Goal: Task Accomplishment & Management: Manage account settings

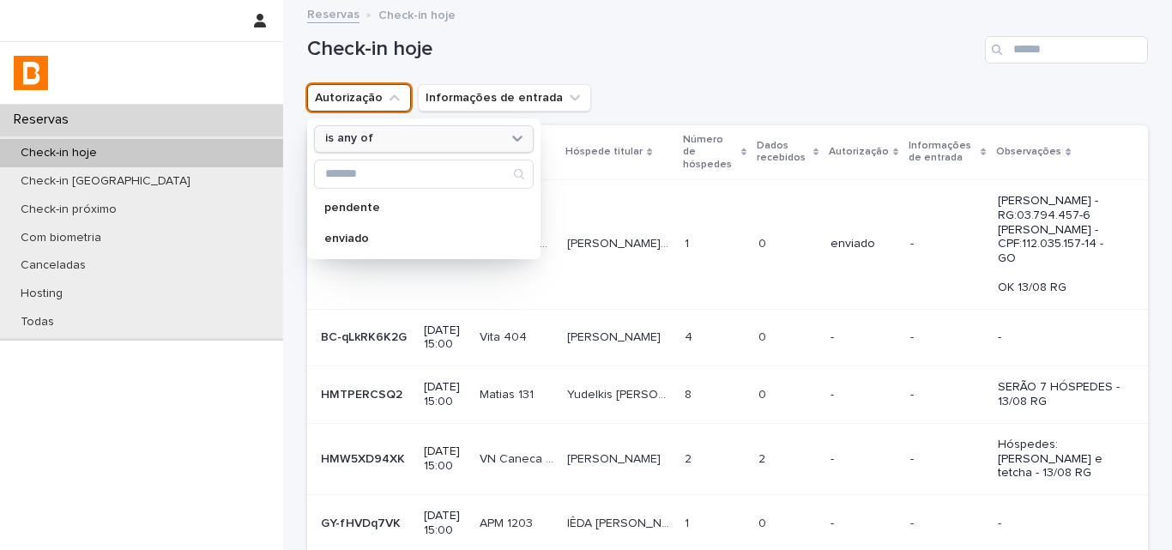
click at [410, 142] on div "is any of" at bounding box center [413, 139] width 190 height 18
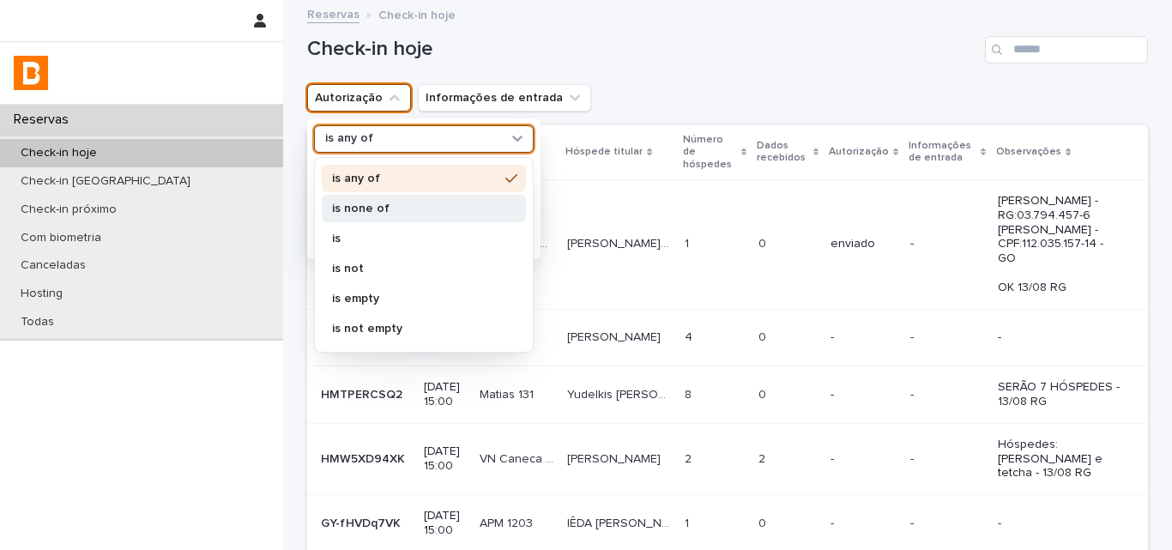
click at [400, 209] on p "is none of" at bounding box center [415, 209] width 166 height 12
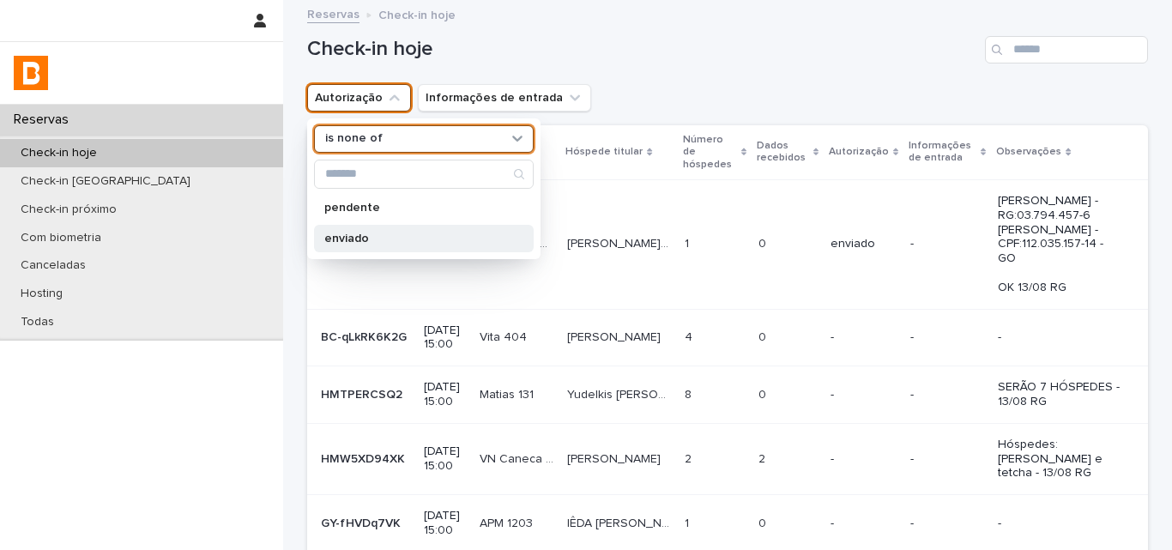
click at [387, 239] on p "enviado" at bounding box center [415, 239] width 182 height 12
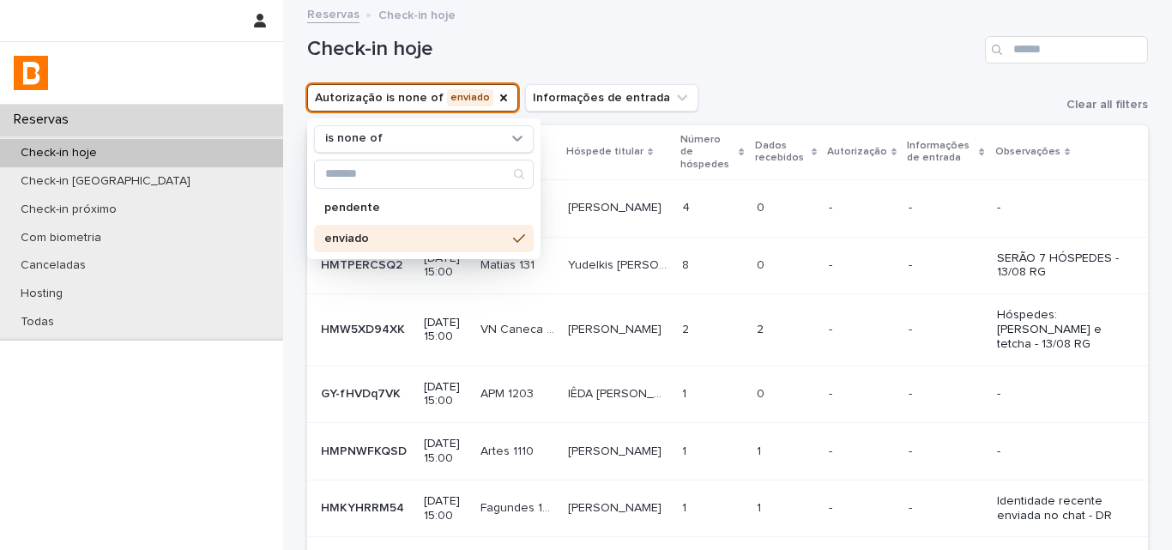
click at [725, 51] on h1 "Check-in hoje" at bounding box center [642, 49] width 671 height 25
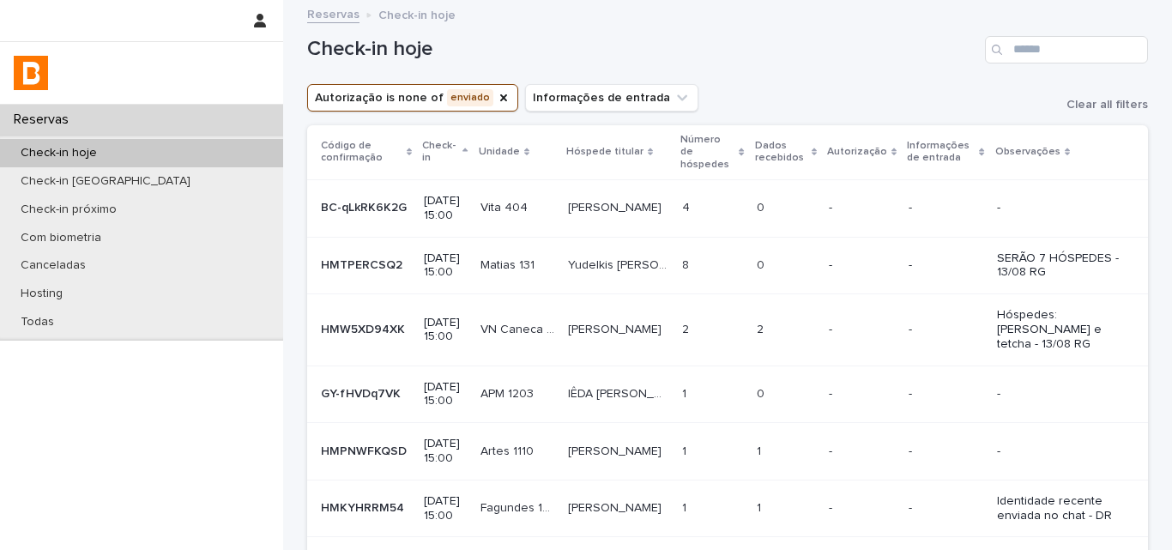
click at [692, 194] on div "4 4" at bounding box center [712, 208] width 61 height 28
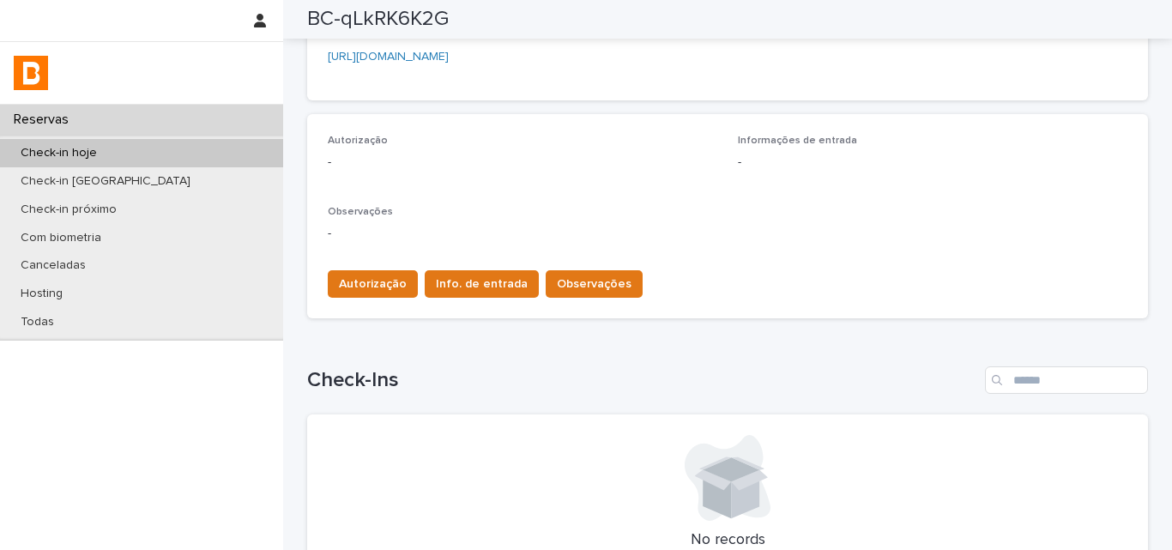
scroll to position [269, 0]
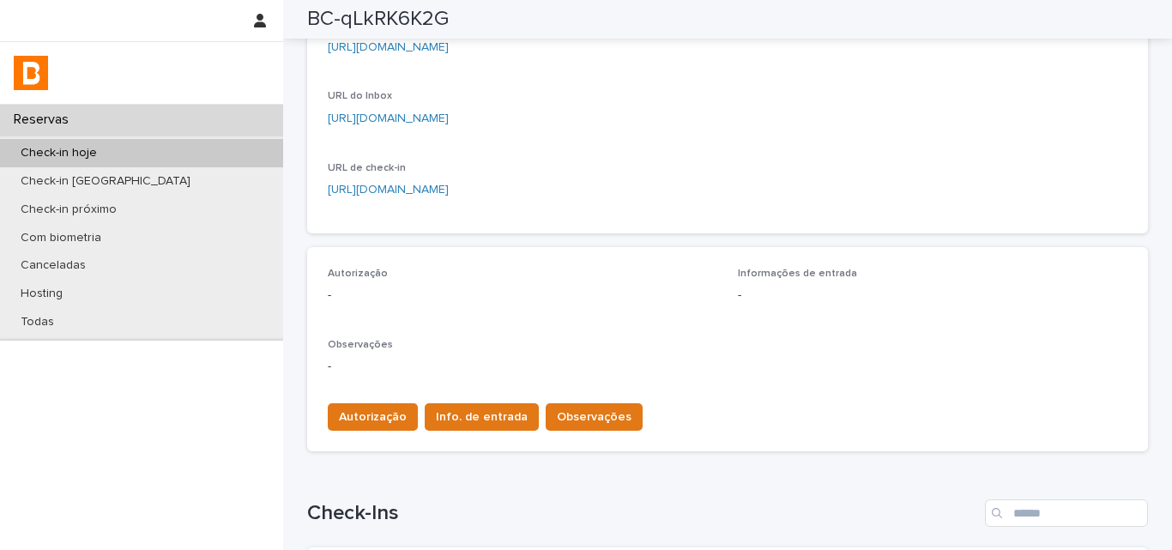
click at [545, 399] on div "Autorização Info. de entrada Observações" at bounding box center [728, 414] width 800 height 48
click at [557, 413] on span "Observações" at bounding box center [594, 416] width 75 height 17
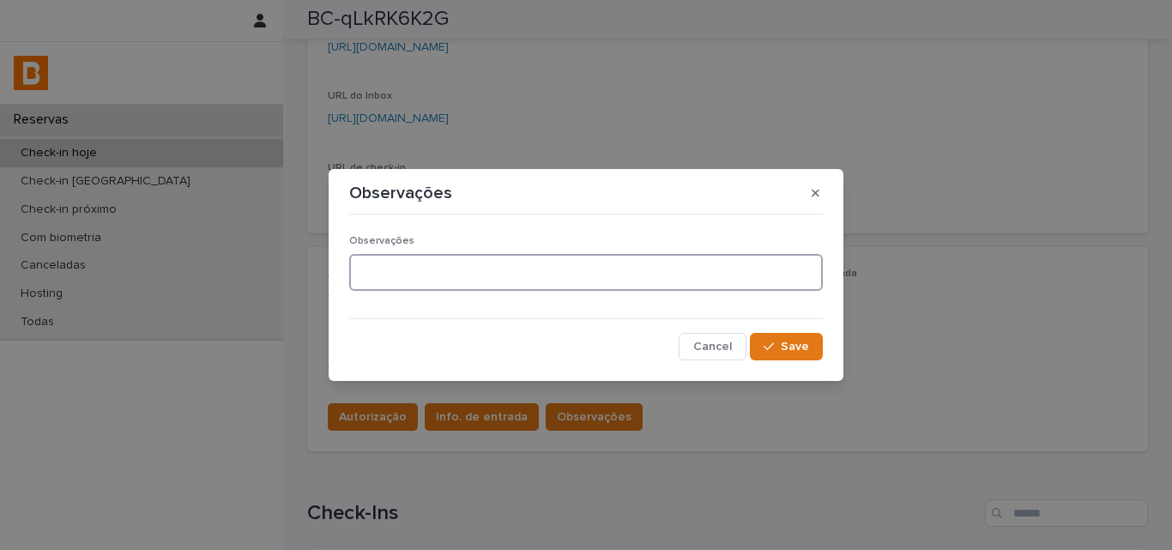
click at [434, 285] on textarea at bounding box center [586, 272] width 474 height 37
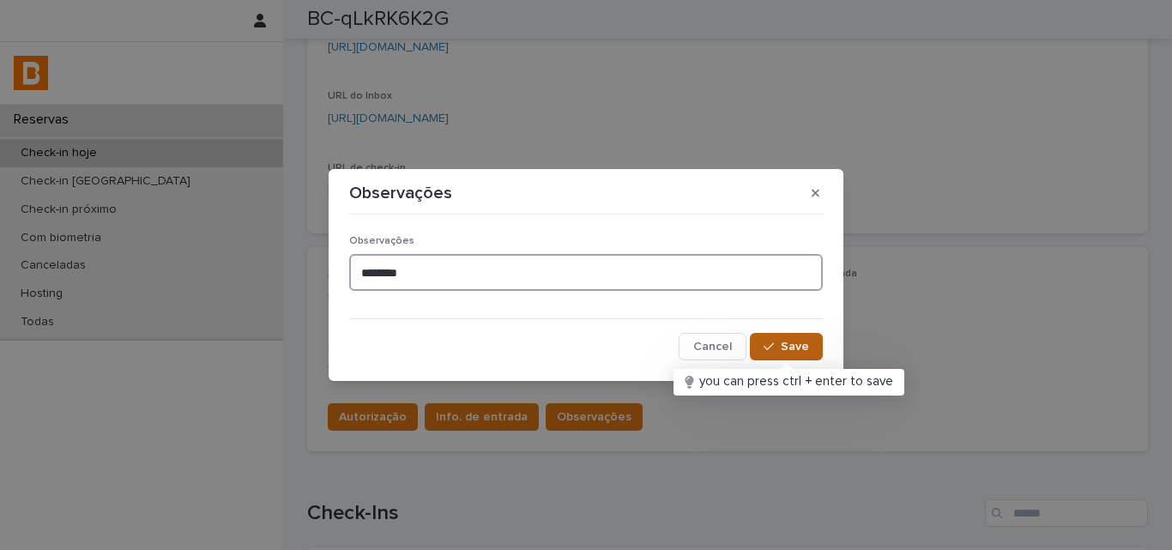
type textarea "*******"
drag, startPoint x: 783, startPoint y: 349, endPoint x: 559, endPoint y: 29, distance: 390.6
click at [783, 346] on span "Save" at bounding box center [795, 347] width 28 height 12
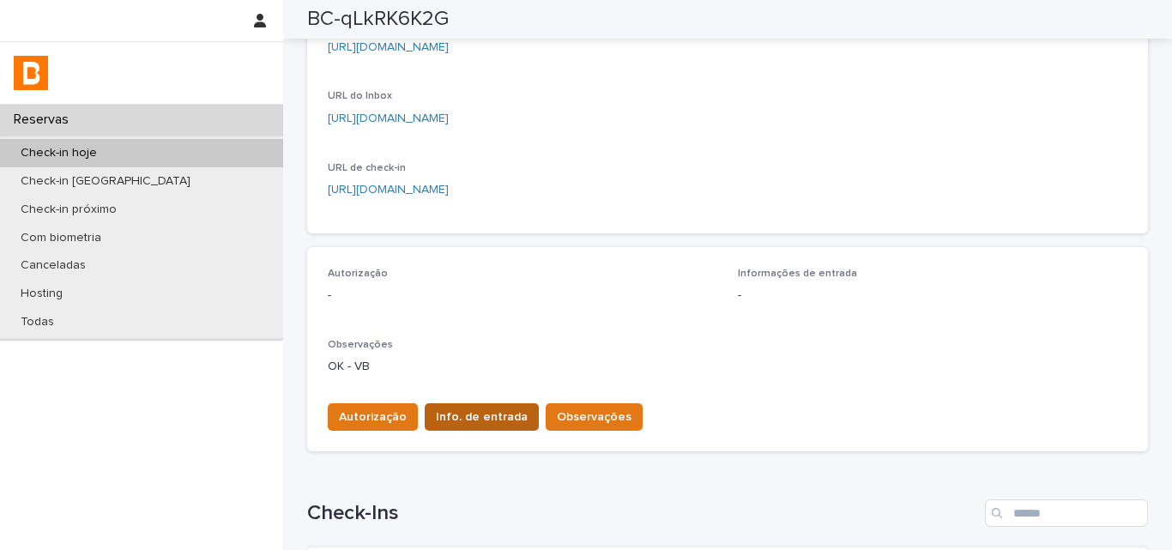
click at [488, 423] on span "Info. de entrada" at bounding box center [482, 416] width 92 height 17
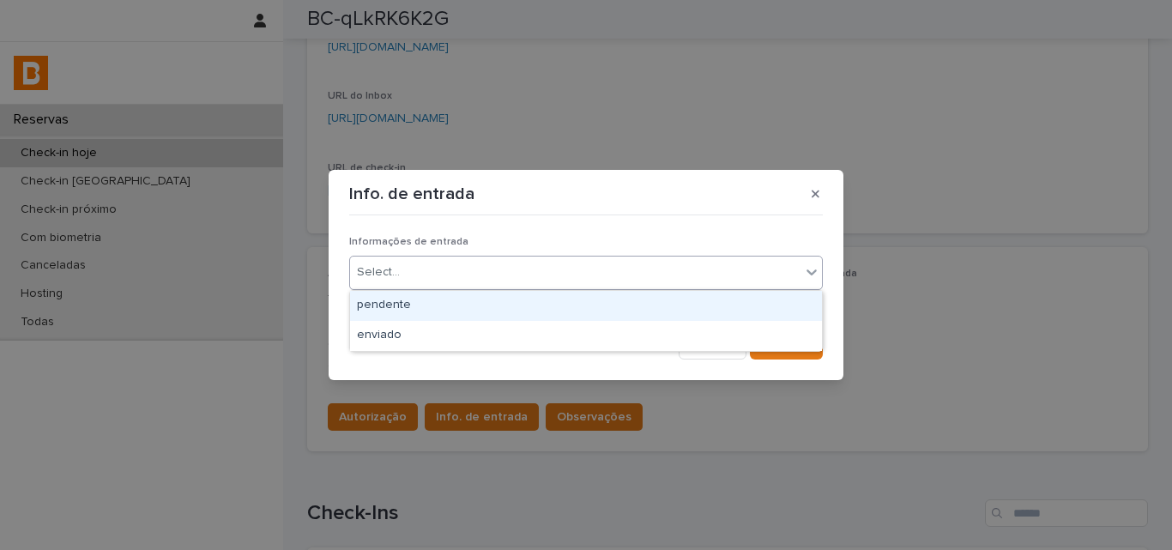
click at [472, 276] on div "Select..." at bounding box center [575, 272] width 450 height 28
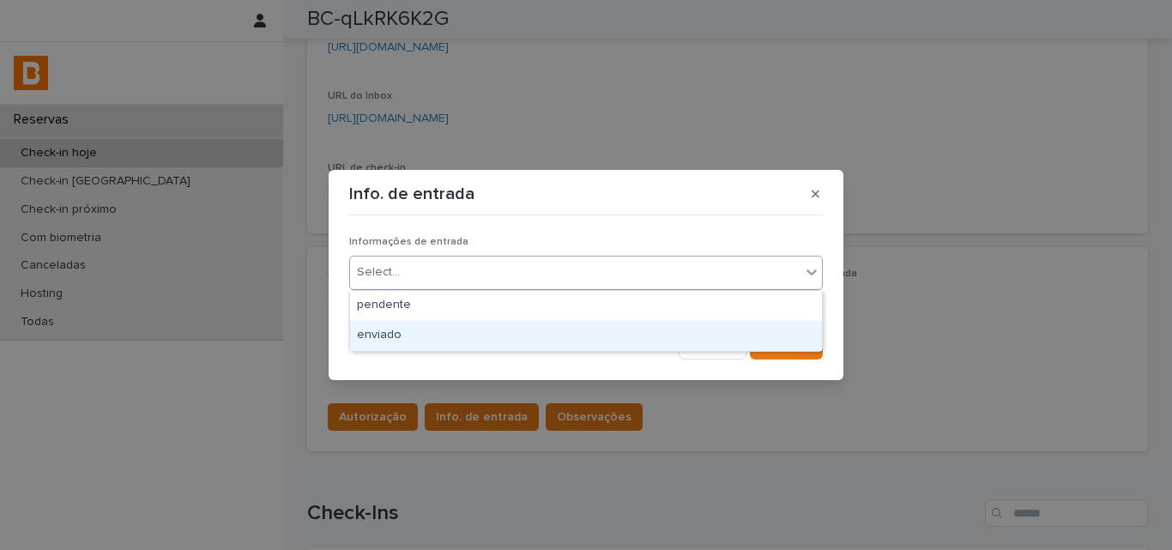
click at [458, 345] on div "enviado" at bounding box center [586, 336] width 472 height 30
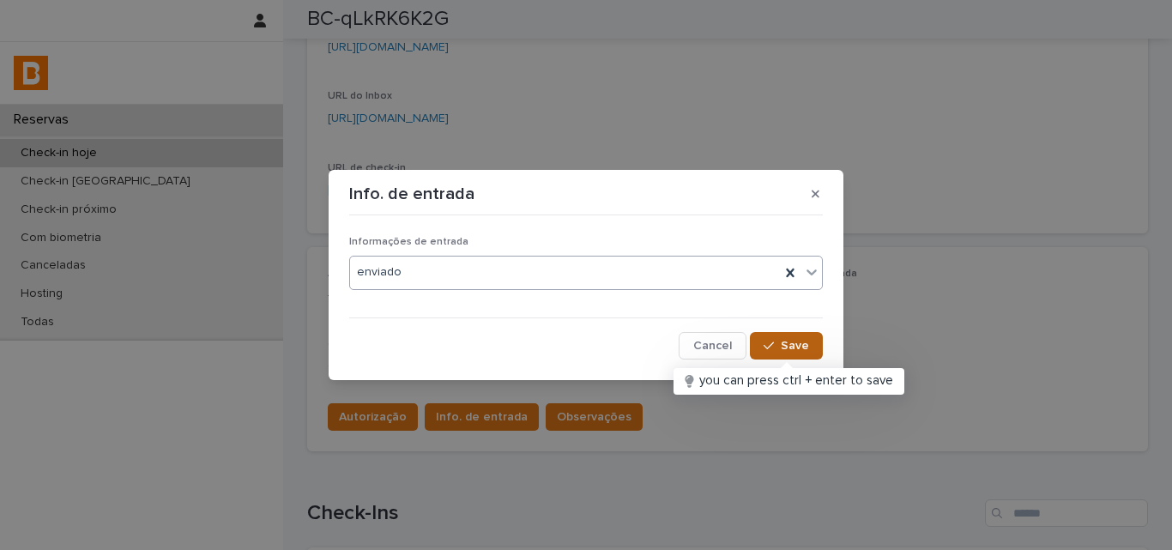
click at [770, 343] on icon "button" at bounding box center [769, 346] width 10 height 12
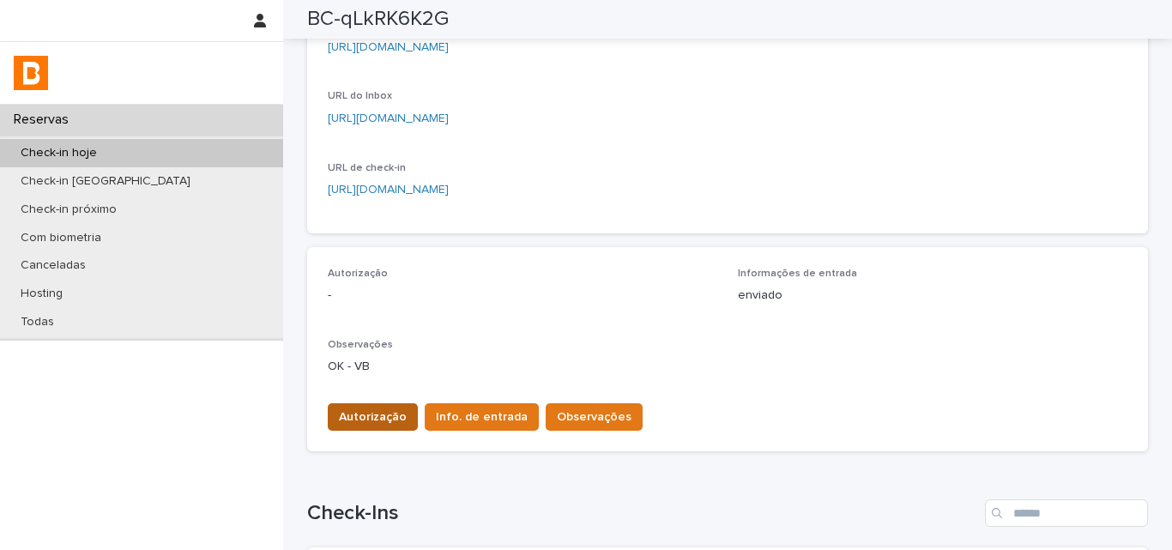
click at [390, 421] on span "Autorização" at bounding box center [373, 416] width 68 height 17
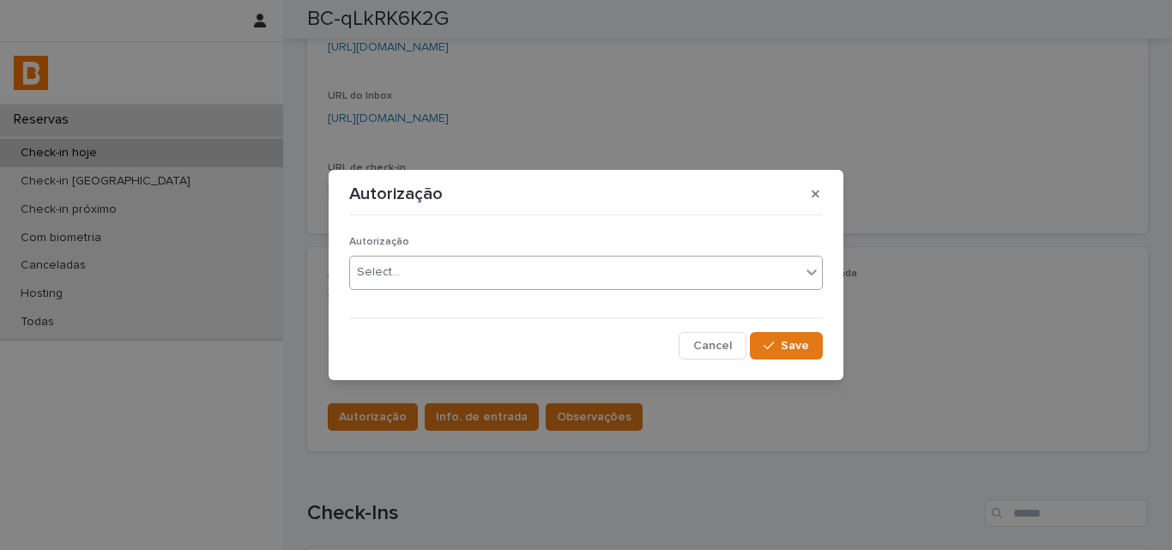
click at [377, 280] on div "Select..." at bounding box center [378, 272] width 43 height 18
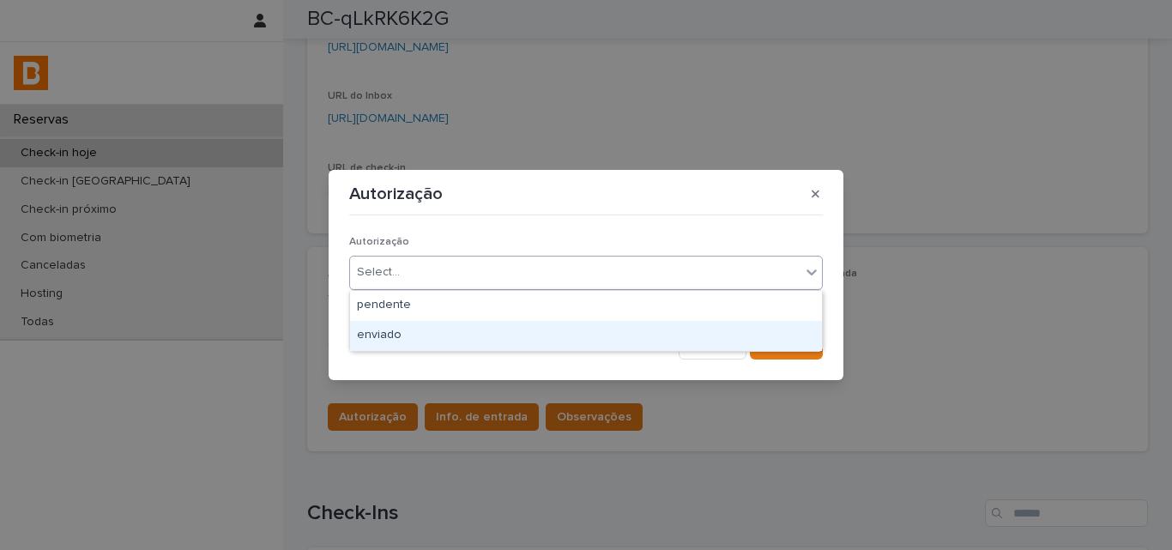
click at [369, 340] on div "enviado" at bounding box center [586, 336] width 472 height 30
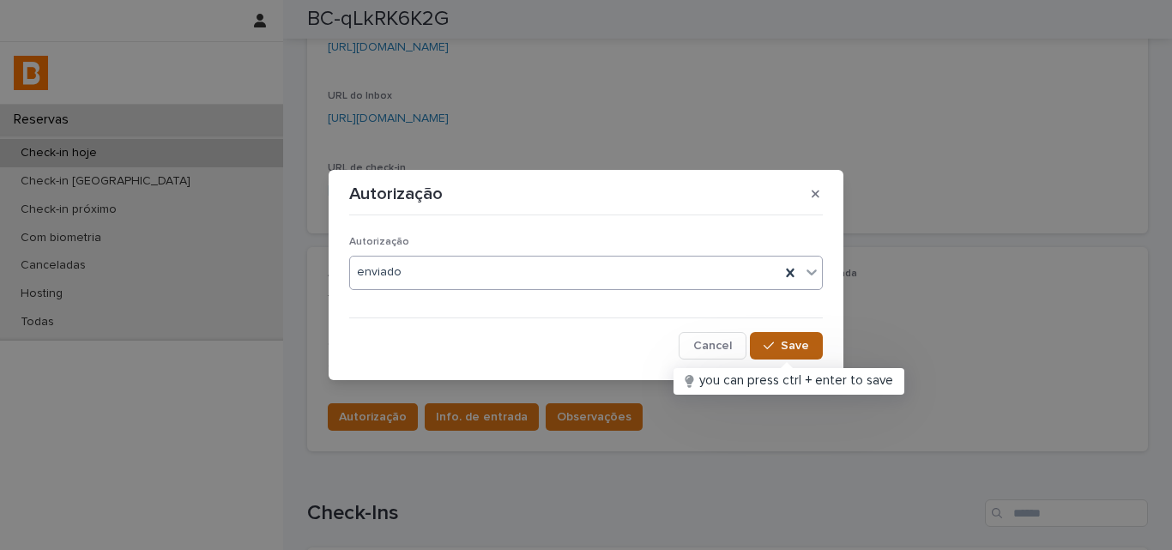
click at [767, 346] on icon "button" at bounding box center [769, 346] width 10 height 8
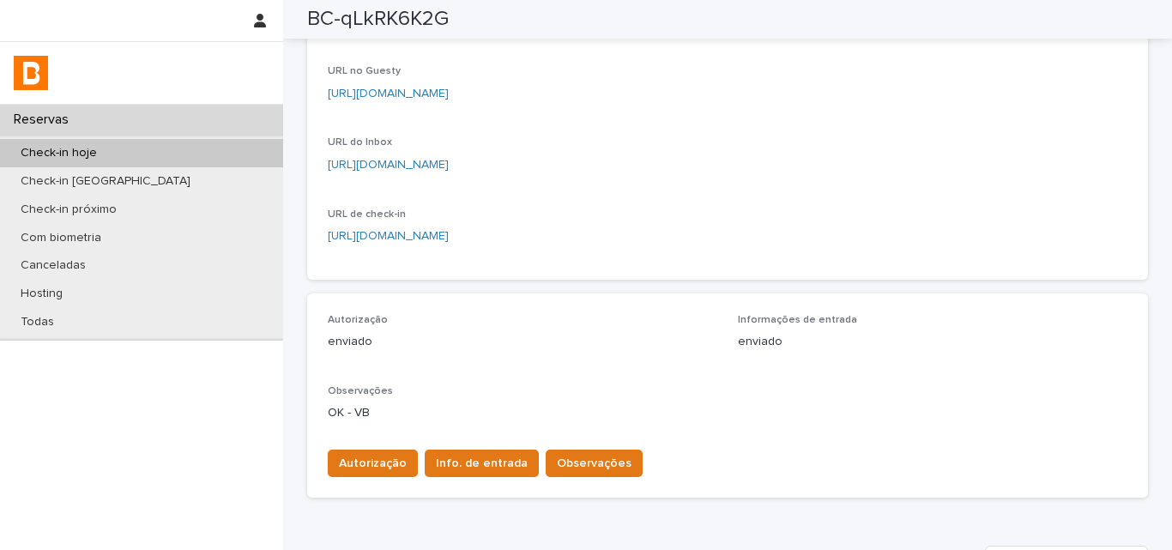
scroll to position [184, 0]
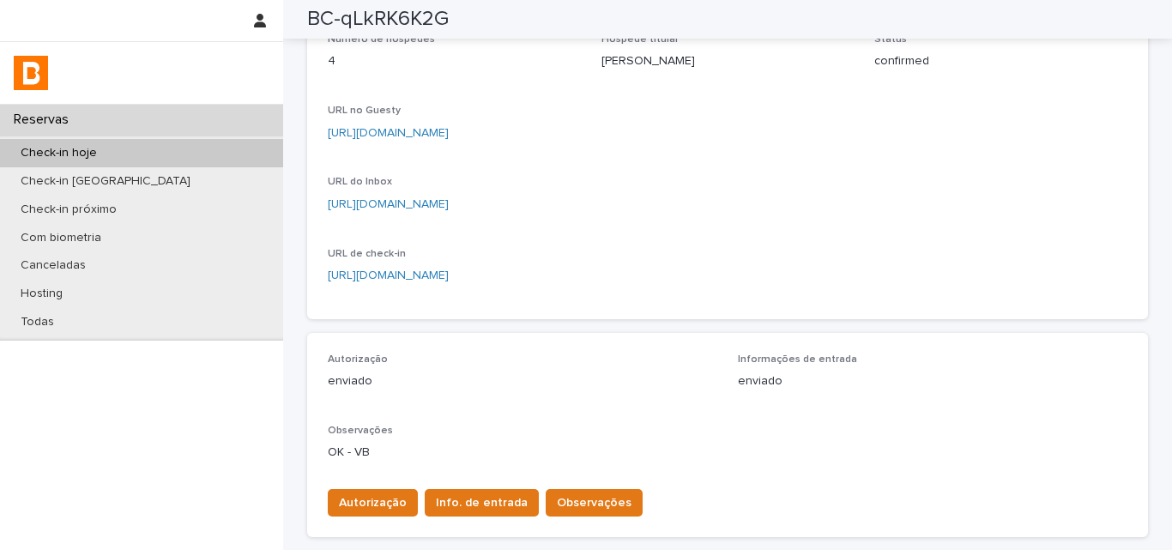
click at [231, 148] on div "Check-in hoje" at bounding box center [141, 153] width 283 height 28
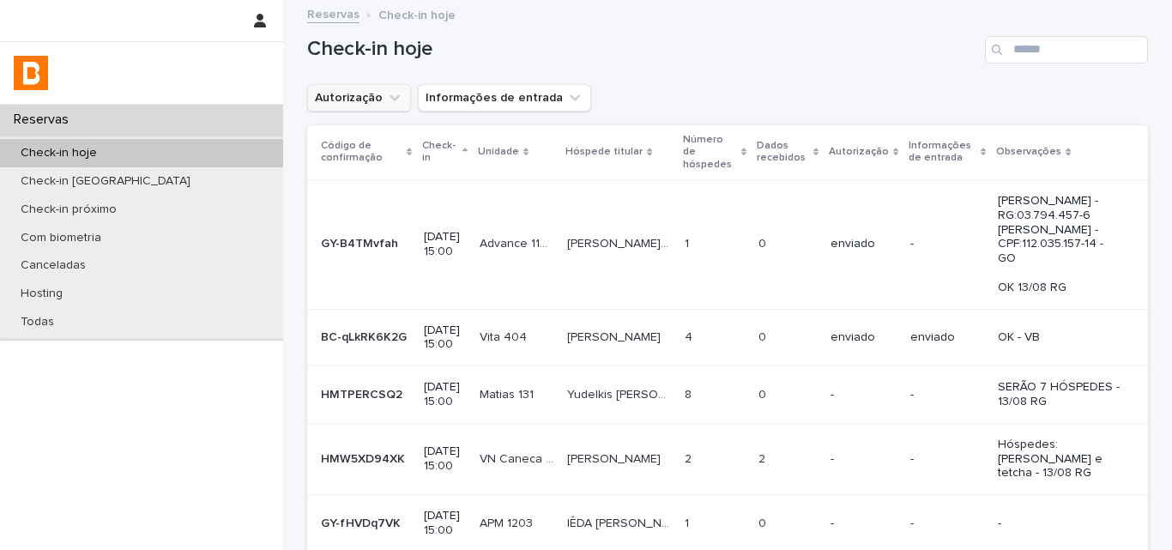
click at [366, 95] on button "Autorização" at bounding box center [359, 97] width 104 height 27
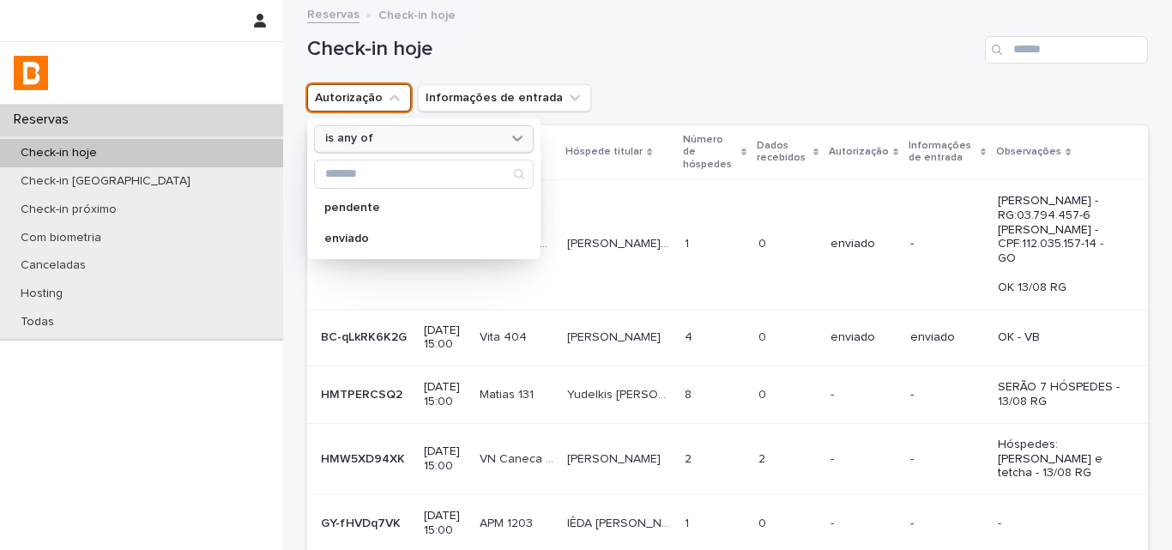
click at [377, 140] on div "is any of" at bounding box center [413, 139] width 190 height 18
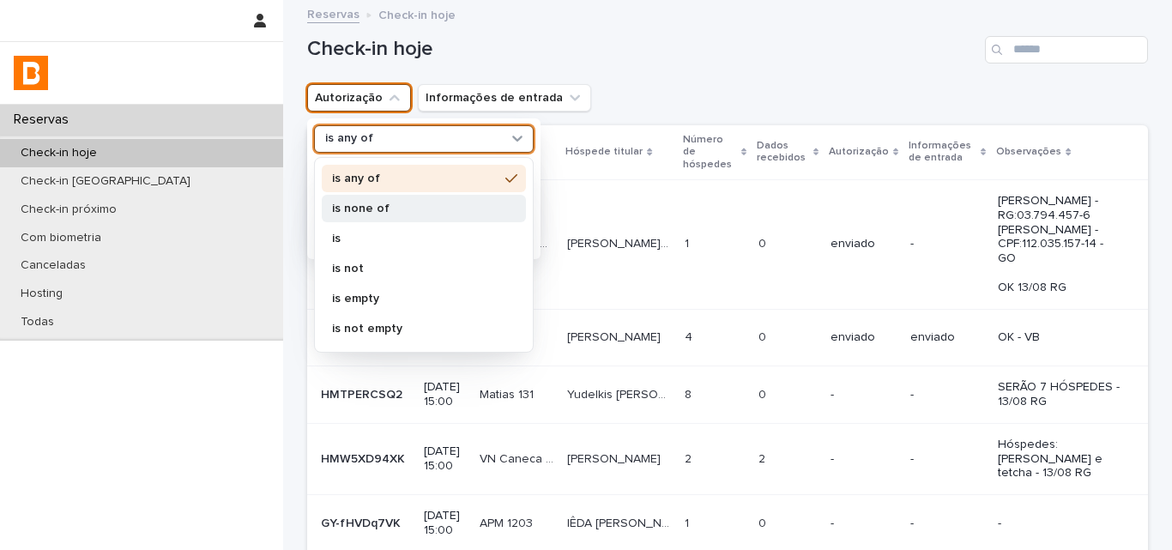
click at [369, 205] on p "is none of" at bounding box center [415, 209] width 166 height 12
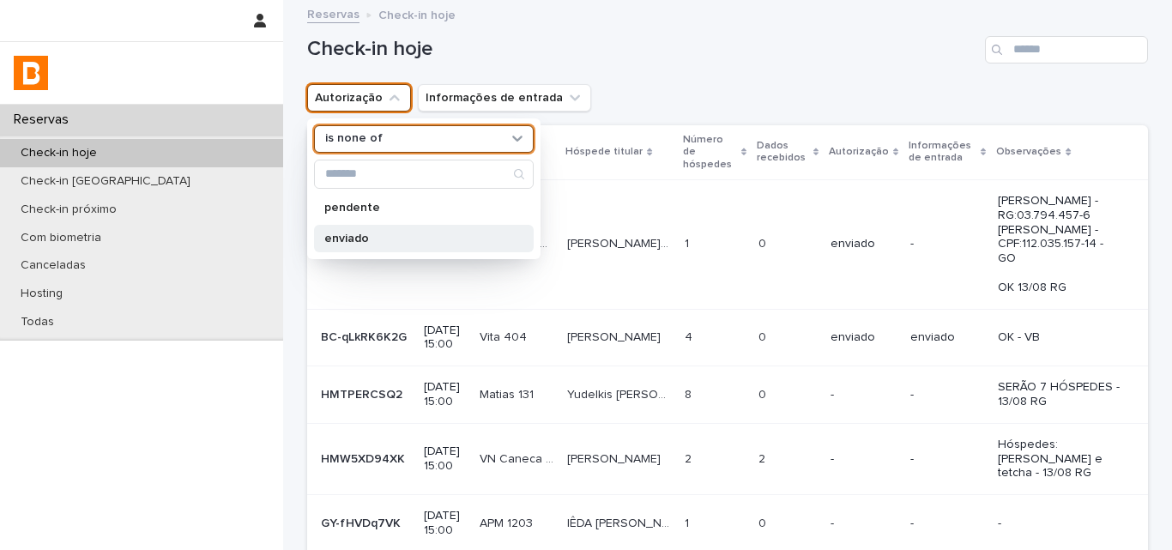
click at [361, 241] on p "enviado" at bounding box center [415, 239] width 182 height 12
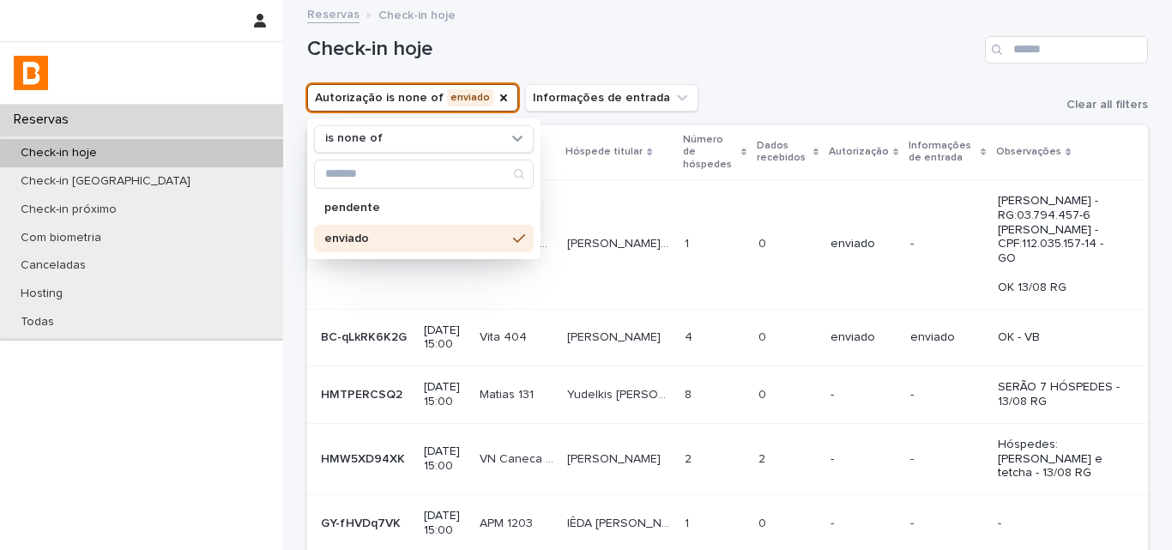
click at [802, 70] on div "Check-in hoje" at bounding box center [727, 43] width 841 height 82
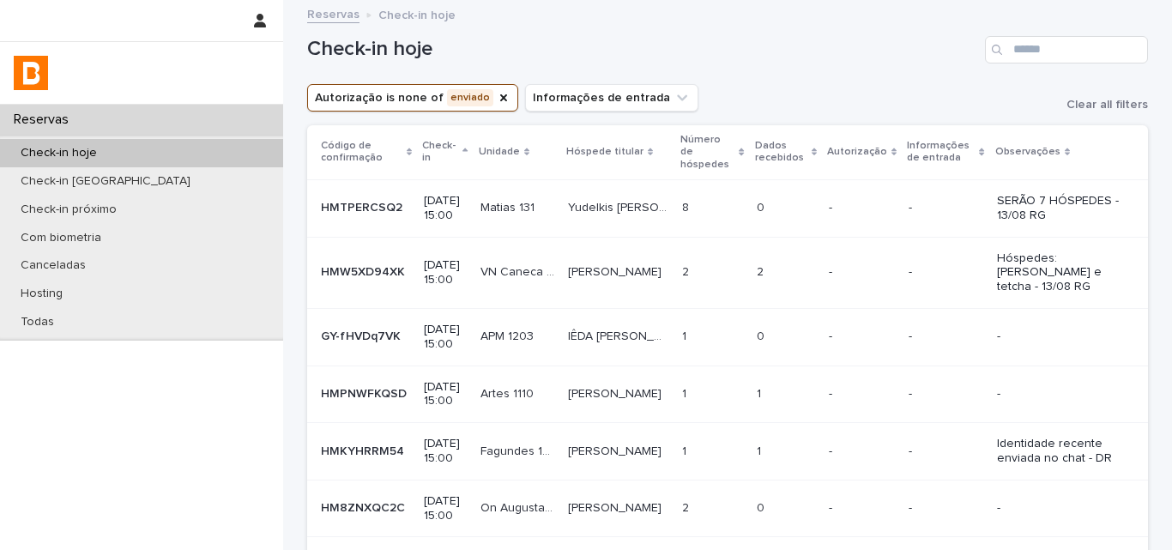
click at [641, 221] on td "Yudelkis [PERSON_NAME] [PERSON_NAME]" at bounding box center [618, 207] width 114 height 57
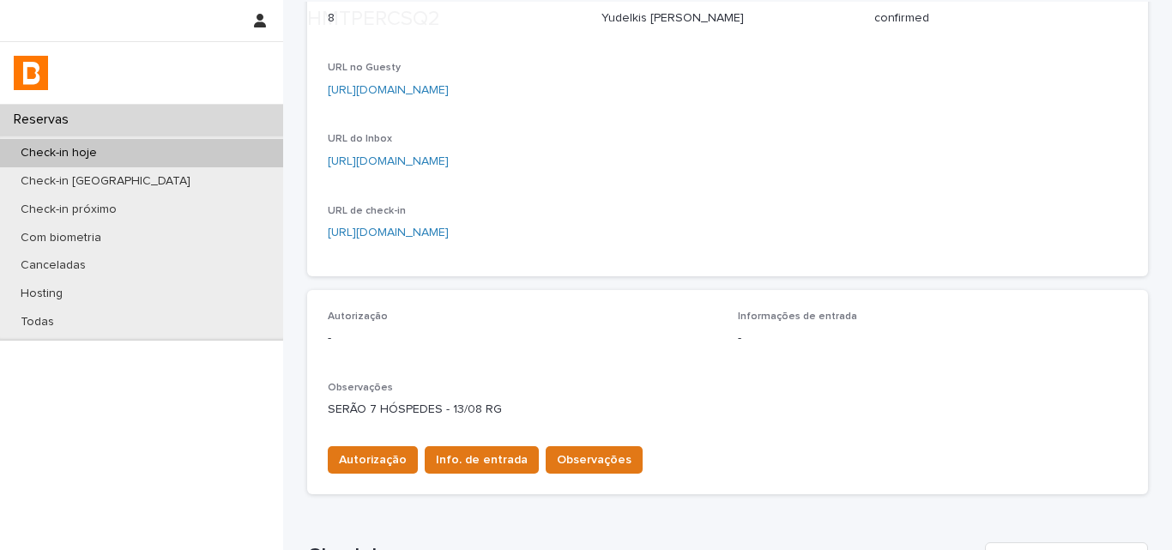
scroll to position [343, 0]
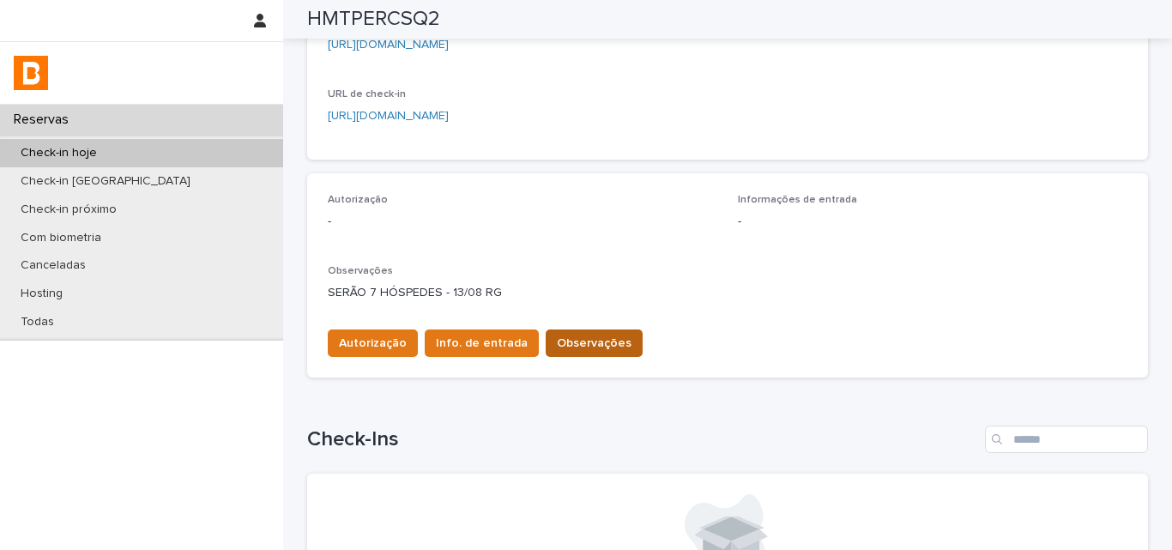
click at [555, 334] on button "Observações" at bounding box center [594, 343] width 97 height 27
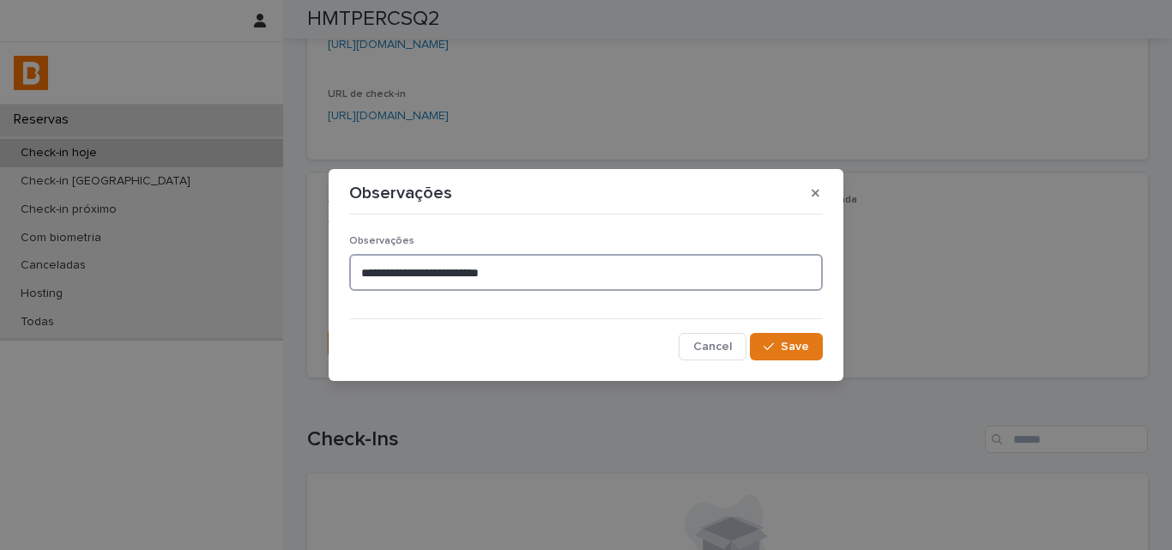
click at [557, 272] on textarea "**********" at bounding box center [586, 272] width 474 height 37
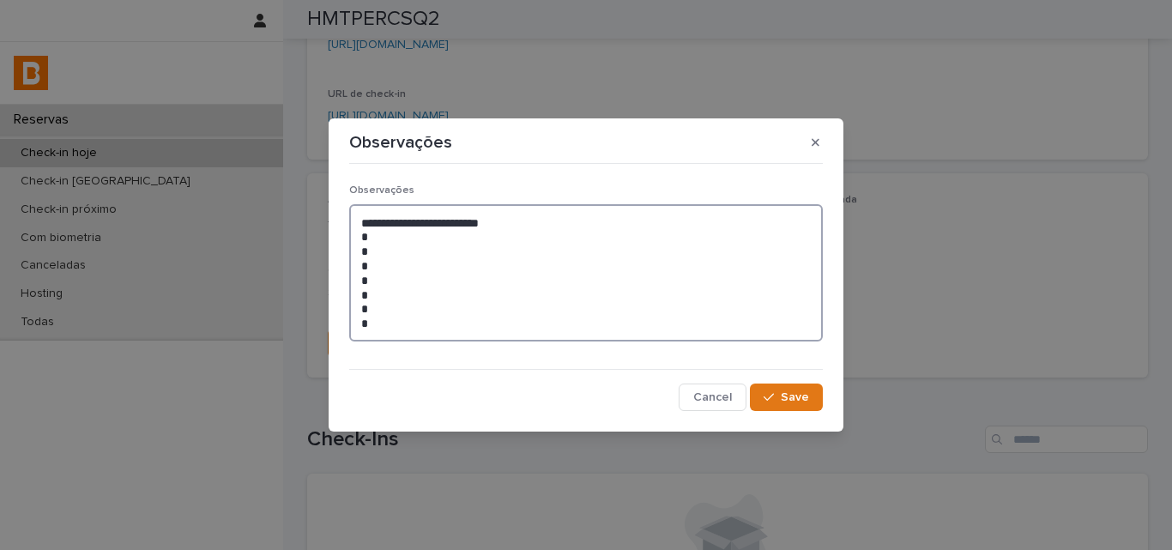
click at [459, 241] on textarea "**********" at bounding box center [586, 272] width 474 height 137
click at [401, 242] on textarea "**********" at bounding box center [586, 272] width 474 height 137
click at [402, 252] on textarea "**********" at bounding box center [586, 272] width 474 height 137
click at [458, 267] on textarea "**********" at bounding box center [586, 272] width 474 height 137
click at [534, 271] on textarea "**********" at bounding box center [586, 272] width 474 height 137
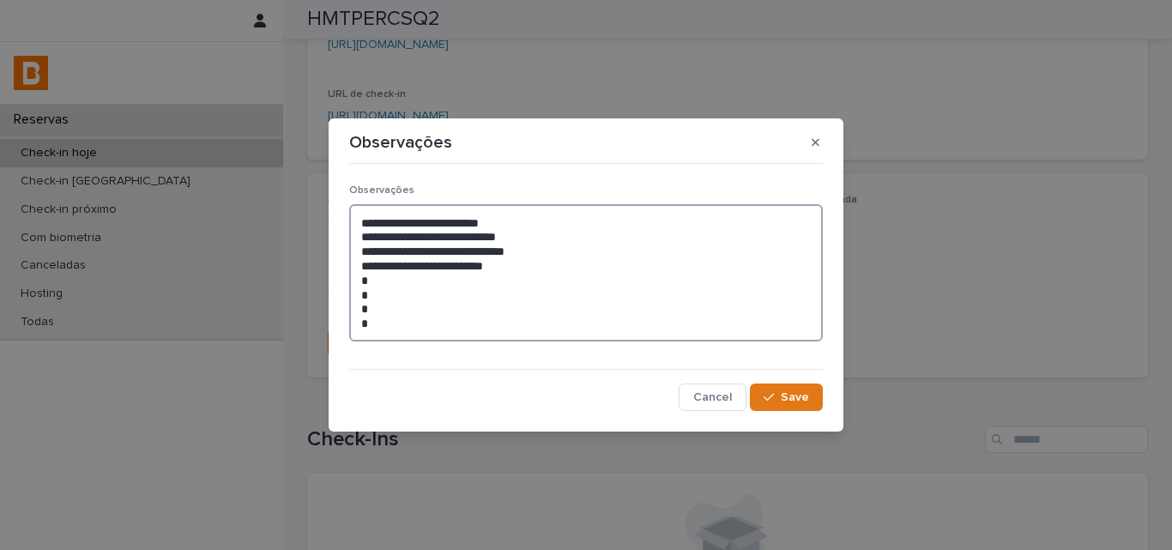
drag, startPoint x: 432, startPoint y: 268, endPoint x: 374, endPoint y: 263, distance: 58.5
click at [372, 263] on textarea "**********" at bounding box center [586, 272] width 474 height 137
click at [524, 272] on textarea "**********" at bounding box center [586, 272] width 474 height 137
click at [405, 279] on textarea "**********" at bounding box center [586, 272] width 474 height 137
click at [469, 295] on textarea "**********" at bounding box center [586, 272] width 474 height 137
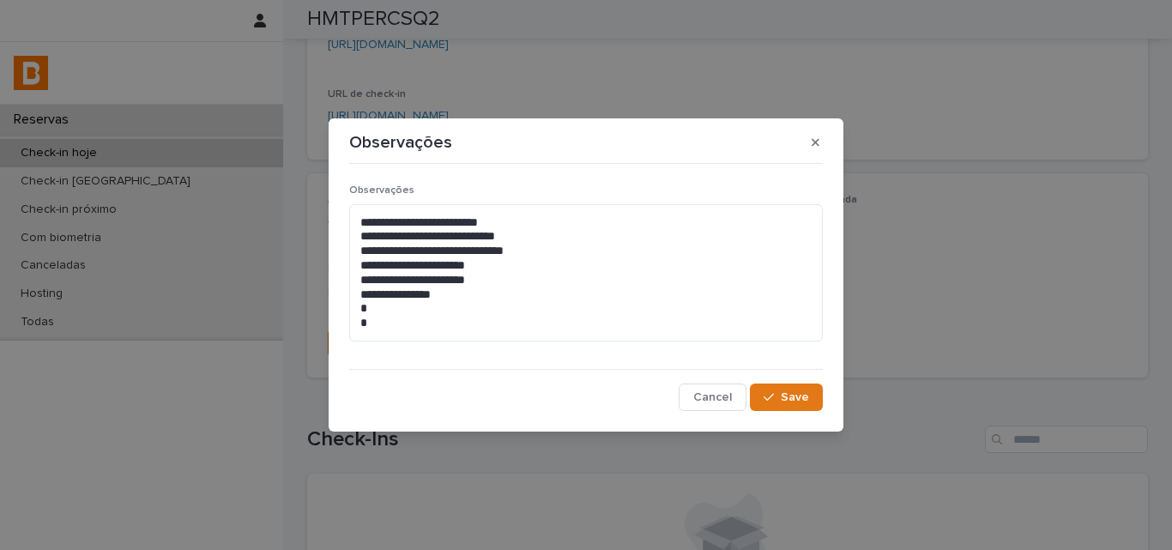
click at [937, 246] on div "**********" at bounding box center [586, 275] width 1172 height 550
click at [458, 294] on textarea "**********" at bounding box center [586, 272] width 474 height 137
click at [973, 276] on div "**********" at bounding box center [586, 275] width 1172 height 550
click at [531, 288] on textarea "**********" at bounding box center [586, 272] width 474 height 137
click at [941, 295] on div "**********" at bounding box center [586, 275] width 1172 height 550
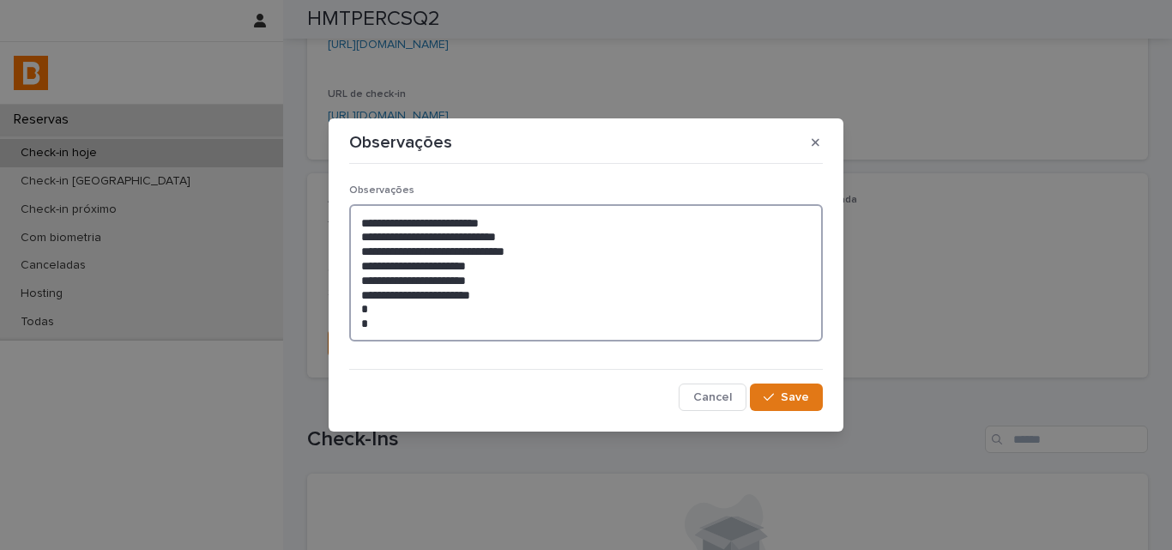
click at [416, 301] on textarea "**********" at bounding box center [586, 272] width 474 height 137
click at [414, 313] on textarea "**********" at bounding box center [586, 272] width 474 height 137
click at [407, 319] on textarea "**********" at bounding box center [586, 272] width 474 height 137
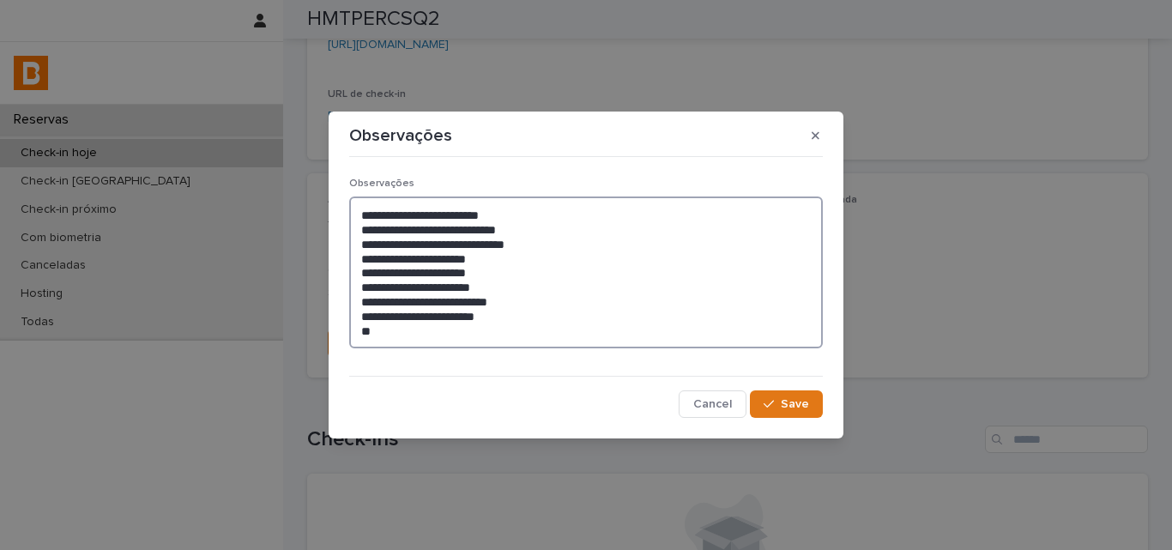
type textarea "**********"
drag, startPoint x: 370, startPoint y: 232, endPoint x: 471, endPoint y: 228, distance: 101.3
click at [471, 228] on textarea "**********" at bounding box center [586, 273] width 474 height 152
drag, startPoint x: 477, startPoint y: 227, endPoint x: 648, endPoint y: 405, distance: 247.0
click at [575, 229] on textarea "**********" at bounding box center [586, 273] width 474 height 152
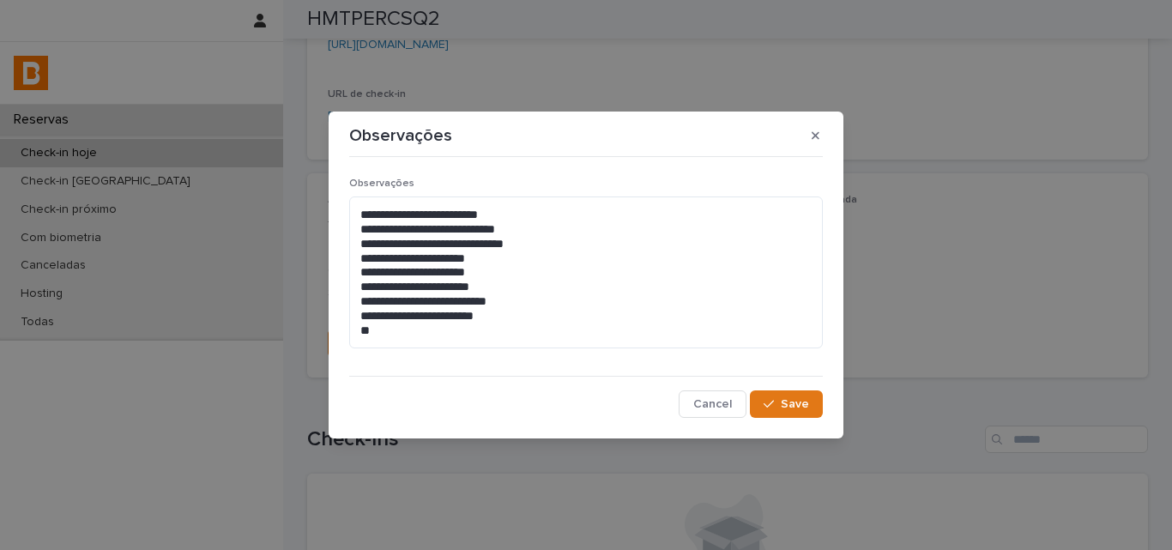
click at [978, 307] on div "**********" at bounding box center [586, 275] width 1172 height 550
drag, startPoint x: 372, startPoint y: 245, endPoint x: 484, endPoint y: 246, distance: 111.6
click at [484, 246] on textarea "**********" at bounding box center [586, 273] width 474 height 152
click at [1006, 208] on div "**********" at bounding box center [586, 275] width 1172 height 550
drag, startPoint x: 487, startPoint y: 243, endPoint x: 555, endPoint y: 247, distance: 67.9
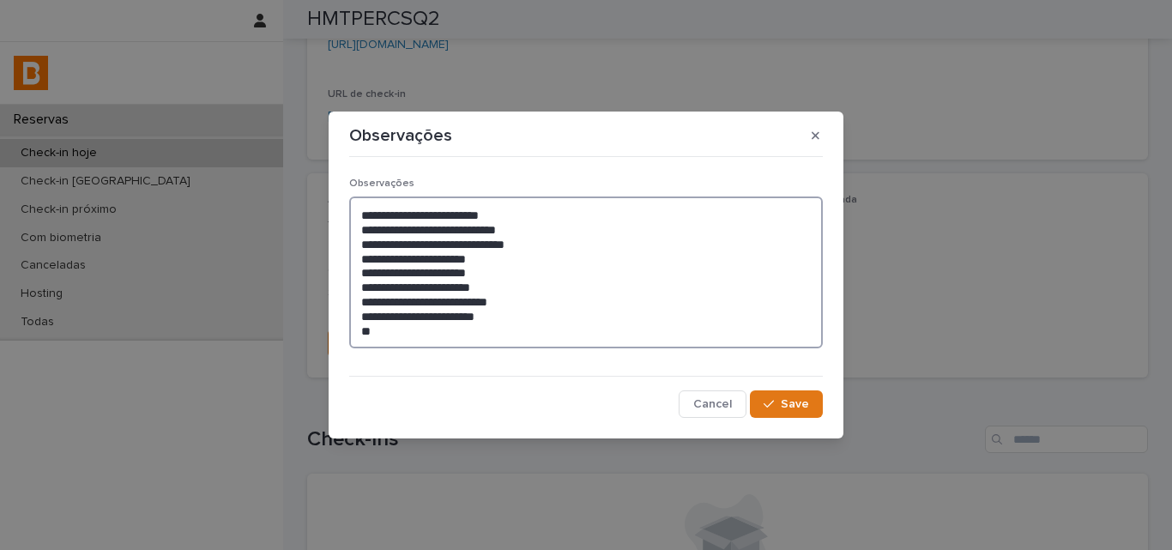
click at [555, 247] on textarea "**********" at bounding box center [586, 273] width 474 height 152
click at [1025, 384] on div "**********" at bounding box center [586, 275] width 1172 height 550
drag, startPoint x: 372, startPoint y: 246, endPoint x: 482, endPoint y: 249, distance: 109.9
click at [482, 249] on textarea "**********" at bounding box center [586, 273] width 474 height 152
click at [1034, 305] on div "**********" at bounding box center [586, 275] width 1172 height 550
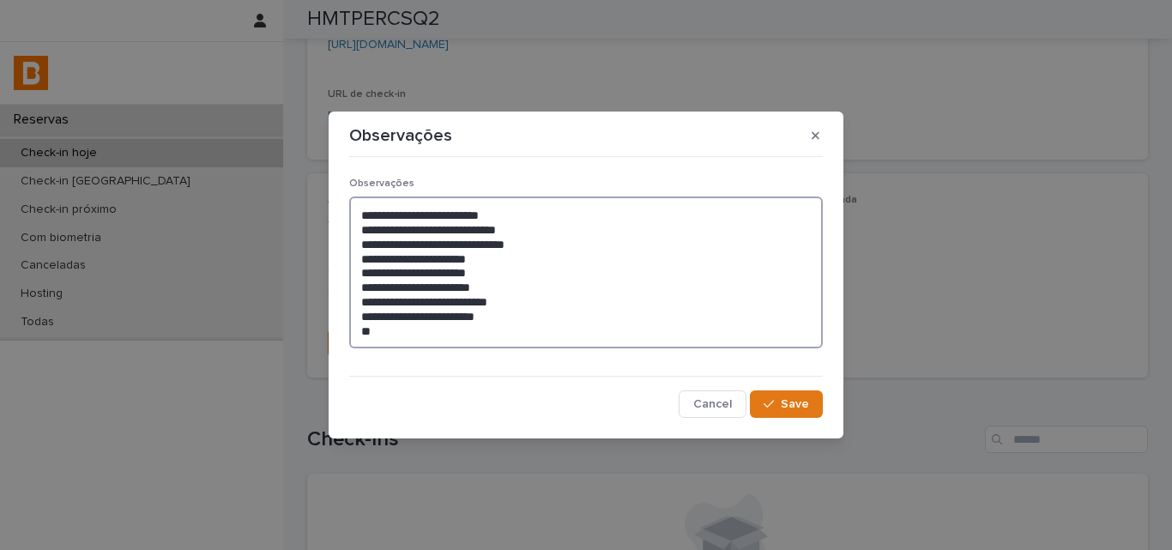
drag, startPoint x: 368, startPoint y: 258, endPoint x: 441, endPoint y: 258, distance: 72.9
click at [441, 258] on textarea "**********" at bounding box center [586, 273] width 474 height 152
drag, startPoint x: 1026, startPoint y: 298, endPoint x: 923, endPoint y: 221, distance: 128.7
click at [1025, 297] on div "**********" at bounding box center [586, 275] width 1172 height 550
drag, startPoint x: 444, startPoint y: 255, endPoint x: 511, endPoint y: 257, distance: 66.1
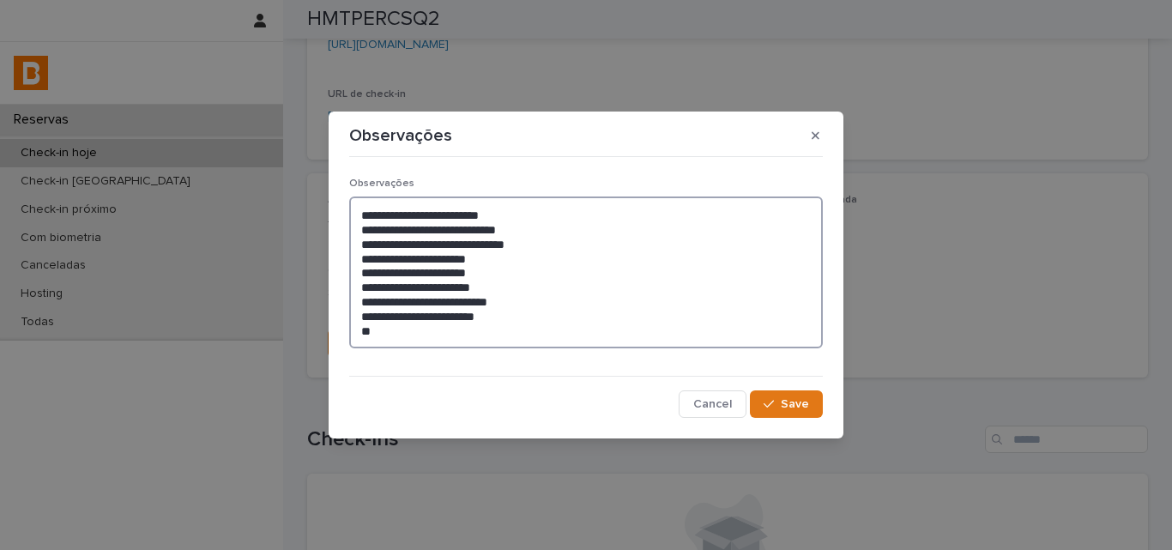
click at [511, 257] on textarea "**********" at bounding box center [586, 273] width 474 height 152
click at [947, 305] on div "**********" at bounding box center [586, 275] width 1172 height 550
drag, startPoint x: 372, startPoint y: 272, endPoint x: 441, endPoint y: 269, distance: 69.6
click at [441, 269] on textarea "**********" at bounding box center [586, 273] width 474 height 152
click at [921, 219] on div "**********" at bounding box center [586, 275] width 1172 height 550
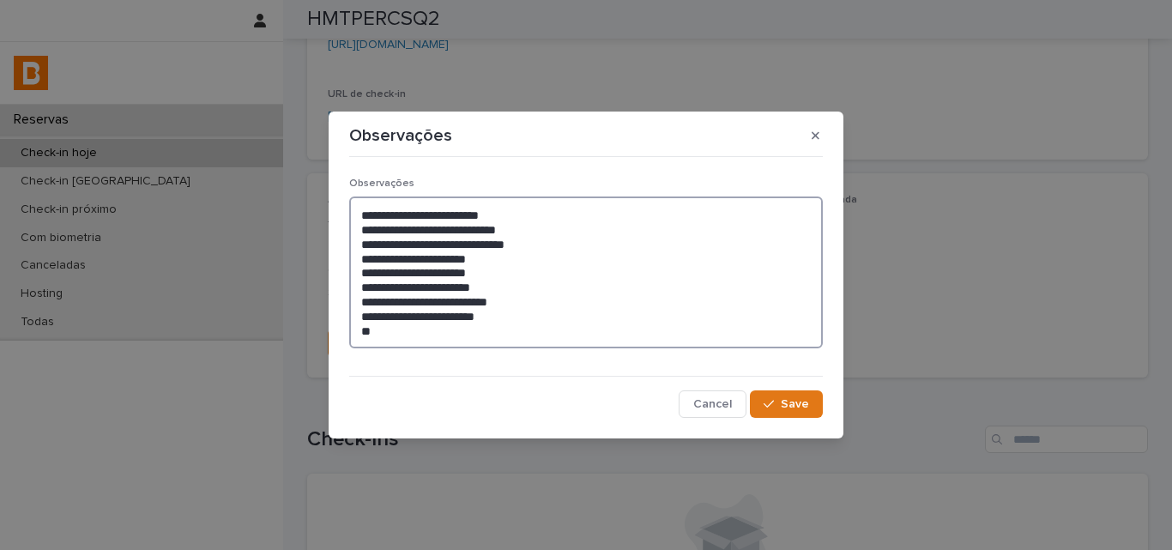
drag, startPoint x: 444, startPoint y: 269, endPoint x: 523, endPoint y: 271, distance: 79.0
click at [523, 271] on textarea "**********" at bounding box center [586, 273] width 474 height 152
click at [1043, 286] on div "**********" at bounding box center [586, 275] width 1172 height 550
drag, startPoint x: 449, startPoint y: 285, endPoint x: 373, endPoint y: 286, distance: 75.5
click at [373, 286] on textarea "**********" at bounding box center [586, 273] width 474 height 152
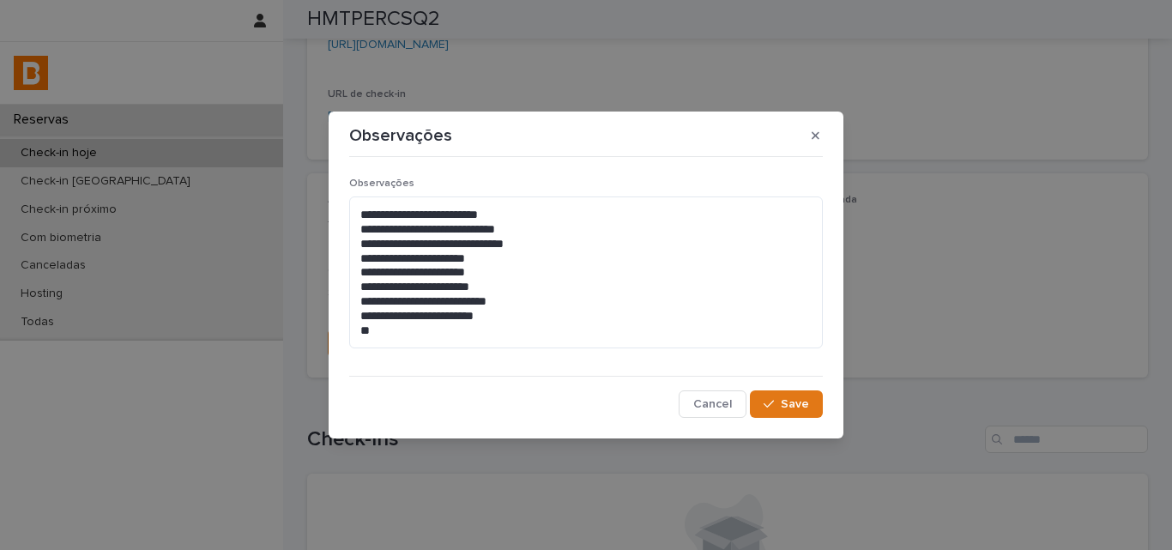
click at [983, 326] on div "**********" at bounding box center [586, 275] width 1172 height 550
drag, startPoint x: 454, startPoint y: 287, endPoint x: 539, endPoint y: 289, distance: 85.0
click at [539, 289] on textarea "**********" at bounding box center [586, 273] width 474 height 152
click at [945, 313] on div "**********" at bounding box center [586, 275] width 1172 height 550
drag, startPoint x: 372, startPoint y: 283, endPoint x: 450, endPoint y: 287, distance: 78.2
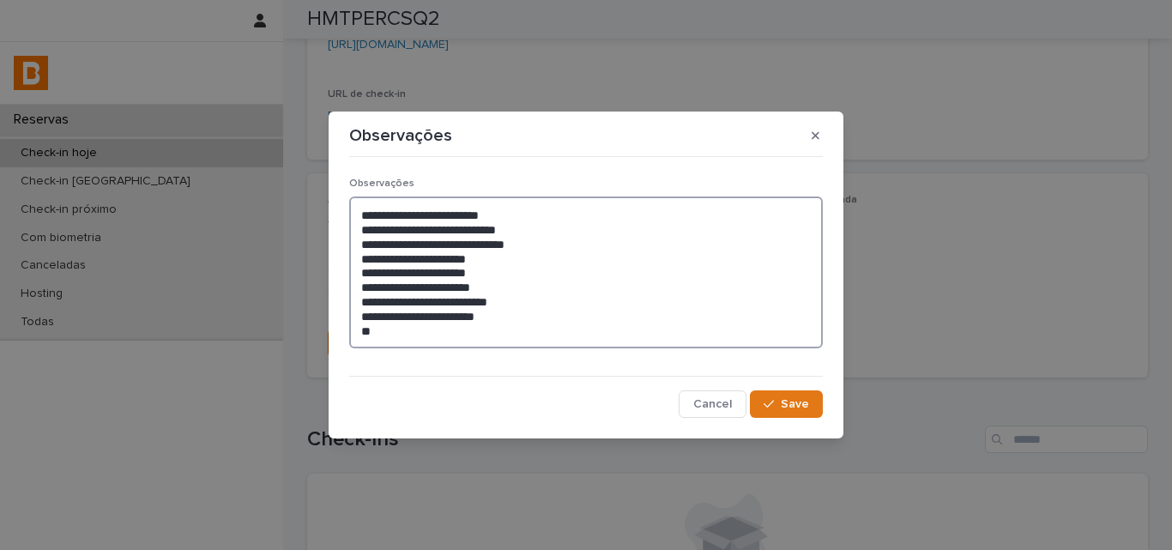
click at [450, 287] on textarea "**********" at bounding box center [586, 273] width 474 height 152
click at [1047, 274] on div "**********" at bounding box center [586, 275] width 1172 height 550
click at [945, 280] on div "**********" at bounding box center [586, 275] width 1172 height 550
drag, startPoint x: 376, startPoint y: 301, endPoint x: 469, endPoint y: 303, distance: 92.7
click at [469, 303] on textarea "**********" at bounding box center [586, 273] width 474 height 152
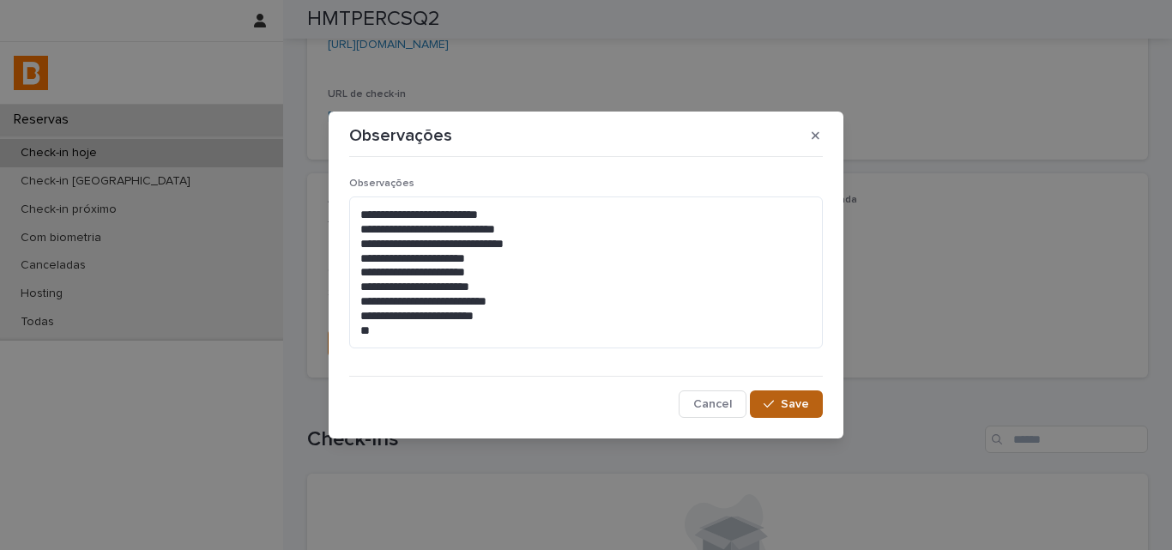
click at [803, 406] on span "Save" at bounding box center [795, 404] width 28 height 12
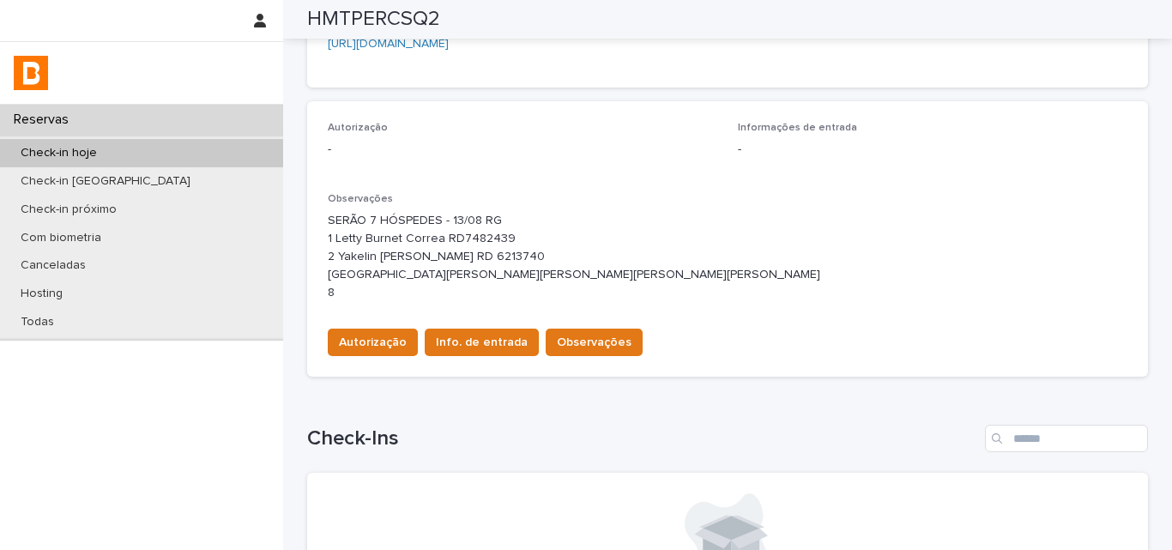
scroll to position [501, 0]
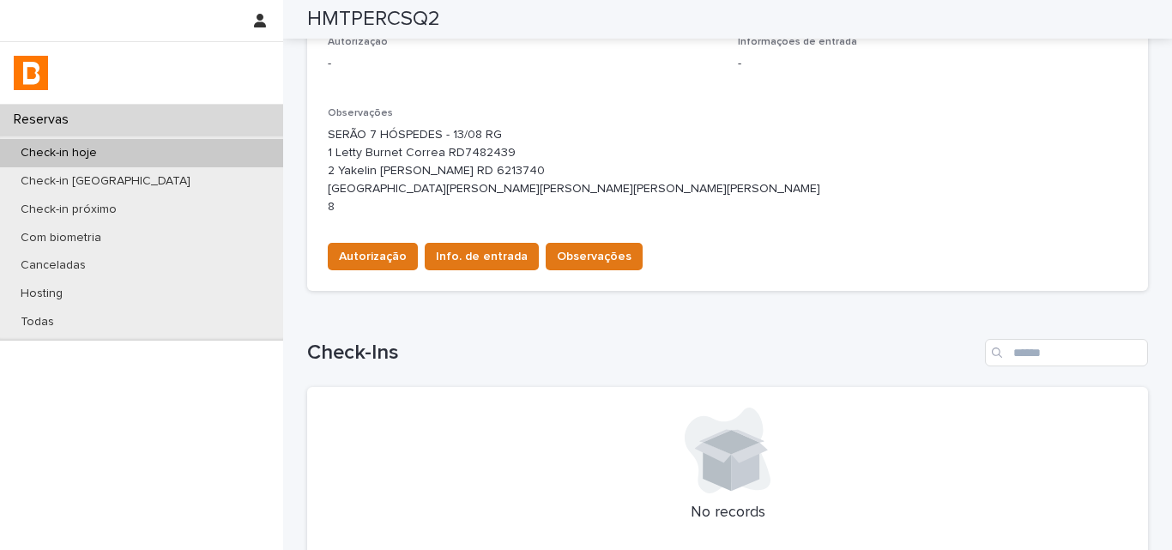
click at [983, 277] on div "Autorização Info. de entrada Observações" at bounding box center [728, 253] width 800 height 48
drag, startPoint x: 434, startPoint y: 242, endPoint x: 504, endPoint y: 243, distance: 69.5
click at [504, 215] on p "SERÃO 7 HÓSPEDES - 13/08 RG 1 Letty Burnet Correa RD7482439 2 Yakelin [PERSON_N…" at bounding box center [728, 170] width 800 height 89
copy p "RD8078487"
click at [1019, 277] on div "Autorização Info. de entrada Observações" at bounding box center [728, 253] width 800 height 48
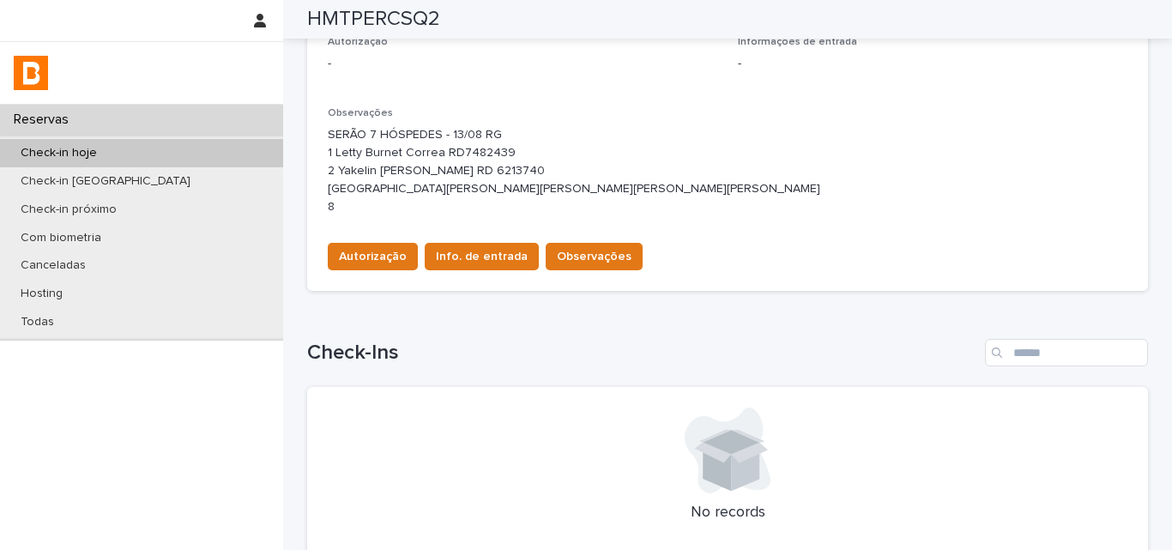
drag, startPoint x: 334, startPoint y: 242, endPoint x: 431, endPoint y: 239, distance: 97.0
click at [431, 215] on p "SERÃO 7 HÓSPEDES - 13/08 RG 1 Letty Burnet Correa RD7482439 2 Yakelin [PERSON_N…" at bounding box center [728, 170] width 800 height 89
copy p "[PERSON_NAME]"
click at [1051, 215] on p "SERÃO 7 HÓSPEDES - 13/08 RG 1 Letty Burnet Correa RD7482439 2 Yakelin [PERSON_N…" at bounding box center [728, 170] width 800 height 89
drag, startPoint x: 333, startPoint y: 260, endPoint x: 404, endPoint y: 268, distance: 71.6
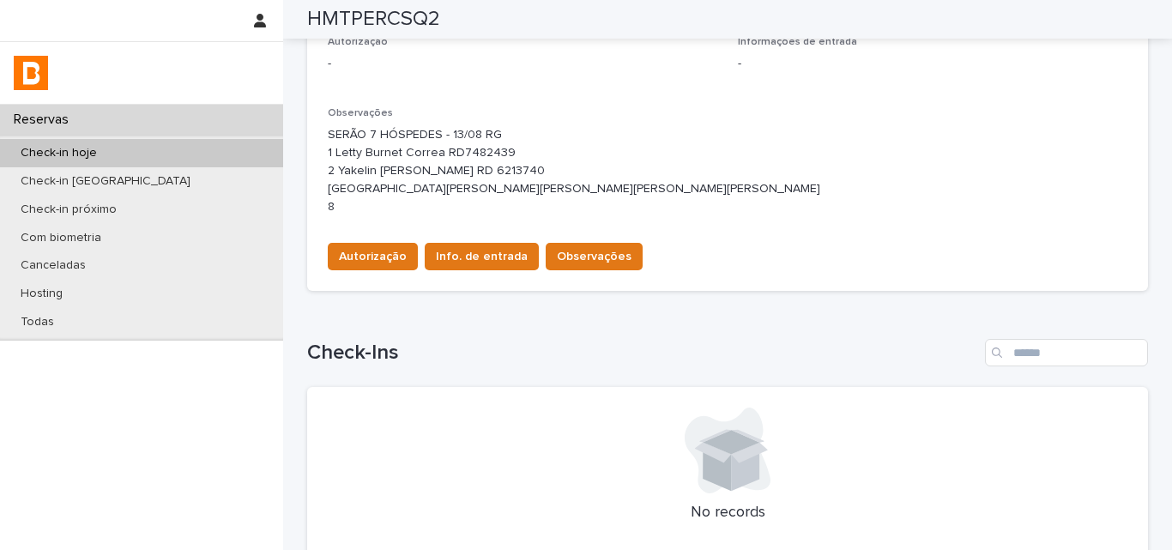
click at [404, 215] on p "SERÃO 7 HÓSPEDES - 13/08 RG 1 Letty Burnet Correa RD7482439 2 Yakelin [PERSON_N…" at bounding box center [728, 170] width 800 height 89
copy p "[PERSON_NAME]"
click at [1050, 277] on div "Autorização Info. de entrada Observações" at bounding box center [728, 253] width 800 height 48
drag, startPoint x: 411, startPoint y: 263, endPoint x: 481, endPoint y: 263, distance: 70.4
click at [481, 215] on p "SERÃO 7 HÓSPEDES - 13/08 RG 1 Letty Burnet Correa RD7482439 2 Yakelin [PERSON_N…" at bounding box center [728, 170] width 800 height 89
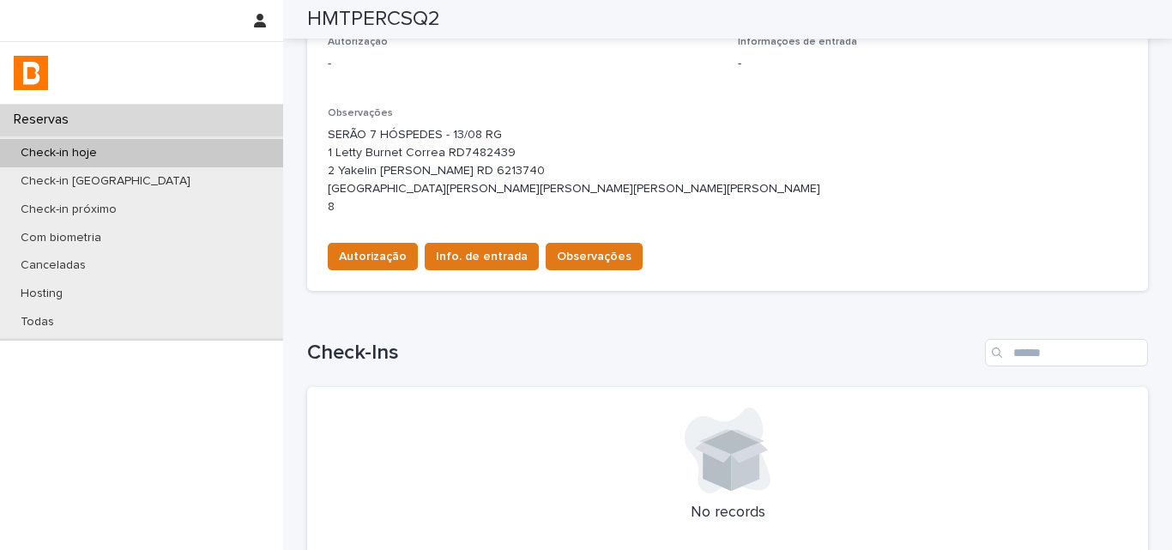
copy p "RD6604841"
click at [1002, 229] on div "Observações SERÃO 7 HÓSPEDES - 13/08 RG 1 Letty Burnet Correa RD7482439 2 Yakel…" at bounding box center [728, 168] width 800 height 122
click at [967, 119] on div "Observações SERÃO 7 HÓSPEDES - 13/08 RG 1 Letty Burnet Correa RD7482439 2 Yakel…" at bounding box center [728, 168] width 800 height 122
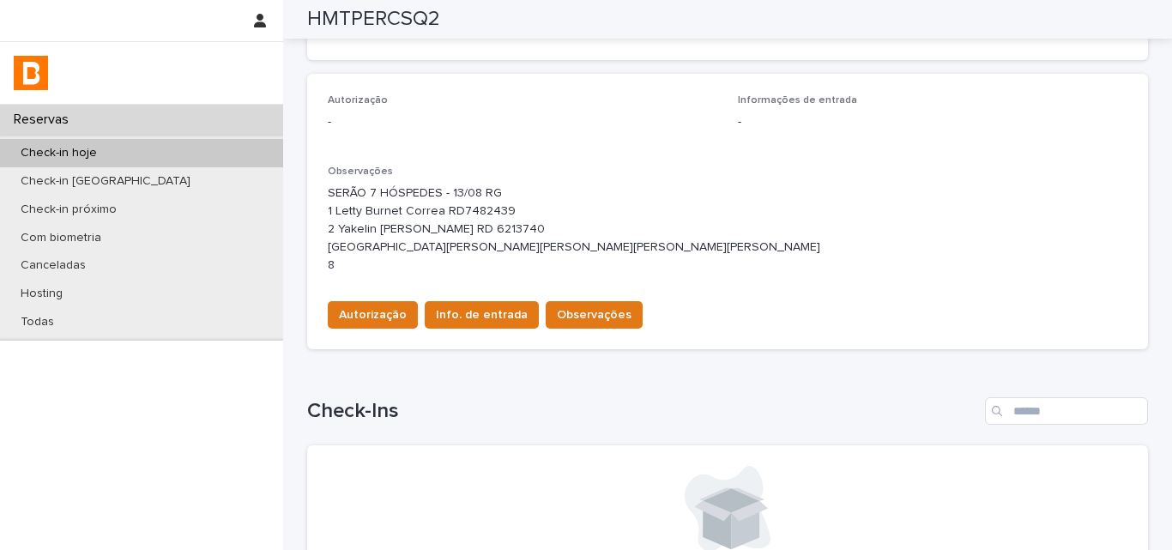
scroll to position [415, 0]
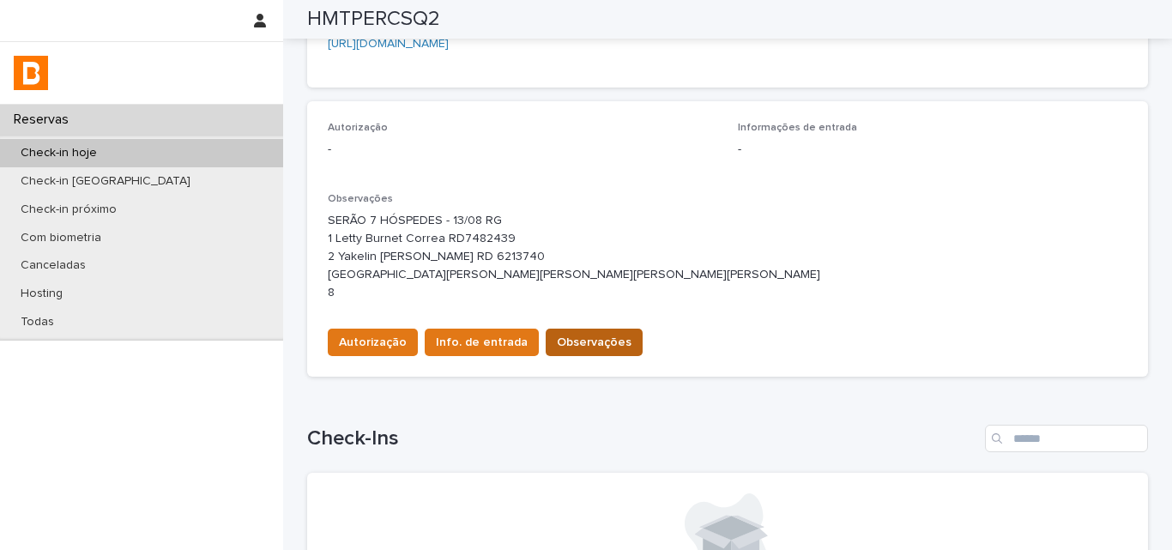
click at [581, 351] on span "Observações" at bounding box center [594, 342] width 75 height 17
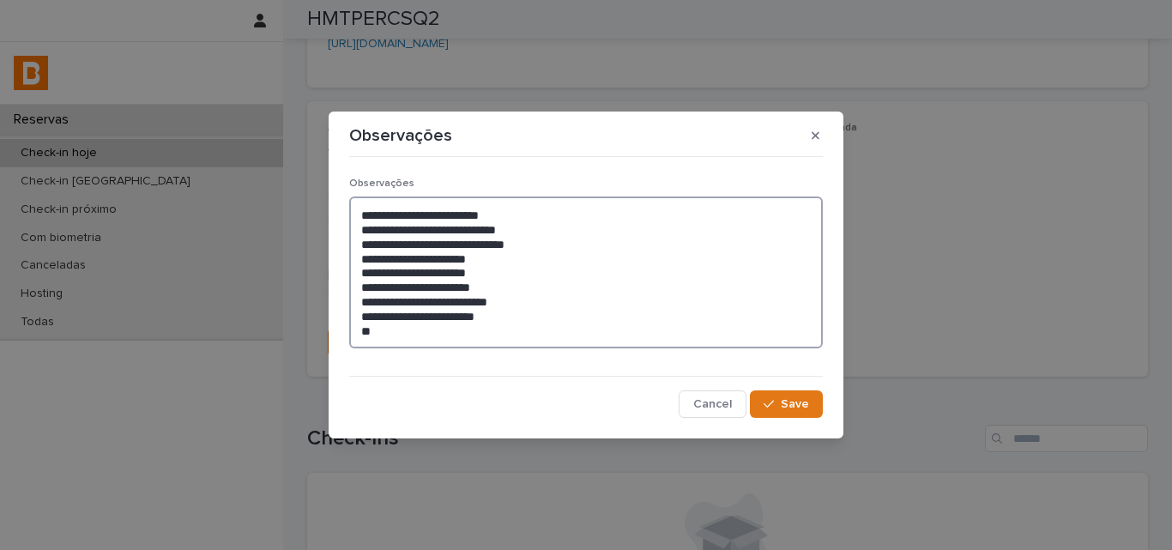
drag, startPoint x: 404, startPoint y: 336, endPoint x: 357, endPoint y: 332, distance: 47.4
click at [358, 332] on textarea "**********" at bounding box center [586, 273] width 474 height 152
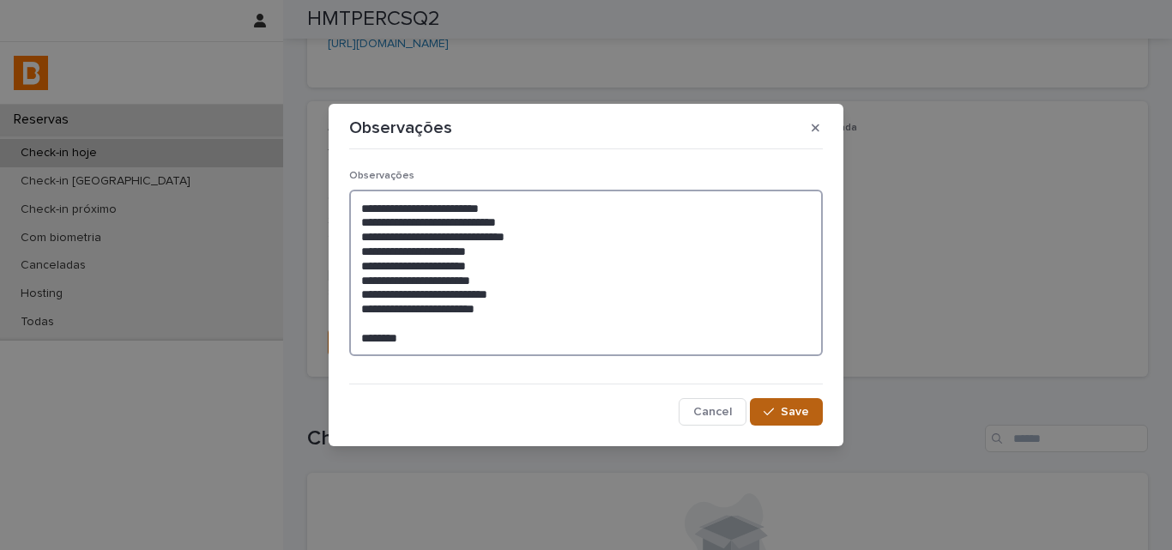
type textarea "**********"
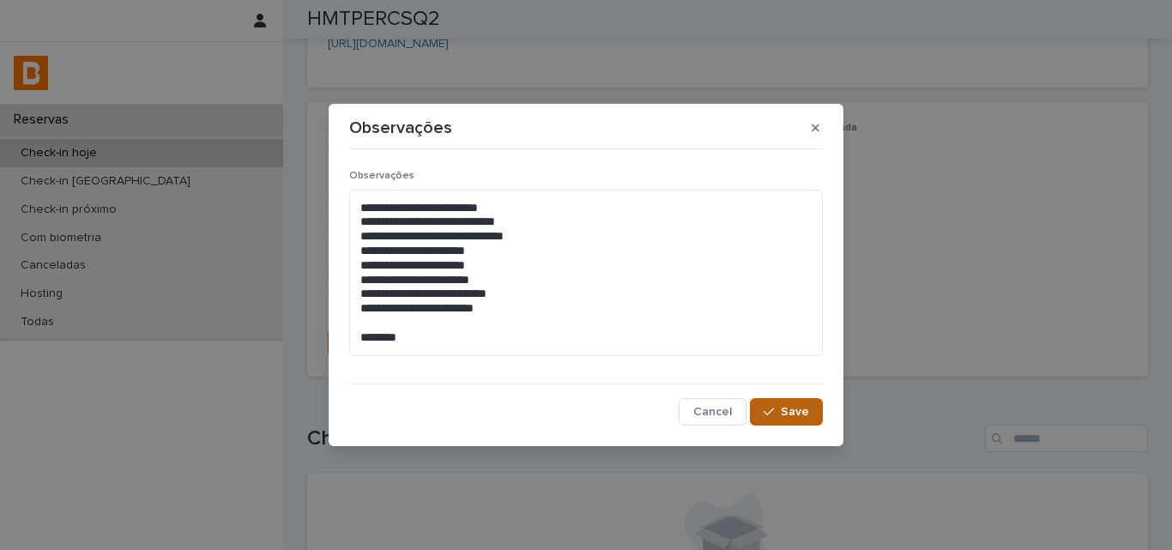
click at [813, 414] on button "Save" at bounding box center [786, 411] width 73 height 27
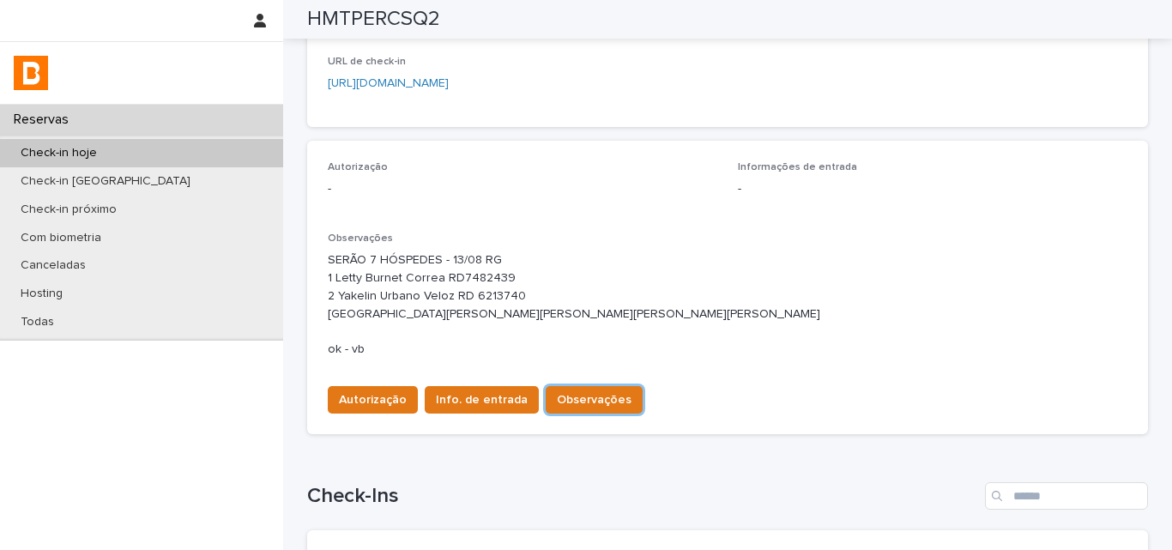
scroll to position [338, 0]
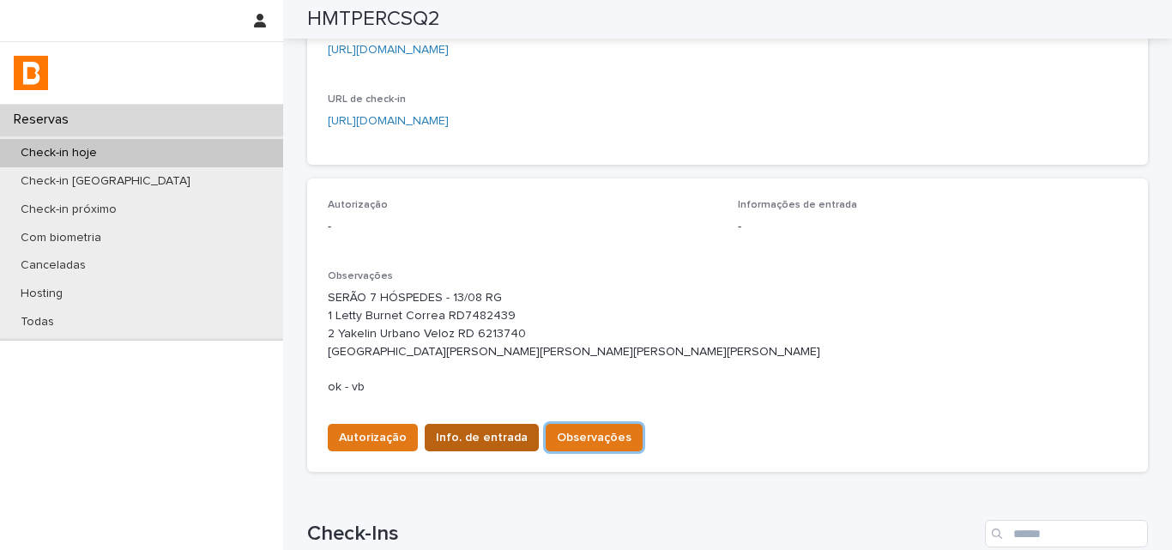
click at [463, 446] on span "Info. de entrada" at bounding box center [482, 437] width 92 height 17
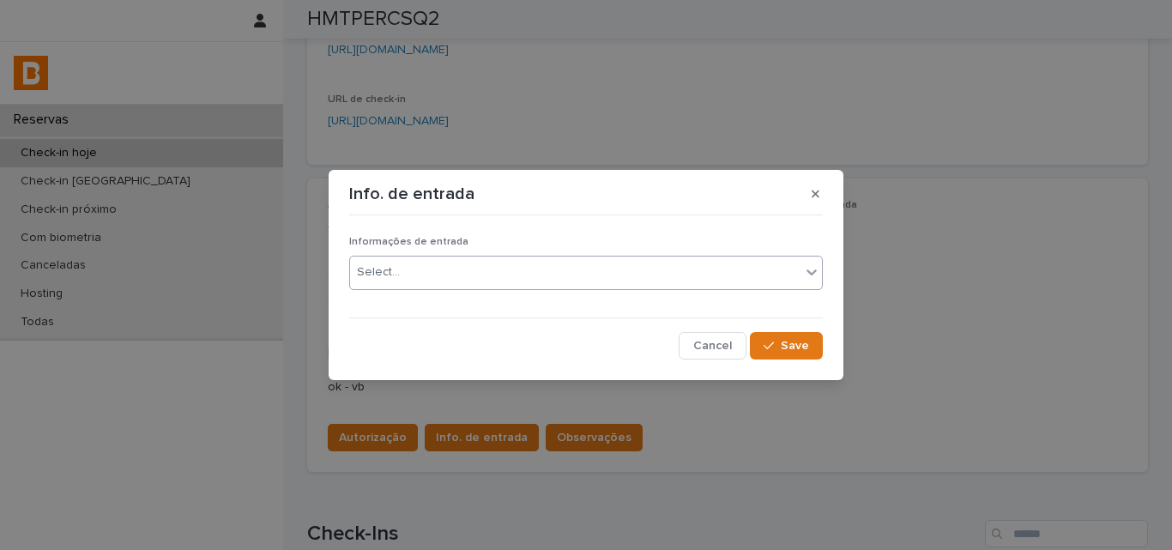
click at [473, 261] on div "Select..." at bounding box center [575, 272] width 450 height 28
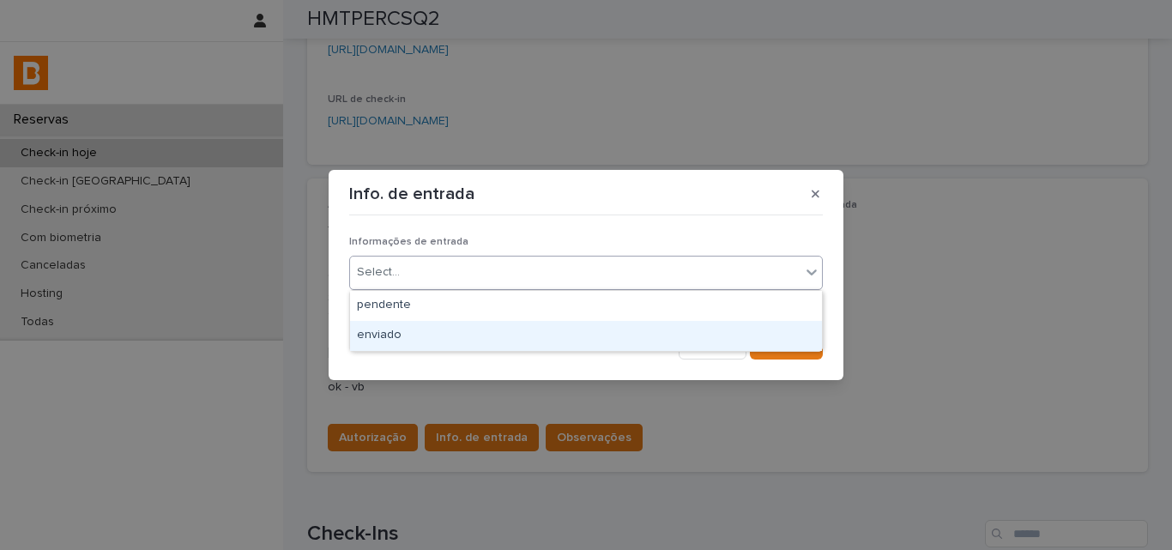
click at [457, 342] on div "enviado" at bounding box center [586, 336] width 472 height 30
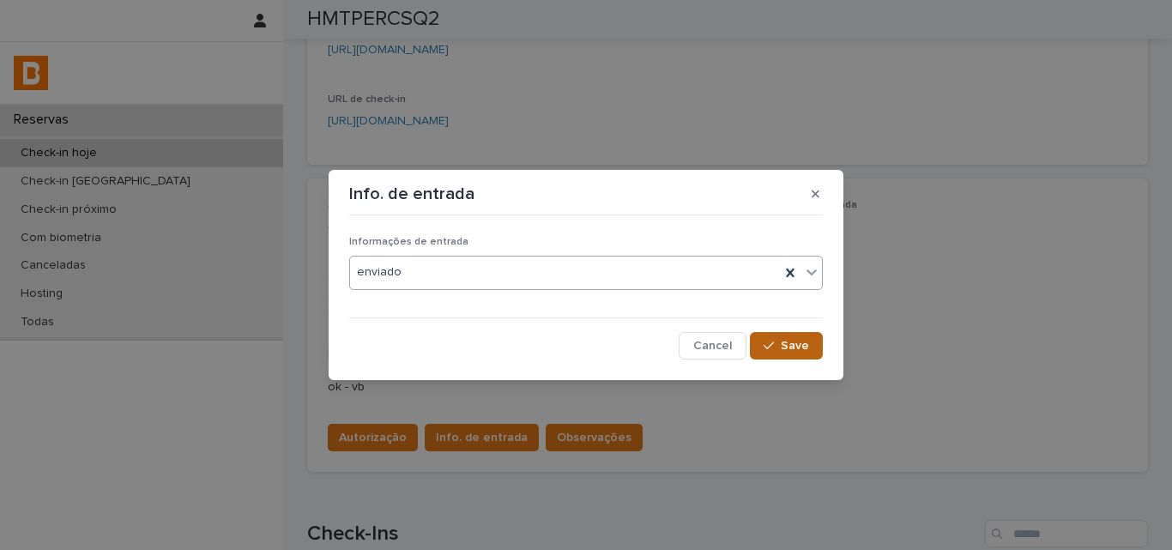
click at [819, 339] on button "Save" at bounding box center [786, 345] width 73 height 27
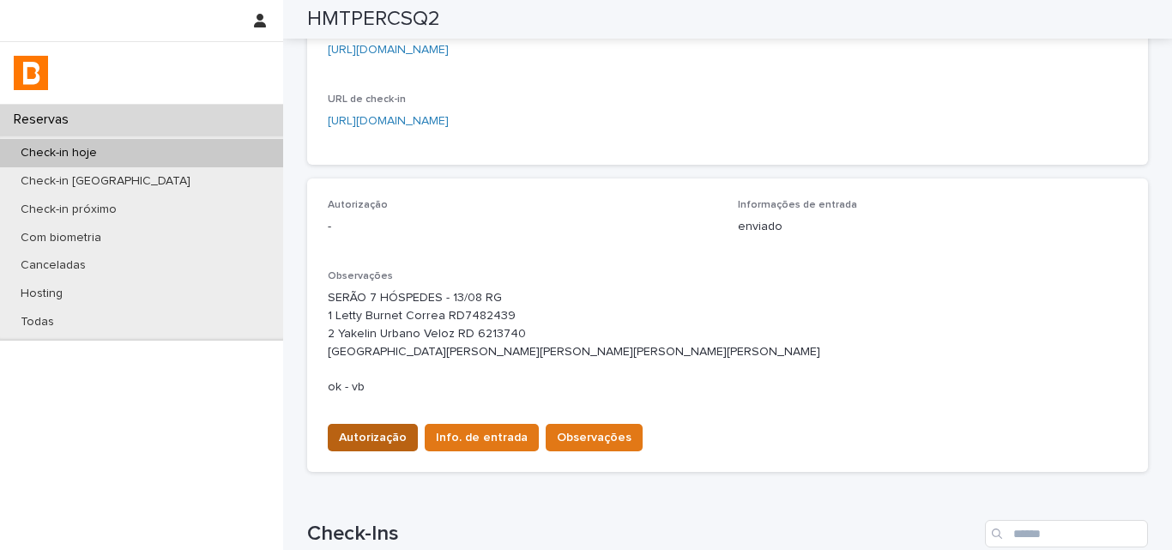
click at [378, 446] on span "Autorização" at bounding box center [373, 437] width 68 height 17
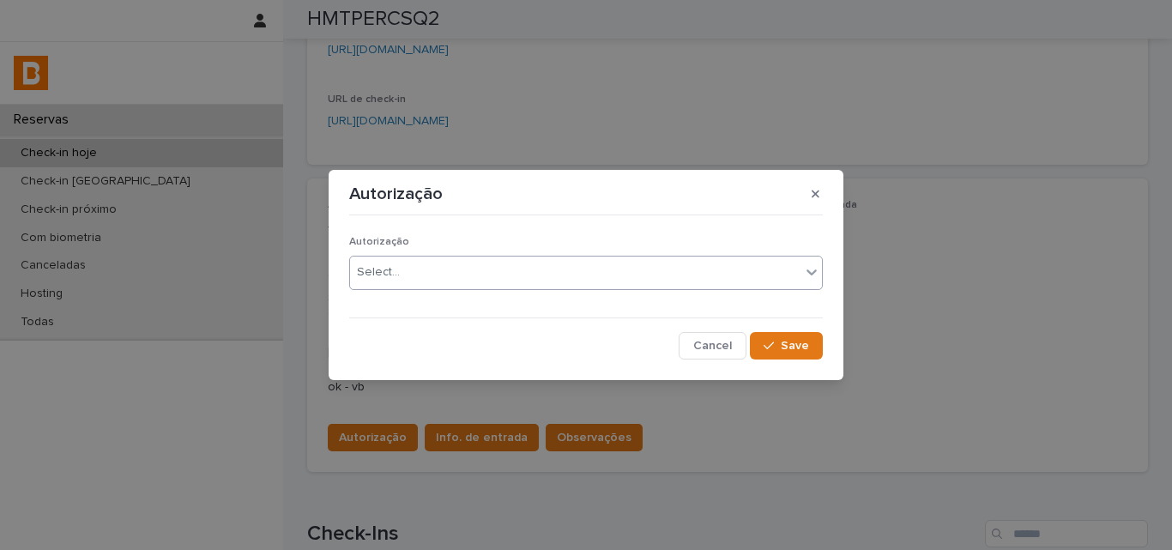
click at [402, 266] on div "Select..." at bounding box center [575, 272] width 450 height 28
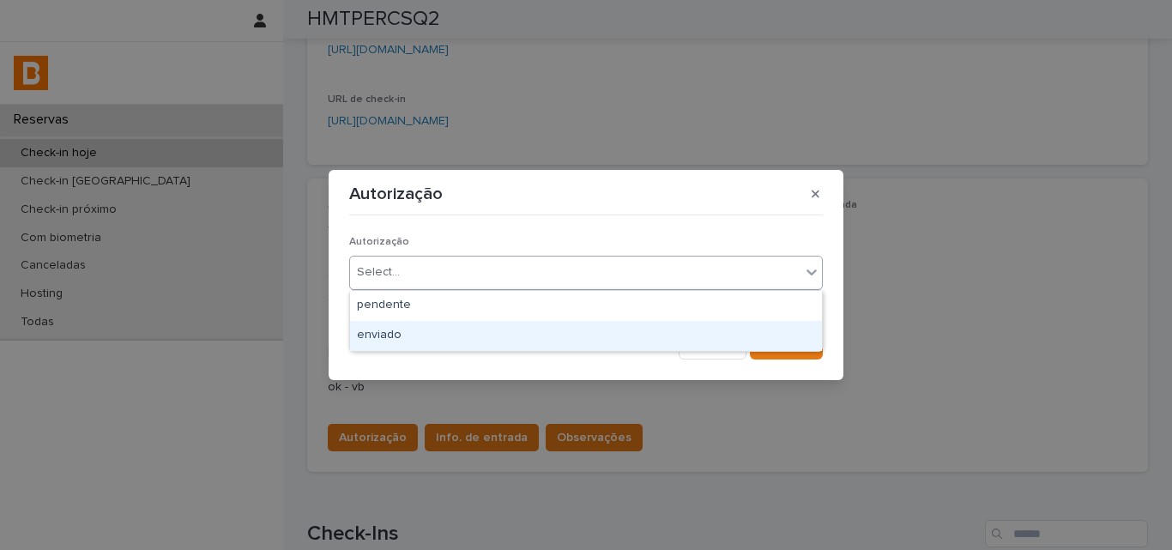
click at [402, 335] on div "enviado" at bounding box center [586, 336] width 472 height 30
click at [407, 332] on div "Cancel Save" at bounding box center [586, 345] width 474 height 27
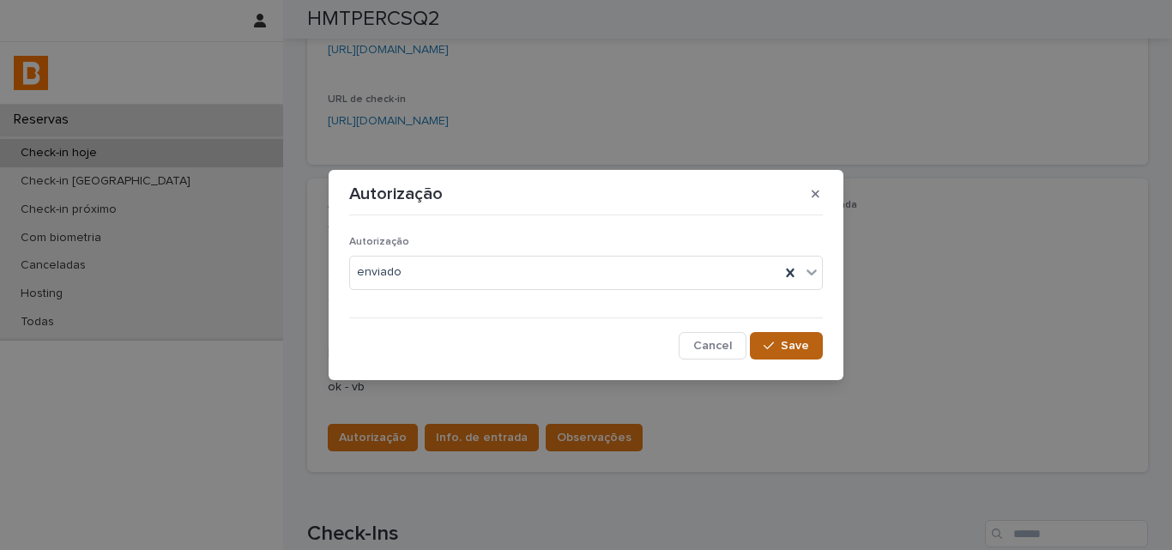
click at [780, 338] on button "Save" at bounding box center [786, 345] width 73 height 27
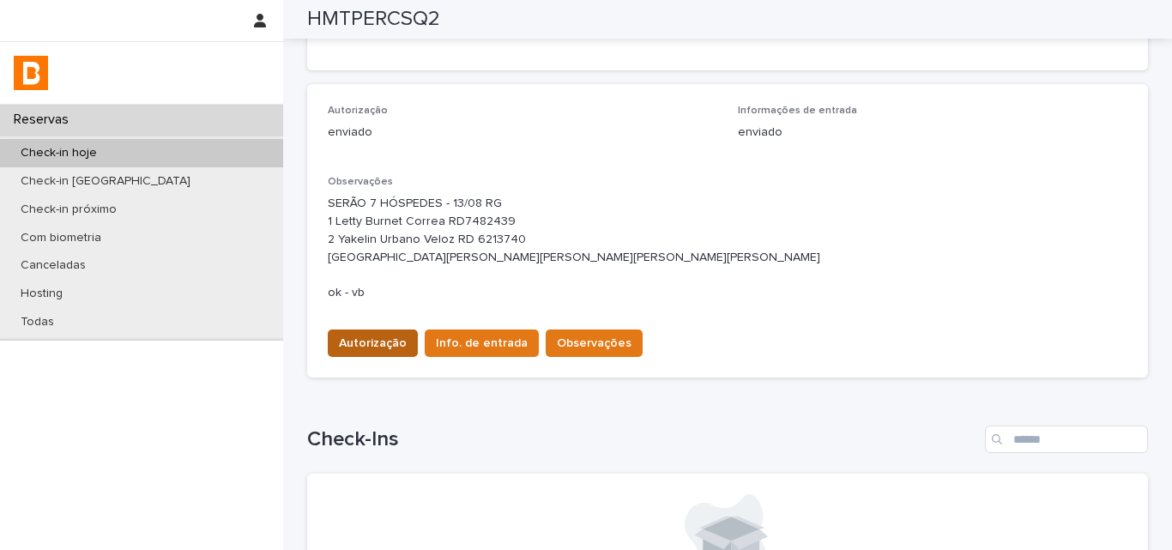
scroll to position [510, 0]
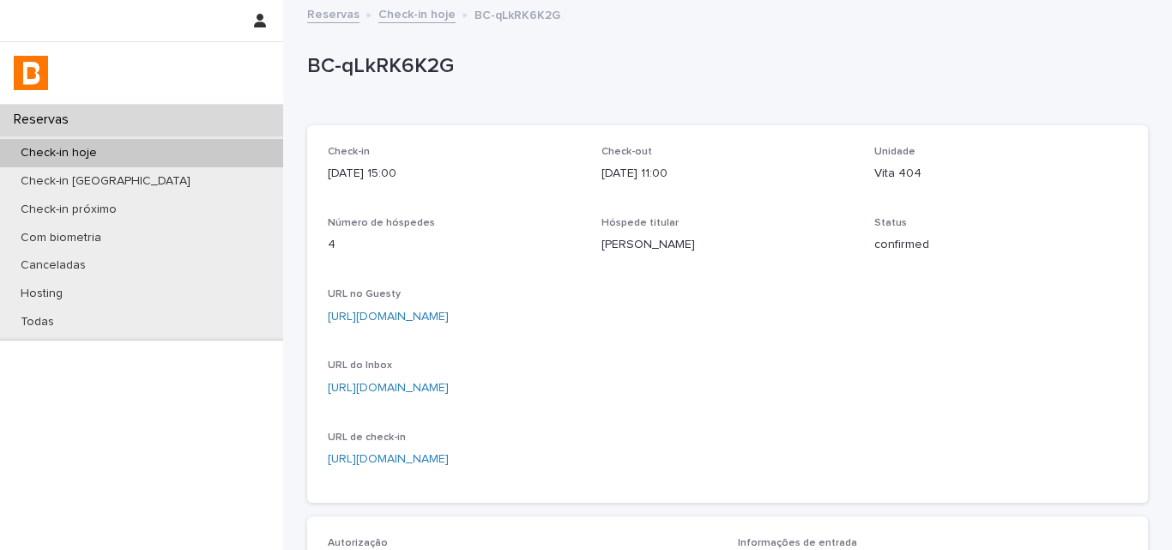
click at [631, 93] on div "BC-qLkRK6K2G" at bounding box center [727, 70] width 841 height 69
click at [137, 149] on div "Check-in hoje" at bounding box center [141, 153] width 283 height 28
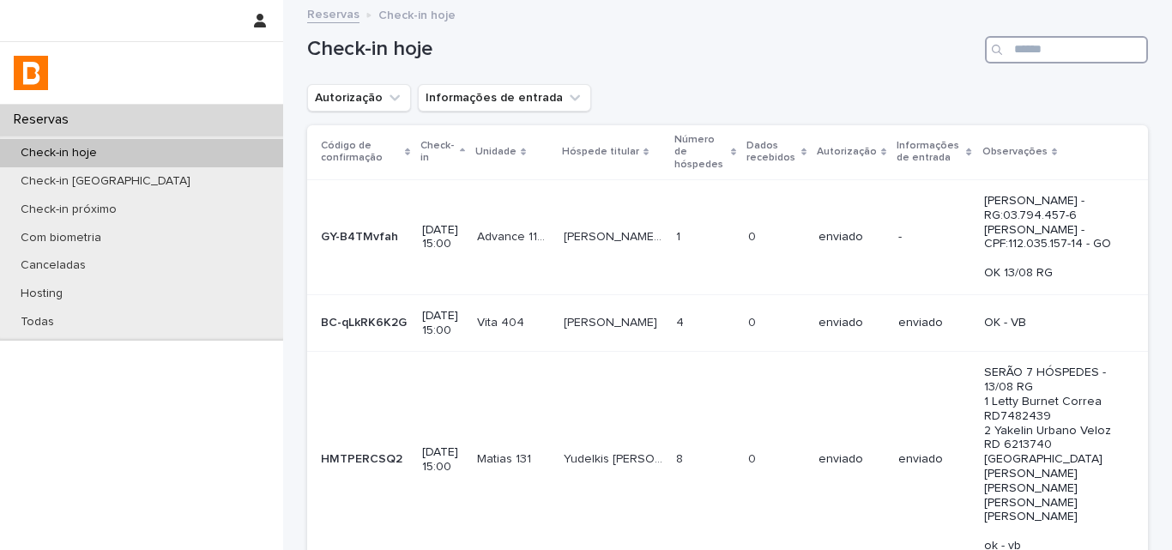
click at [1114, 52] on input "Search" at bounding box center [1066, 49] width 163 height 27
type input "*"
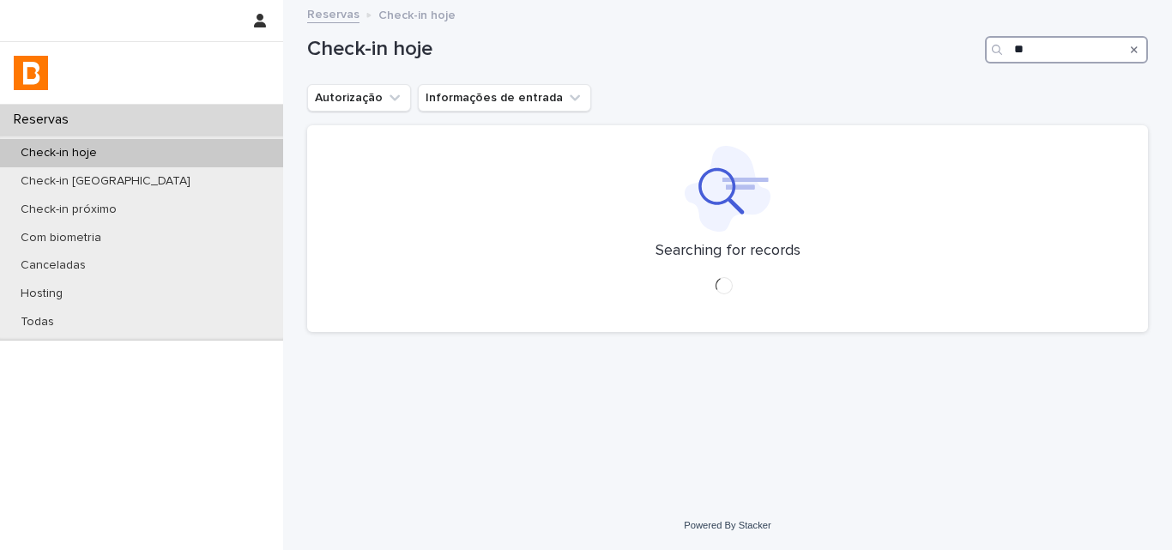
type input "*"
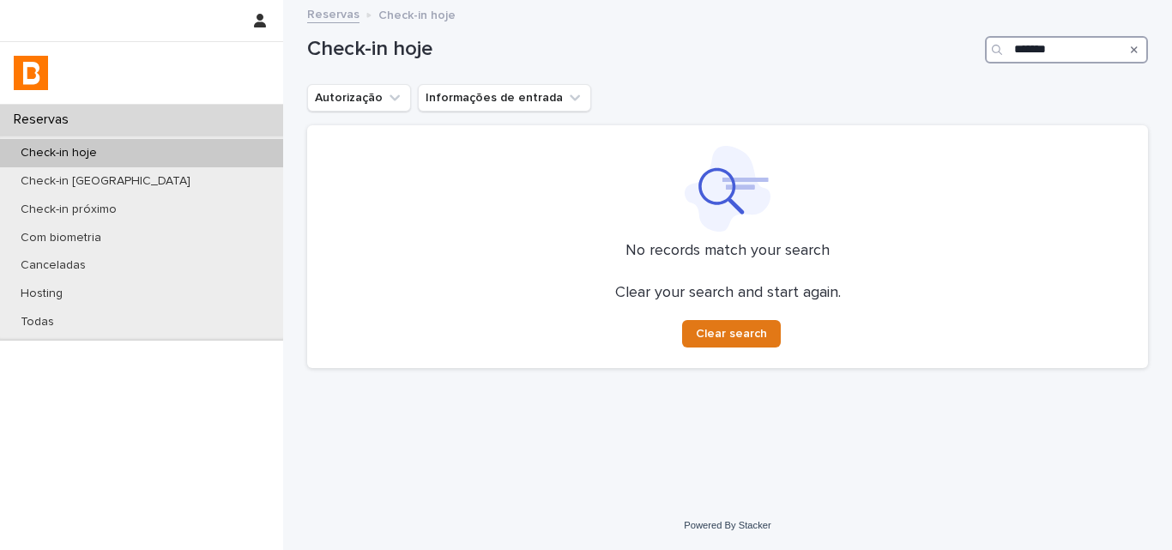
click at [1035, 52] on input "*******" at bounding box center [1066, 49] width 163 height 27
type input "*"
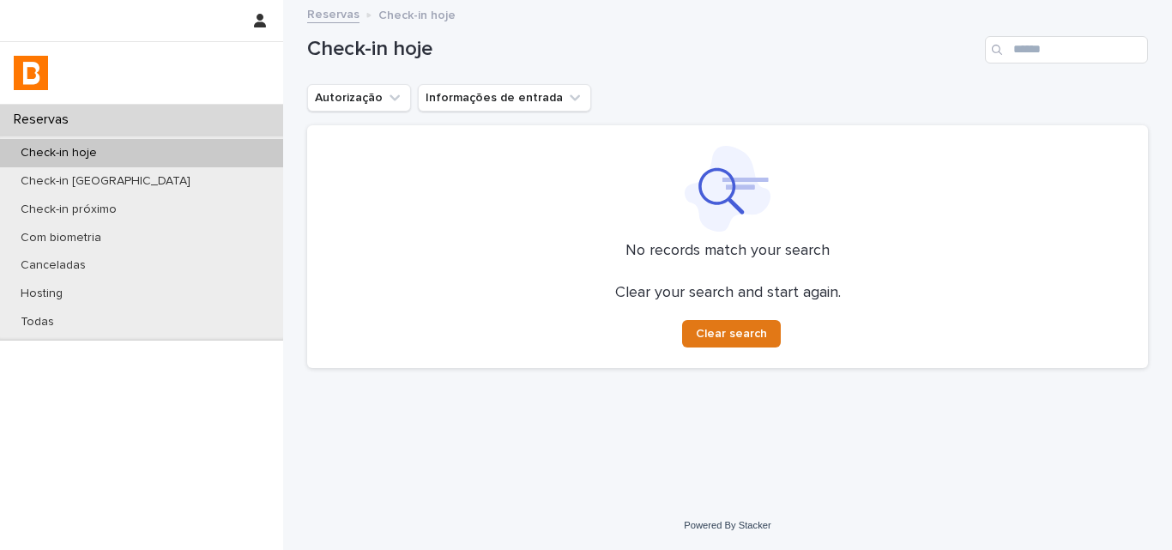
click at [740, 63] on div "Check-in hoje" at bounding box center [727, 43] width 841 height 82
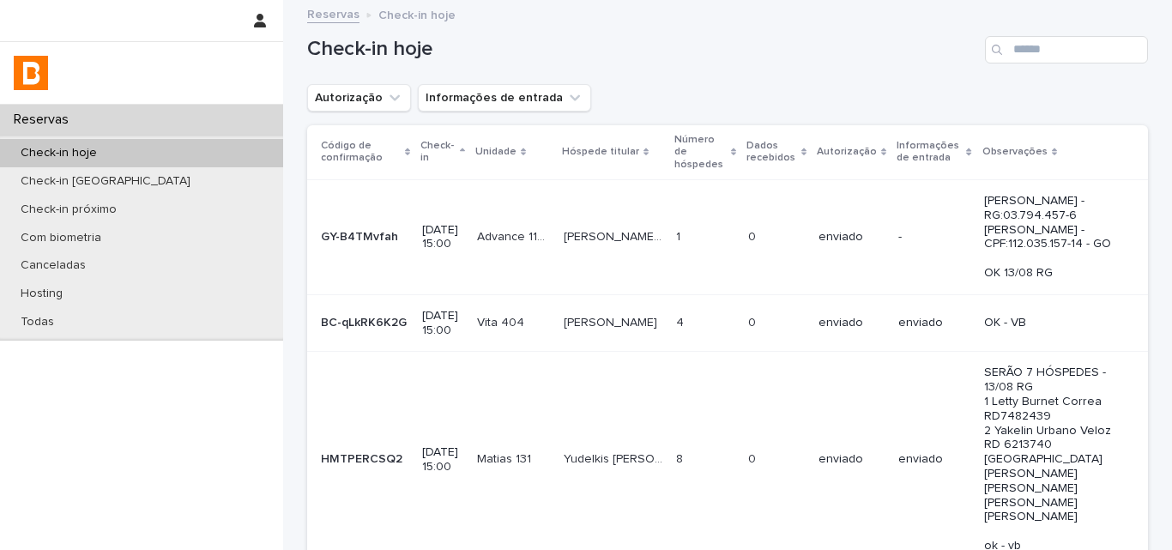
click at [680, 70] on div "Check-in hoje" at bounding box center [727, 43] width 841 height 82
click at [1036, 55] on input "Search" at bounding box center [1066, 49] width 163 height 27
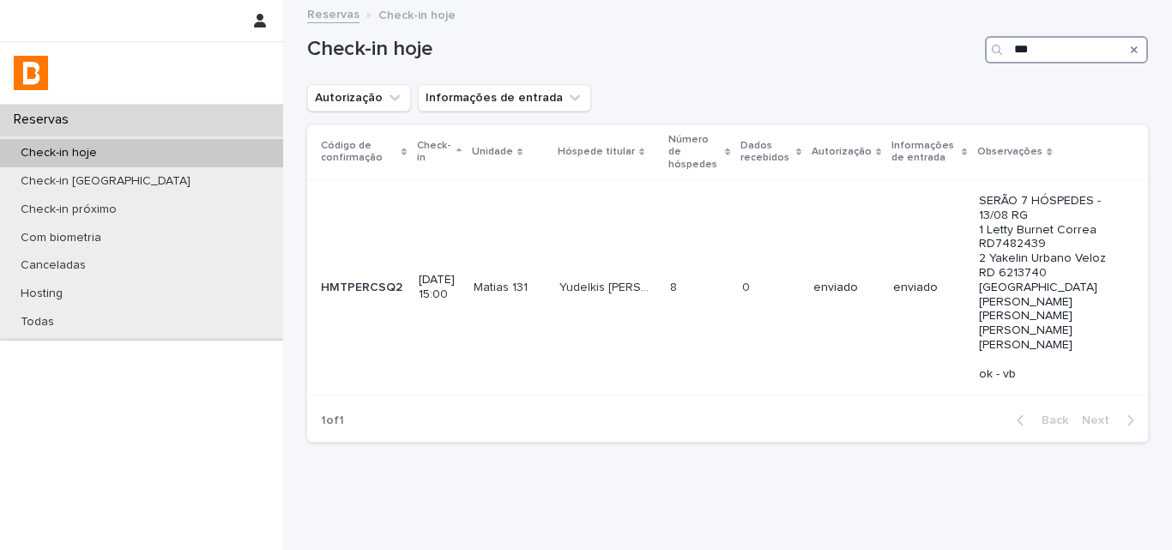
type input "***"
click at [797, 81] on div "Check-in hoje ***" at bounding box center [727, 43] width 841 height 82
click at [1082, 51] on input "***" at bounding box center [1066, 49] width 163 height 27
click at [1081, 51] on input "***" at bounding box center [1066, 49] width 163 height 27
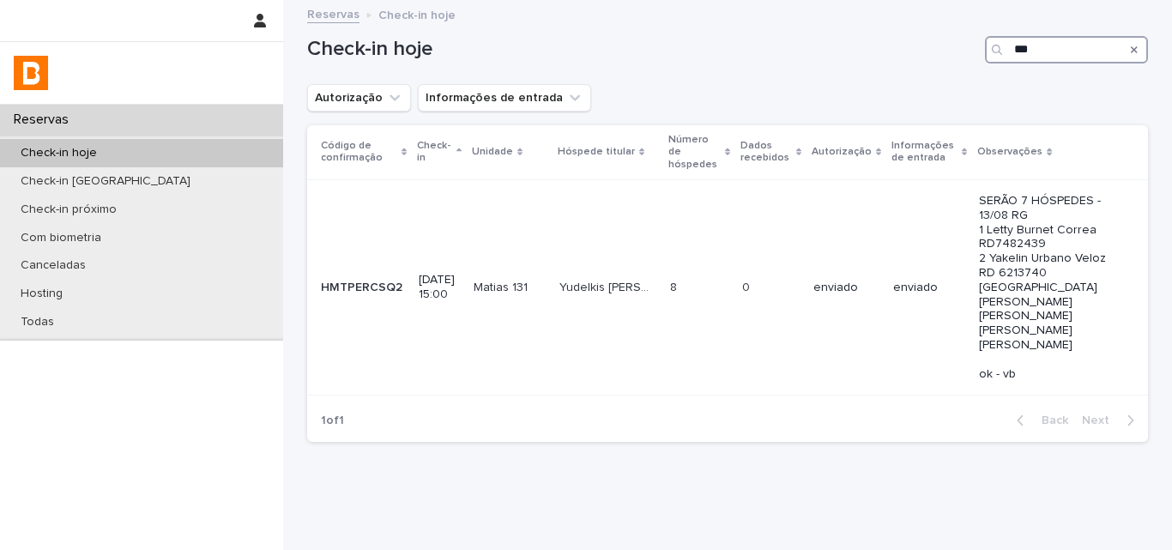
click at [1081, 51] on input "***" at bounding box center [1066, 49] width 163 height 27
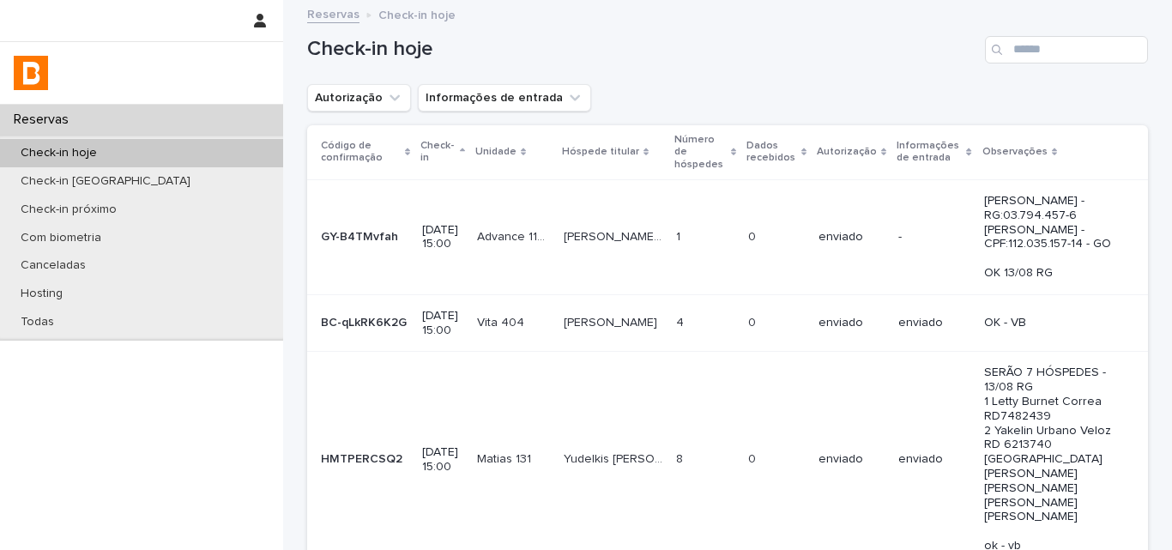
click at [881, 70] on div "Check-in hoje" at bounding box center [727, 43] width 841 height 82
click at [1078, 45] on input "Search" at bounding box center [1066, 49] width 163 height 27
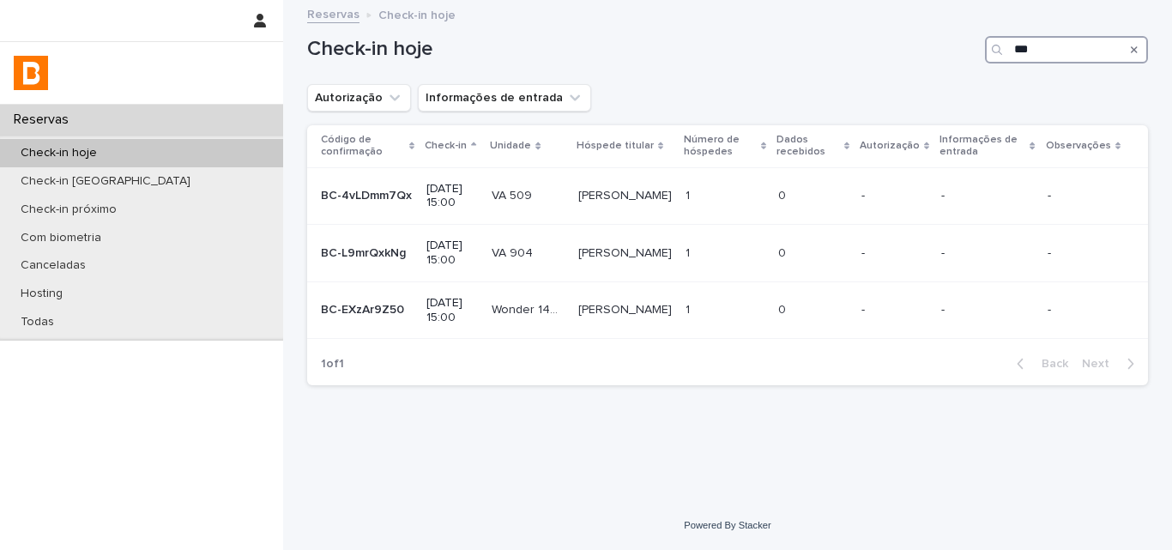
type input "**"
click at [505, 205] on div "VA 509 VA 509" at bounding box center [528, 196] width 72 height 28
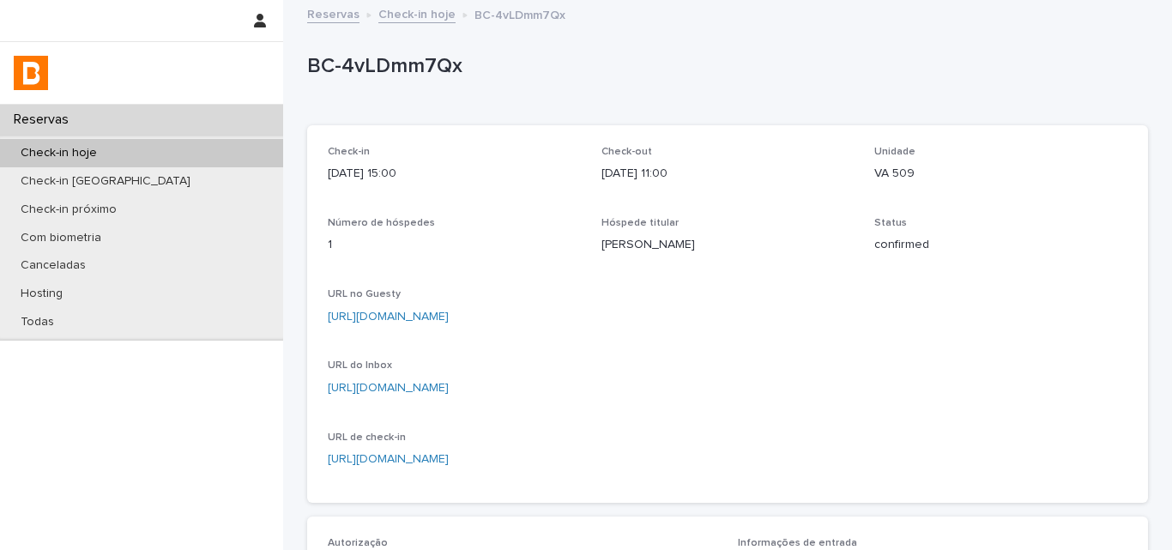
click at [389, 71] on p "BC-4vLDmm7Qx" at bounding box center [724, 66] width 834 height 25
click at [389, 69] on p "BC-4vLDmm7Qx" at bounding box center [724, 66] width 834 height 25
copy p "BC-4vLDmm7Qx"
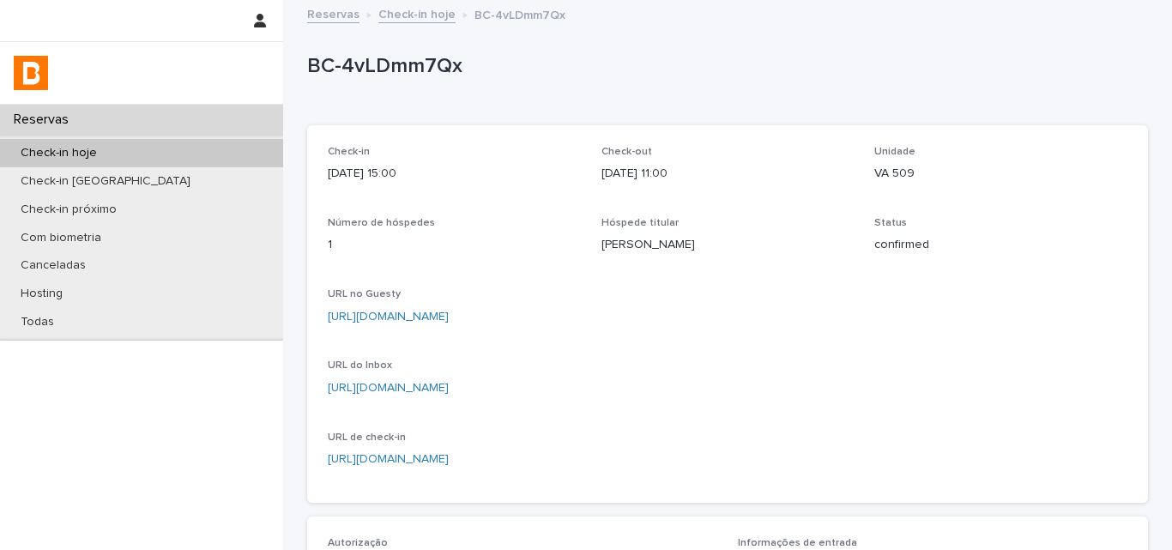
click at [595, 128] on div "Check-in [DATE] 15:00 Check-out [DATE] 11:00 Unidade VA 509 Número de hóspedes …" at bounding box center [727, 314] width 841 height 378
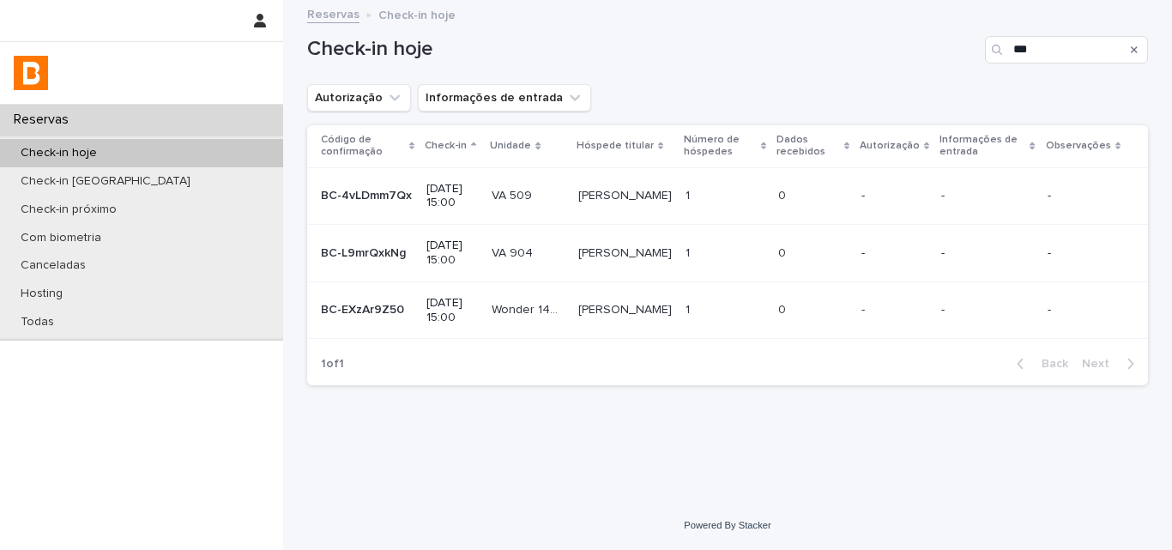
click at [553, 261] on div "VA 904 VA 904" at bounding box center [528, 253] width 72 height 28
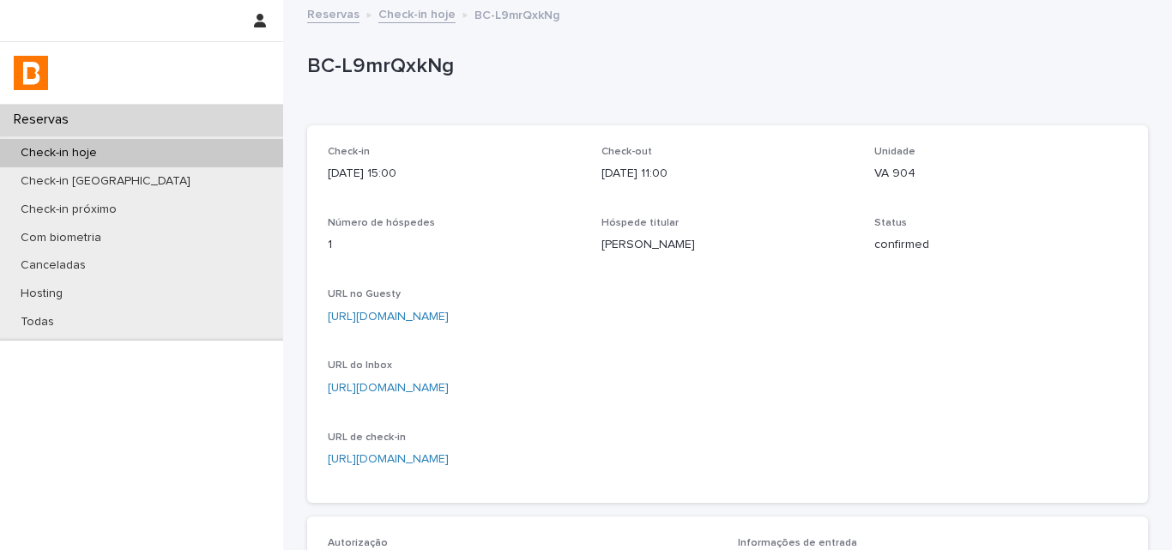
click at [375, 74] on p "BC-L9mrQxkNg" at bounding box center [724, 66] width 834 height 25
click at [378, 76] on p "BC-L9mrQxkNg" at bounding box center [724, 66] width 834 height 25
click at [378, 75] on p "BC-L9mrQxkNg" at bounding box center [724, 66] width 834 height 25
click at [378, 72] on p "BC-L9mrQxkNg" at bounding box center [724, 66] width 834 height 25
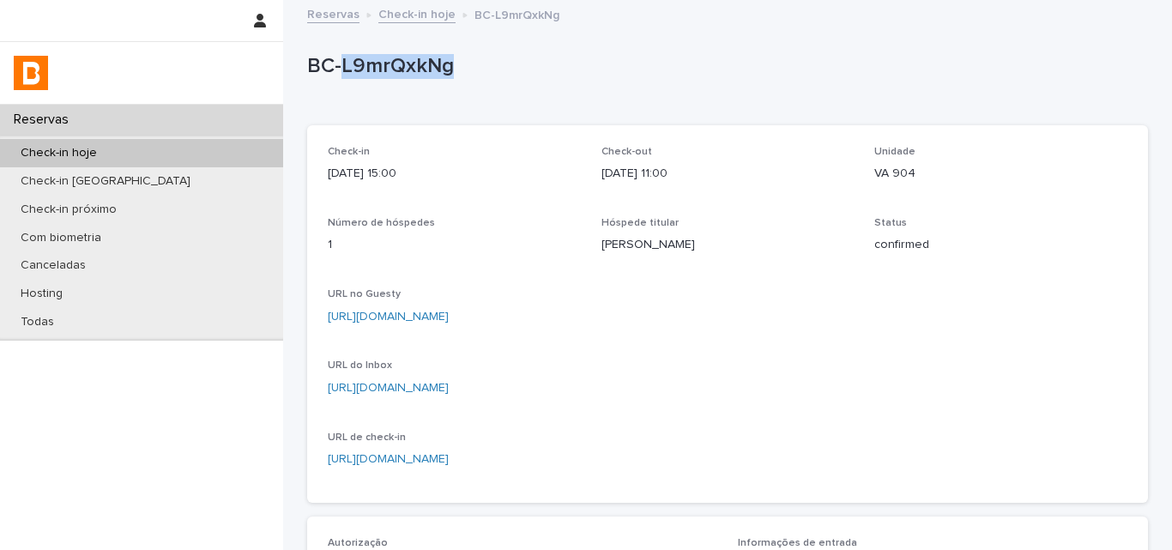
click at [382, 70] on p "BC-L9mrQxkNg" at bounding box center [724, 66] width 834 height 25
click at [382, 69] on p "BC-L9mrQxkNg" at bounding box center [724, 66] width 834 height 25
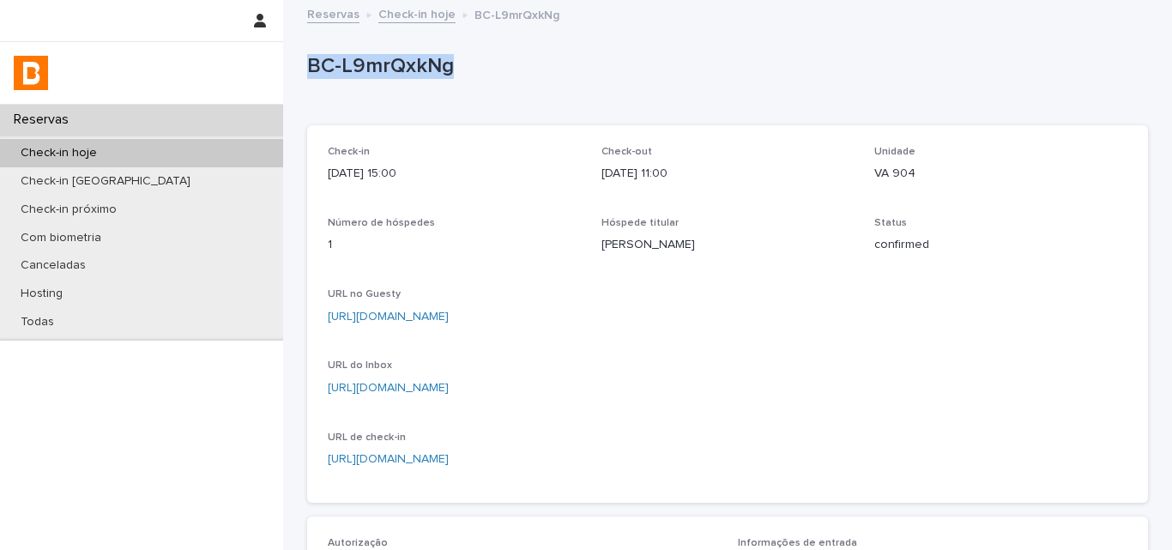
copy p "BC-L9mrQxkNg"
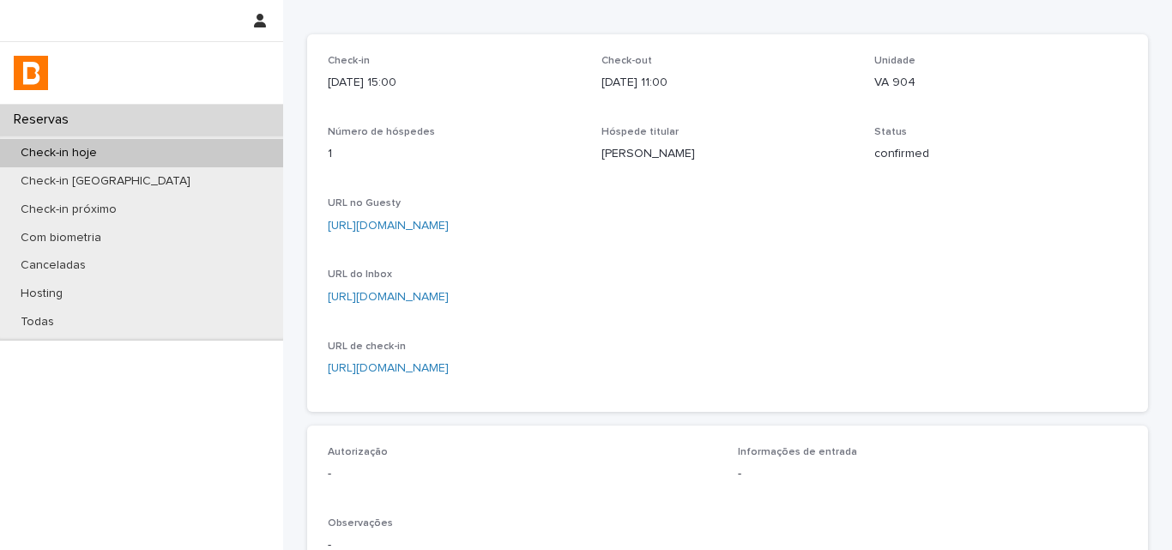
scroll to position [257, 0]
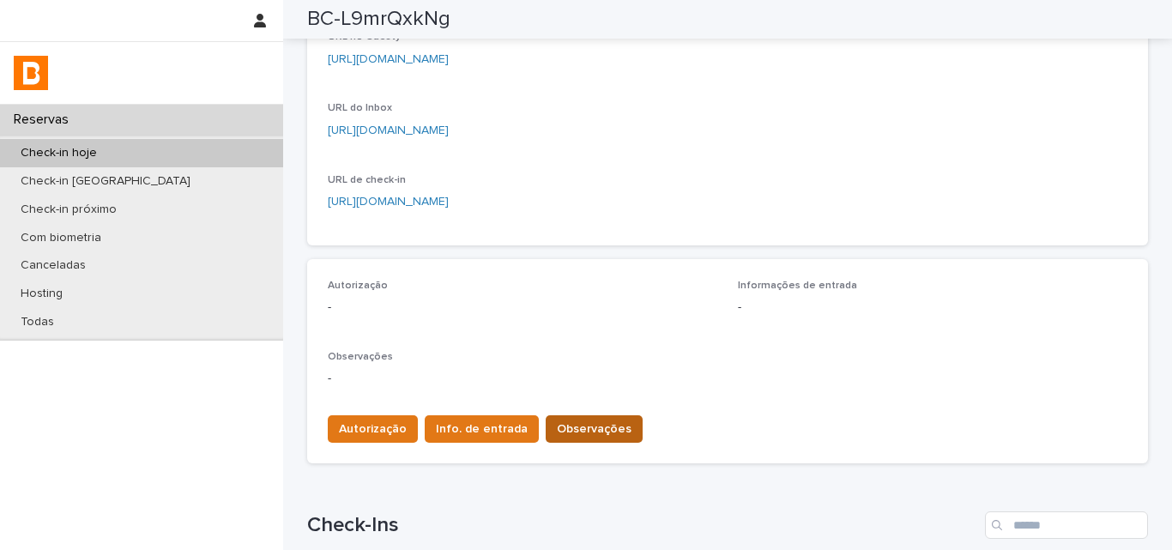
click at [546, 420] on button "Observações" at bounding box center [594, 428] width 97 height 27
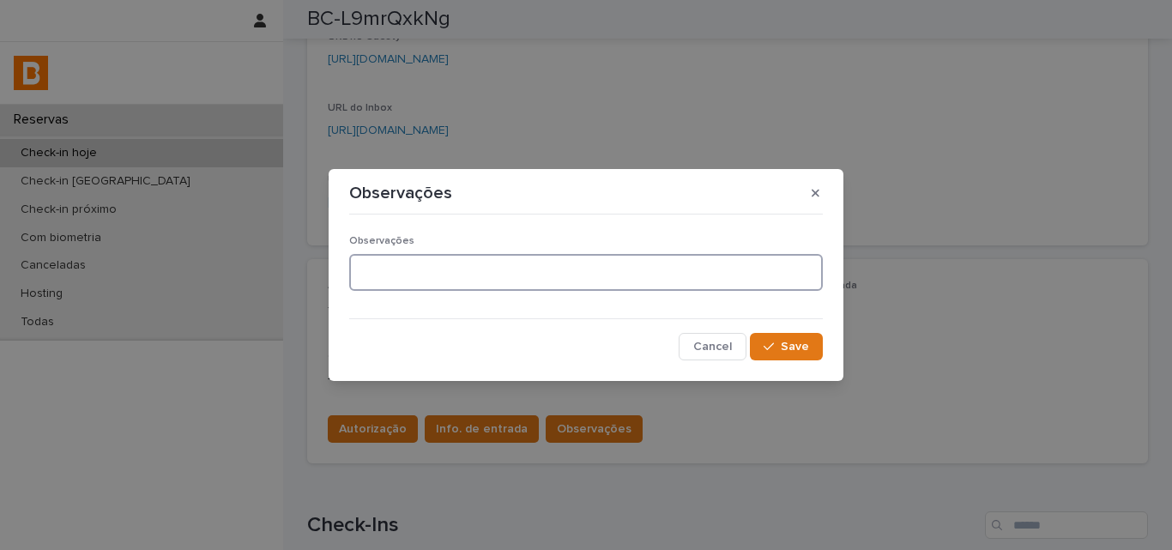
click at [507, 272] on textarea at bounding box center [586, 272] width 474 height 37
type textarea "*******"
click at [806, 354] on button "Save" at bounding box center [786, 346] width 73 height 27
click at [360, 426] on div "Observações Observações ******* Cancel Loading... Save" at bounding box center [586, 275] width 1172 height 550
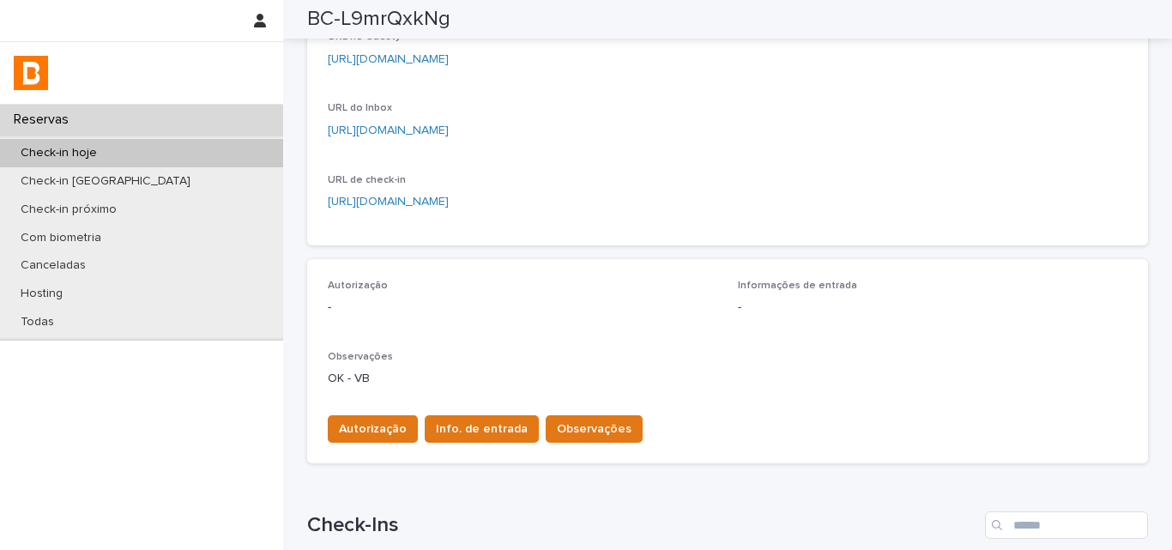
click at [360, 426] on span "Autorização" at bounding box center [373, 428] width 68 height 17
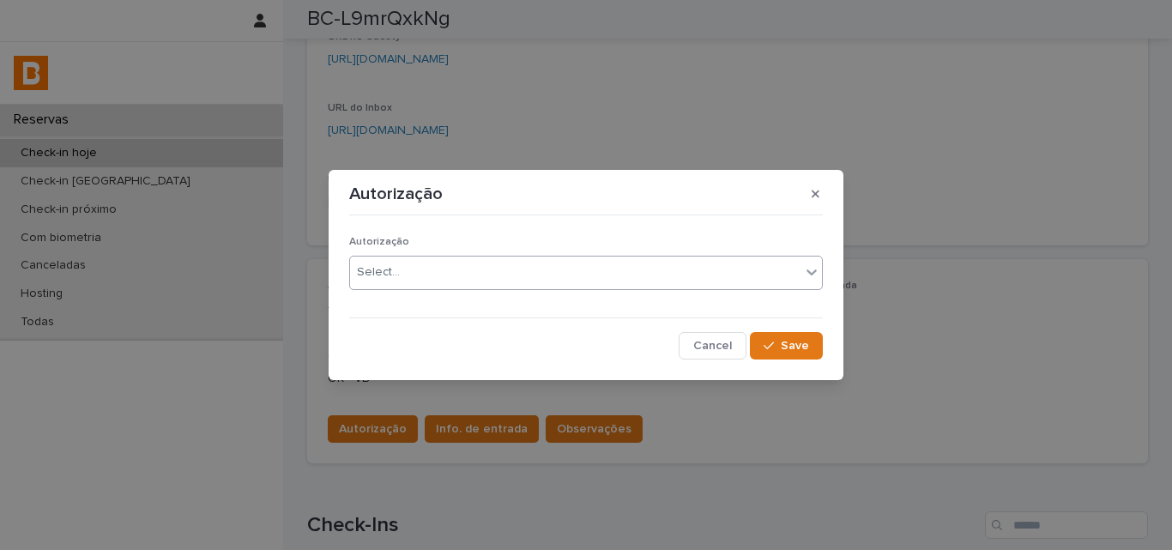
click at [394, 284] on div "Select..." at bounding box center [575, 272] width 450 height 28
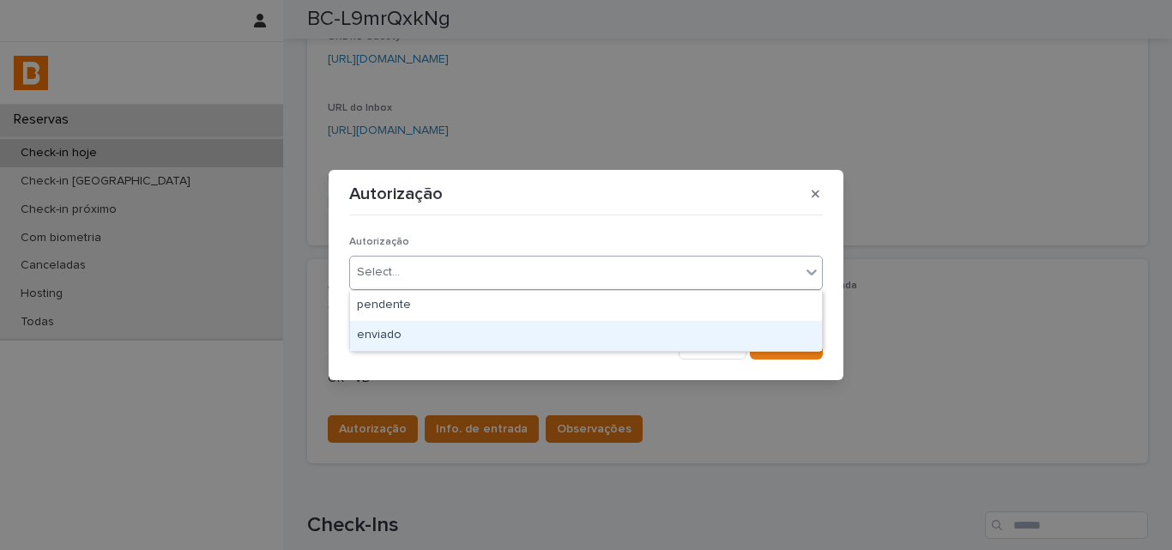
click at [390, 340] on div "enviado" at bounding box center [586, 336] width 472 height 30
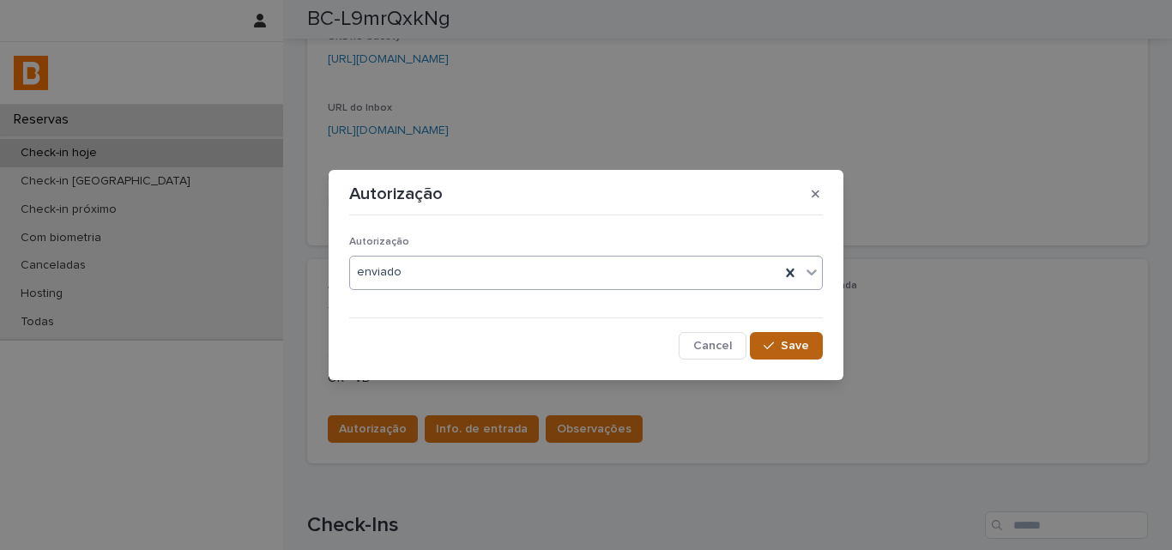
click at [770, 347] on icon "button" at bounding box center [769, 346] width 10 height 12
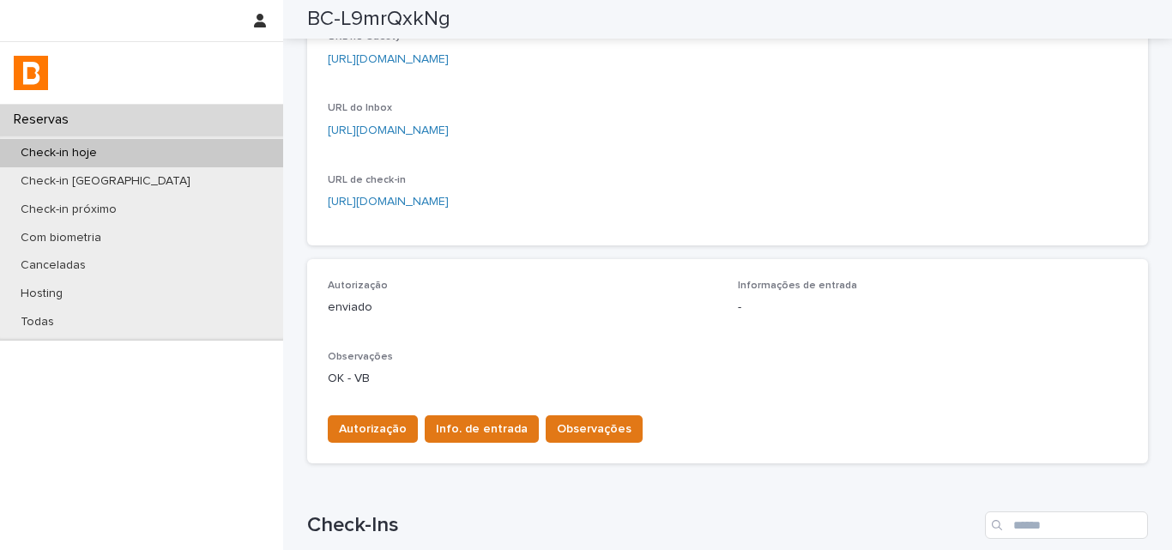
click at [467, 433] on span "Info. de entrada" at bounding box center [482, 428] width 92 height 17
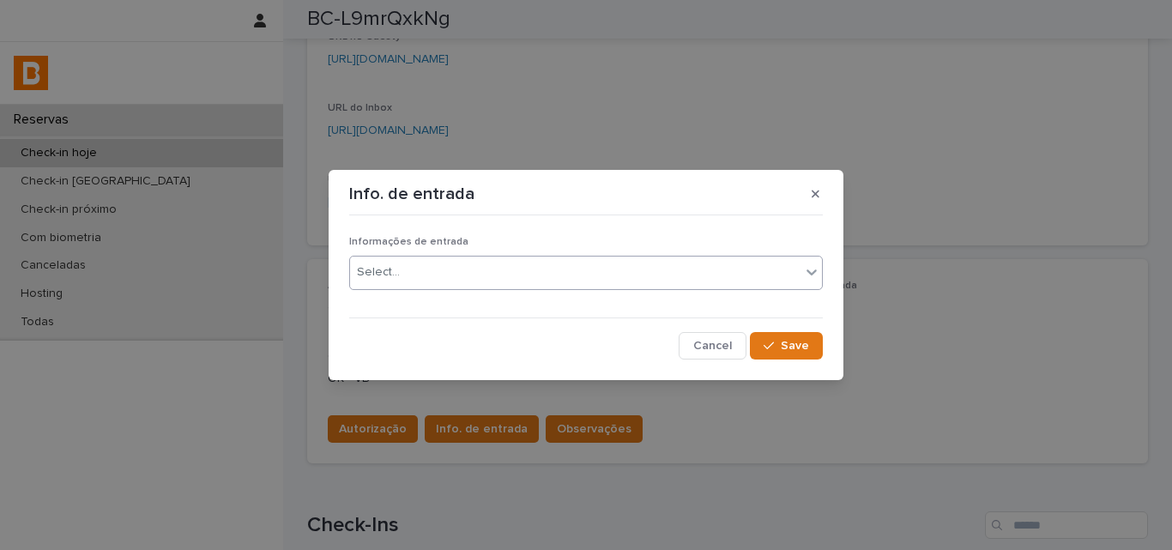
click at [472, 275] on div "Select..." at bounding box center [575, 272] width 450 height 28
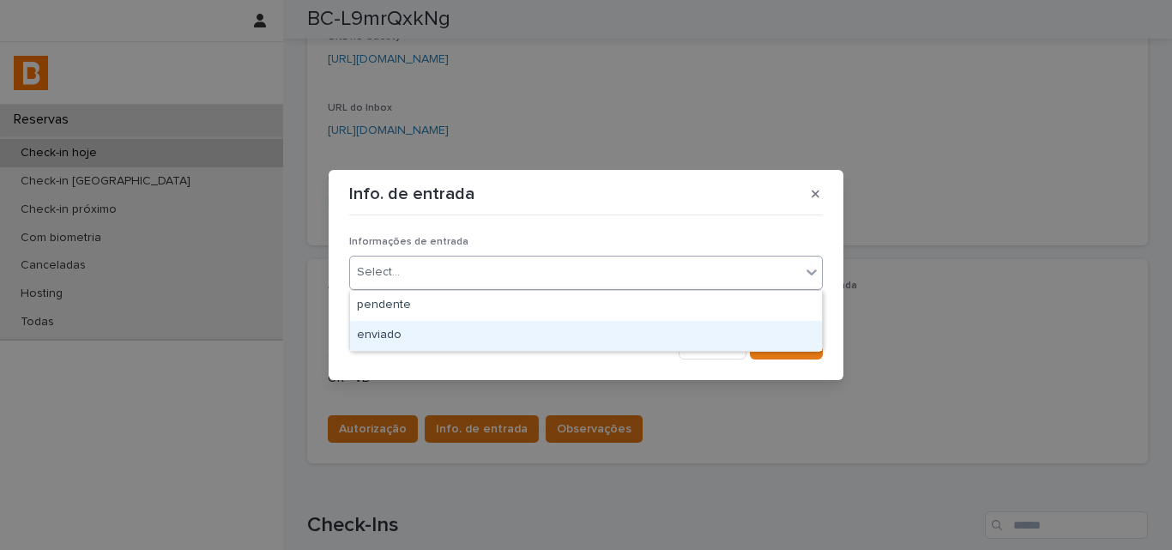
click at [473, 342] on div "enviado" at bounding box center [586, 336] width 472 height 30
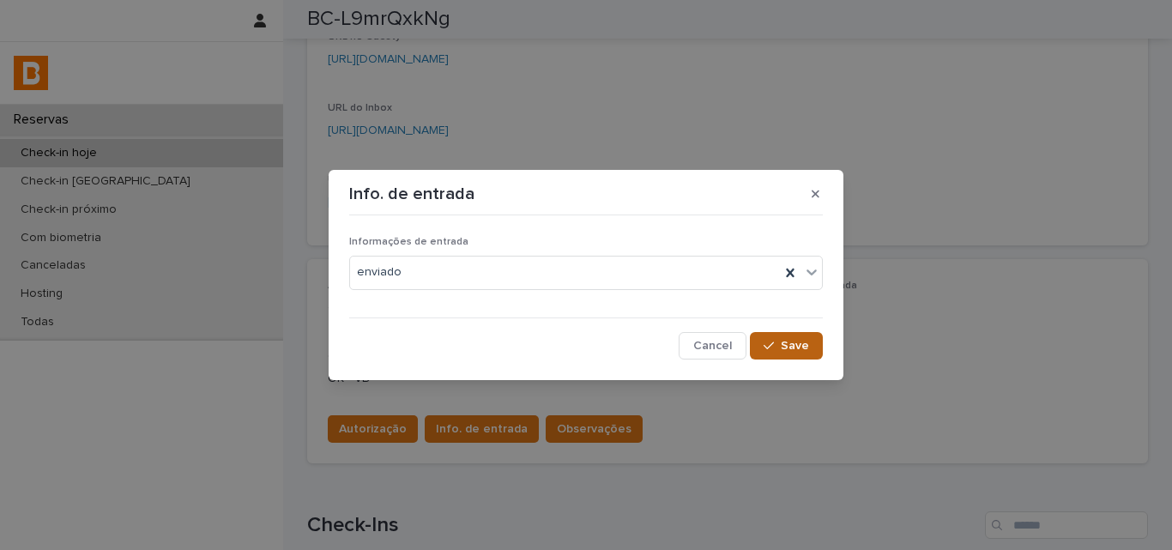
click at [783, 351] on span "Save" at bounding box center [795, 346] width 28 height 12
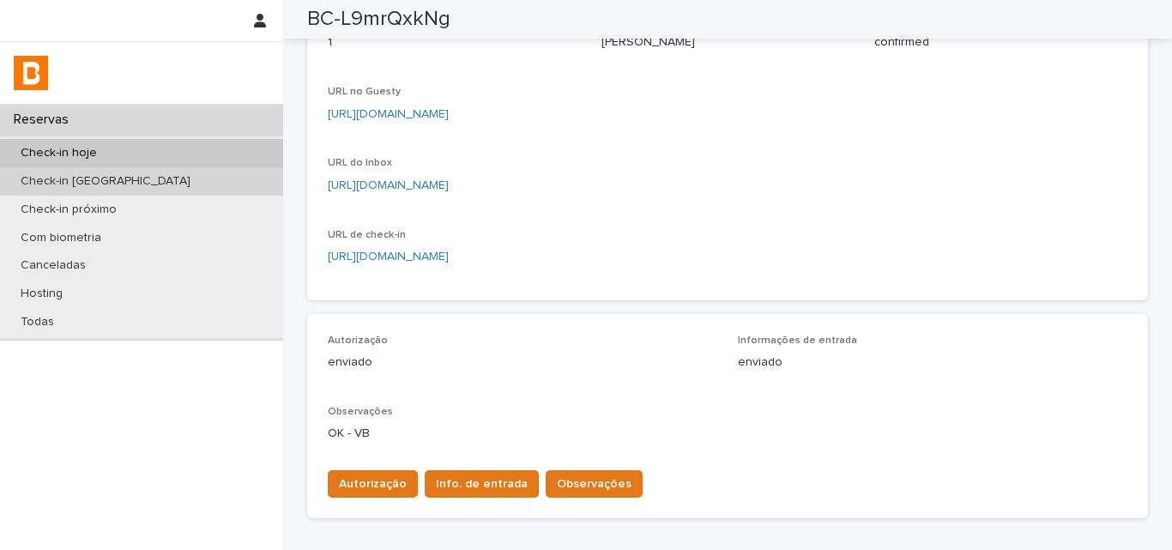
scroll to position [172, 0]
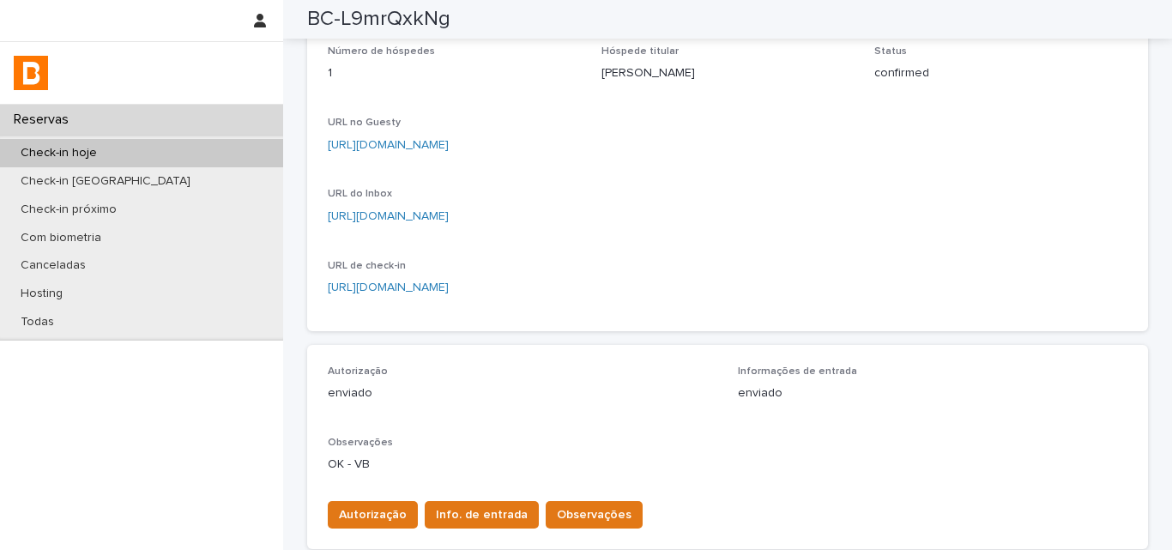
click at [214, 137] on div "Check-in hoje Check-in amanhã Check-in próximo Com biometria Canceladas Hosting…" at bounding box center [141, 238] width 283 height 206
click at [154, 163] on div "Check-in hoje" at bounding box center [141, 153] width 283 height 28
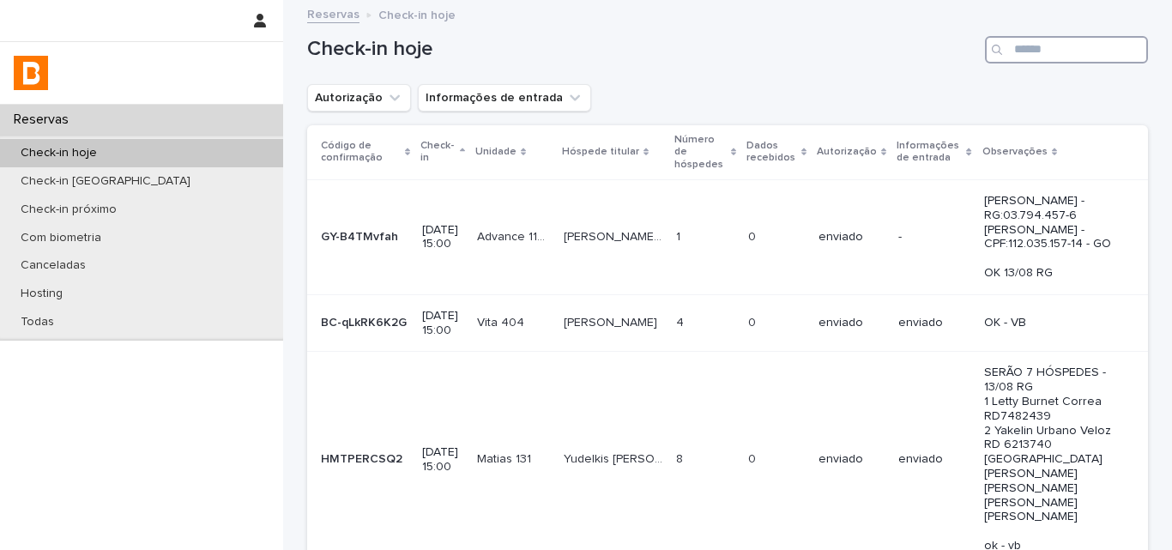
click at [1018, 60] on input "Search" at bounding box center [1066, 49] width 163 height 27
click at [1023, 54] on input "Search" at bounding box center [1066, 49] width 163 height 27
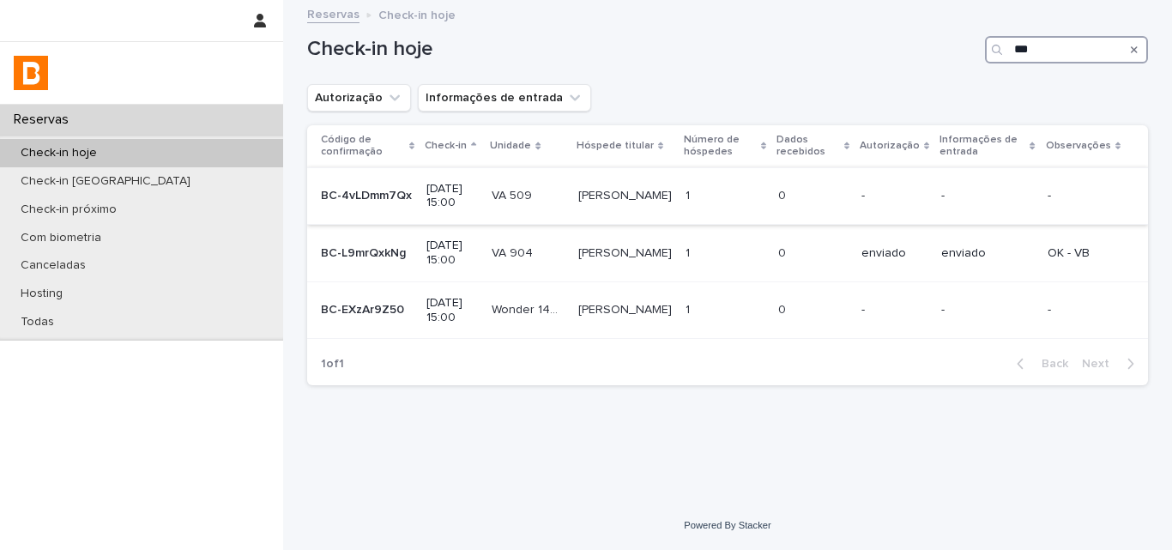
type input "**"
click at [814, 174] on td "0 0" at bounding box center [812, 195] width 83 height 57
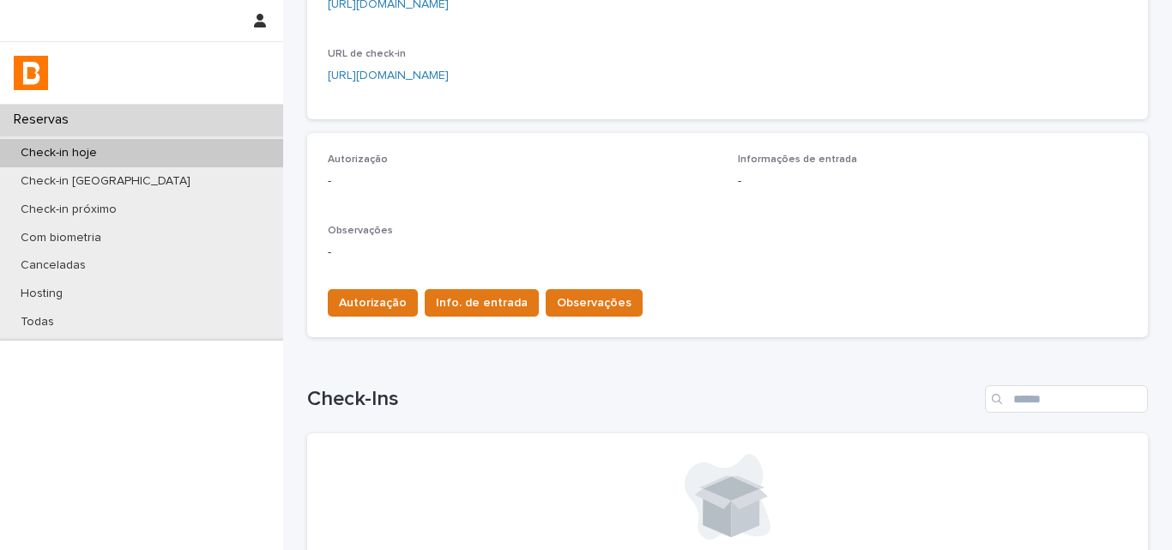
scroll to position [601, 0]
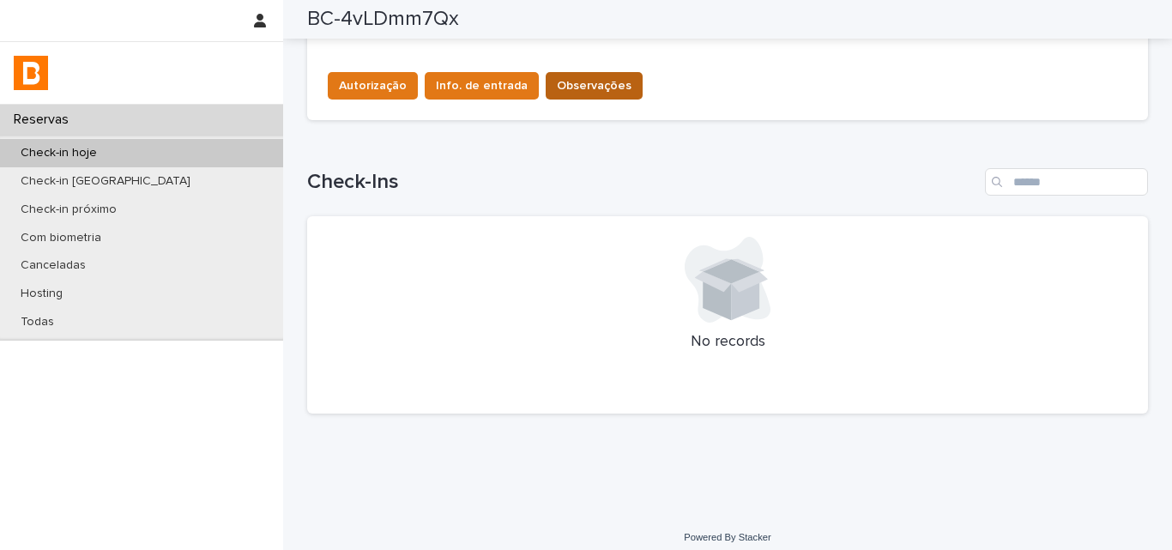
click at [563, 98] on button "Observações" at bounding box center [594, 85] width 97 height 27
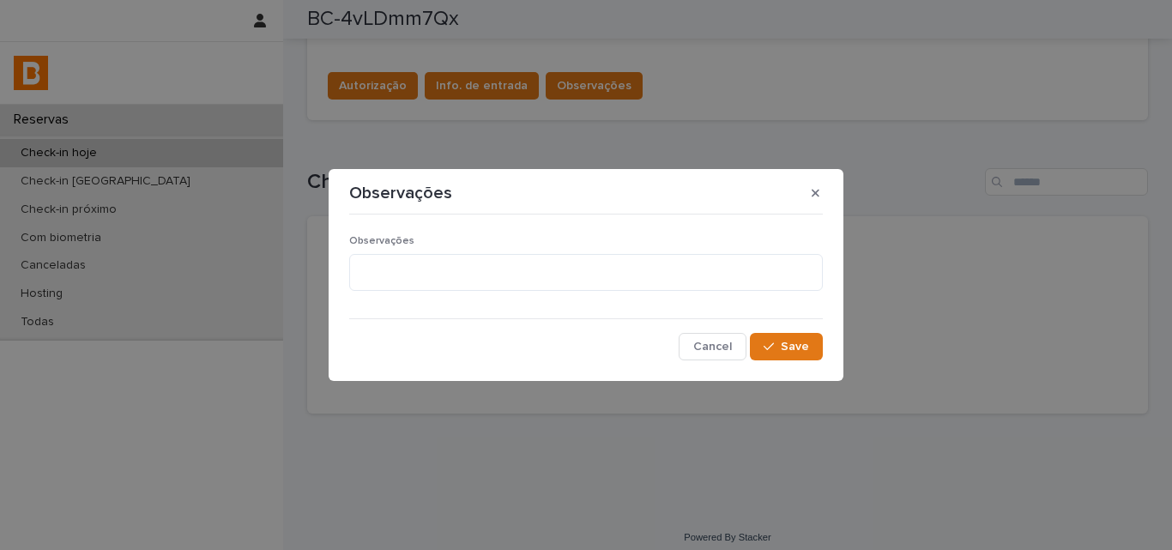
click at [487, 246] on p "Observações" at bounding box center [586, 241] width 474 height 12
click at [493, 268] on textarea at bounding box center [586, 272] width 474 height 37
type textarea "*******"
click at [788, 348] on span "Save" at bounding box center [795, 347] width 28 height 12
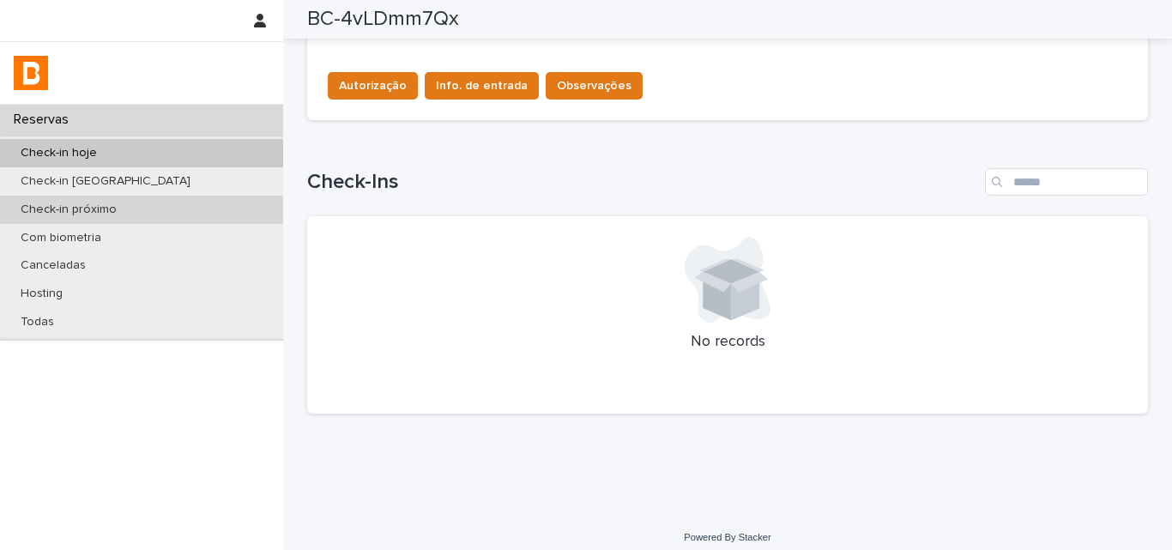
click at [118, 211] on p "Check-in próximo" at bounding box center [69, 210] width 124 height 15
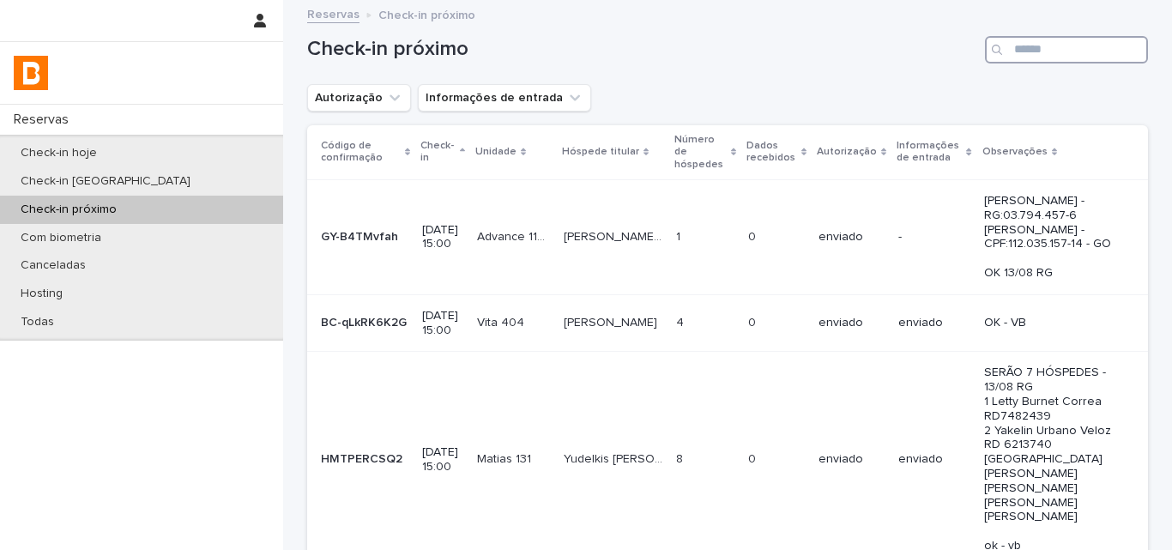
click at [1029, 52] on input "Search" at bounding box center [1066, 49] width 163 height 27
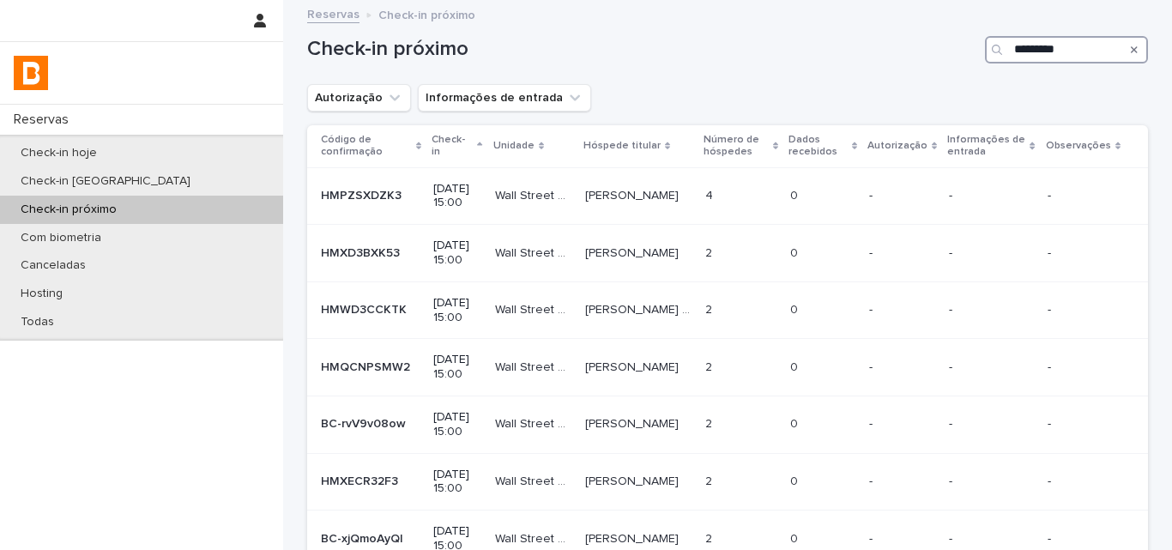
type input "**********"
click at [755, 253] on p at bounding box center [740, 253] width 71 height 15
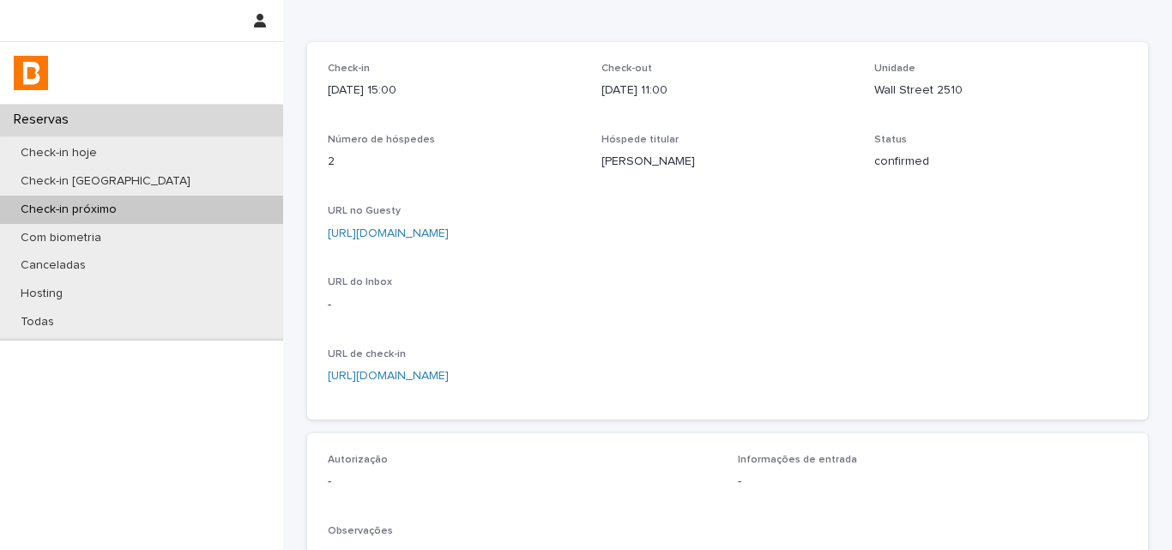
scroll to position [343, 0]
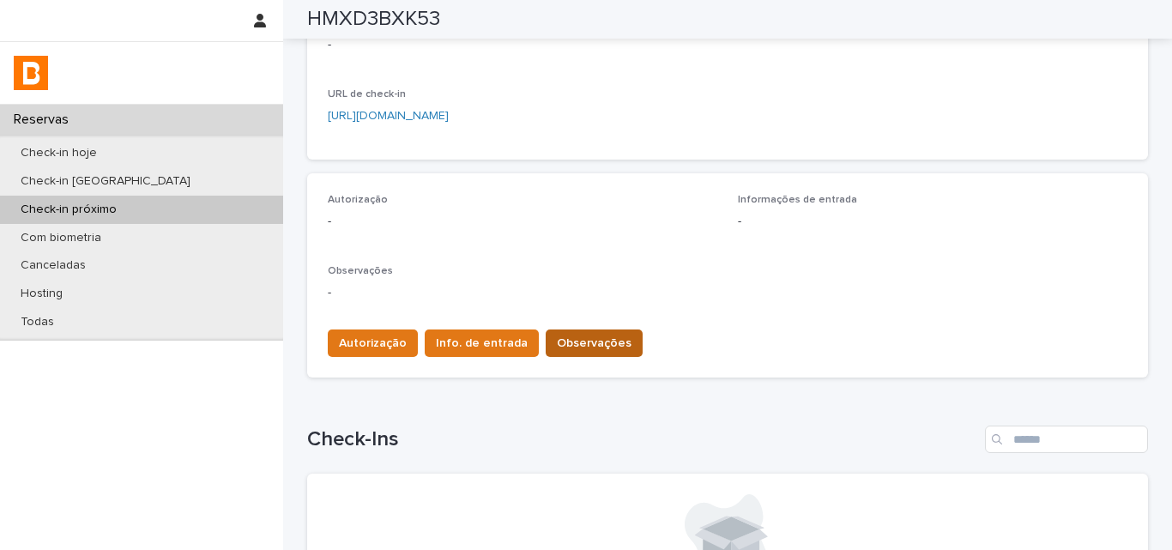
click at [560, 330] on div "Autorização Info. de entrada Observações" at bounding box center [728, 340] width 800 height 48
click at [557, 336] on span "Observações" at bounding box center [594, 343] width 75 height 17
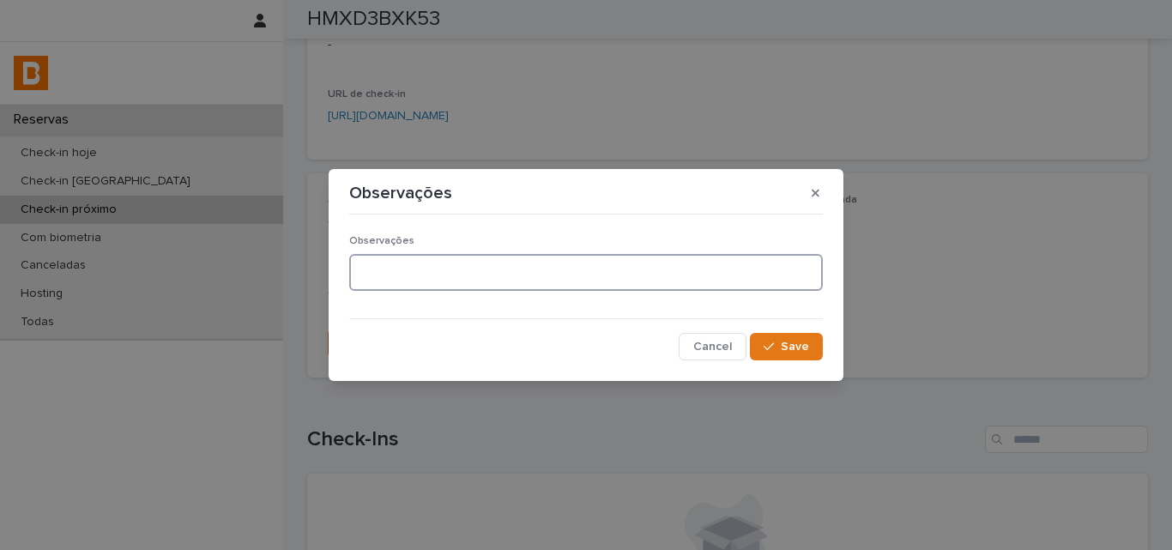
click at [509, 273] on textarea at bounding box center [586, 272] width 474 height 37
drag, startPoint x: 710, startPoint y: 261, endPoint x: 330, endPoint y: 263, distance: 380.1
click at [330, 263] on section "**********" at bounding box center [586, 275] width 515 height 212
type textarea "**********"
click at [773, 349] on icon "button" at bounding box center [769, 347] width 10 height 12
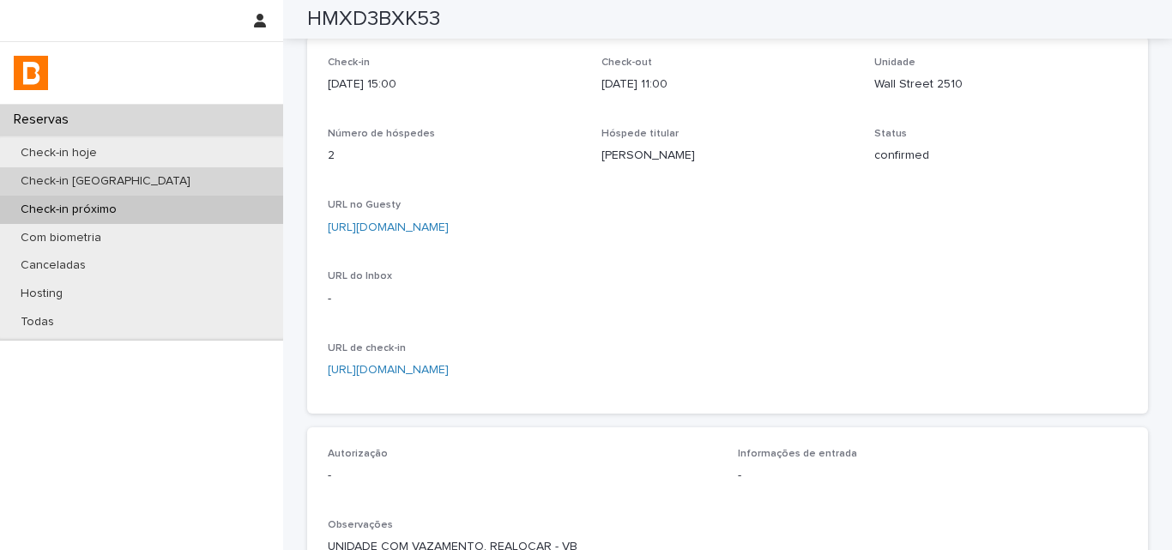
scroll to position [0, 0]
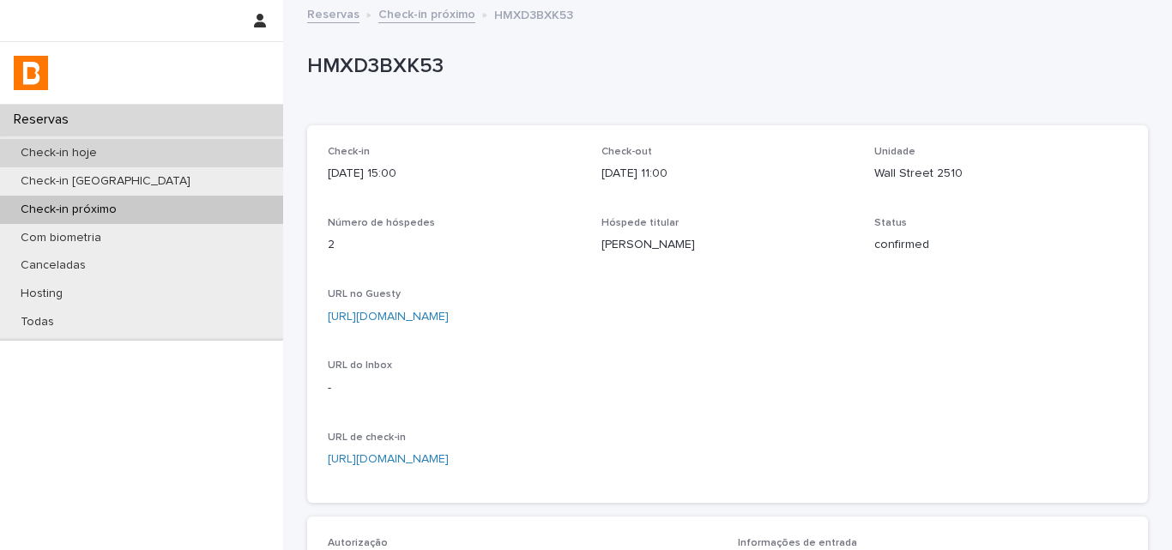
click at [175, 151] on div "Check-in hoje" at bounding box center [141, 153] width 283 height 28
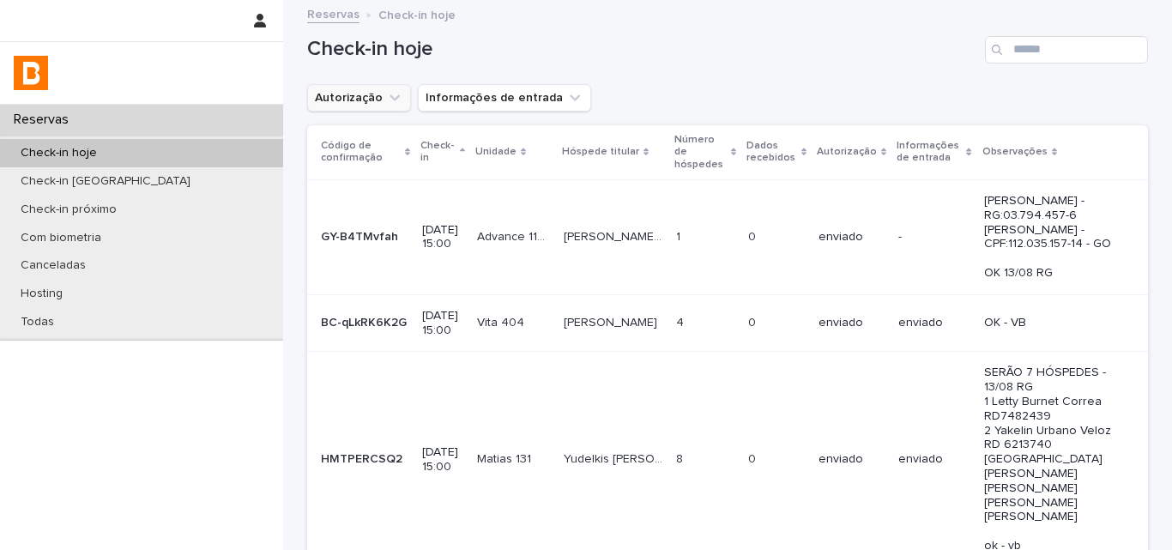
click at [366, 97] on button "Autorização" at bounding box center [359, 97] width 104 height 27
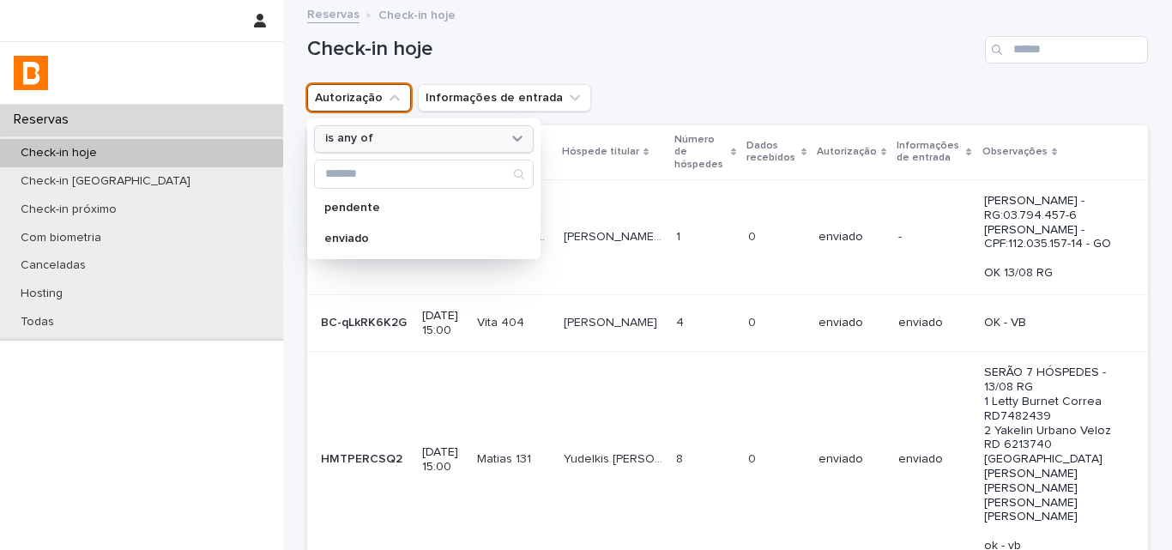
click at [367, 125] on div "is any of" at bounding box center [424, 138] width 220 height 27
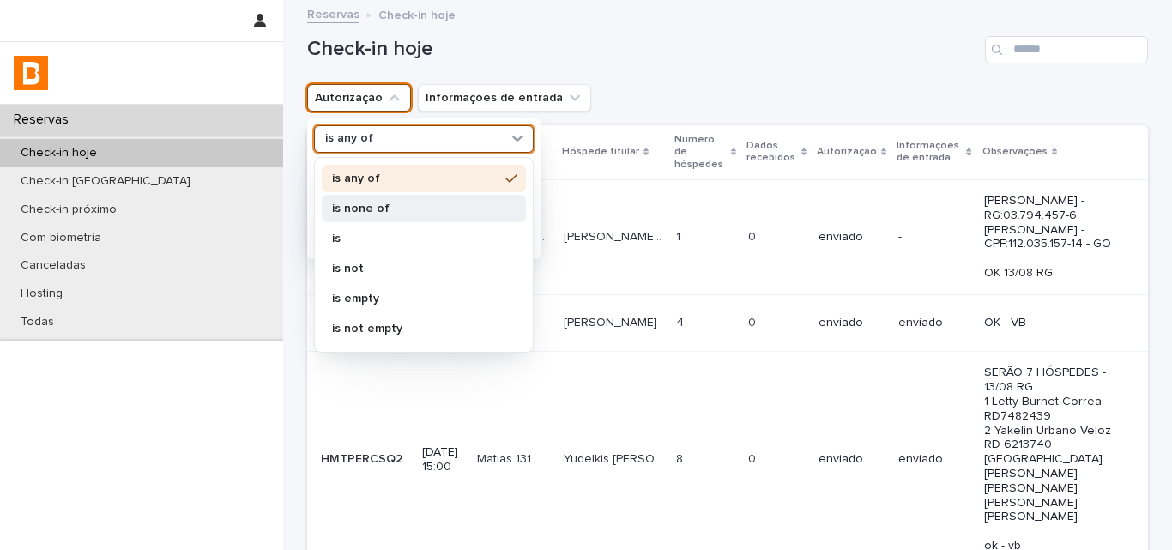
click at [364, 210] on p "is none of" at bounding box center [415, 209] width 166 height 12
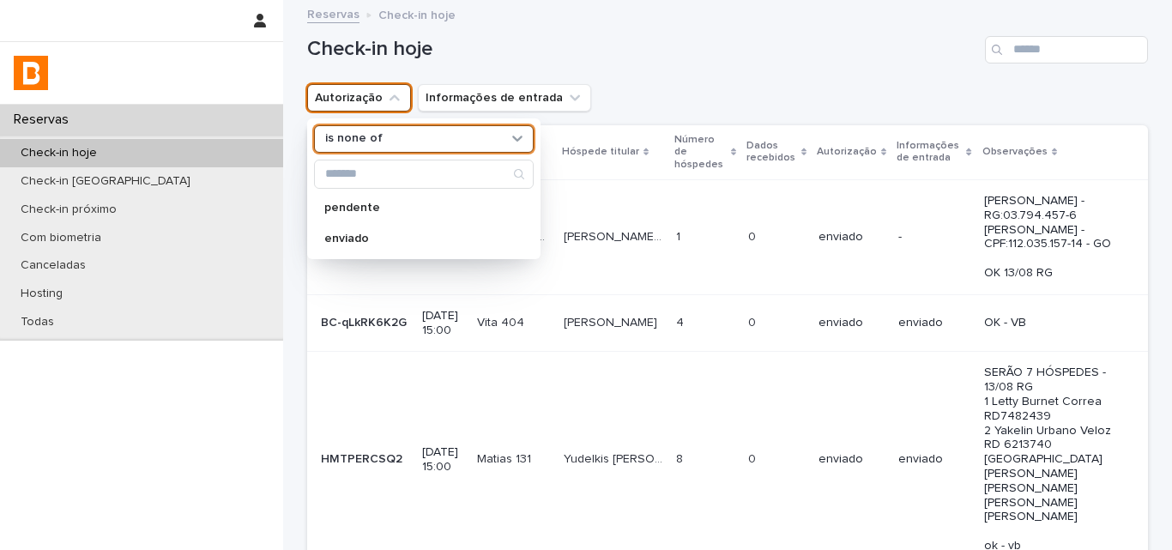
click at [633, 63] on div "Check-in hoje" at bounding box center [727, 43] width 841 height 82
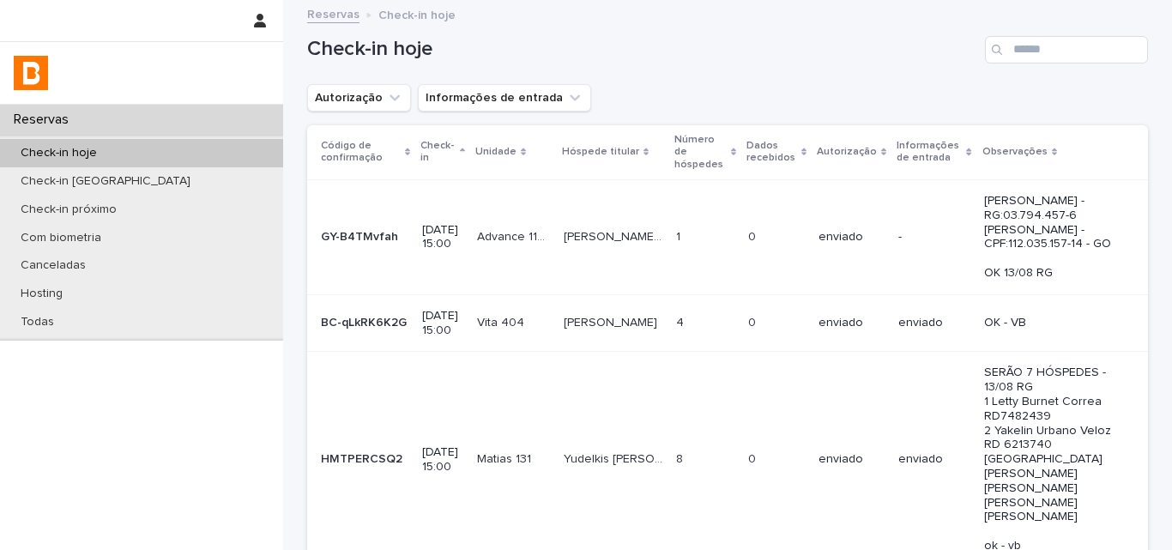
click at [633, 63] on div "Check-in hoje" at bounding box center [727, 43] width 841 height 82
click at [1045, 52] on input "Search" at bounding box center [1066, 49] width 163 height 27
type input "****"
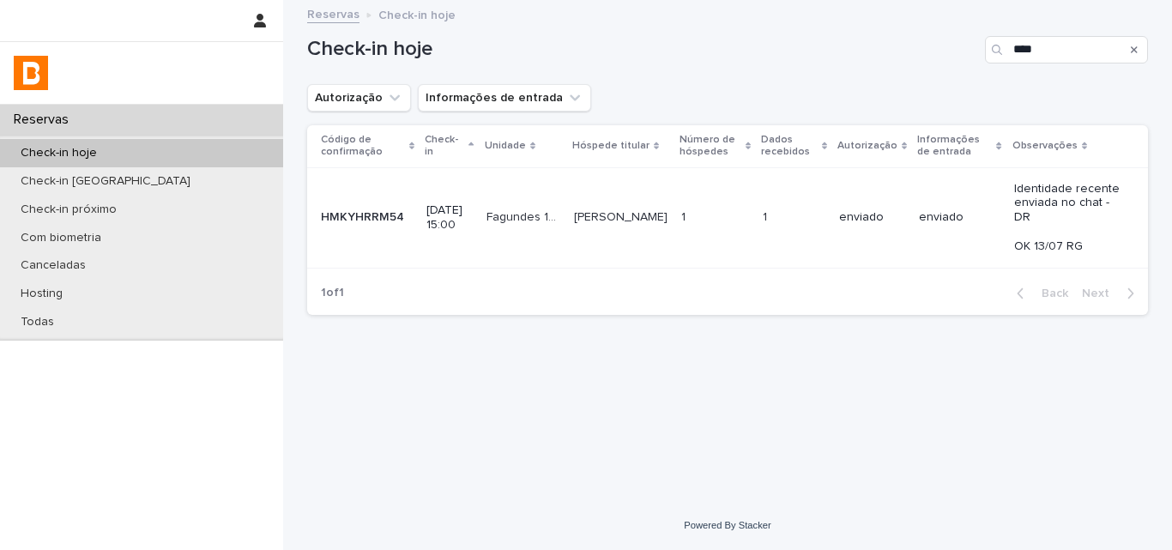
click at [747, 217] on td "1 1" at bounding box center [715, 217] width 82 height 100
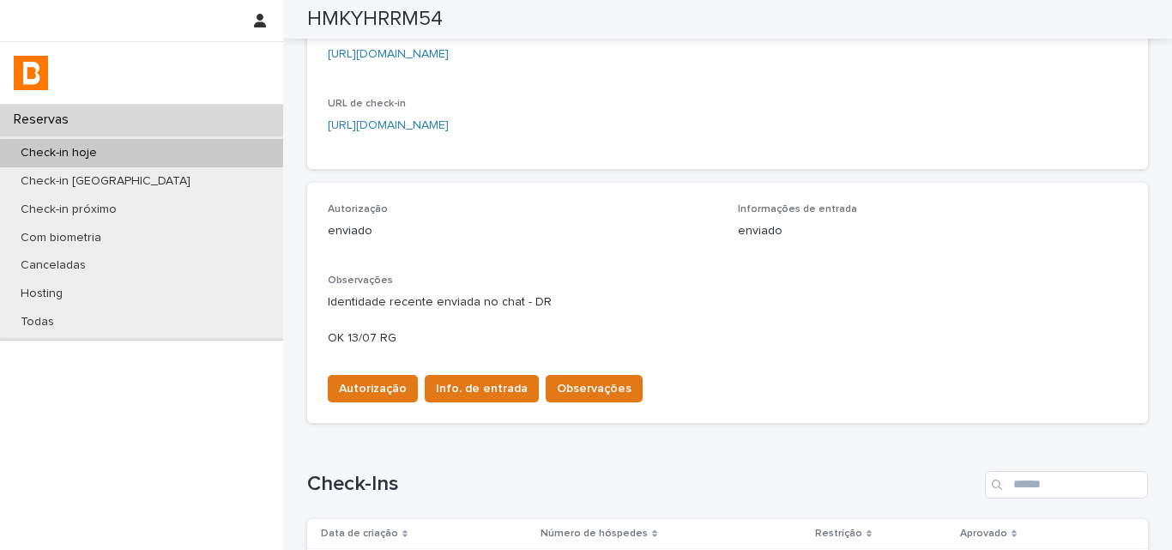
scroll to position [429, 0]
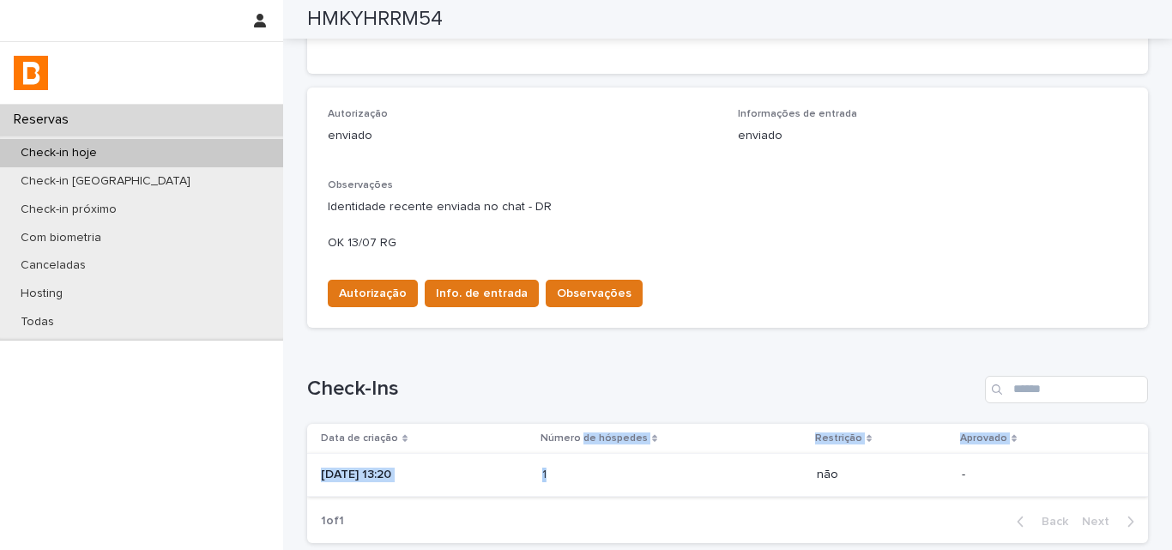
click at [601, 455] on table "Data de criação Número de hóspedes Restrição Aprovado [DATE] 13:20 1 1 não -" at bounding box center [727, 460] width 841 height 73
click at [602, 455] on td "1 1" at bounding box center [672, 475] width 275 height 43
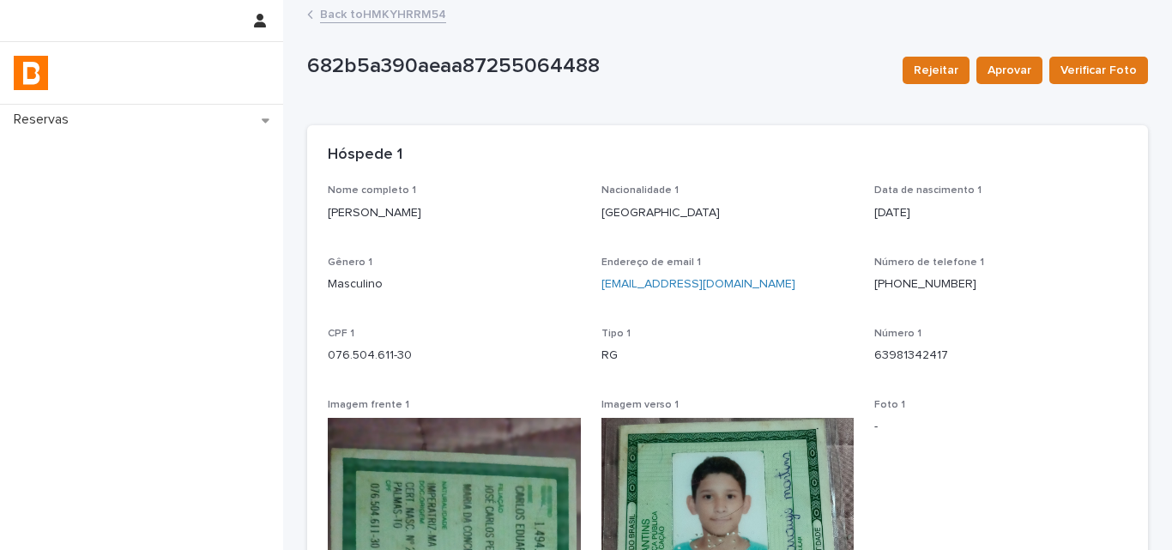
click at [393, 205] on p "[PERSON_NAME]" at bounding box center [454, 213] width 253 height 18
copy p "[PERSON_NAME]"
click at [365, 359] on p "076.504.611-30" at bounding box center [454, 356] width 253 height 18
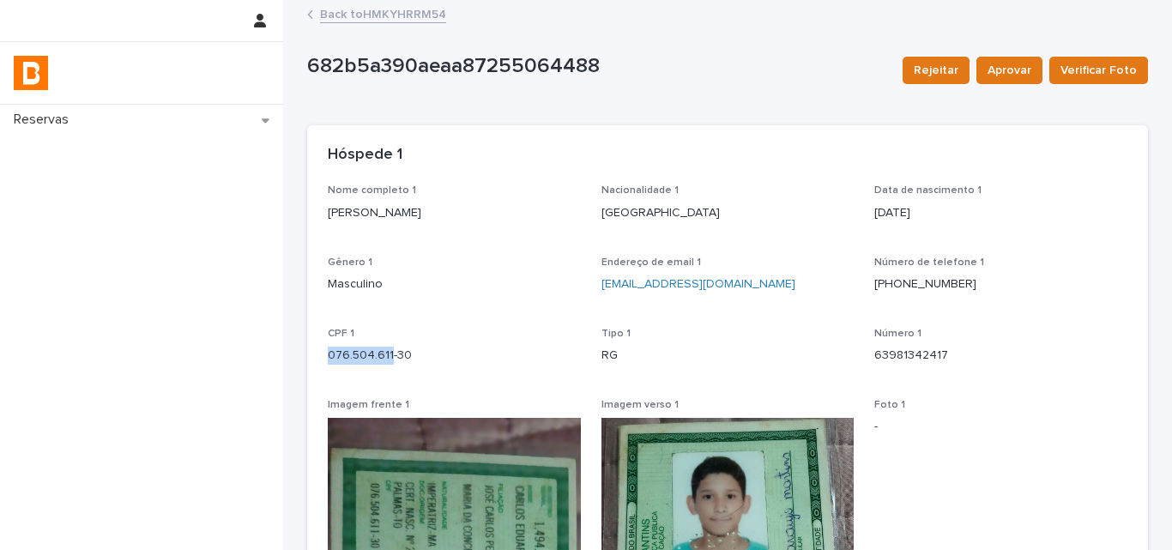
click at [365, 359] on p "076.504.611-30" at bounding box center [454, 356] width 253 height 18
copy p "076.504.611-30"
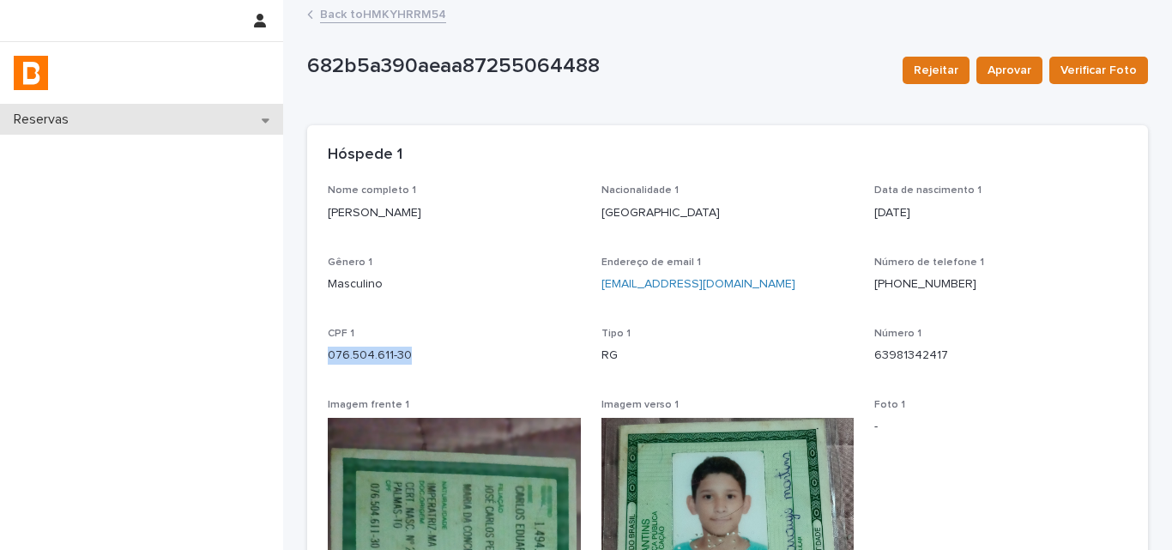
click at [196, 126] on div "Reservas" at bounding box center [141, 120] width 283 height 30
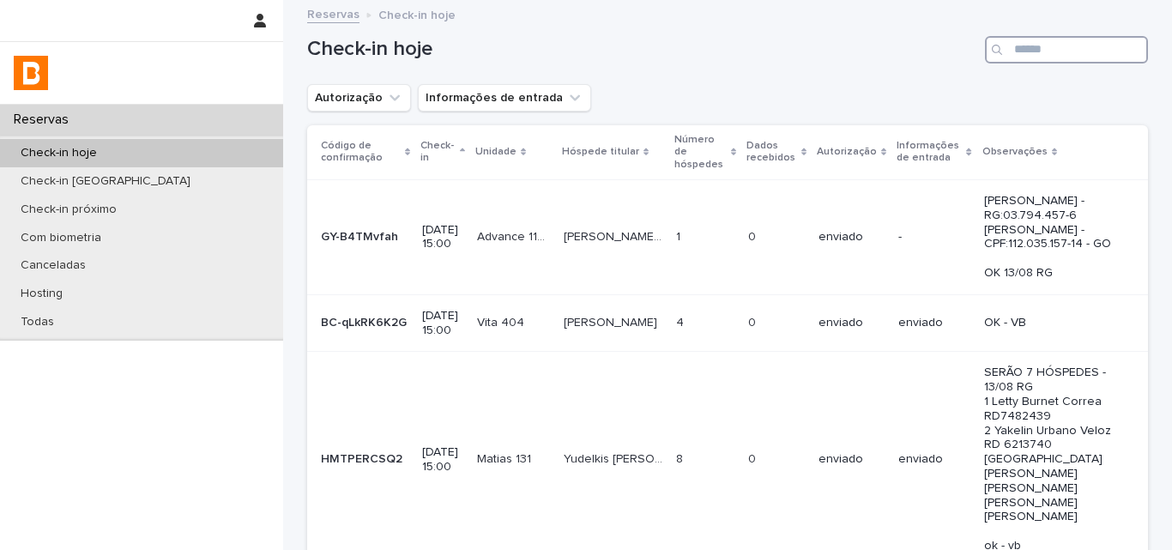
click at [1027, 45] on input "Search" at bounding box center [1066, 49] width 163 height 27
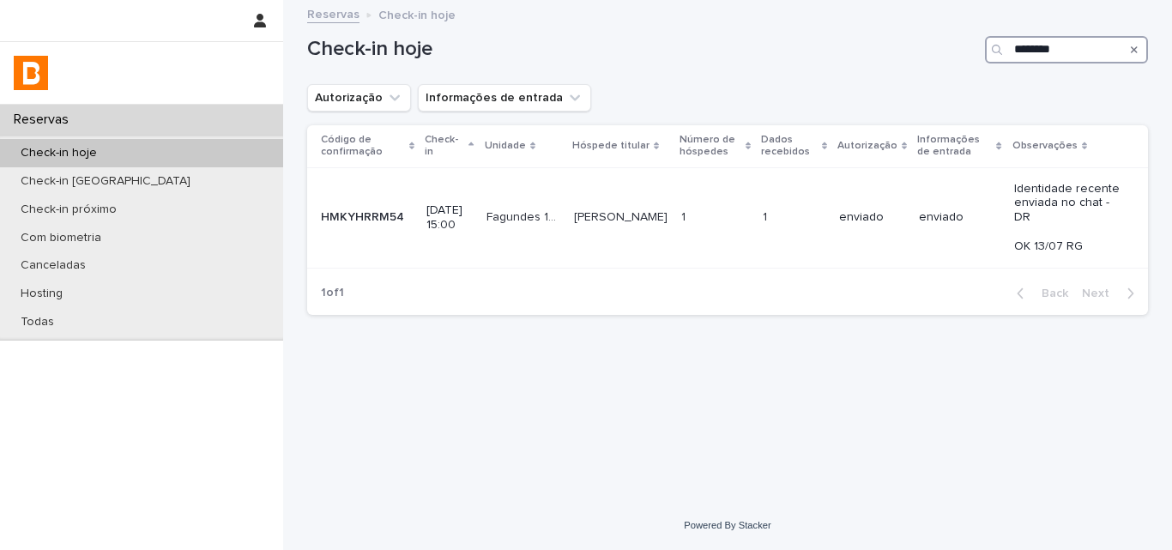
type input "********"
click at [1131, 49] on div "Search" at bounding box center [1134, 49] width 27 height 27
click at [1133, 51] on icon "Search" at bounding box center [1134, 49] width 7 height 7
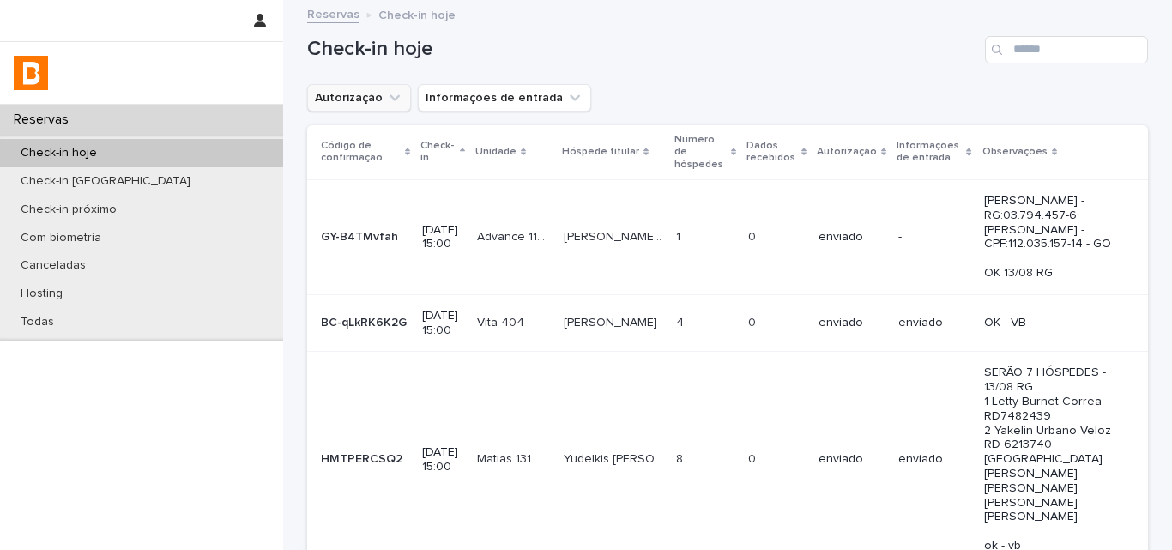
click at [372, 94] on button "Autorização" at bounding box center [359, 97] width 104 height 27
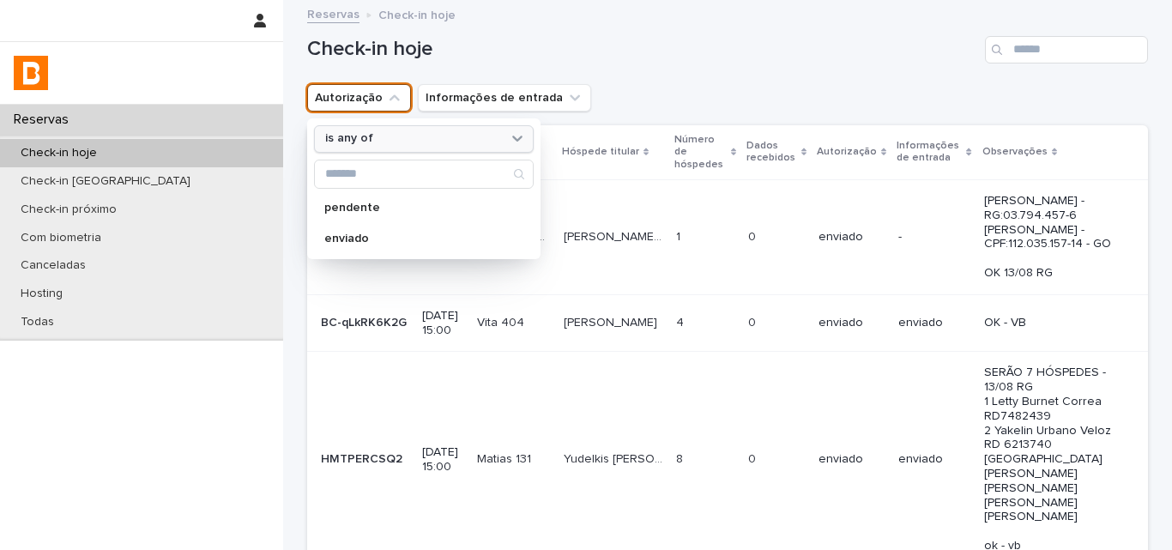
click at [395, 150] on div "is any of" at bounding box center [424, 138] width 220 height 27
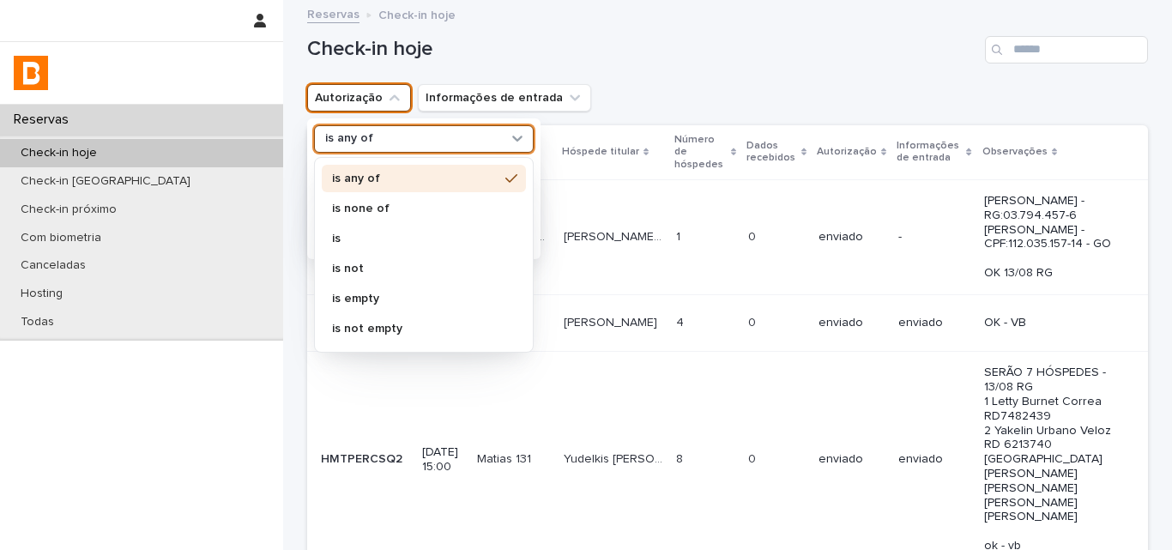
click at [384, 204] on p "is none of" at bounding box center [415, 209] width 166 height 12
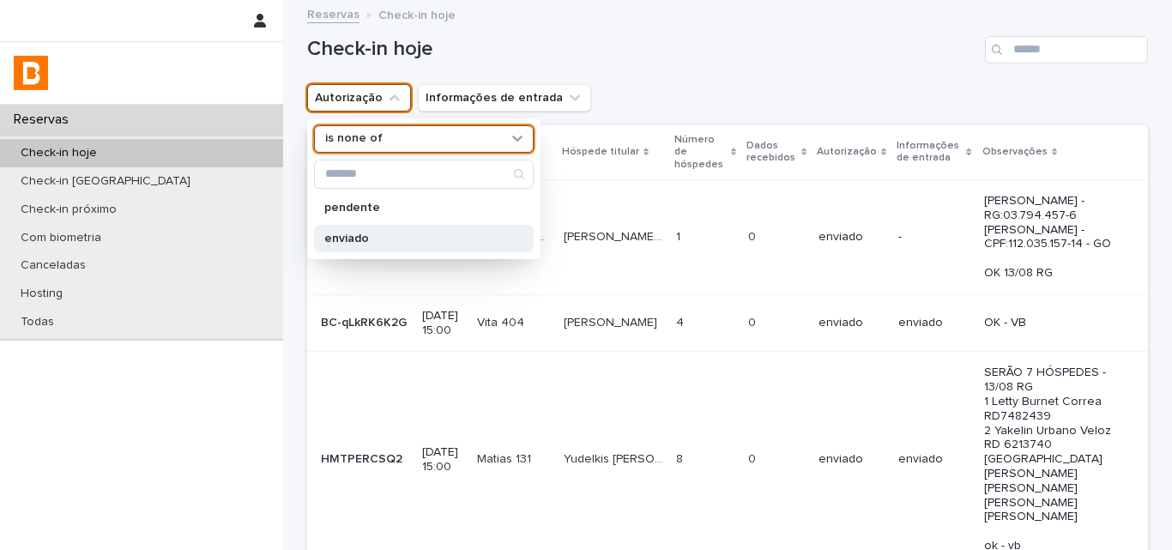
click at [383, 234] on p "enviado" at bounding box center [415, 239] width 182 height 12
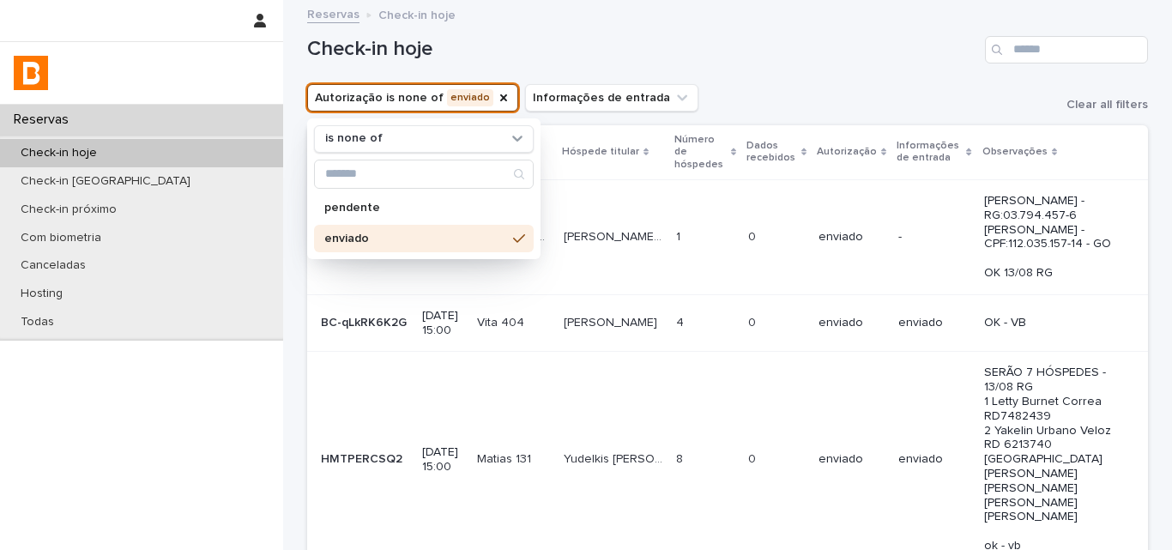
click at [826, 111] on div "Autorização is none of enviado is none of pendente enviado Informações de entra…" at bounding box center [727, 97] width 841 height 27
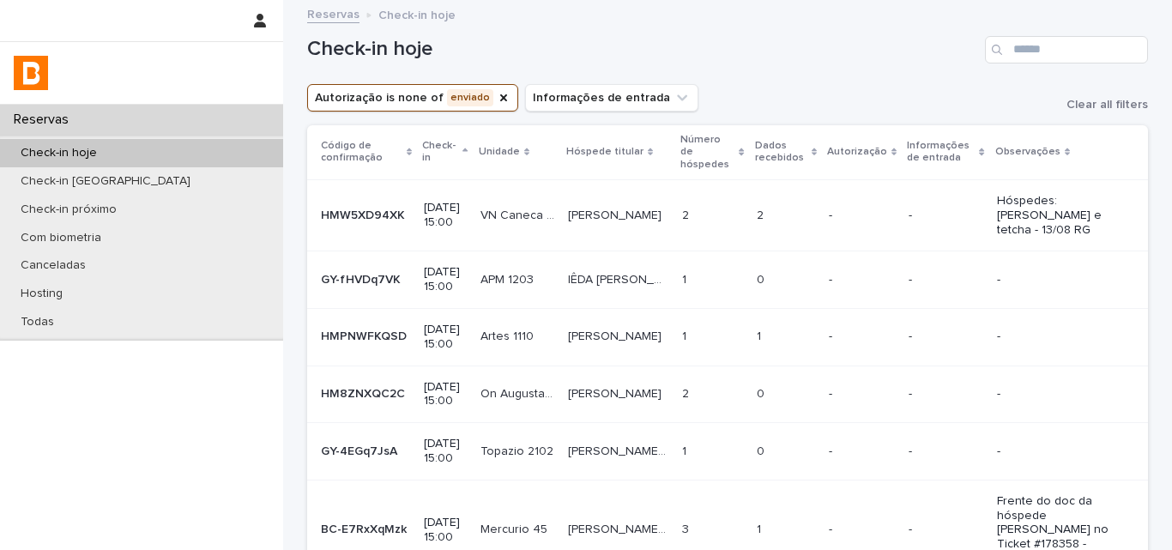
click at [810, 209] on p at bounding box center [786, 216] width 58 height 15
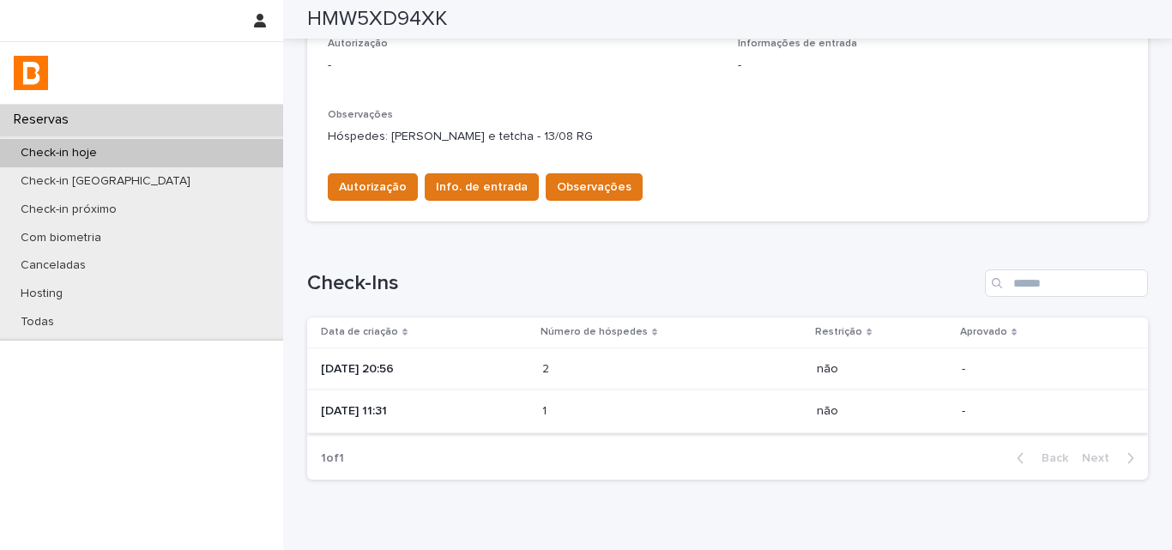
scroll to position [515, 0]
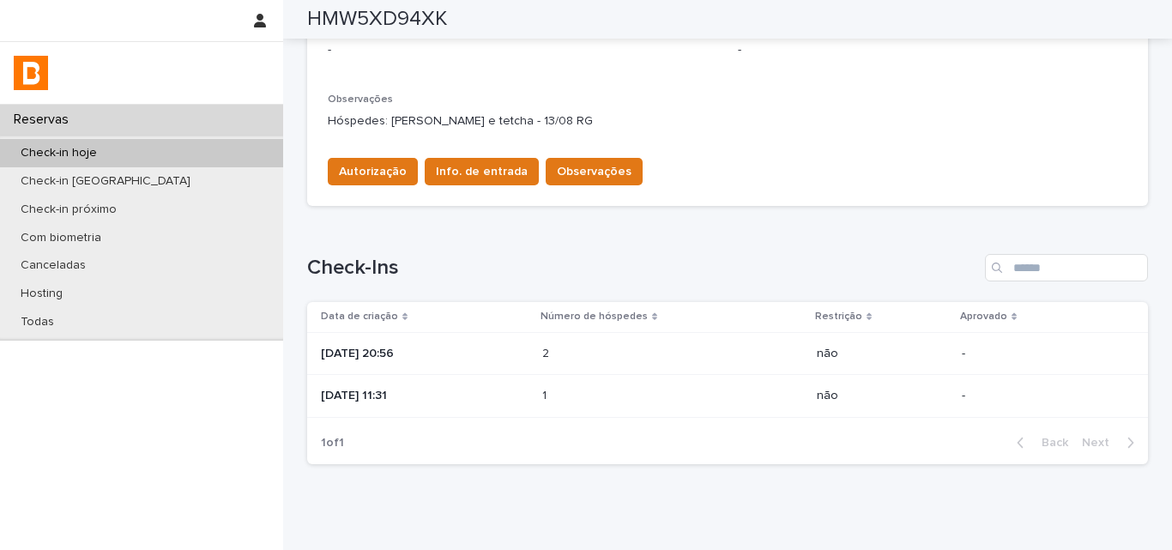
click at [535, 336] on td "[DATE] 20:56" at bounding box center [421, 353] width 228 height 43
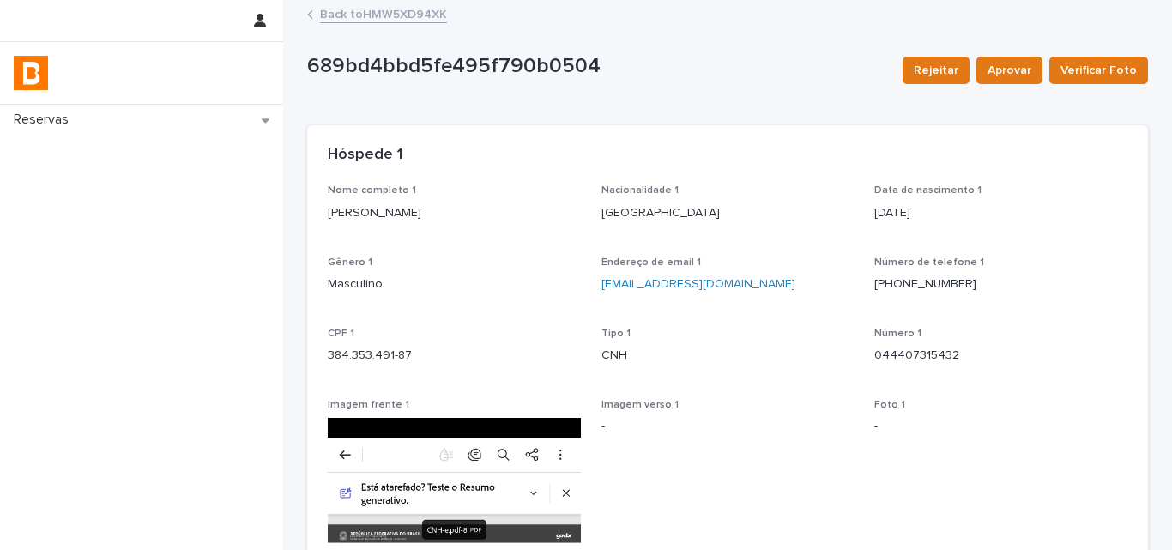
click at [377, 16] on link "Back to HMW5XD94XK" at bounding box center [383, 13] width 127 height 20
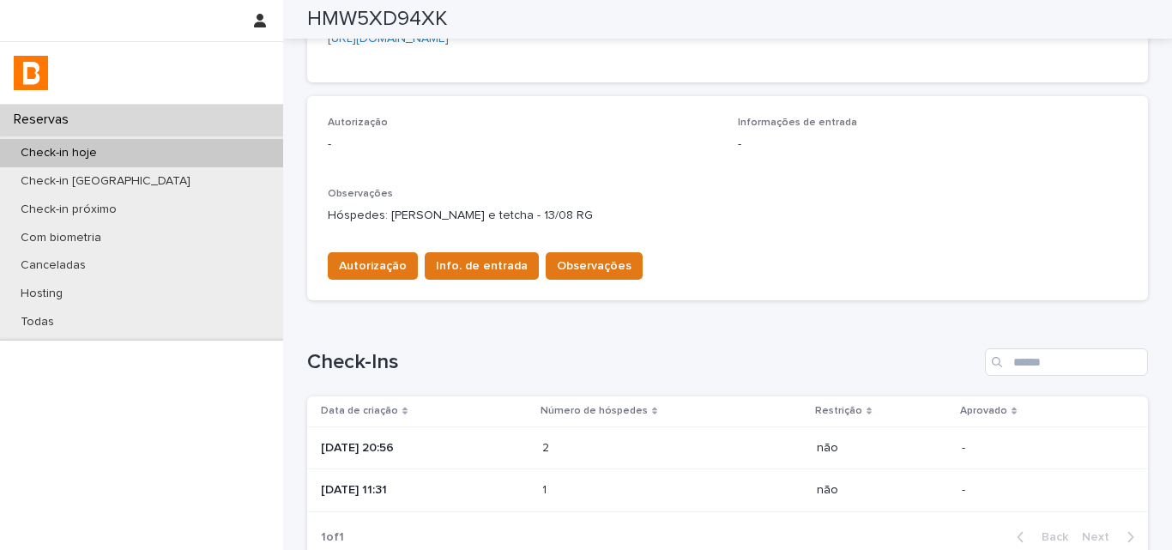
scroll to position [234, 0]
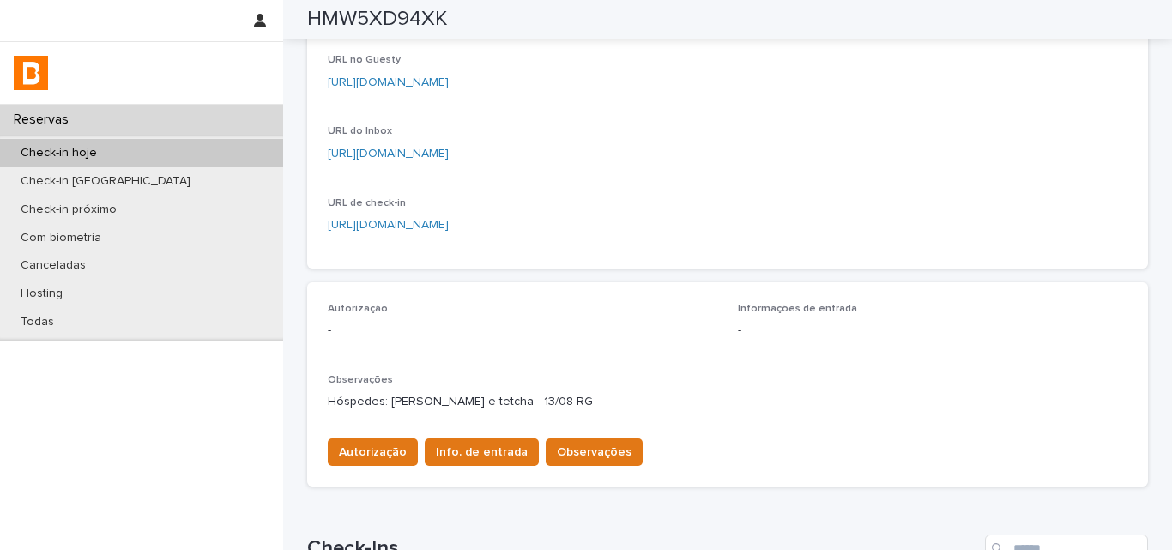
click at [712, 347] on div "Autorização - Informações de entrada - Observações Hóspedes: Vitor e tetcha - 1…" at bounding box center [728, 364] width 800 height 122
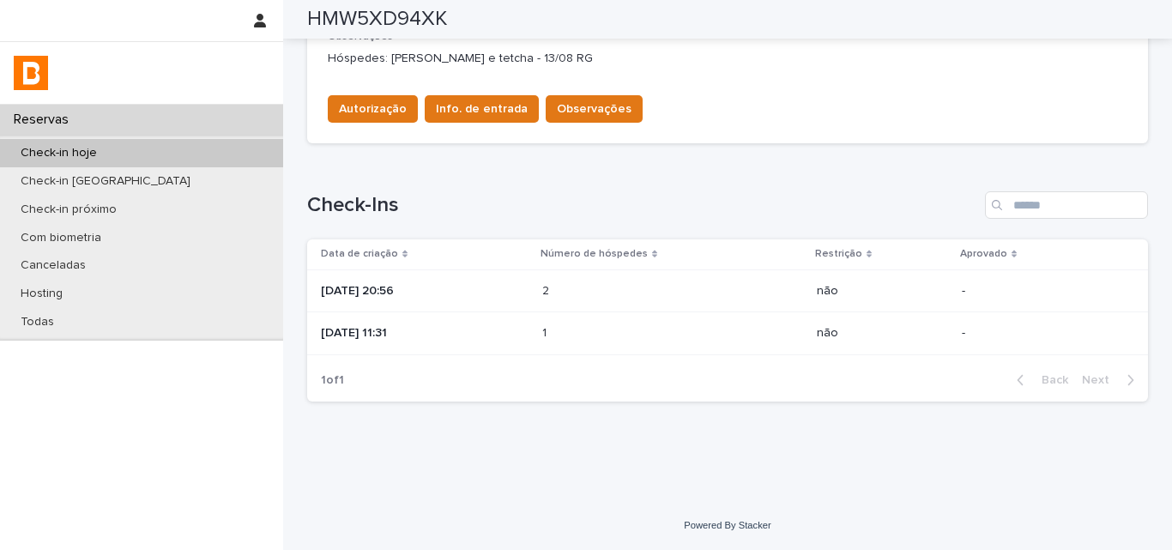
scroll to position [0, 0]
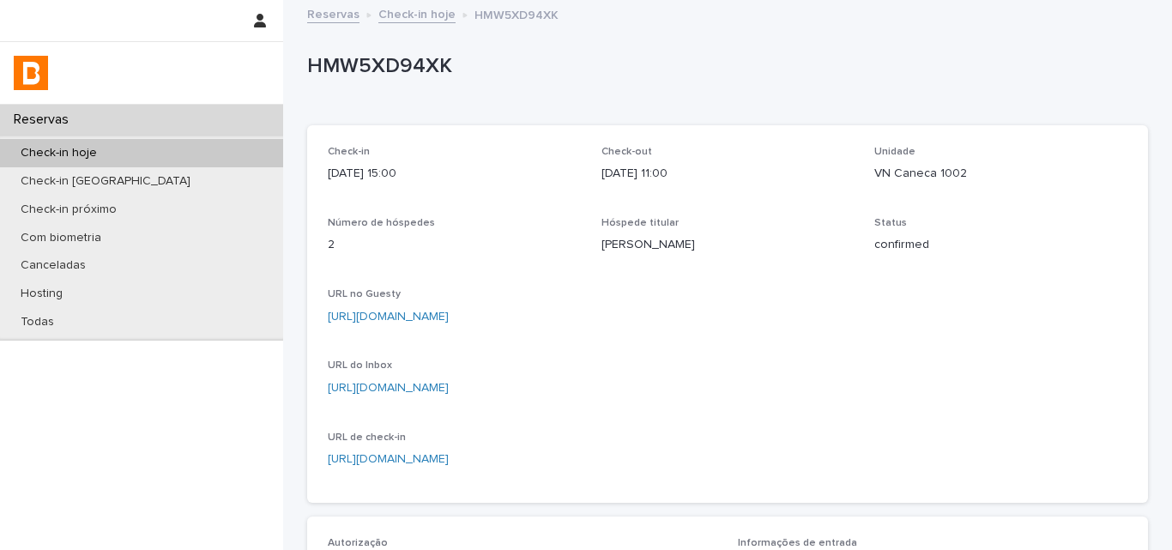
click at [694, 378] on div "Check-in [DATE] 15:00 Check-out [DATE] 11:00 Unidade VN Caneca 1002 Número de h…" at bounding box center [728, 314] width 800 height 336
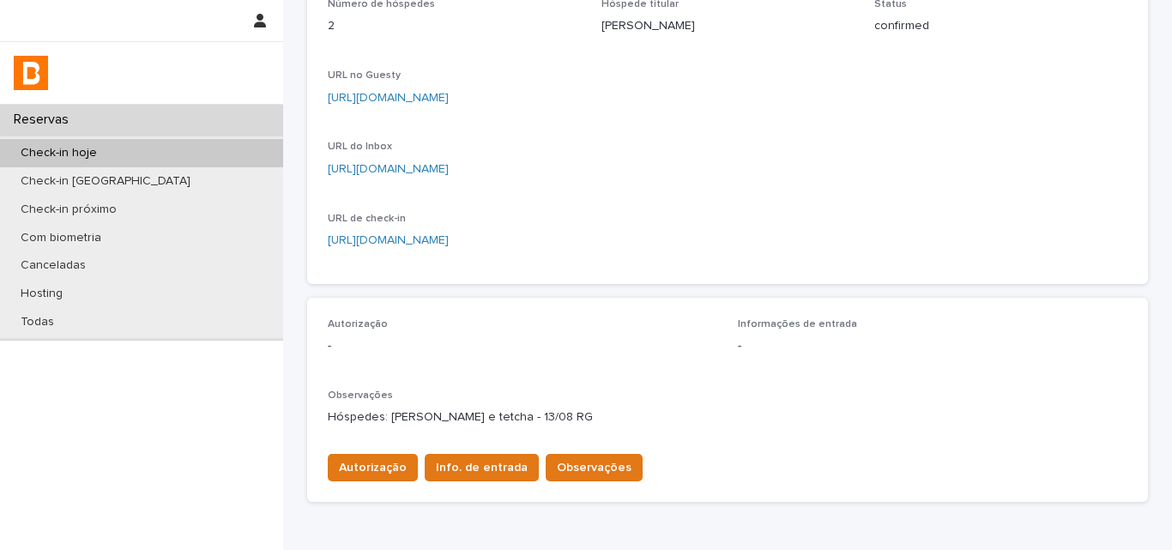
scroll to position [515, 0]
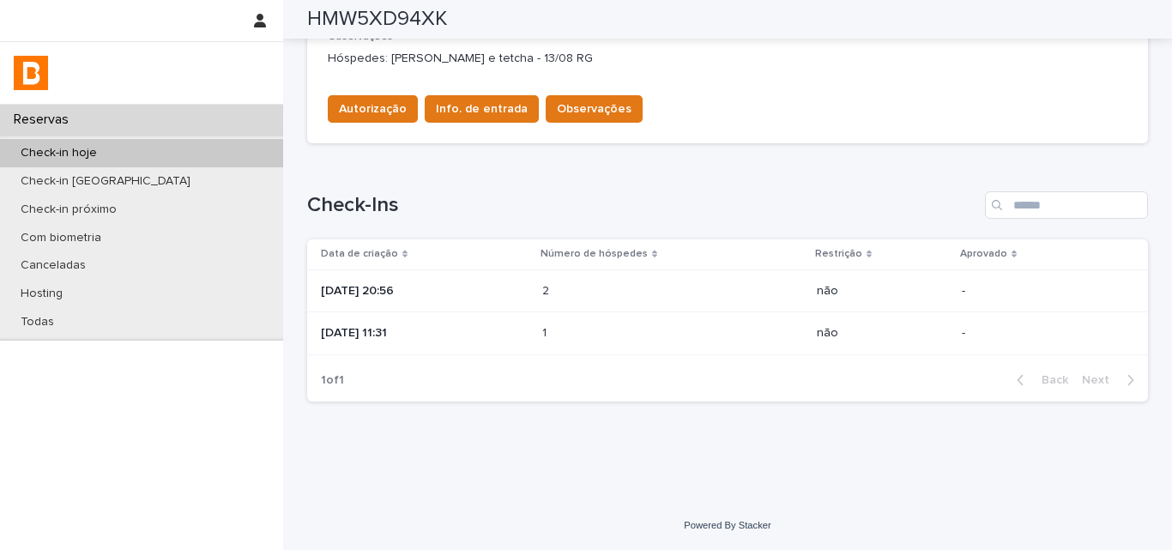
click at [466, 290] on p "[DATE] 20:56" at bounding box center [425, 291] width 208 height 15
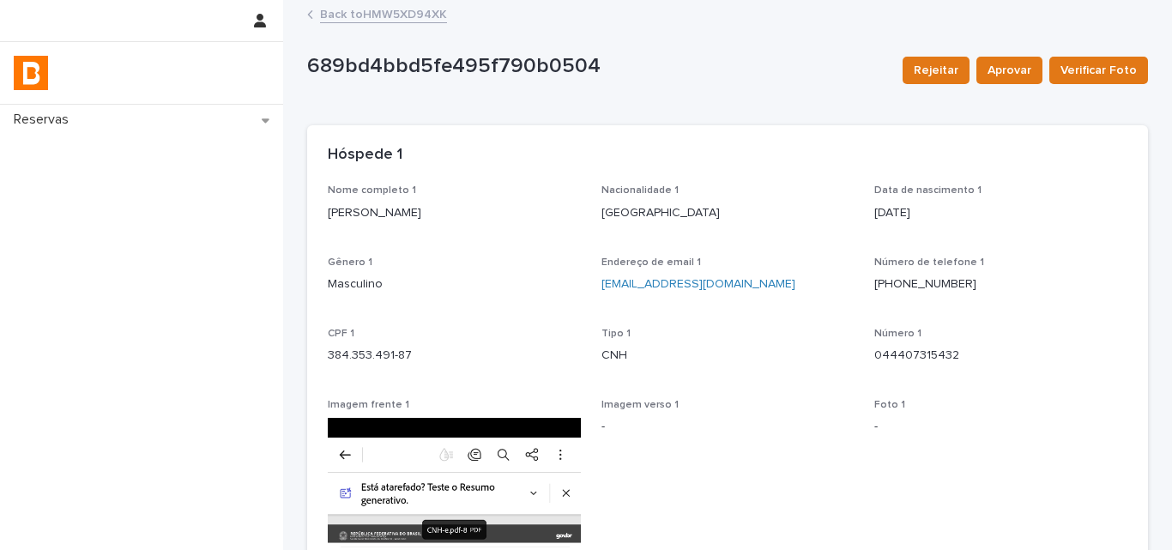
click at [406, 227] on div "Nome completo 1 [PERSON_NAME]" at bounding box center [454, 209] width 253 height 51
copy p "[PERSON_NAME]"
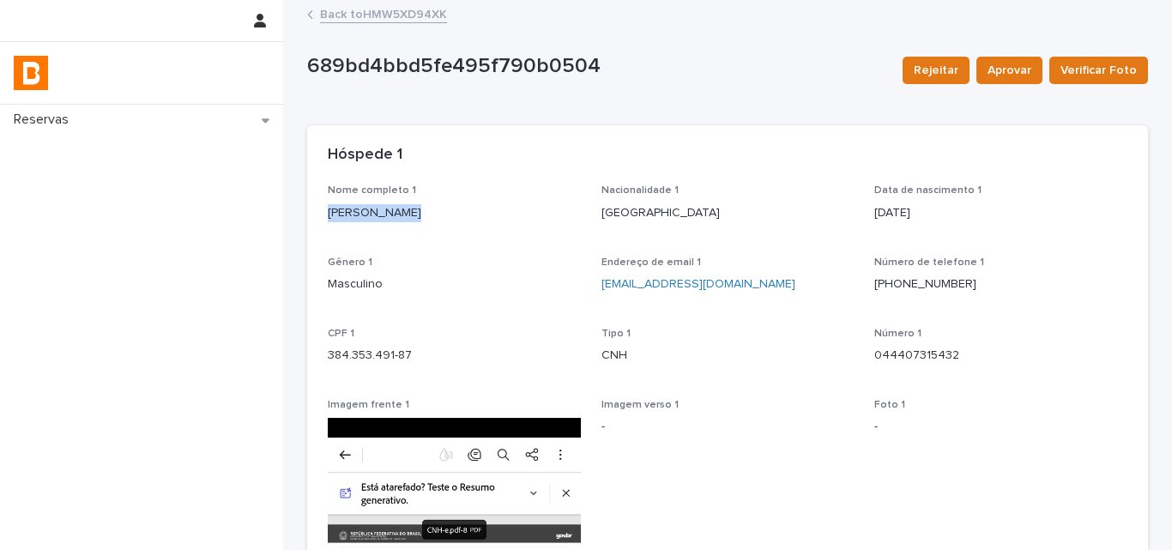
click at [392, 10] on link "Back to HMW5XD94XK" at bounding box center [383, 13] width 127 height 20
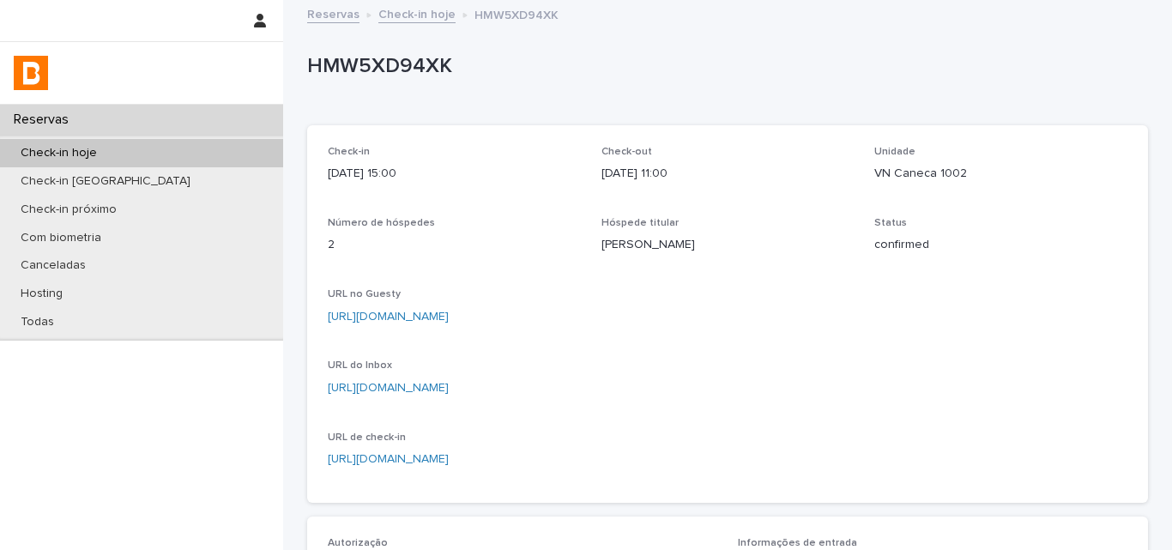
scroll to position [577, 0]
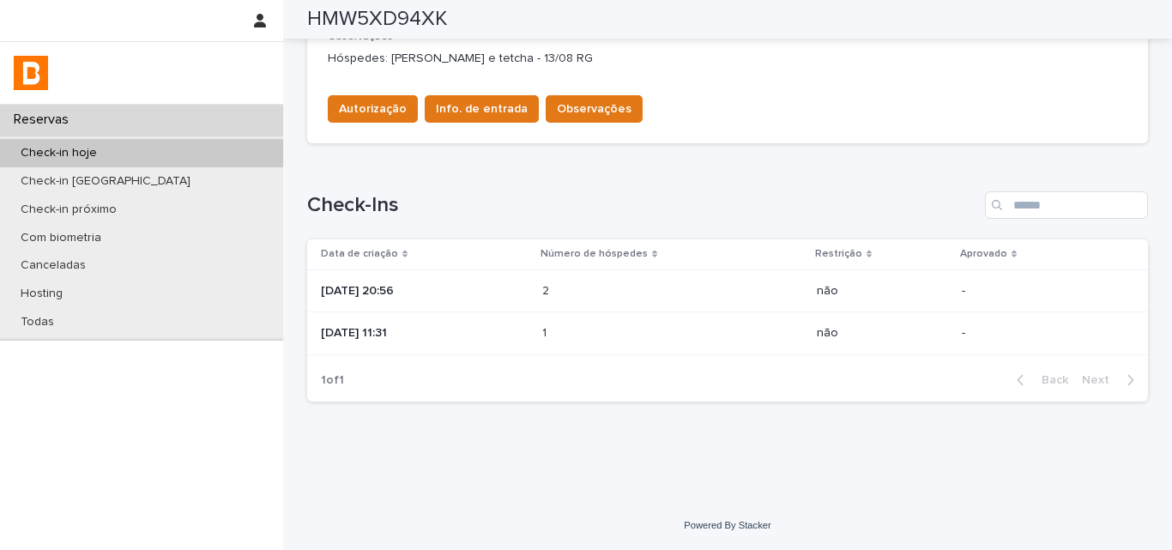
click at [529, 290] on p "[DATE] 20:56" at bounding box center [425, 291] width 208 height 15
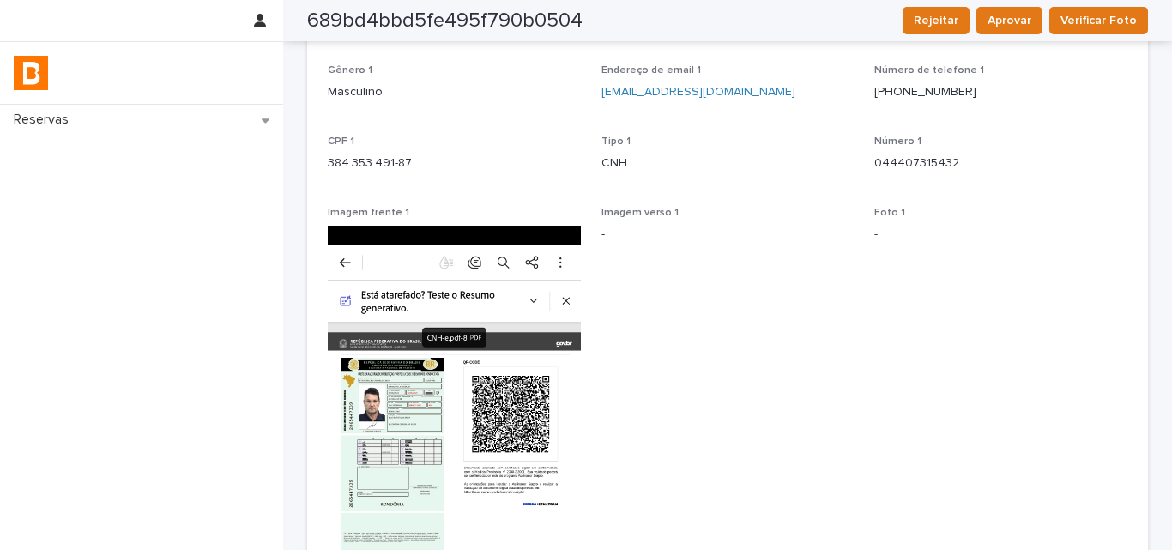
scroll to position [150, 0]
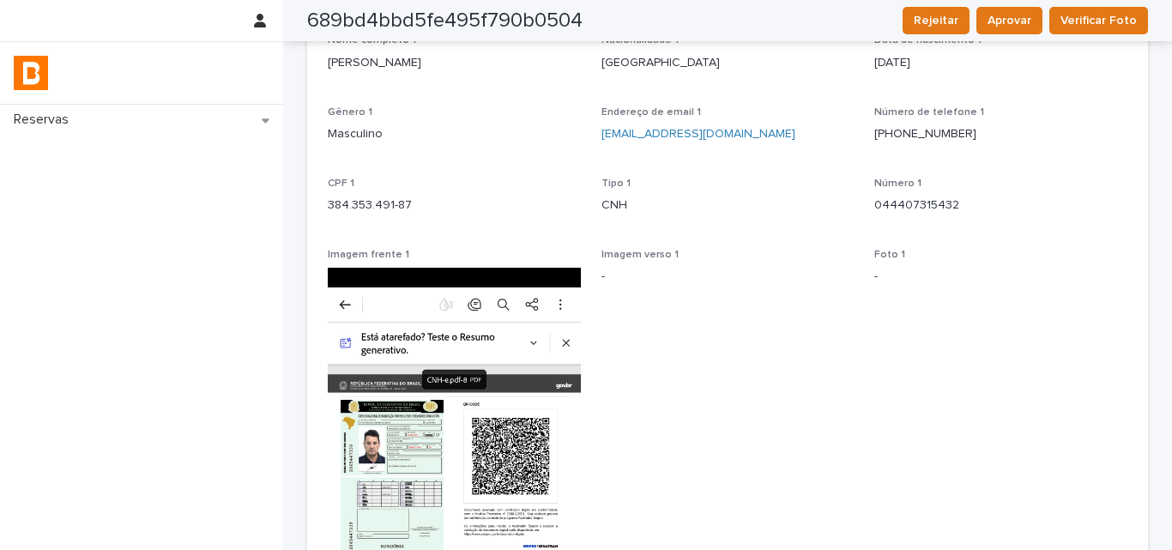
click at [390, 200] on p "384.353.491-87" at bounding box center [454, 206] width 253 height 18
click at [391, 200] on p "384.353.491-87" at bounding box center [454, 206] width 253 height 18
copy p "384.353.491-87"
click at [904, 213] on p "044407315432" at bounding box center [1000, 206] width 253 height 18
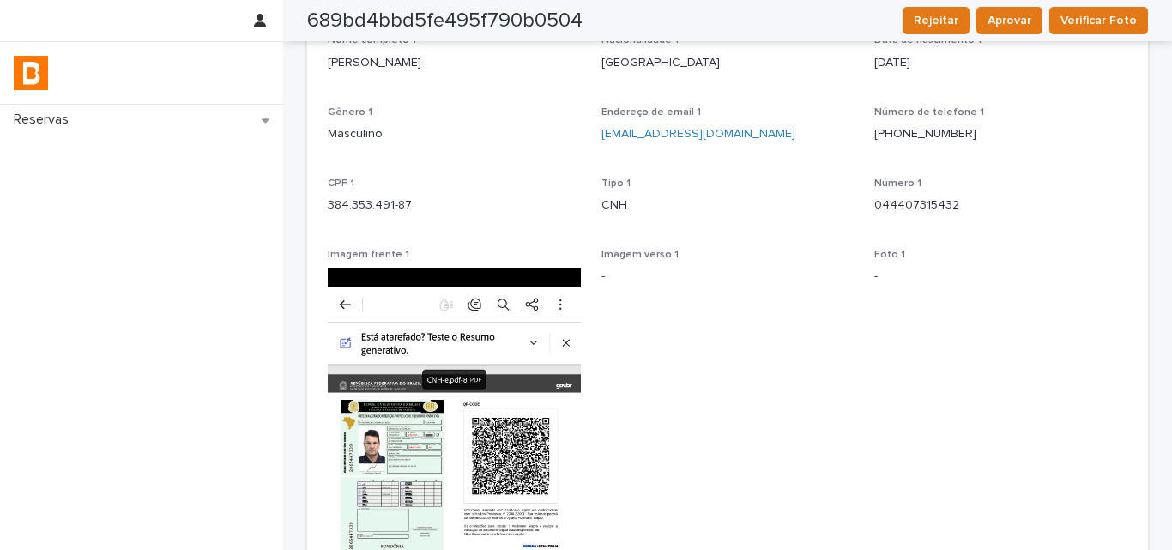
click at [904, 213] on p "044407315432" at bounding box center [1000, 206] width 253 height 18
click at [335, 197] on p "384.353.491-87" at bounding box center [454, 206] width 253 height 18
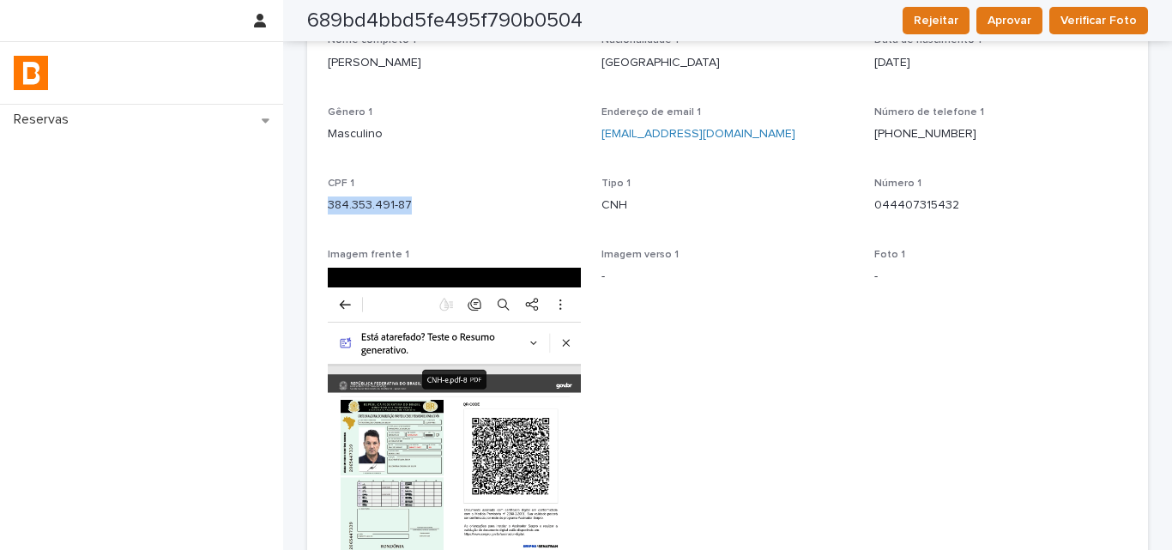
click at [335, 197] on p "384.353.491-87" at bounding box center [454, 206] width 253 height 18
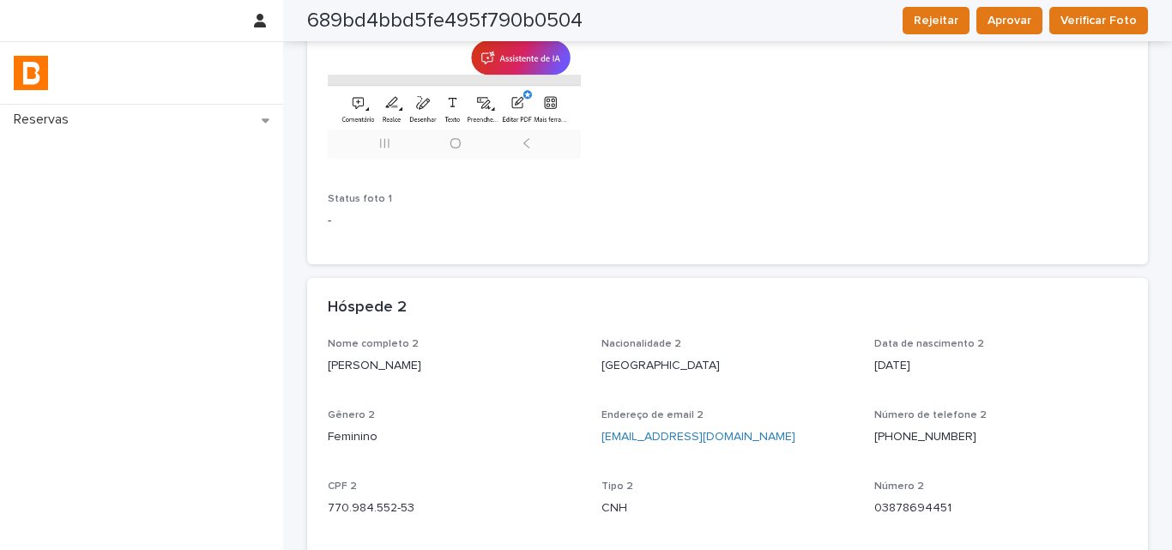
scroll to position [922, 0]
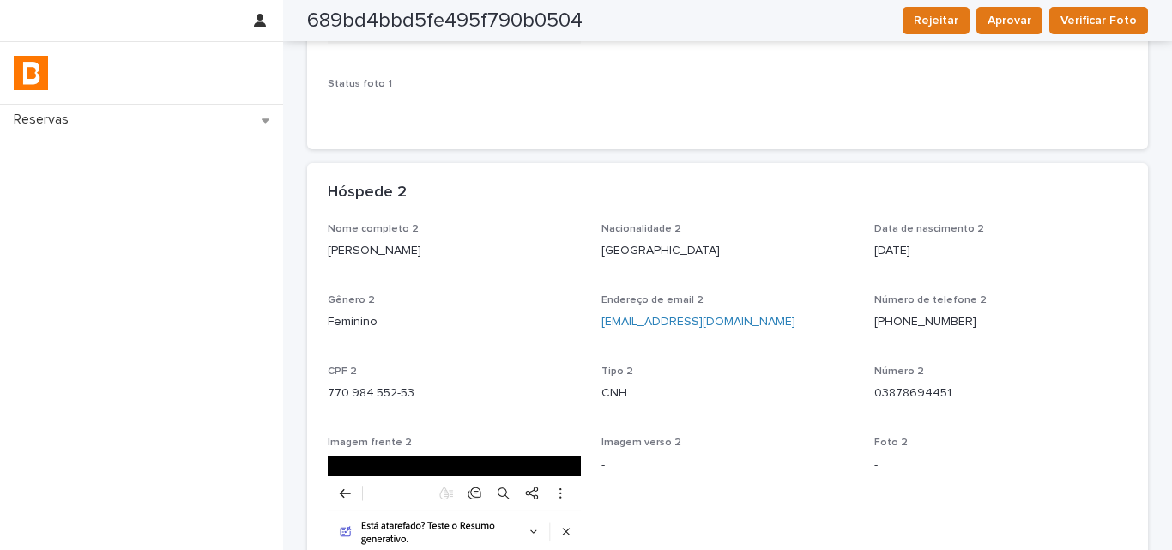
click at [402, 270] on div "Nome completo 2 [PERSON_NAME]" at bounding box center [454, 248] width 253 height 51
click at [402, 265] on div "Nome completo 2 [PERSON_NAME]" at bounding box center [454, 248] width 253 height 51
click at [402, 264] on div "Nome completo 2 [PERSON_NAME]" at bounding box center [454, 248] width 253 height 51
click at [916, 390] on p "03878694451" at bounding box center [1000, 393] width 253 height 18
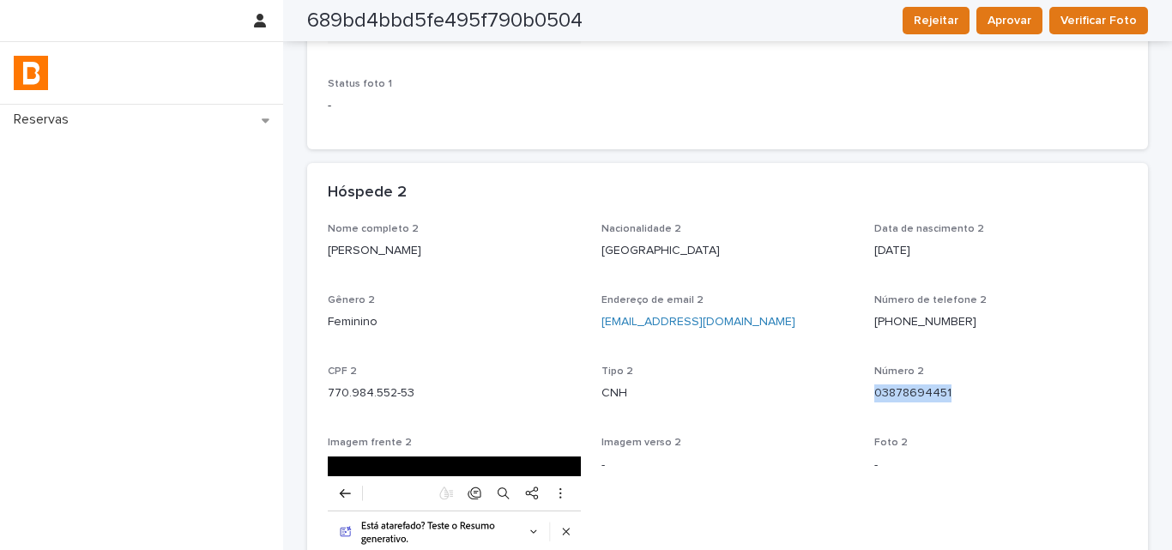
click at [916, 390] on p "03878694451" at bounding box center [1000, 393] width 253 height 18
click at [390, 396] on p "770.984.552-53" at bounding box center [454, 393] width 253 height 18
click at [391, 396] on p "770.984.552-53" at bounding box center [454, 393] width 253 height 18
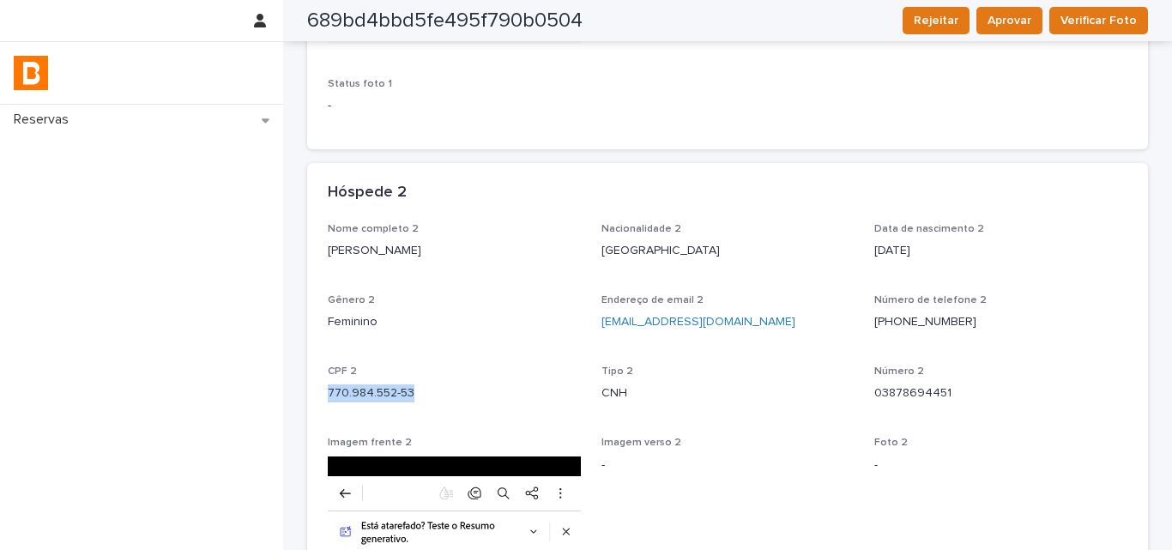
click at [391, 396] on p "770.984.552-53" at bounding box center [454, 393] width 253 height 18
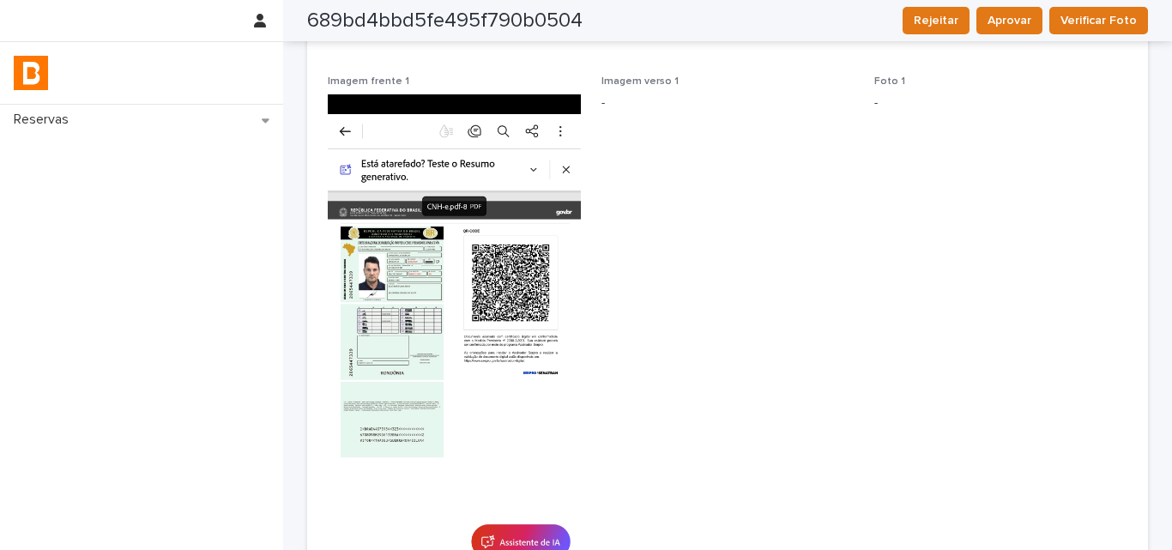
scroll to position [0, 0]
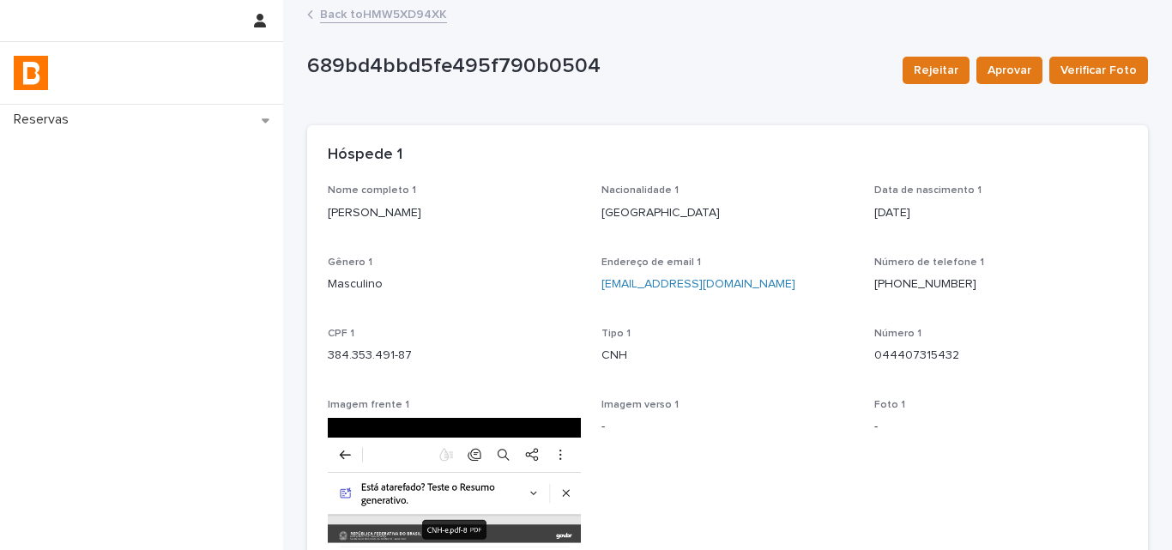
click at [366, 11] on link "Back to HMW5XD94XK" at bounding box center [383, 13] width 127 height 20
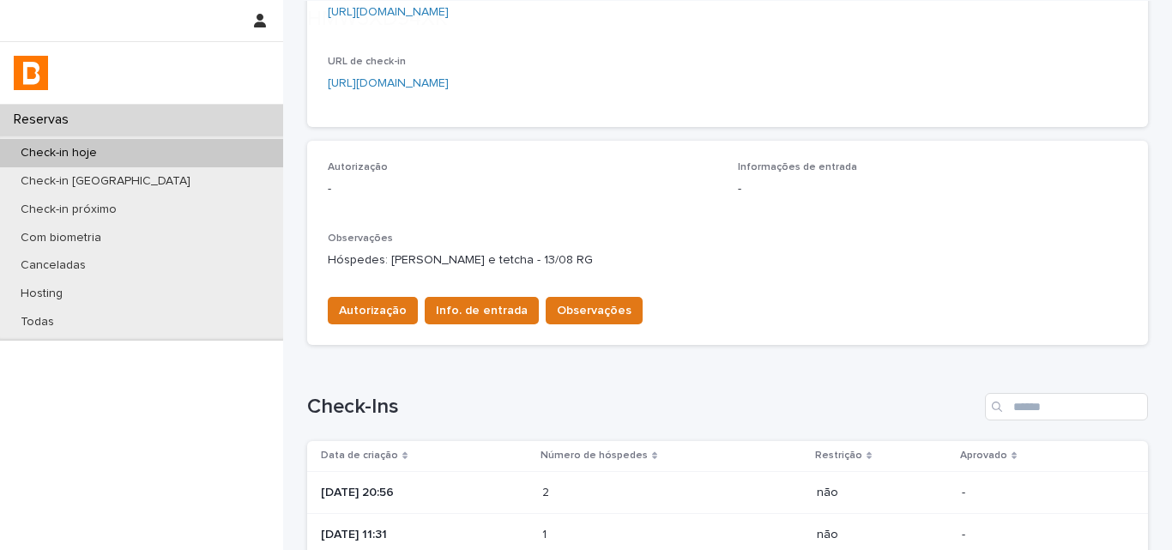
scroll to position [429, 0]
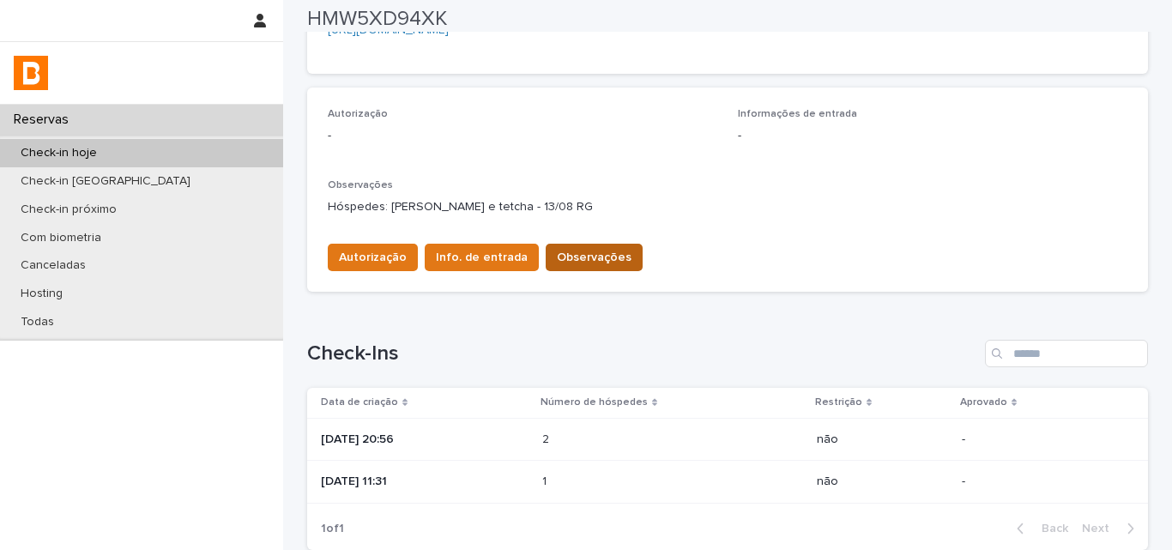
click at [571, 249] on span "Observações" at bounding box center [594, 257] width 75 height 17
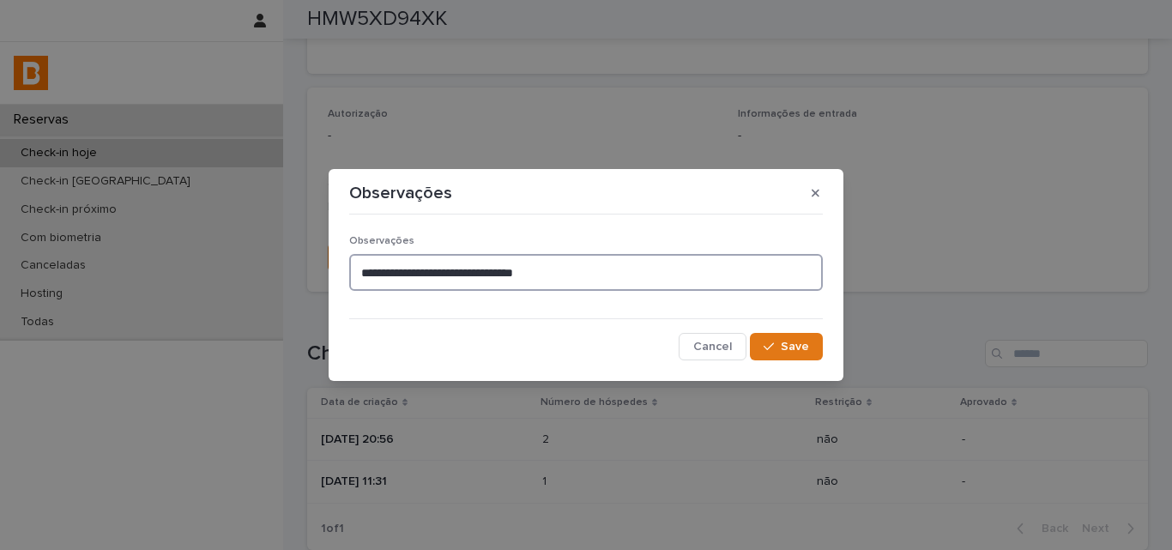
click at [588, 263] on textarea "**********" at bounding box center [586, 272] width 474 height 37
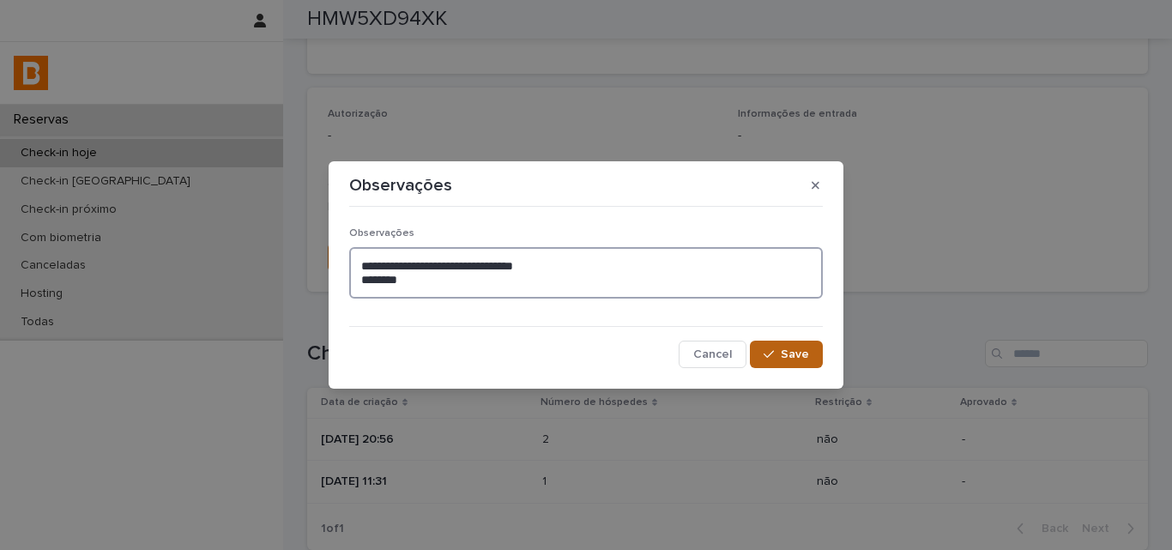
type textarea "**********"
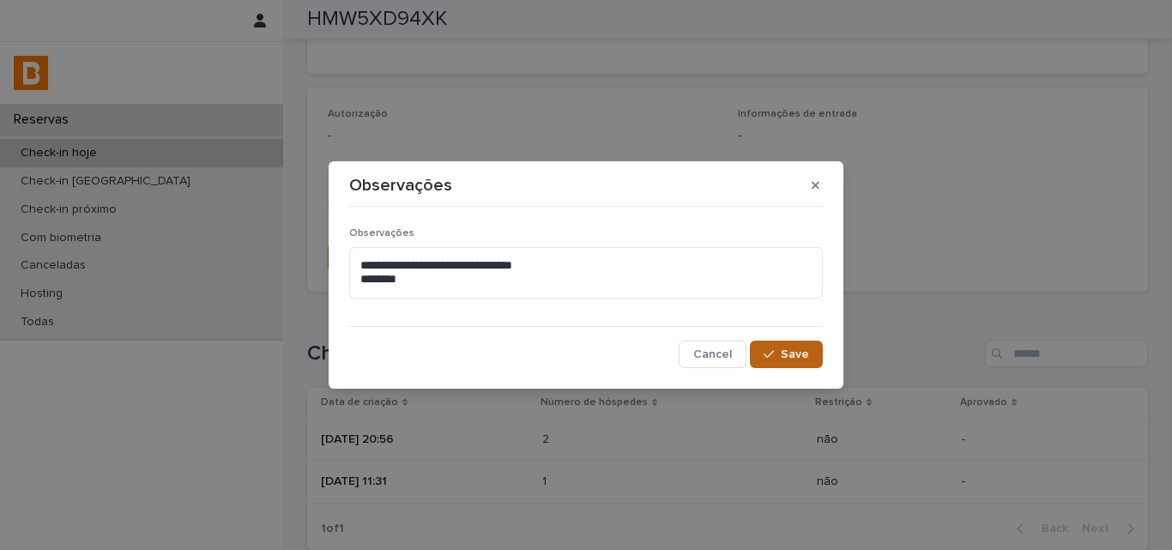
click at [813, 356] on button "Save" at bounding box center [786, 354] width 73 height 27
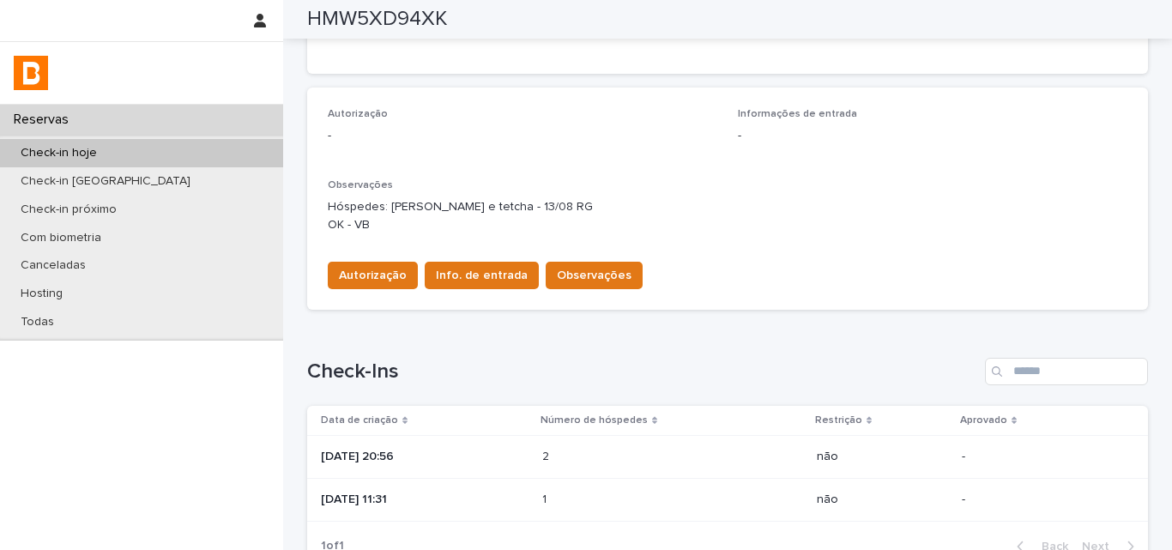
scroll to position [438, 0]
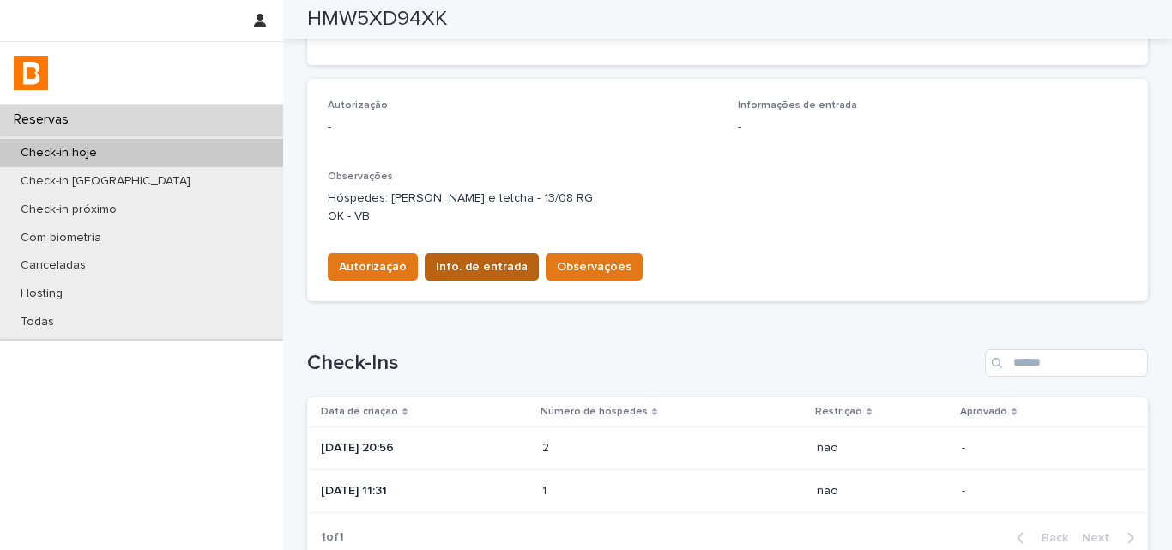
click at [457, 277] on button "Info. de entrada" at bounding box center [482, 266] width 114 height 27
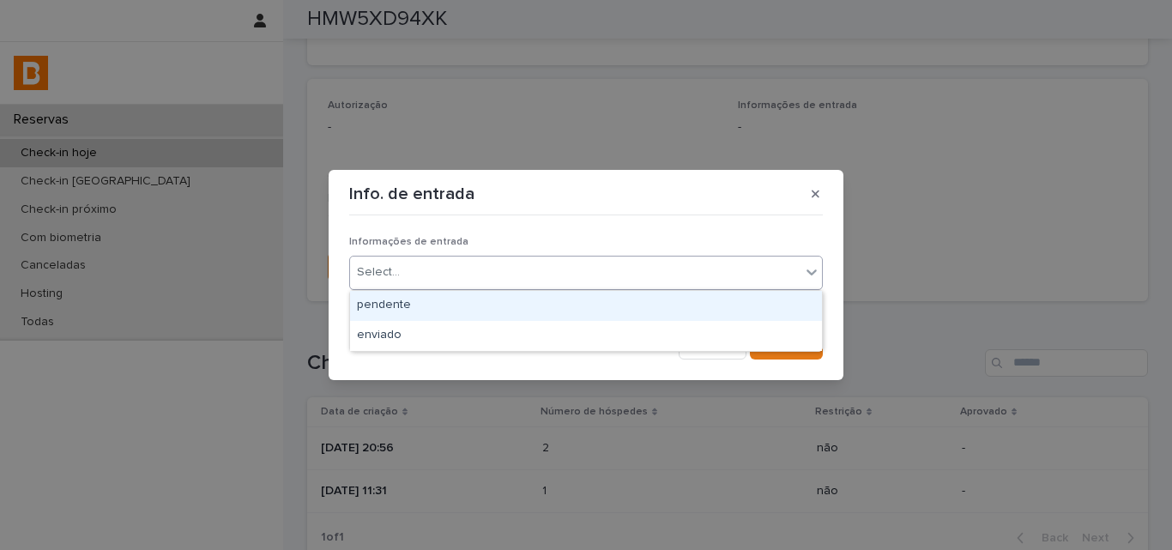
click at [461, 267] on div "Select..." at bounding box center [575, 272] width 450 height 28
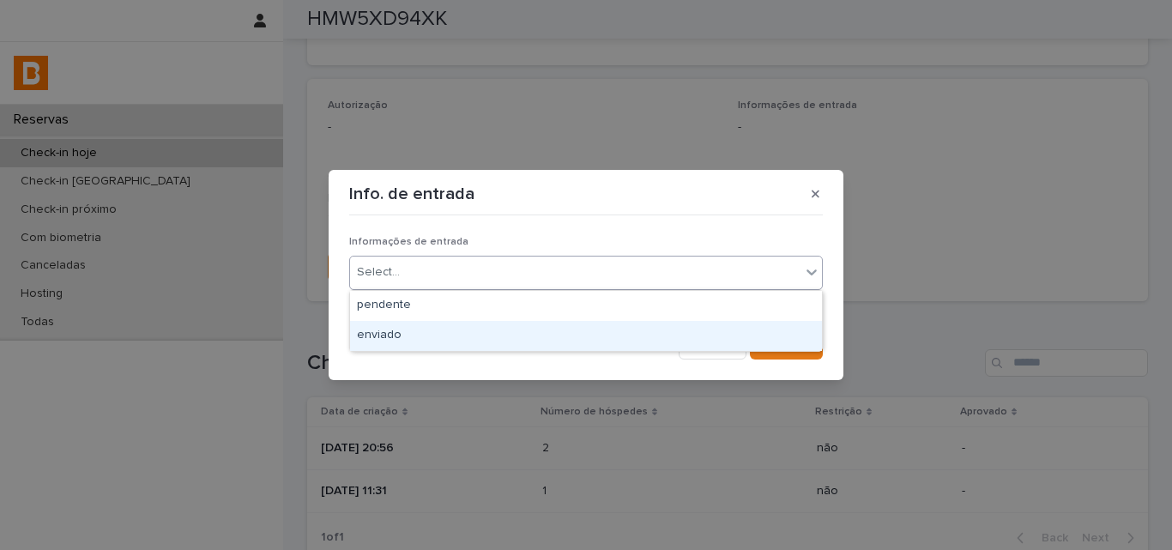
click at [454, 331] on div "enviado" at bounding box center [586, 336] width 472 height 30
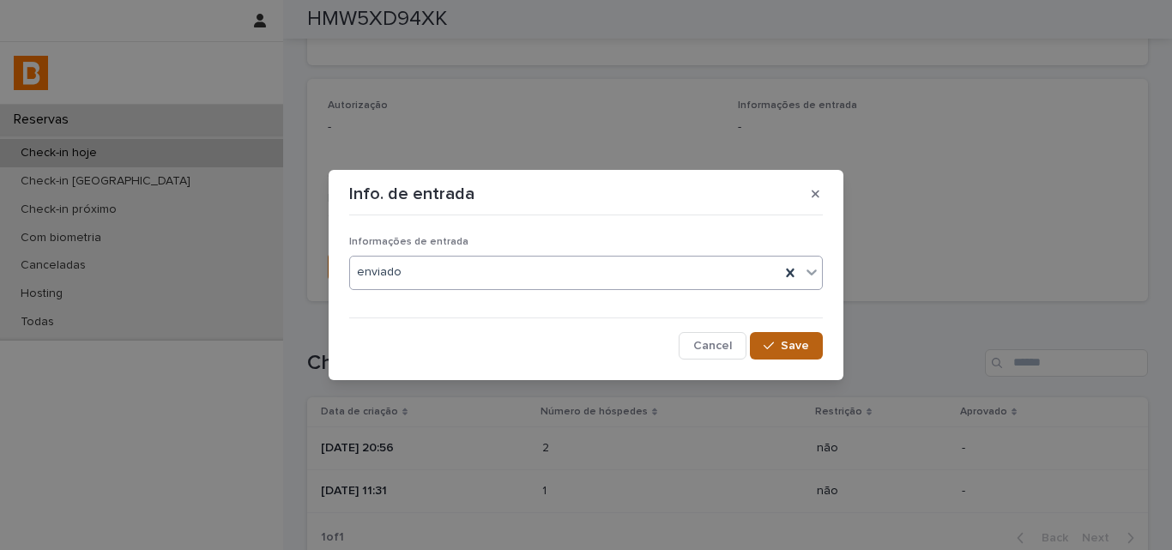
click at [779, 343] on div "button" at bounding box center [772, 346] width 17 height 12
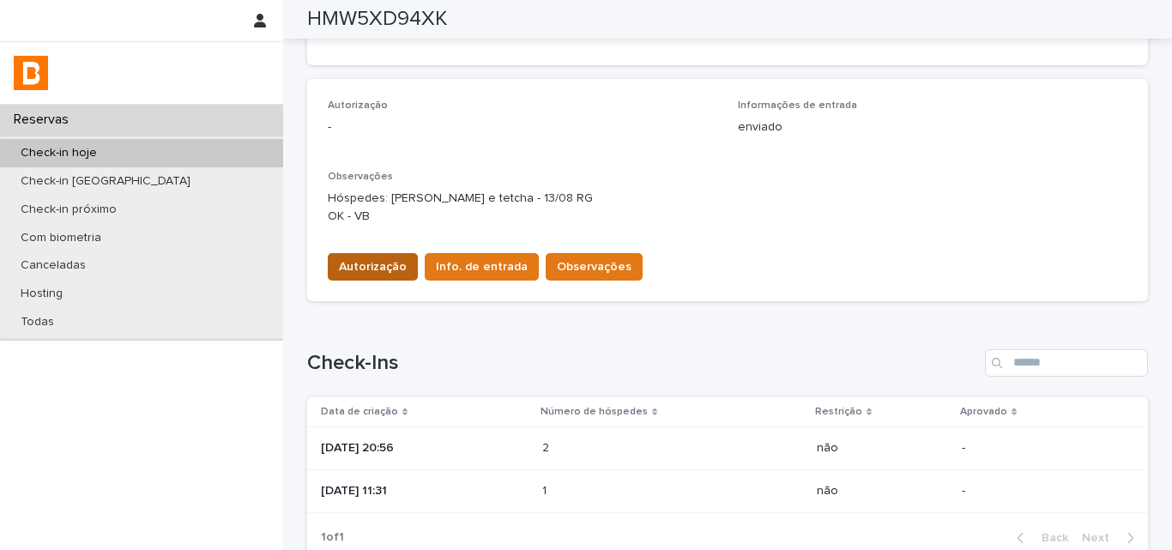
click at [356, 275] on span "Autorização" at bounding box center [373, 266] width 68 height 17
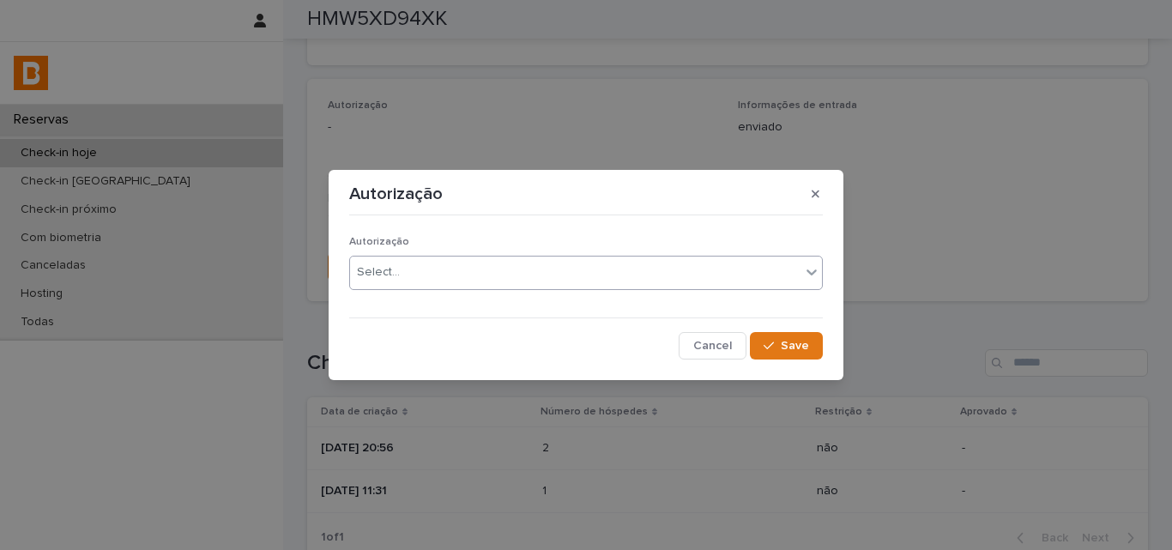
click at [375, 275] on div "Select..." at bounding box center [378, 272] width 43 height 18
click at [813, 344] on button "Save" at bounding box center [786, 345] width 73 height 27
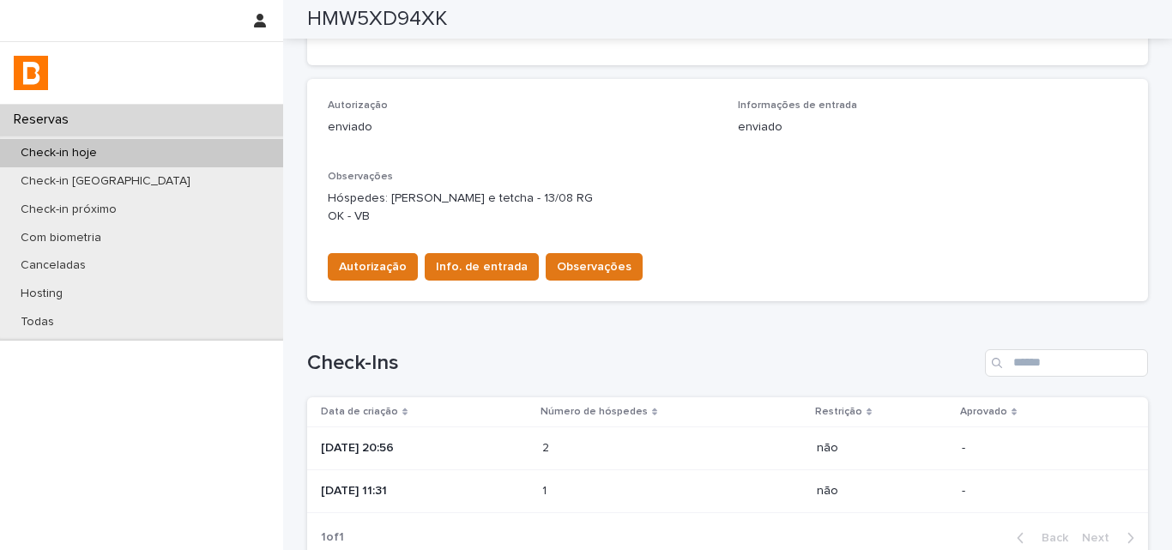
click at [819, 306] on div "Loading... Saving… Autorização enviado Informações de entrada enviado Observaçõ…" at bounding box center [727, 197] width 841 height 236
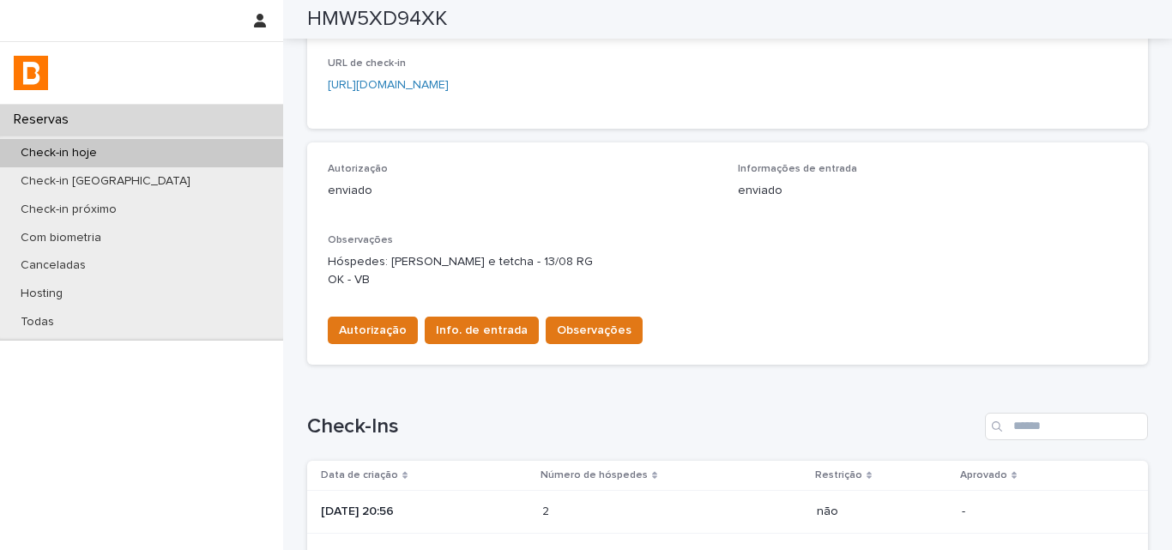
scroll to position [266, 0]
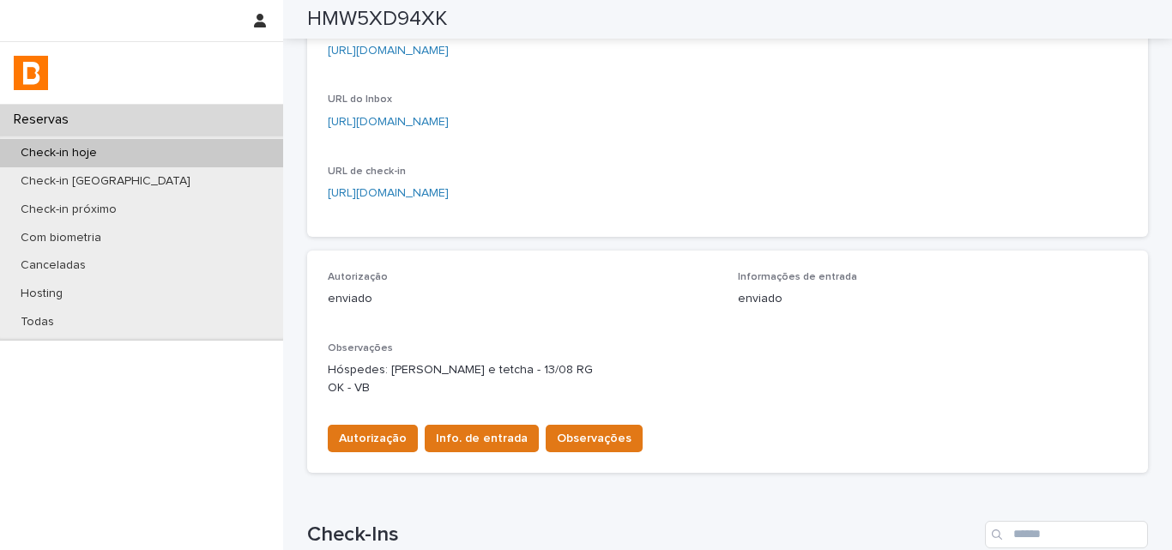
click at [820, 305] on p "enviado" at bounding box center [933, 299] width 390 height 18
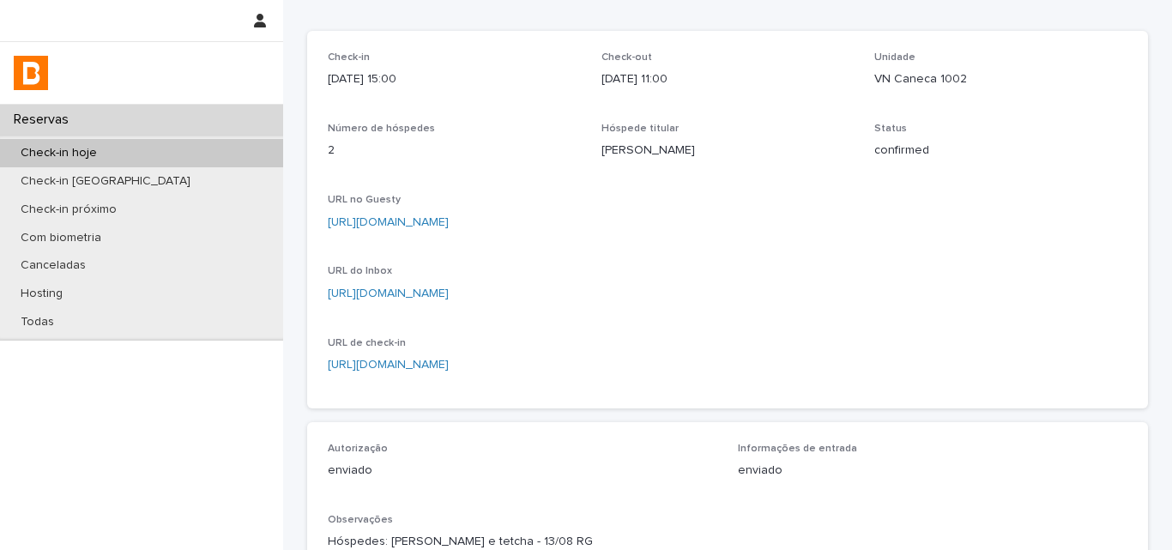
click at [820, 305] on div "Check-in [DATE] 15:00 Check-out [DATE] 11:00 Unidade VN Caneca 1002 Número de h…" at bounding box center [728, 219] width 800 height 336
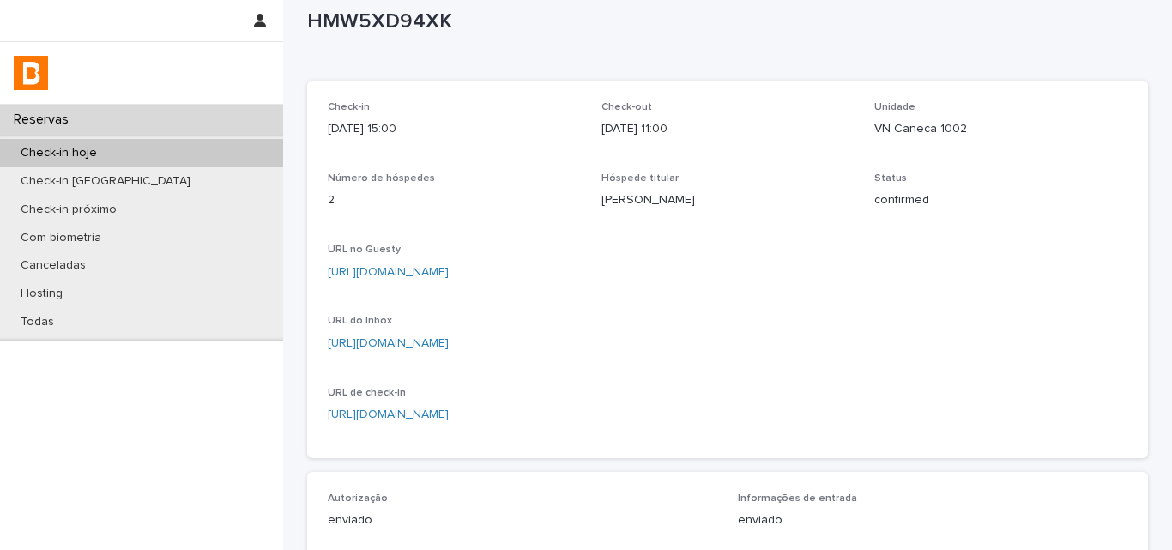
scroll to position [0, 0]
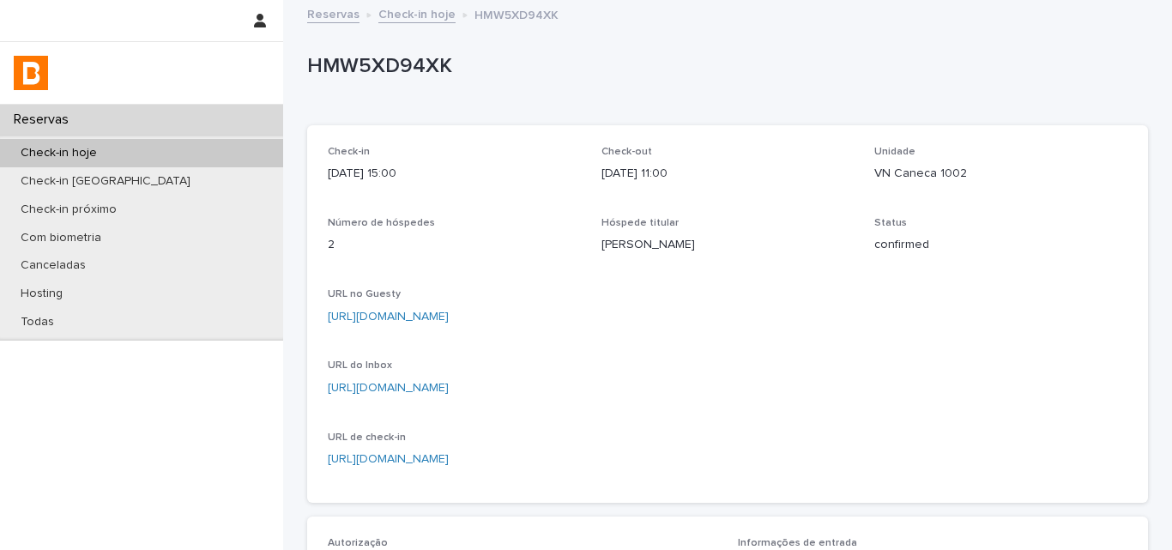
click at [821, 306] on div "[URL][DOMAIN_NAME]" at bounding box center [728, 315] width 800 height 21
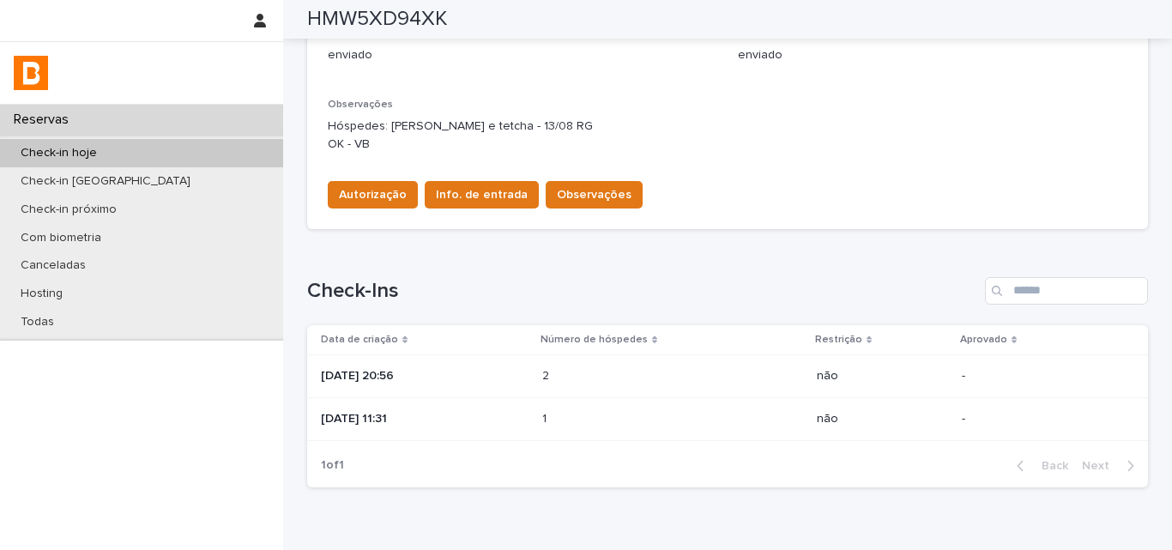
click at [740, 227] on div "Autorização enviado Informações de entrada enviado Observações Hóspedes: [PERSO…" at bounding box center [727, 118] width 841 height 222
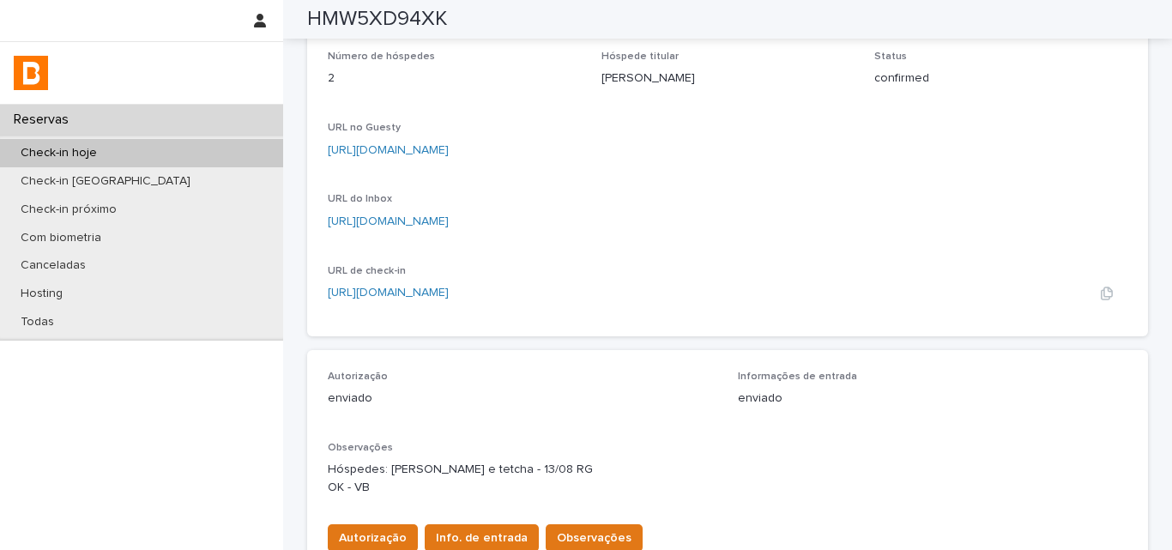
click at [807, 305] on div "URL de check-in [URL][DOMAIN_NAME]" at bounding box center [728, 290] width 800 height 51
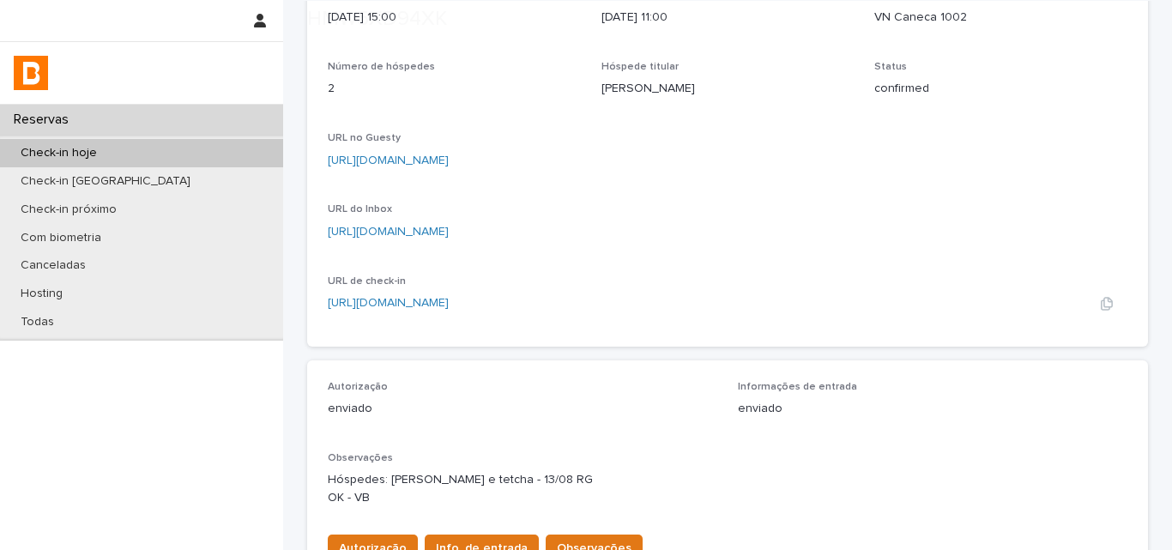
scroll to position [343, 0]
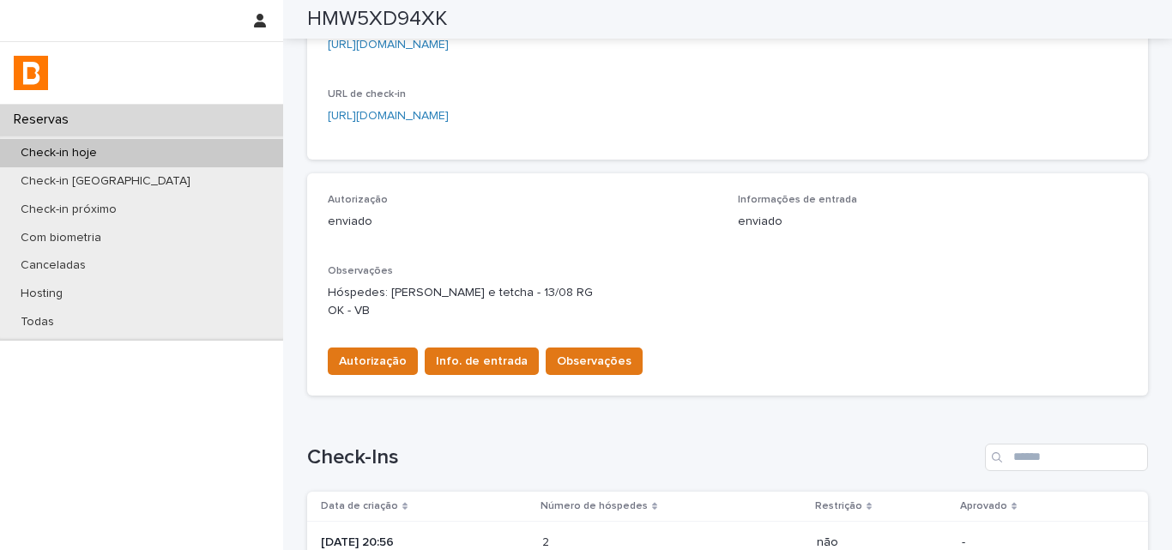
scroll to position [233, 0]
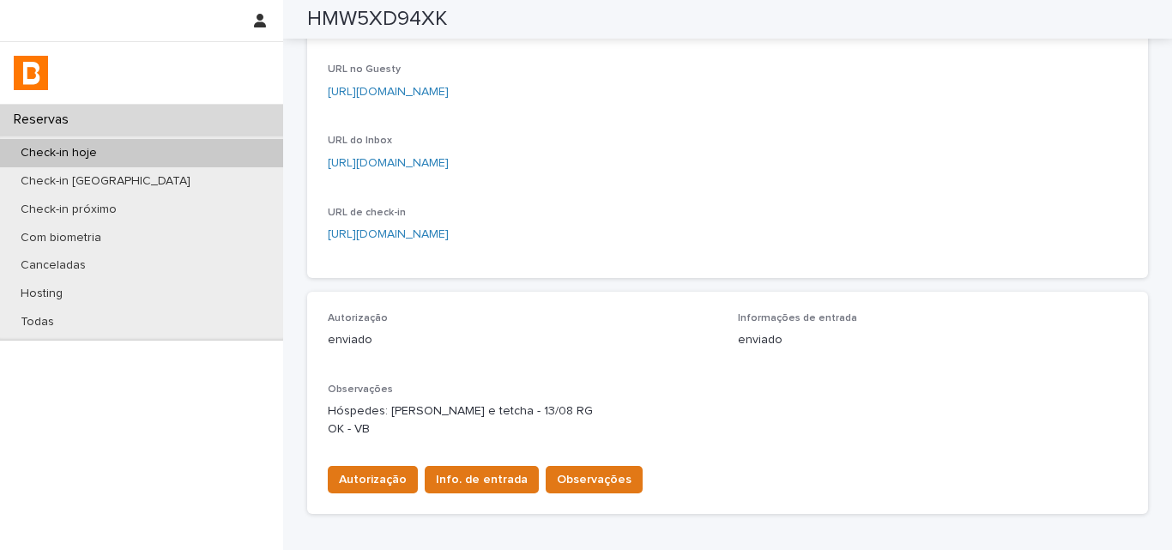
scroll to position [467, 0]
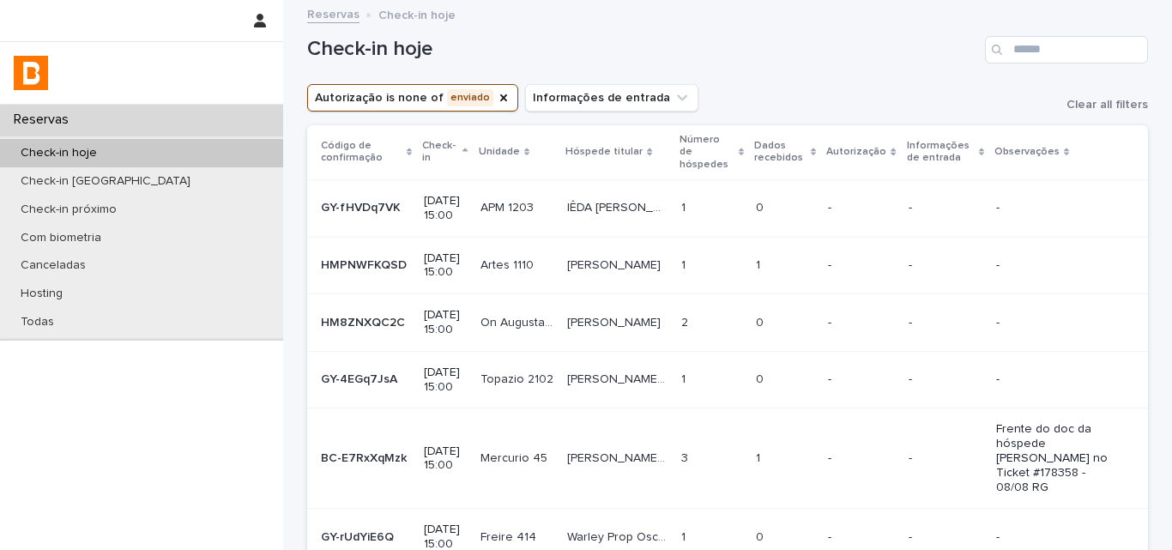
click at [742, 194] on div "1 1" at bounding box center [711, 208] width 61 height 28
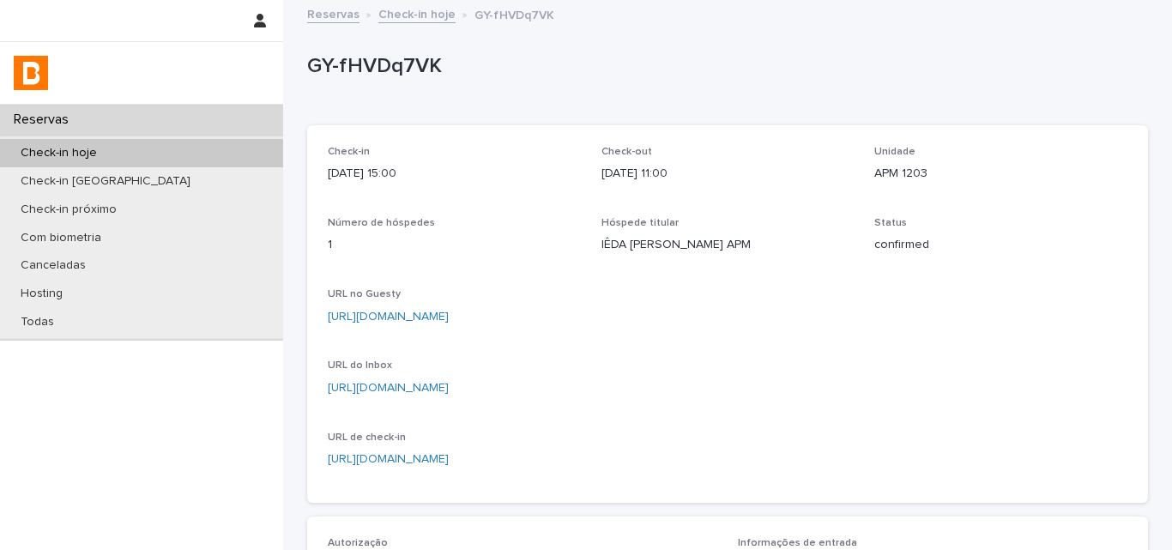
click at [346, 65] on p "GY-fHVDq7VK" at bounding box center [724, 66] width 834 height 25
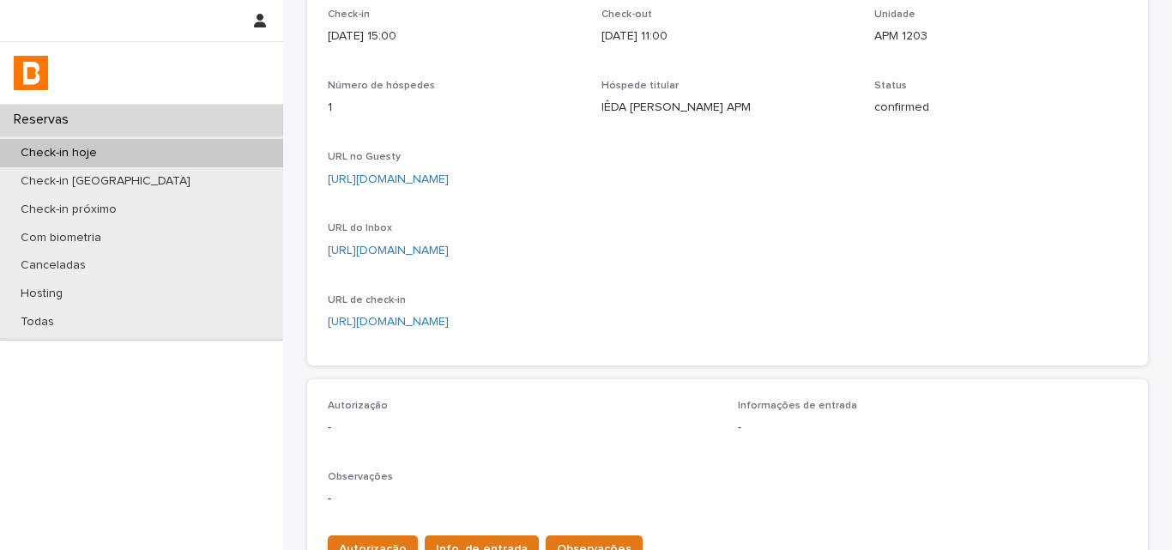
scroll to position [429, 0]
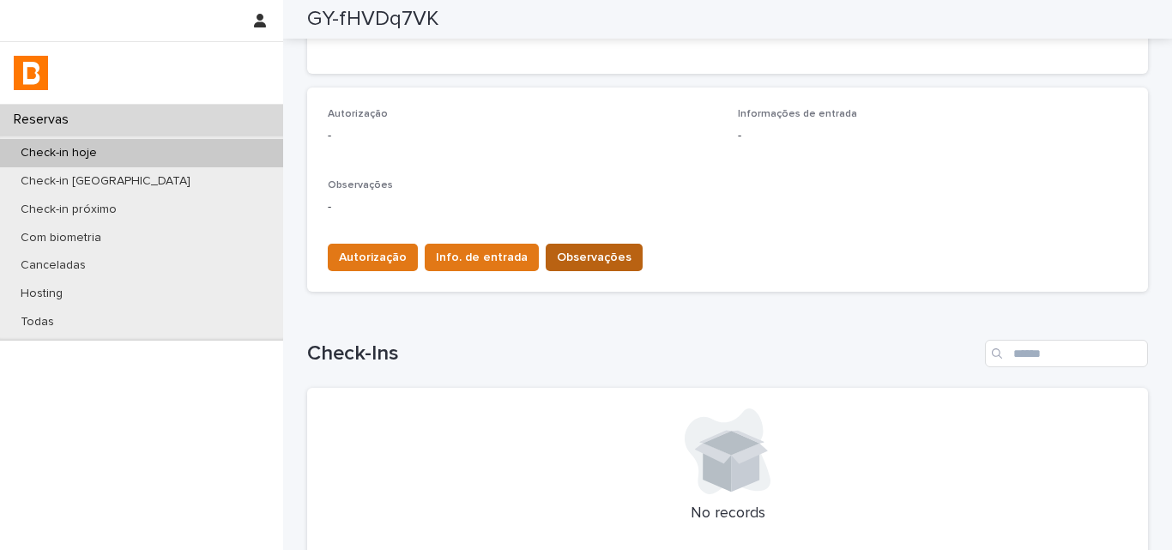
click at [579, 252] on span "Observações" at bounding box center [594, 257] width 75 height 17
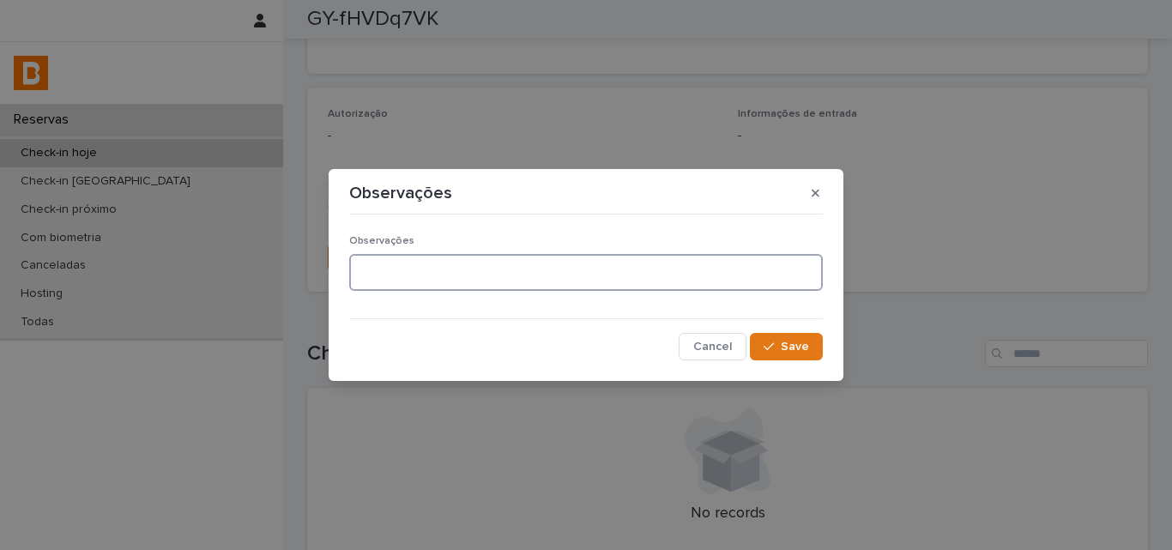
click at [556, 270] on textarea at bounding box center [586, 272] width 474 height 37
type textarea "*******"
click at [806, 342] on span "Save" at bounding box center [795, 347] width 28 height 12
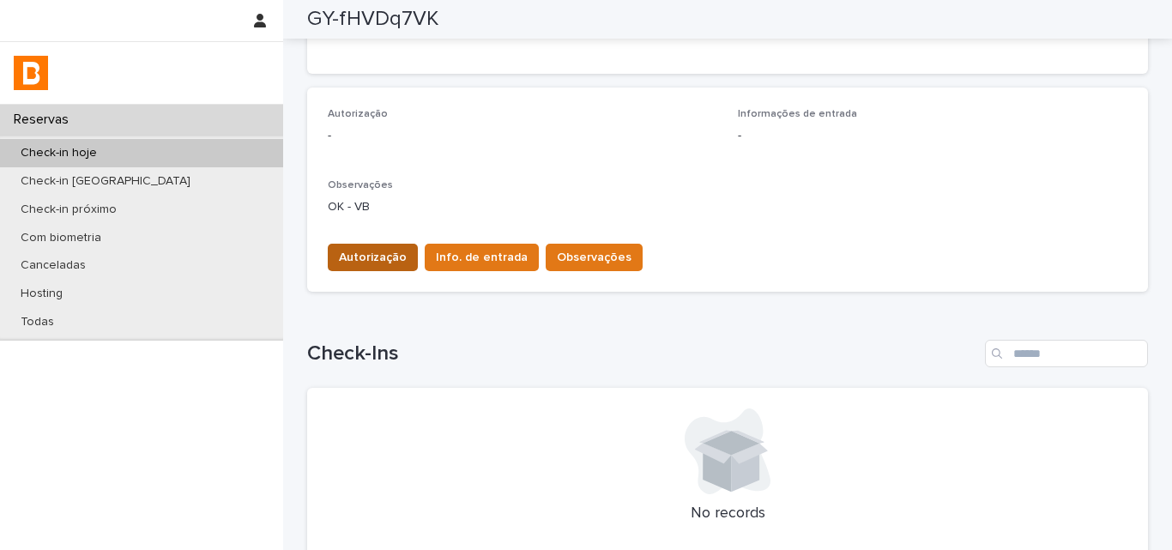
click at [366, 250] on span "Autorização" at bounding box center [373, 257] width 68 height 17
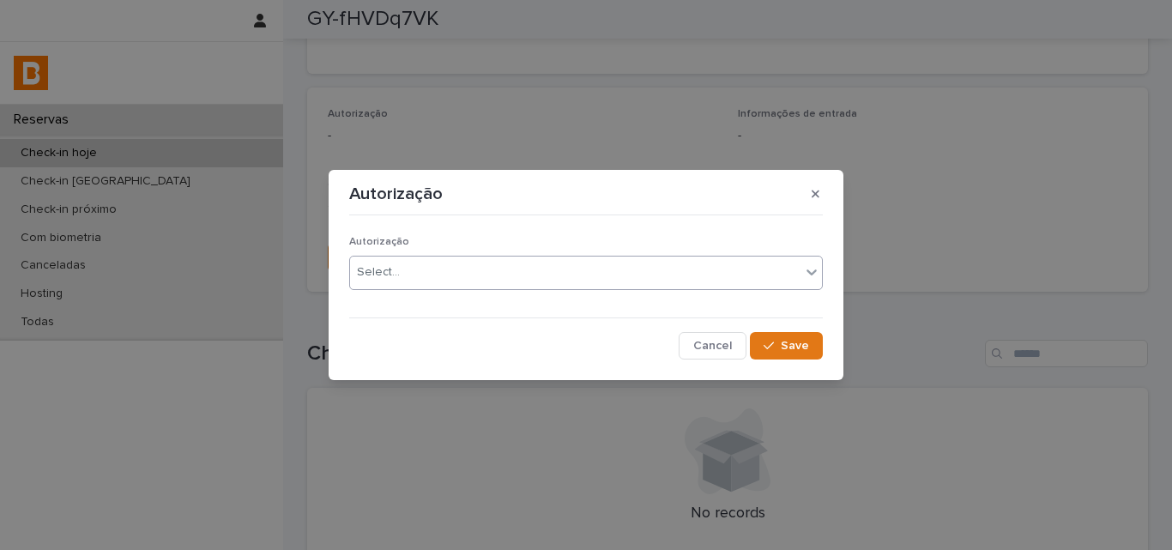
click at [370, 273] on div "Select..." at bounding box center [378, 272] width 43 height 18
click at [816, 356] on button "Save" at bounding box center [786, 345] width 73 height 27
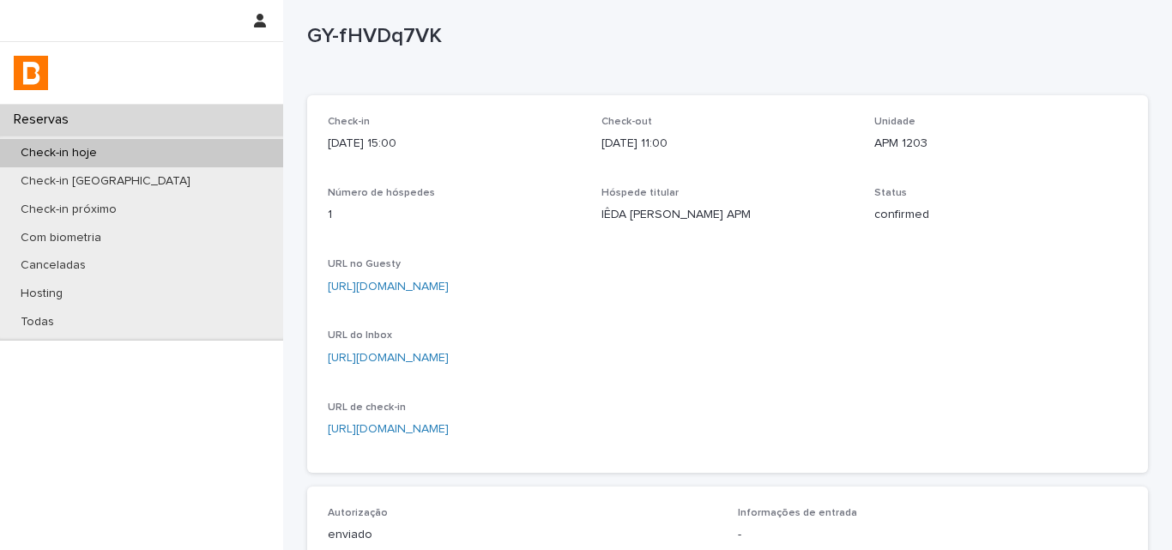
scroll to position [0, 0]
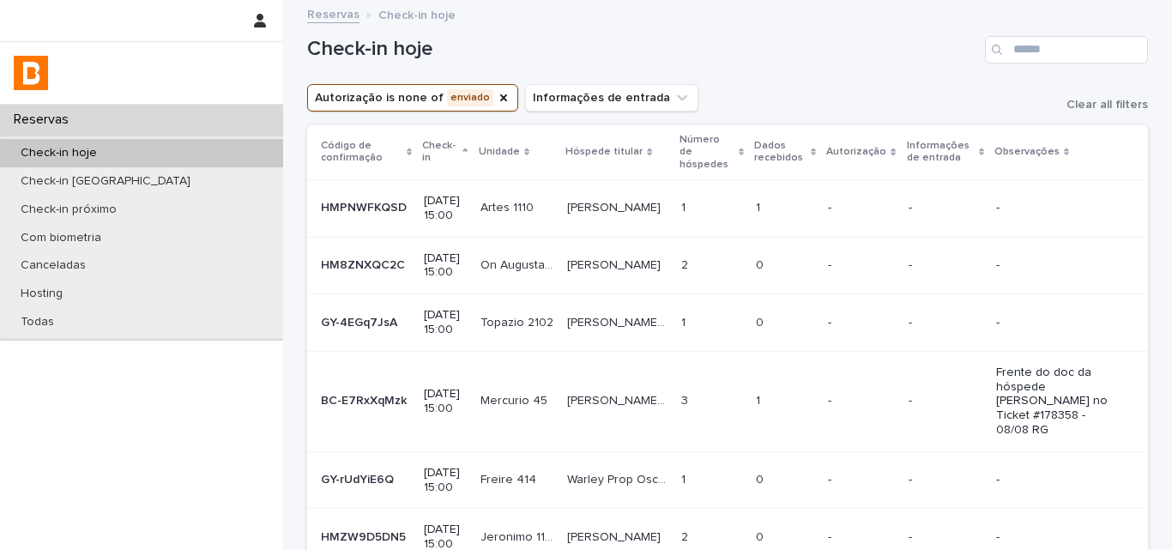
click at [653, 217] on td "[PERSON_NAME]" at bounding box center [617, 207] width 114 height 57
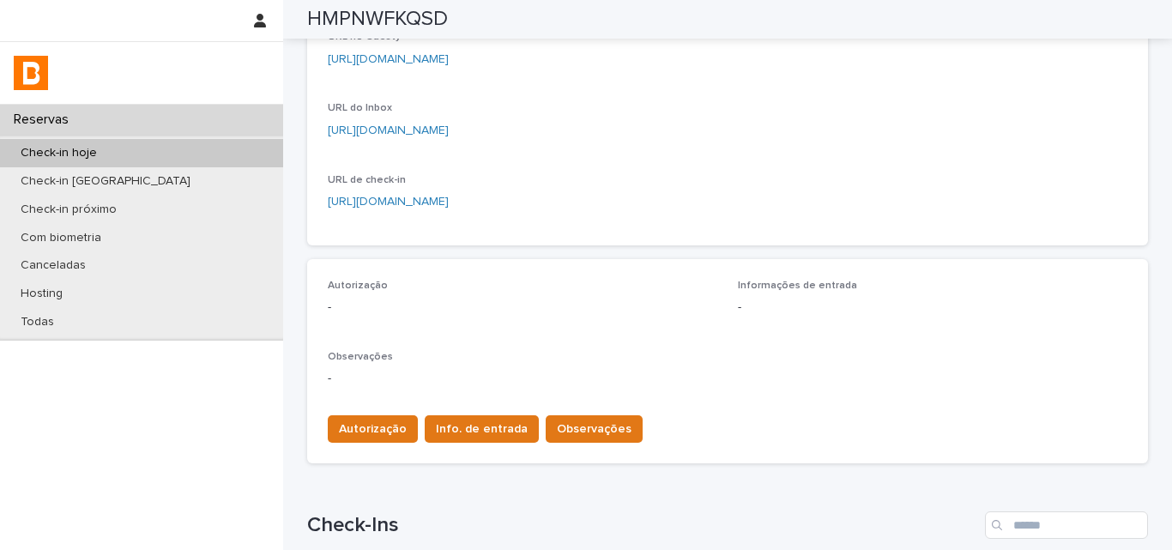
scroll to position [535, 0]
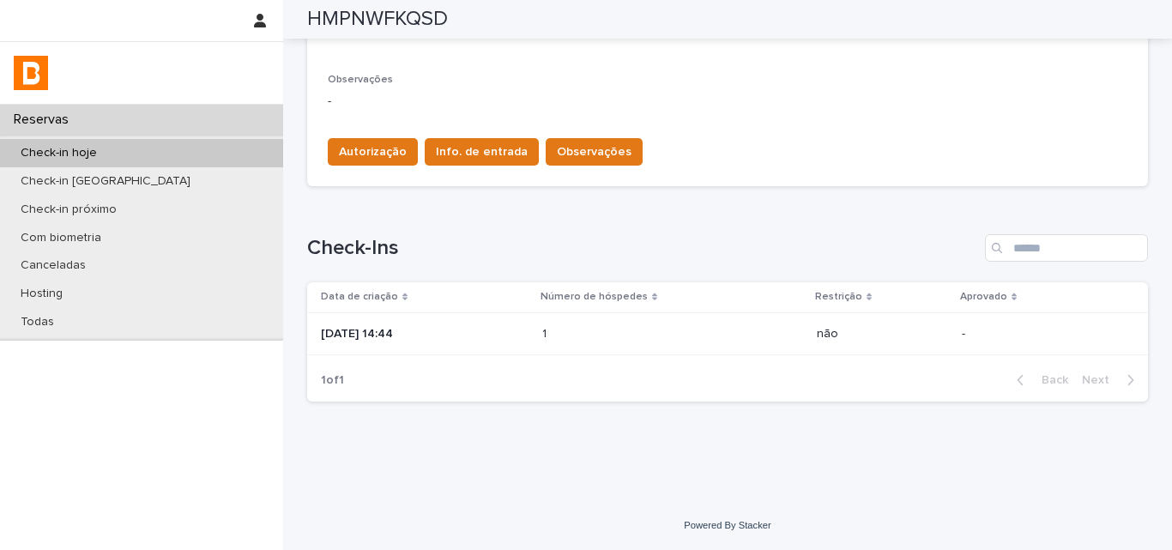
click at [620, 333] on p at bounding box center [617, 334] width 150 height 15
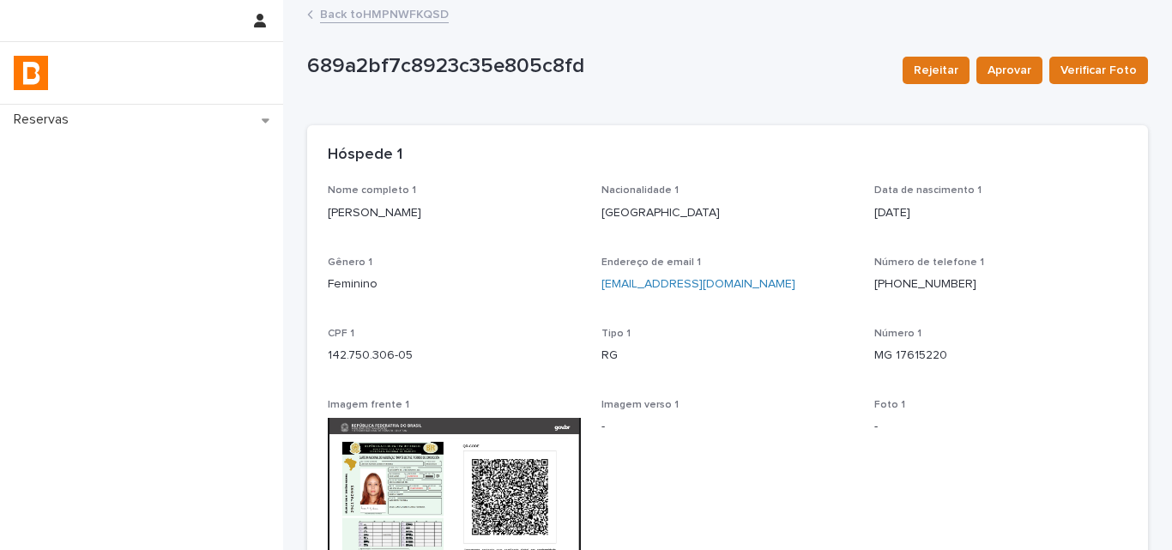
click at [398, 15] on link "Back to HMPNWFKQSD" at bounding box center [384, 13] width 129 height 20
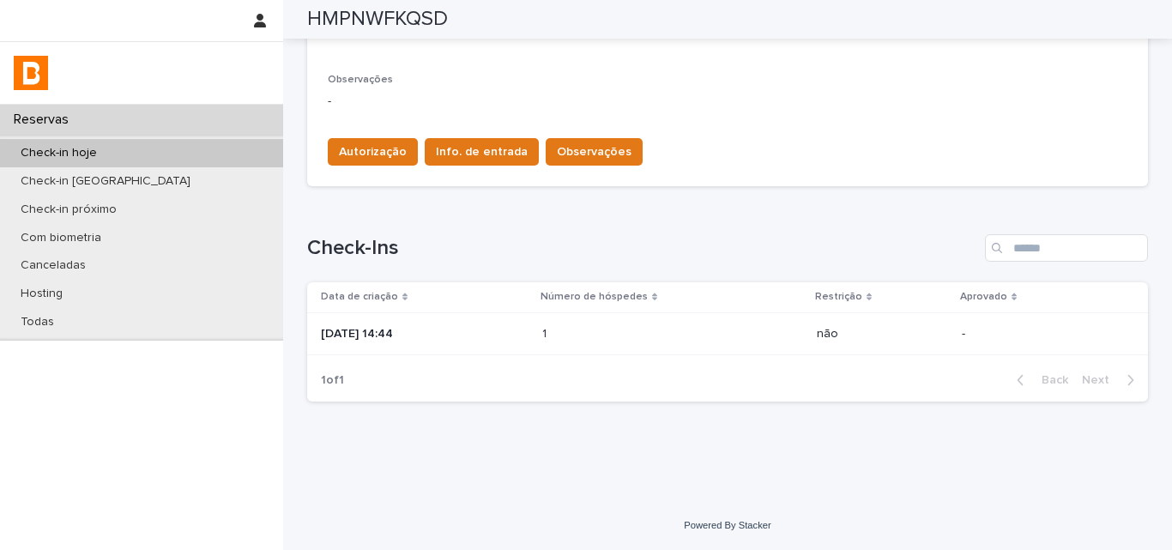
click at [497, 333] on p "[DATE] 14:44" at bounding box center [425, 334] width 208 height 15
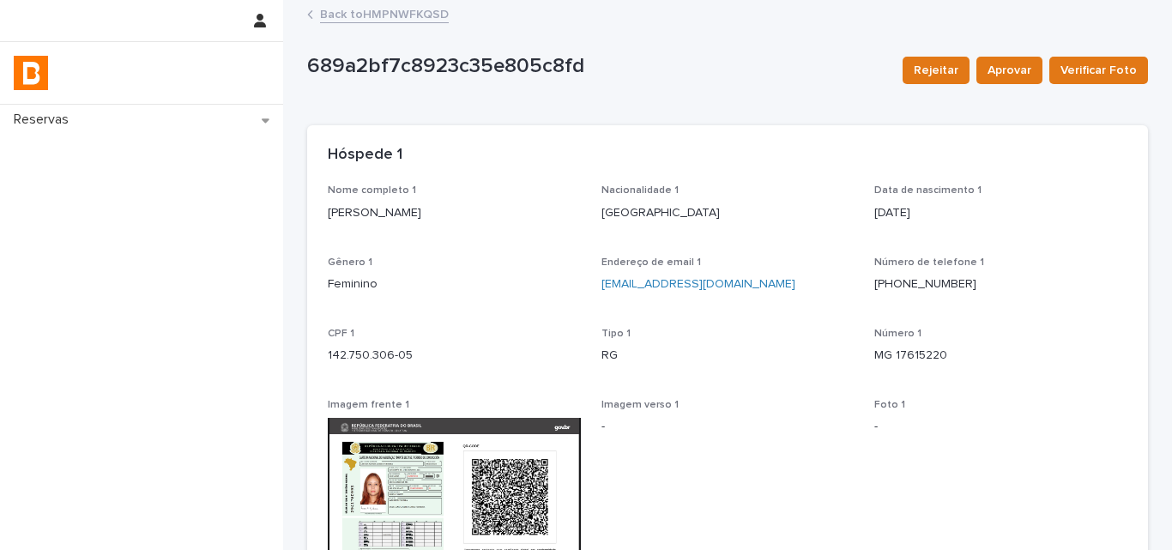
click at [387, 20] on link "Back to HMPNWFKQSD" at bounding box center [384, 13] width 129 height 20
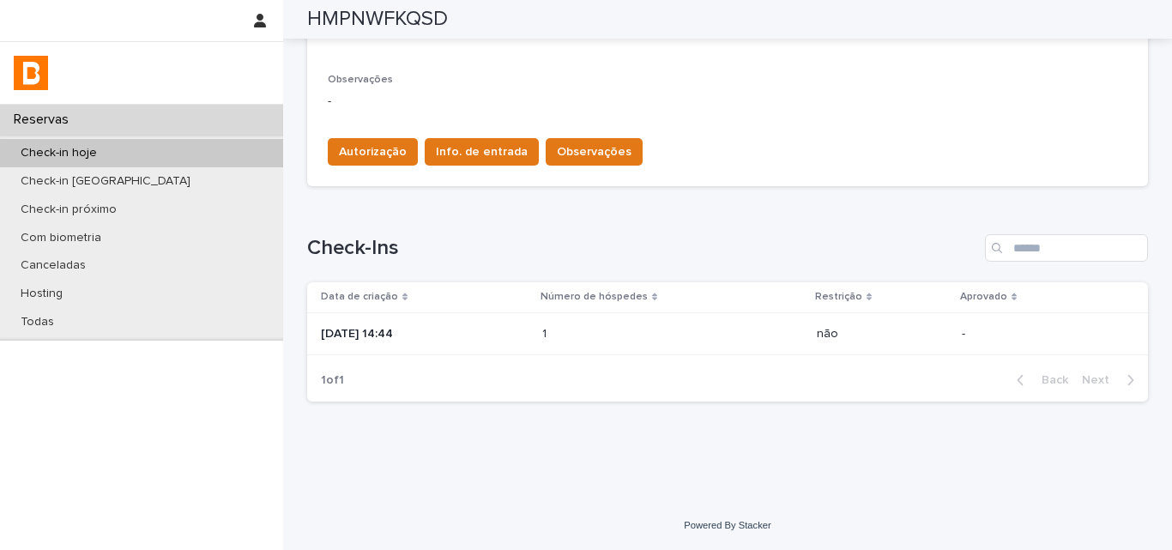
click at [529, 339] on p "[DATE] 14:44" at bounding box center [425, 334] width 208 height 15
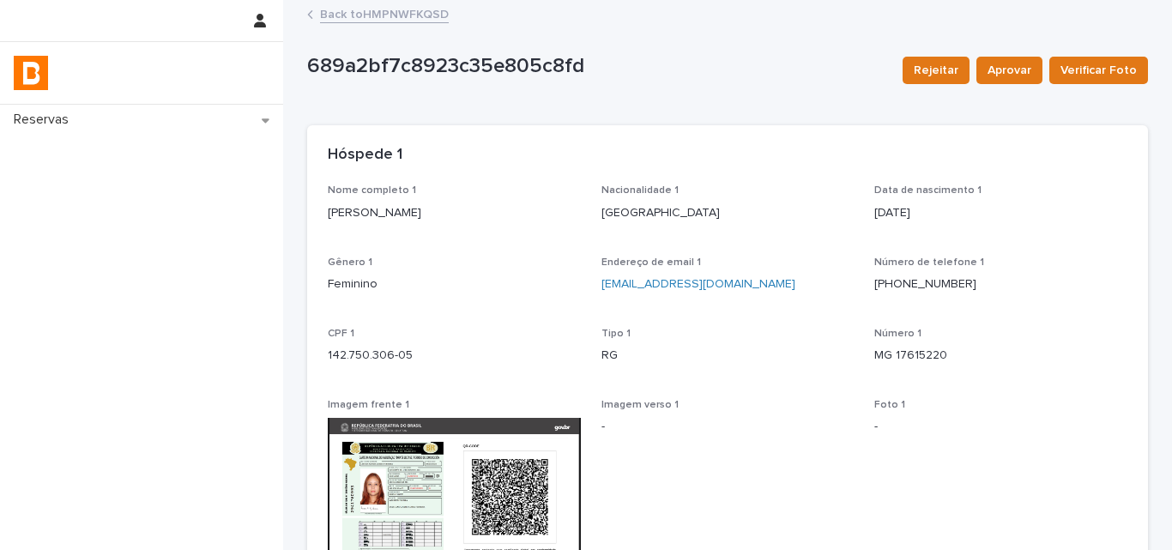
click at [406, 217] on p "[PERSON_NAME]" at bounding box center [454, 213] width 253 height 18
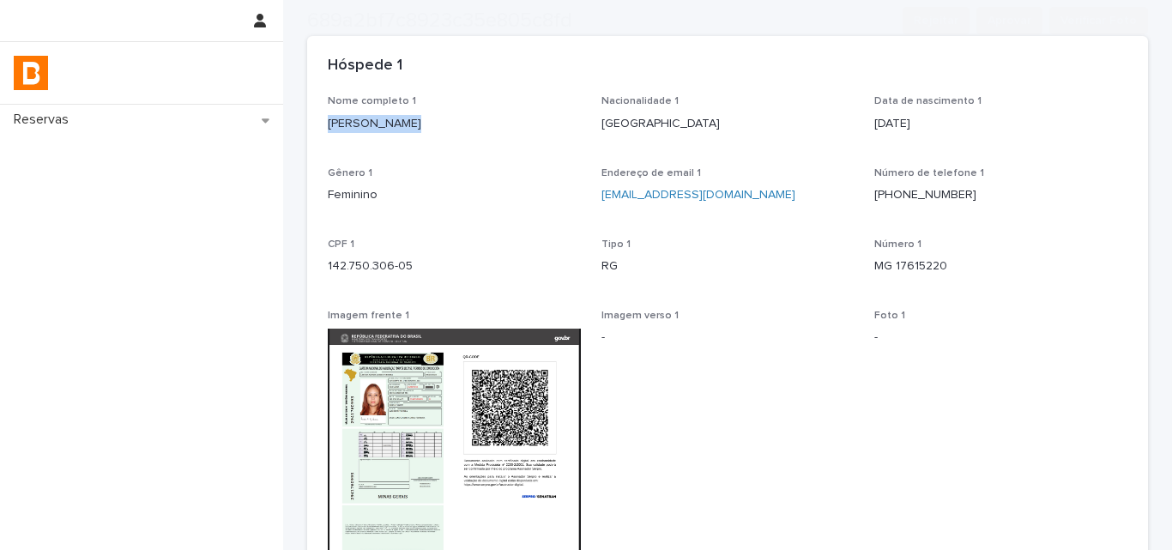
scroll to position [257, 0]
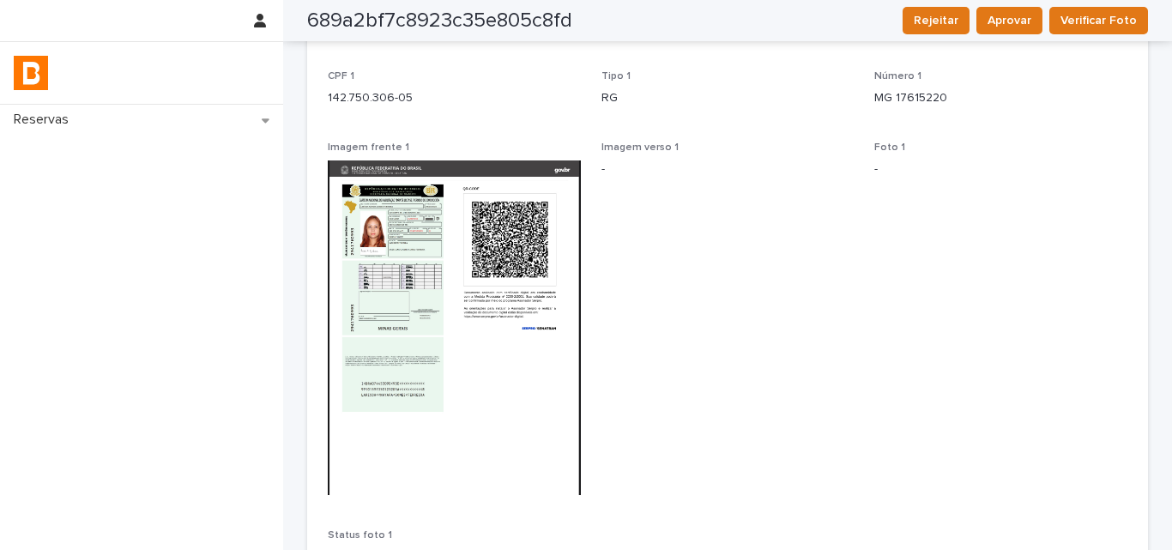
click at [334, 102] on p "142.750.306-05" at bounding box center [454, 98] width 253 height 18
click at [335, 101] on p "142.750.306-05" at bounding box center [454, 98] width 253 height 18
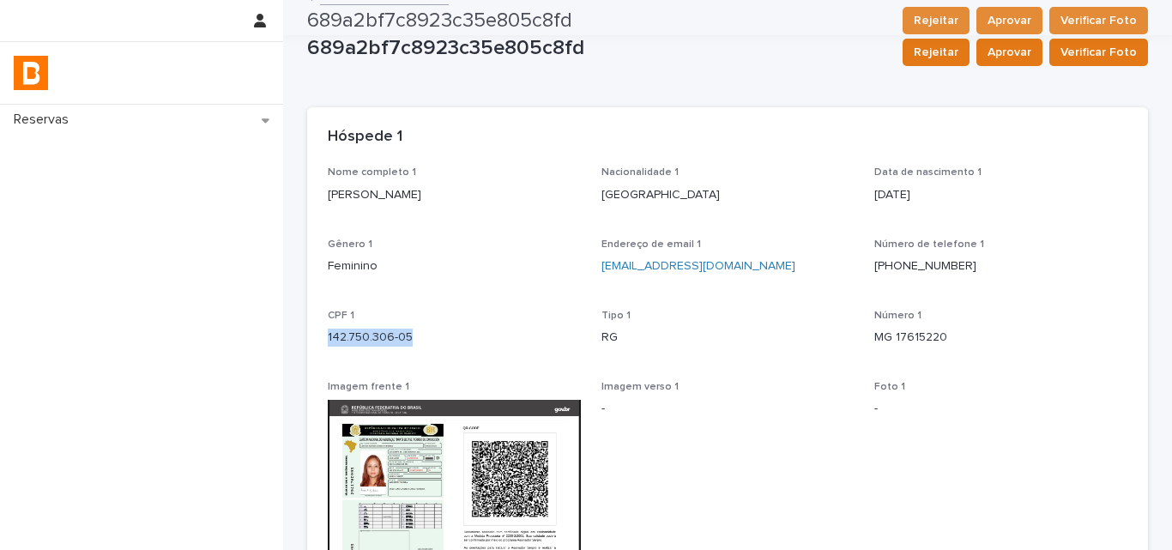
scroll to position [0, 0]
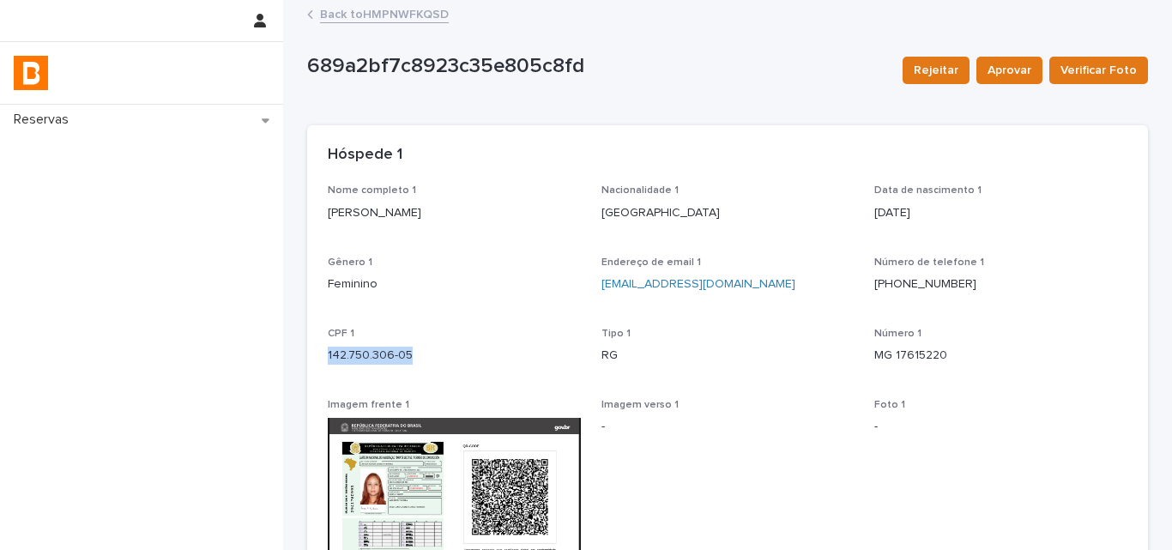
click at [354, 16] on link "Back to HMPNWFKQSD" at bounding box center [384, 13] width 129 height 20
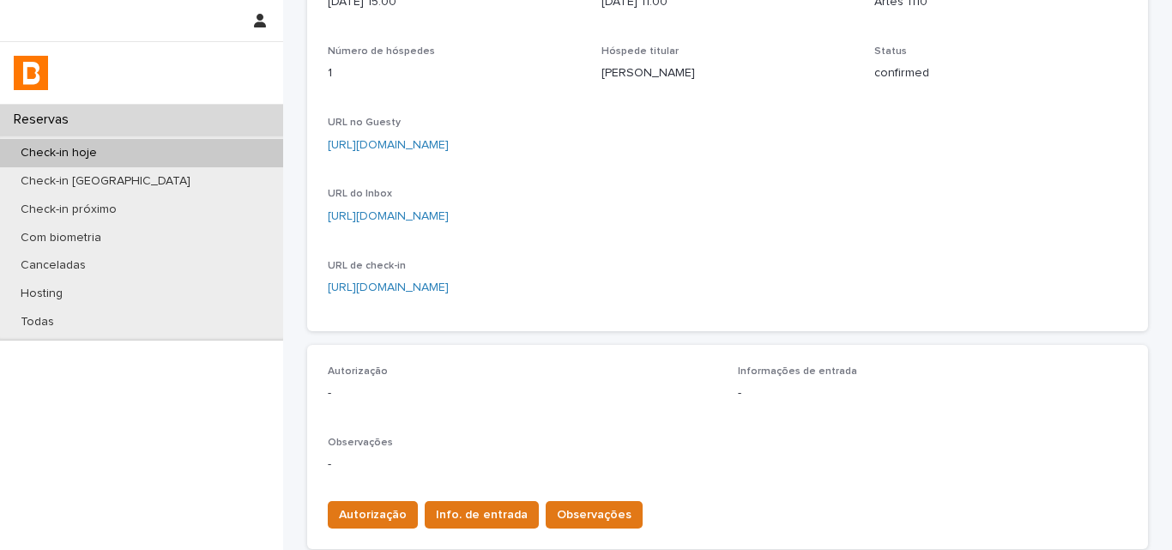
scroll to position [257, 0]
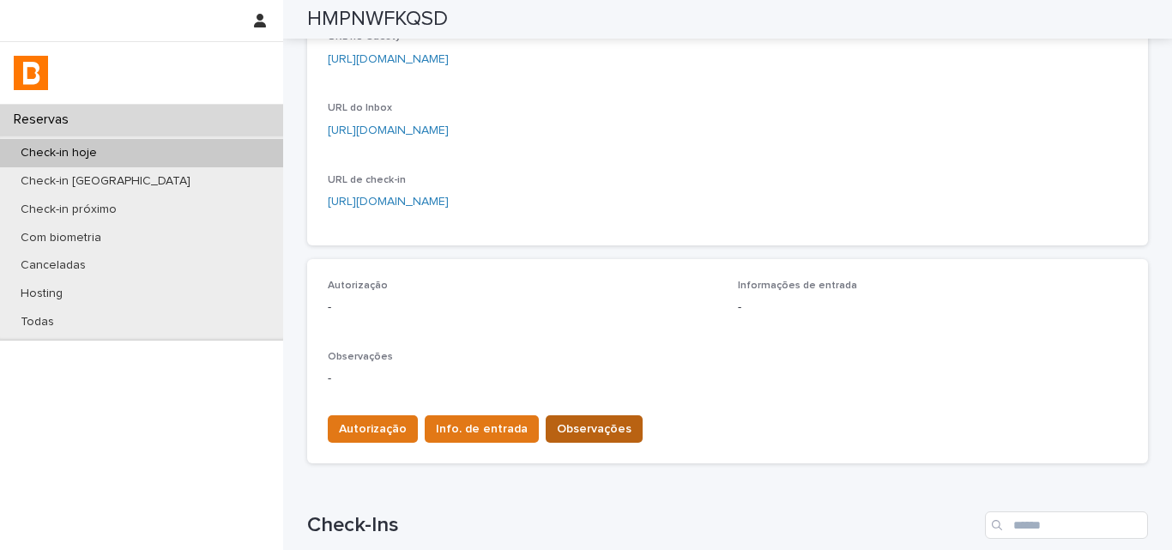
click at [589, 422] on span "Observações" at bounding box center [594, 428] width 75 height 17
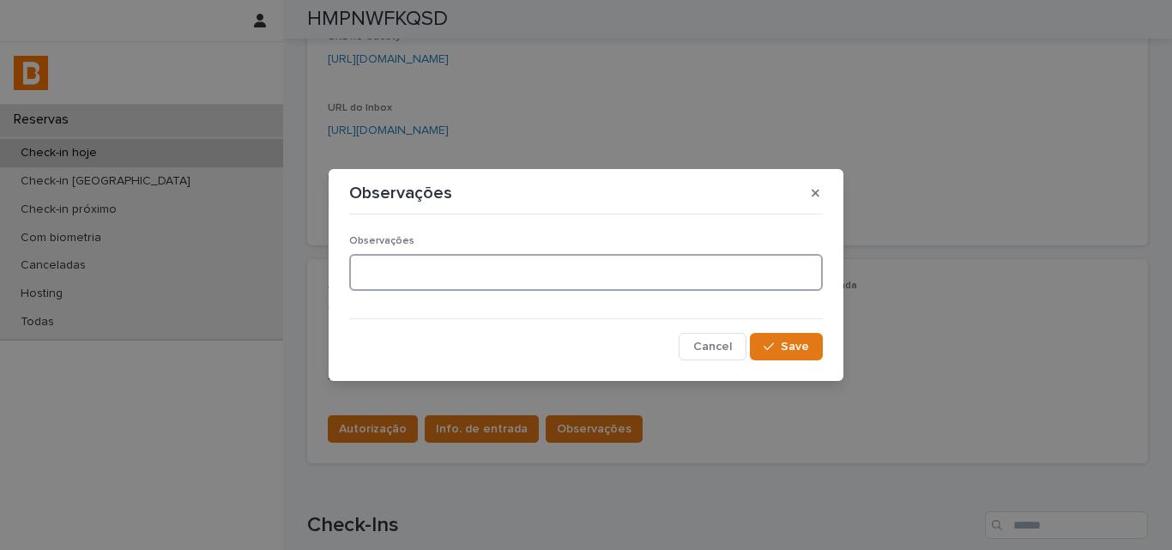
click at [515, 284] on textarea at bounding box center [586, 272] width 474 height 37
type textarea "*******"
click at [817, 354] on button "Save" at bounding box center [786, 346] width 73 height 27
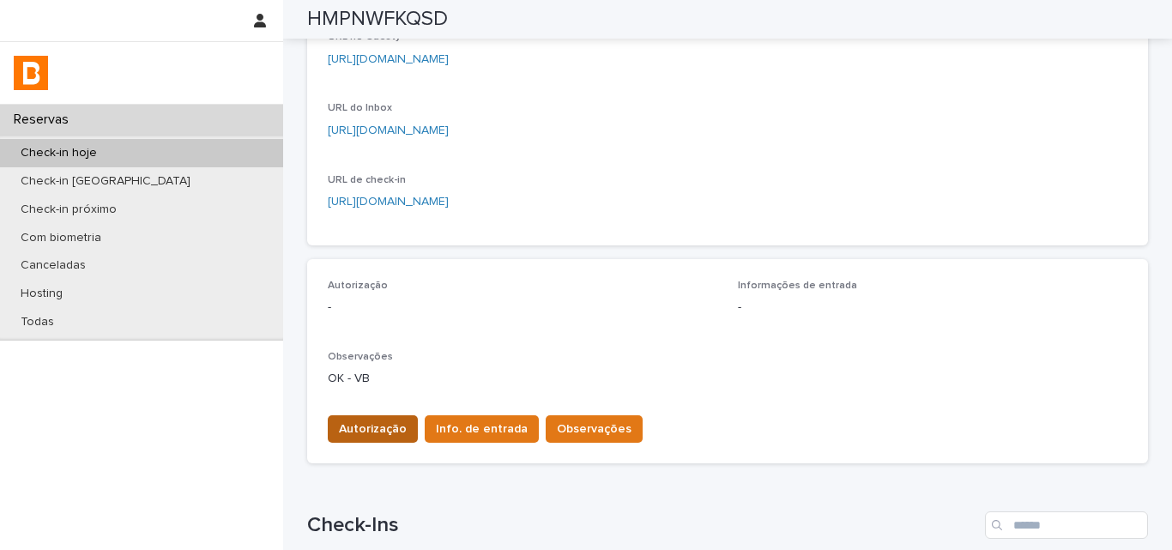
click at [381, 425] on span "Autorização" at bounding box center [373, 428] width 68 height 17
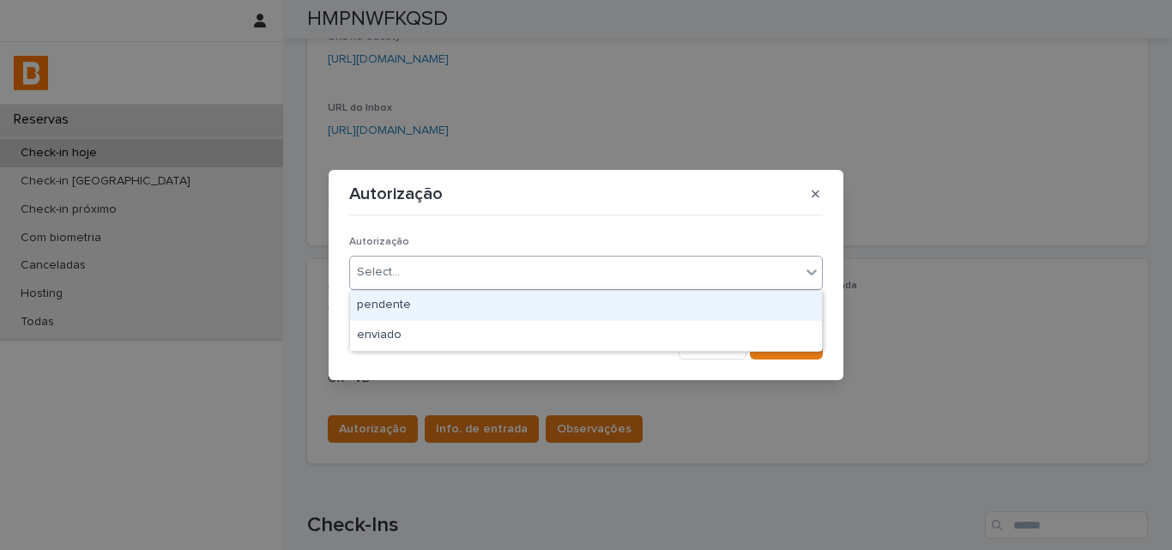
click at [394, 265] on div "Select..." at bounding box center [378, 272] width 43 height 18
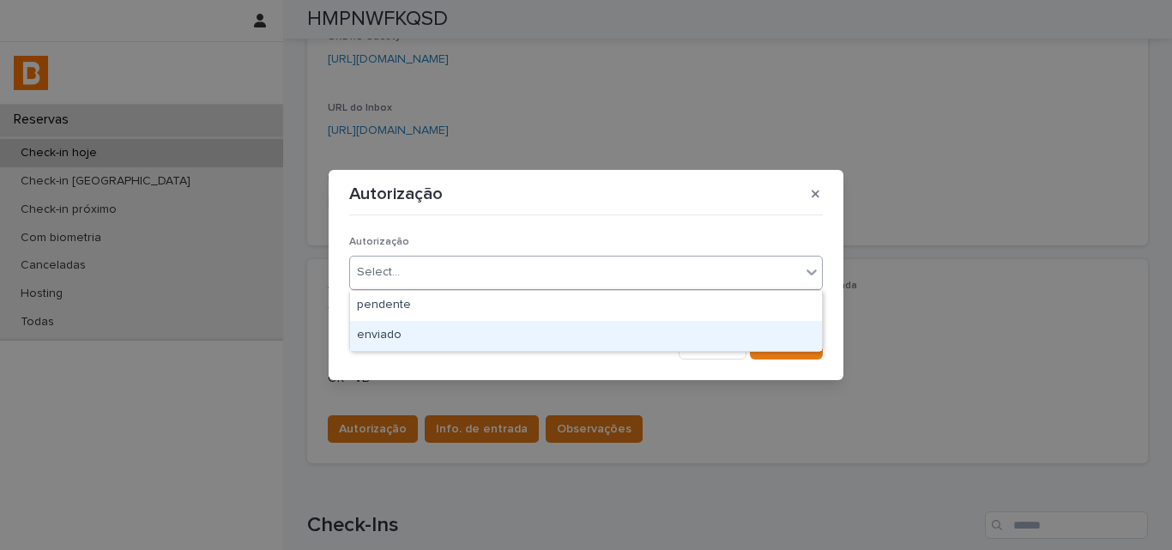
click at [402, 334] on div "enviado" at bounding box center [586, 336] width 472 height 30
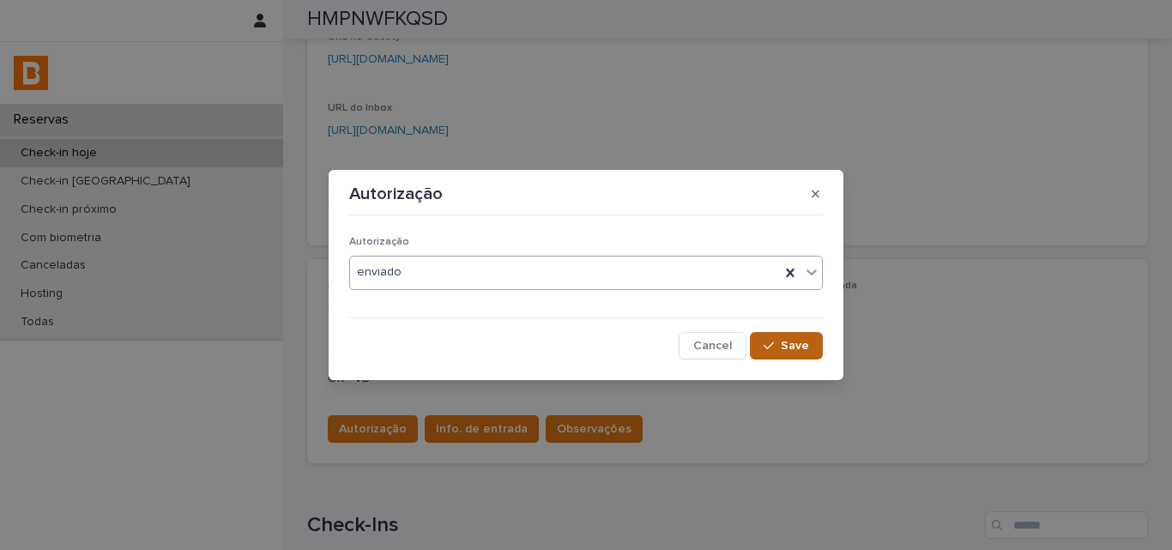
click at [775, 335] on button "Save" at bounding box center [786, 345] width 73 height 27
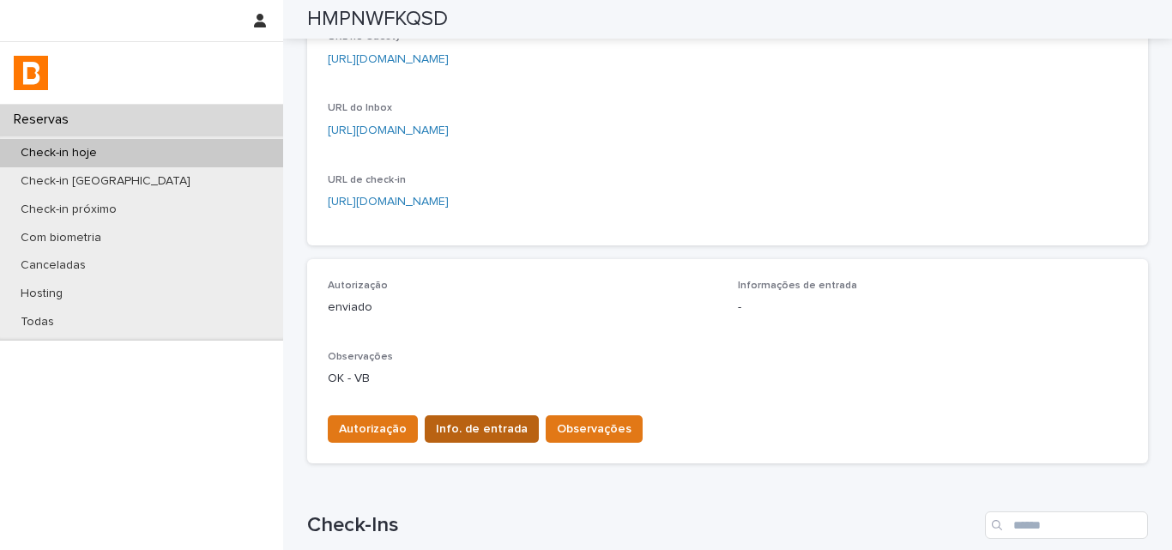
click at [479, 425] on span "Info. de entrada" at bounding box center [482, 428] width 92 height 17
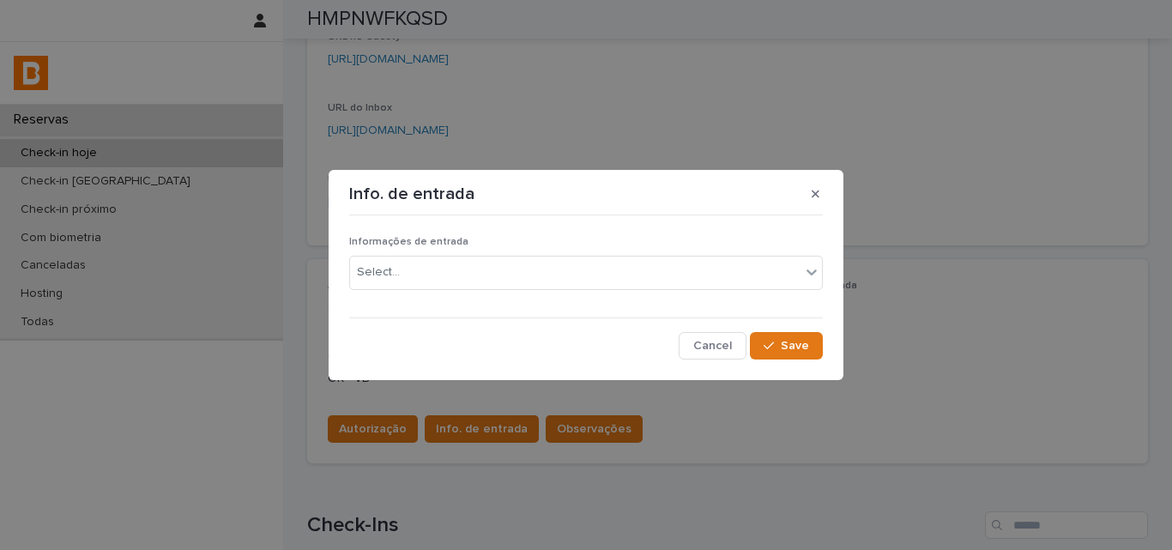
click at [477, 303] on div "Informações de entrada Select..." at bounding box center [586, 269] width 474 height 67
click at [478, 276] on div "Select..." at bounding box center [575, 272] width 450 height 28
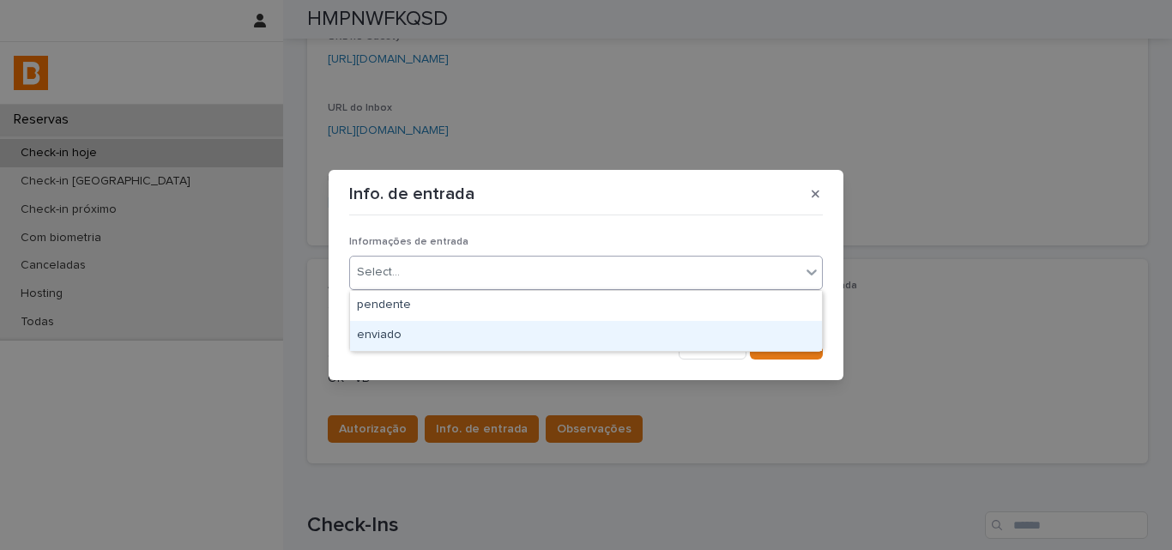
click at [463, 340] on div "enviado" at bounding box center [586, 336] width 472 height 30
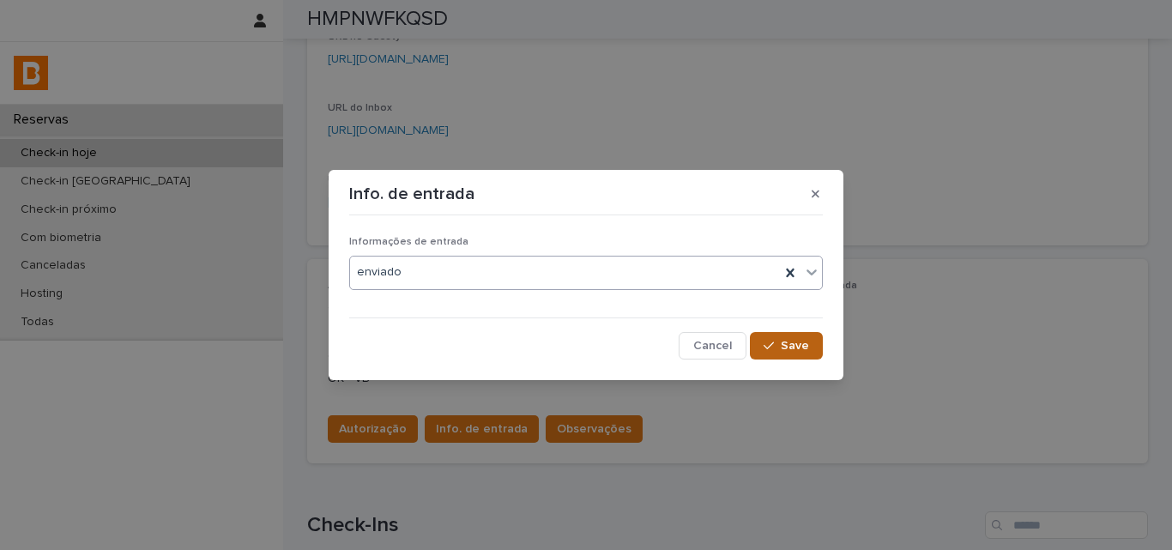
click at [770, 336] on button "Save" at bounding box center [786, 345] width 73 height 27
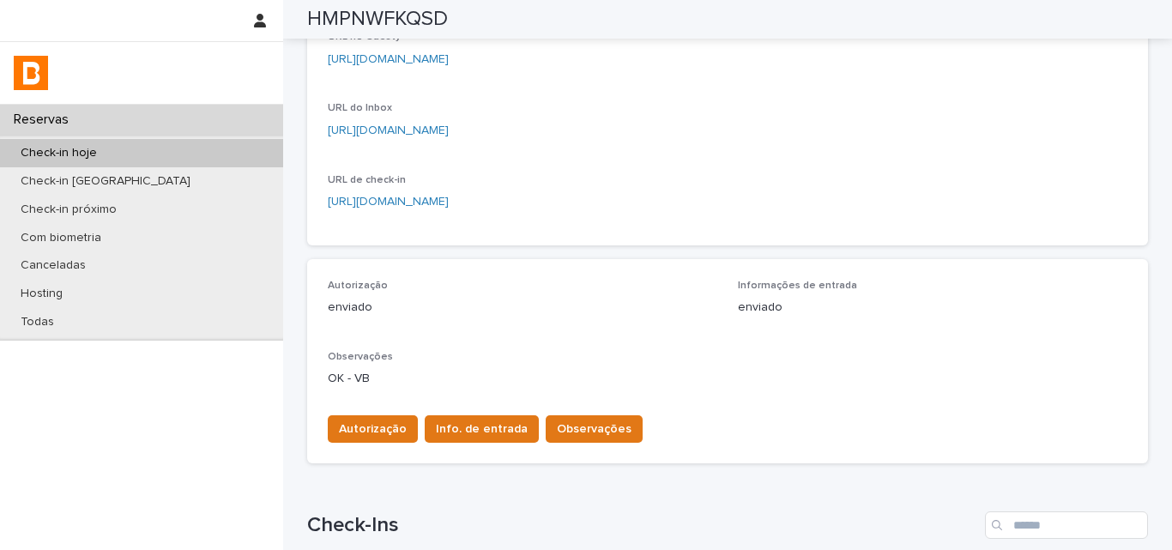
click at [765, 337] on div "Autorização enviado Informações de entrada enviado Observações OK - VB" at bounding box center [728, 341] width 800 height 122
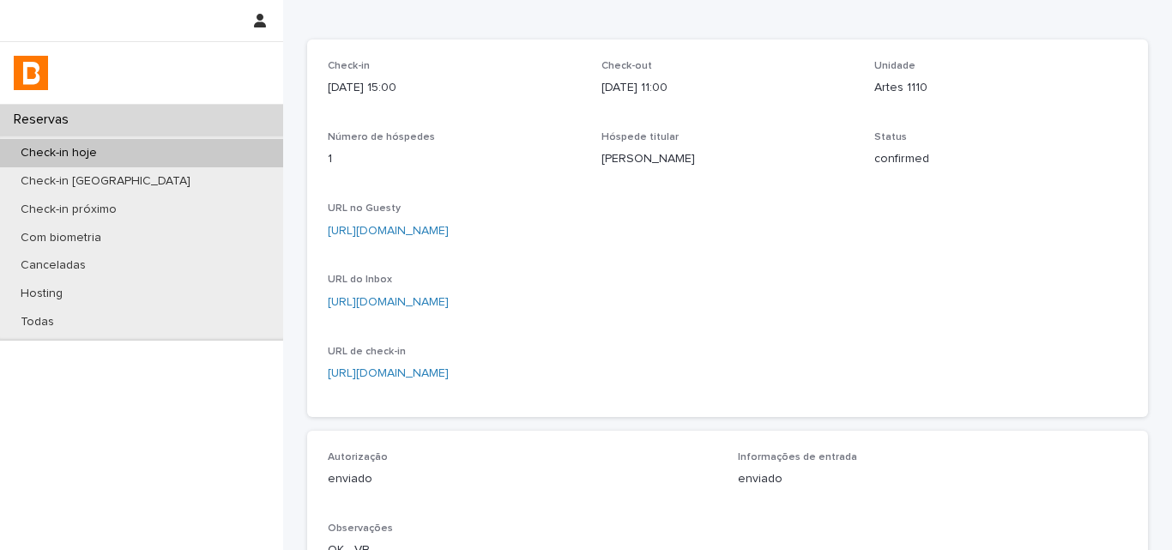
click at [771, 320] on div "Check-in [DATE] 15:00 Check-out [DATE] 11:00 Unidade Artes 1110 Número de hóspe…" at bounding box center [728, 228] width 800 height 336
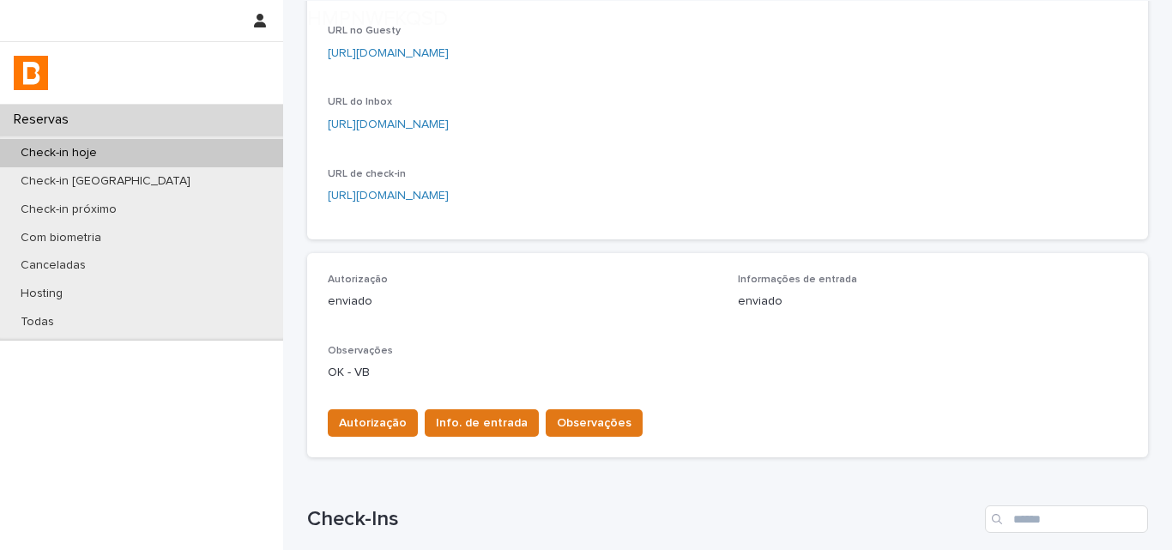
scroll to position [429, 0]
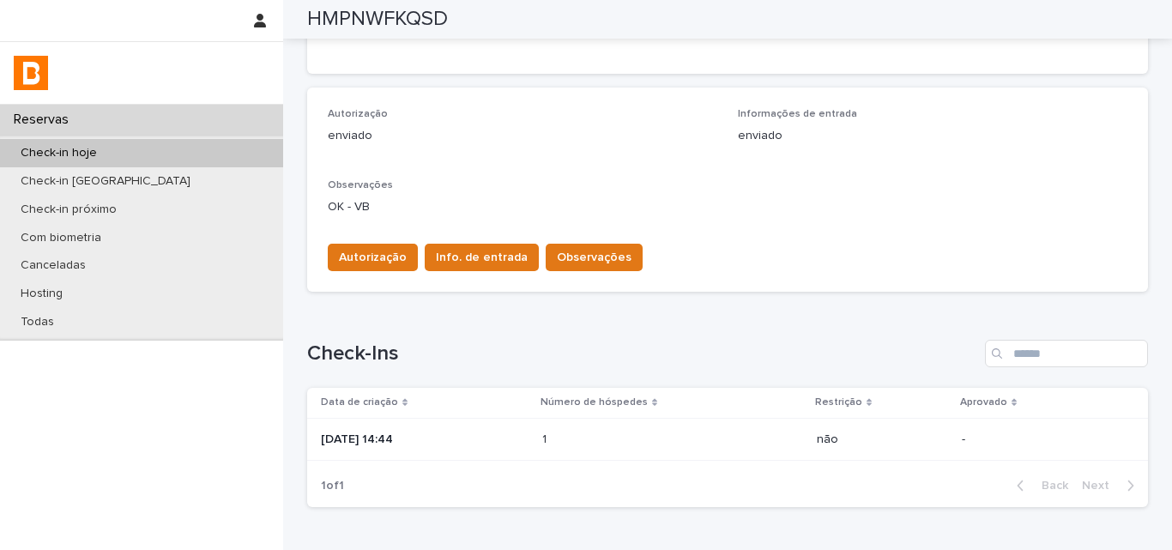
click at [707, 233] on div "Autorização Info. de entrada Observações" at bounding box center [728, 254] width 800 height 48
click at [741, 215] on p "OK - VB" at bounding box center [728, 207] width 800 height 18
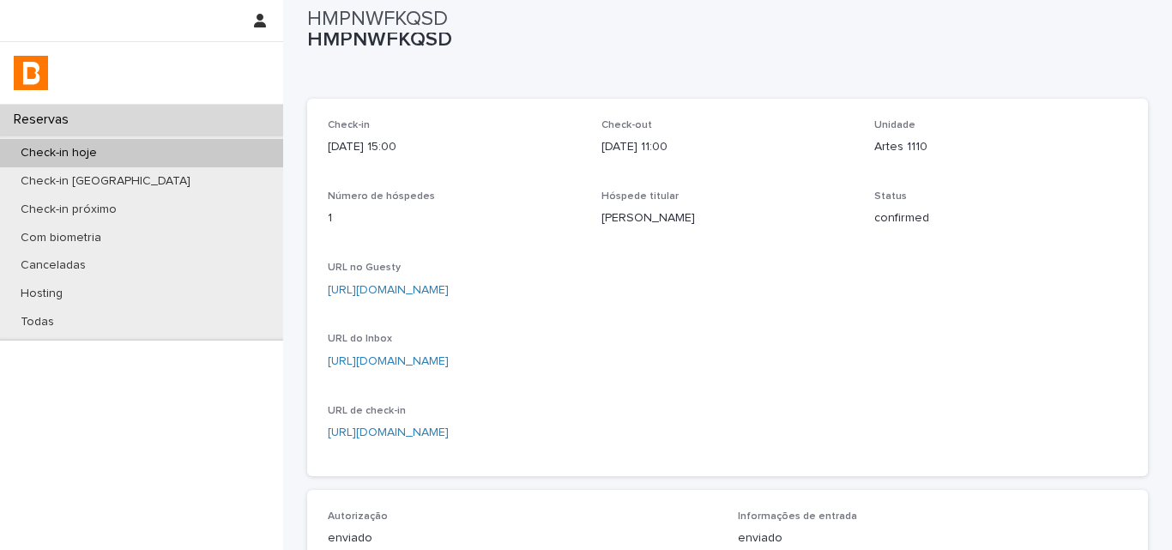
scroll to position [0, 0]
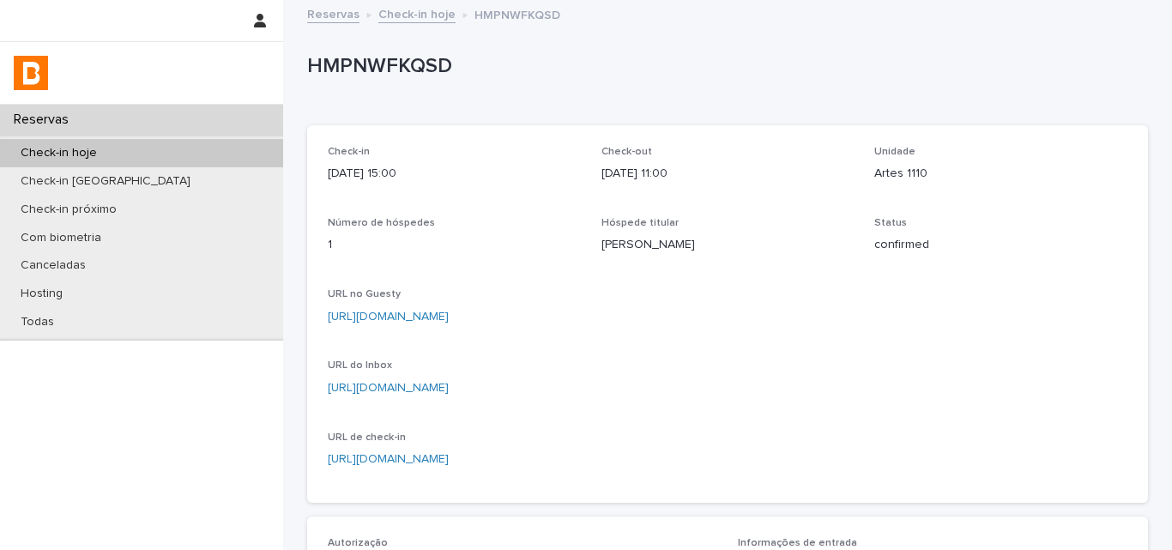
click at [83, 150] on p "Check-in hoje" at bounding box center [59, 153] width 104 height 15
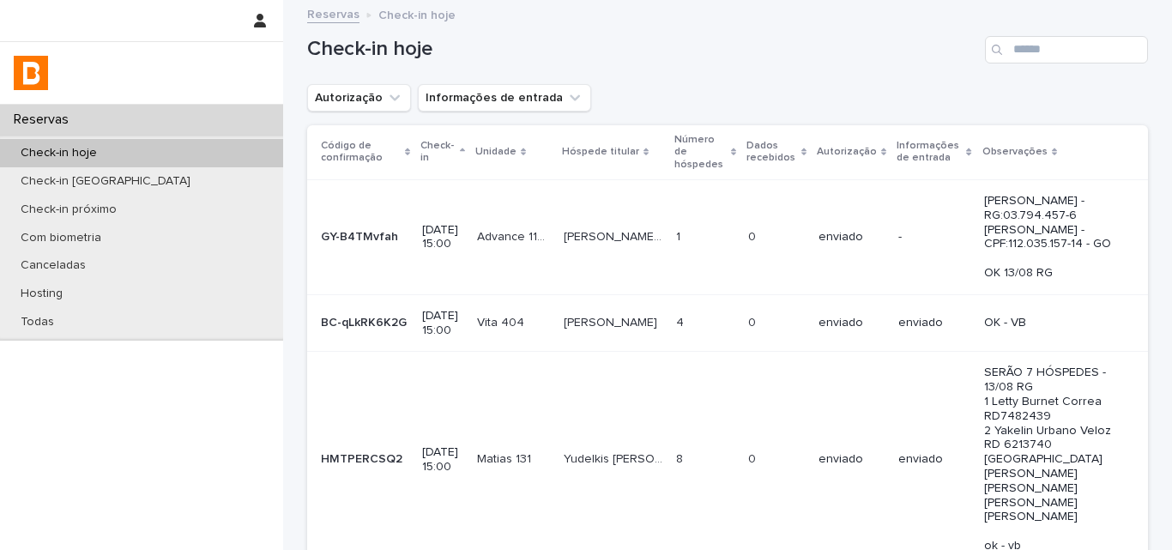
click at [544, 44] on h1 "Check-in hoje" at bounding box center [642, 49] width 671 height 25
click at [1036, 46] on input "Search" at bounding box center [1066, 49] width 163 height 27
drag, startPoint x: 909, startPoint y: 95, endPoint x: 956, endPoint y: 81, distance: 49.4
click at [910, 95] on div "Autorização Informações de entrada" at bounding box center [727, 97] width 841 height 27
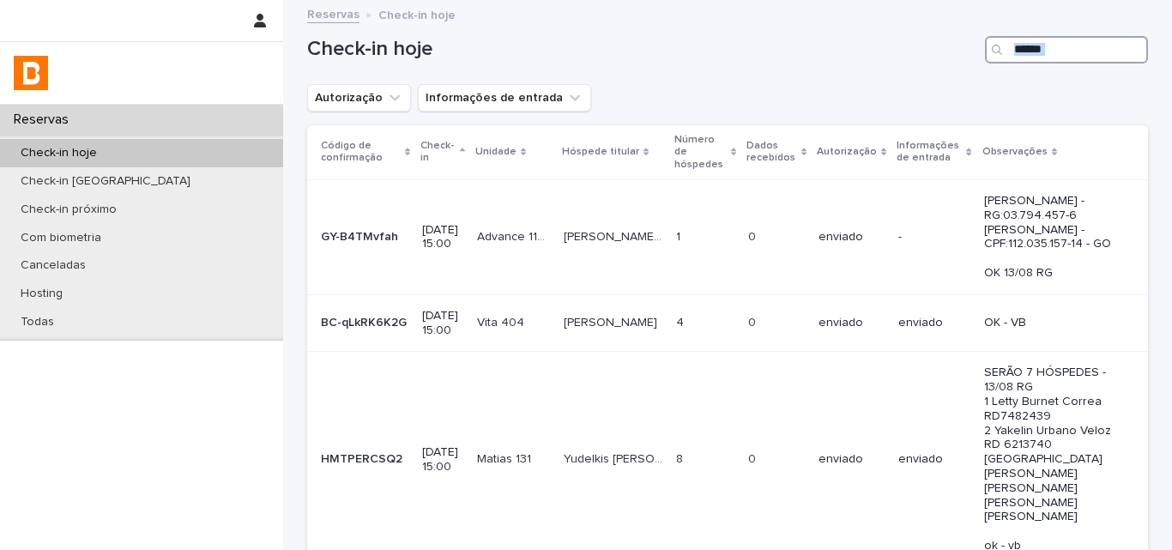
click at [1011, 55] on input "Search" at bounding box center [1066, 49] width 163 height 27
click at [1011, 82] on div "Check-in hoje" at bounding box center [727, 43] width 841 height 82
click at [338, 100] on button "Autorização" at bounding box center [359, 97] width 104 height 27
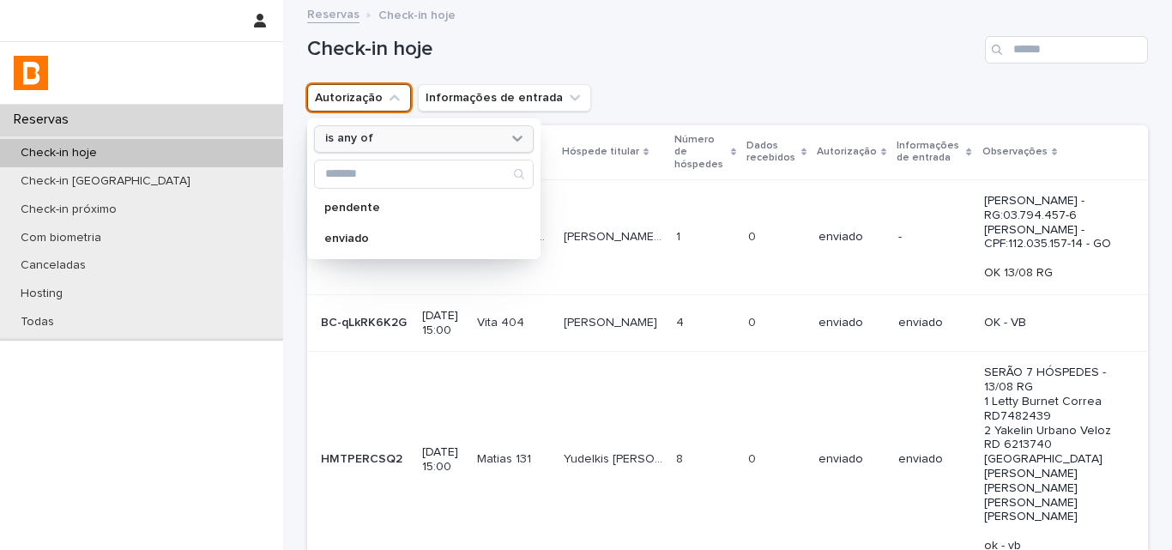
click at [372, 138] on div "is any of" at bounding box center [413, 139] width 190 height 18
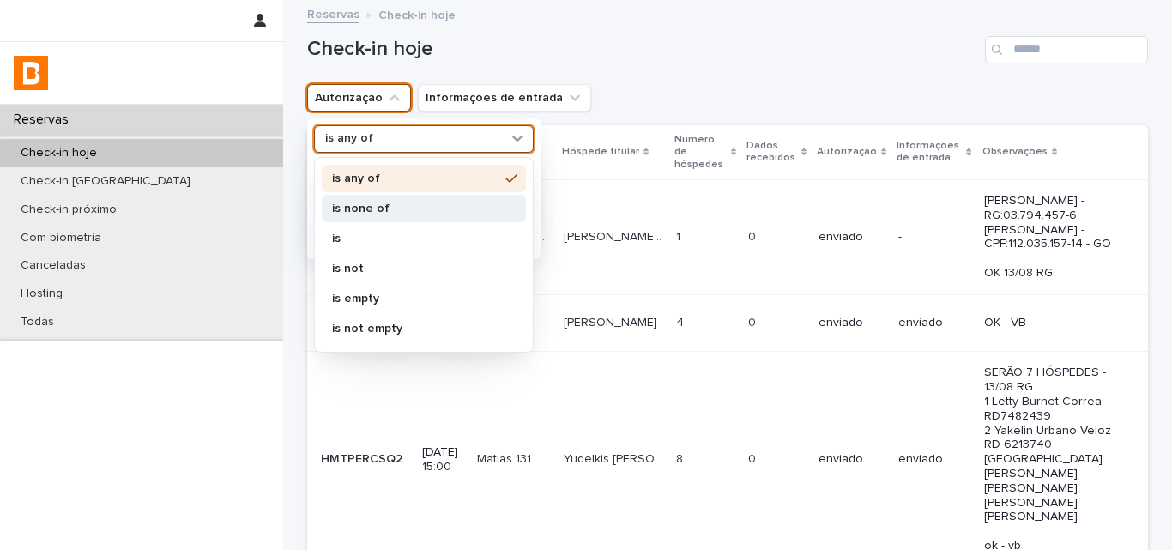
click at [452, 209] on p "is none of" at bounding box center [415, 209] width 166 height 12
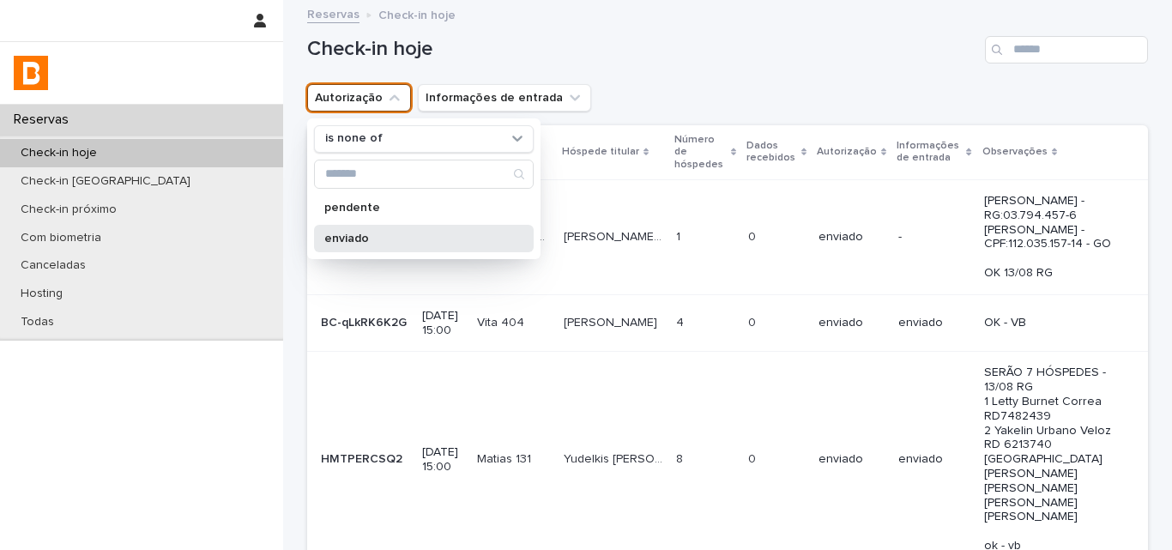
click at [420, 243] on p "enviado" at bounding box center [415, 239] width 182 height 12
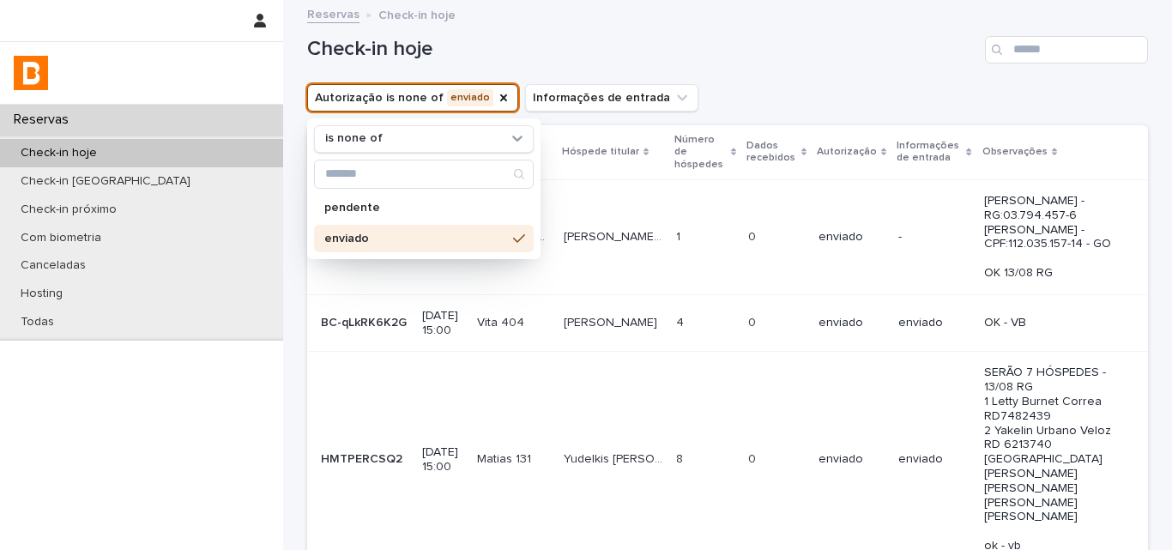
click at [764, 83] on div "Check-in hoje" at bounding box center [727, 43] width 841 height 82
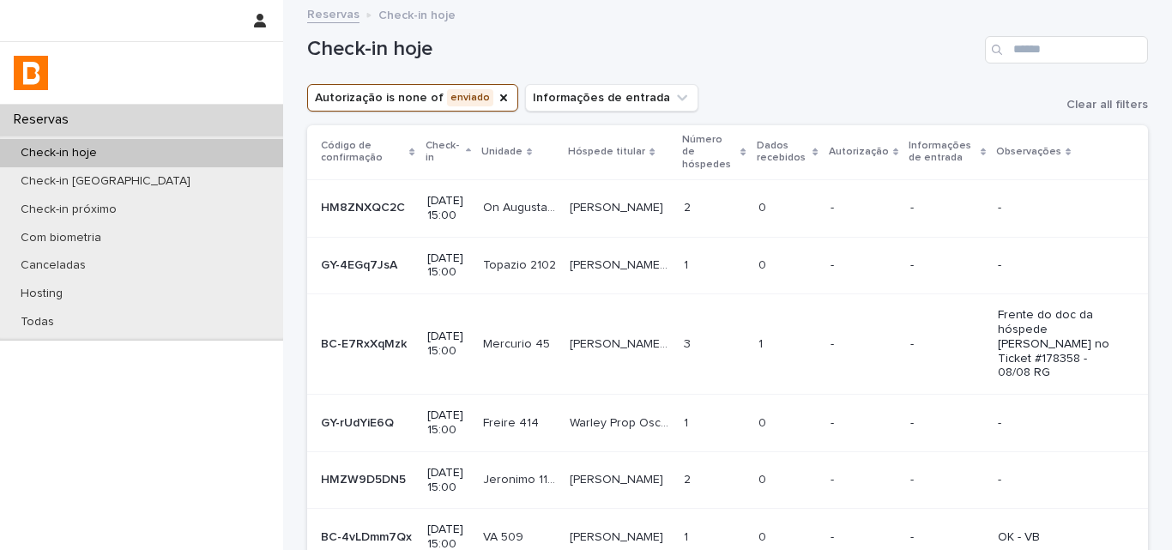
click at [692, 204] on p at bounding box center [714, 208] width 60 height 15
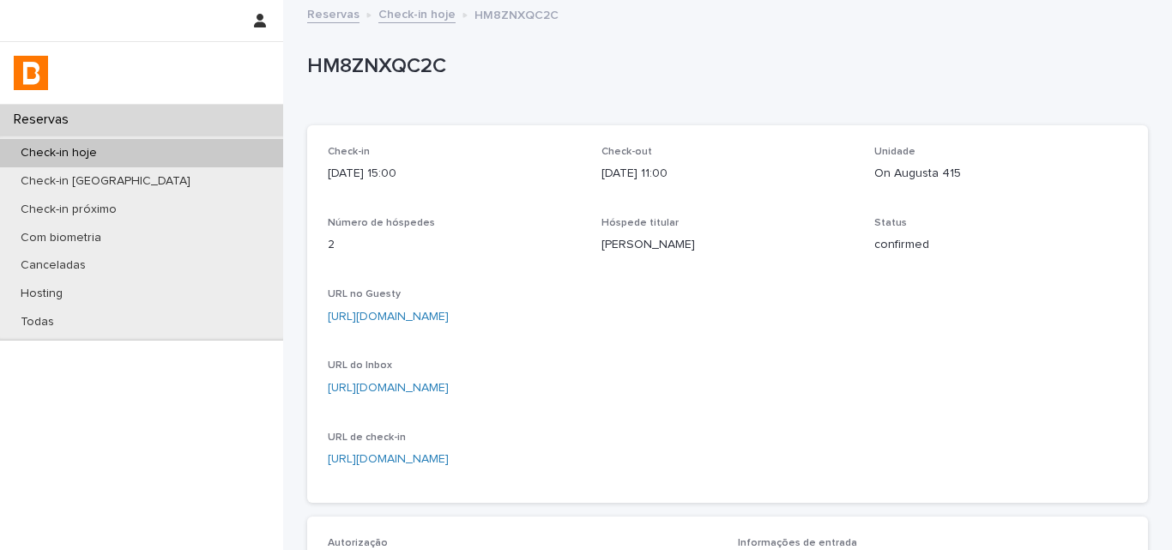
click at [745, 103] on div "HM8ZNXQC2C" at bounding box center [727, 70] width 841 height 69
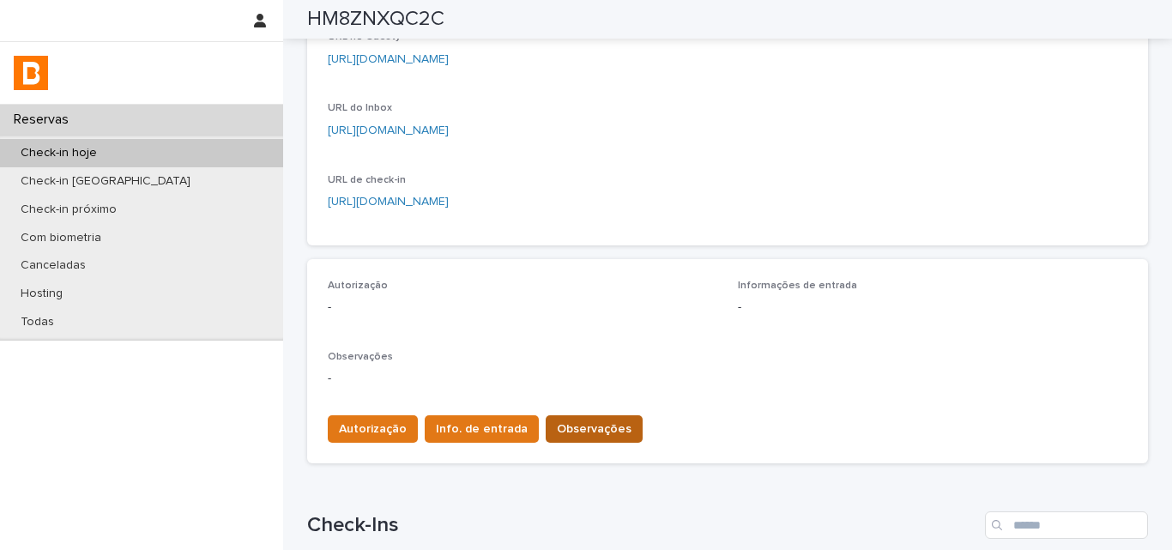
click at [570, 412] on div "Autorização Info. de entrada Observações" at bounding box center [728, 426] width 800 height 48
click at [571, 420] on span "Observações" at bounding box center [594, 428] width 75 height 17
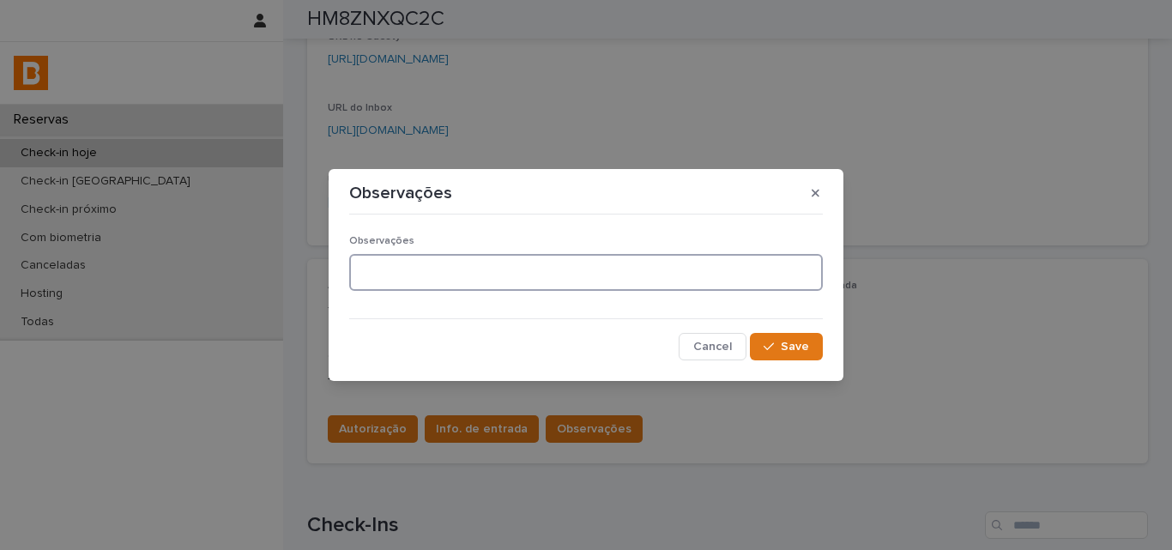
click at [450, 276] on textarea at bounding box center [586, 272] width 474 height 37
type textarea "*"
type textarea "*******"
click at [786, 348] on span "Save" at bounding box center [795, 347] width 28 height 12
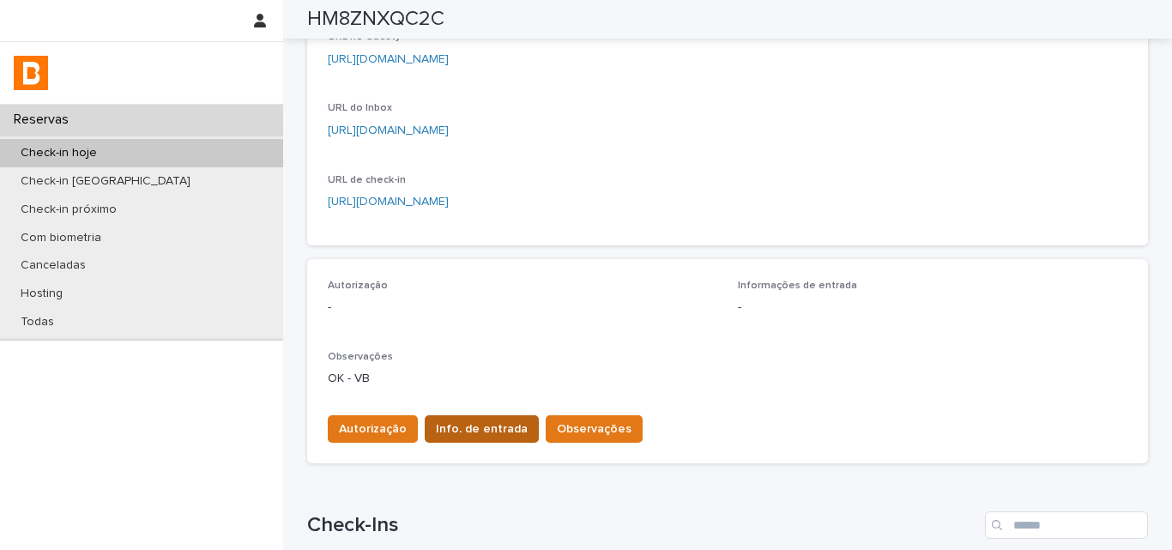
click at [475, 436] on span "Info. de entrada" at bounding box center [482, 428] width 92 height 17
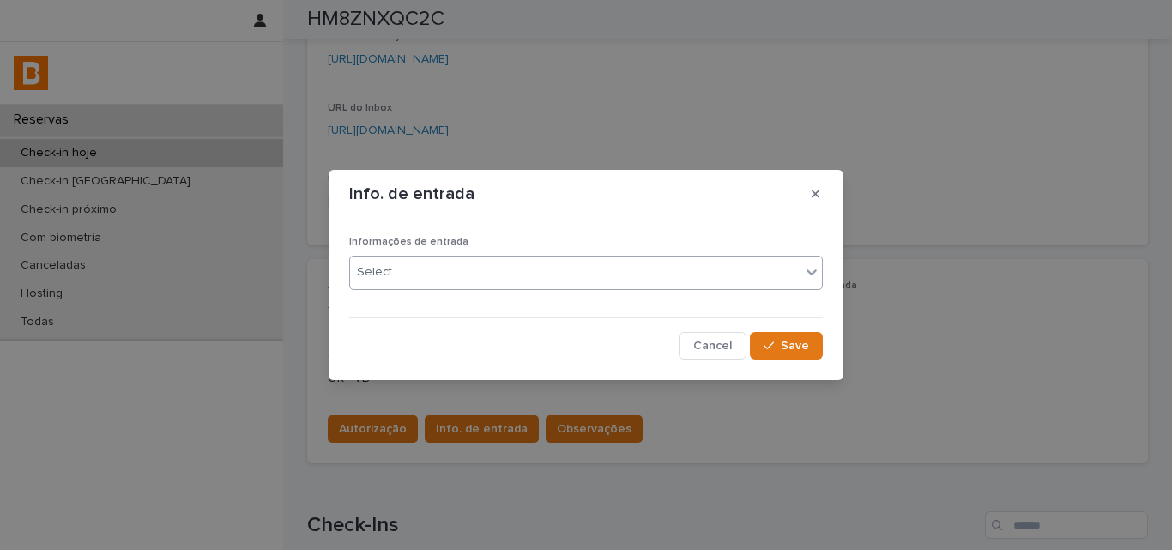
click at [430, 285] on div "Select..." at bounding box center [575, 272] width 450 height 28
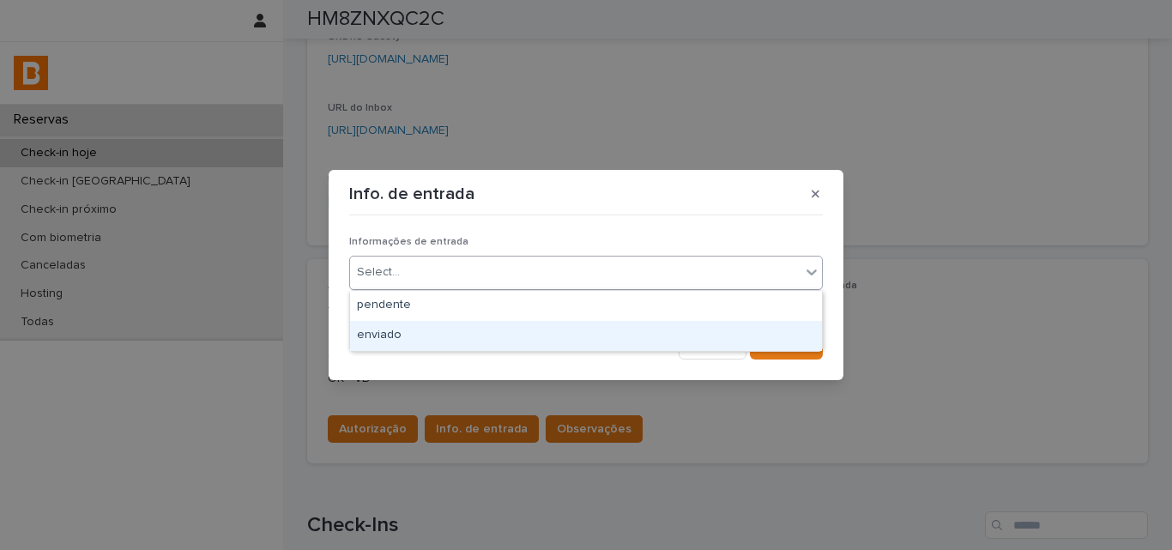
click at [439, 335] on div "enviado" at bounding box center [586, 336] width 472 height 30
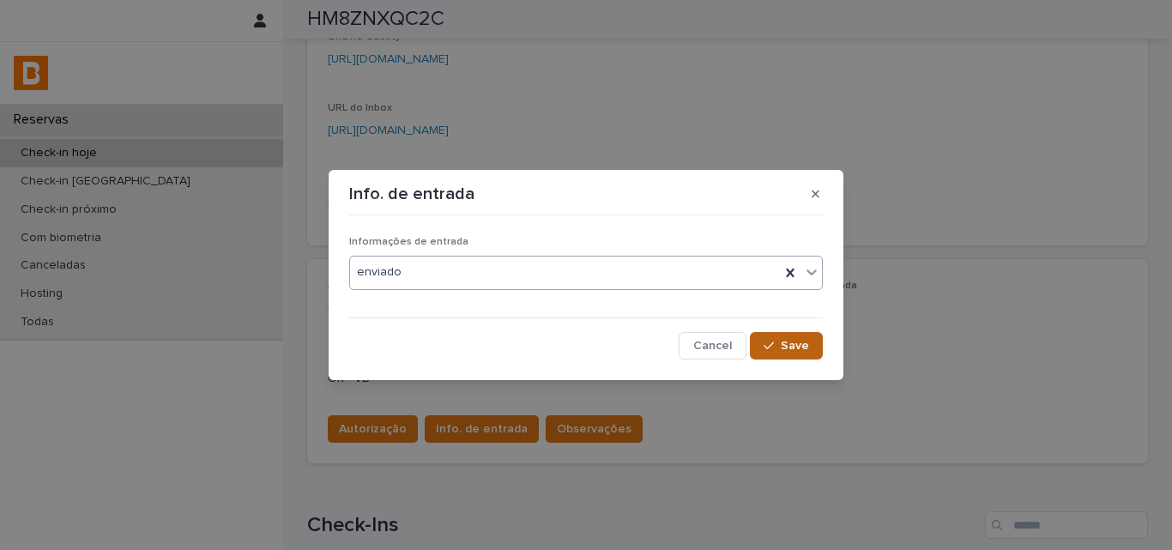
click at [784, 346] on span "Save" at bounding box center [795, 346] width 28 height 12
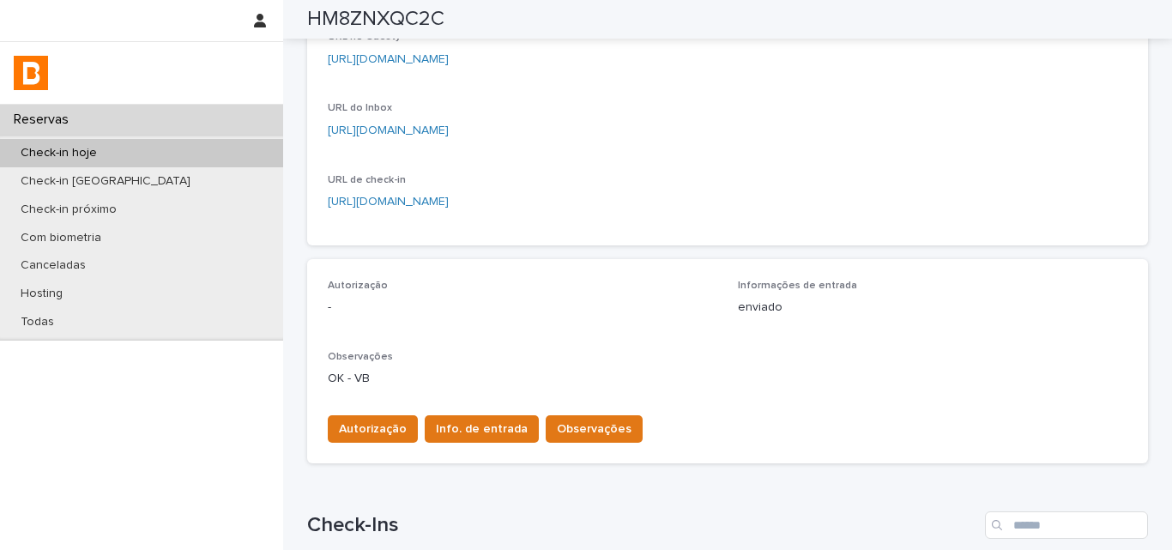
click at [353, 406] on div "Autorização Info. de entrada Observações" at bounding box center [728, 426] width 800 height 48
click at [357, 419] on button "Autorização" at bounding box center [373, 428] width 90 height 27
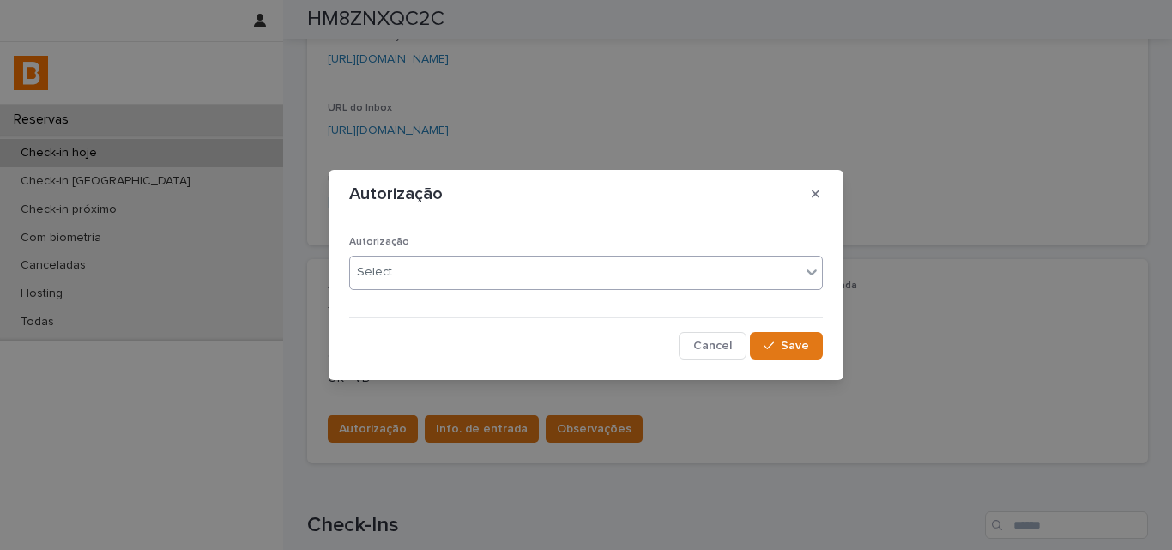
click at [366, 259] on div "Select..." at bounding box center [575, 272] width 450 height 28
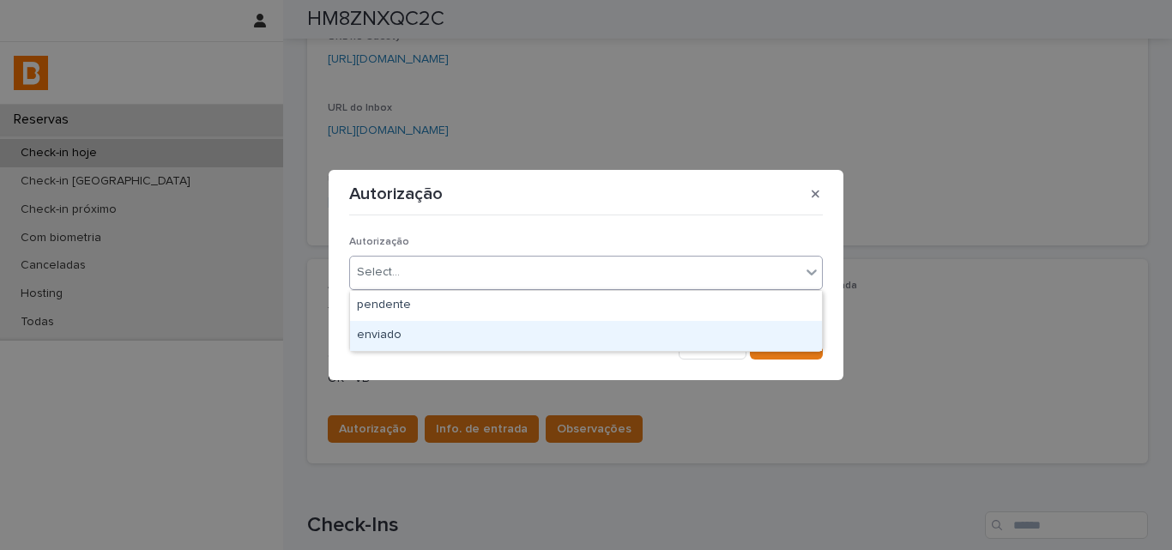
click at [386, 356] on div "Cancel Save" at bounding box center [586, 345] width 474 height 27
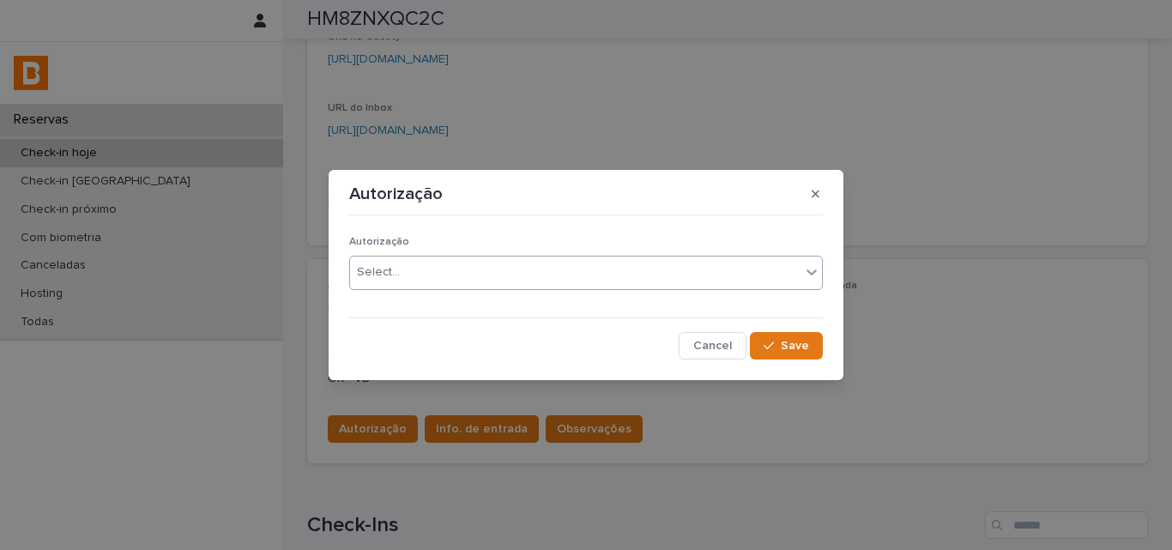
click at [402, 269] on input "text" at bounding box center [403, 272] width 2 height 15
click at [783, 348] on span "Save" at bounding box center [795, 346] width 28 height 12
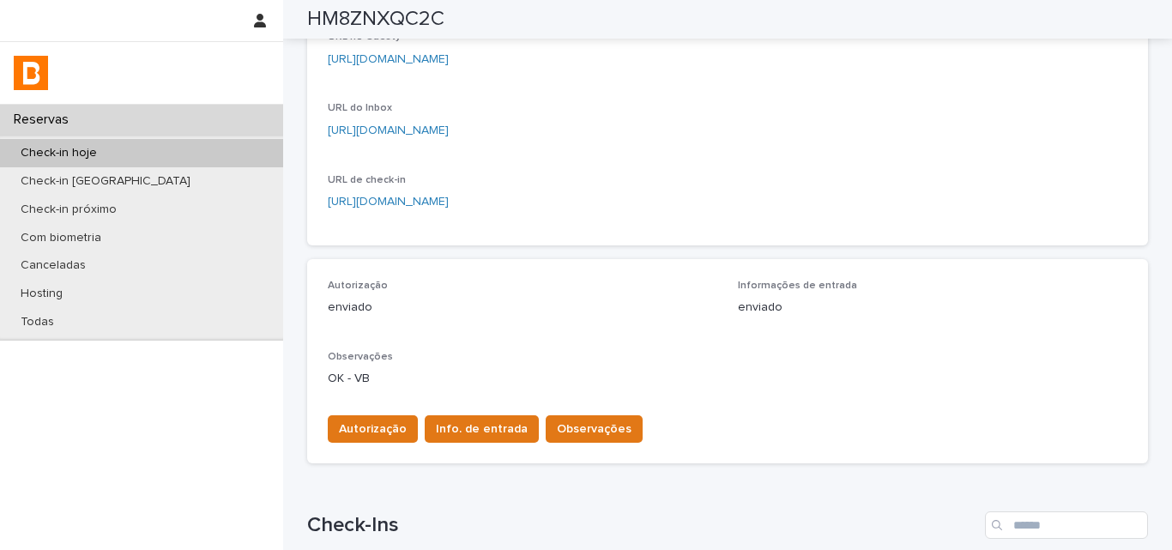
click at [960, 304] on p "enviado" at bounding box center [933, 308] width 390 height 18
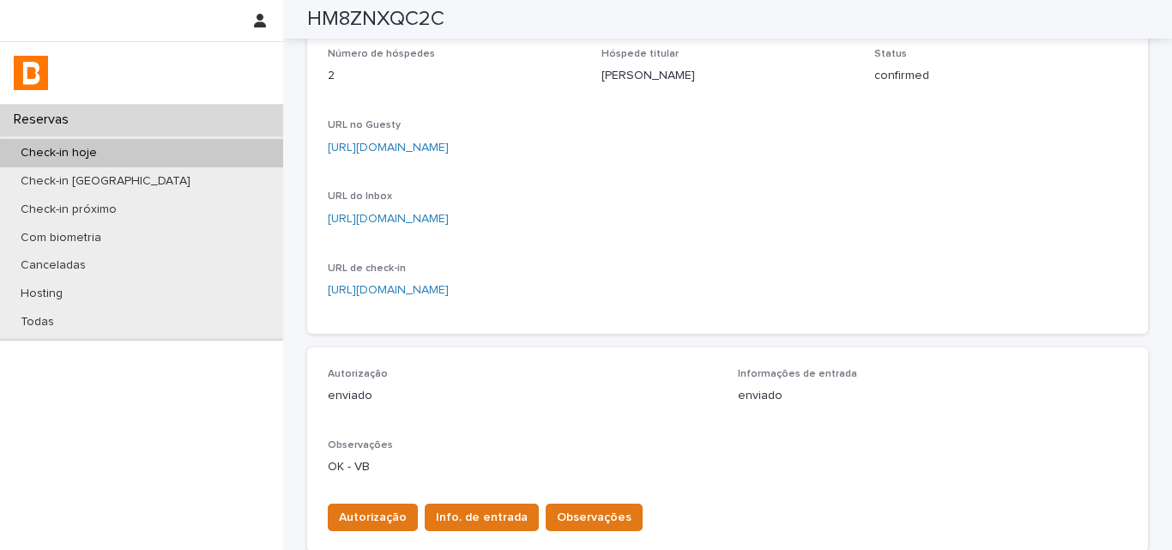
scroll to position [0, 0]
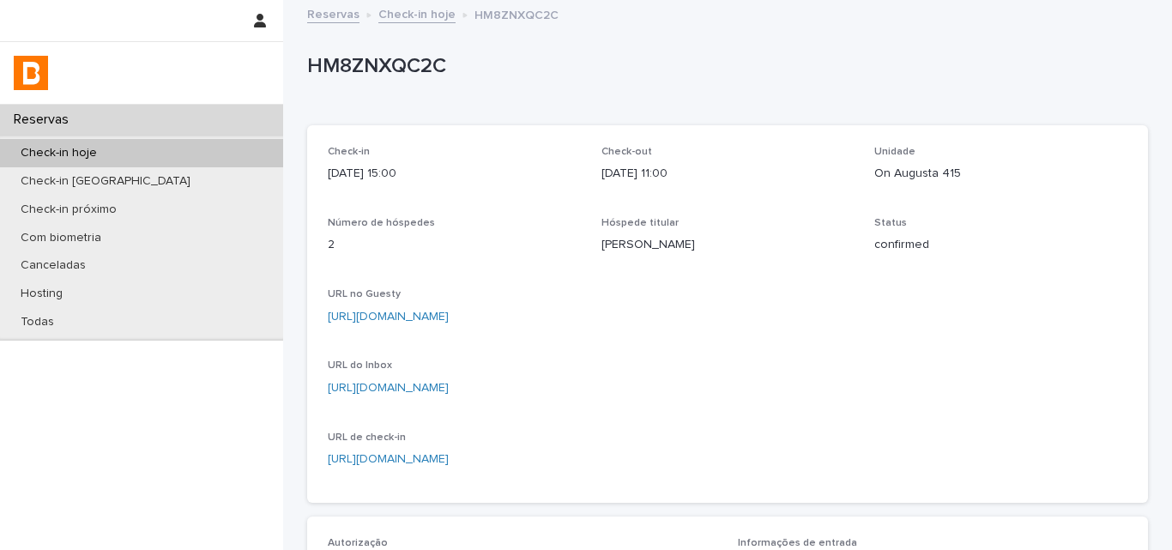
click at [952, 327] on div "URL no Guesty [URL][DOMAIN_NAME]" at bounding box center [728, 313] width 800 height 51
click at [895, 64] on p "HM8ZNXQC2C" at bounding box center [724, 66] width 834 height 25
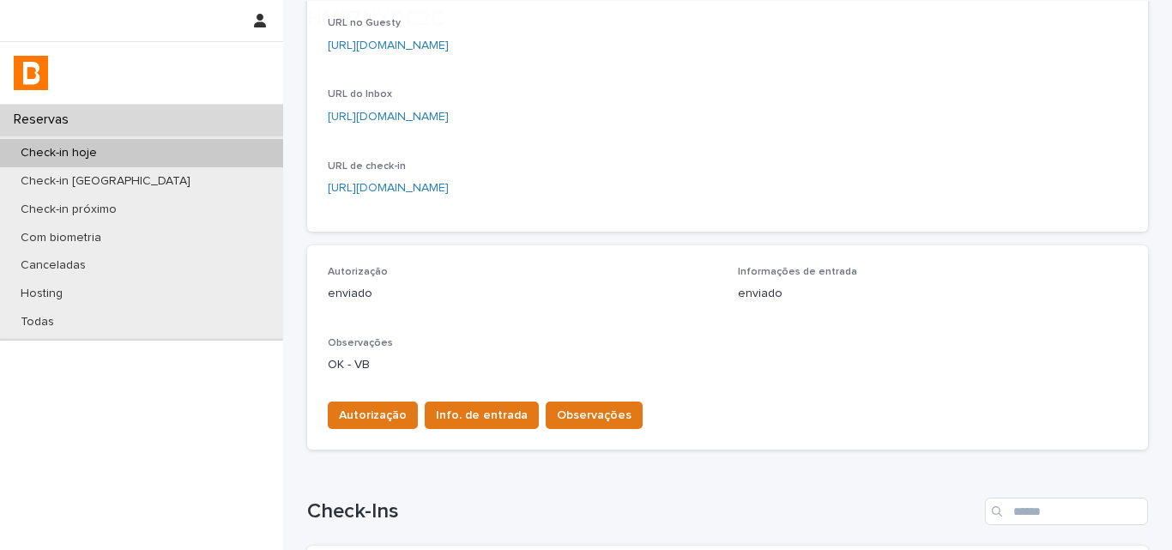
scroll to position [343, 0]
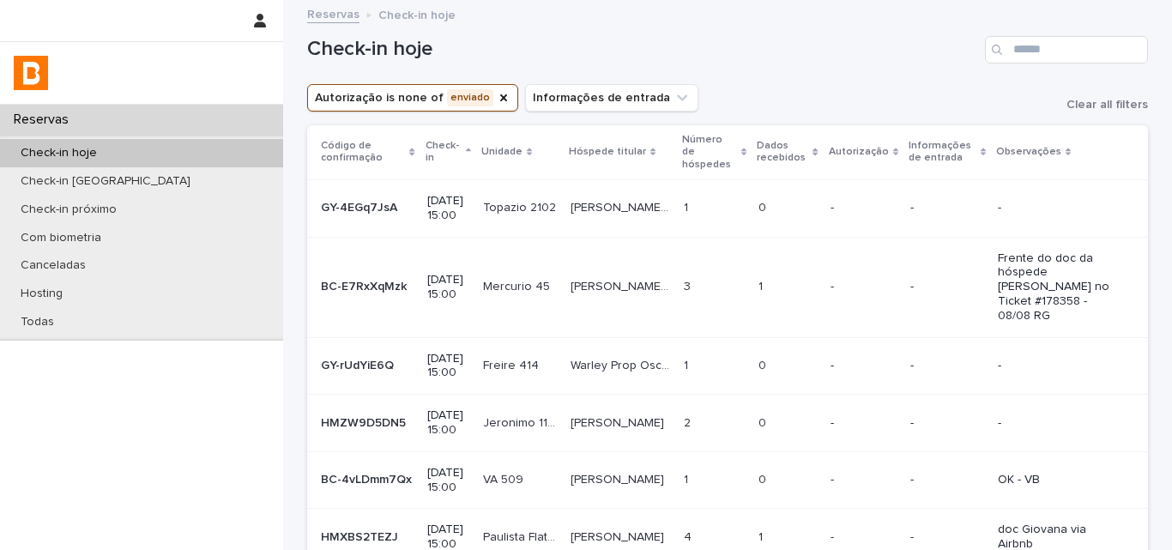
click at [739, 192] on td "1 1" at bounding box center [714, 207] width 74 height 57
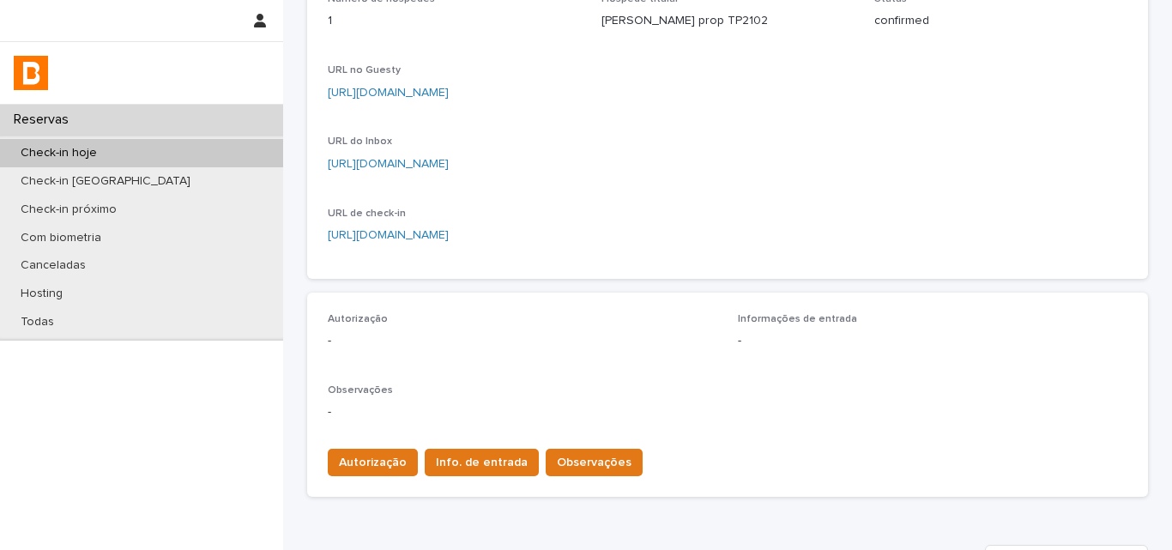
scroll to position [257, 0]
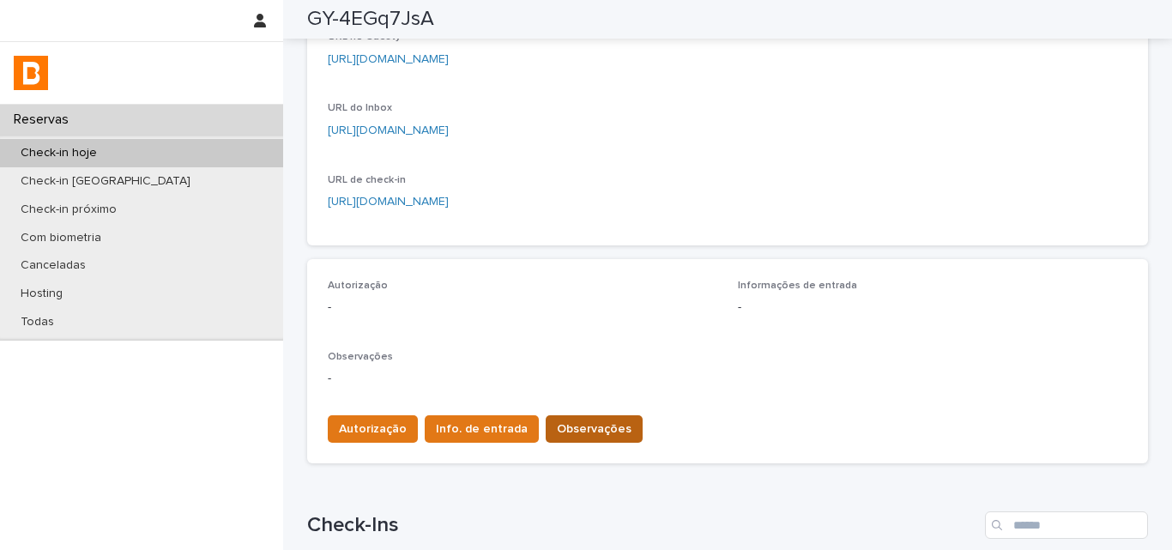
click at [568, 421] on span "Observações" at bounding box center [594, 428] width 75 height 17
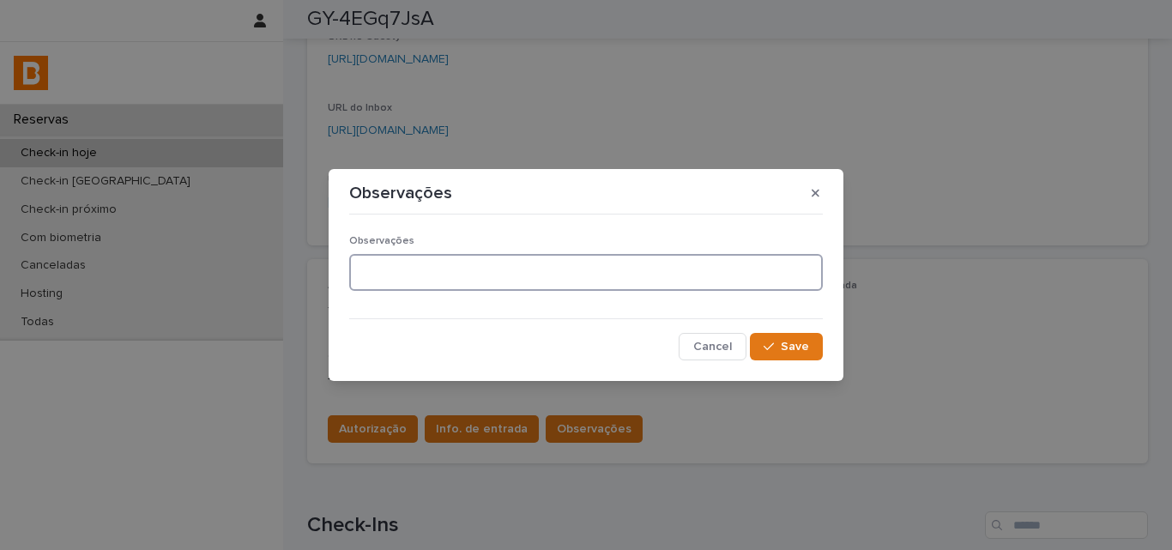
click at [467, 286] on textarea at bounding box center [586, 272] width 474 height 37
type textarea "**********"
click at [774, 353] on icon "button" at bounding box center [769, 347] width 10 height 12
click at [347, 413] on div "**********" at bounding box center [586, 275] width 1172 height 550
click at [362, 428] on div "**********" at bounding box center [586, 275] width 1172 height 550
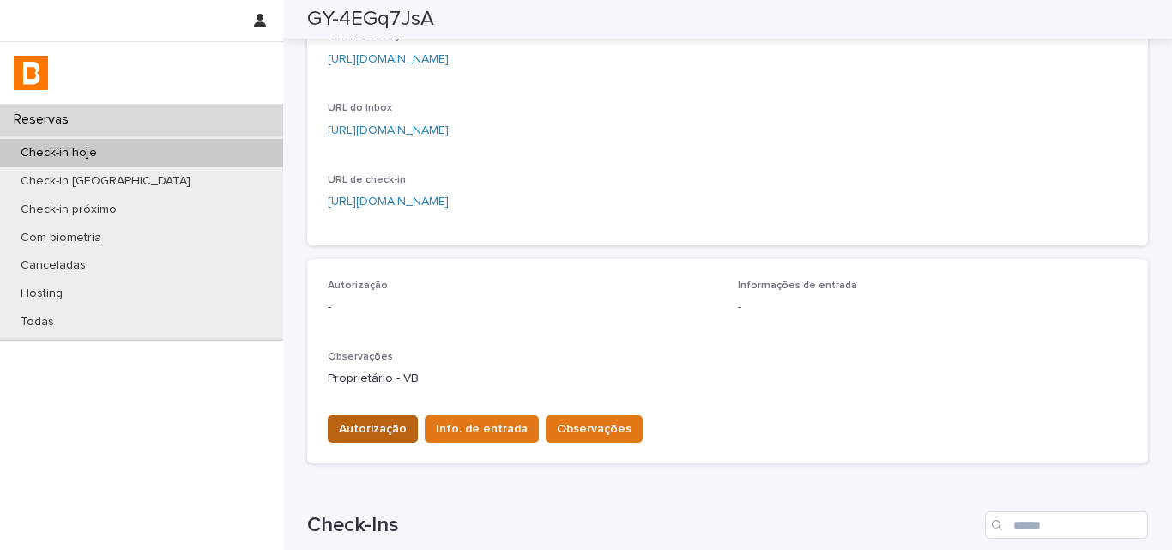
click at [362, 429] on span "Autorização" at bounding box center [373, 428] width 68 height 17
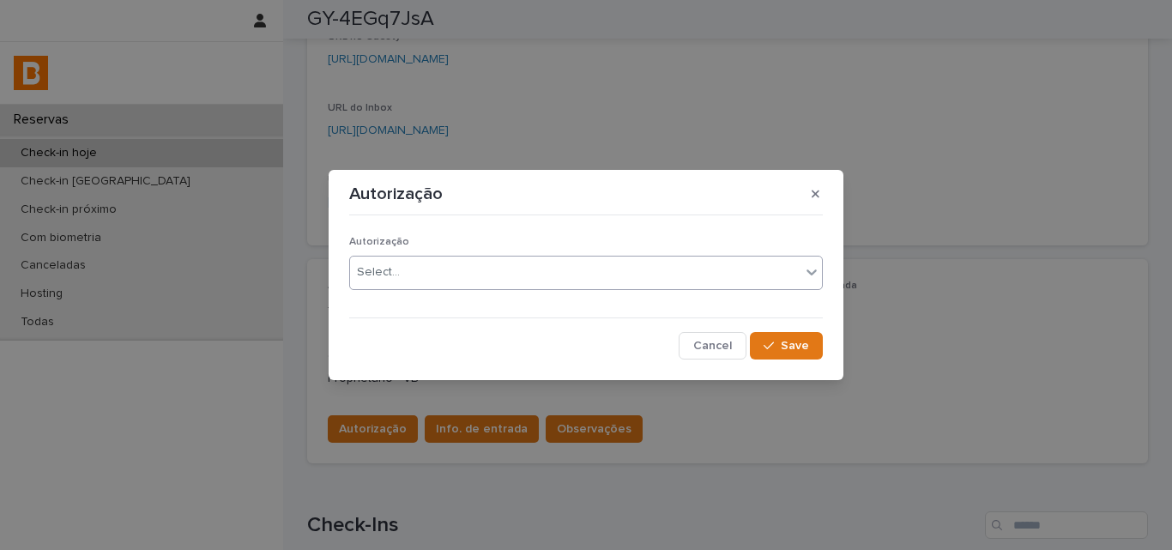
click at [379, 262] on div "Select..." at bounding box center [575, 272] width 450 height 28
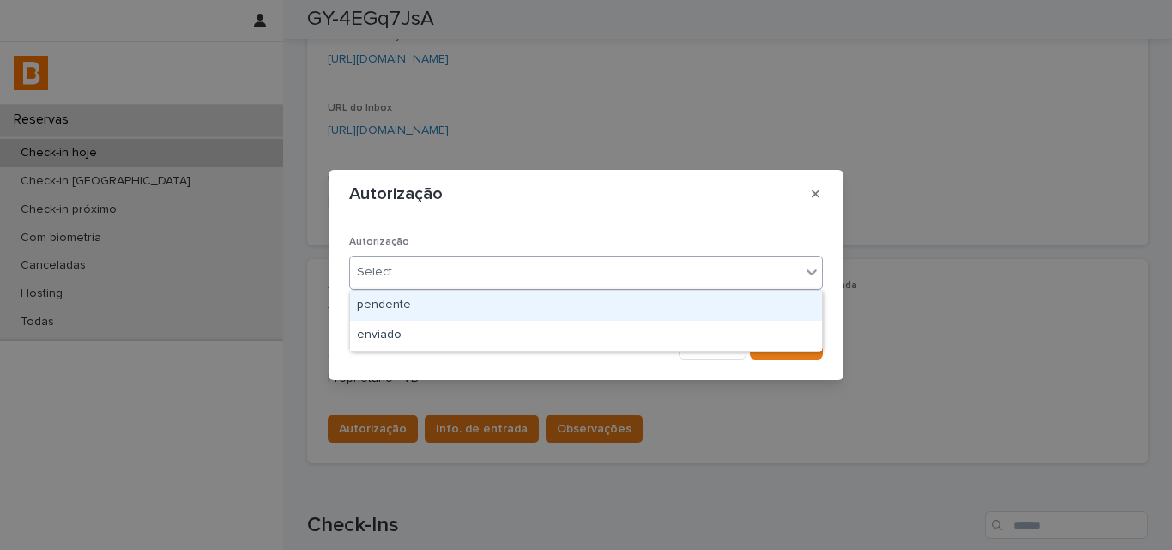
click at [390, 317] on div "pendente" at bounding box center [586, 306] width 472 height 30
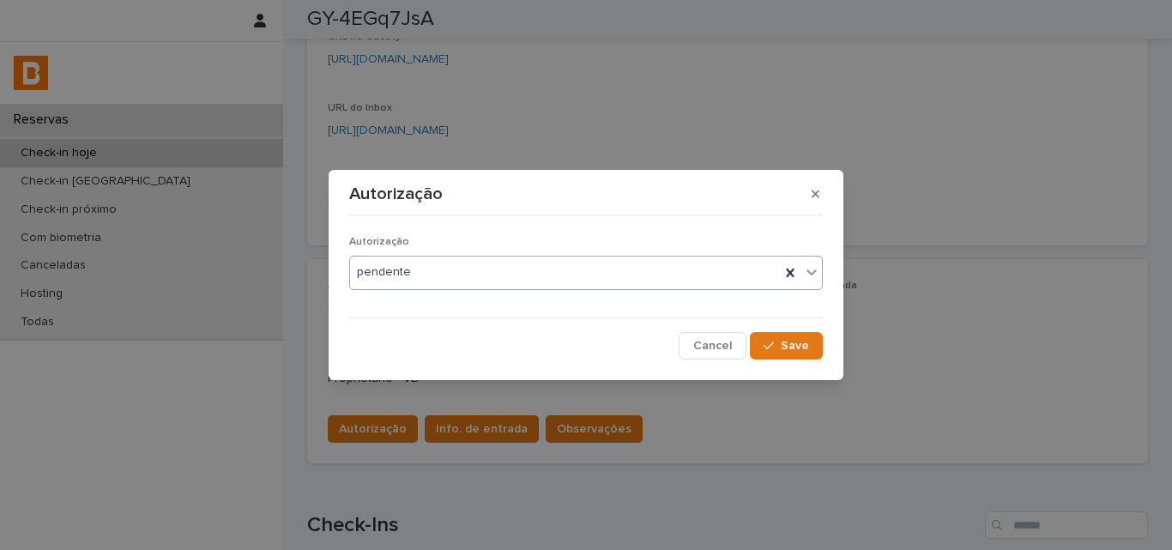
click at [484, 283] on div "pendente" at bounding box center [586, 273] width 474 height 34
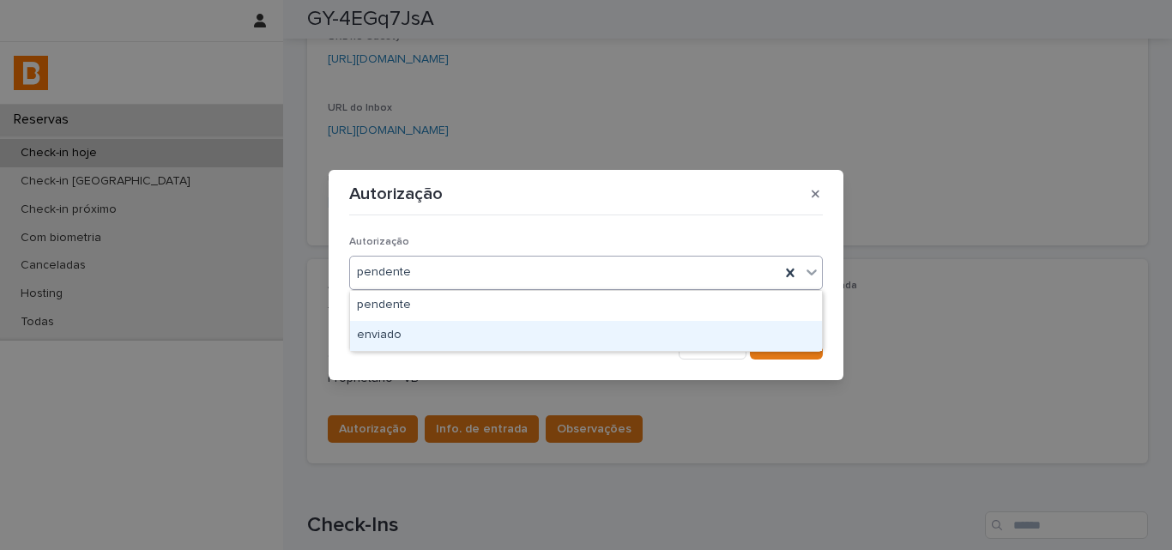
click at [450, 343] on div "enviado" at bounding box center [586, 336] width 472 height 30
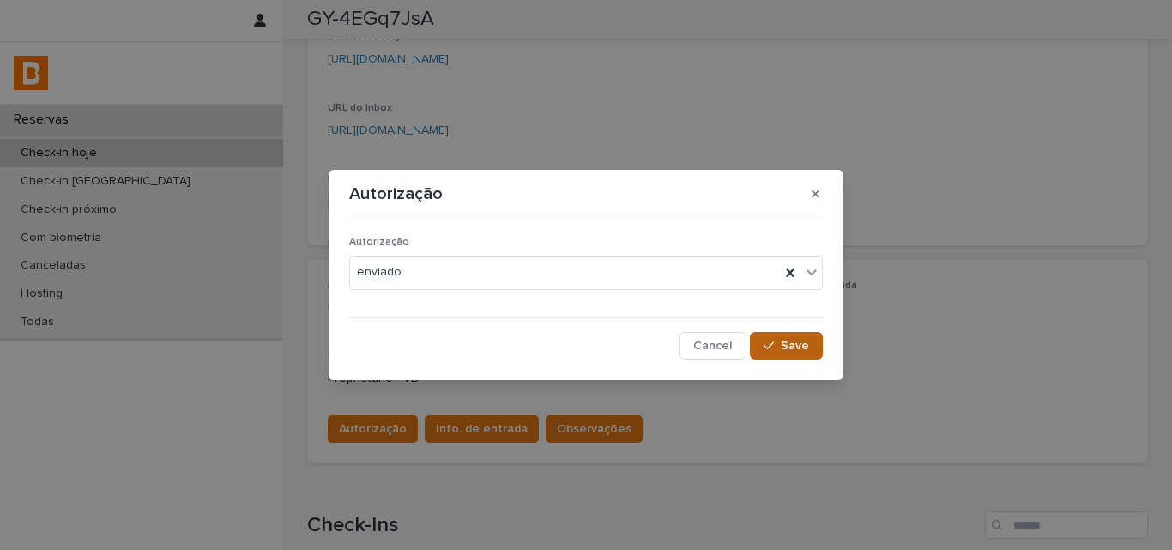
click at [820, 354] on button "Save" at bounding box center [786, 345] width 73 height 27
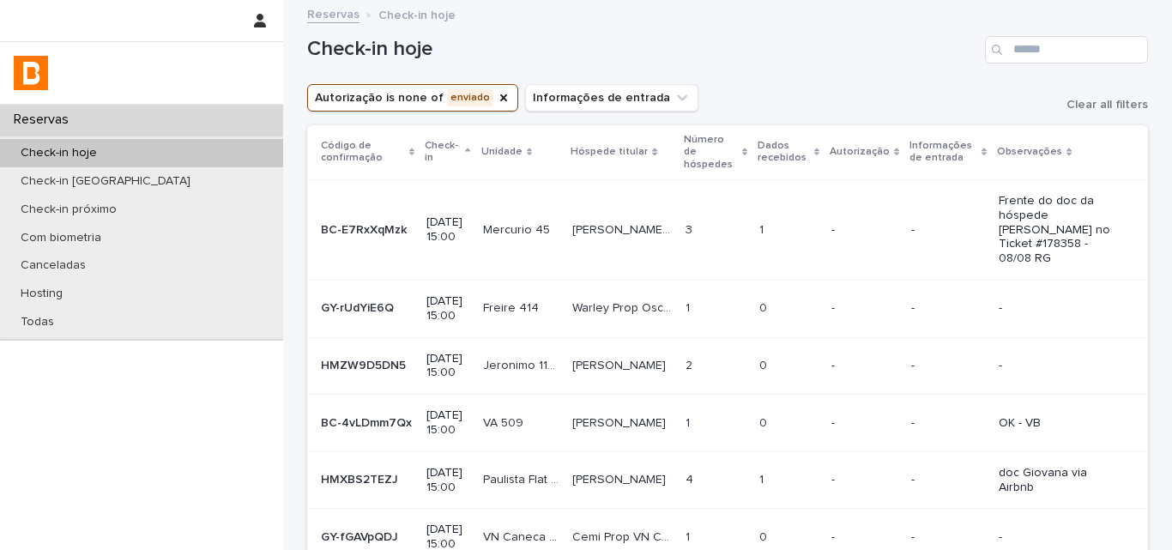
click at [784, 88] on div "Autorização is none of enviado Informações de entrada Clear all filters" at bounding box center [727, 97] width 841 height 27
click at [801, 223] on p at bounding box center [788, 230] width 58 height 15
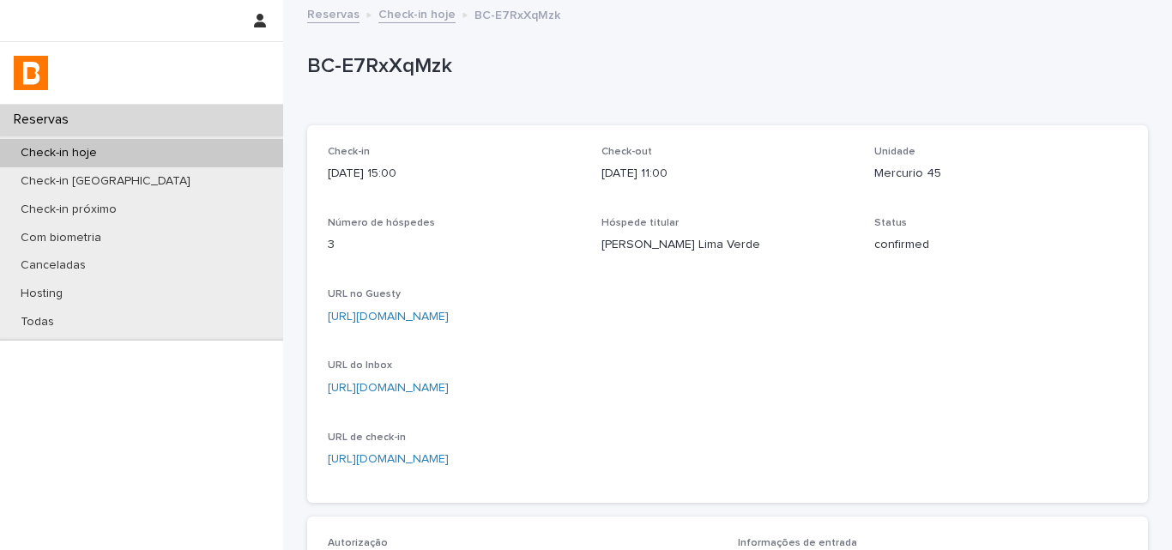
scroll to position [429, 0]
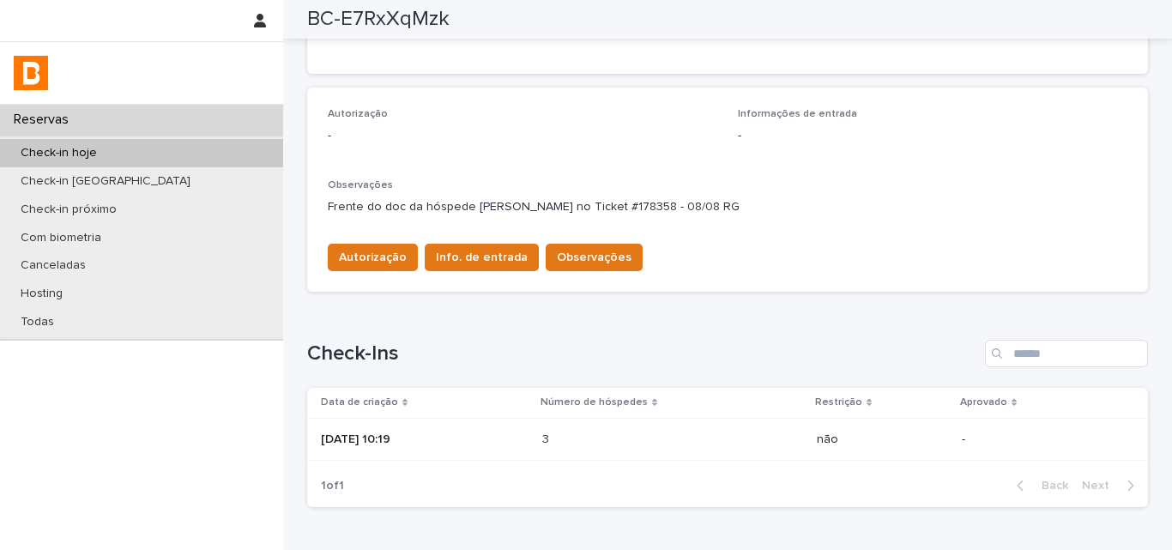
click at [825, 314] on div "Loading... Saving… Check-Ins Data de criação Número de hóspedes Restrição Aprov…" at bounding box center [727, 412] width 841 height 215
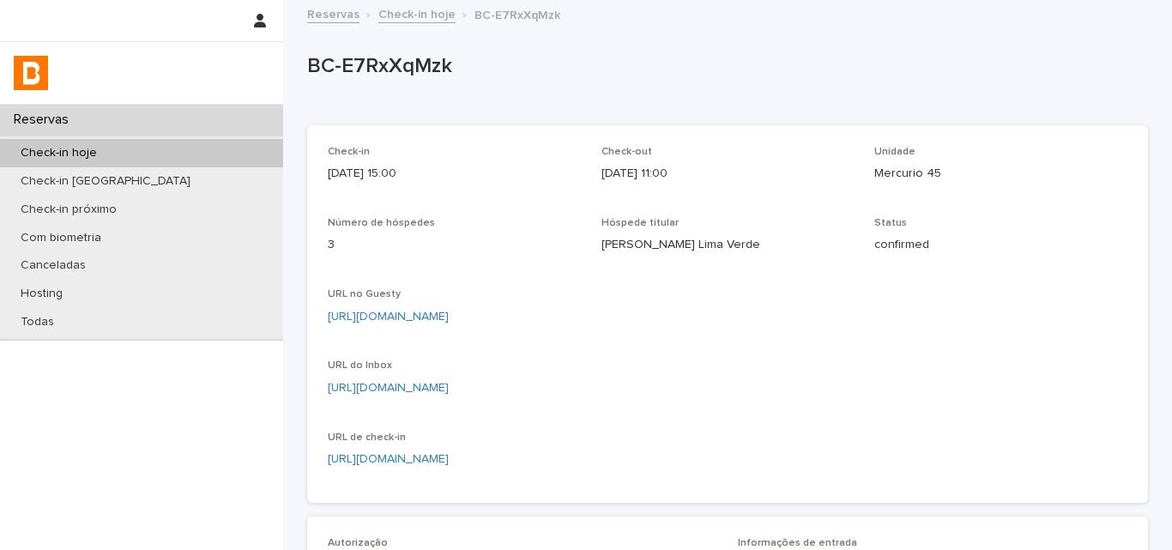
scroll to position [535, 0]
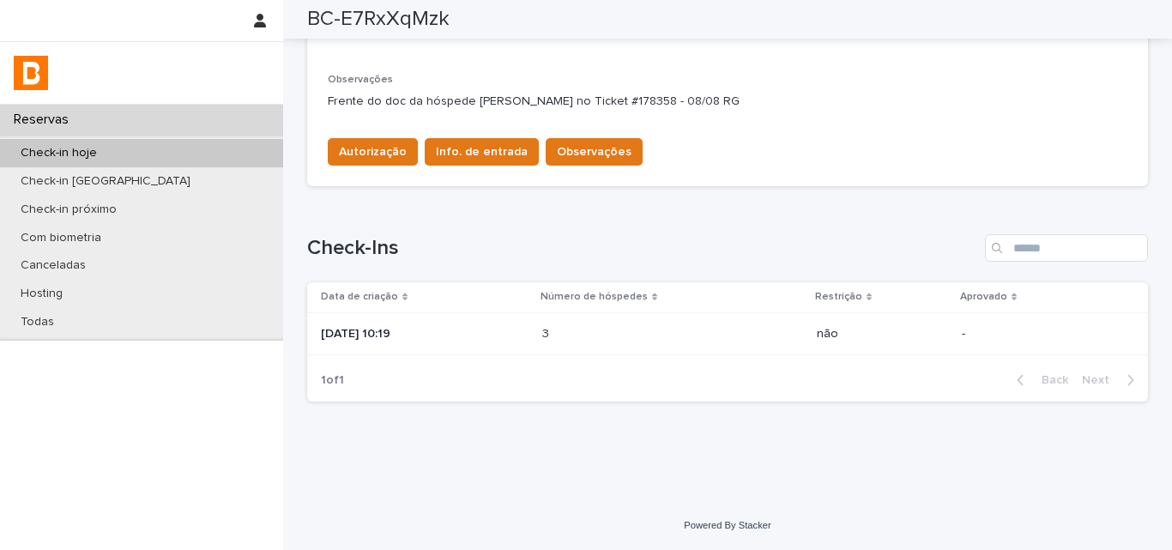
click at [662, 342] on div "3 3" at bounding box center [672, 334] width 261 height 28
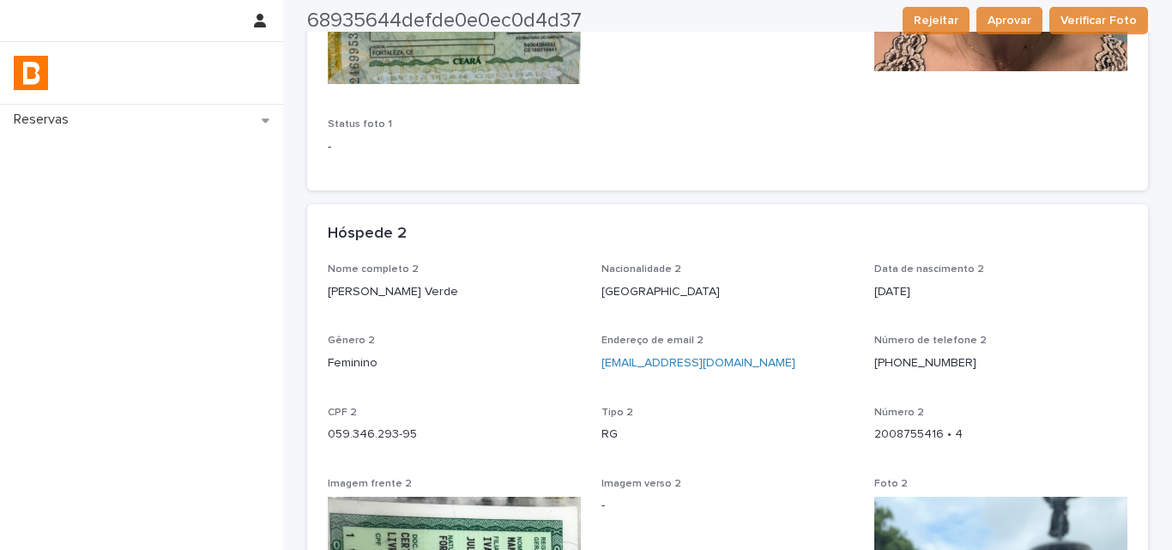
scroll to position [858, 0]
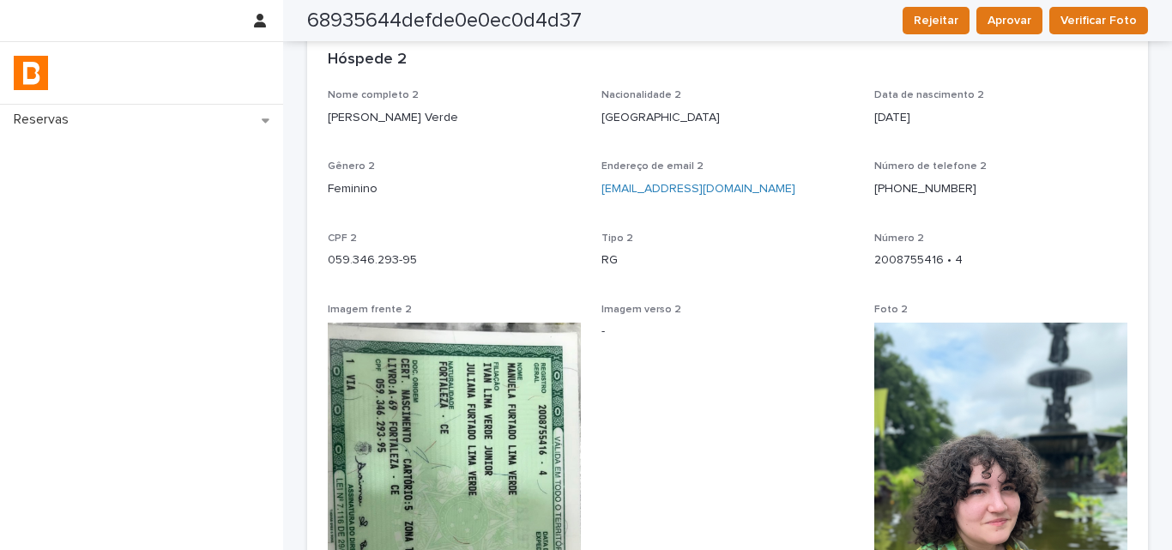
click at [650, 266] on p "RG" at bounding box center [728, 260] width 253 height 18
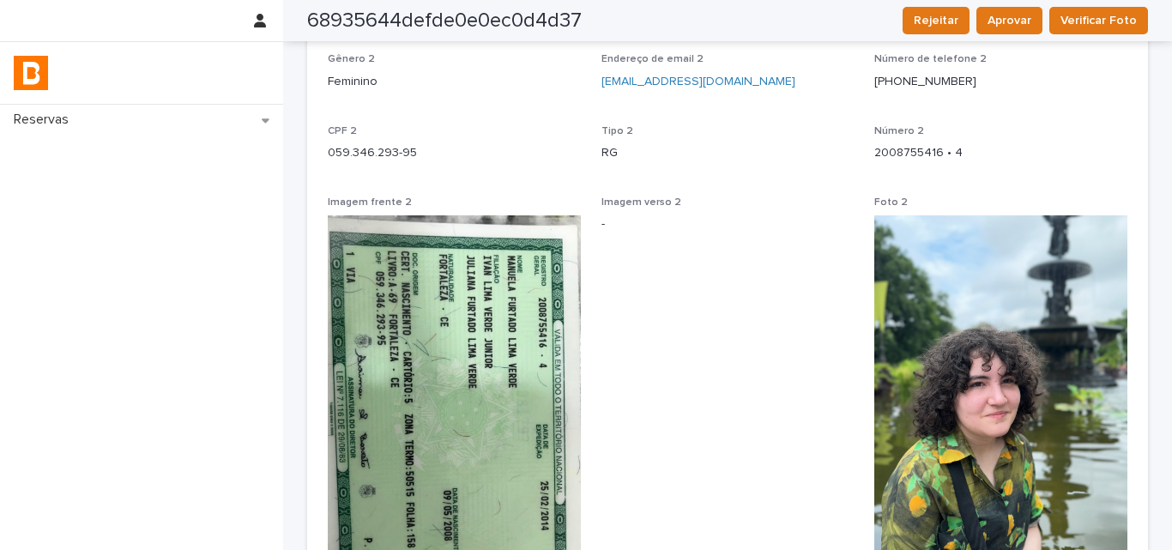
scroll to position [1116, 0]
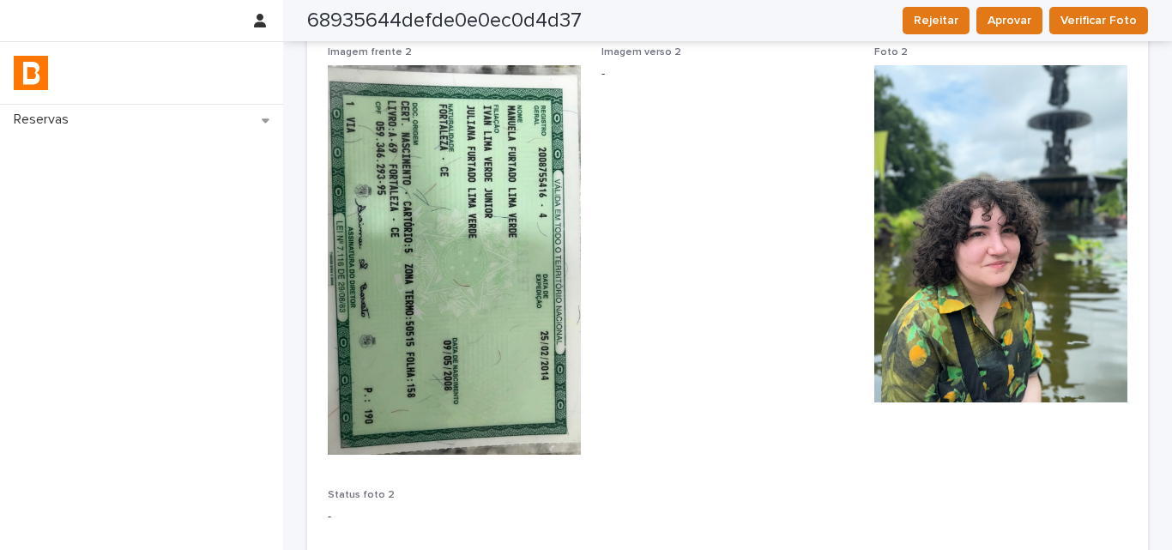
click at [698, 259] on span "Imagem verso 2 -" at bounding box center [728, 257] width 253 height 422
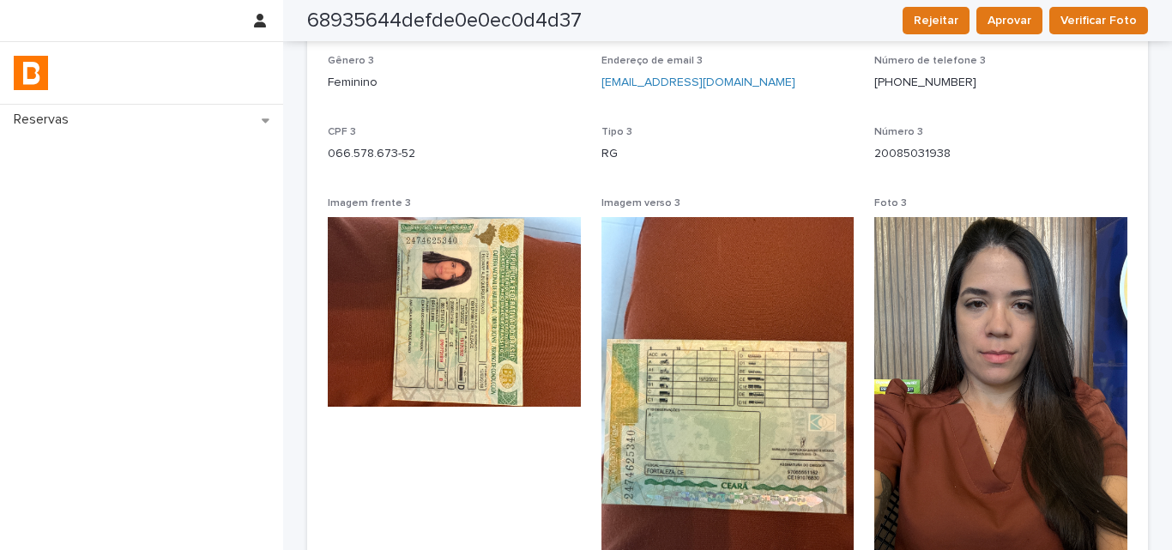
scroll to position [1680, 0]
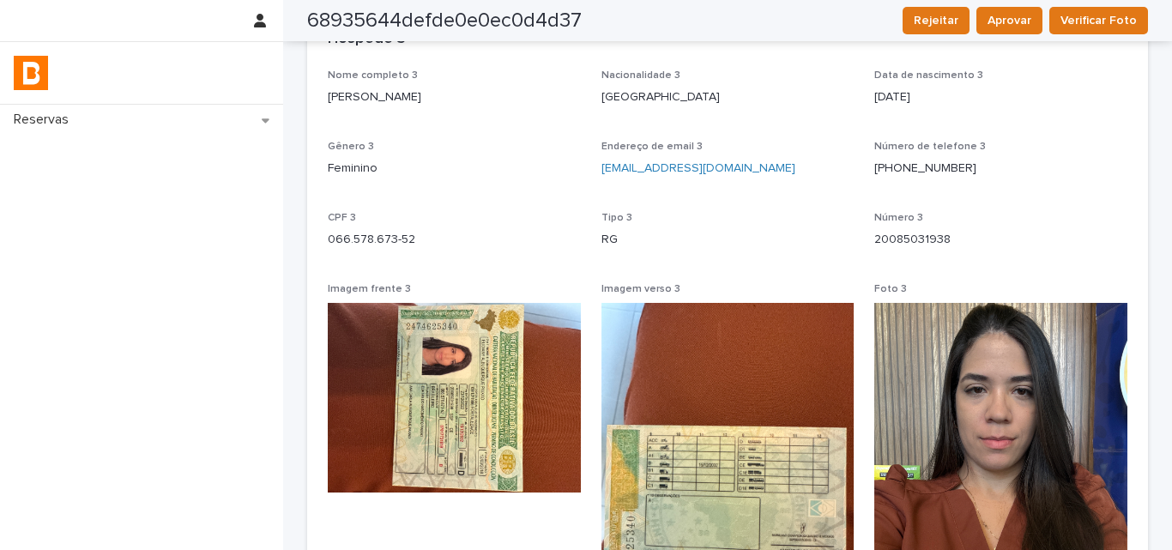
click at [646, 236] on p "RG" at bounding box center [728, 240] width 253 height 18
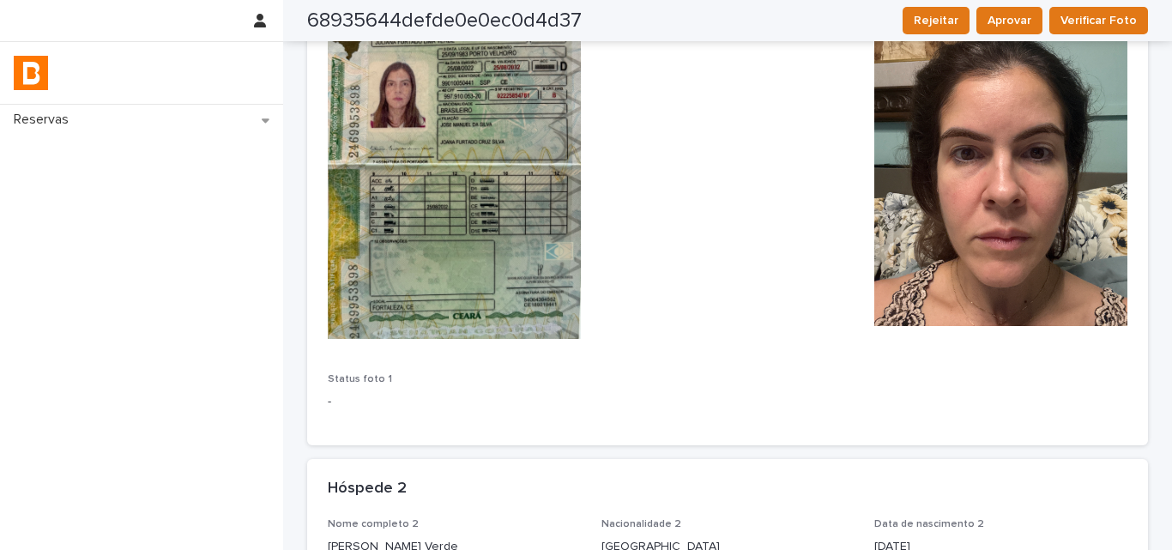
scroll to position [0, 0]
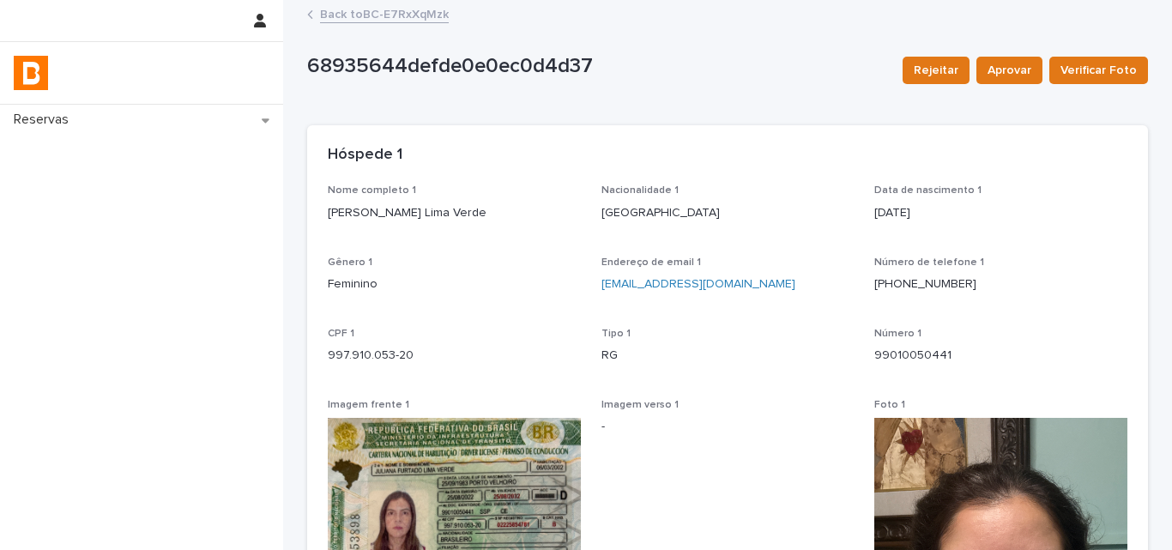
click at [421, 11] on link "Back to BC-E7RxXqMzk" at bounding box center [384, 13] width 129 height 20
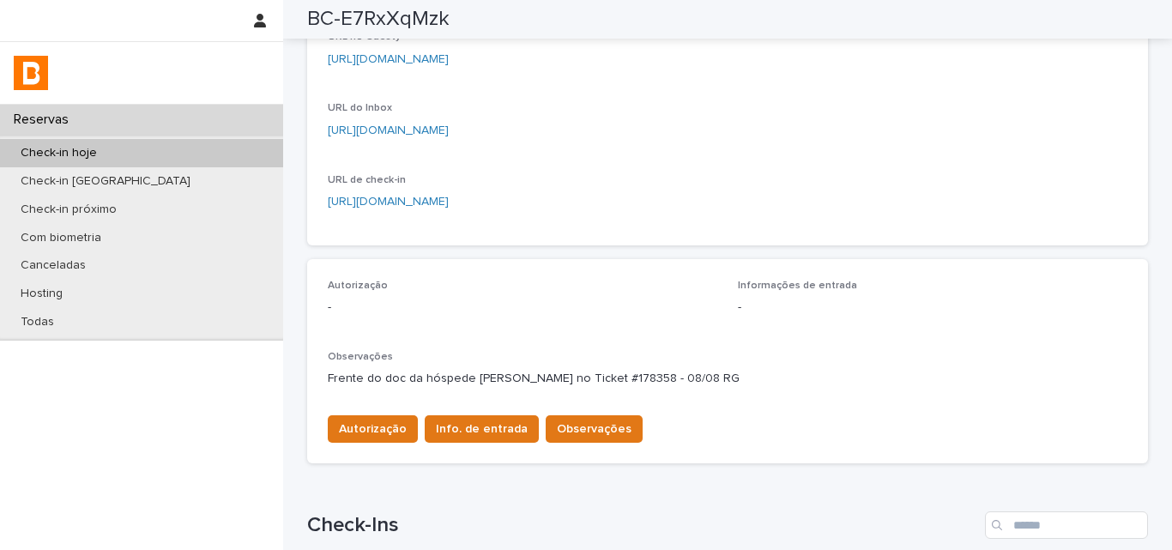
scroll to position [535, 0]
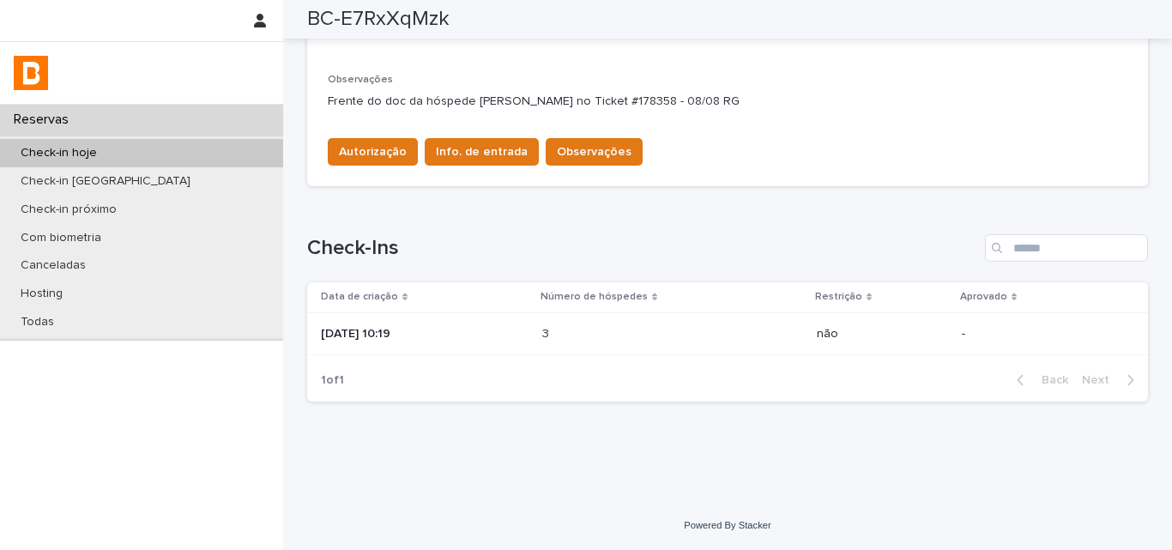
click at [940, 228] on div "Loading... Saving… Check-Ins Data de criação Número de hóspedes Restrição Aprov…" at bounding box center [727, 307] width 841 height 215
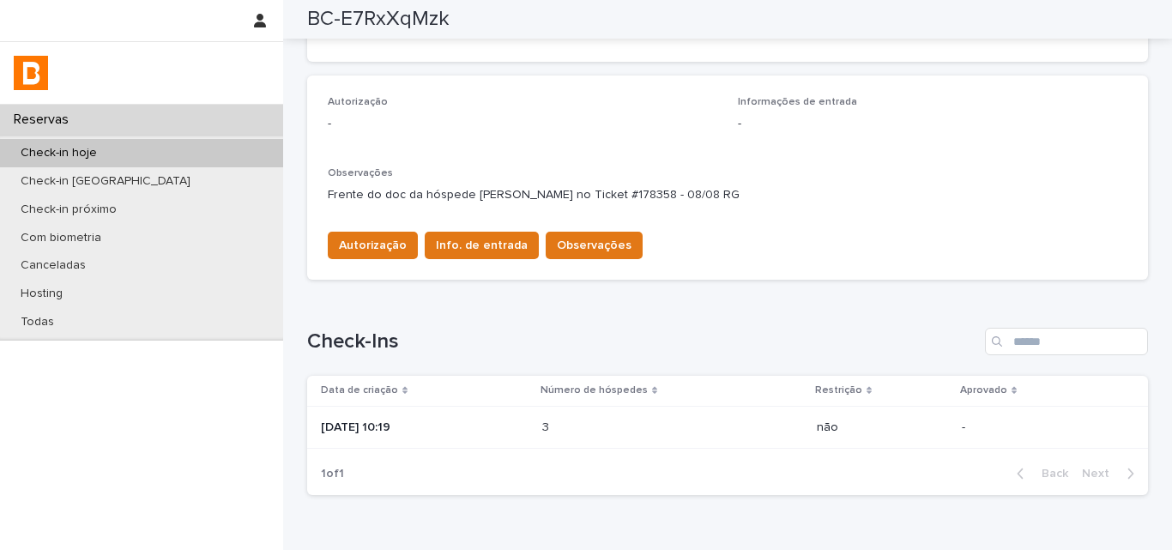
scroll to position [449, 0]
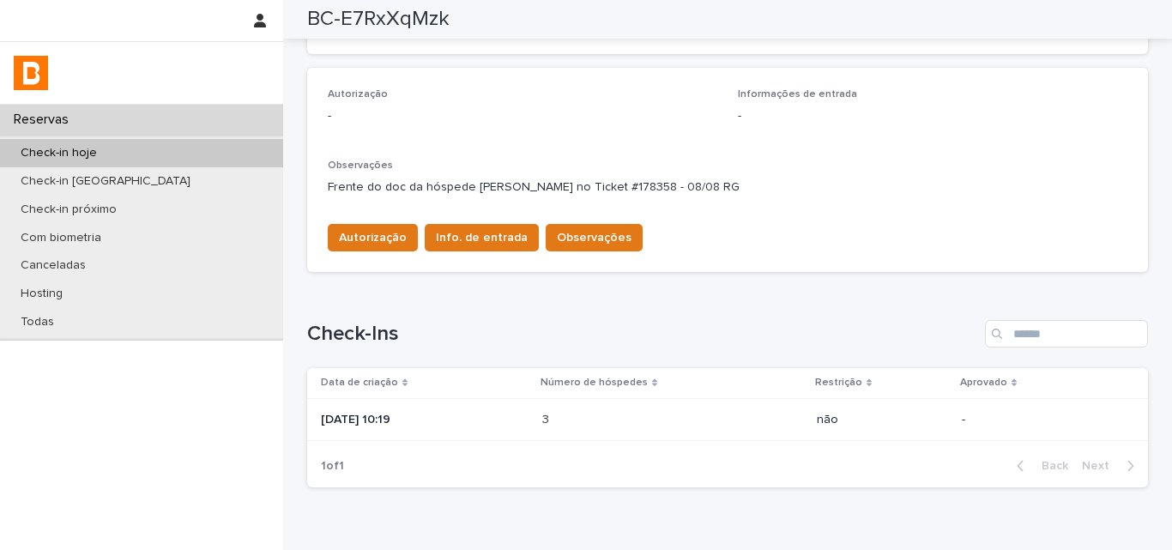
click at [529, 420] on p "[DATE] 10:19" at bounding box center [425, 420] width 208 height 15
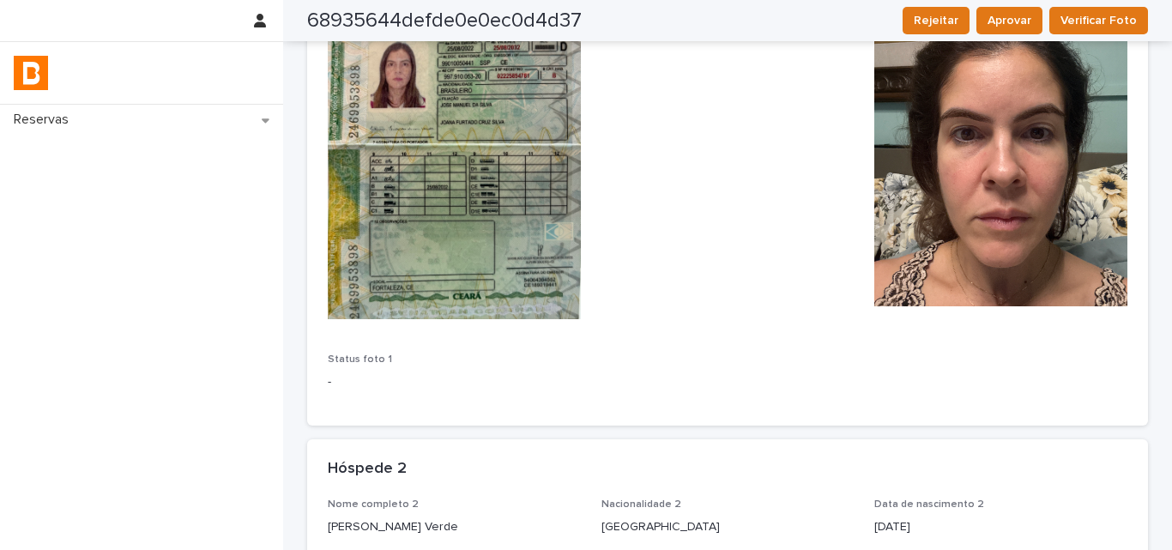
scroll to position [450, 0]
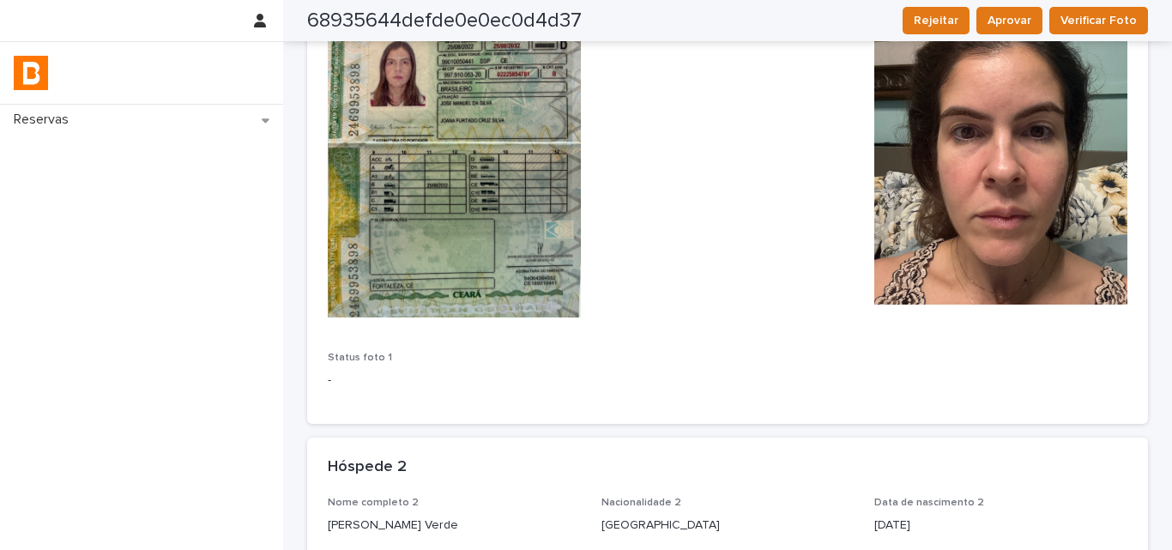
click at [959, 383] on div "Nome completo 1 [PERSON_NAME] Verde Nacionalidade 1 [DEMOGRAPHIC_DATA] Data de …" at bounding box center [728, 68] width 800 height 668
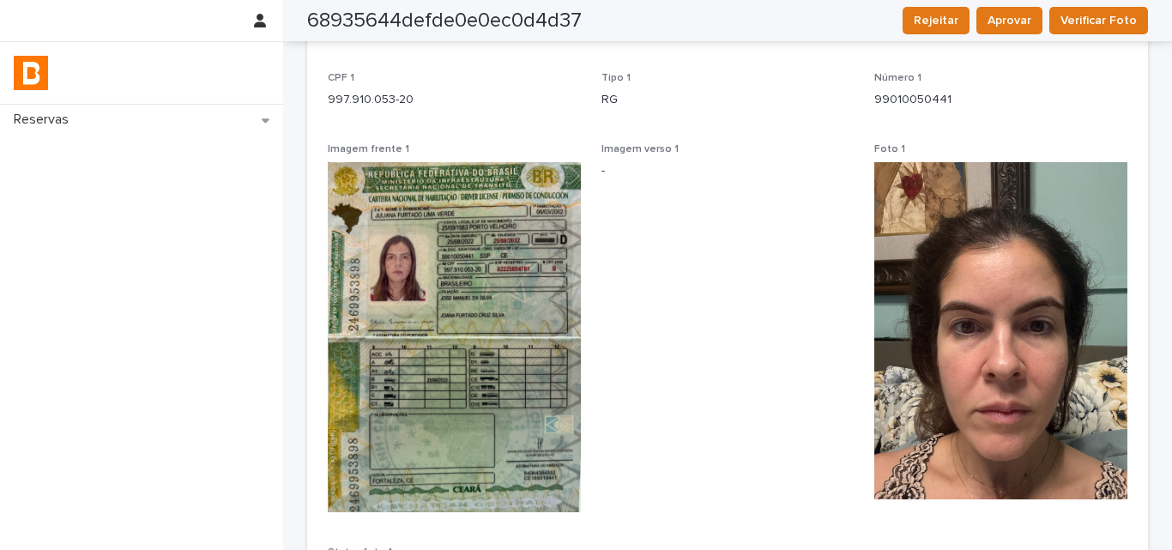
scroll to position [107, 0]
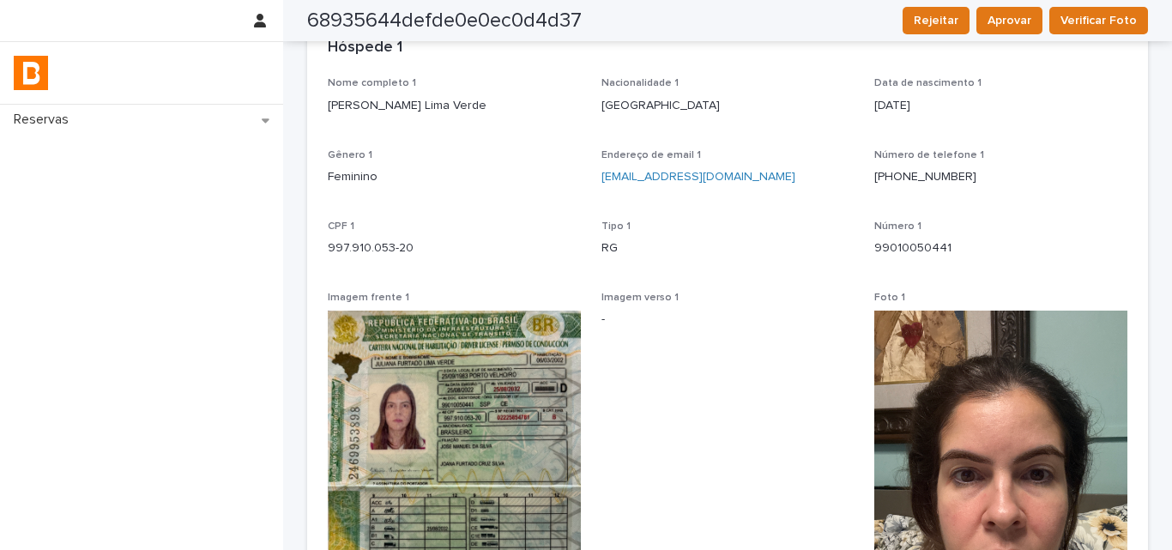
click at [1106, 219] on div "Nome completo 1 [PERSON_NAME] Verde Nacionalidade 1 [DEMOGRAPHIC_DATA] Data de …" at bounding box center [728, 411] width 800 height 668
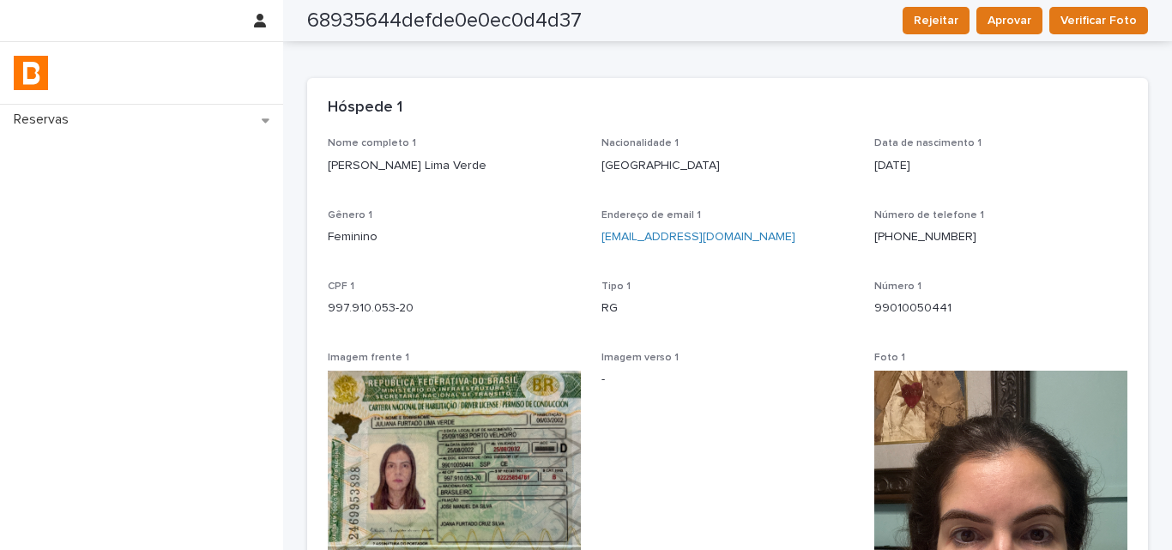
scroll to position [0, 0]
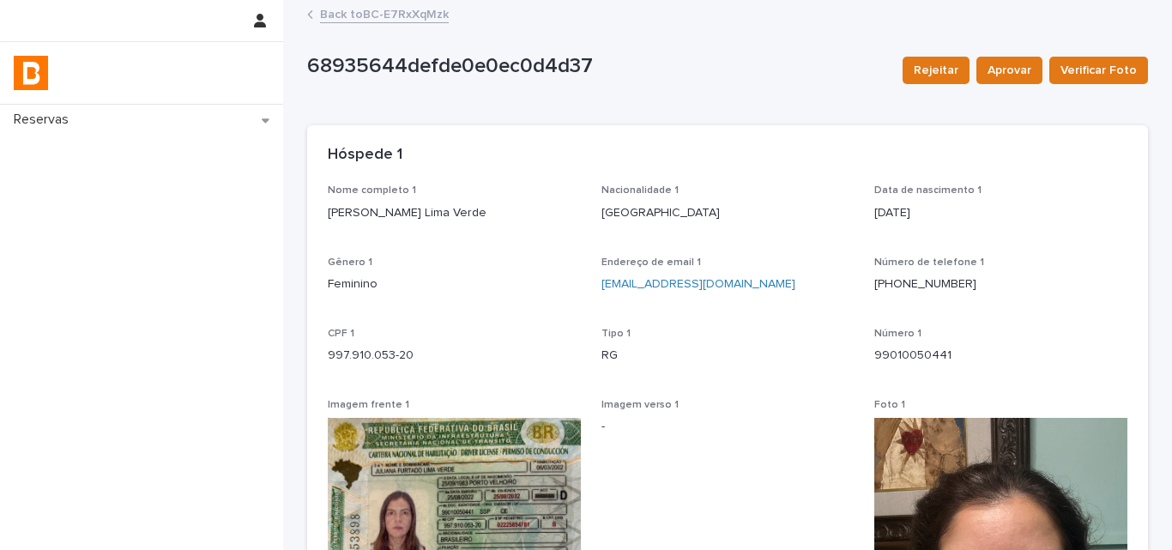
click at [419, 222] on div "Nome completo 1 [PERSON_NAME] Verde" at bounding box center [454, 209] width 253 height 51
click at [420, 208] on p "[PERSON_NAME] Lima Verde" at bounding box center [454, 213] width 253 height 18
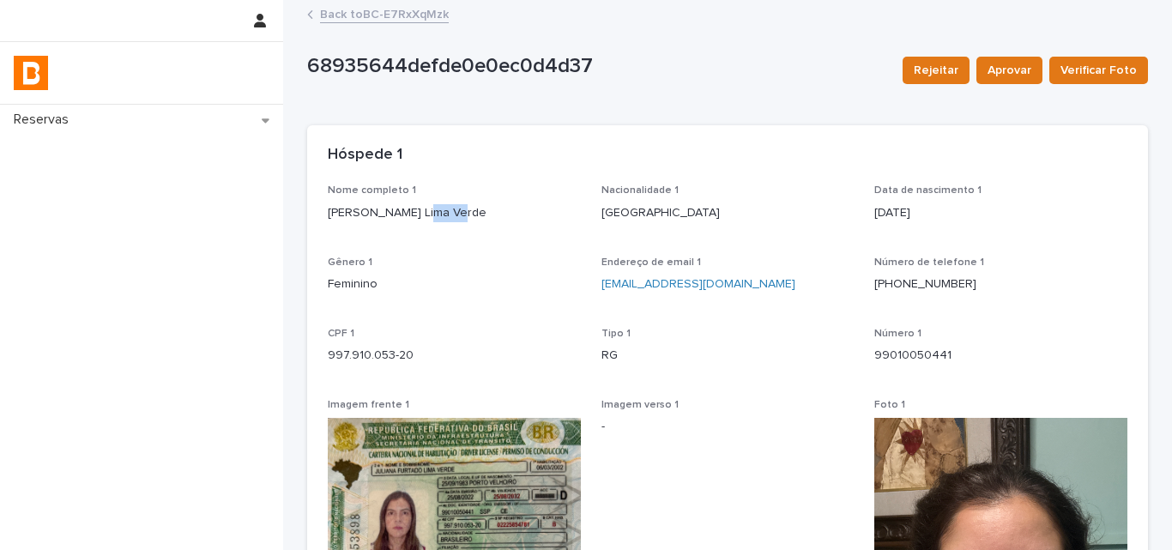
click at [420, 208] on p "[PERSON_NAME] Lima Verde" at bounding box center [454, 213] width 253 height 18
click at [1009, 257] on p "Número de telefone 1" at bounding box center [1000, 263] width 253 height 12
click at [394, 348] on p "997.910.053-20" at bounding box center [454, 356] width 253 height 18
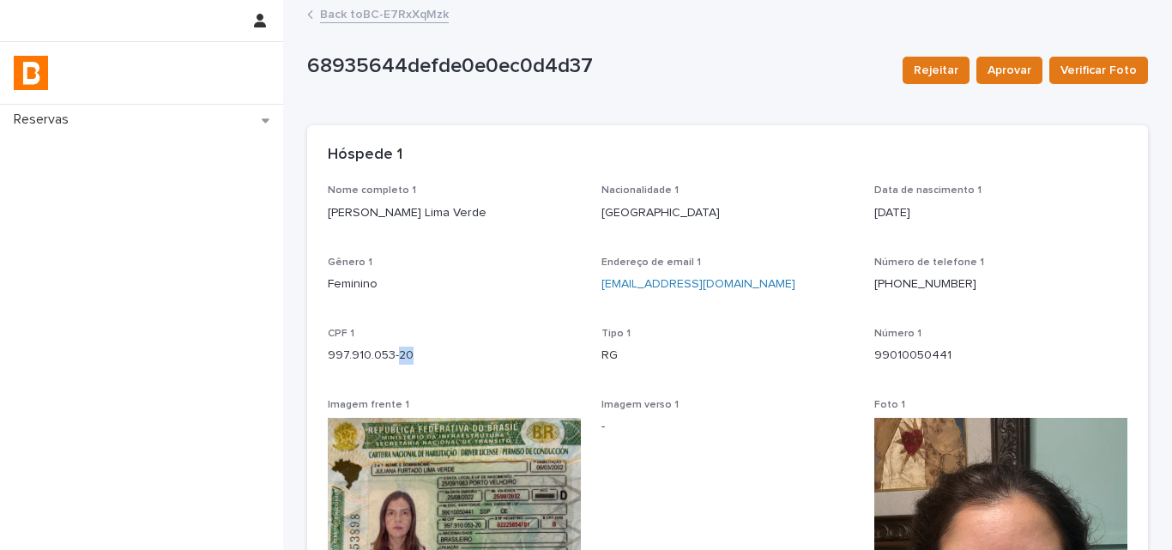
click at [394, 348] on p "997.910.053-20" at bounding box center [454, 356] width 253 height 18
click at [395, 348] on p "997.910.053-20" at bounding box center [454, 356] width 253 height 18
drag, startPoint x: 1031, startPoint y: 253, endPoint x: 908, endPoint y: 239, distance: 124.4
click at [1031, 253] on div "Nome completo 1 [PERSON_NAME] Verde Nacionalidade 1 [DEMOGRAPHIC_DATA] Data de …" at bounding box center [728, 518] width 800 height 668
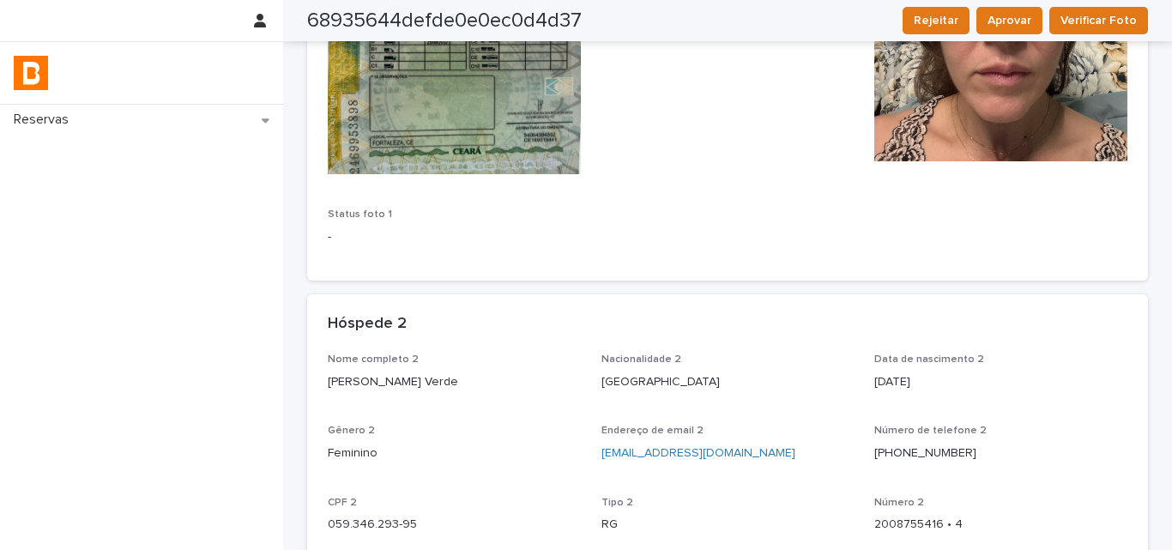
scroll to position [601, 0]
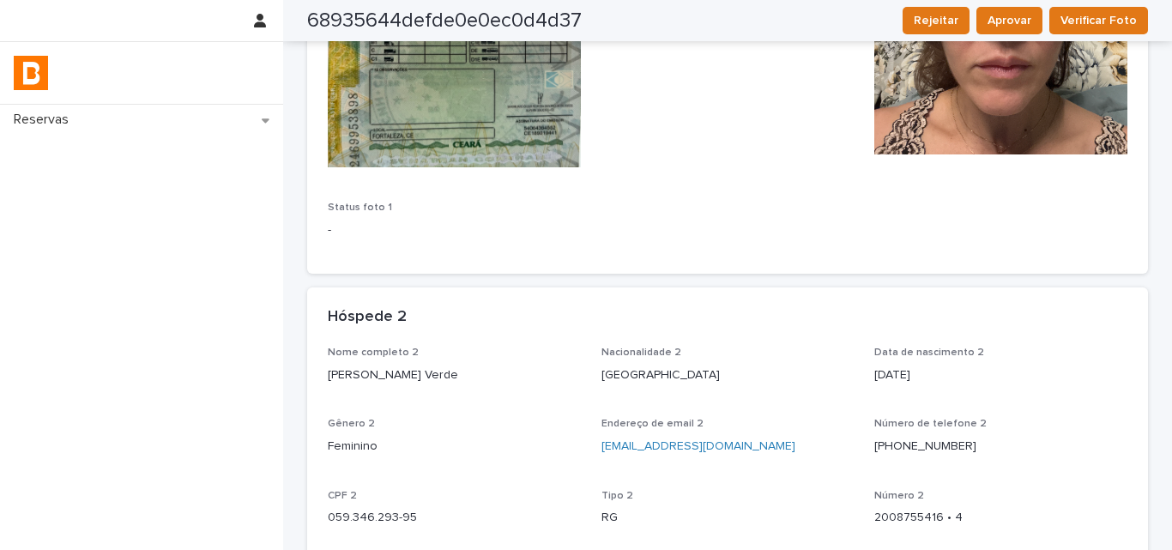
click at [364, 381] on p "[PERSON_NAME] Verde" at bounding box center [454, 375] width 253 height 18
click at [365, 381] on p "[PERSON_NAME] Verde" at bounding box center [454, 375] width 253 height 18
drag, startPoint x: 1077, startPoint y: 254, endPoint x: 798, endPoint y: 316, distance: 285.6
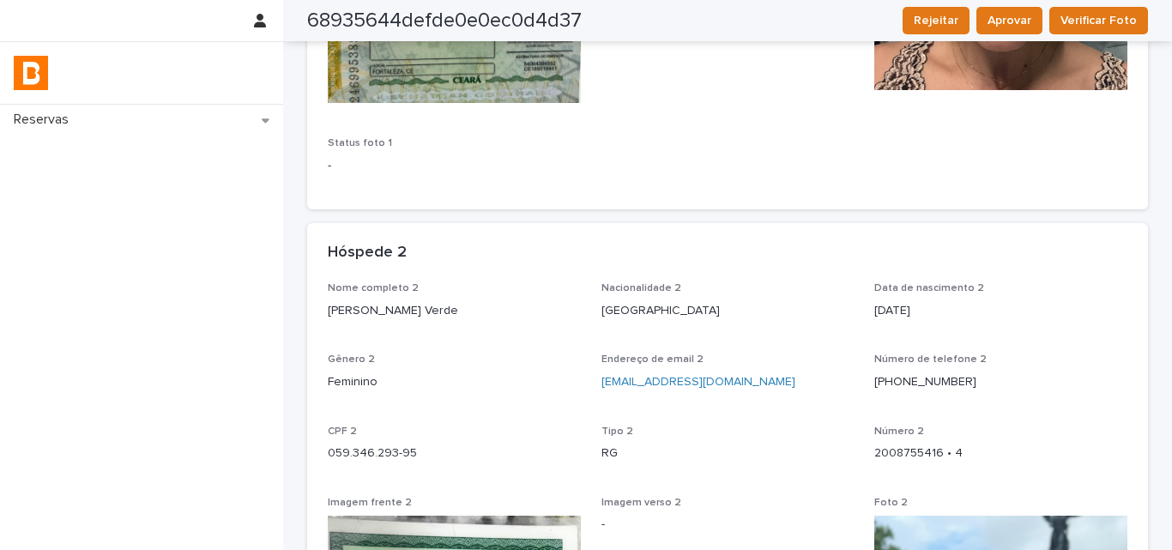
scroll to position [772, 0]
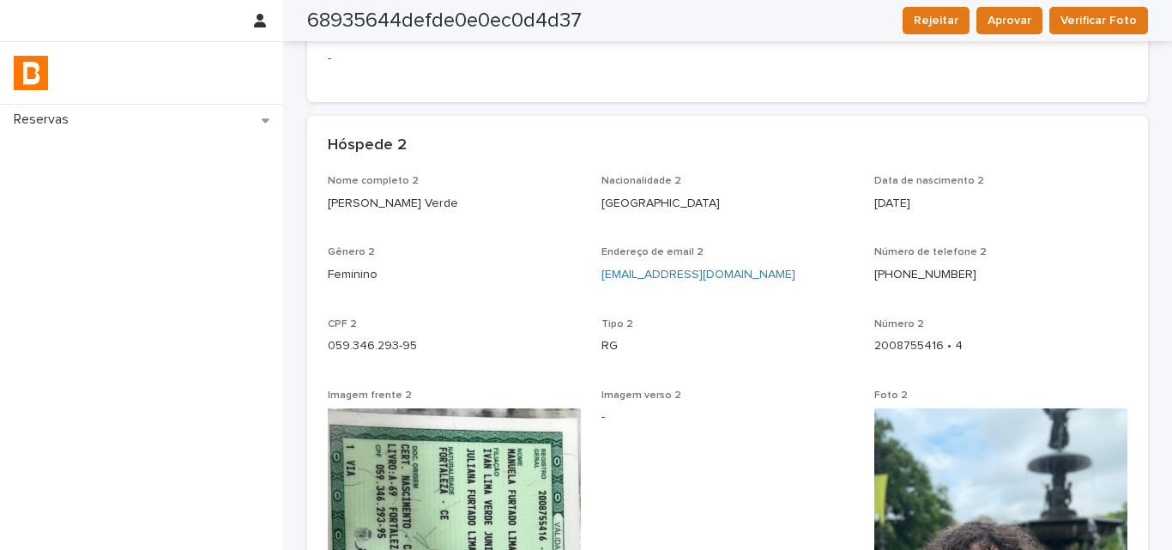
click at [373, 349] on p "059.346.293-95" at bounding box center [454, 346] width 253 height 18
click at [966, 319] on p "Número 2" at bounding box center [1000, 324] width 253 height 12
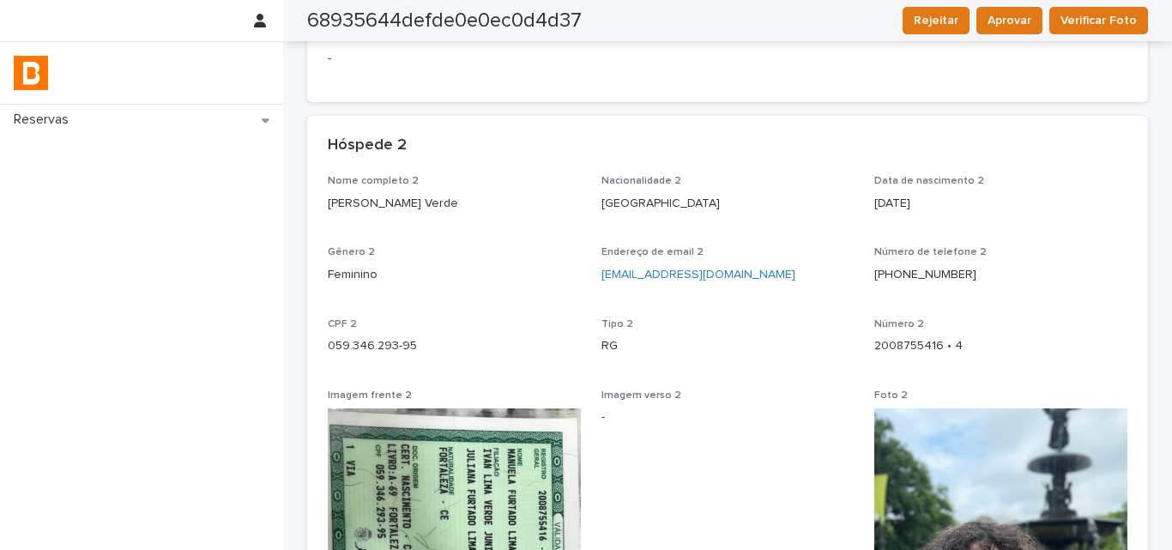
click at [390, 209] on p "[PERSON_NAME] Verde" at bounding box center [454, 204] width 253 height 18
click at [1002, 136] on div "Hóspede 2" at bounding box center [724, 145] width 793 height 19
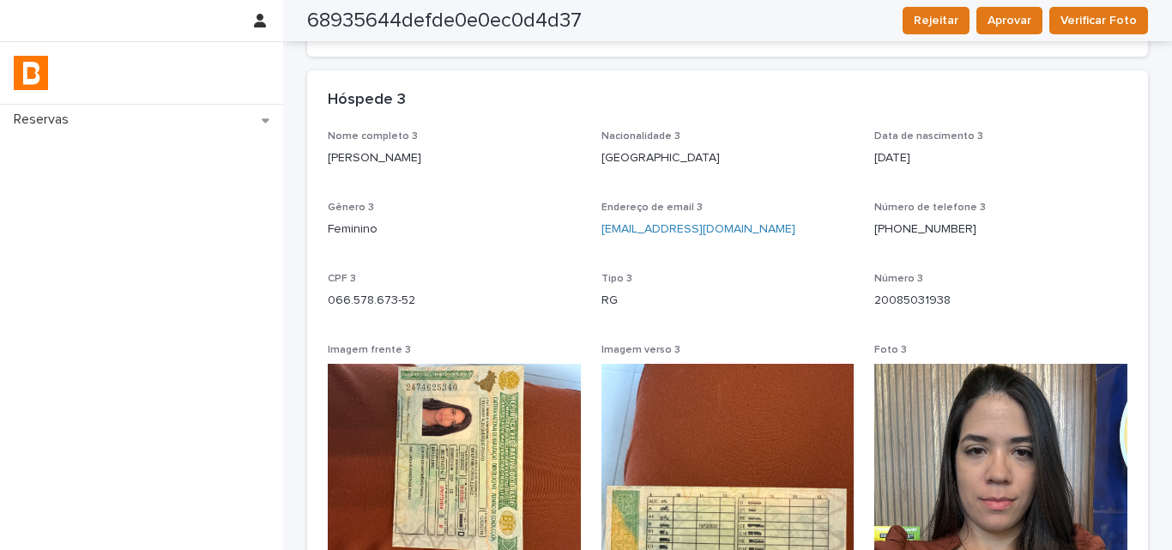
scroll to position [1545, 0]
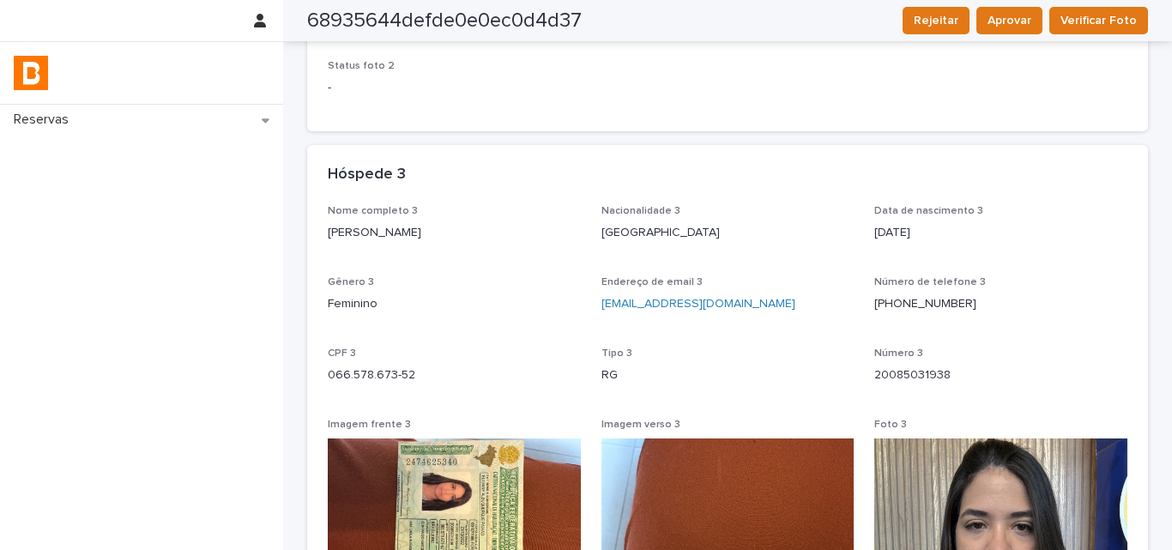
click at [328, 230] on p "[PERSON_NAME]" at bounding box center [454, 233] width 253 height 18
click at [1064, 244] on div "Data de nascimento 3 [DEMOGRAPHIC_DATA]" at bounding box center [1000, 230] width 253 height 51
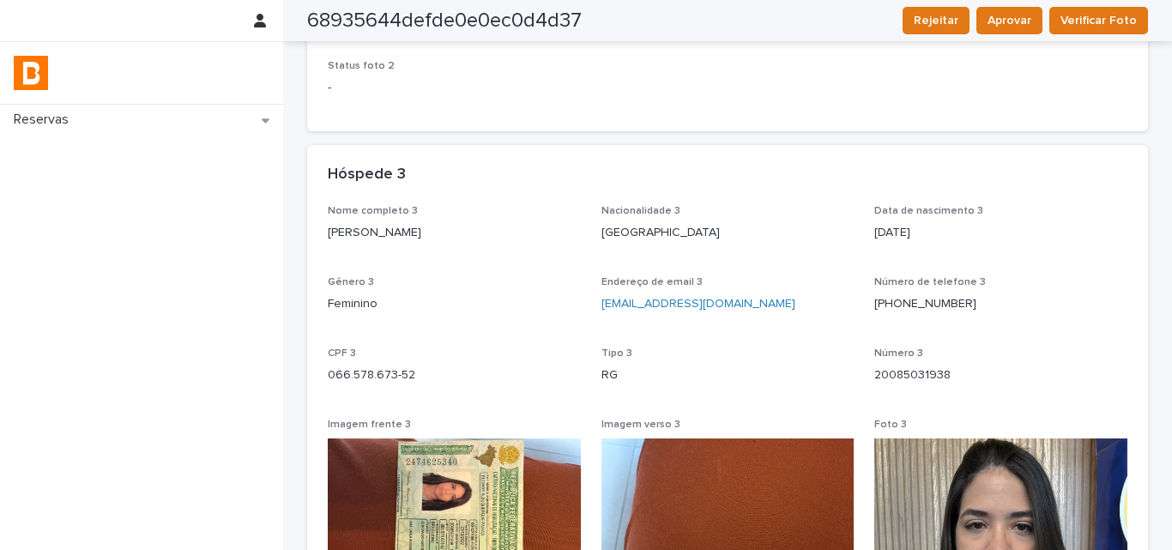
click at [340, 376] on p "066.578.673-52" at bounding box center [454, 375] width 253 height 18
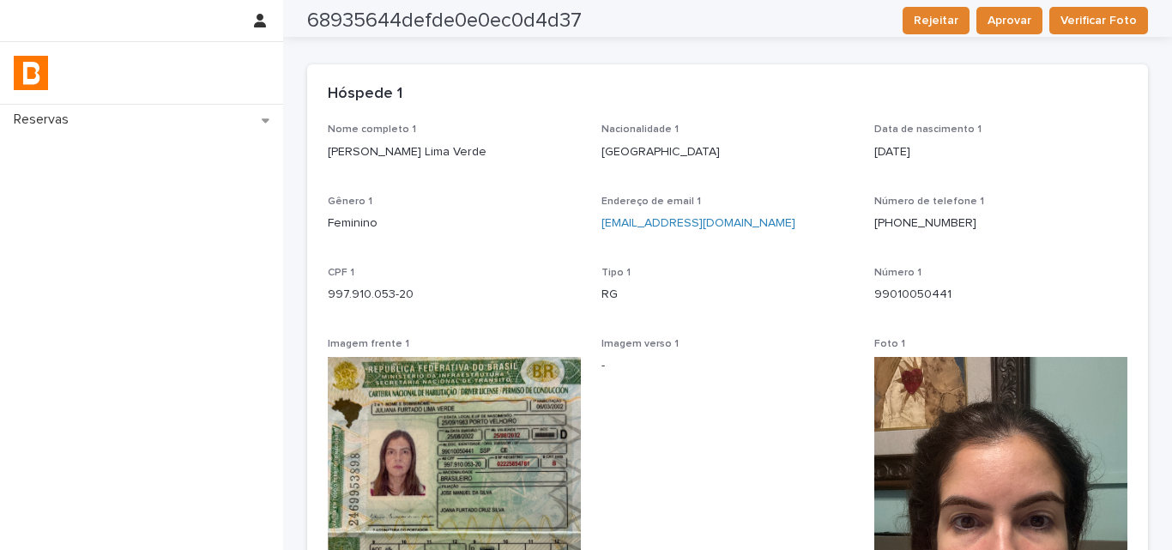
scroll to position [0, 0]
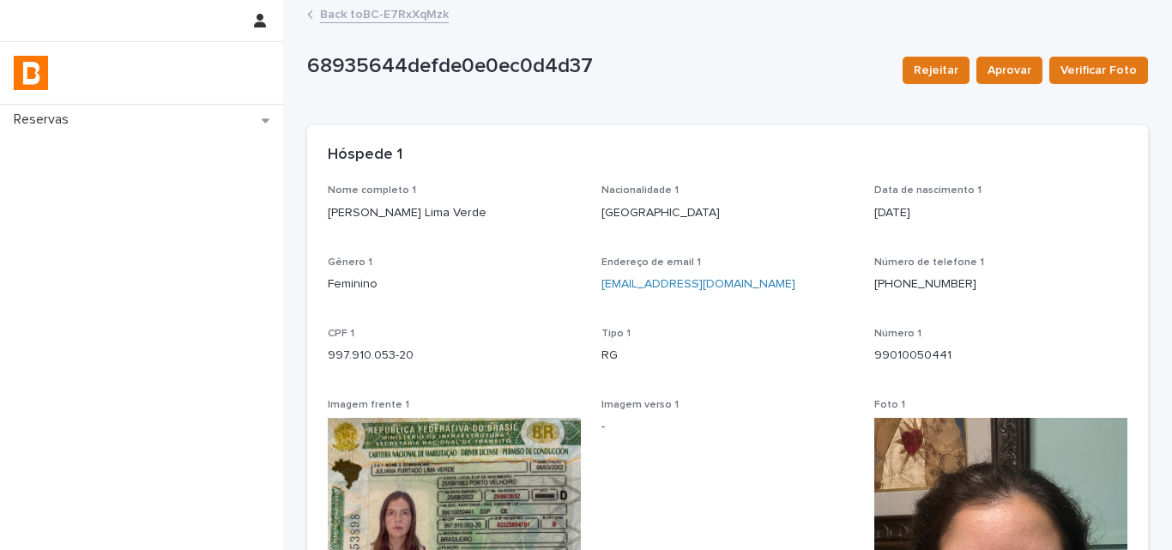
click at [401, 10] on link "Back to BC-E7RxXqMzk" at bounding box center [384, 13] width 129 height 20
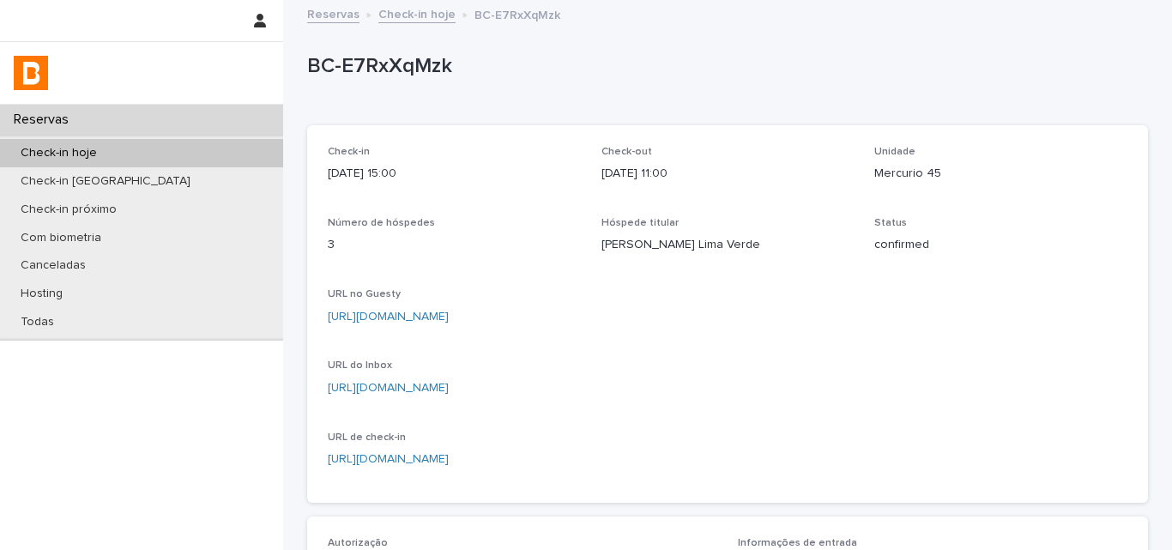
scroll to position [476, 0]
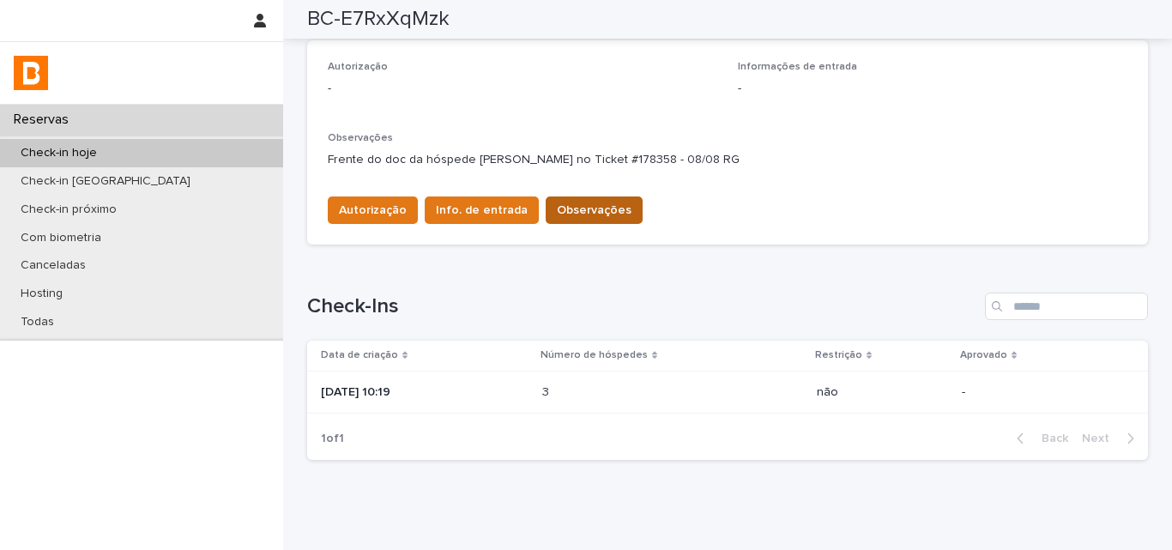
click at [580, 204] on span "Observações" at bounding box center [594, 210] width 75 height 17
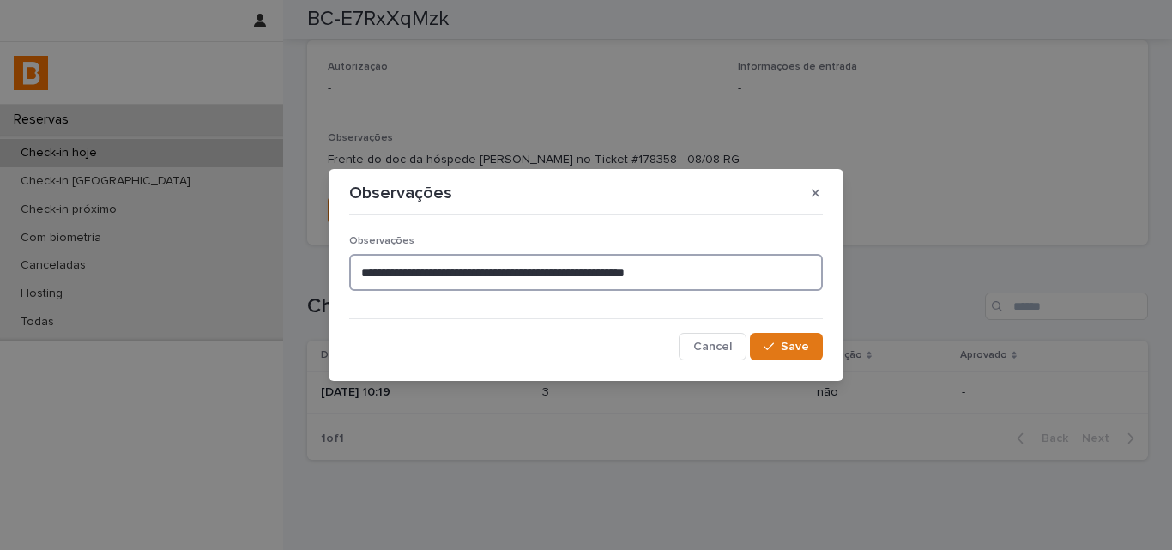
click at [731, 273] on textarea "**********" at bounding box center [586, 272] width 474 height 37
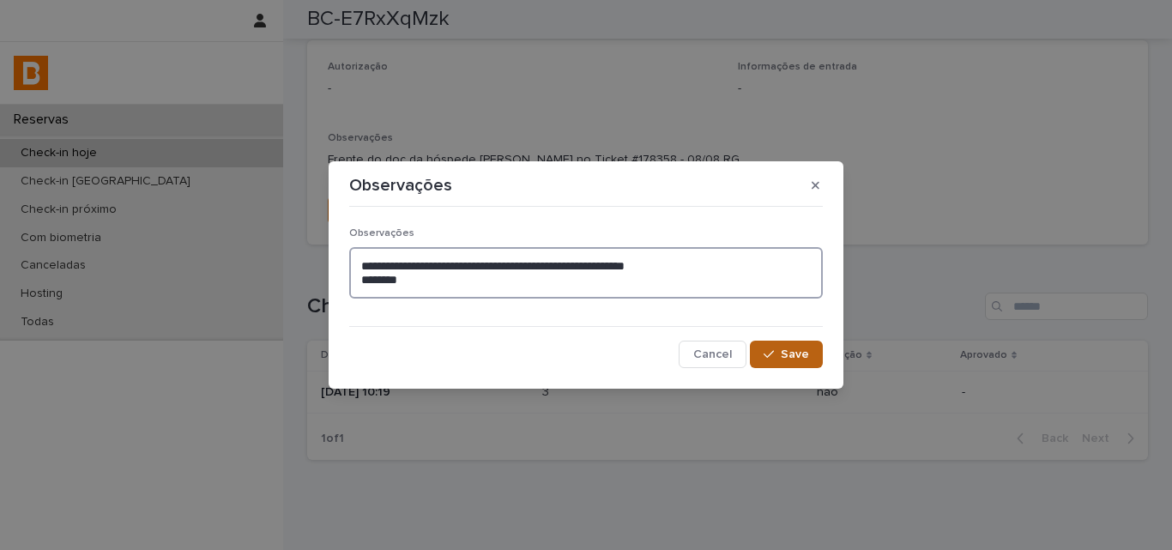
type textarea "**********"
click at [790, 362] on button "Save" at bounding box center [786, 354] width 73 height 27
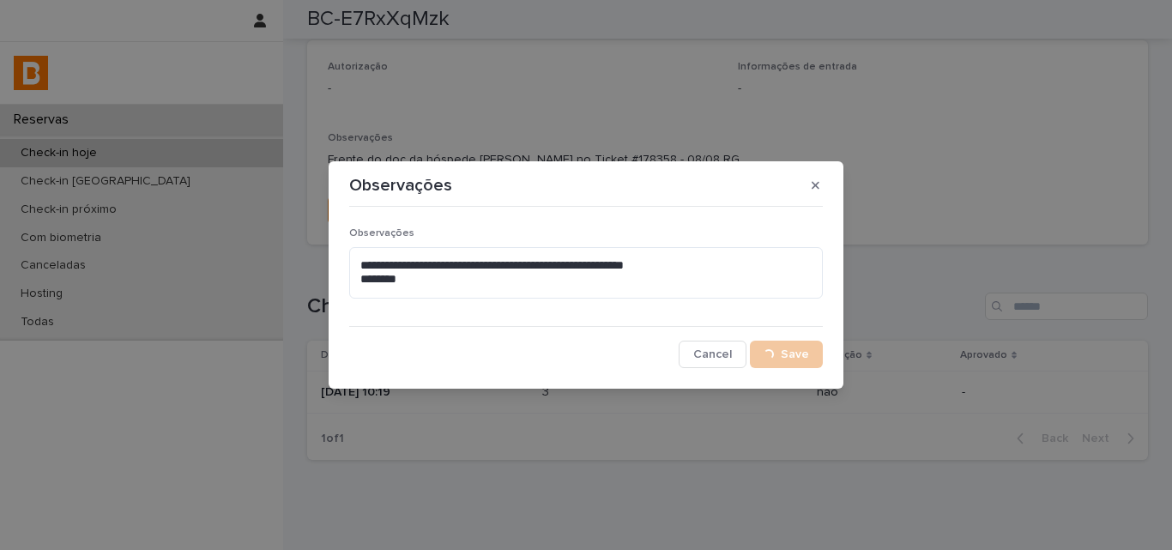
scroll to position [486, 0]
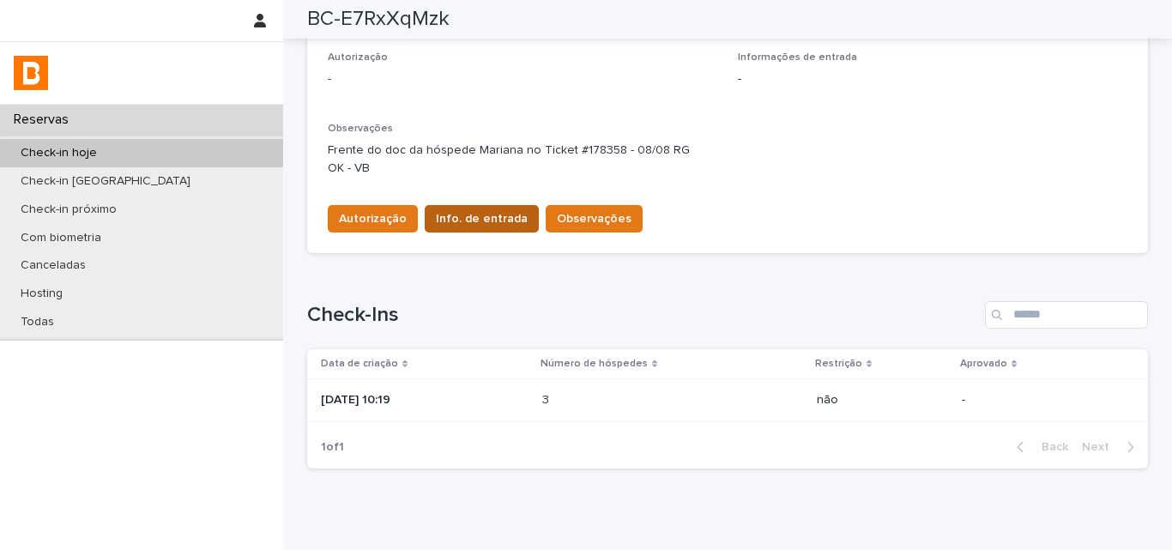
click at [436, 219] on span "Info. de entrada" at bounding box center [482, 218] width 92 height 17
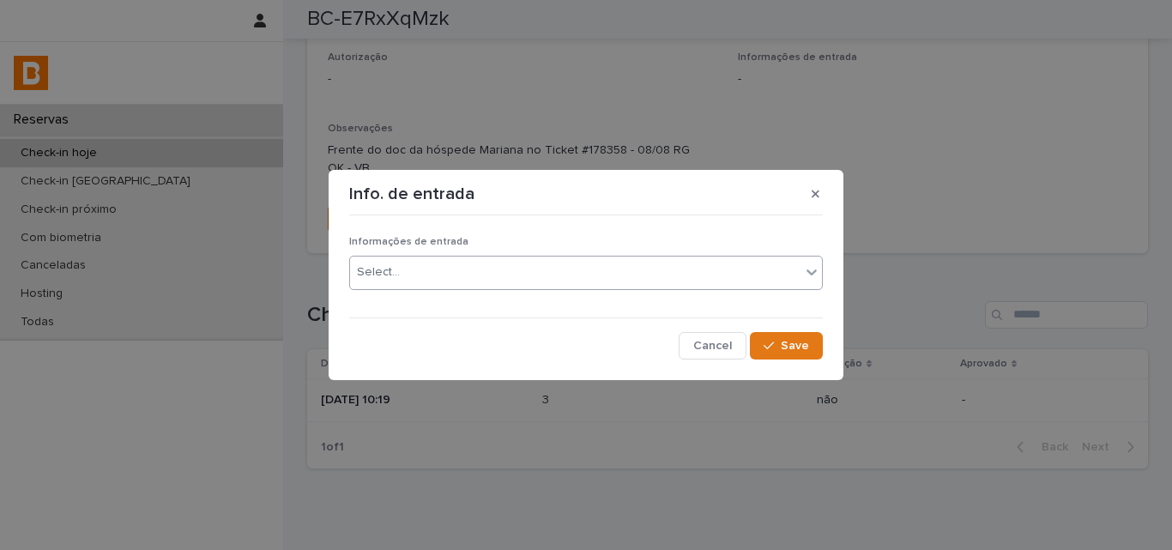
click at [422, 258] on div "Informações de entrada Select..." at bounding box center [586, 269] width 474 height 67
drag, startPoint x: 416, startPoint y: 279, endPoint x: 410, endPoint y: 288, distance: 11.2
click at [416, 282] on div "Select..." at bounding box center [575, 272] width 450 height 28
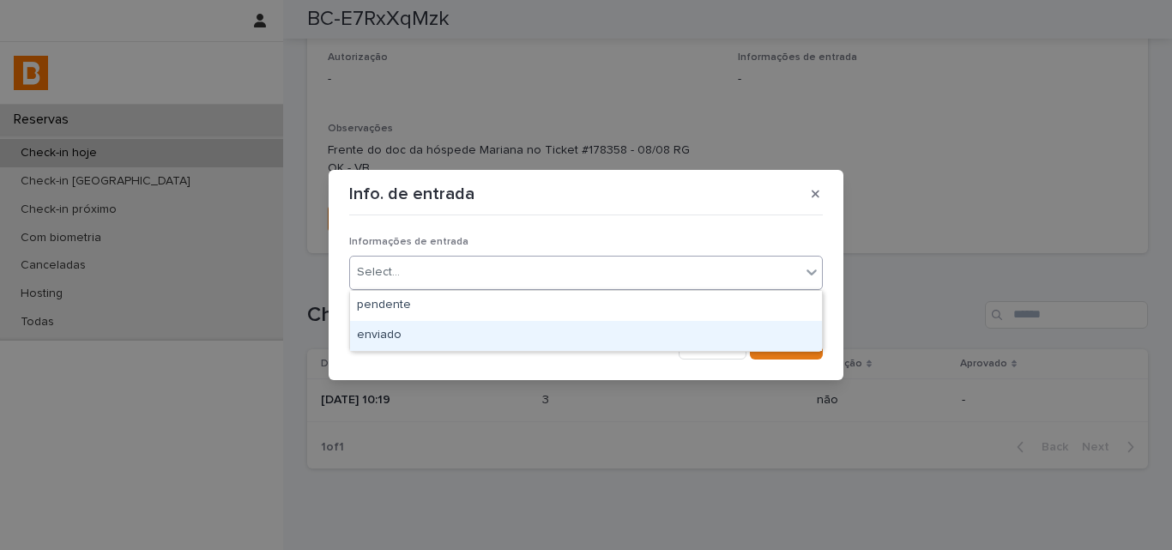
click at [385, 347] on div "enviado" at bounding box center [586, 336] width 472 height 30
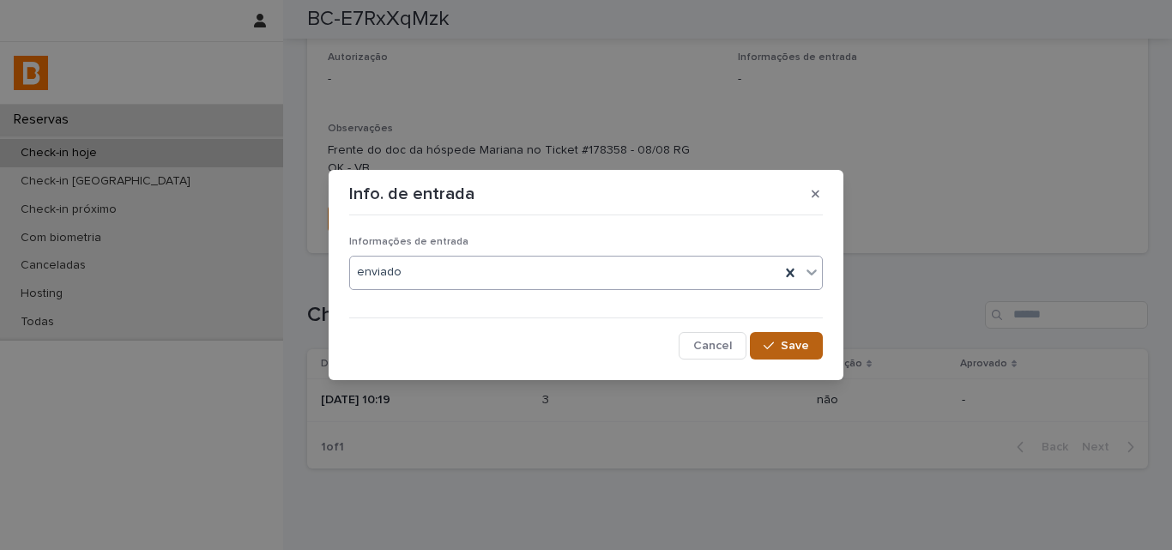
click at [785, 352] on button "Save" at bounding box center [786, 345] width 73 height 27
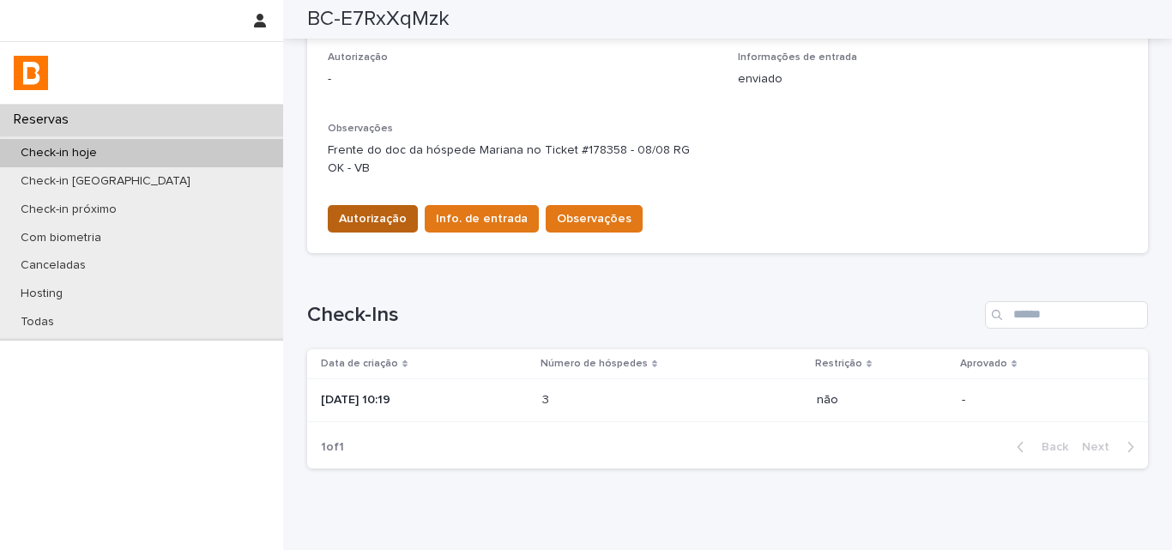
click at [353, 224] on span "Autorização" at bounding box center [373, 218] width 68 height 17
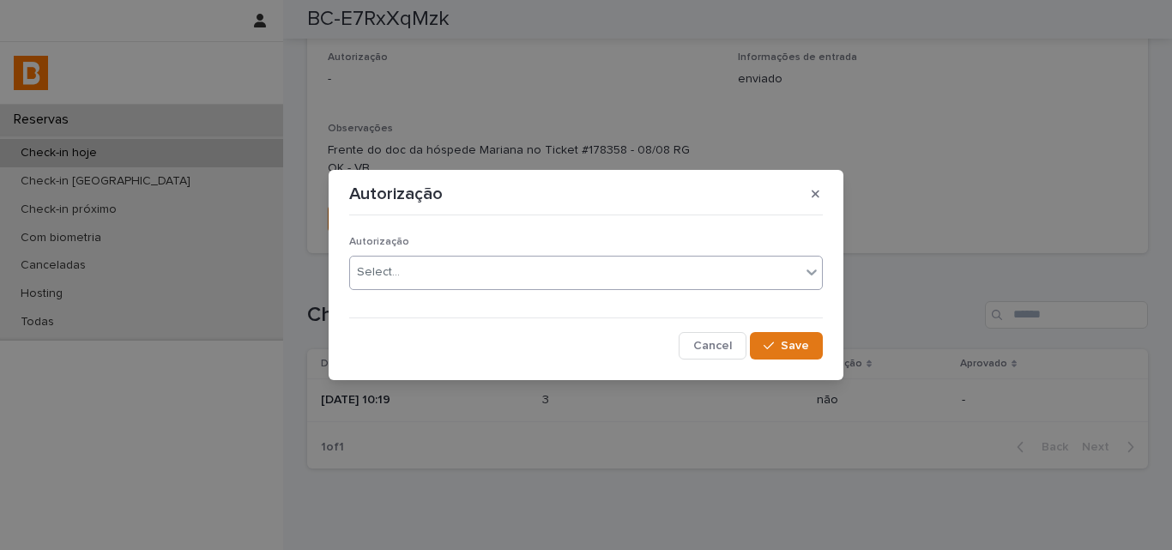
click at [372, 276] on div "Select..." at bounding box center [378, 272] width 43 height 18
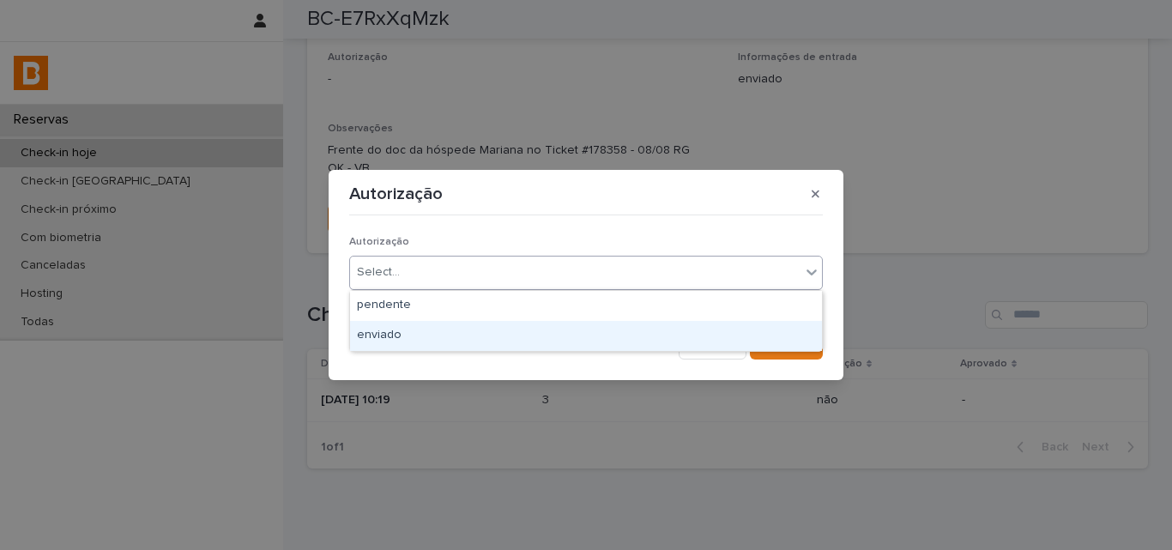
click at [369, 325] on div "enviado" at bounding box center [586, 336] width 472 height 30
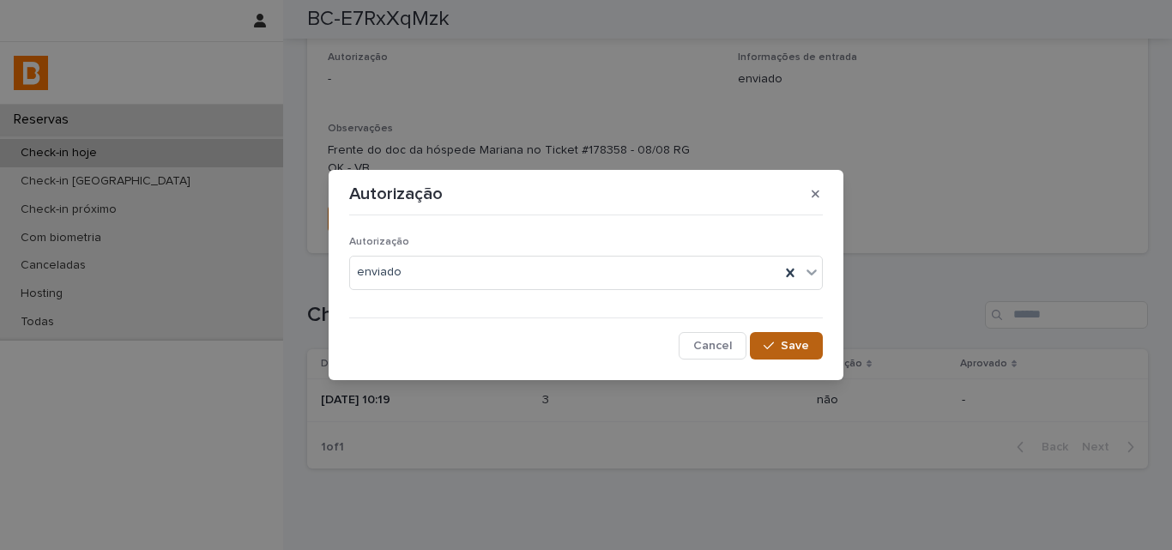
click at [759, 340] on button "Save" at bounding box center [786, 345] width 73 height 27
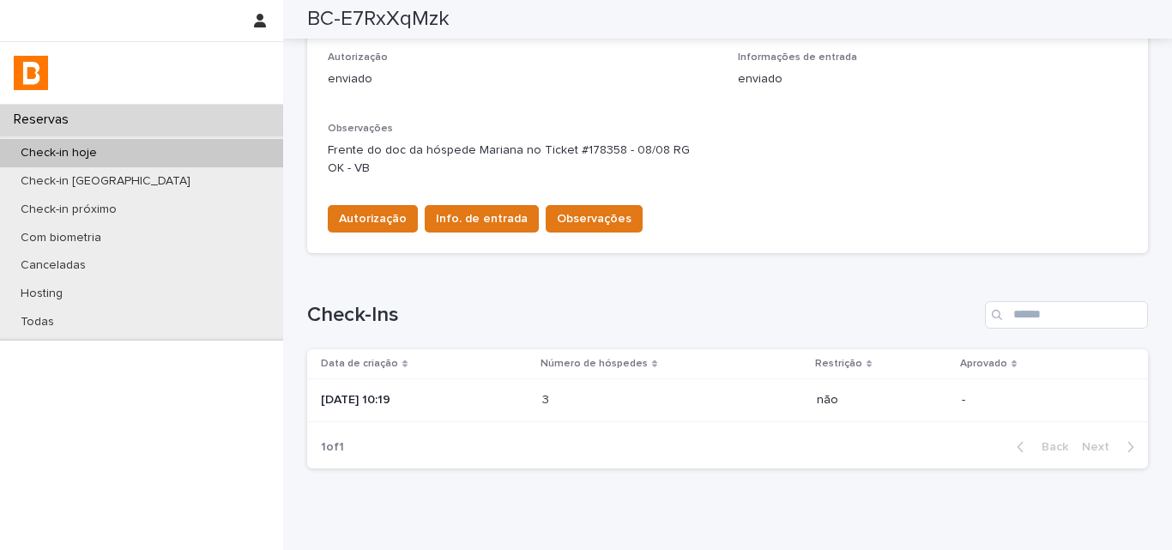
click at [151, 154] on div "Check-in hoje" at bounding box center [141, 153] width 283 height 28
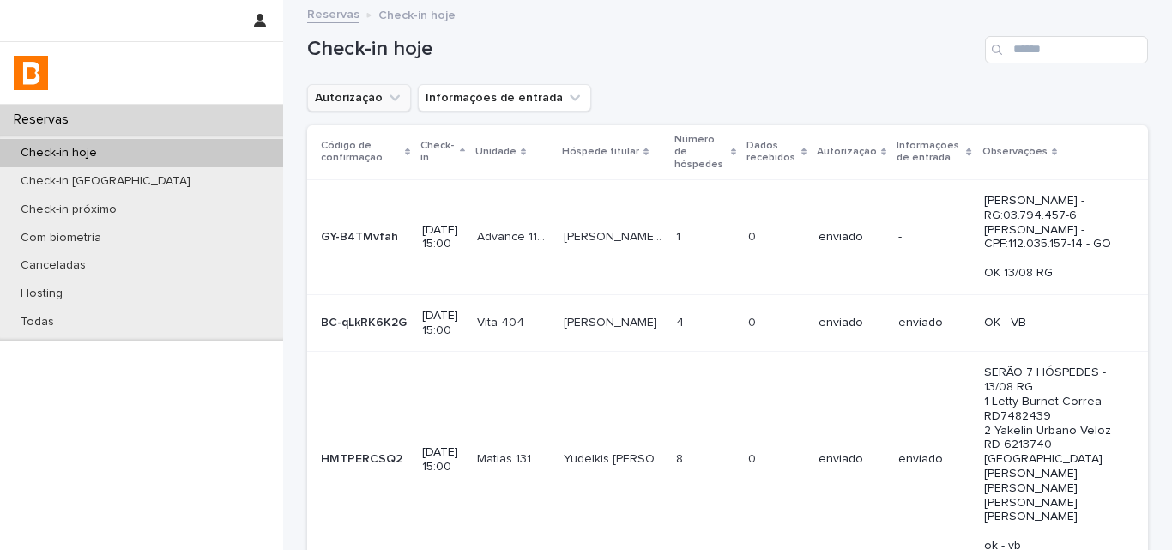
click at [372, 94] on button "Autorização" at bounding box center [359, 97] width 104 height 27
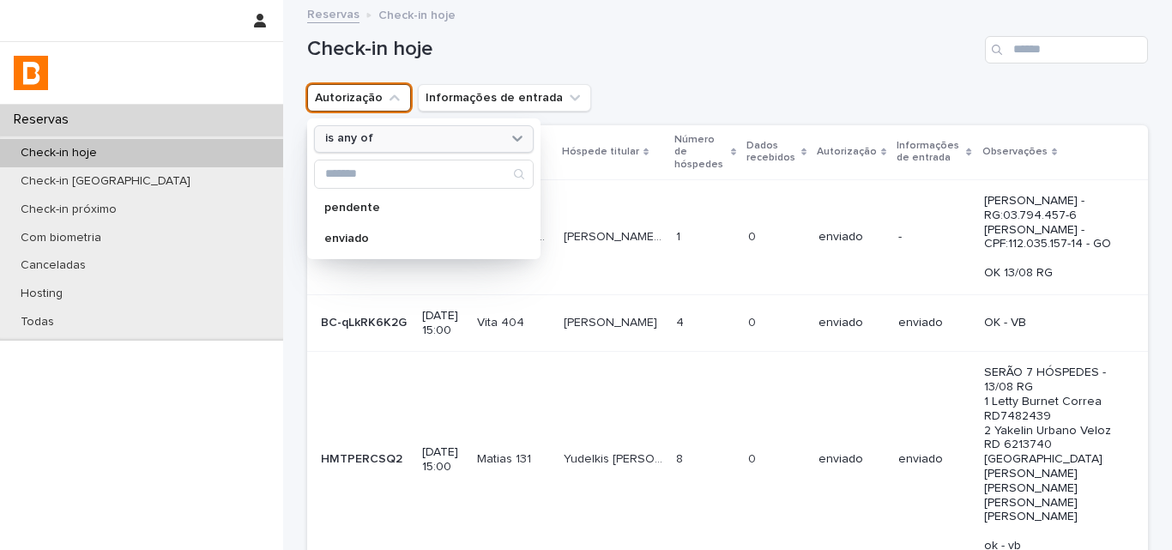
click at [395, 142] on div "is any of" at bounding box center [413, 139] width 190 height 18
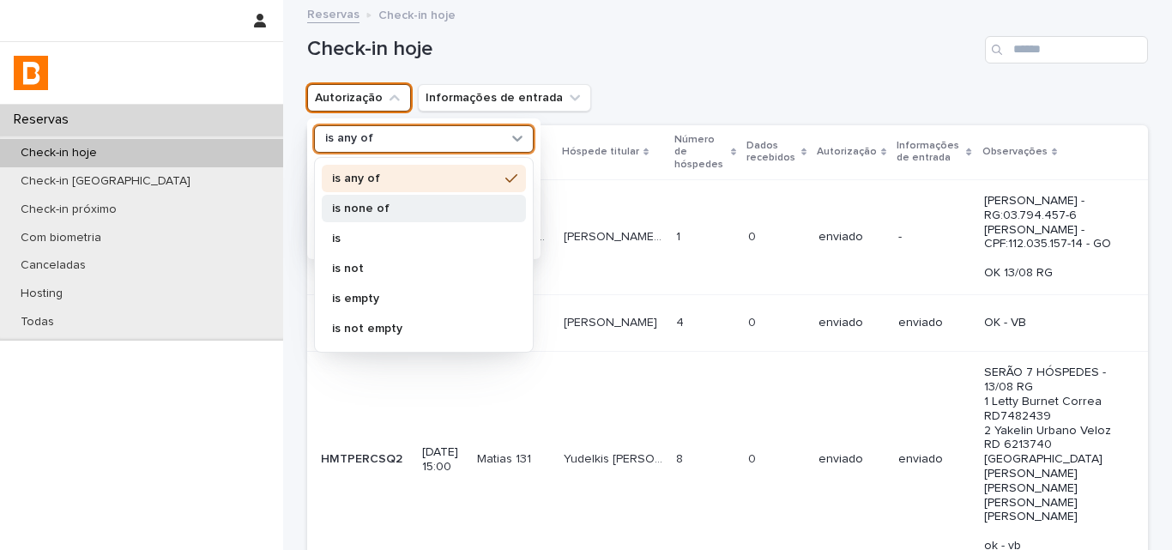
drag, startPoint x: 384, startPoint y: 218, endPoint x: 373, endPoint y: 234, distance: 19.3
click at [384, 217] on div "is none of" at bounding box center [424, 208] width 204 height 27
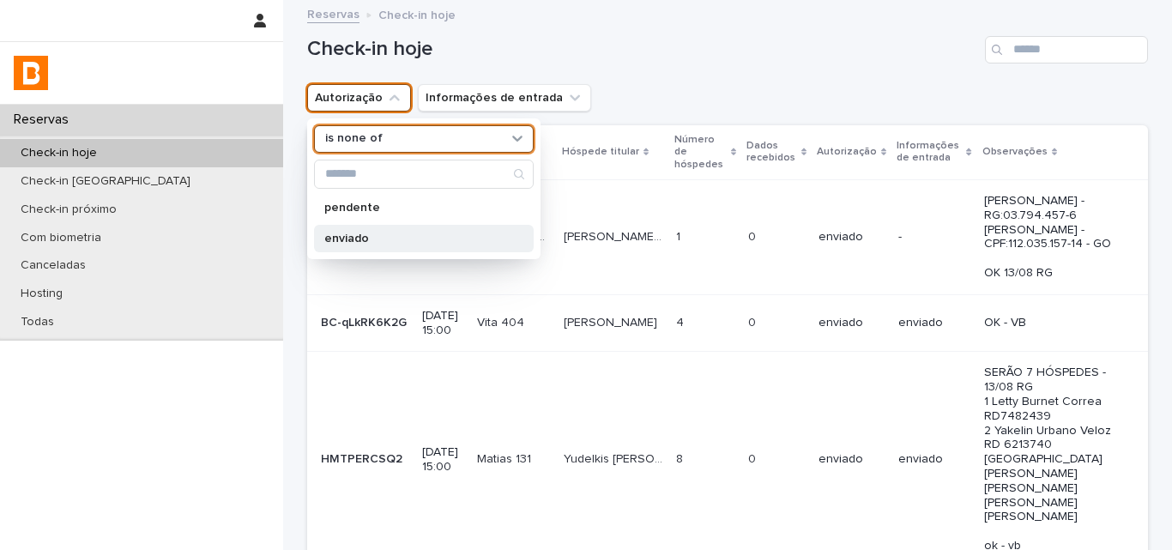
click at [369, 246] on div "enviado" at bounding box center [424, 238] width 220 height 27
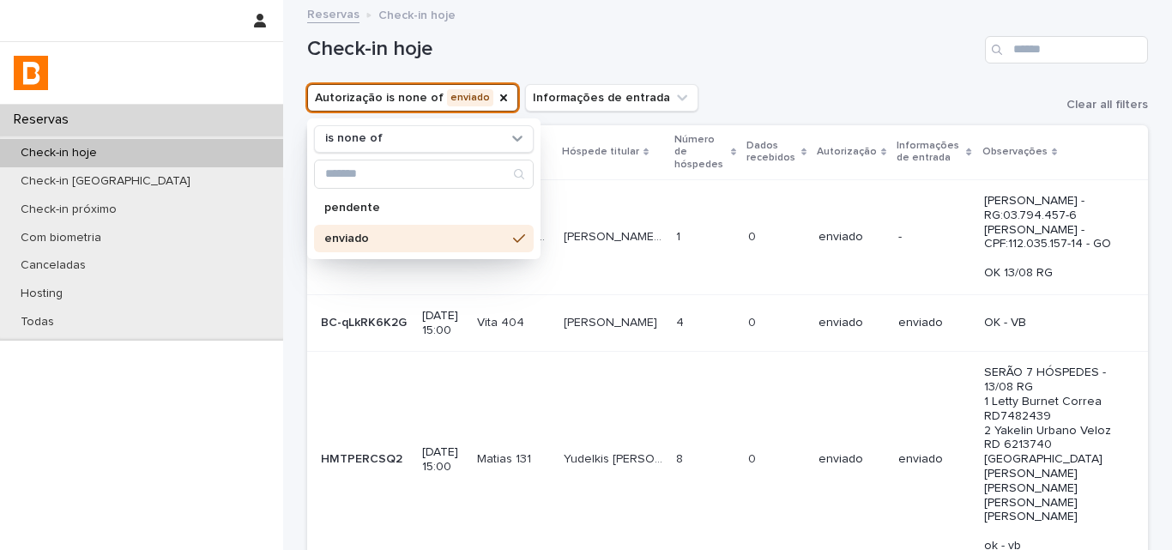
click at [791, 78] on div "Check-in hoje" at bounding box center [727, 43] width 841 height 82
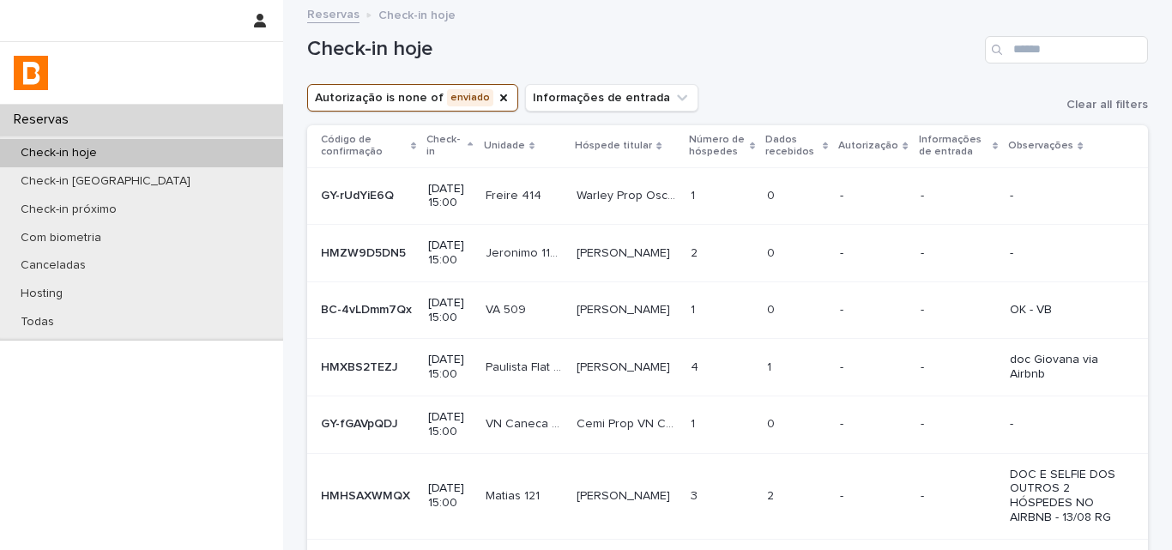
click at [692, 331] on td "1 1" at bounding box center [722, 309] width 76 height 57
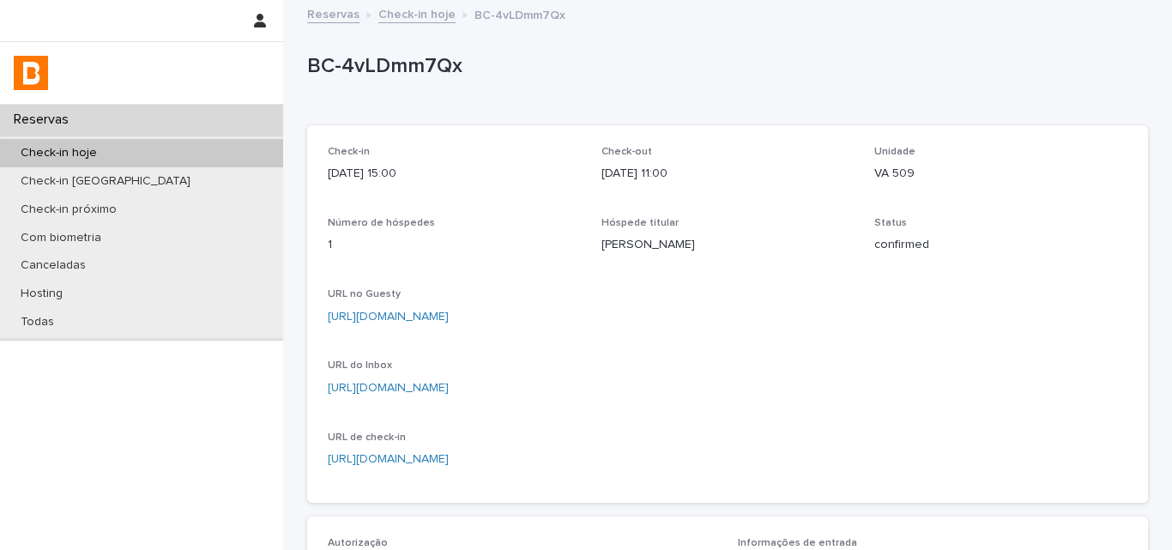
scroll to position [613, 0]
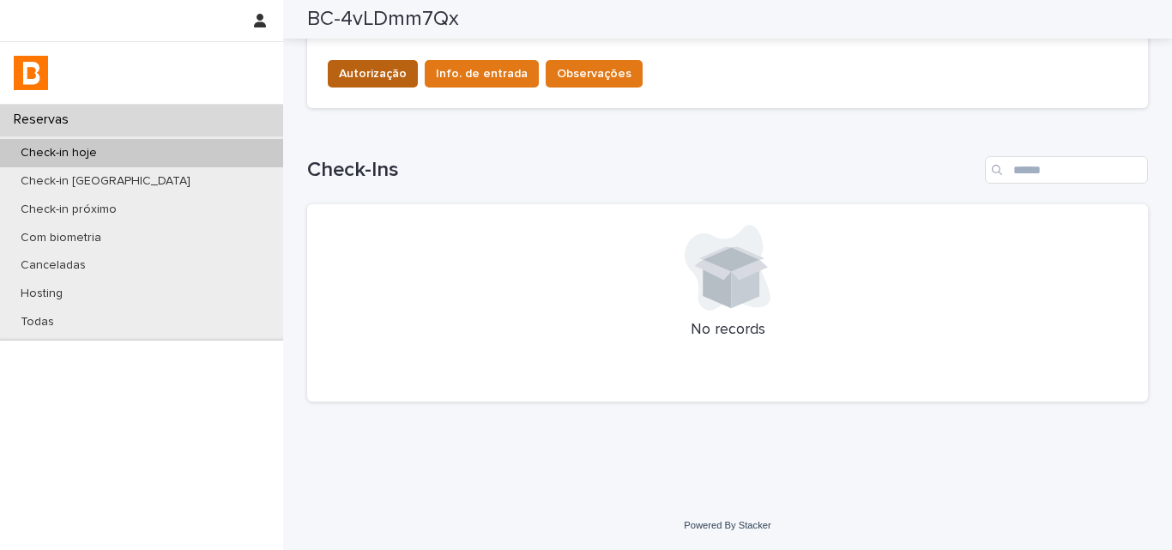
click at [368, 70] on span "Autorização" at bounding box center [373, 73] width 68 height 17
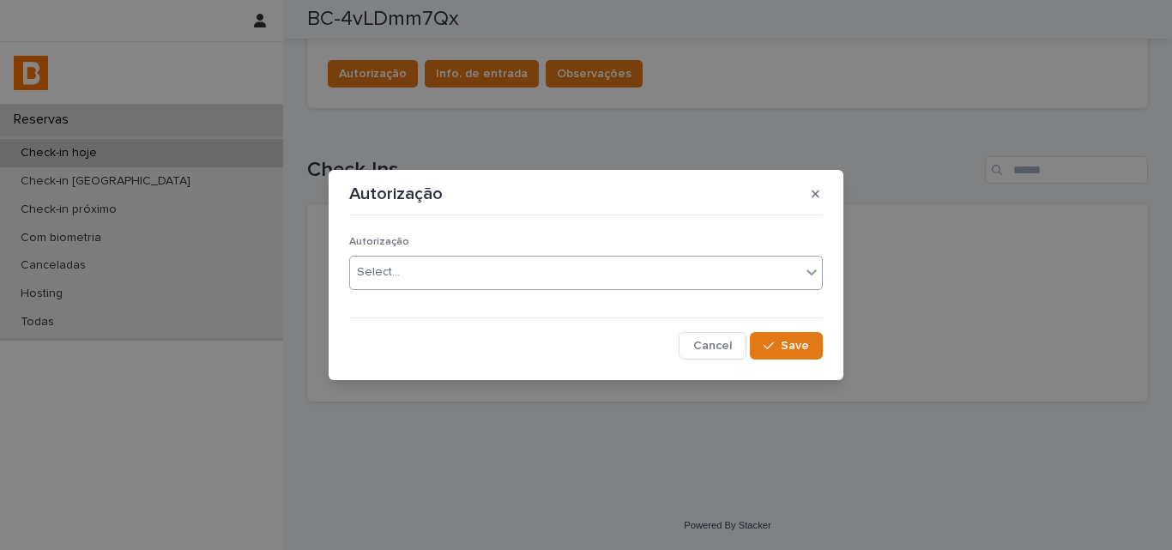
click at [369, 281] on div "Select..." at bounding box center [378, 272] width 43 height 18
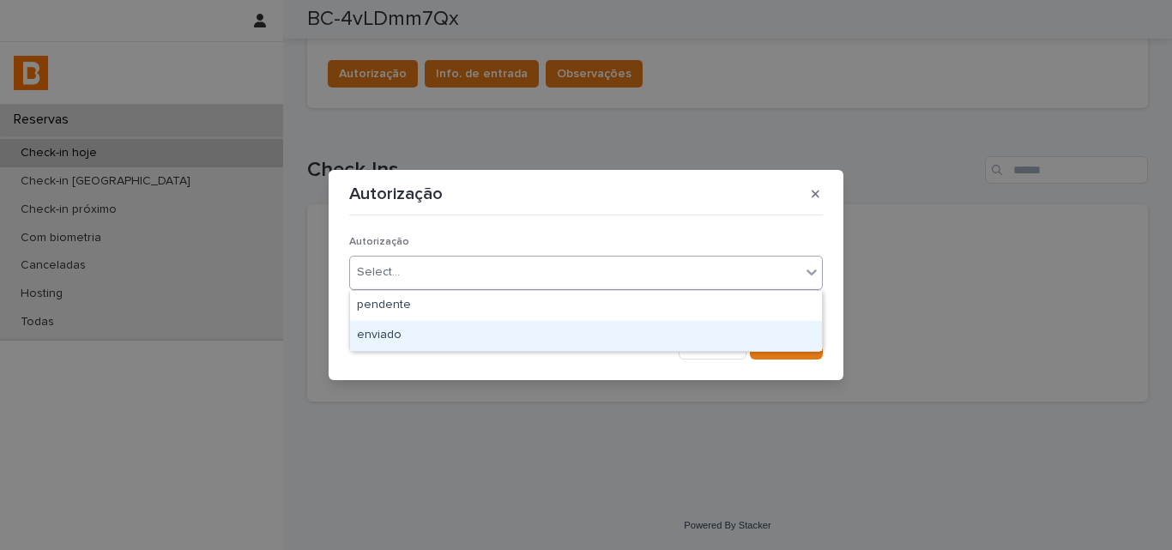
drag, startPoint x: 370, startPoint y: 316, endPoint x: 375, endPoint y: 336, distance: 21.2
click at [372, 343] on div "enviado" at bounding box center [586, 336] width 472 height 30
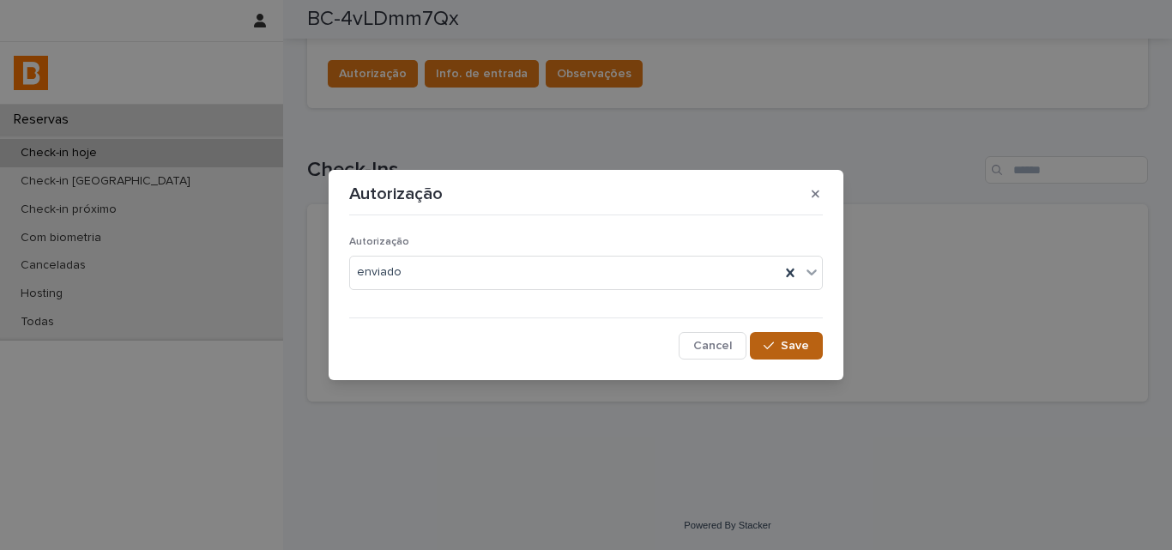
click at [788, 347] on span "Save" at bounding box center [795, 346] width 28 height 12
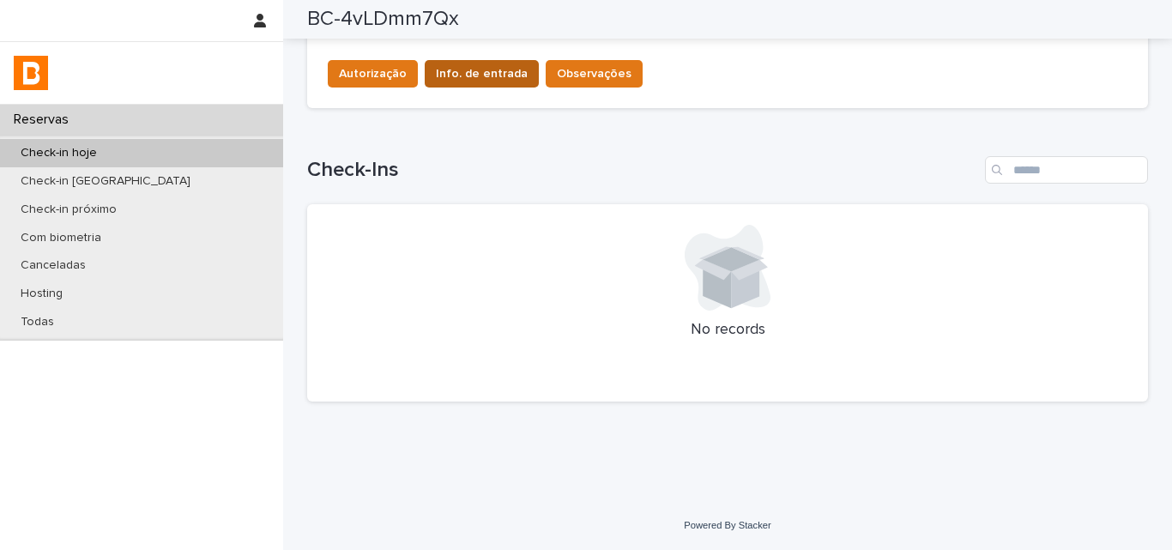
click at [471, 88] on div "Autorização Info. de entrada Observações" at bounding box center [482, 77] width 322 height 34
click at [474, 71] on span "Info. de entrada" at bounding box center [482, 73] width 92 height 17
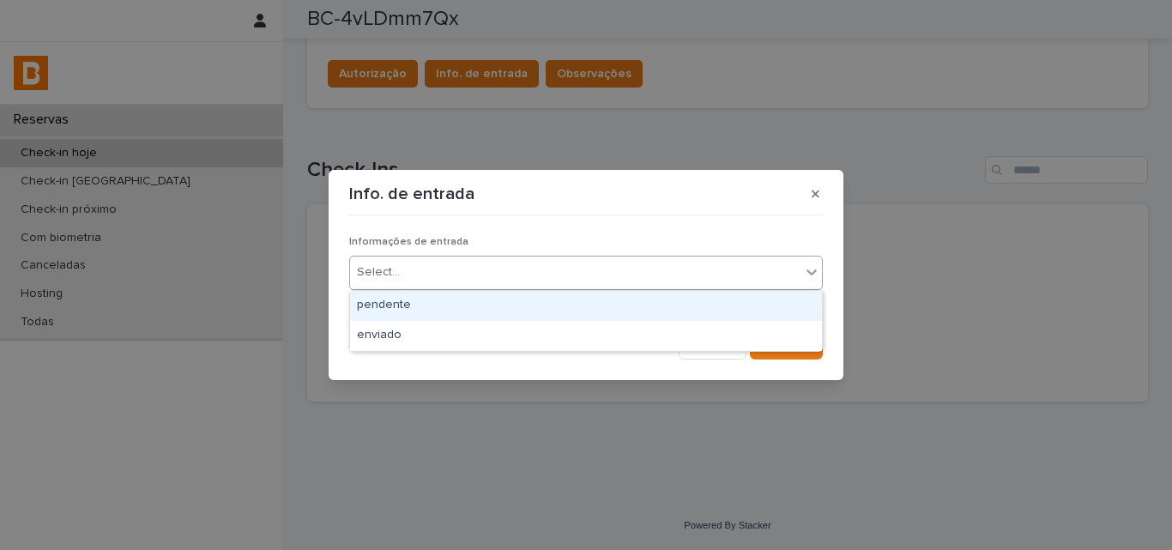
click at [463, 267] on div "Select..." at bounding box center [575, 272] width 450 height 28
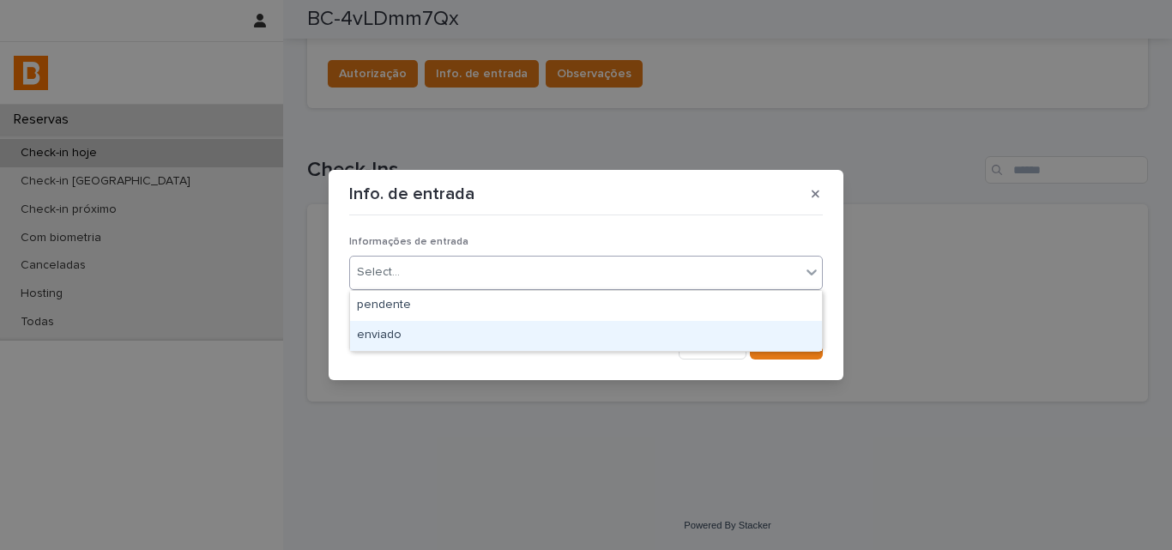
click at [445, 340] on div "enviado" at bounding box center [586, 336] width 472 height 30
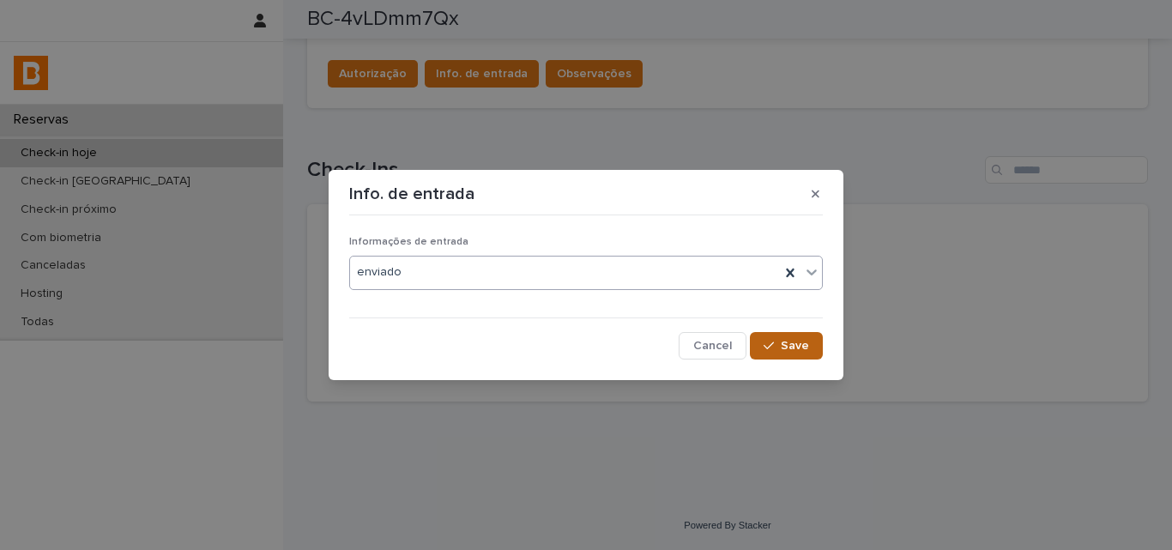
click at [805, 353] on button "Save" at bounding box center [786, 345] width 73 height 27
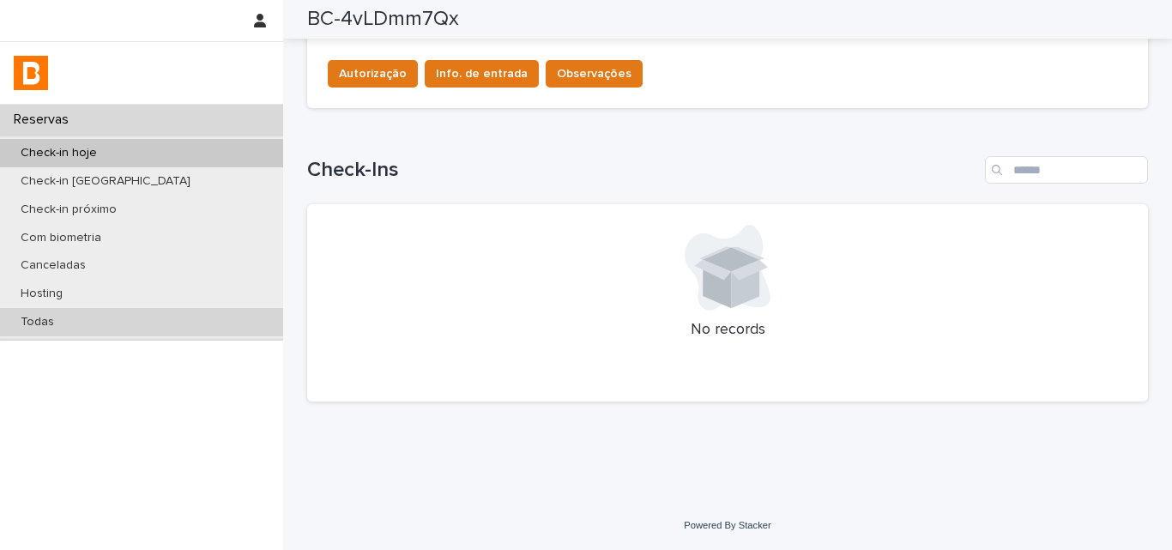
click at [40, 326] on p "Todas" at bounding box center [37, 322] width 61 height 15
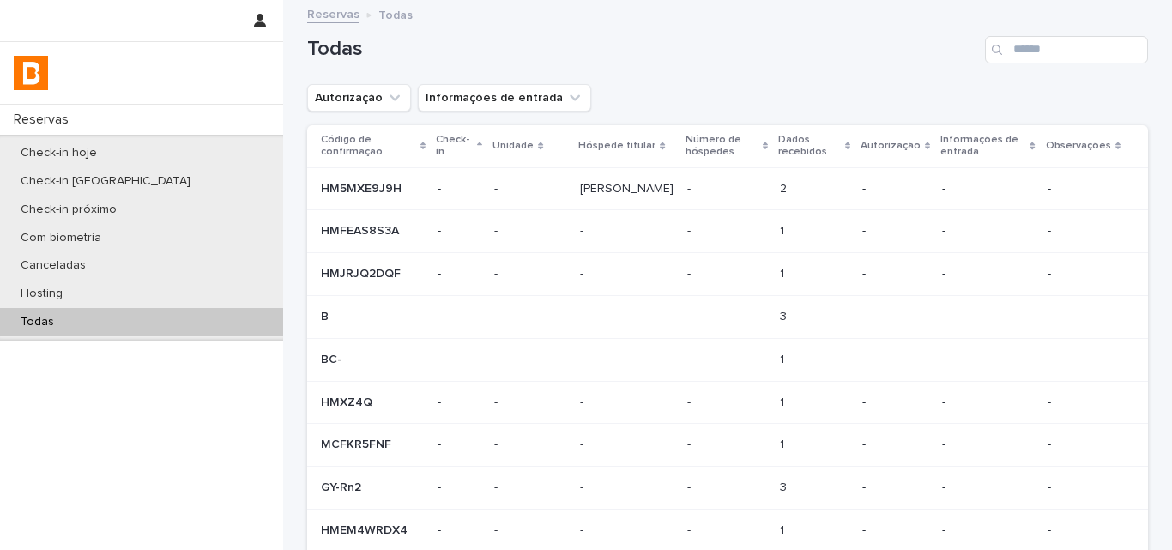
click at [1002, 55] on div "Search" at bounding box center [998, 49] width 27 height 27
click at [1019, 52] on input "Search" at bounding box center [1066, 49] width 163 height 27
paste input "**********"
type input "**********"
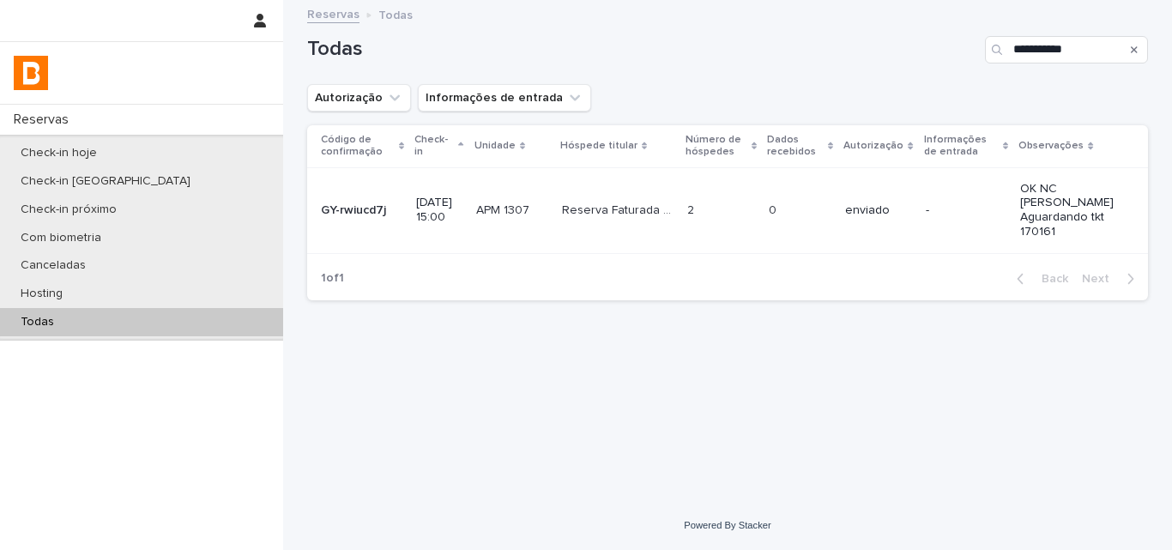
click at [911, 240] on td "enviado" at bounding box center [878, 210] width 80 height 86
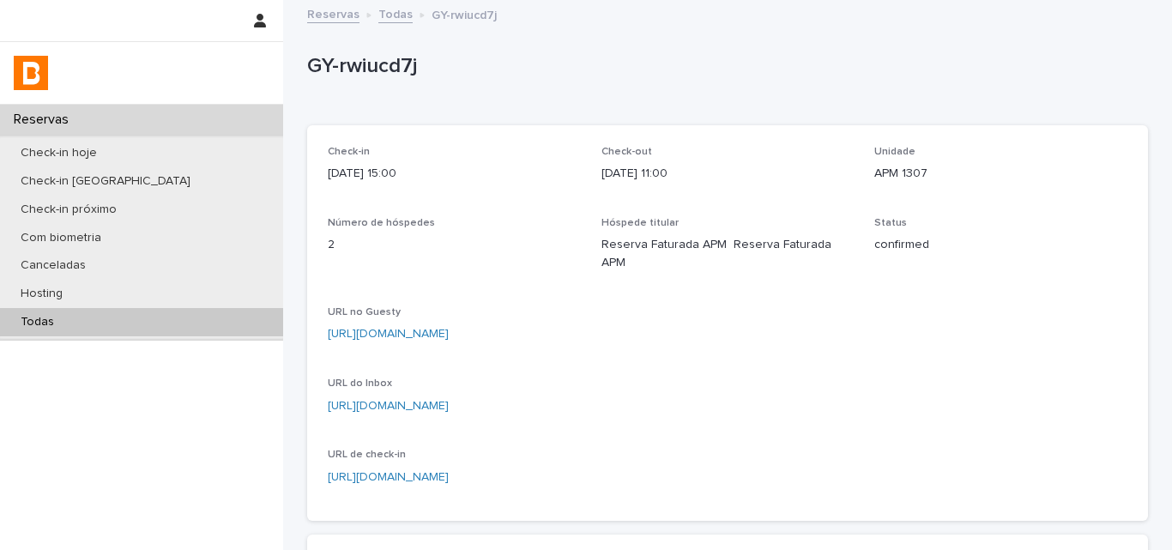
scroll to position [429, 0]
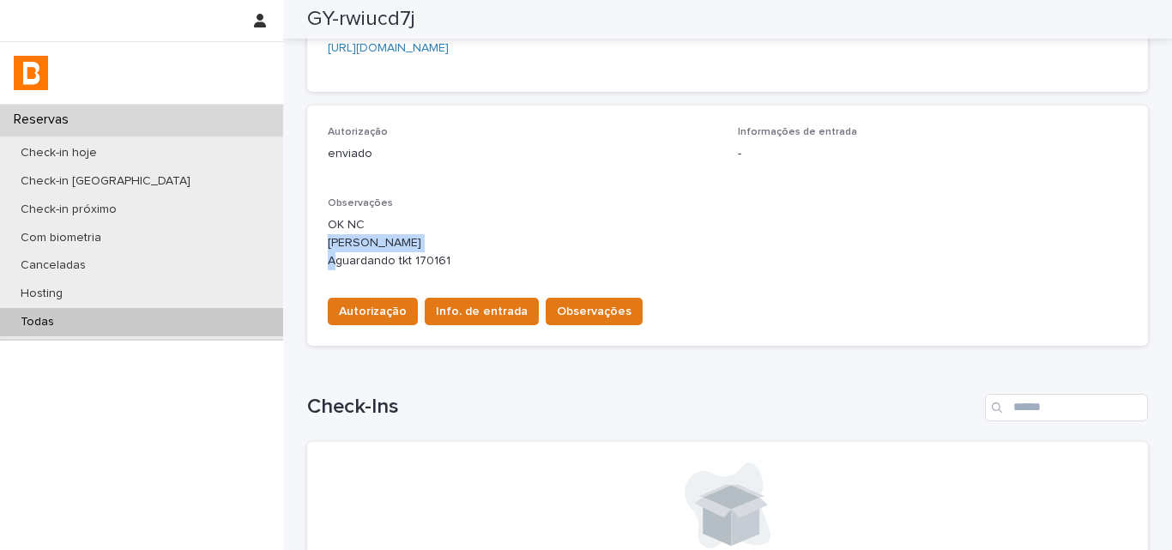
drag, startPoint x: 316, startPoint y: 223, endPoint x: 431, endPoint y: 227, distance: 115.1
click at [431, 227] on div "Autorização enviado Informações de entrada - Observações OK NC [PERSON_NAME] Ag…" at bounding box center [727, 226] width 841 height 240
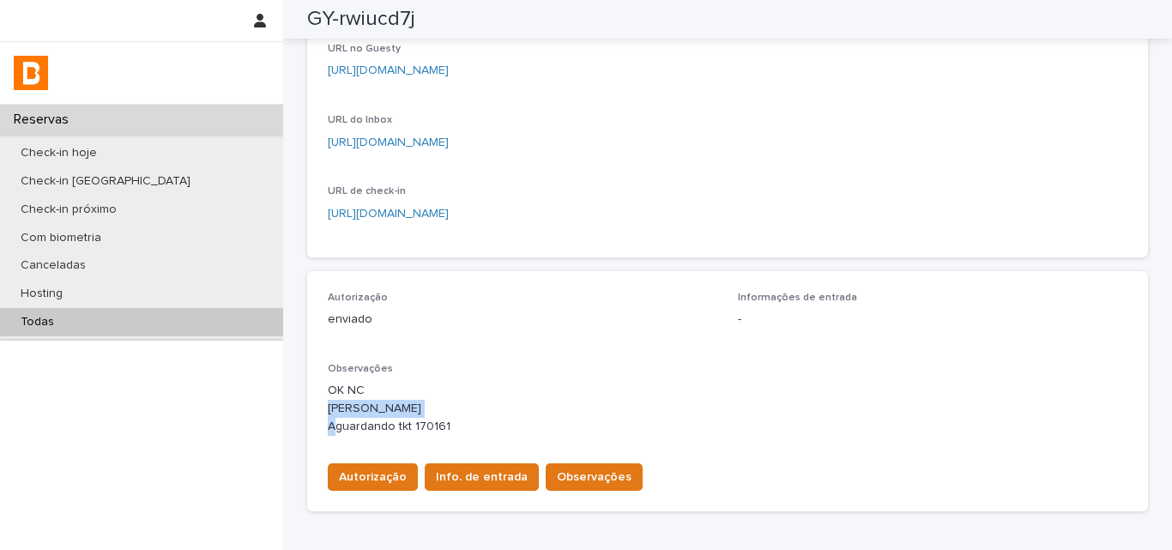
scroll to position [86, 0]
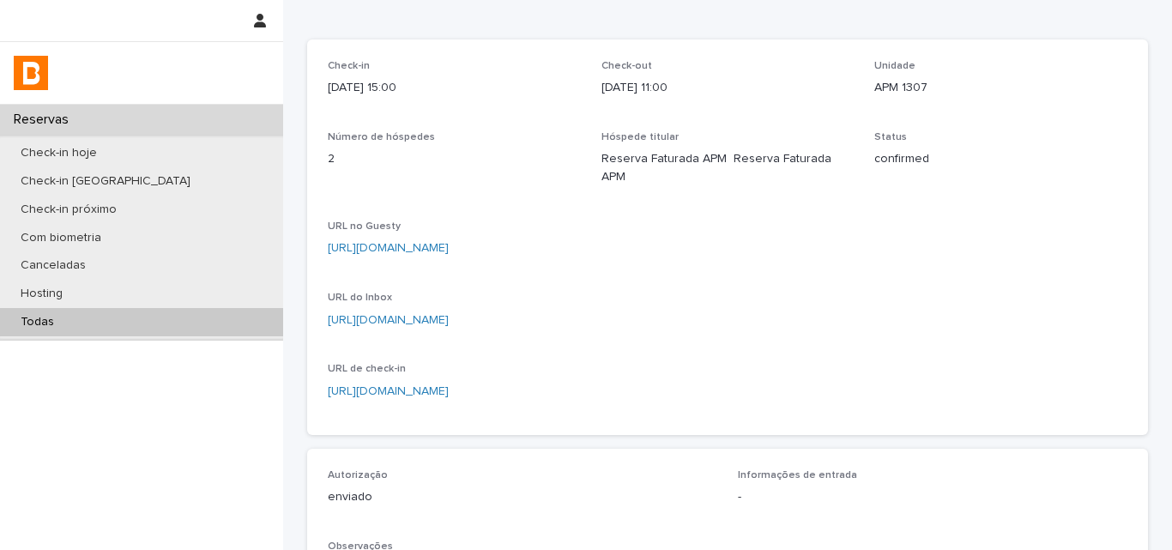
click at [182, 314] on div "Todas" at bounding box center [141, 322] width 283 height 28
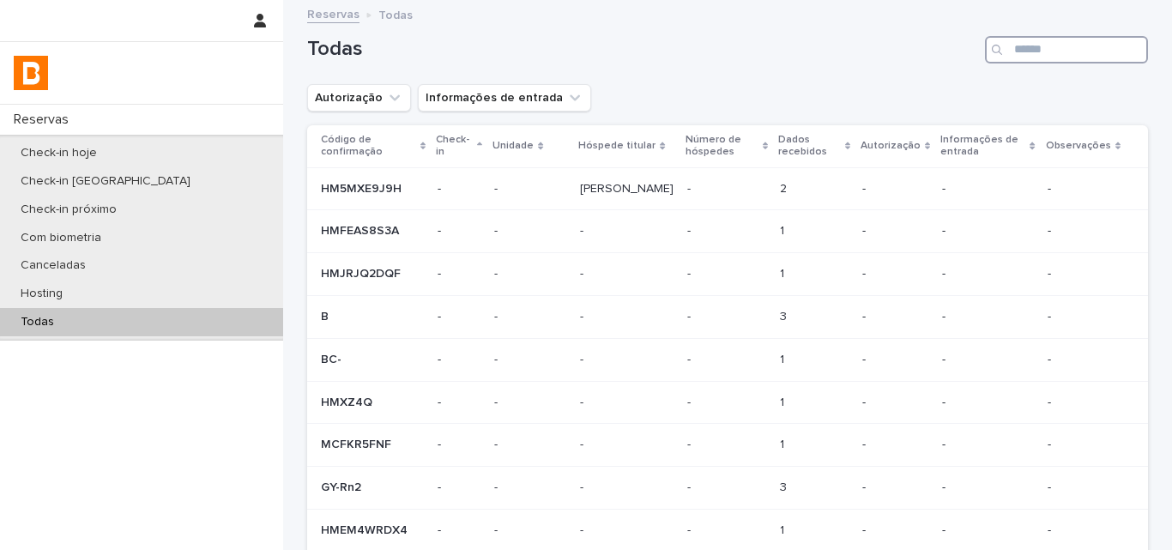
click at [1049, 45] on input "Search" at bounding box center [1066, 49] width 163 height 27
paste input "**********"
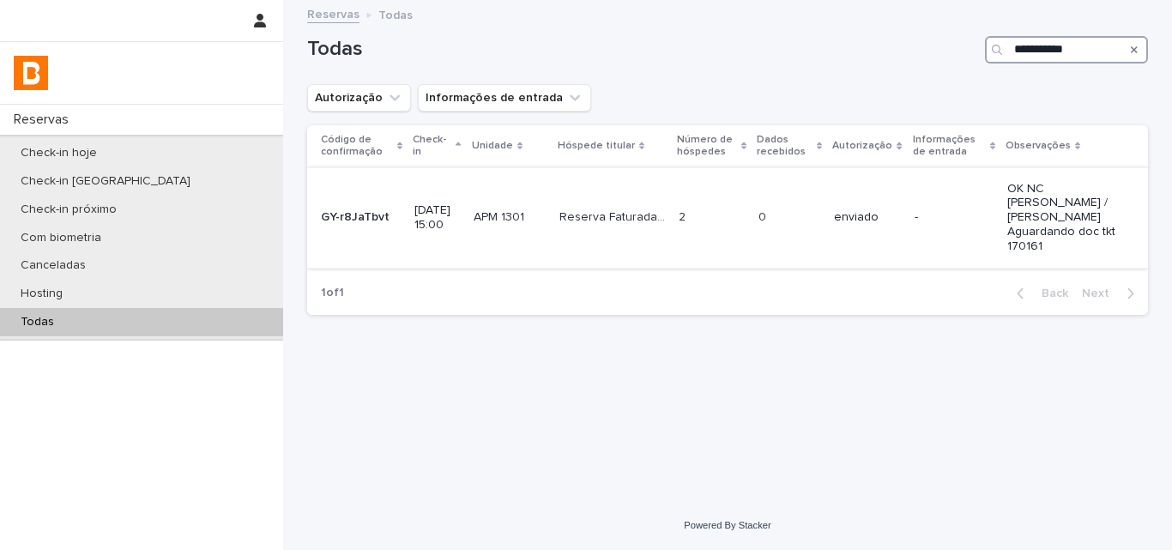
type input "**********"
click at [850, 210] on td "enviado" at bounding box center [867, 217] width 80 height 100
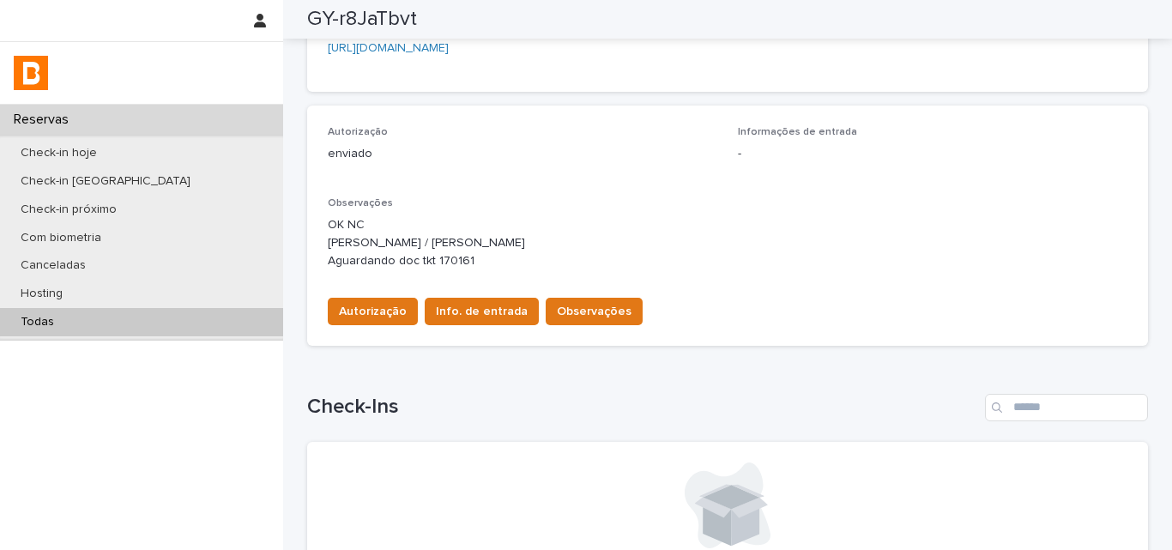
scroll to position [515, 0]
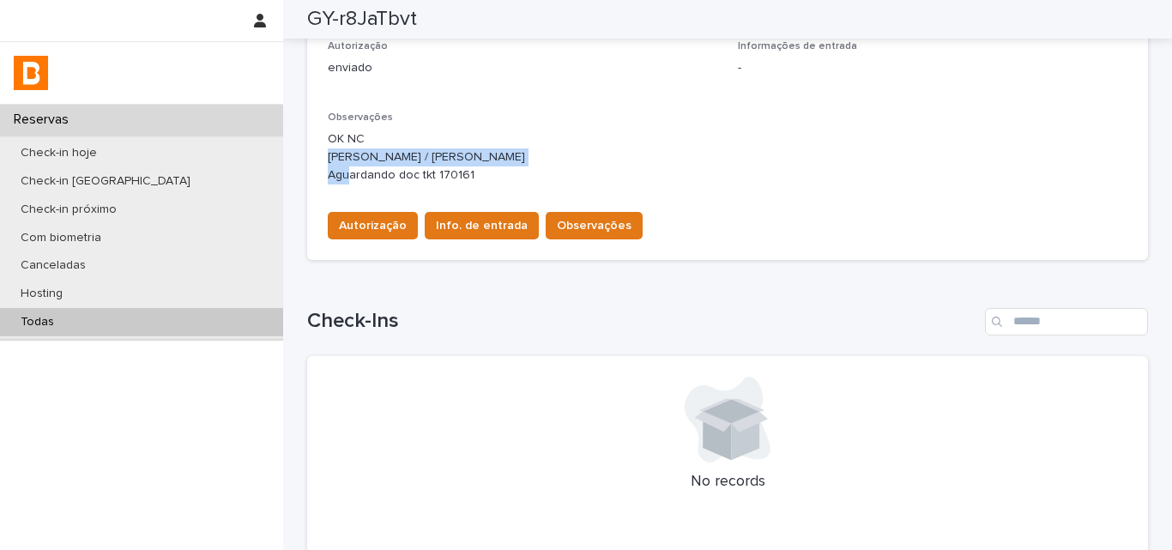
drag, startPoint x: 321, startPoint y: 138, endPoint x: 511, endPoint y: 140, distance: 190.5
click at [511, 140] on p "OK NC [PERSON_NAME] / [PERSON_NAME] Aguardando doc tkt 170161" at bounding box center [728, 156] width 800 height 53
click at [166, 326] on div "Todas" at bounding box center [141, 322] width 283 height 28
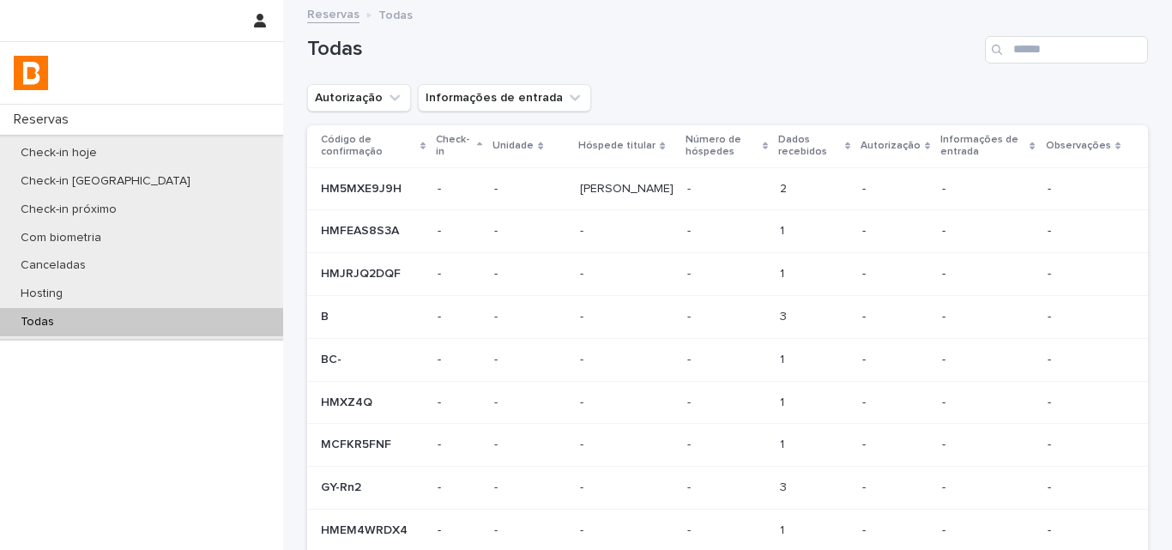
click at [994, 55] on div "Search" at bounding box center [998, 49] width 27 height 27
click at [1018, 52] on input "Search" at bounding box center [1066, 49] width 163 height 27
paste input "**********"
type input "**********"
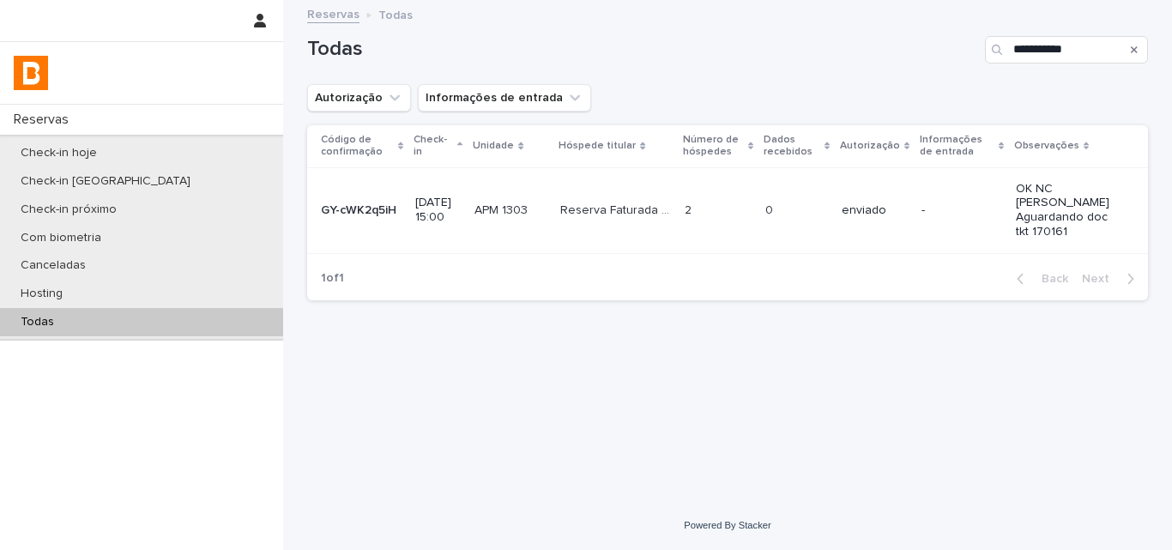
click at [1002, 203] on p "-" at bounding box center [962, 210] width 81 height 15
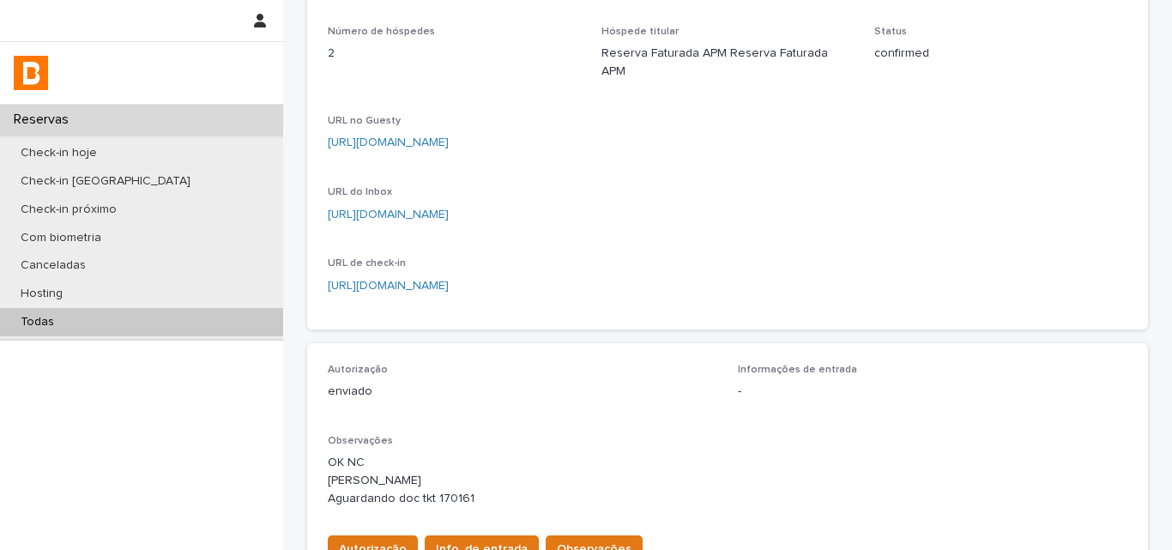
scroll to position [429, 0]
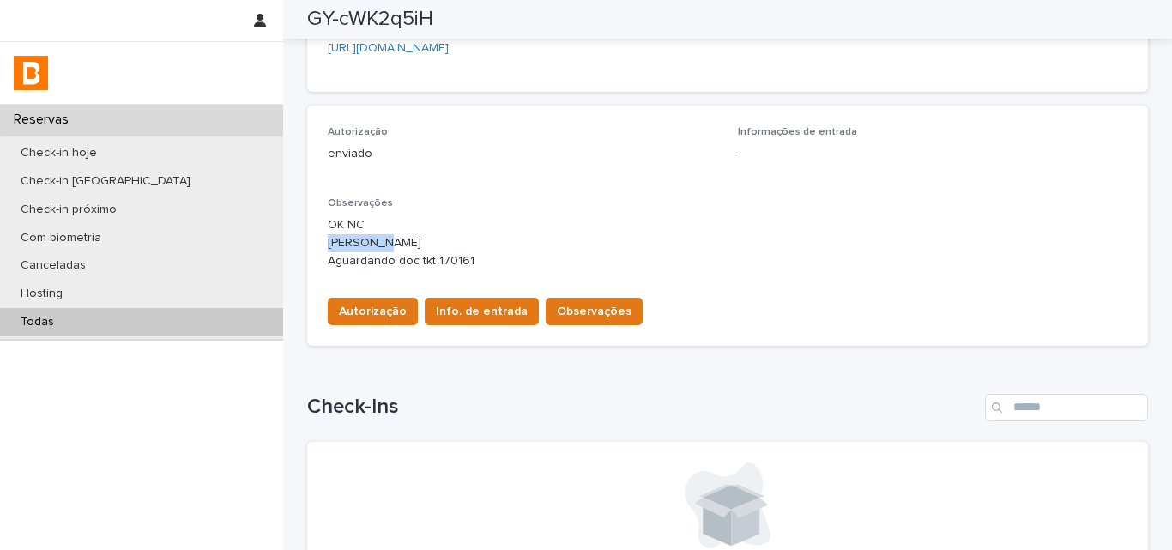
drag, startPoint x: 317, startPoint y: 222, endPoint x: 422, endPoint y: 225, distance: 105.6
click at [422, 225] on div "Autorização enviado Informações de entrada - Observações OK NC [PERSON_NAME] Ag…" at bounding box center [727, 226] width 841 height 240
click at [128, 327] on div "Todas" at bounding box center [141, 322] width 283 height 28
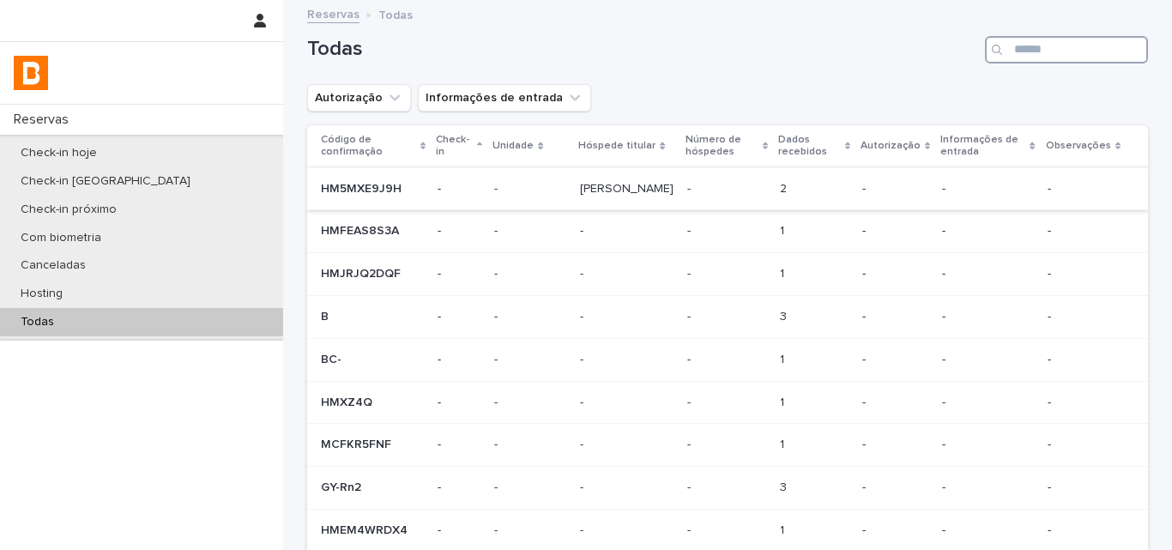
click at [1052, 57] on input "Search" at bounding box center [1066, 49] width 163 height 27
paste input "**********"
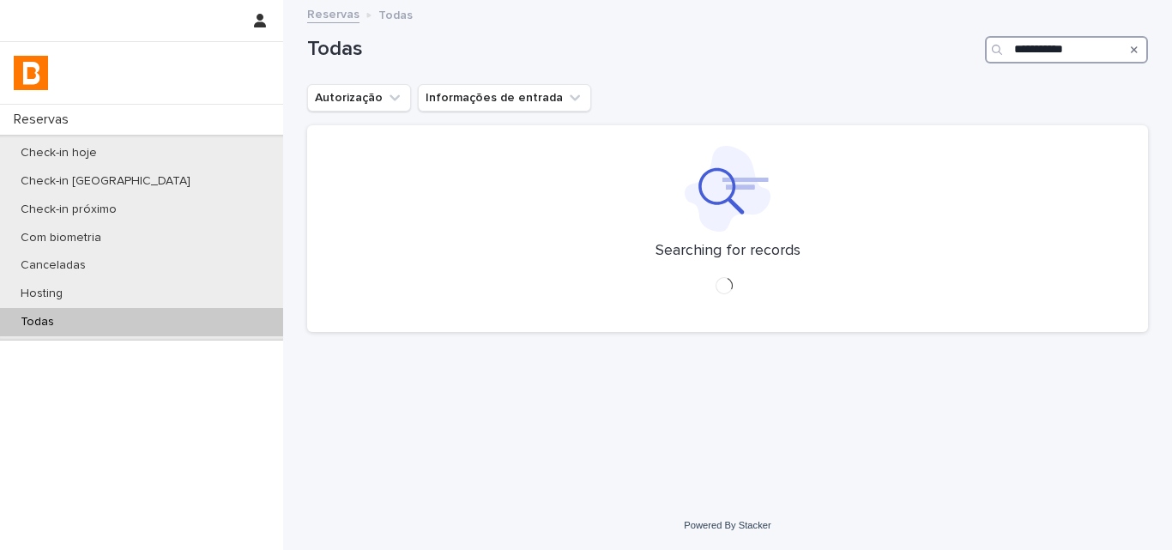
type input "**********"
click at [993, 92] on div "Autorização Informações de entrada" at bounding box center [727, 97] width 841 height 27
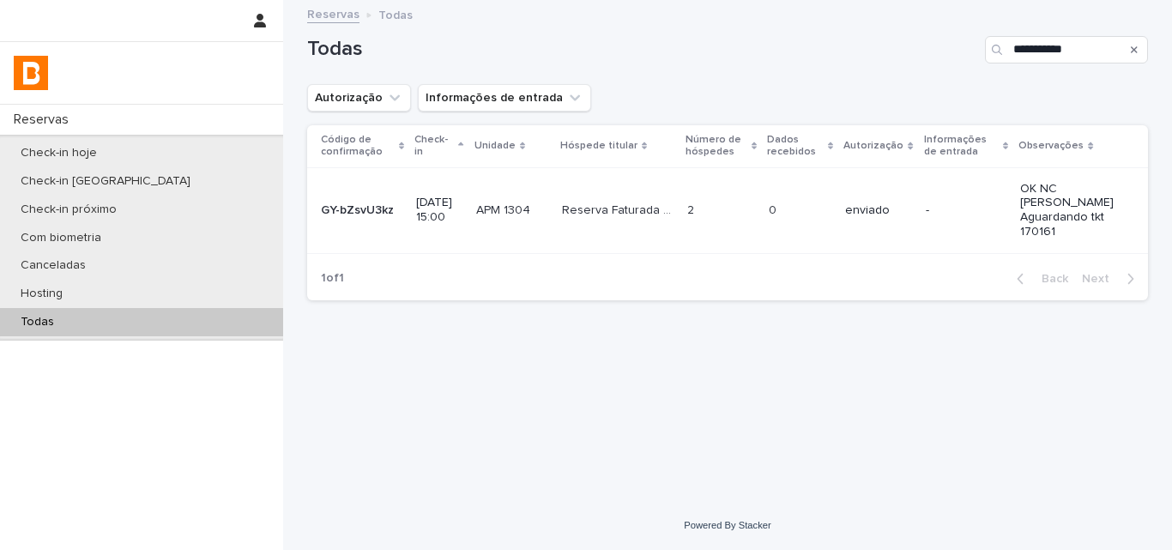
click at [908, 215] on p "enviado" at bounding box center [878, 210] width 66 height 15
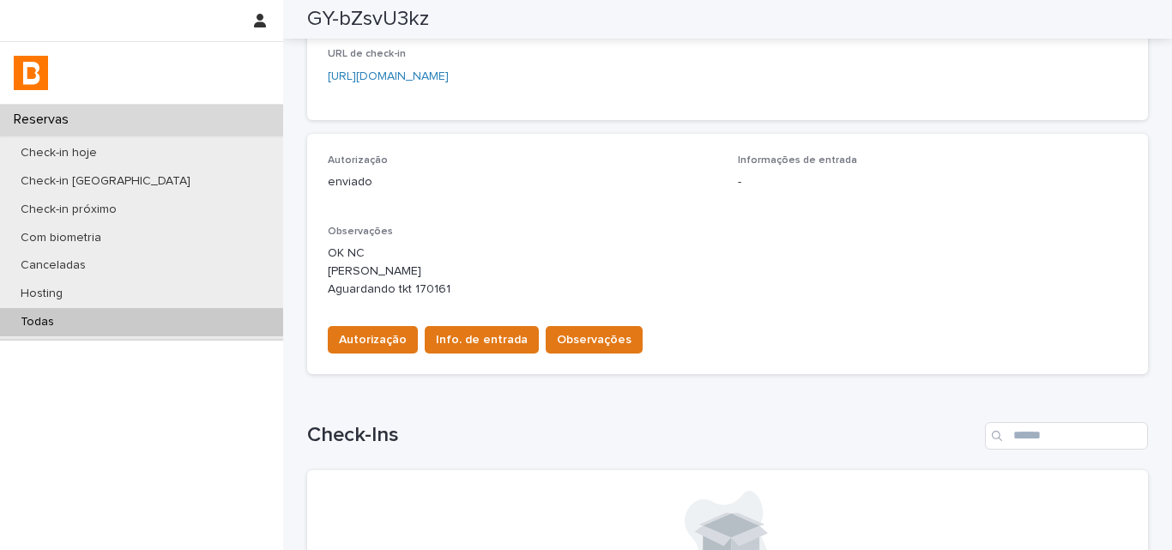
scroll to position [390, 0]
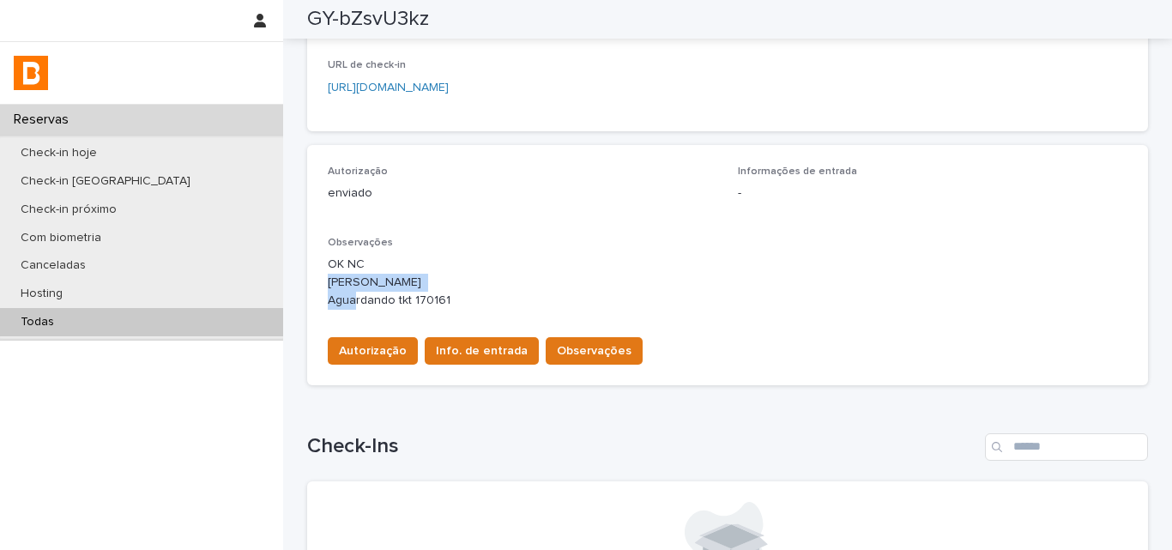
drag, startPoint x: 316, startPoint y: 262, endPoint x: 453, endPoint y: 263, distance: 137.3
click at [453, 263] on div "Autorização enviado Informações de entrada - Observações OK NC [PERSON_NAME] Ag…" at bounding box center [727, 265] width 841 height 240
click at [147, 320] on div "Todas" at bounding box center [141, 322] width 283 height 28
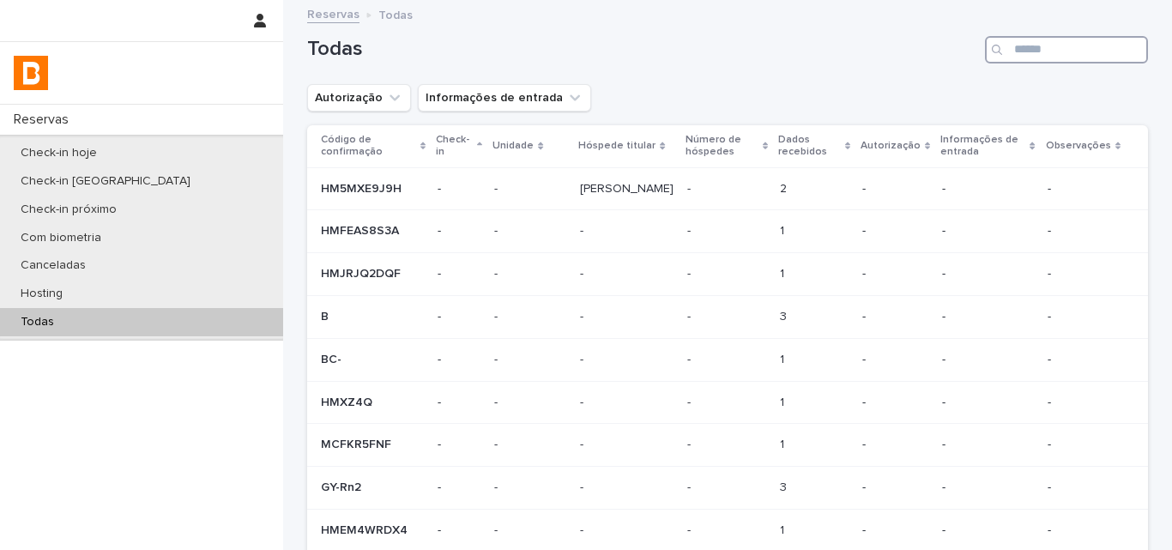
click at [1048, 41] on input "Search" at bounding box center [1066, 49] width 163 height 27
paste input "**********"
type input "**********"
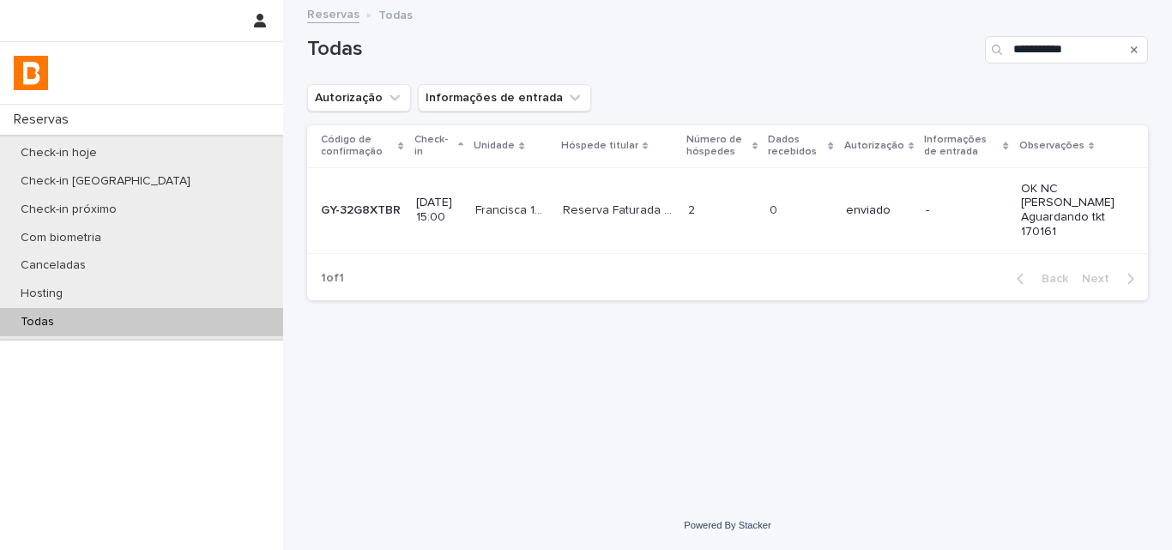
click at [960, 208] on p "-" at bounding box center [967, 210] width 82 height 15
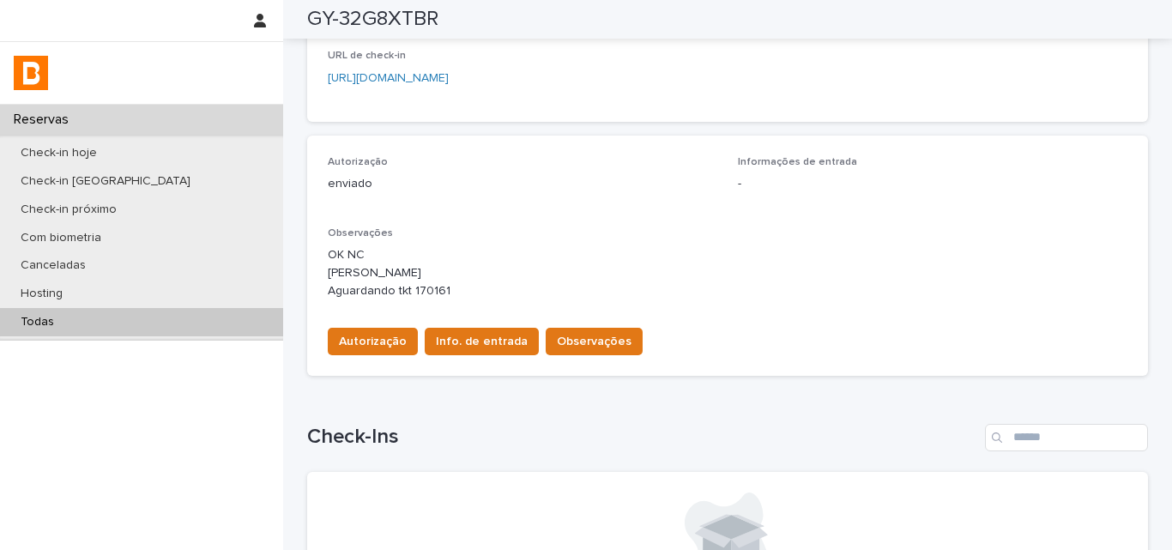
scroll to position [429, 0]
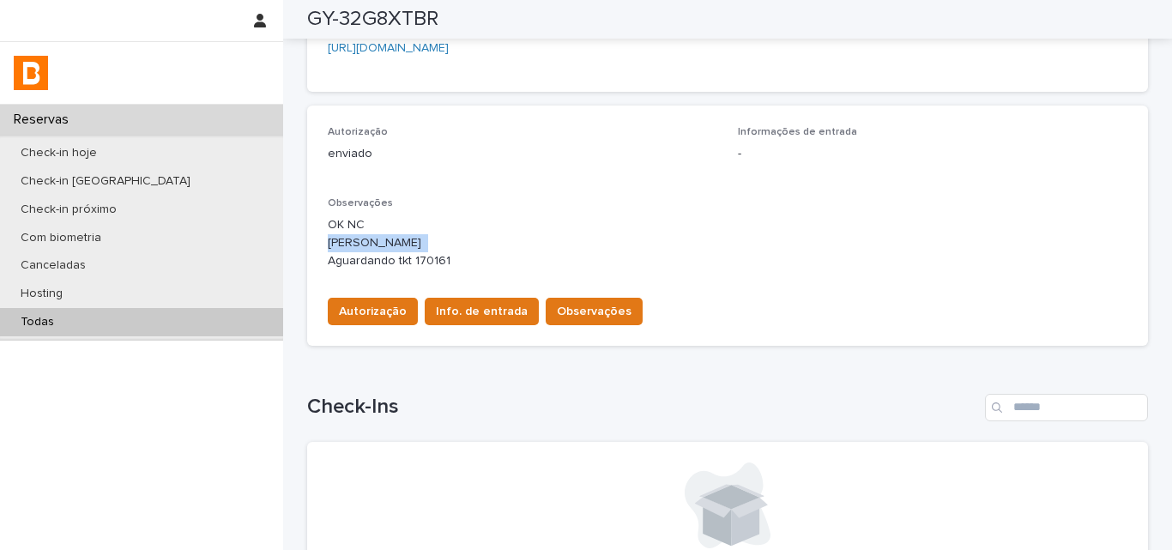
drag, startPoint x: 408, startPoint y: 219, endPoint x: 420, endPoint y: 219, distance: 12.0
click at [420, 219] on p "OK NC [PERSON_NAME] Aguardando tkt 170161" at bounding box center [728, 242] width 800 height 53
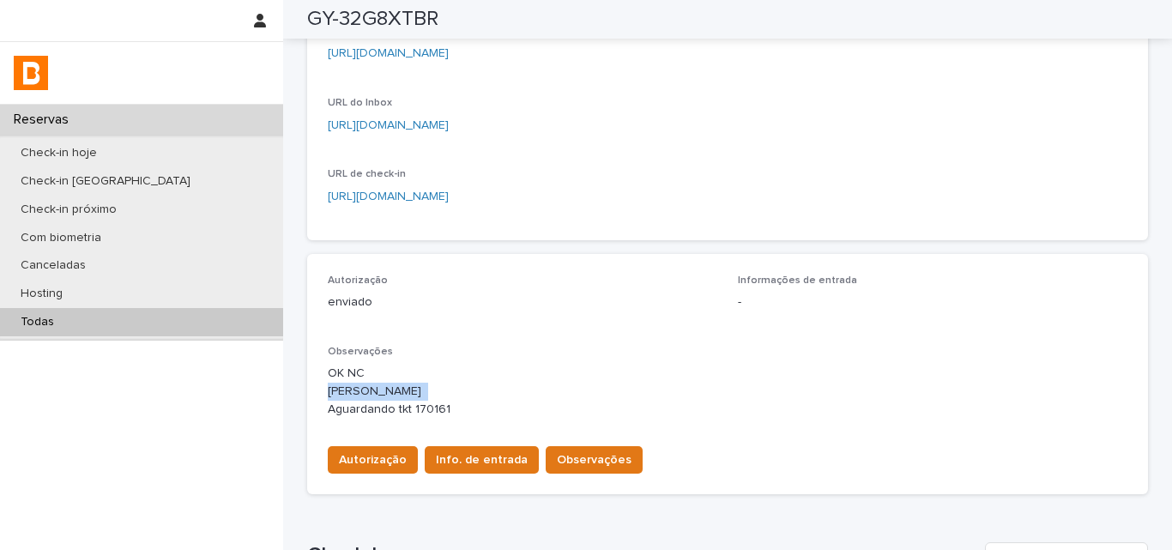
scroll to position [0, 0]
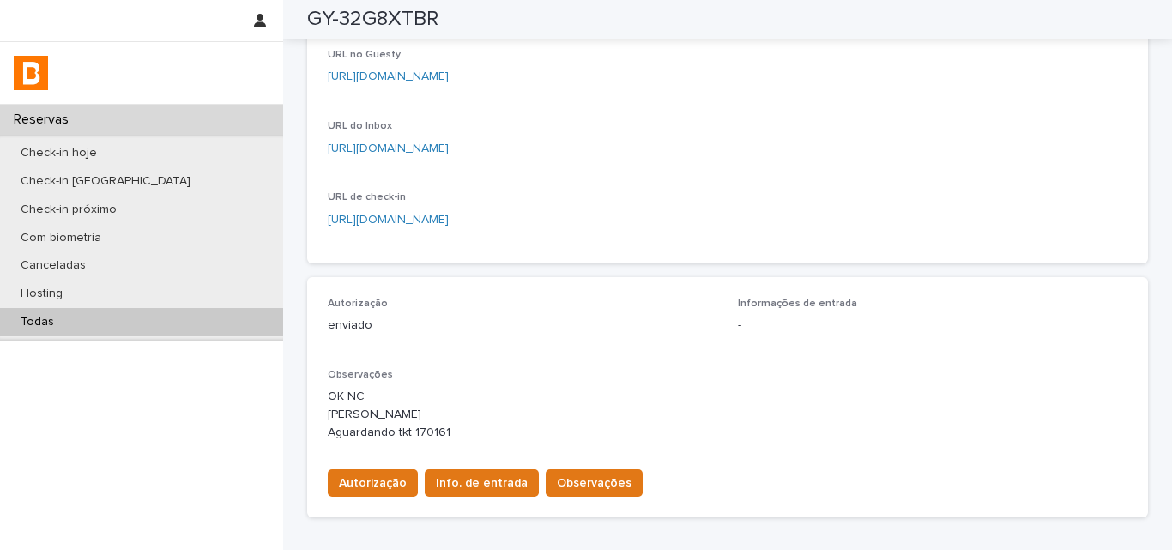
click at [564, 298] on p "Autorização" at bounding box center [523, 304] width 390 height 12
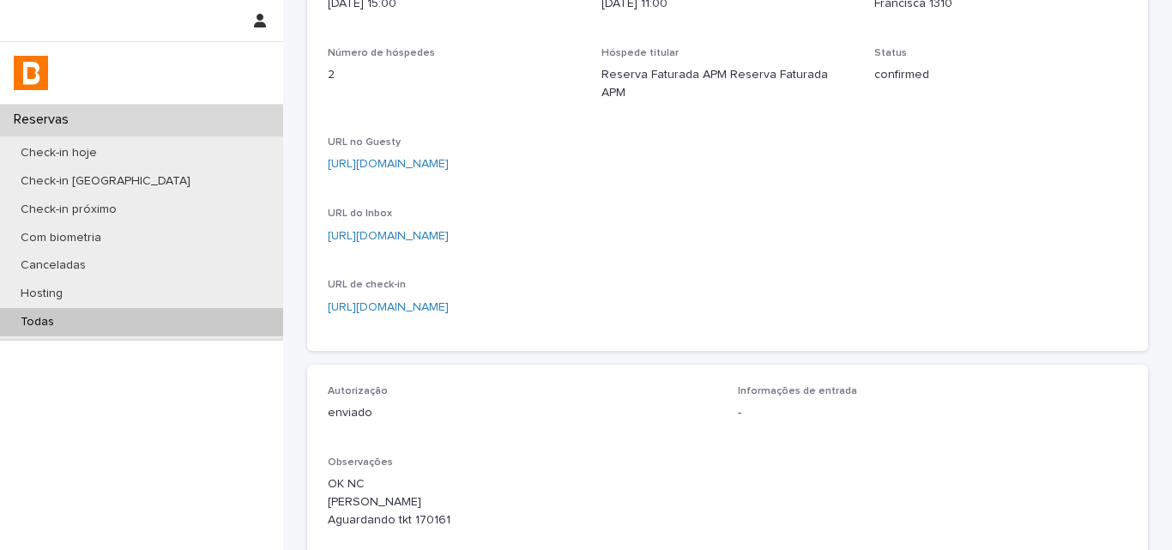
scroll to position [343, 0]
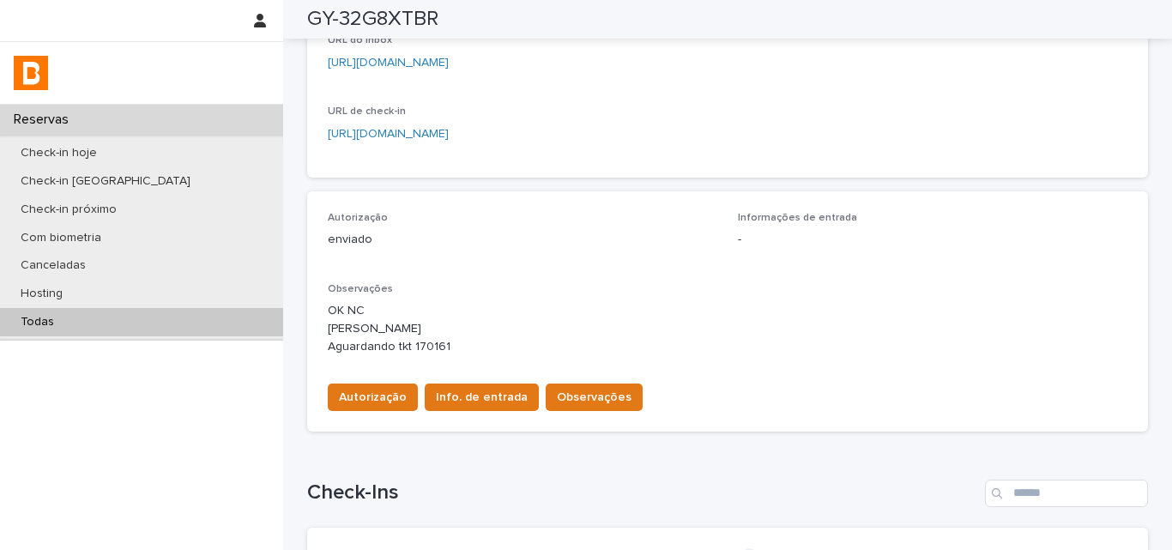
click at [559, 302] on p "OK NC [PERSON_NAME] Aguardando tkt 170161" at bounding box center [728, 328] width 800 height 53
click at [407, 324] on p "OK NC [PERSON_NAME] Aguardando tkt 170161" at bounding box center [728, 328] width 800 height 53
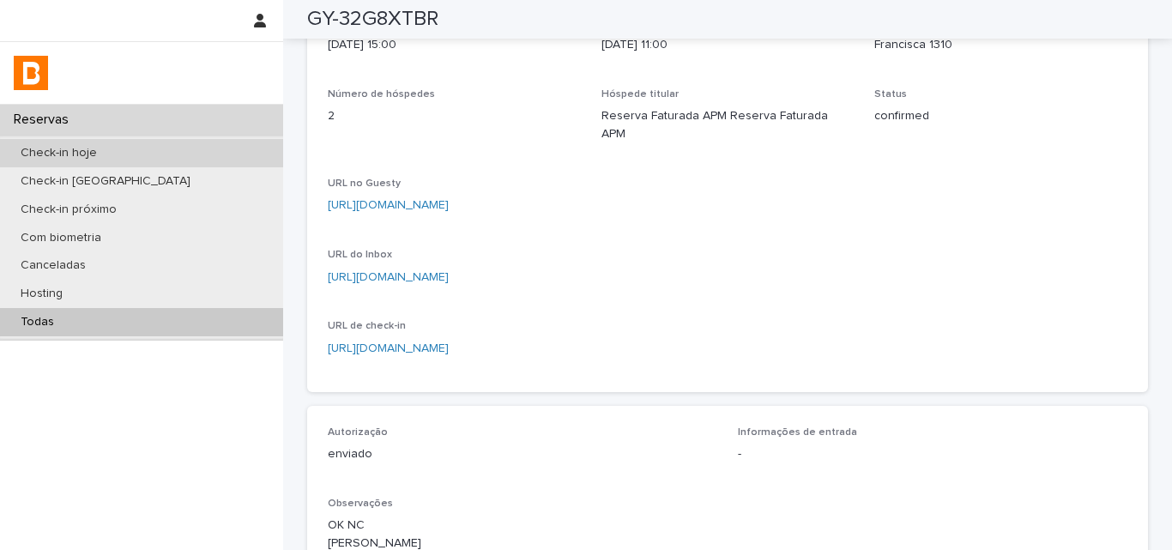
scroll to position [0, 0]
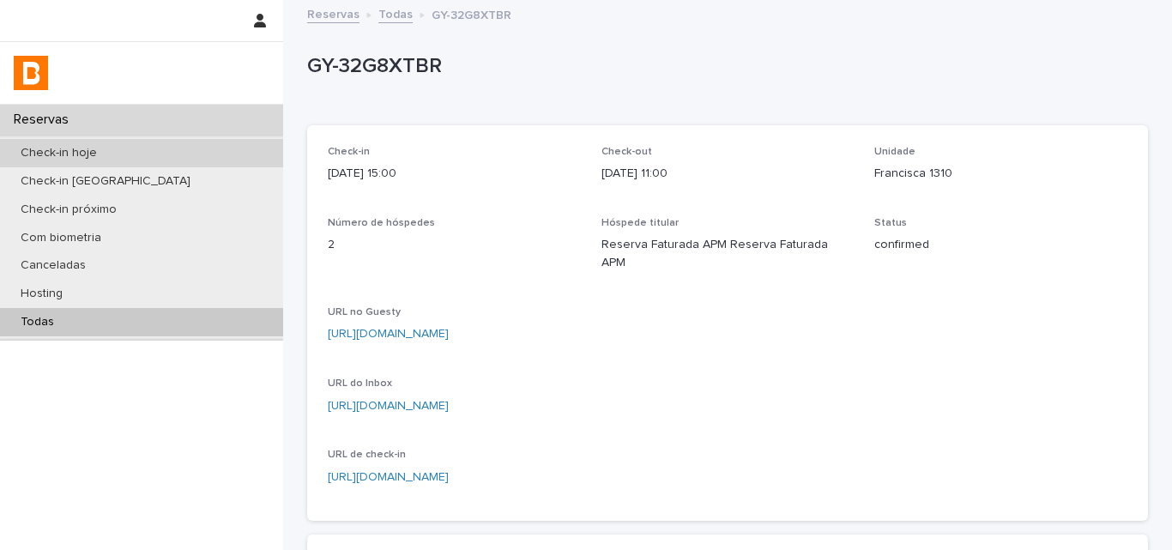
click at [204, 152] on div "Check-in hoje" at bounding box center [141, 153] width 283 height 28
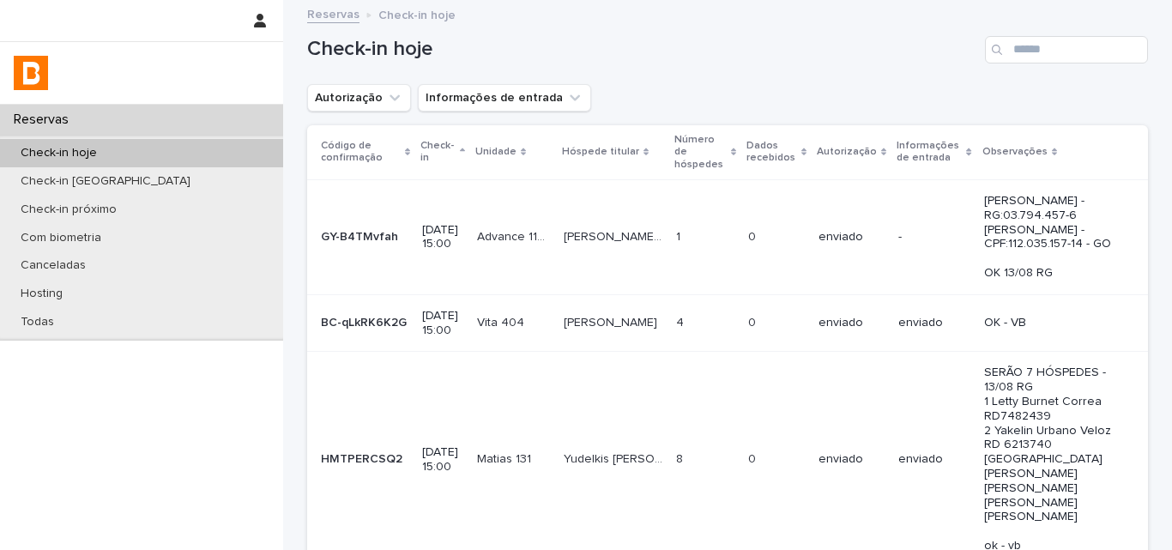
click at [386, 101] on icon "Autorização" at bounding box center [394, 97] width 17 height 17
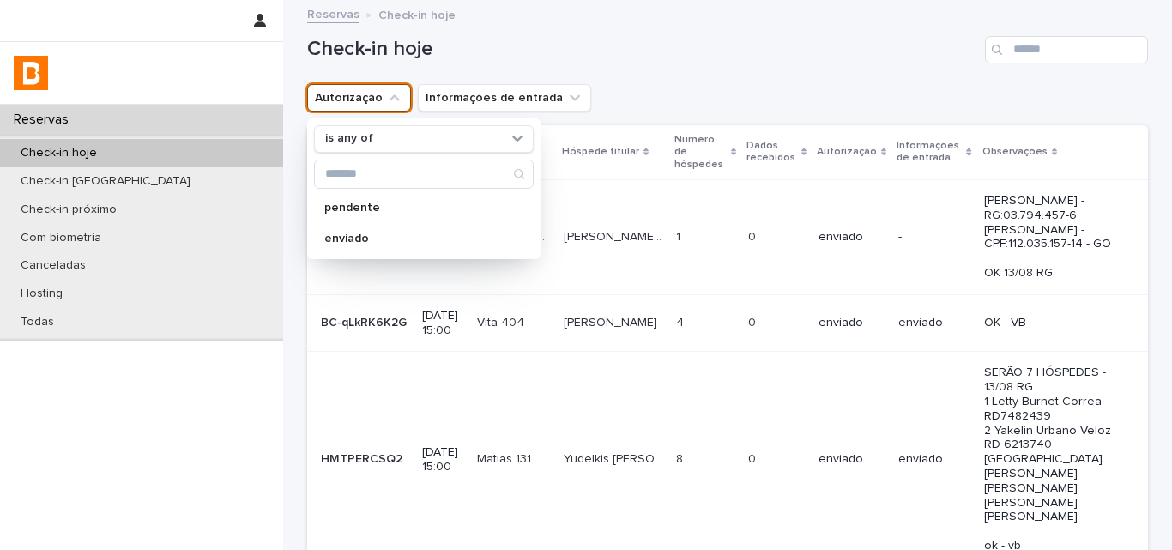
click at [378, 150] on div "is any of" at bounding box center [424, 138] width 220 height 27
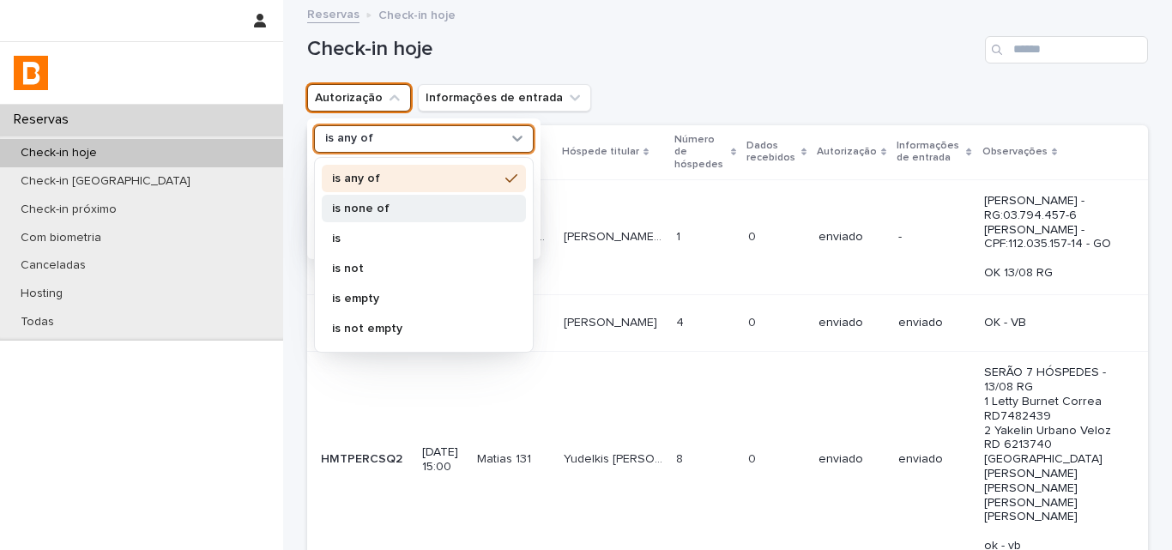
click at [373, 215] on div "is none of" at bounding box center [424, 208] width 204 height 27
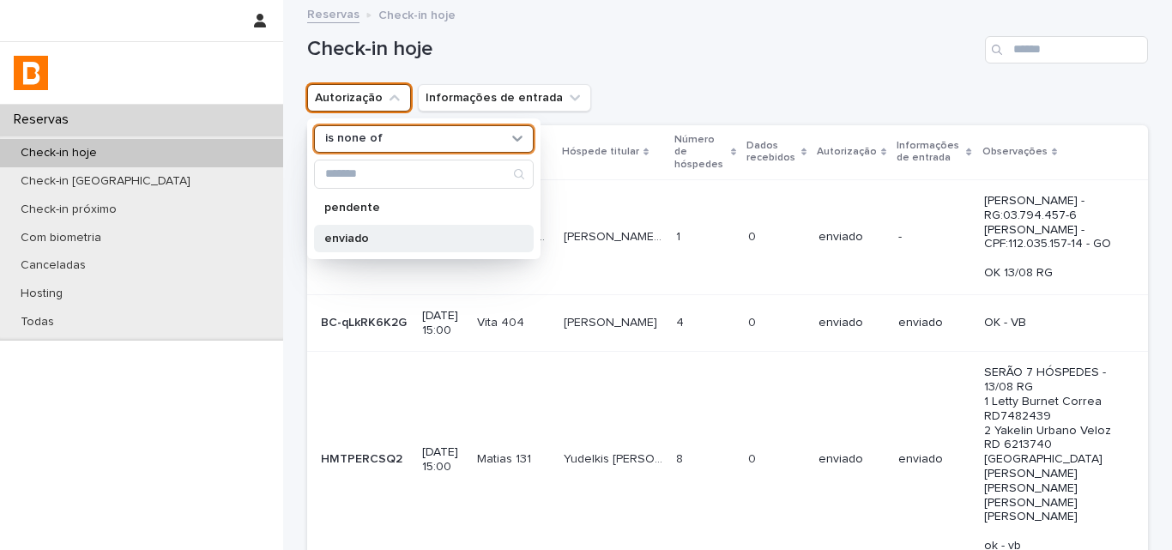
click at [379, 246] on div "enviado" at bounding box center [424, 238] width 220 height 27
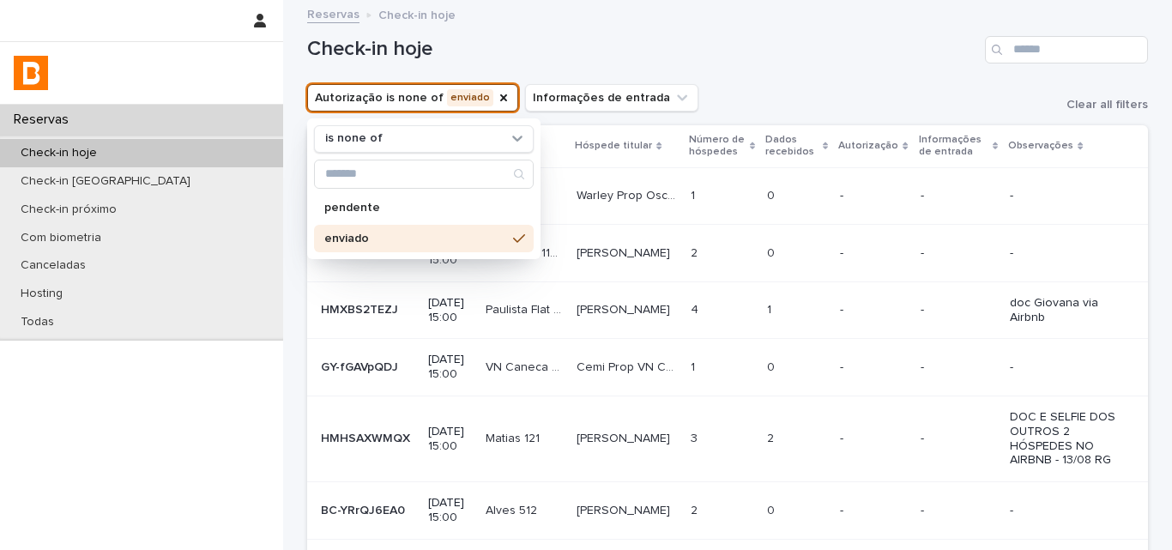
click at [892, 63] on div "Check-in hoje" at bounding box center [727, 49] width 841 height 27
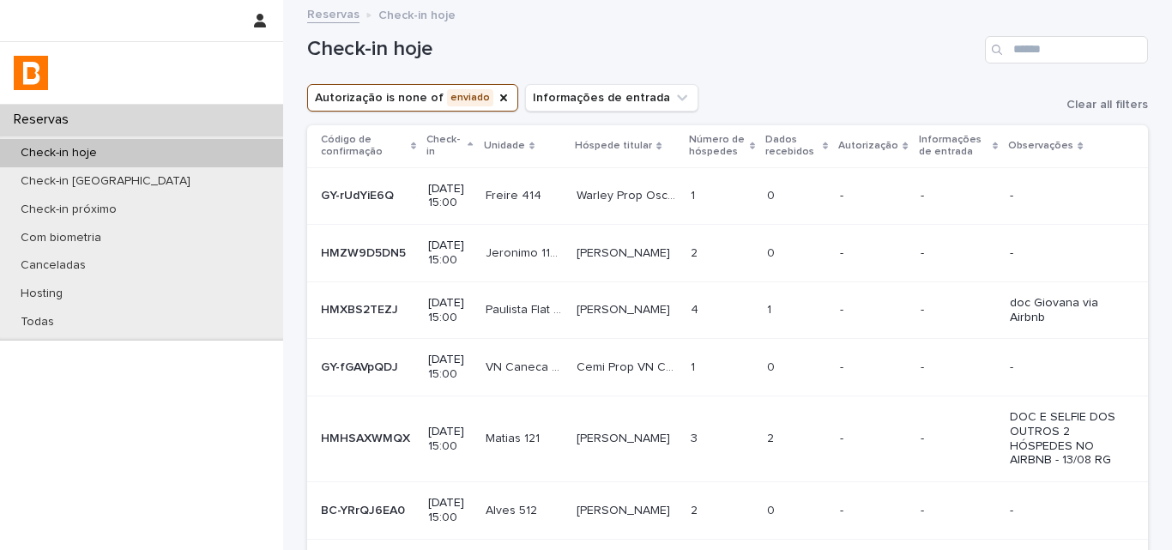
click at [801, 210] on div "0 0" at bounding box center [796, 196] width 59 height 28
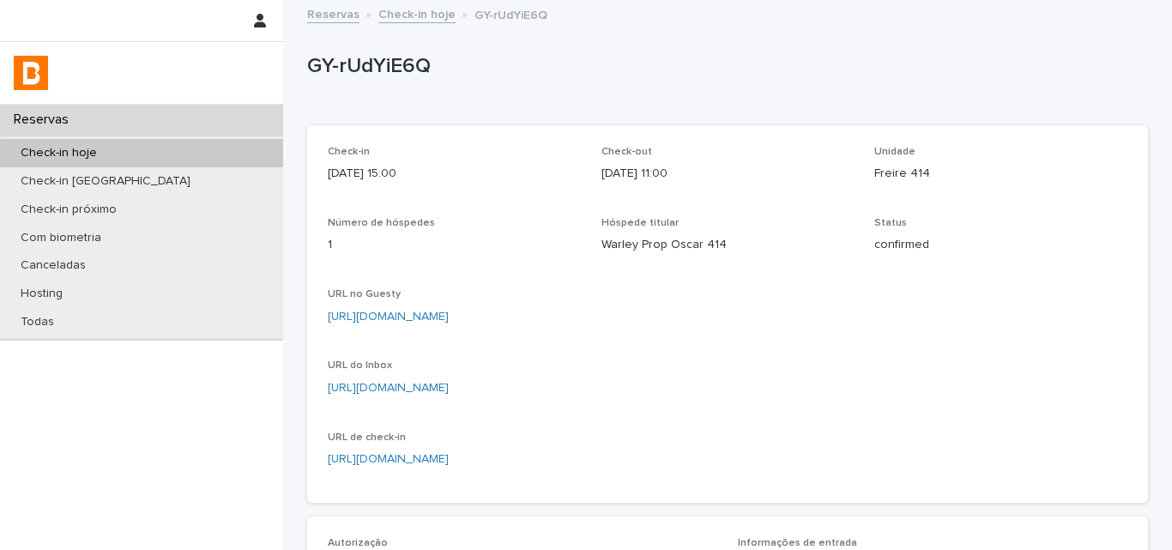
scroll to position [172, 0]
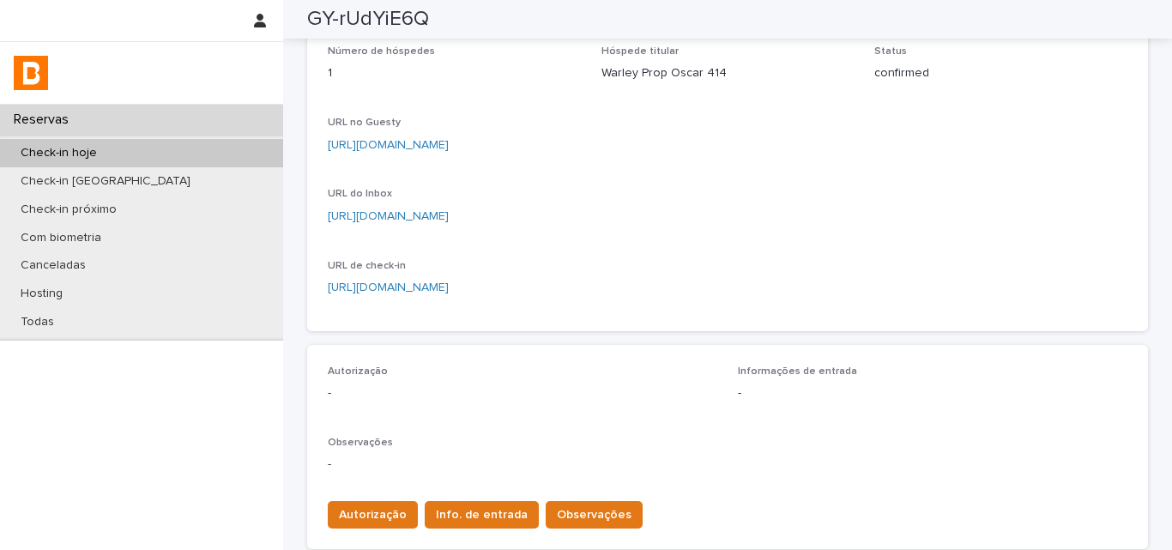
click at [577, 500] on div "Autorização Info. de entrada Observações" at bounding box center [728, 511] width 800 height 48
click at [574, 504] on div "Autorização Info. de entrada Observações" at bounding box center [728, 511] width 800 height 48
click at [572, 507] on span "Observações" at bounding box center [594, 514] width 75 height 17
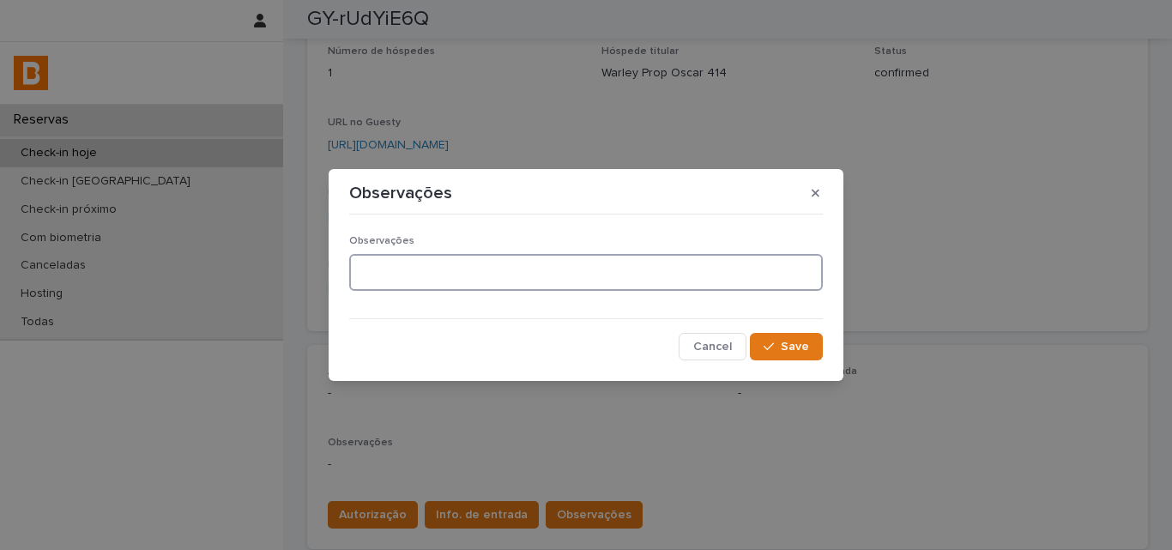
click at [483, 279] on textarea at bounding box center [586, 272] width 474 height 37
type textarea "**********"
click at [790, 354] on button "Save" at bounding box center [786, 346] width 73 height 27
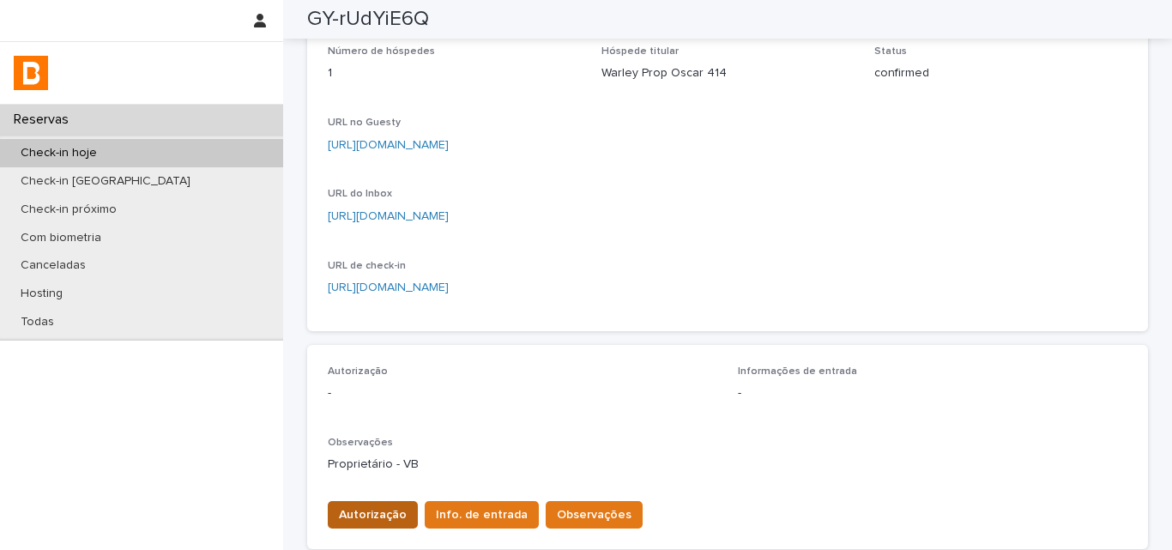
click at [362, 517] on span "Autorização" at bounding box center [373, 514] width 68 height 17
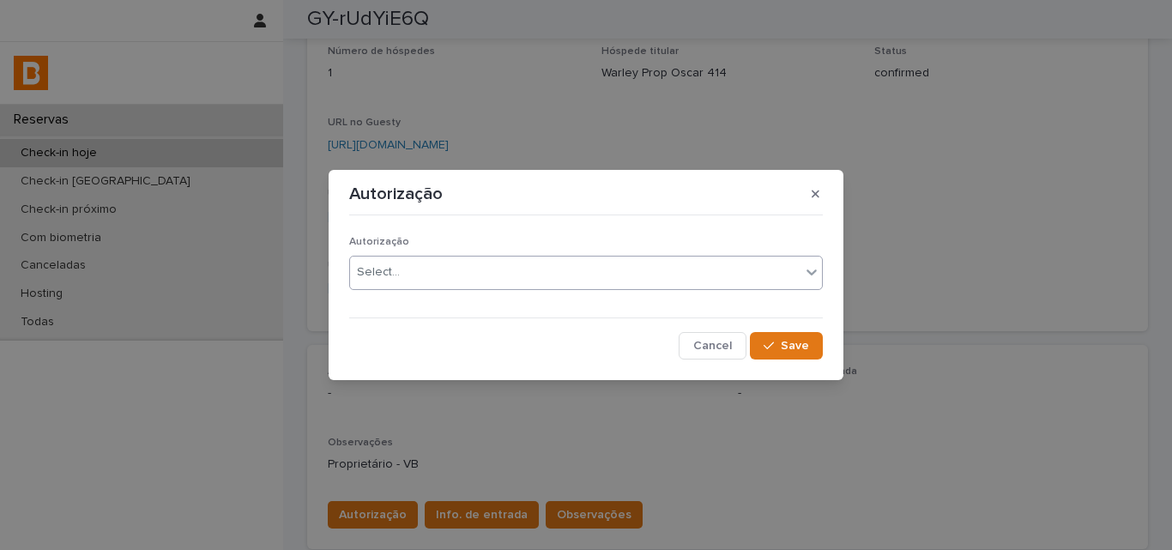
click at [401, 284] on div "Select..." at bounding box center [575, 272] width 450 height 28
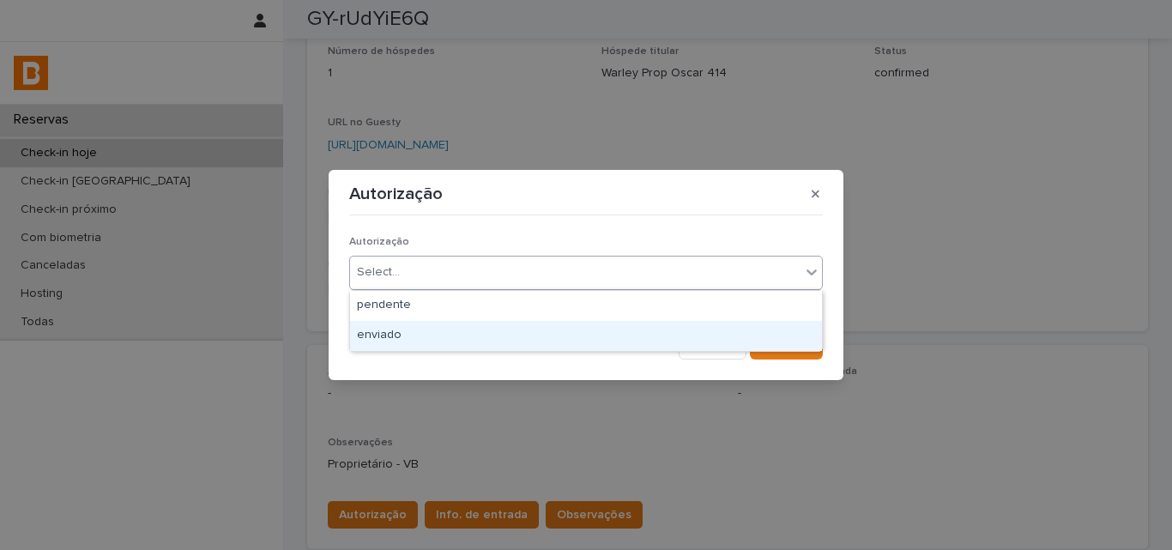
click at [399, 341] on div "enviado" at bounding box center [586, 336] width 472 height 30
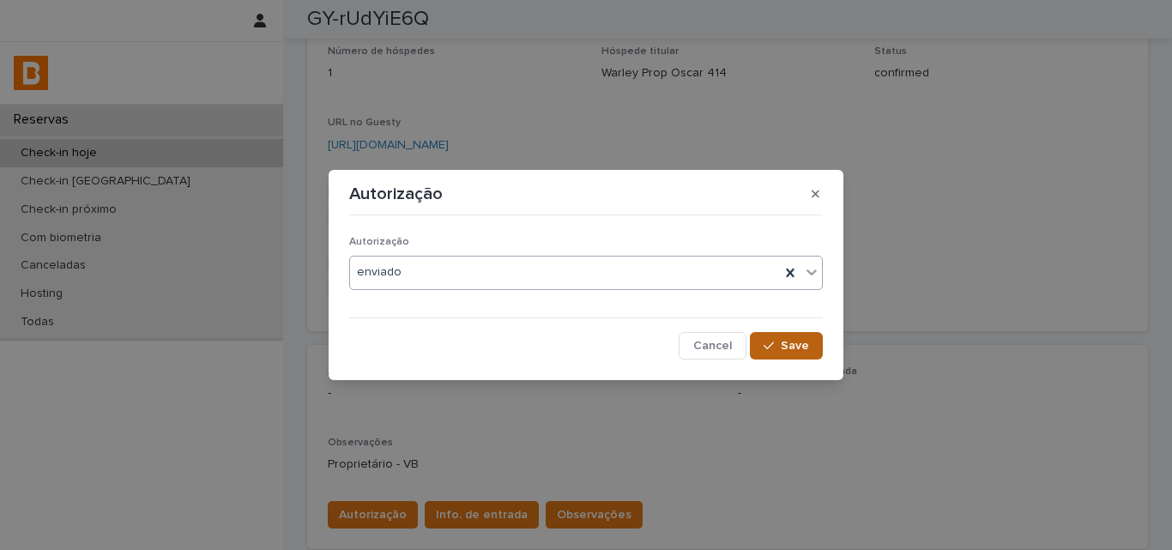
click at [801, 337] on button "Save" at bounding box center [786, 345] width 73 height 27
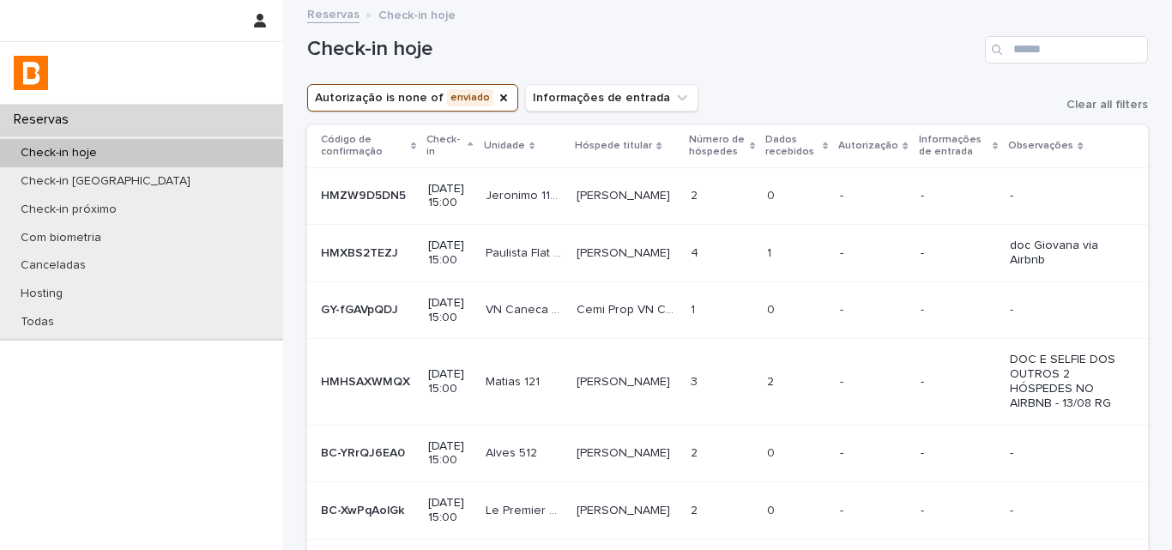
click at [710, 185] on td "2 2" at bounding box center [722, 195] width 76 height 57
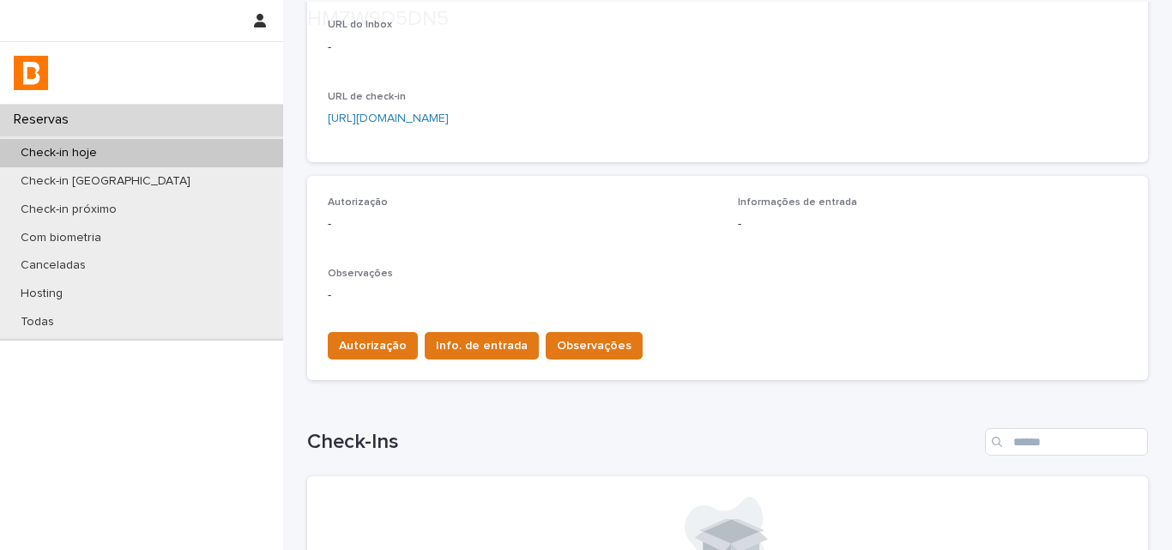
scroll to position [343, 0]
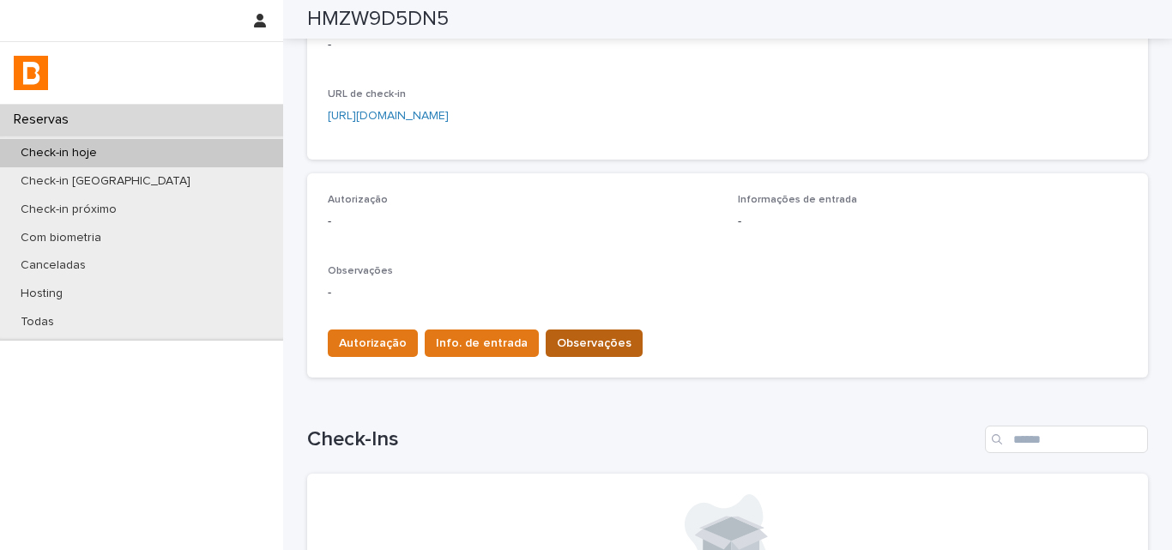
click at [566, 340] on span "Observações" at bounding box center [594, 343] width 75 height 17
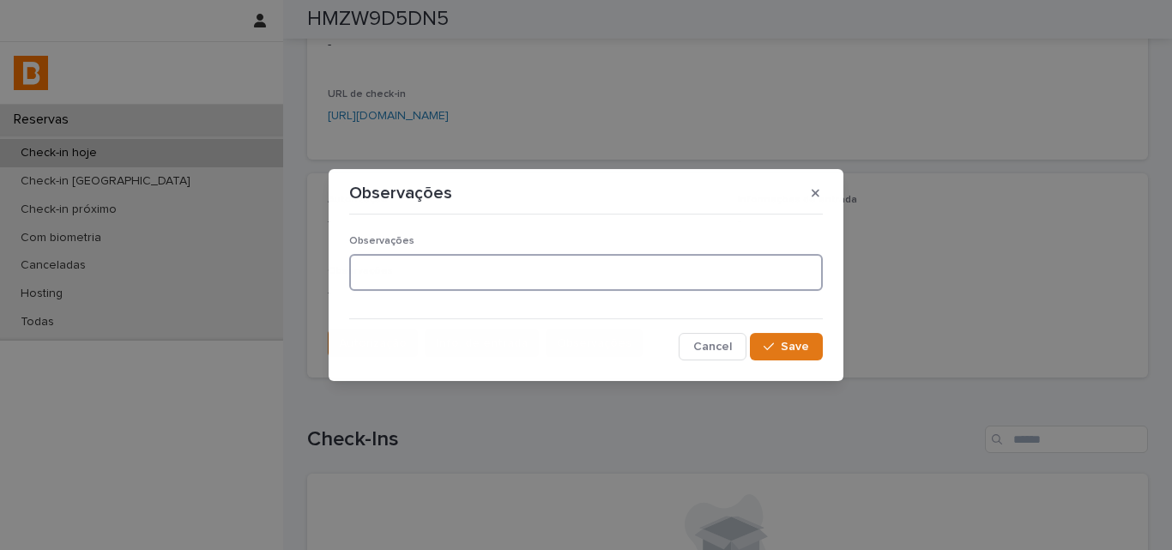
click at [445, 277] on textarea at bounding box center [586, 272] width 474 height 37
type textarea "******"
click at [780, 345] on div "button" at bounding box center [772, 347] width 17 height 12
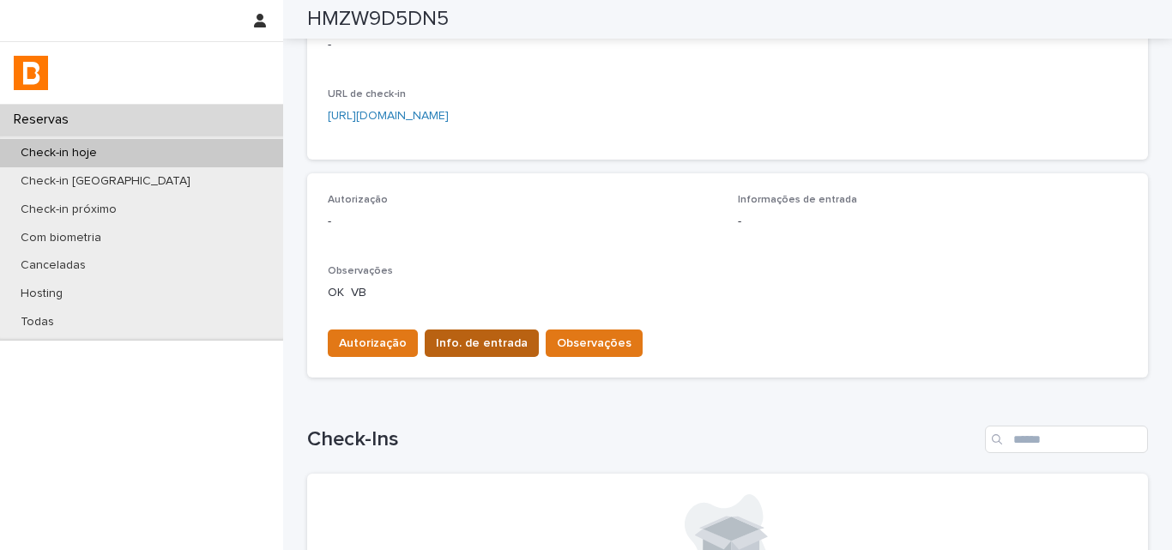
click at [443, 339] on span "Info. de entrada" at bounding box center [482, 343] width 92 height 17
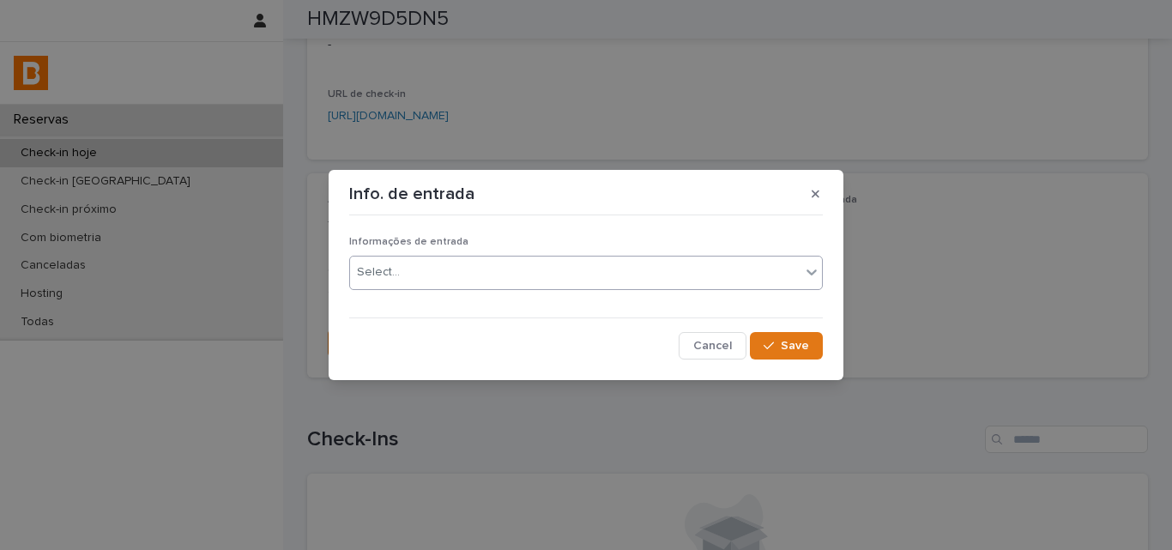
click at [434, 283] on div "Select..." at bounding box center [575, 272] width 450 height 28
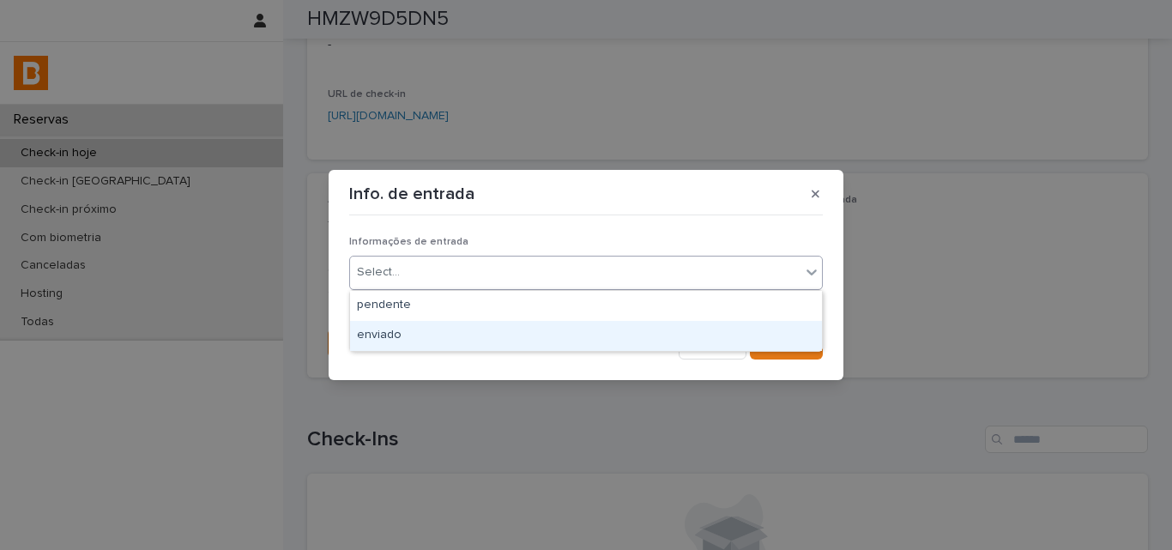
click at [416, 328] on div "enviado" at bounding box center [586, 336] width 472 height 30
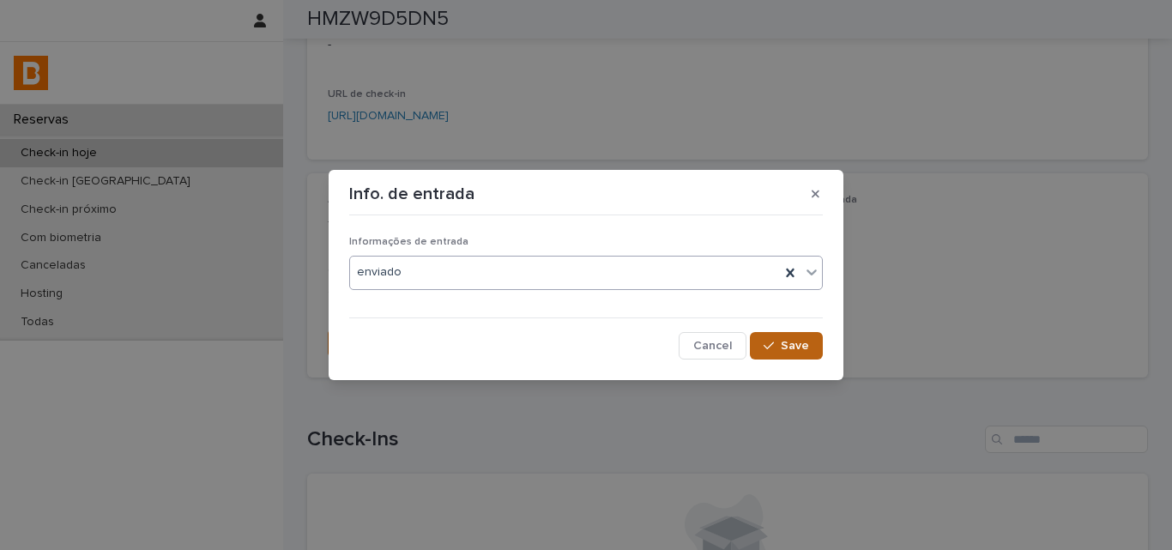
click at [812, 343] on button "Save" at bounding box center [786, 345] width 73 height 27
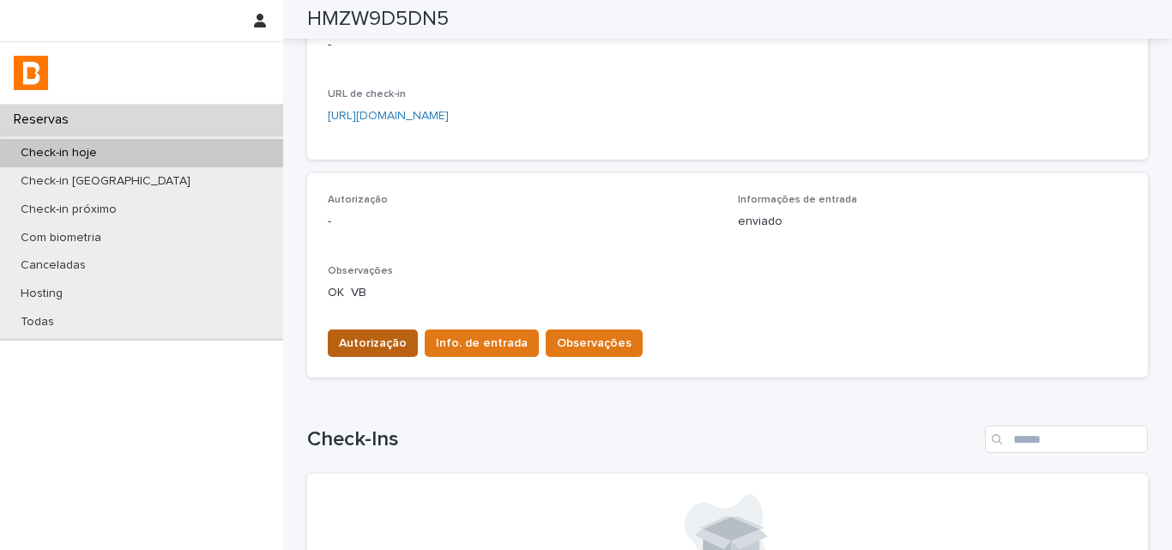
click at [362, 353] on button "Autorização" at bounding box center [373, 343] width 90 height 27
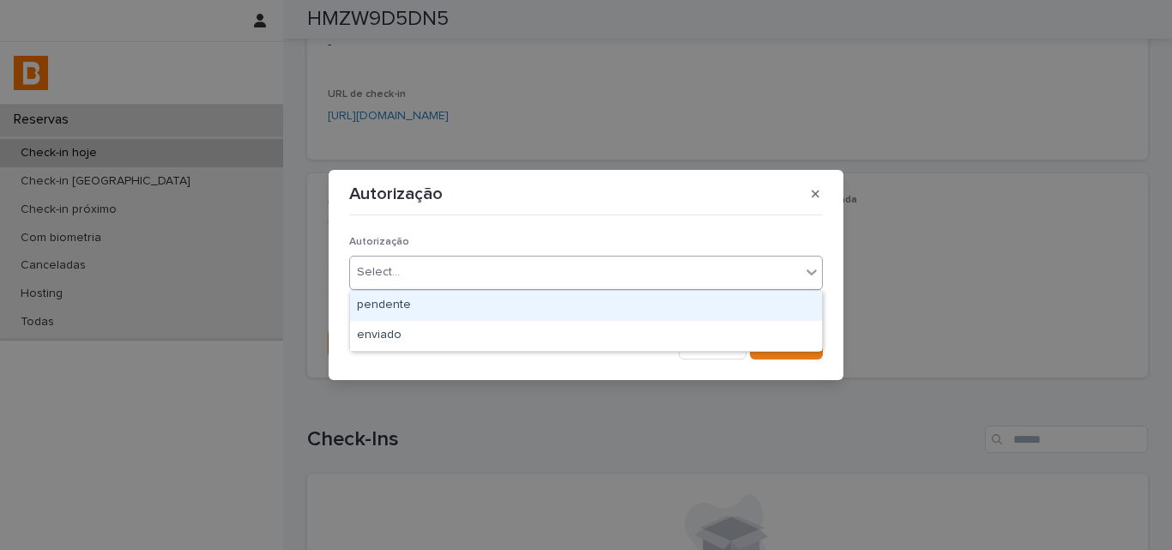
drag, startPoint x: 378, startPoint y: 283, endPoint x: 377, endPoint y: 309, distance: 25.8
click at [378, 284] on div "Select..." at bounding box center [575, 272] width 450 height 28
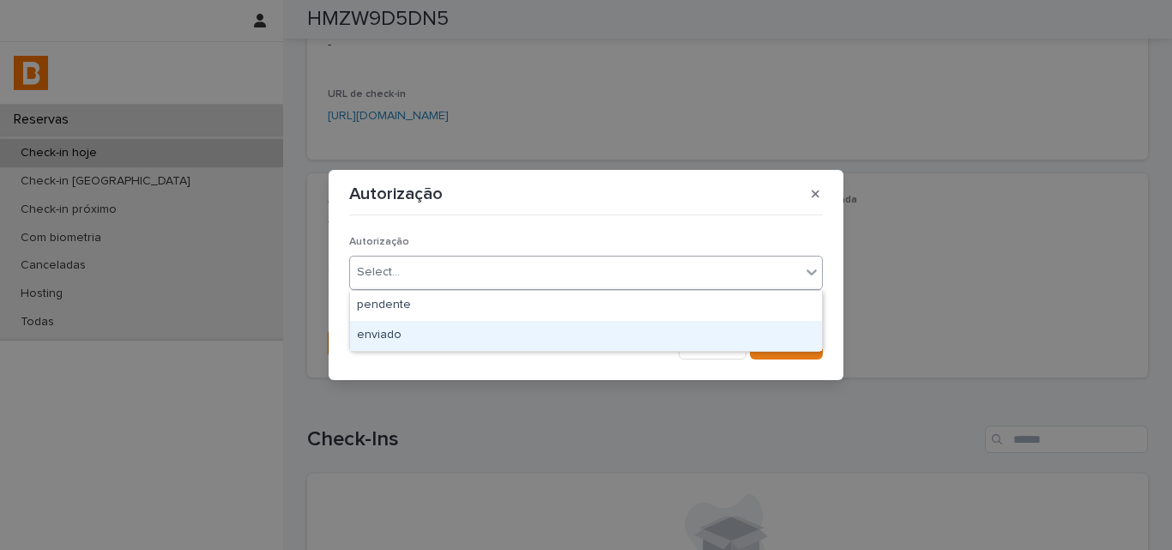
click at [378, 336] on div "enviado" at bounding box center [586, 336] width 472 height 30
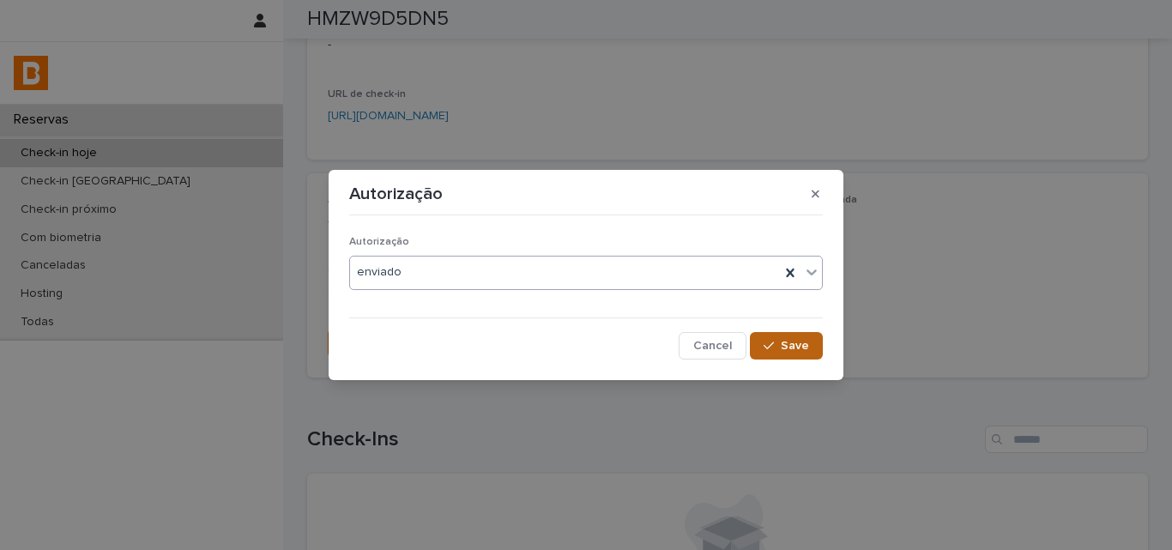
click at [796, 346] on span "Save" at bounding box center [795, 346] width 28 height 12
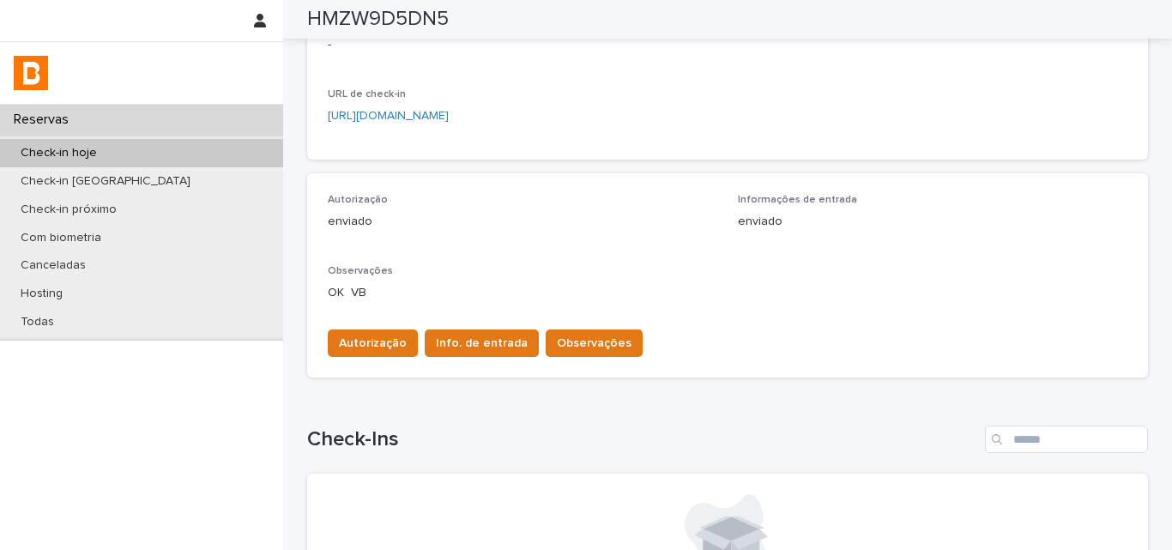
click at [444, 239] on div "Autorização enviado" at bounding box center [523, 219] width 390 height 51
click at [118, 142] on div "Check-in hoje" at bounding box center [141, 153] width 283 height 28
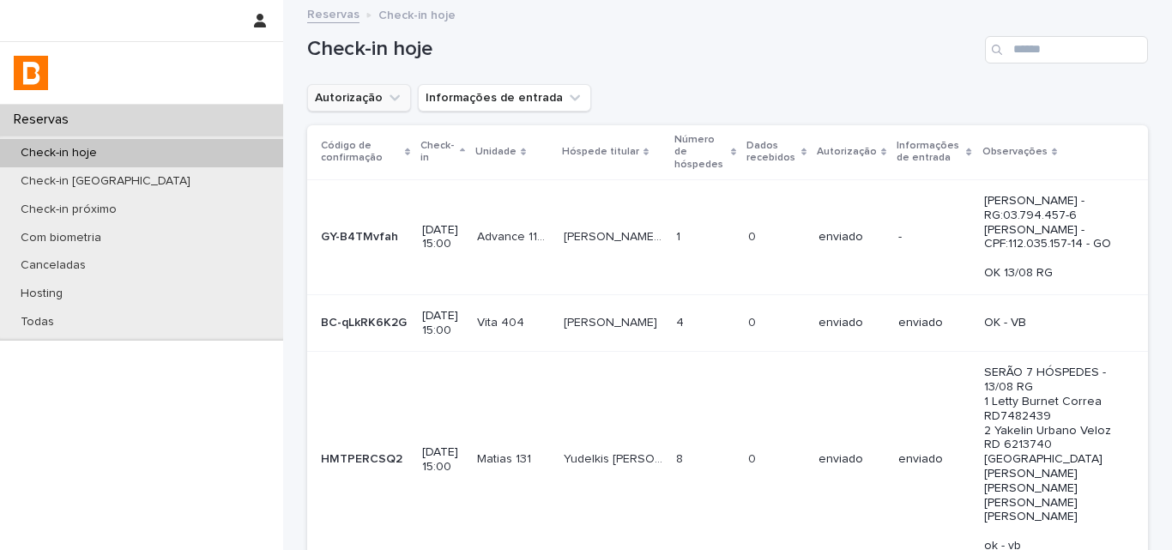
click at [386, 95] on icon "Autorização" at bounding box center [394, 97] width 17 height 17
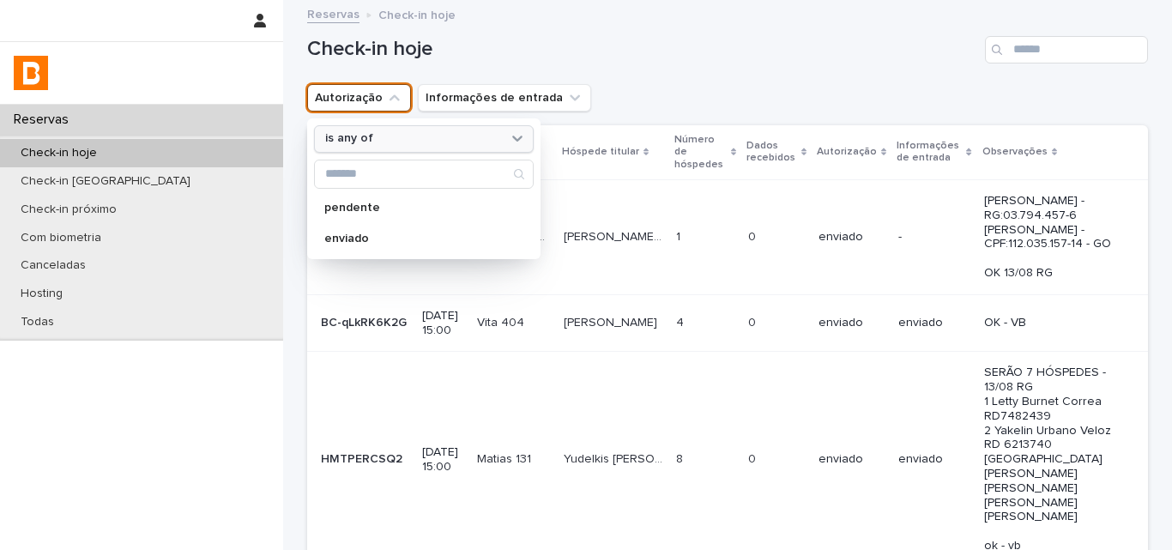
click at [391, 151] on div "is any of" at bounding box center [424, 138] width 220 height 27
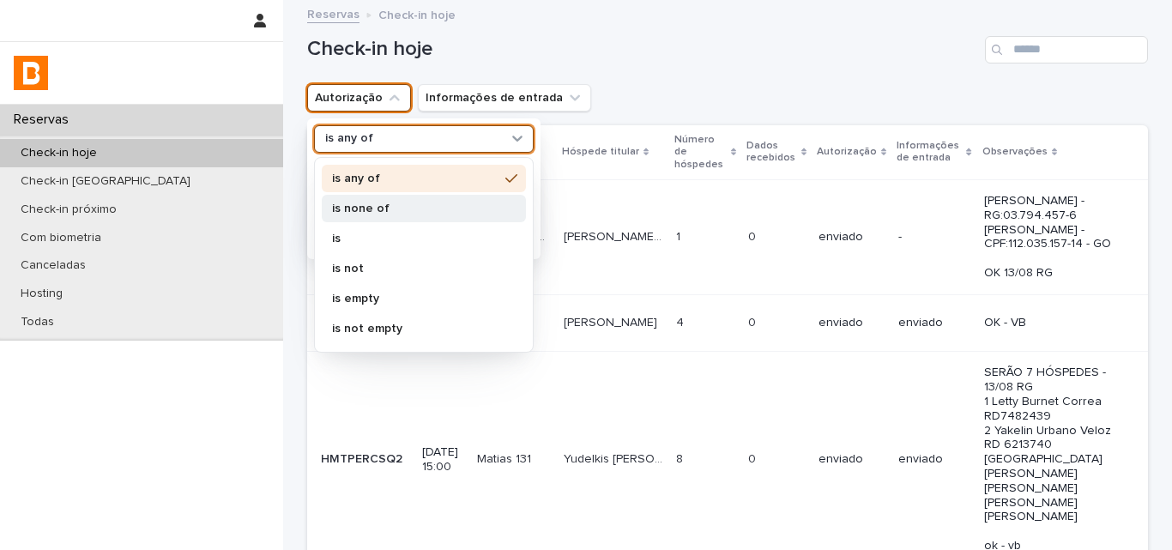
click at [384, 212] on p "is none of" at bounding box center [415, 209] width 166 height 12
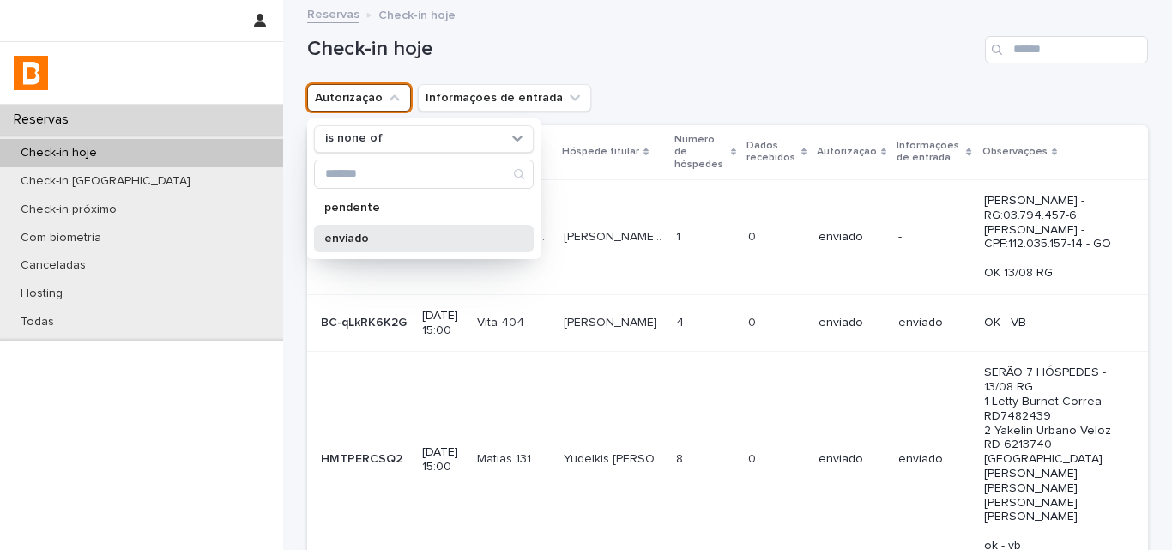
click at [379, 239] on p "enviado" at bounding box center [415, 239] width 182 height 12
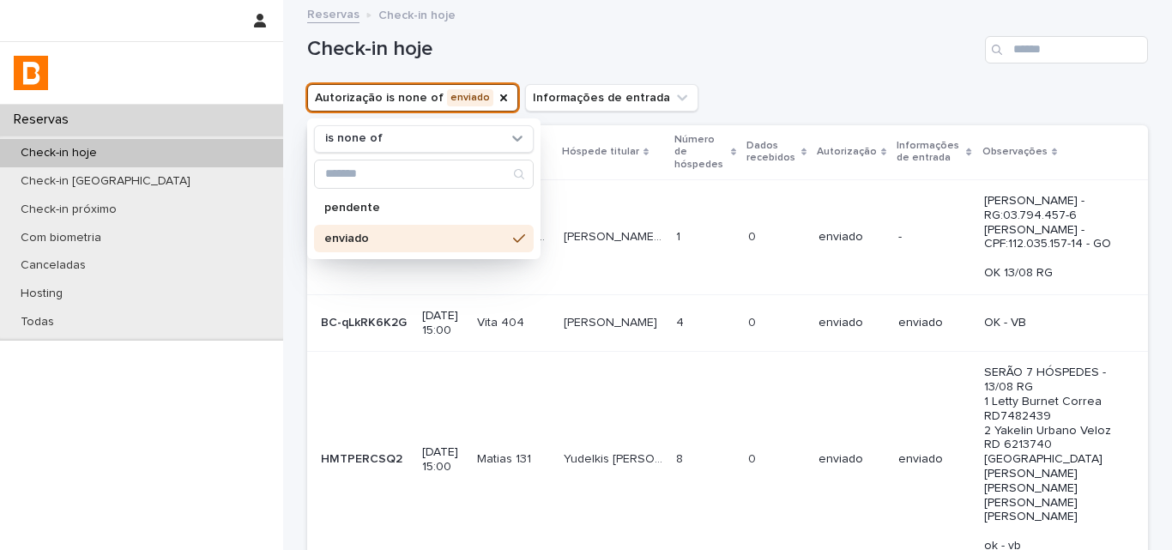
click at [766, 91] on div "Autorização is none of enviado is none of pendente enviado Informações de entra…" at bounding box center [727, 97] width 841 height 27
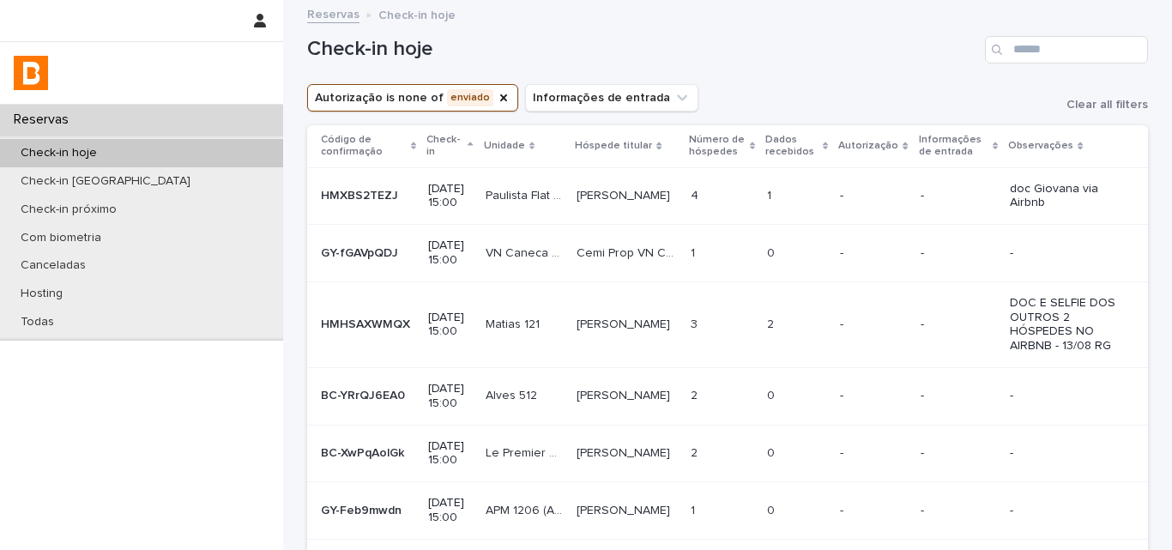
click at [712, 261] on p at bounding box center [722, 253] width 63 height 15
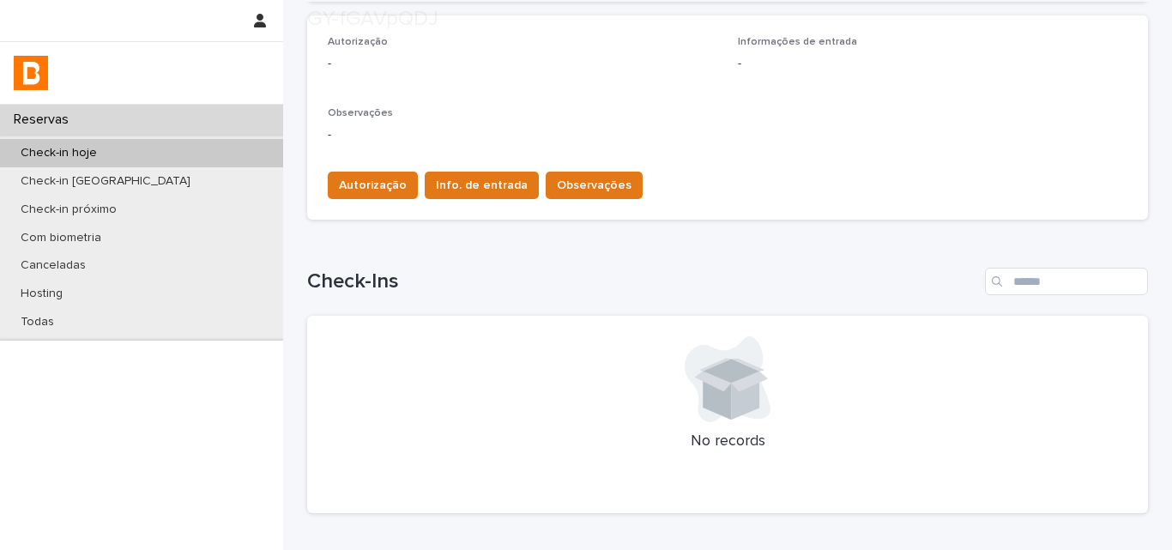
scroll to position [515, 0]
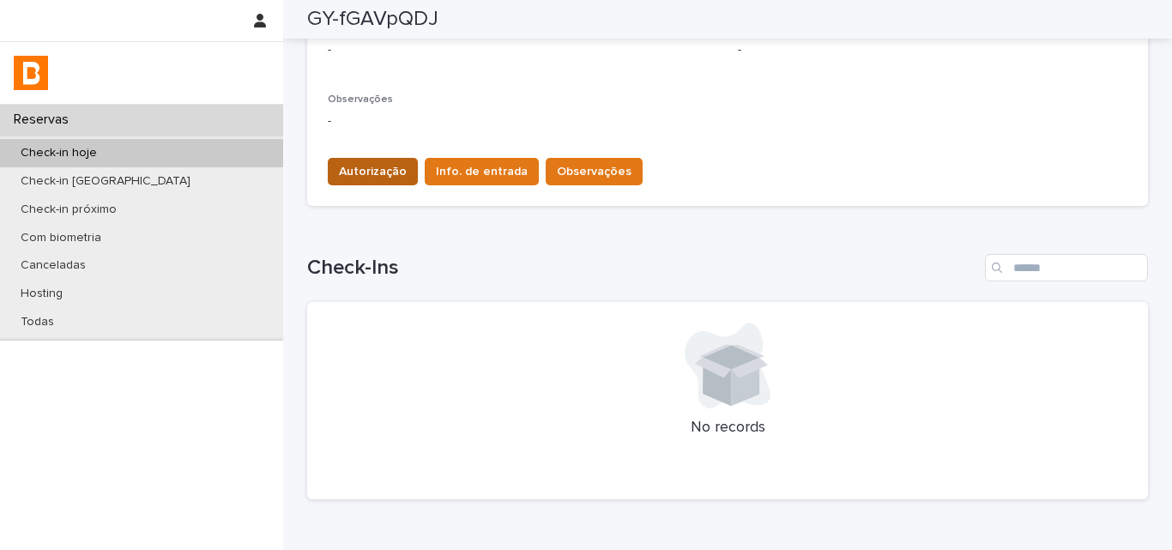
click at [378, 160] on button "Autorização" at bounding box center [373, 171] width 90 height 27
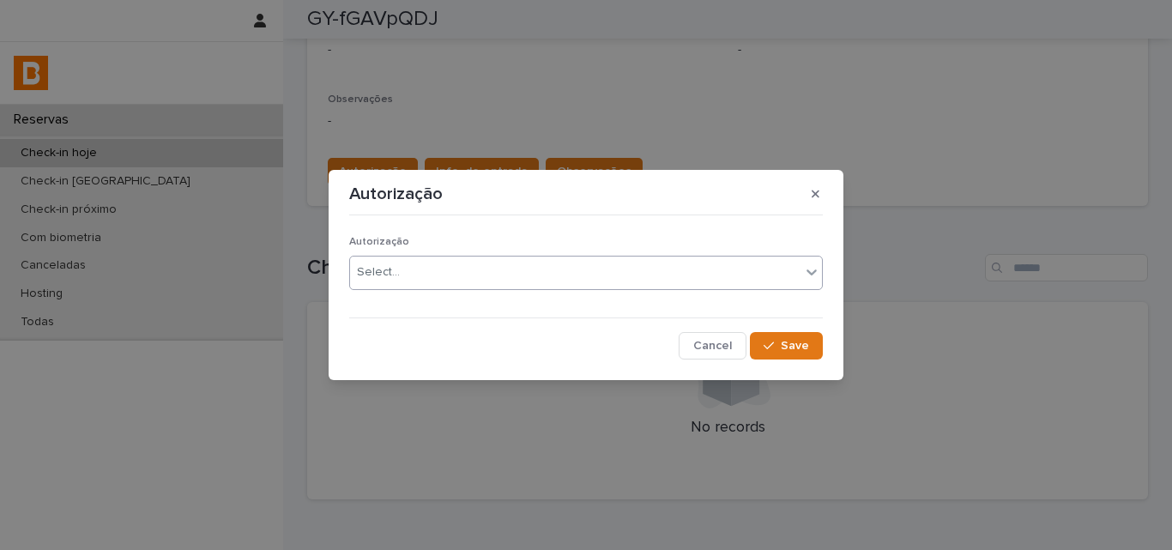
click at [383, 267] on div "Select..." at bounding box center [378, 272] width 43 height 18
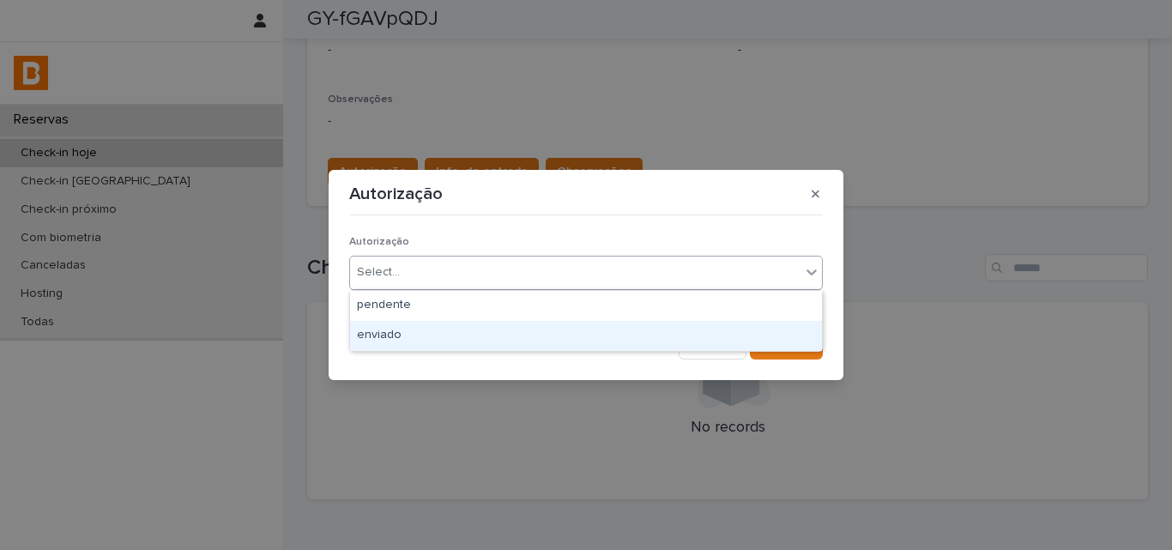
click at [366, 339] on div "enviado" at bounding box center [586, 336] width 472 height 30
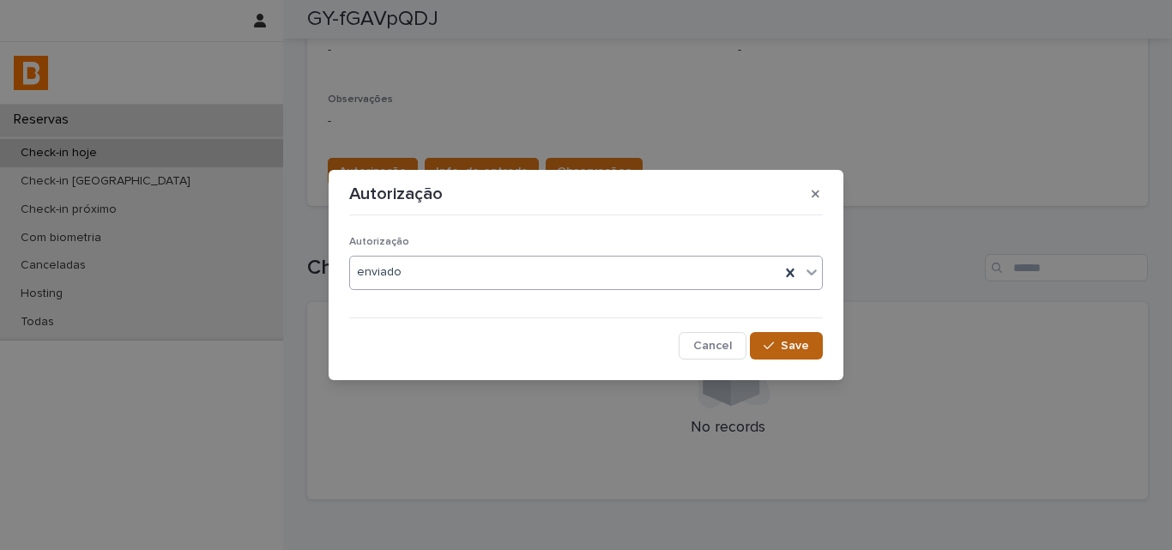
click at [799, 338] on button "Save" at bounding box center [786, 345] width 73 height 27
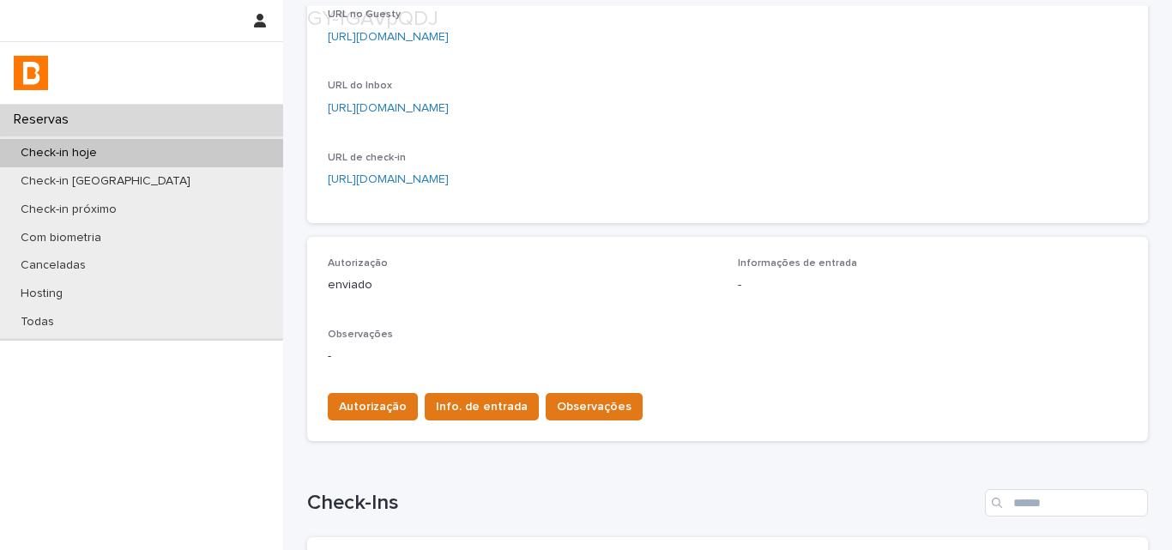
scroll to position [343, 0]
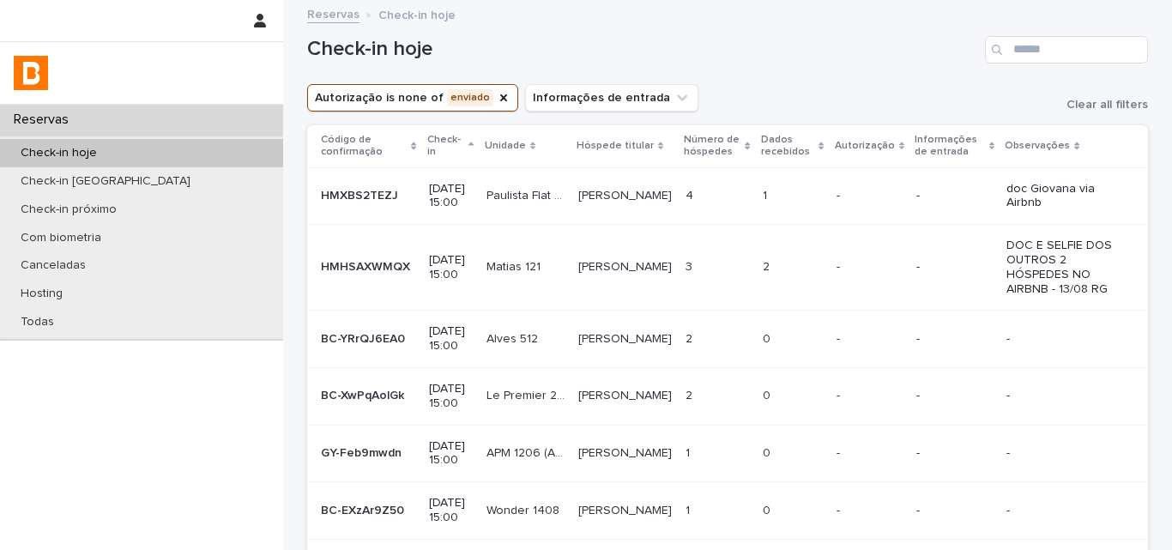
click at [778, 275] on p at bounding box center [793, 267] width 60 height 15
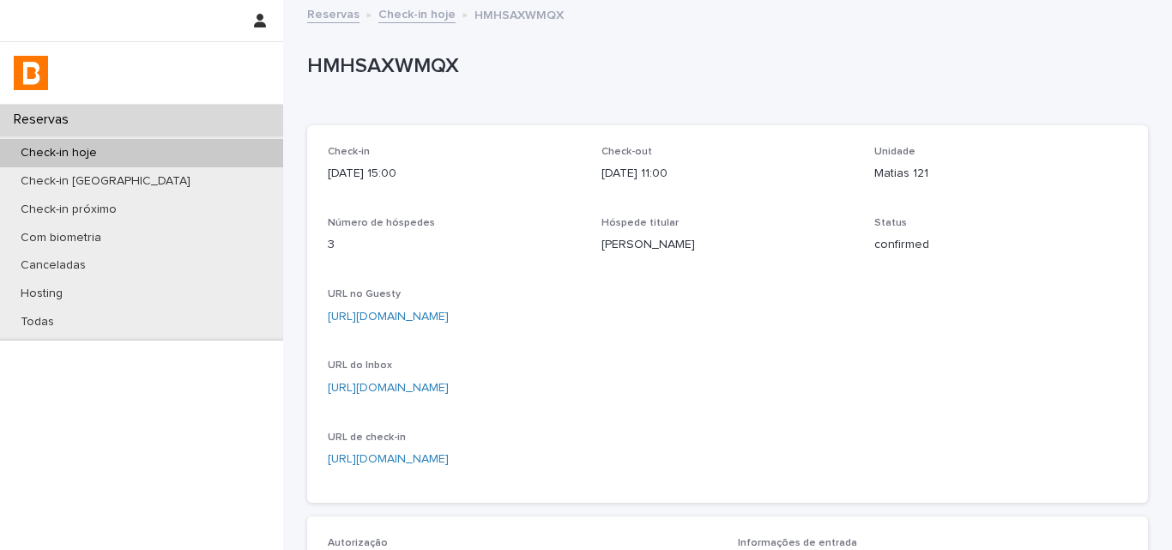
click at [372, 72] on p "HMHSAXWMQX" at bounding box center [724, 66] width 834 height 25
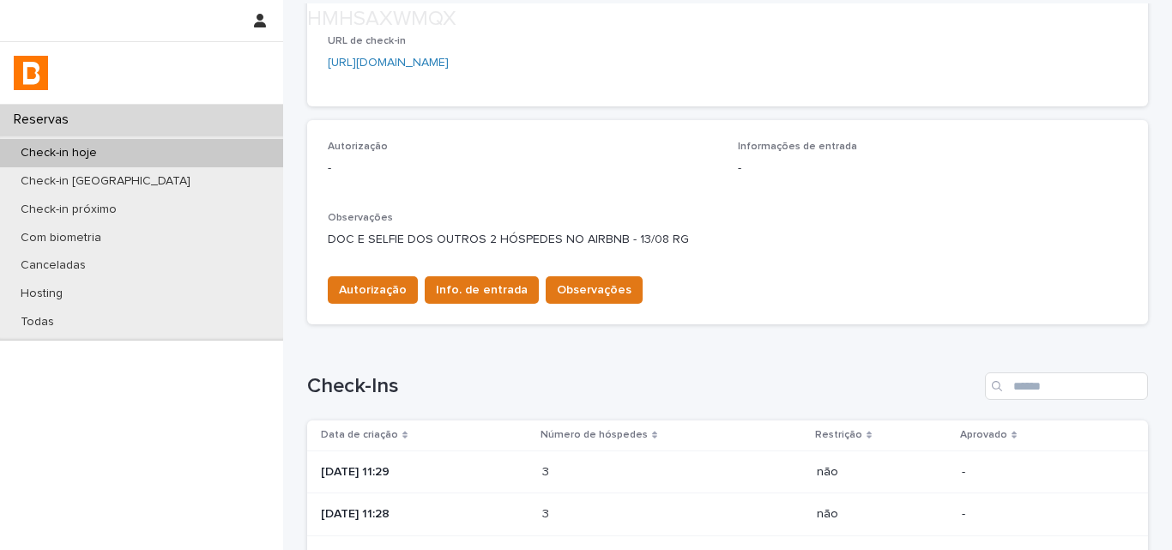
scroll to position [429, 0]
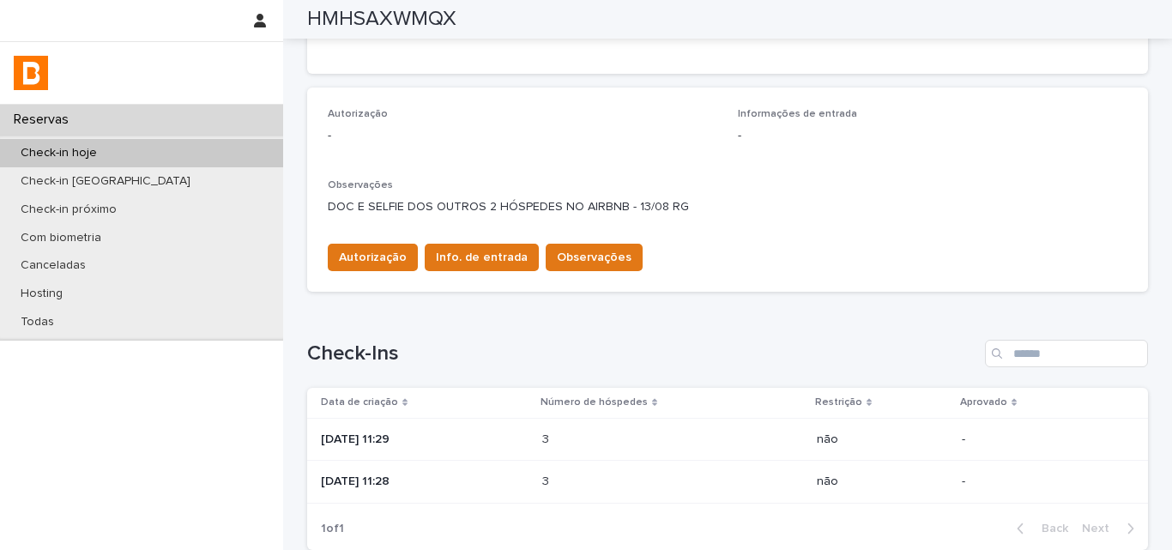
click at [553, 433] on p "3" at bounding box center [547, 438] width 10 height 18
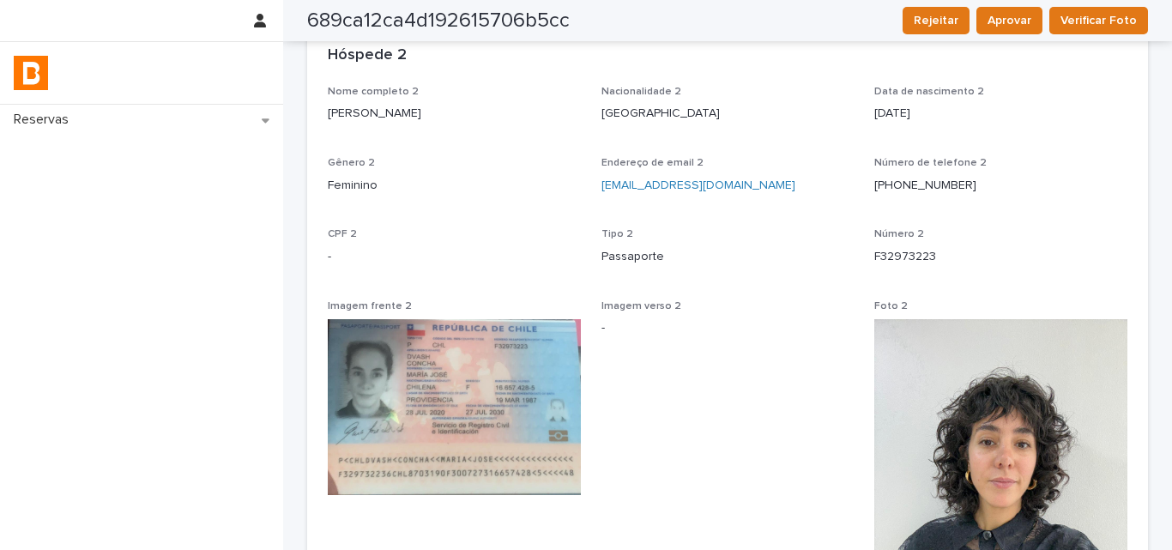
scroll to position [1030, 0]
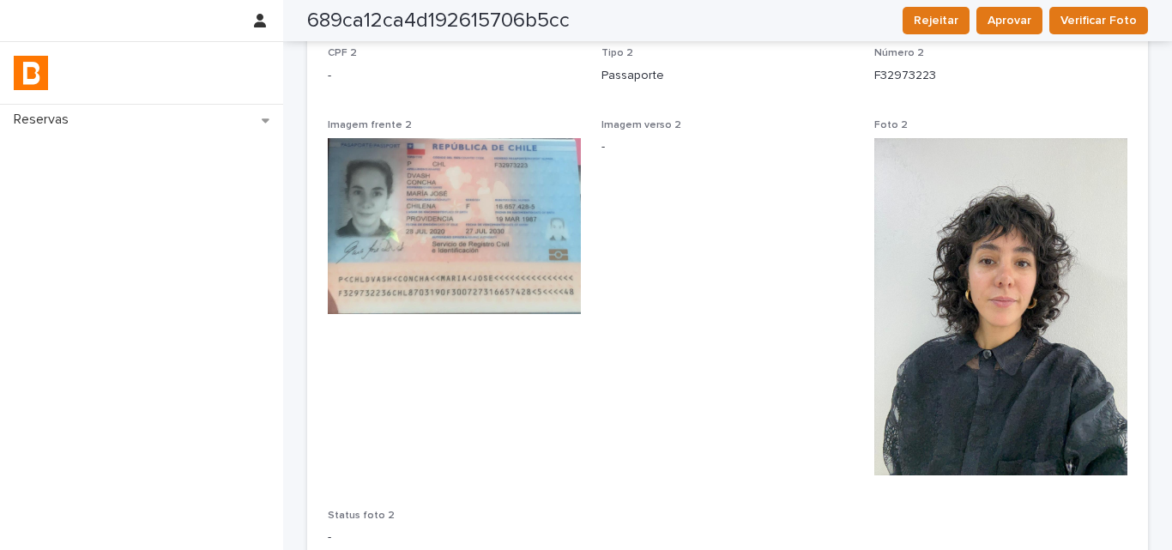
click at [676, 310] on span "Imagem verso 2 -" at bounding box center [728, 304] width 253 height 370
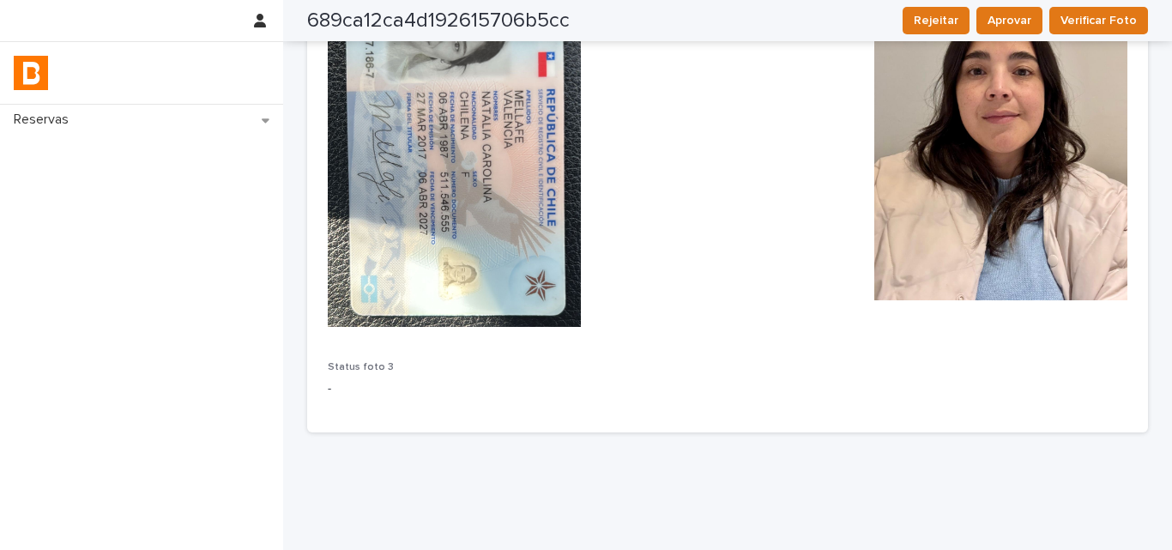
scroll to position [1986, 0]
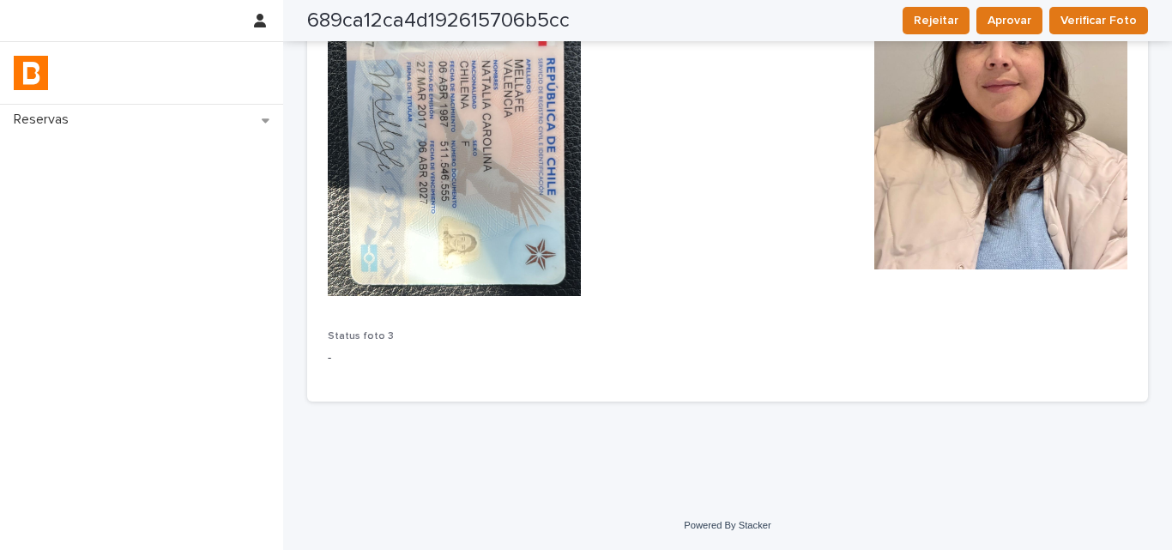
click at [656, 182] on span "Imagem verso 3 -" at bounding box center [728, 110] width 253 height 397
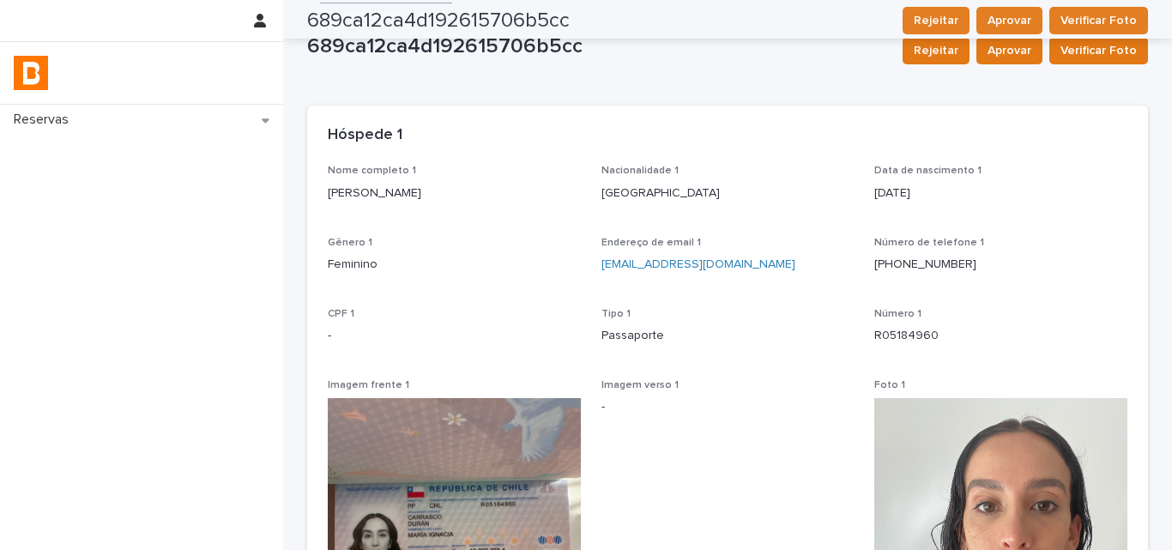
scroll to position [0, 0]
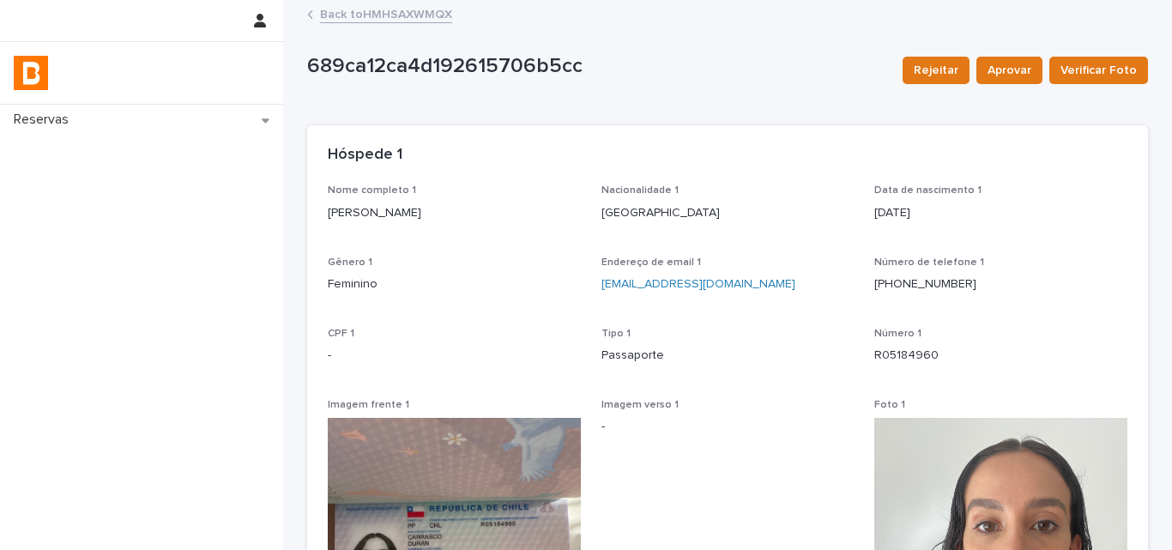
click at [350, 18] on link "Back to HMHSAXWMQX" at bounding box center [386, 13] width 132 height 20
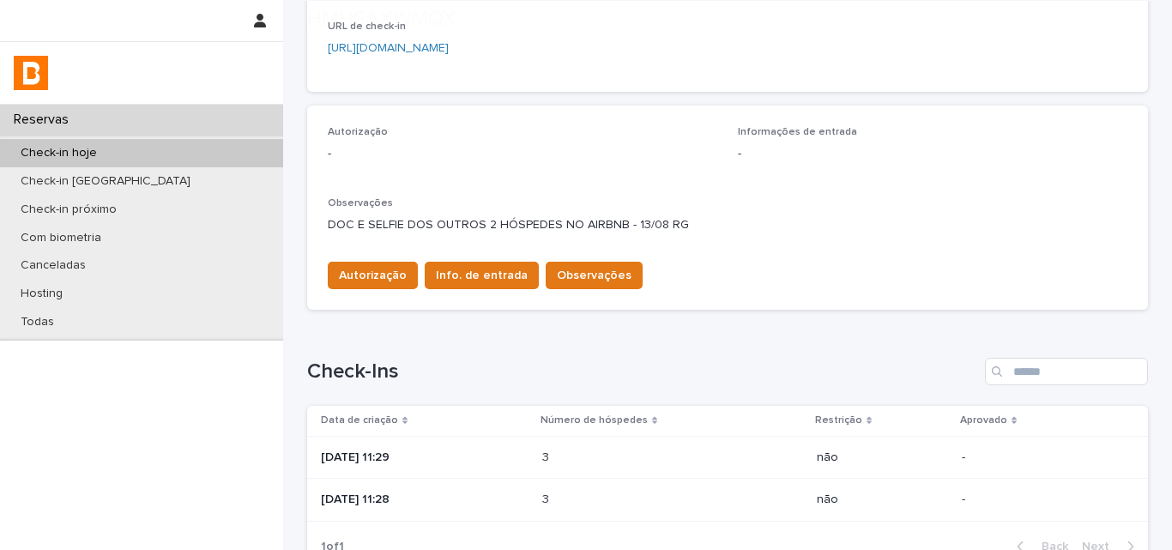
scroll to position [577, 0]
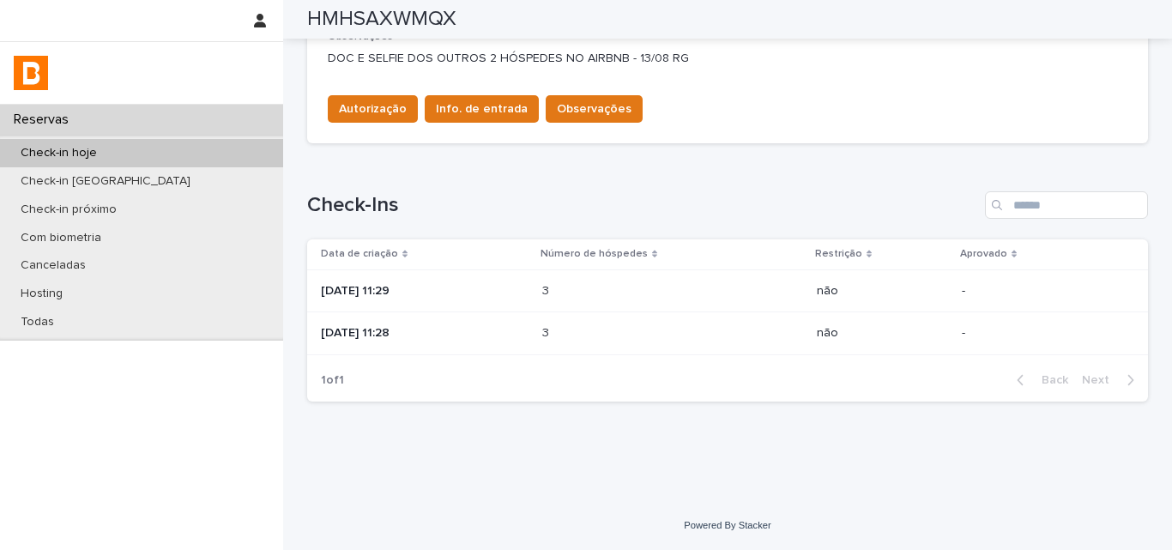
click at [529, 321] on div "[DATE] 11:28" at bounding box center [425, 333] width 208 height 28
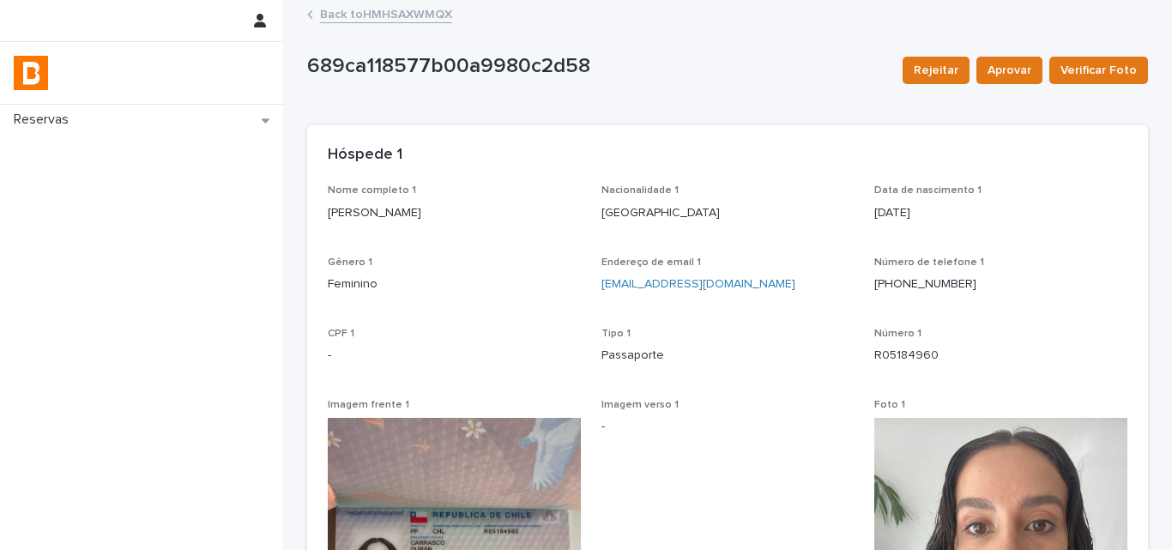
click at [368, 18] on link "Back to HMHSAXWMQX" at bounding box center [386, 13] width 132 height 20
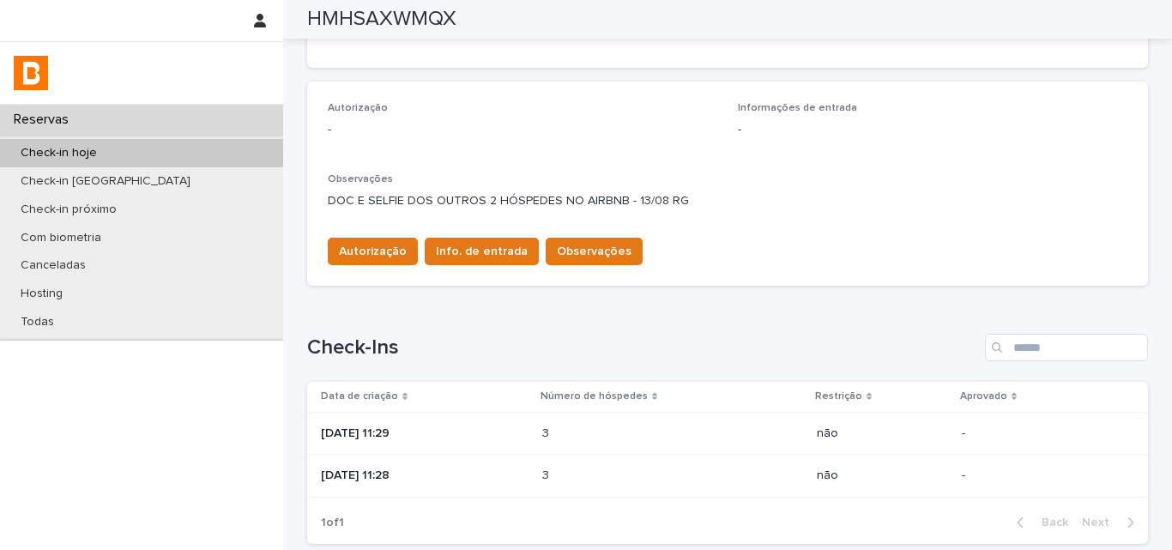
scroll to position [320, 0]
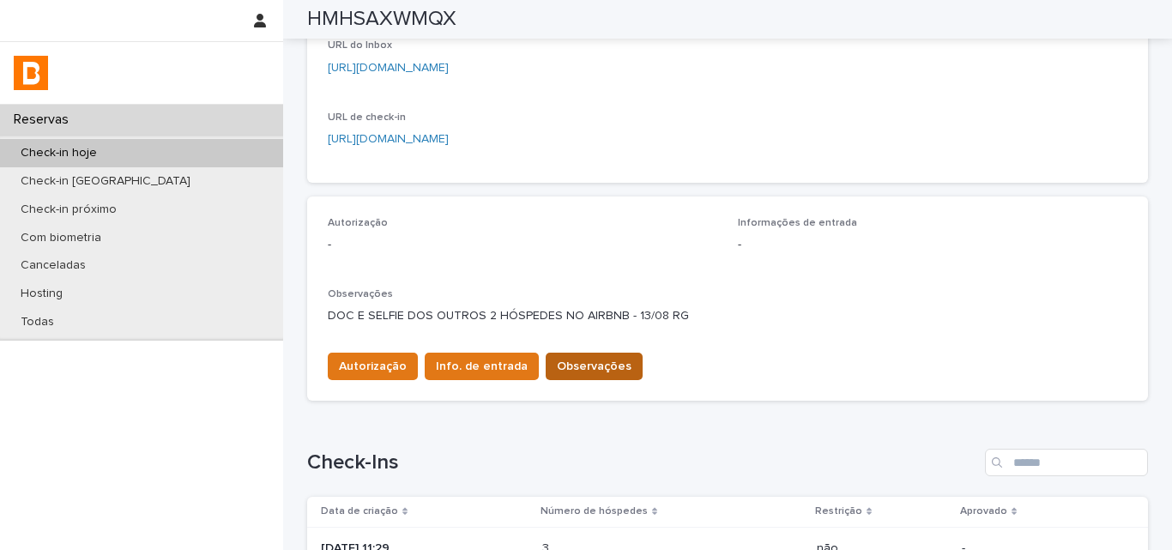
click at [571, 356] on button "Observações" at bounding box center [594, 366] width 97 height 27
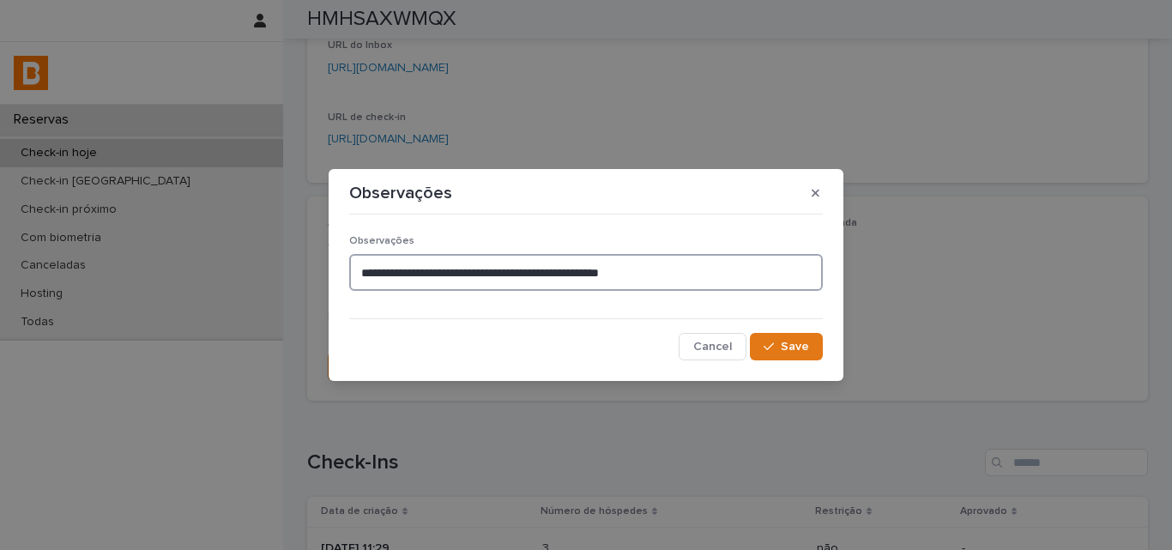
click at [734, 266] on textarea "**********" at bounding box center [586, 272] width 474 height 37
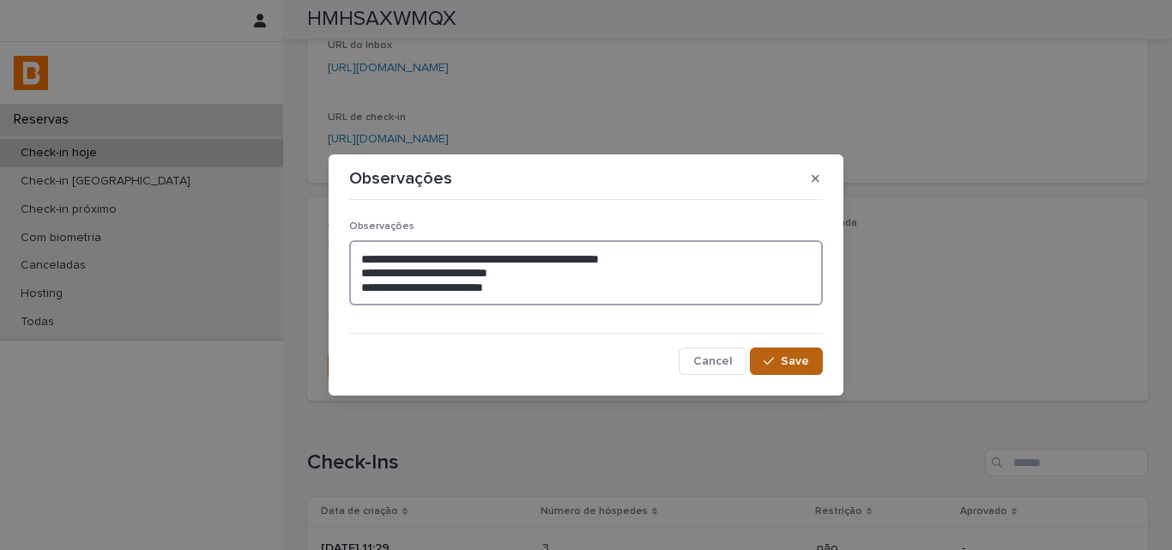
type textarea "**********"
click at [780, 358] on div "button" at bounding box center [772, 361] width 17 height 12
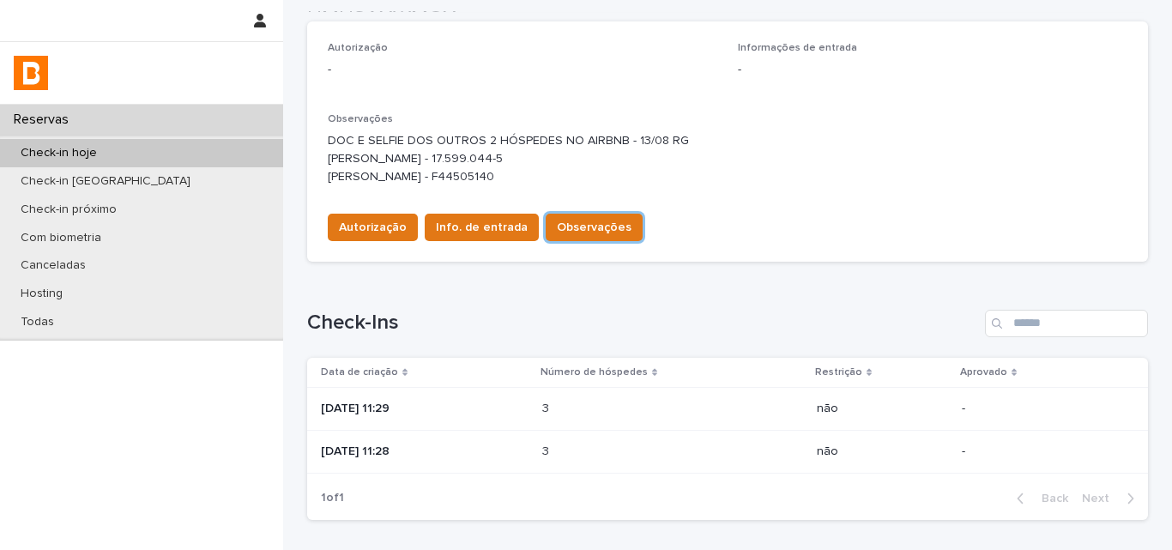
scroll to position [613, 0]
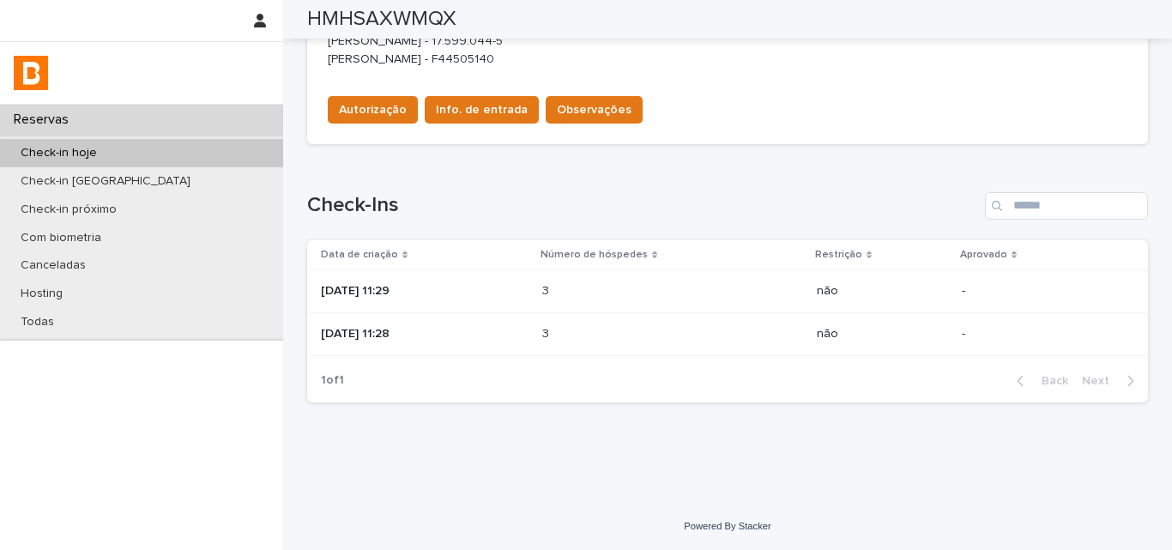
click at [508, 293] on p "[DATE] 11:29" at bounding box center [425, 291] width 208 height 15
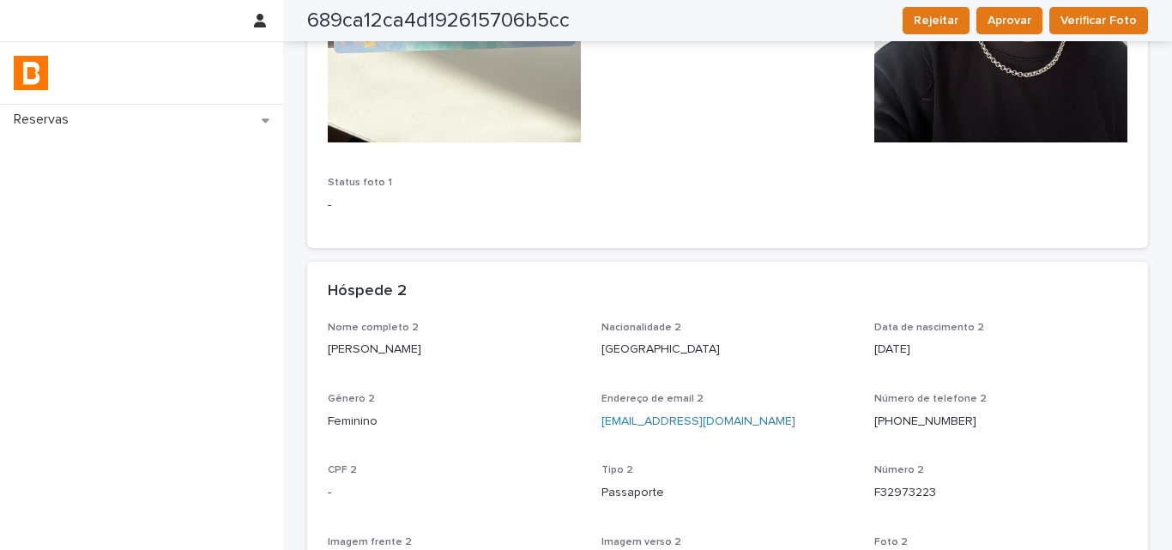
scroll to position [614, 0]
click at [976, 270] on div "Hóspede 2" at bounding box center [727, 290] width 841 height 60
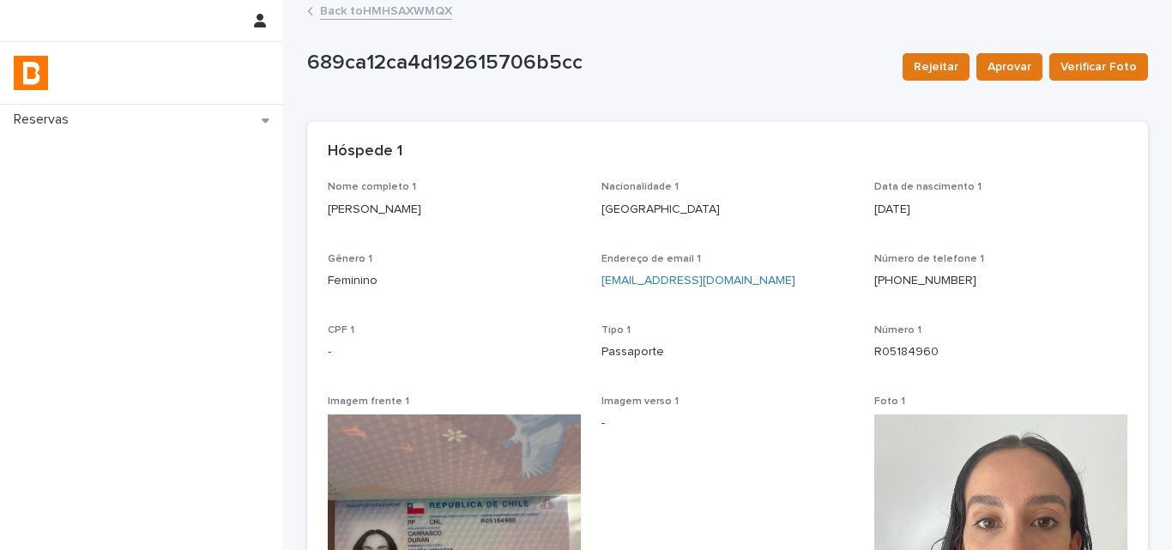
scroll to position [0, 0]
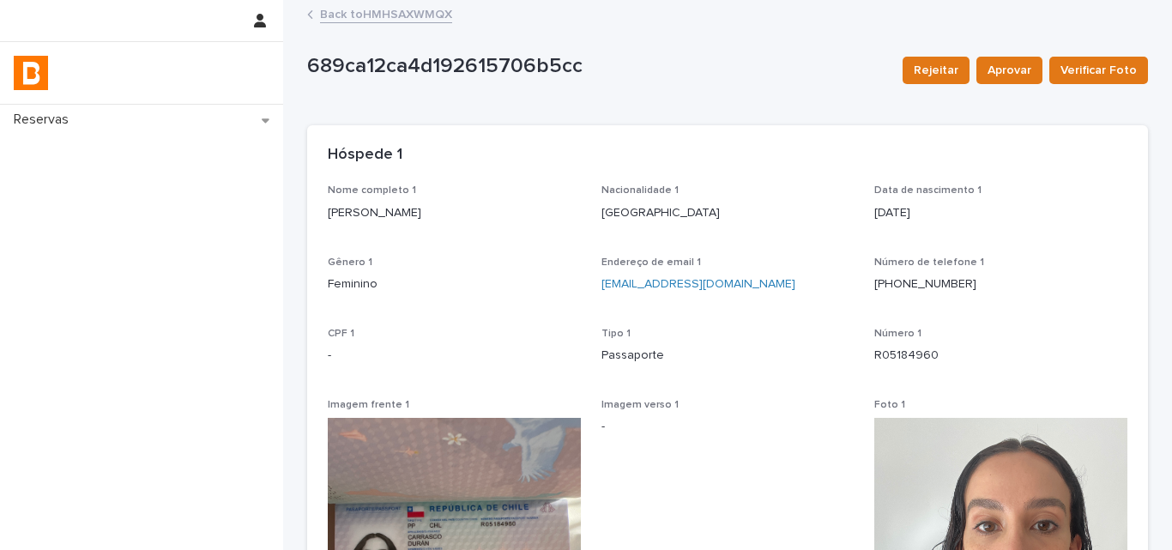
click at [419, 205] on p "[PERSON_NAME]" at bounding box center [454, 213] width 253 height 18
click at [977, 306] on div "Número de telefone [PHONE_NUMBER]" at bounding box center [1000, 282] width 253 height 51
click at [925, 362] on p "R05184960" at bounding box center [1000, 356] width 253 height 18
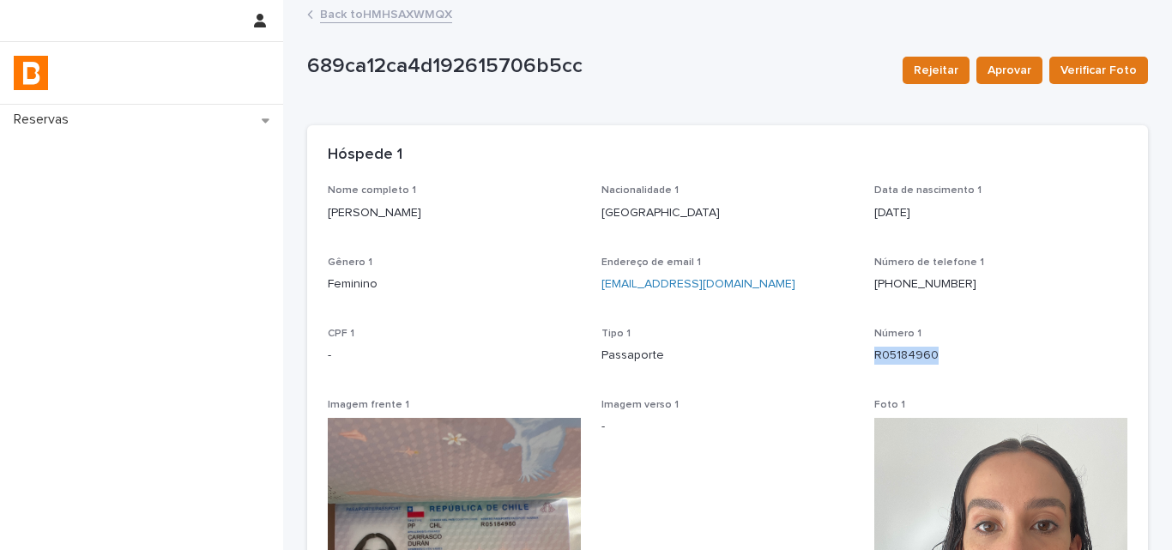
click at [925, 362] on p "R05184960" at bounding box center [1000, 356] width 253 height 18
drag, startPoint x: 1046, startPoint y: 215, endPoint x: 853, endPoint y: 229, distance: 193.6
click at [1046, 215] on p "[DATE]" at bounding box center [1000, 213] width 253 height 18
click at [398, 18] on link "Back to HMHSAXWMQX" at bounding box center [386, 13] width 132 height 20
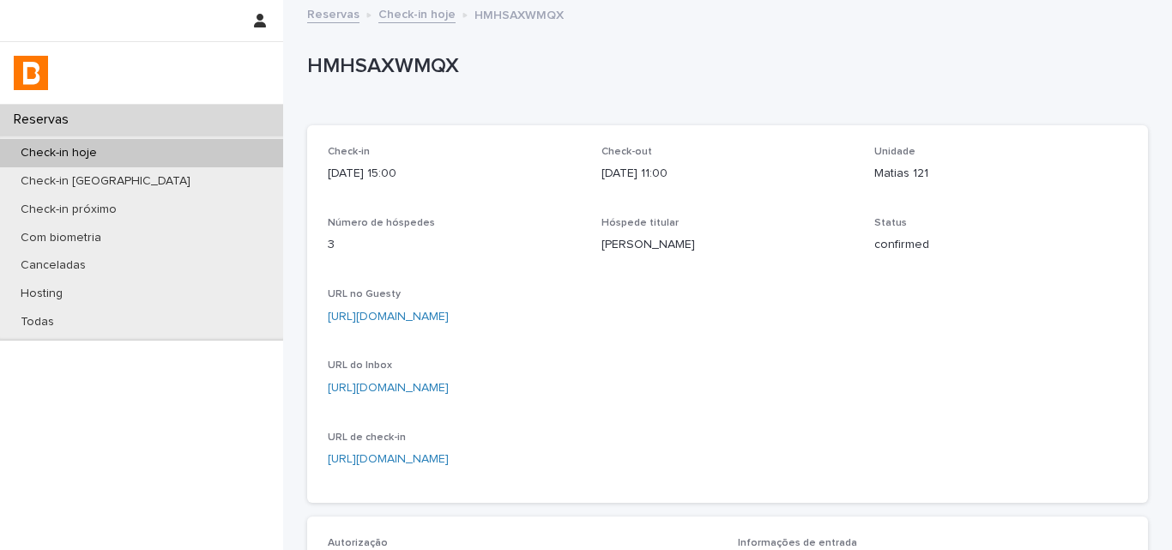
scroll to position [515, 0]
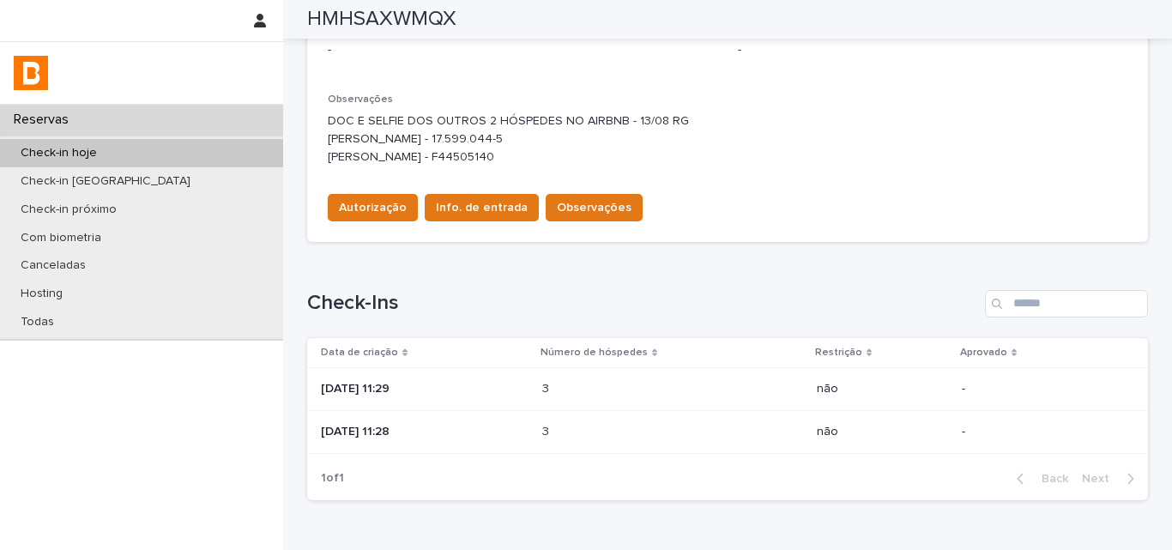
click at [709, 378] on div "3 3" at bounding box center [672, 389] width 261 height 28
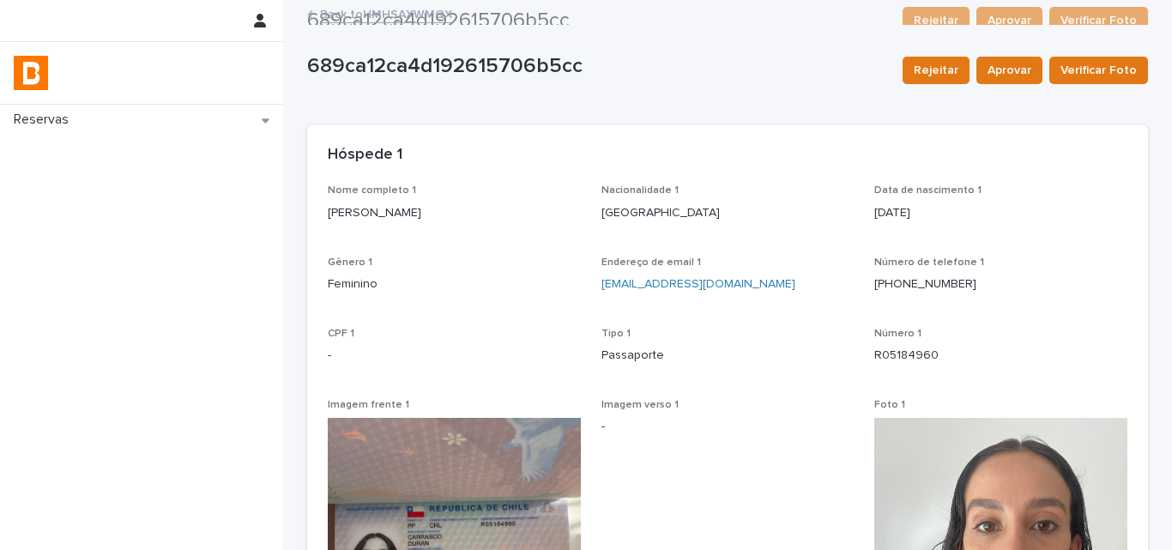
click at [980, 178] on div "Hóspede 1" at bounding box center [727, 155] width 841 height 60
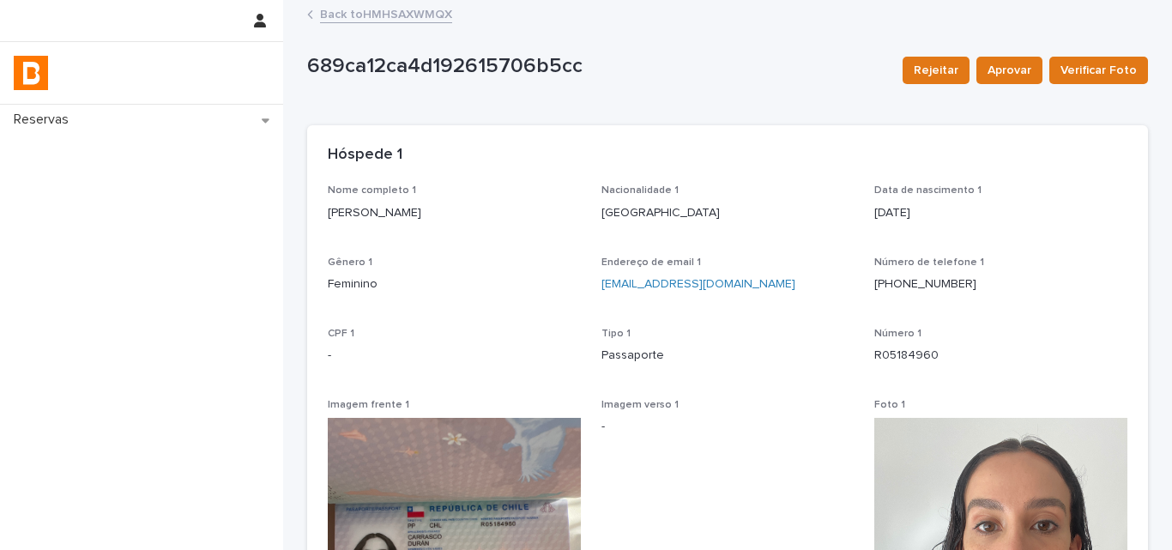
click at [424, 210] on p "[PERSON_NAME]" at bounding box center [454, 213] width 253 height 18
click at [934, 331] on p "Número 1" at bounding box center [1000, 334] width 253 height 12
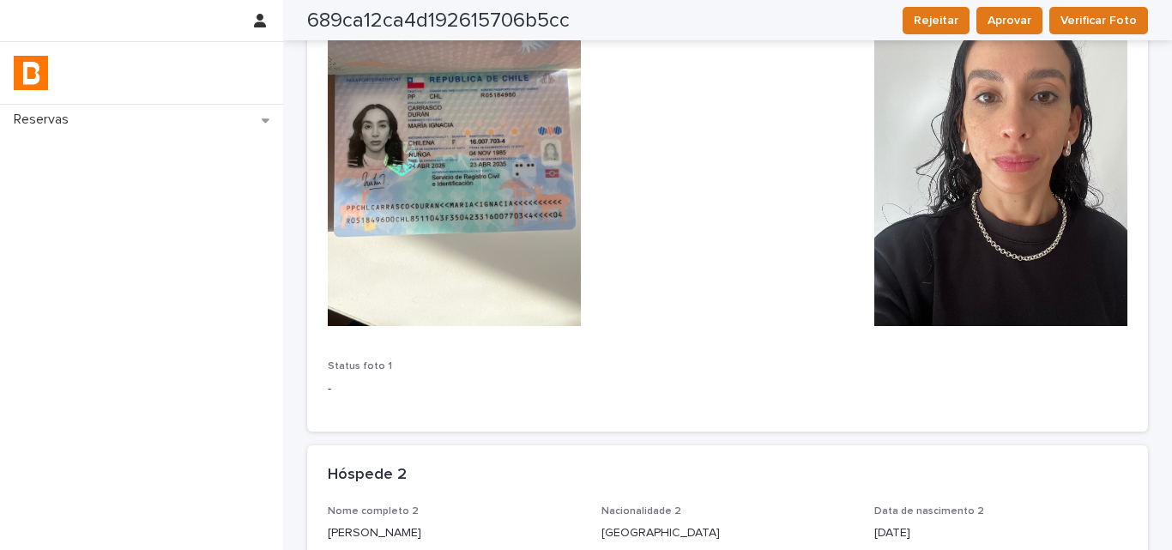
scroll to position [858, 0]
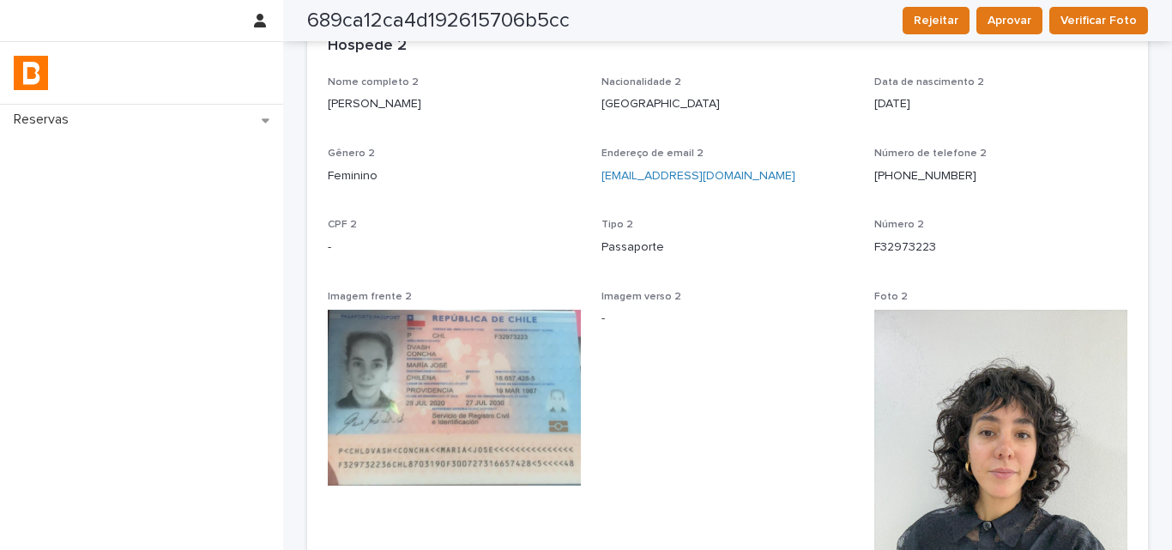
click at [372, 112] on p "[PERSON_NAME]" at bounding box center [454, 104] width 253 height 18
click at [1030, 208] on div "Nome completo 2 [PERSON_NAME] Nacionalidade 2 [DEMOGRAPHIC_DATA] Data de nascim…" at bounding box center [728, 404] width 800 height 656
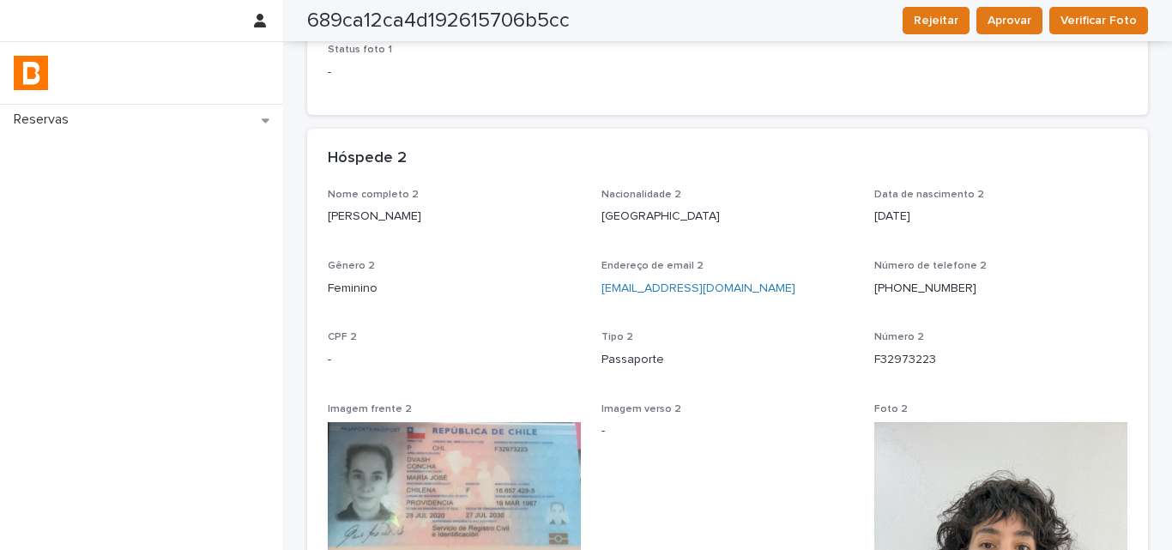
scroll to position [601, 0]
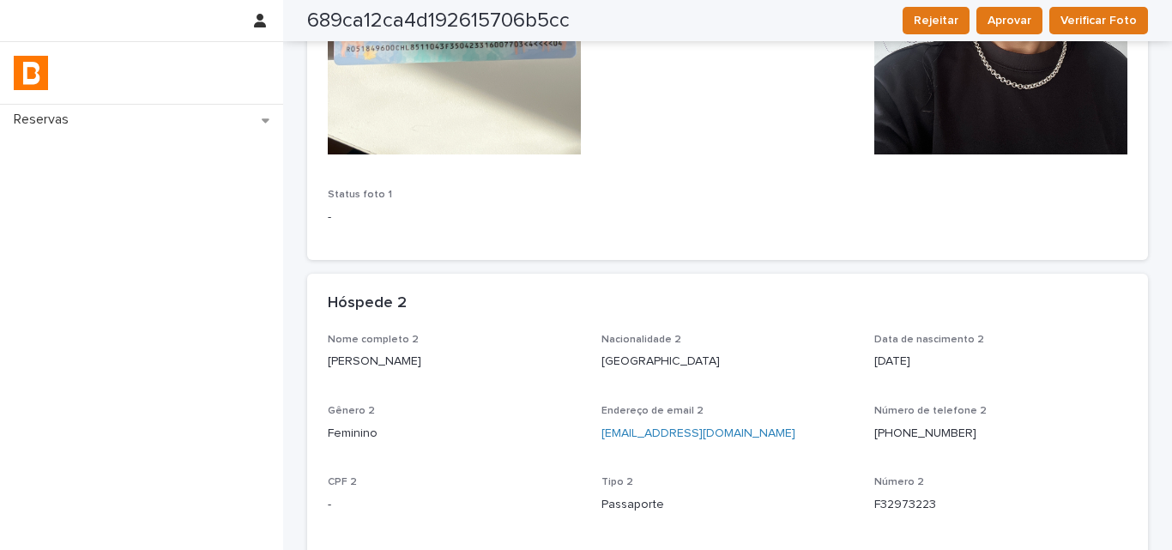
click at [379, 365] on p "[PERSON_NAME]" at bounding box center [454, 362] width 253 height 18
click at [395, 361] on p "[PERSON_NAME]" at bounding box center [454, 362] width 253 height 18
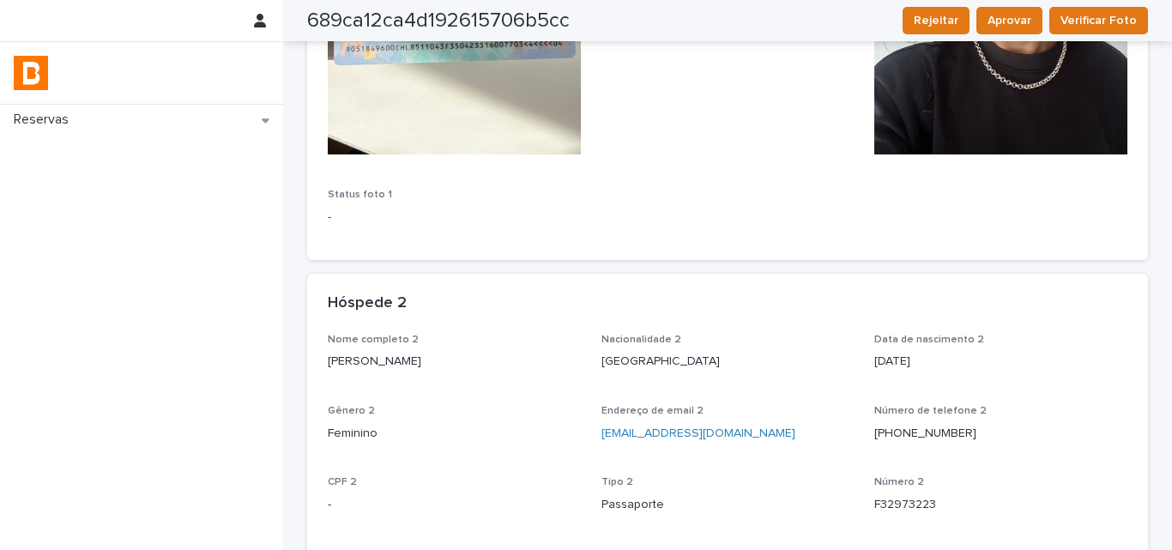
click at [395, 361] on p "[PERSON_NAME]" at bounding box center [454, 362] width 253 height 18
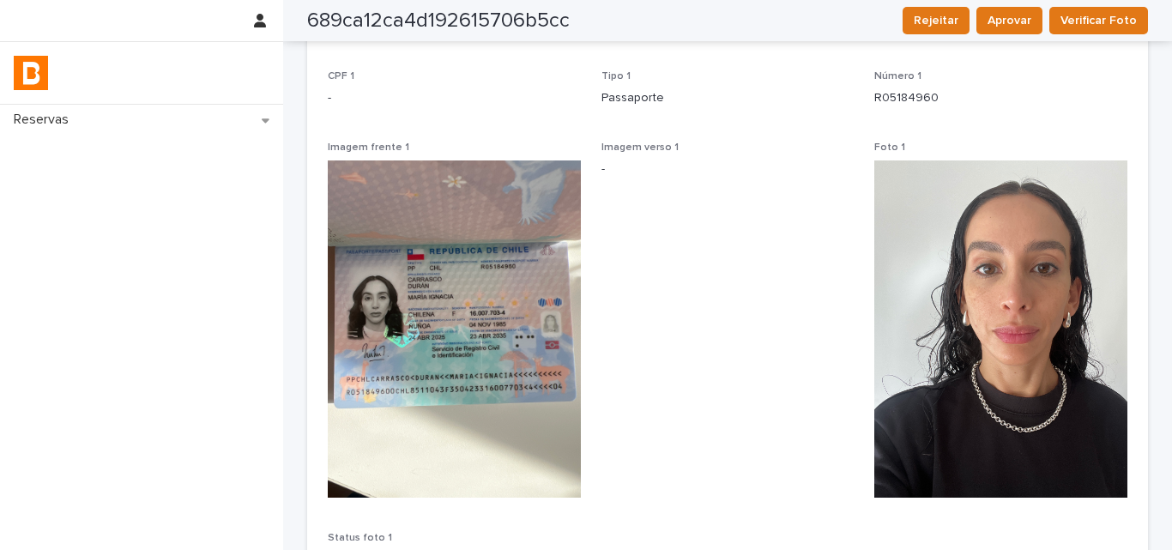
click at [1003, 124] on div "Nome completo 1 [PERSON_NAME] Nacionalidade 1 [DEMOGRAPHIC_DATA] Data de nascim…" at bounding box center [728, 255] width 800 height 656
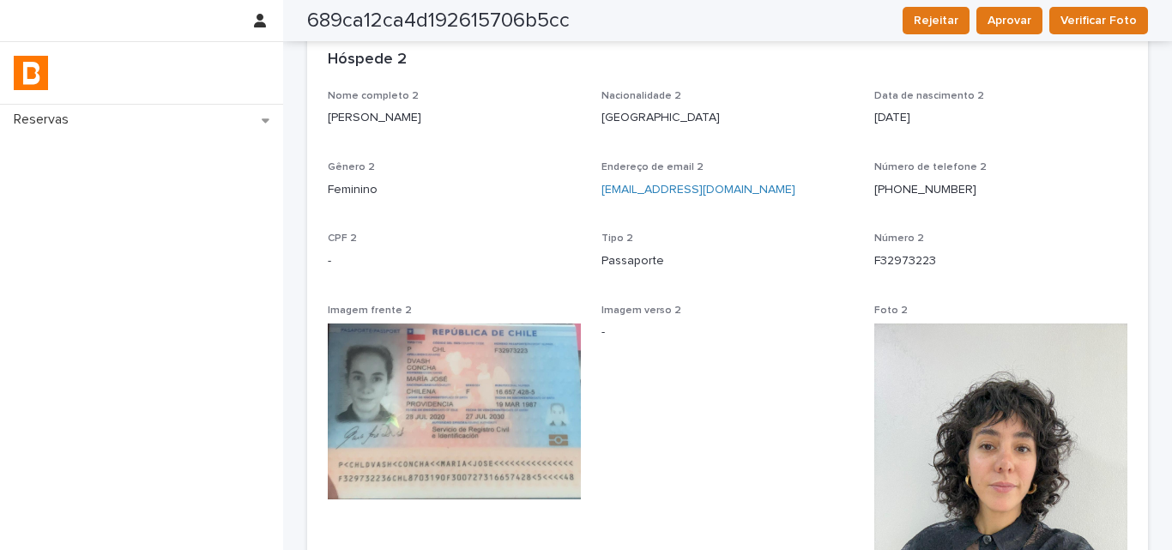
scroll to position [858, 0]
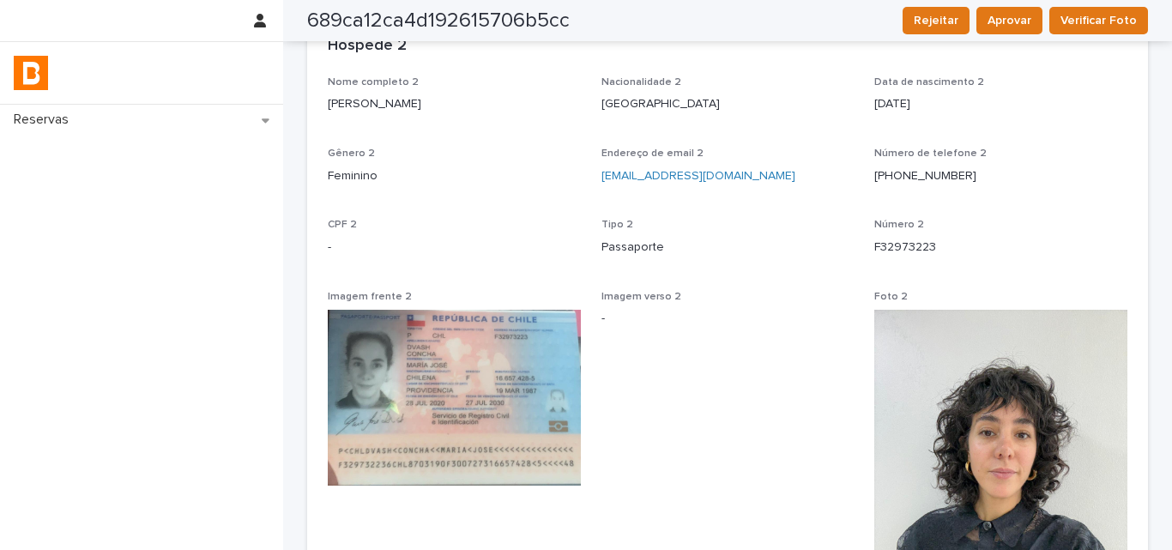
click at [909, 244] on p "F32973223" at bounding box center [1000, 248] width 253 height 18
click at [1083, 184] on p "[PHONE_NUMBER]" at bounding box center [1000, 176] width 253 height 18
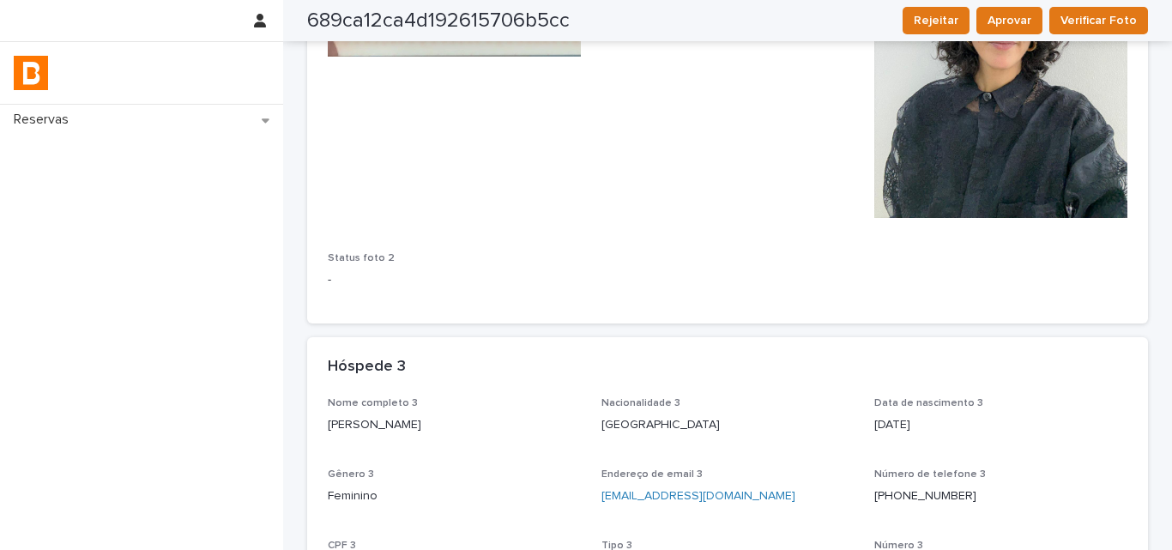
click at [369, 432] on p "[PERSON_NAME]" at bounding box center [454, 425] width 253 height 18
click at [370, 432] on p "[PERSON_NAME]" at bounding box center [454, 425] width 253 height 18
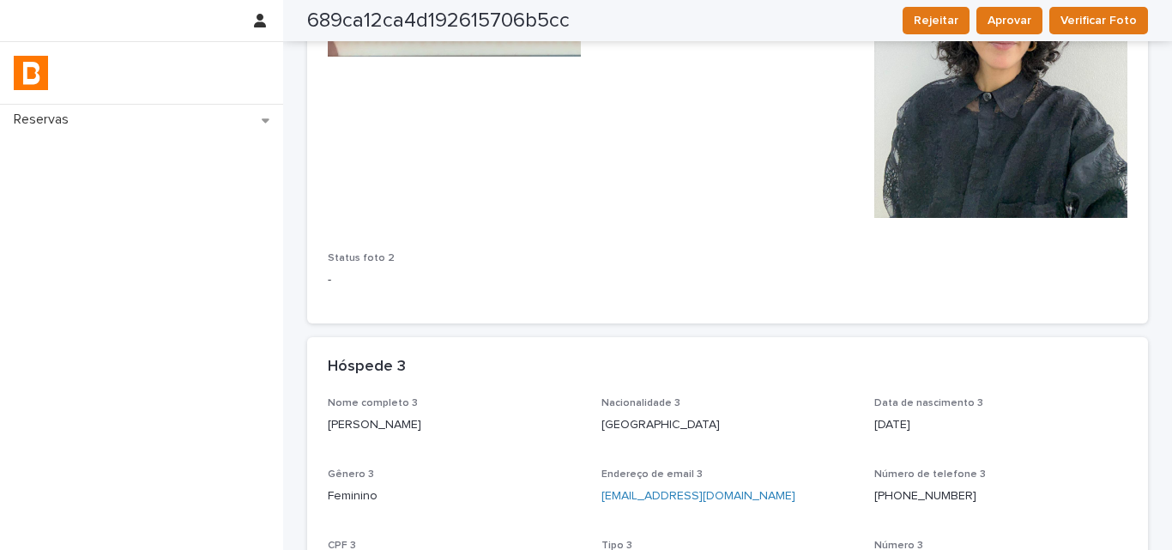
scroll to position [1545, 0]
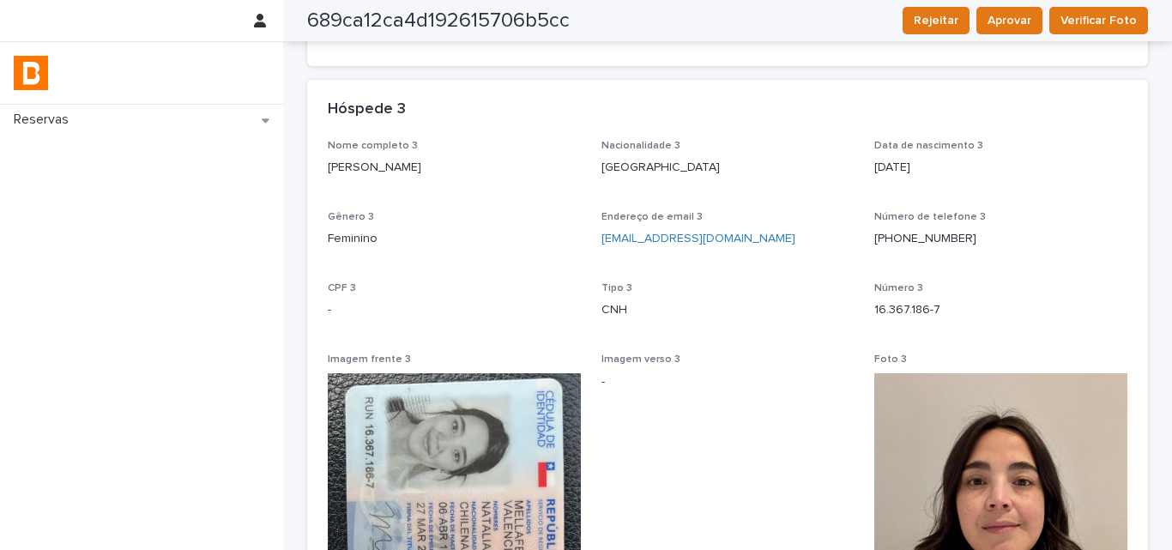
click at [874, 307] on p "16.367.186-7" at bounding box center [1000, 310] width 253 height 18
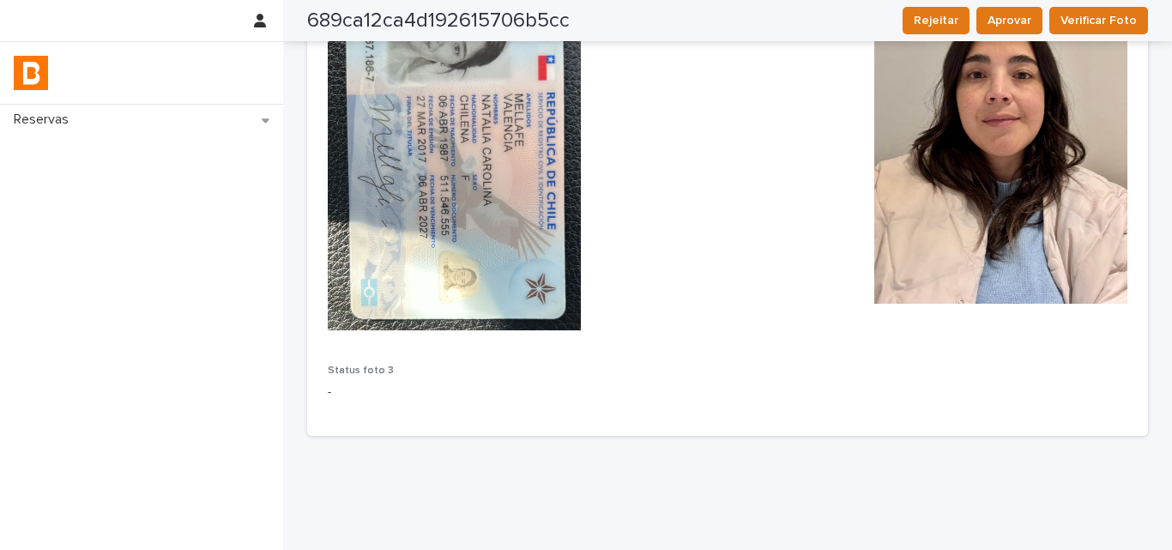
scroll to position [1986, 0]
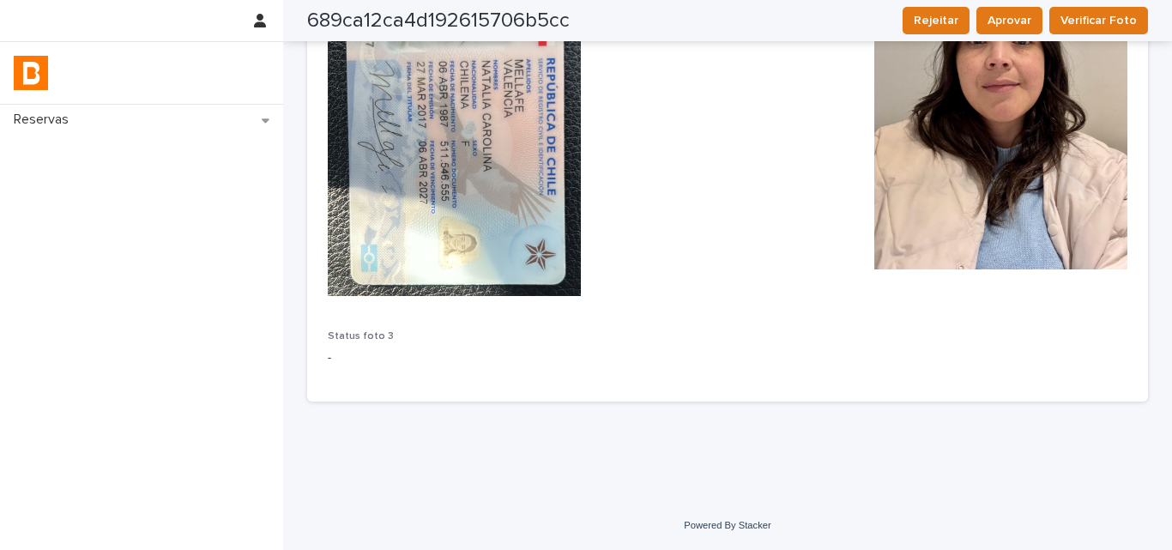
click at [1034, 392] on div "Nome completo 3 [PERSON_NAME] Nacionalidade 3 [DEMOGRAPHIC_DATA] Data de nascim…" at bounding box center [727, 50] width 841 height 703
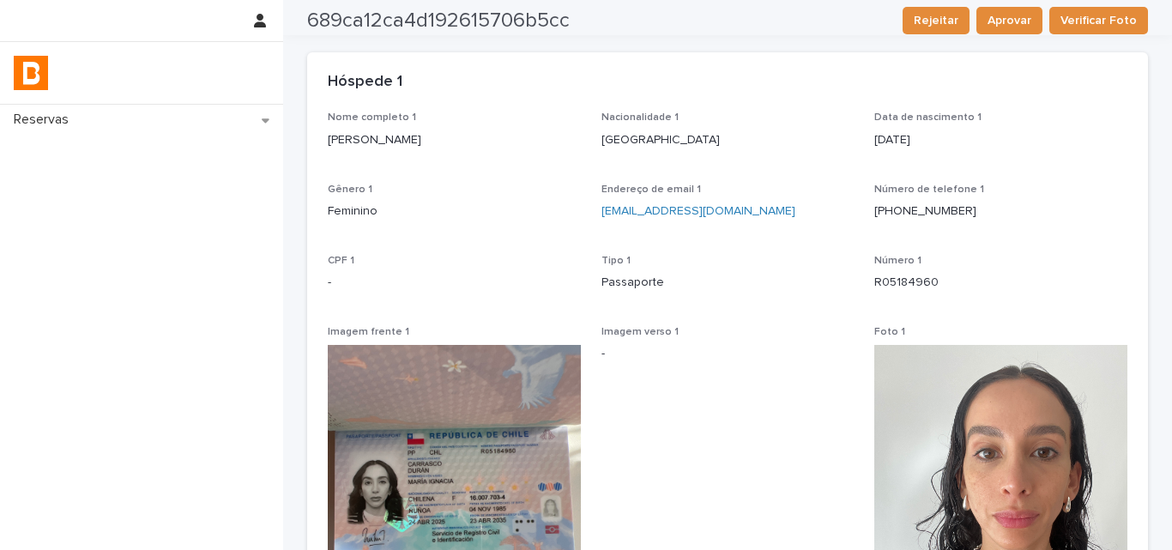
scroll to position [0, 0]
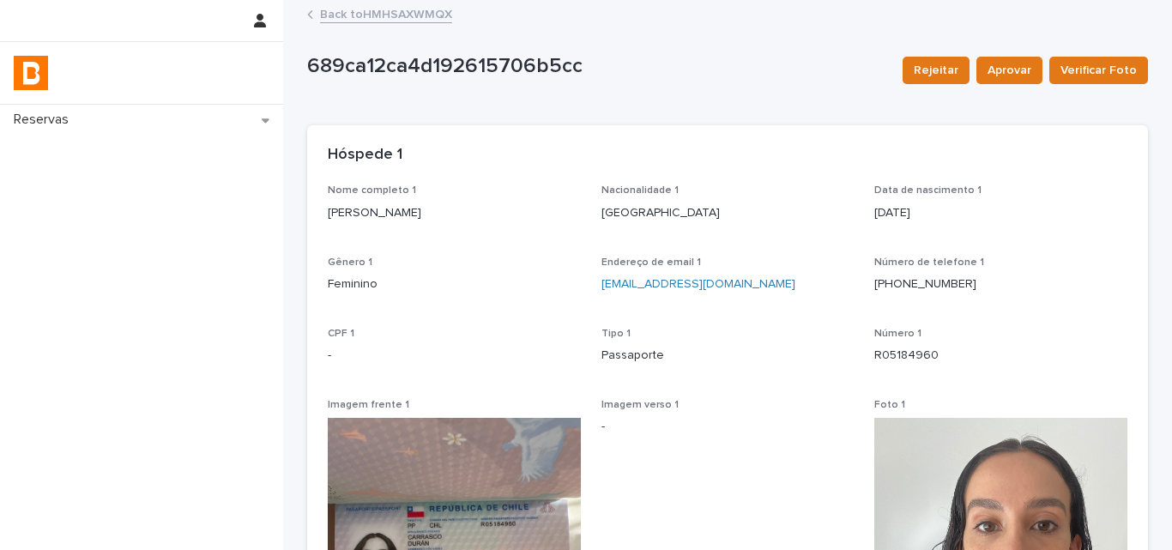
click at [357, 15] on link "Back to HMHSAXWMQX" at bounding box center [386, 13] width 132 height 20
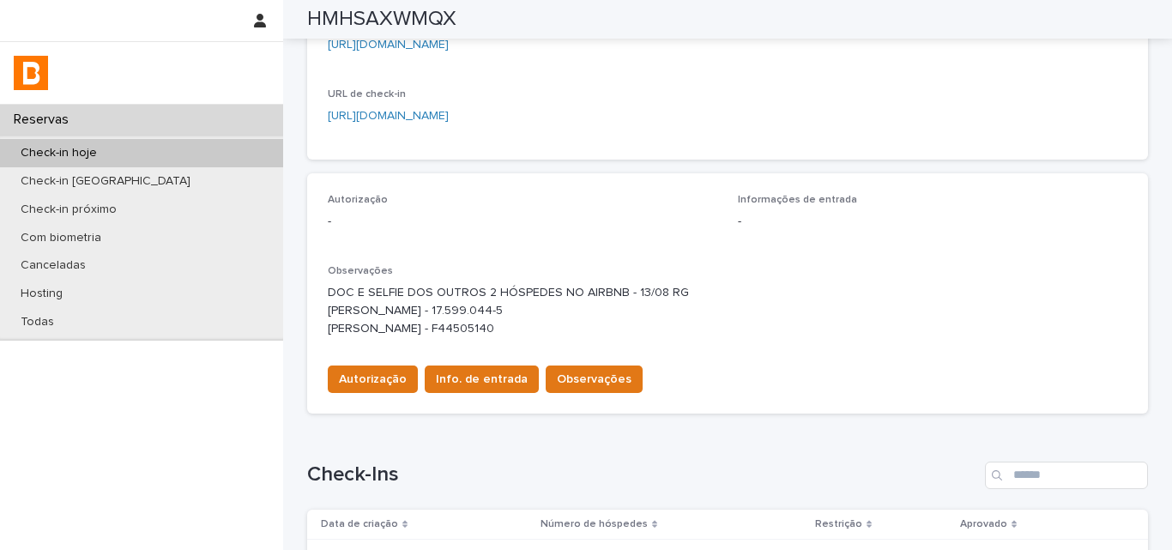
scroll to position [429, 0]
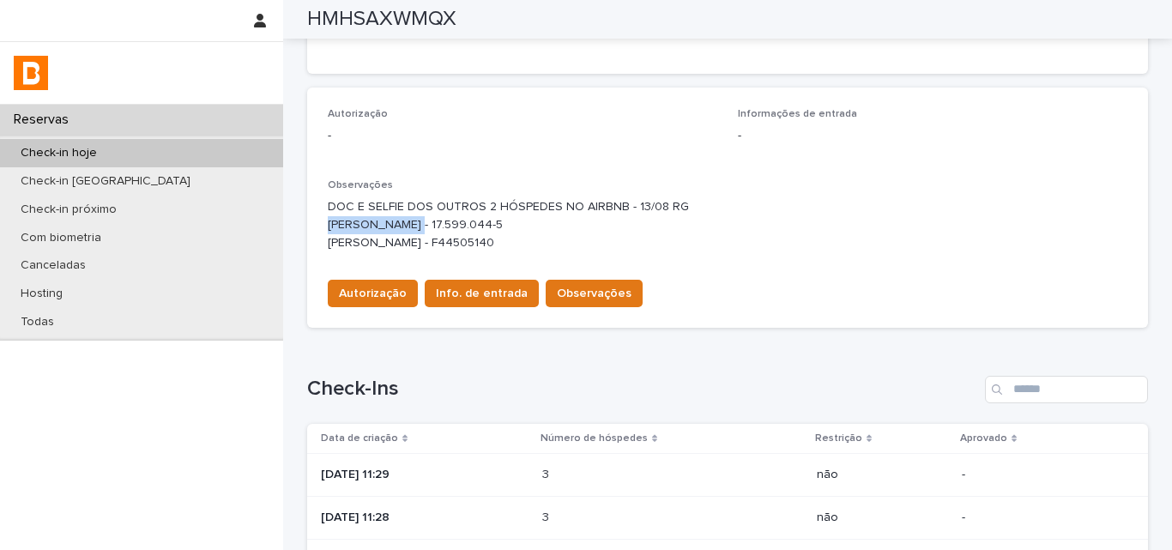
drag, startPoint x: 317, startPoint y: 223, endPoint x: 396, endPoint y: 229, distance: 79.2
click at [396, 229] on div "Autorização - Informações de entrada - Observações DOC E SELFIE DOS OUTROS 2 HÓ…" at bounding box center [727, 208] width 841 height 240
click at [991, 274] on div "Autorização Info. de entrada Observações" at bounding box center [728, 290] width 800 height 48
drag, startPoint x: 404, startPoint y: 223, endPoint x: 475, endPoint y: 219, distance: 70.5
click at [475, 219] on p "DOC E SELFIE DOS OUTROS 2 HÓSPEDES NO AIRBNB - 13/08 RG [PERSON_NAME] - 17.599.…" at bounding box center [728, 224] width 800 height 53
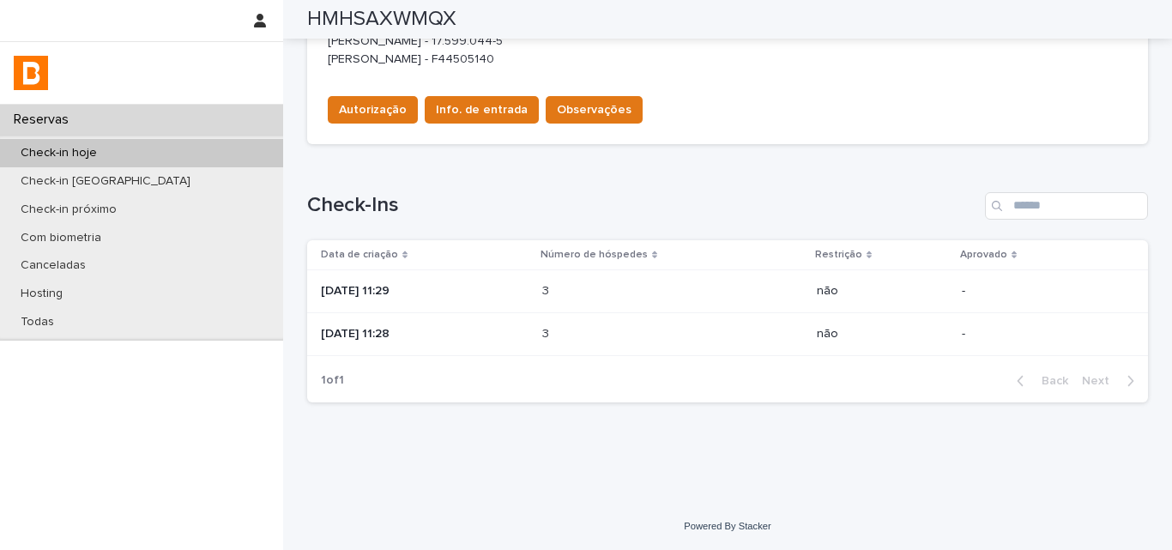
click at [983, 251] on p "Aprovado" at bounding box center [983, 254] width 47 height 19
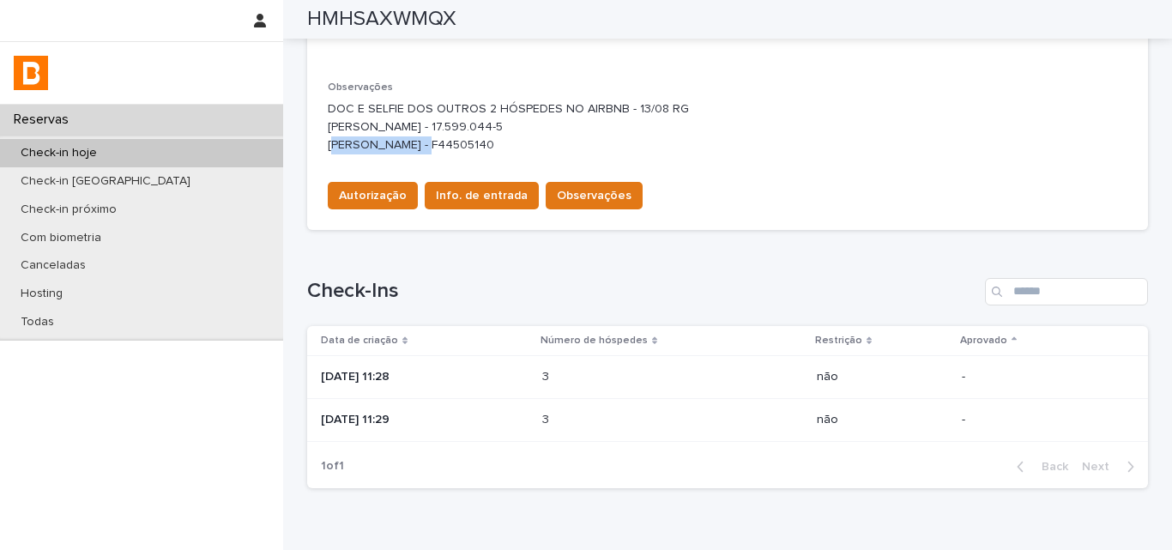
drag, startPoint x: 331, startPoint y: 147, endPoint x: 407, endPoint y: 150, distance: 75.6
click at [407, 150] on p "DOC E SELFIE DOS OUTROS 2 HÓSPEDES NO AIRBNB - 13/08 RG [PERSON_NAME] - 17.599.…" at bounding box center [728, 126] width 800 height 53
drag, startPoint x: 955, startPoint y: 209, endPoint x: 937, endPoint y: 216, distance: 19.6
click at [955, 209] on div "Autorização Info. de entrada Observações" at bounding box center [728, 192] width 800 height 48
drag, startPoint x: 465, startPoint y: 148, endPoint x: 493, endPoint y: 149, distance: 27.5
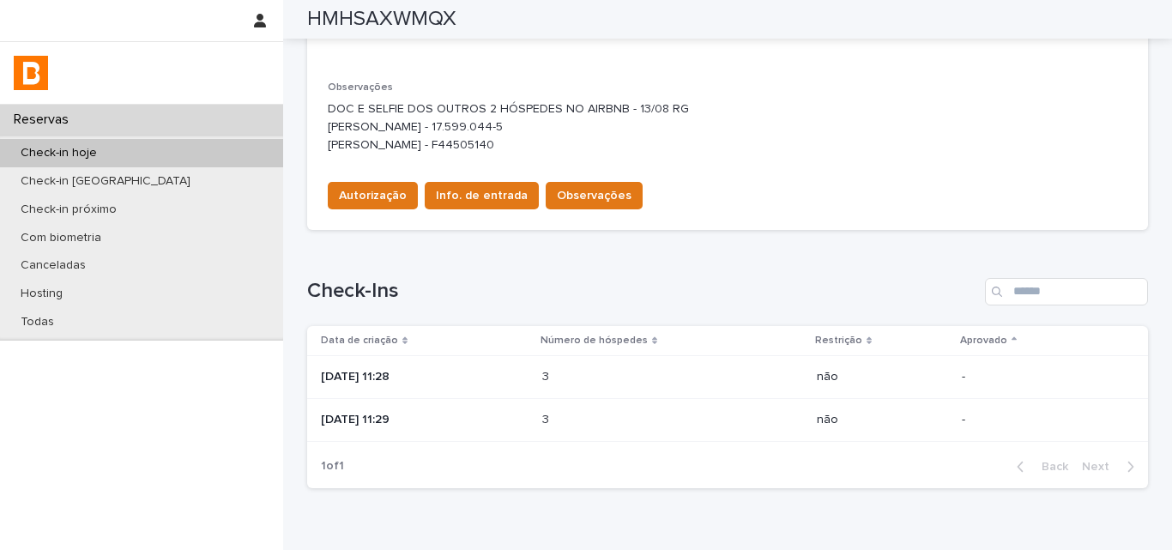
click at [493, 149] on p "DOC E SELFIE DOS OUTROS 2 HÓSPEDES NO AIRBNB - 13/08 RG [PERSON_NAME] - 17.599.…" at bounding box center [728, 126] width 800 height 53
click at [1011, 220] on div "Autorização - Informações de entrada - Observações DOC E SELFIE DOS OUTROS 2 HÓ…" at bounding box center [727, 110] width 841 height 240
click at [965, 234] on div "Loading... Saving… Autorização - Informações de entrada - Observações DOC E SEL…" at bounding box center [727, 117] width 841 height 254
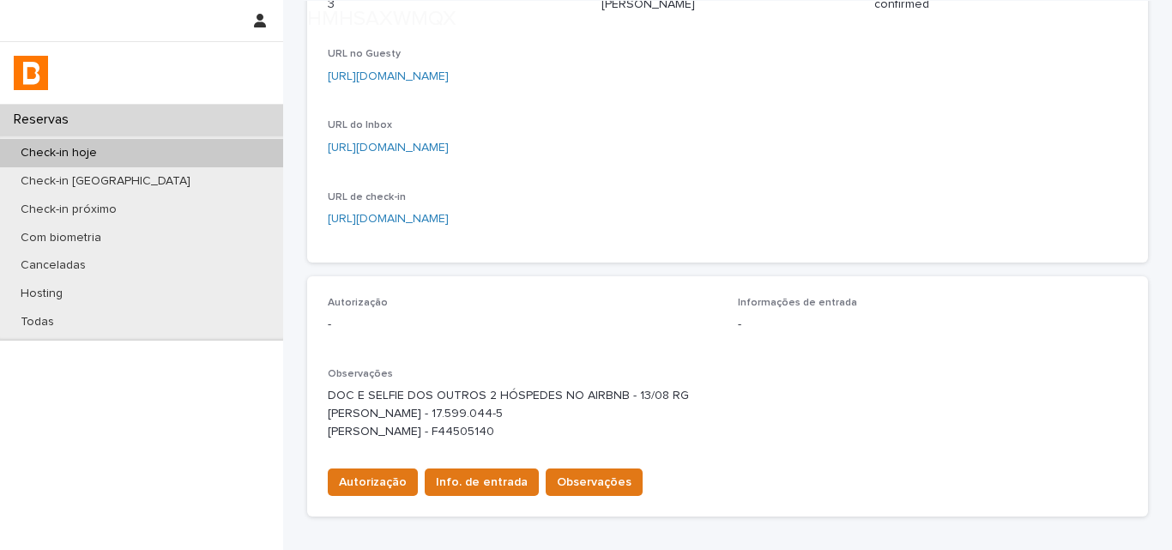
scroll to position [515, 0]
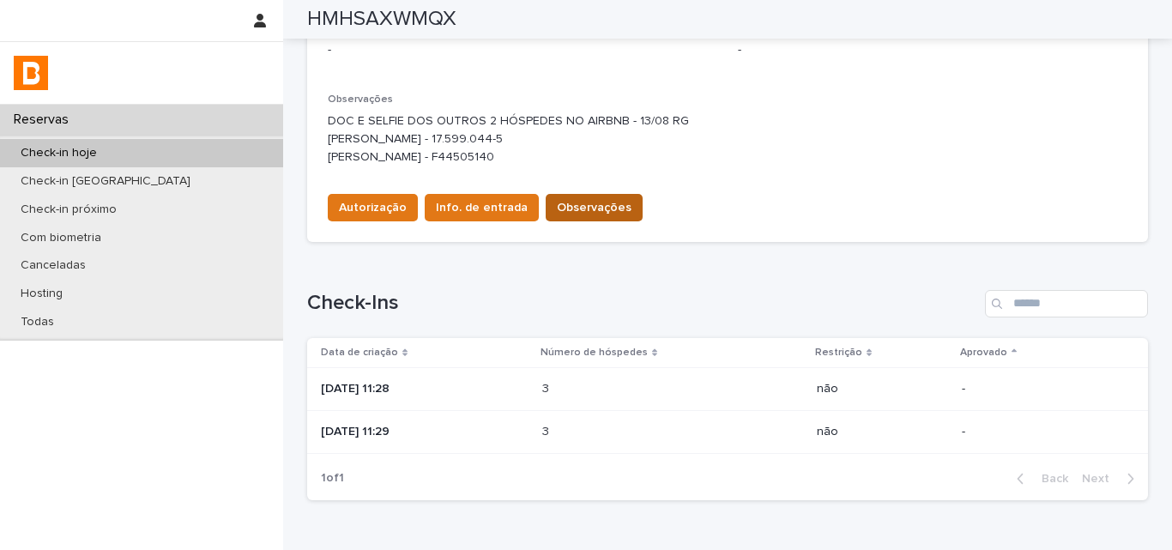
click at [564, 214] on span "Observações" at bounding box center [594, 207] width 75 height 17
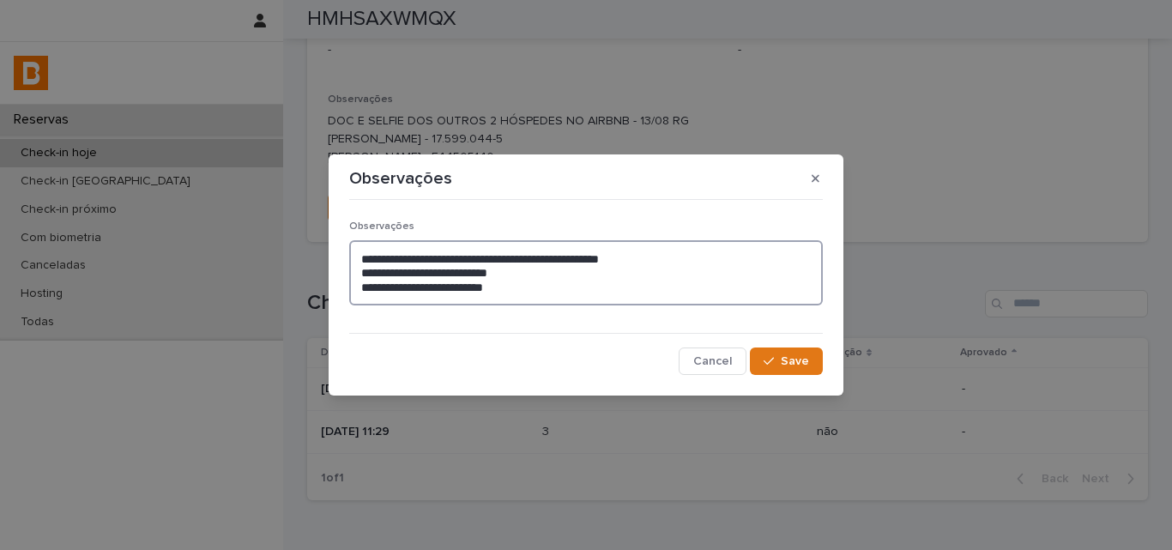
click at [550, 281] on textarea "**********" at bounding box center [586, 272] width 474 height 65
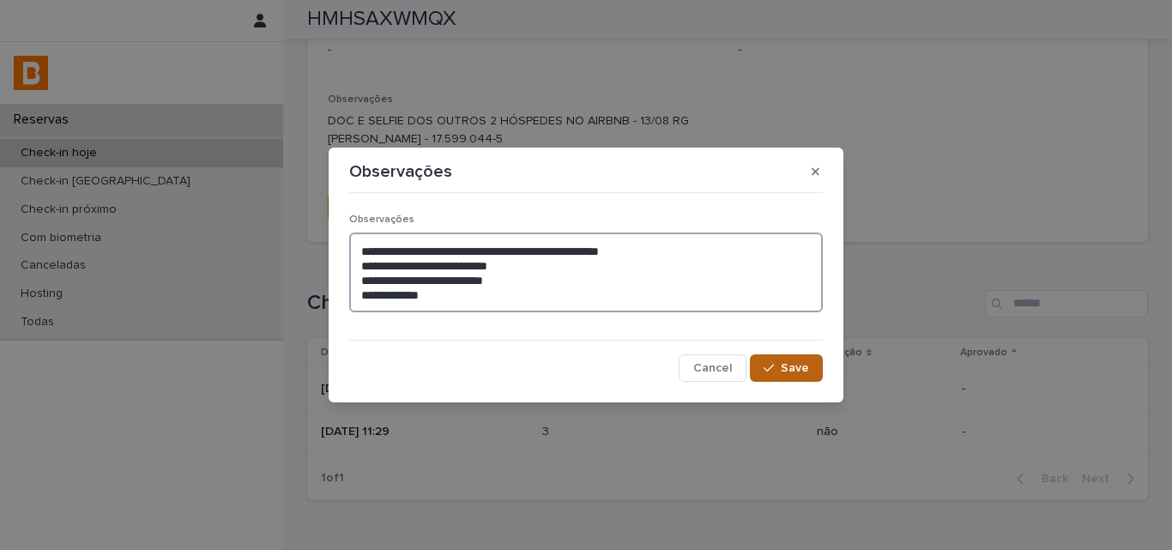
type textarea "**********"
click at [789, 375] on button "Save" at bounding box center [786, 367] width 73 height 27
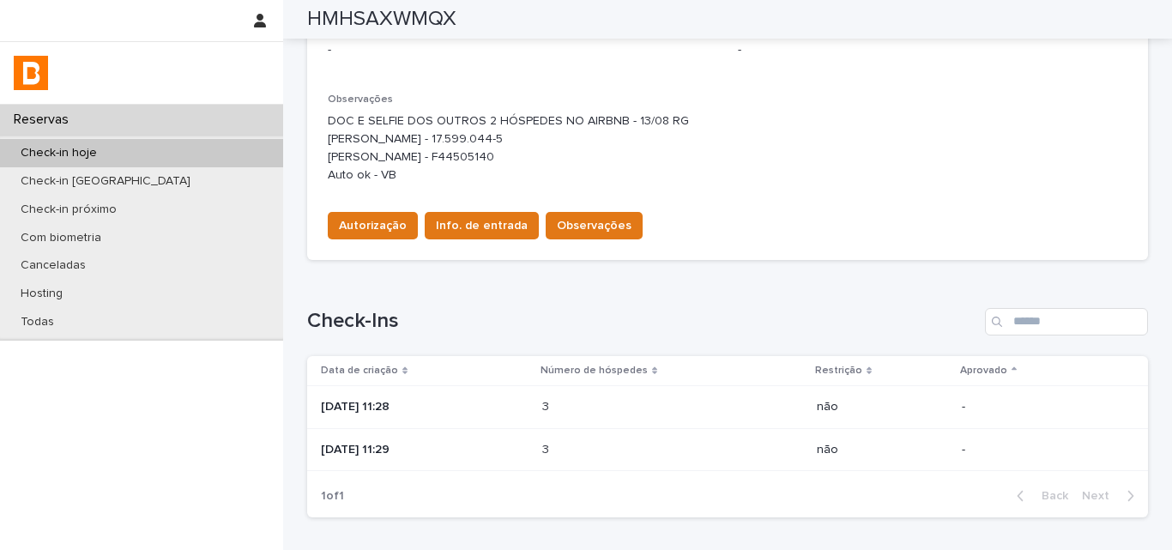
scroll to position [523, 0]
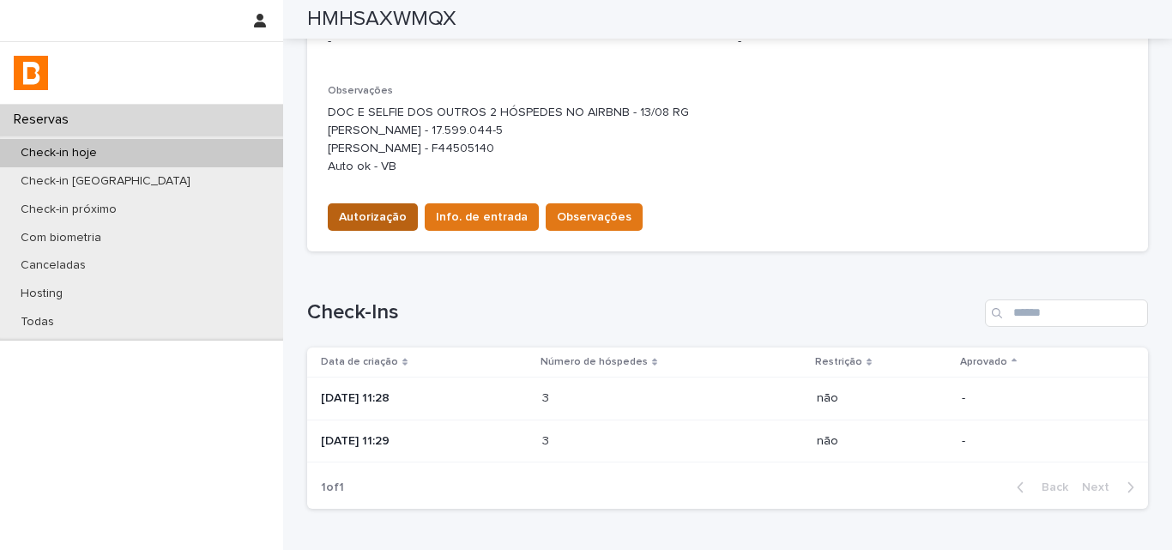
click at [354, 222] on span "Autorização" at bounding box center [373, 217] width 68 height 17
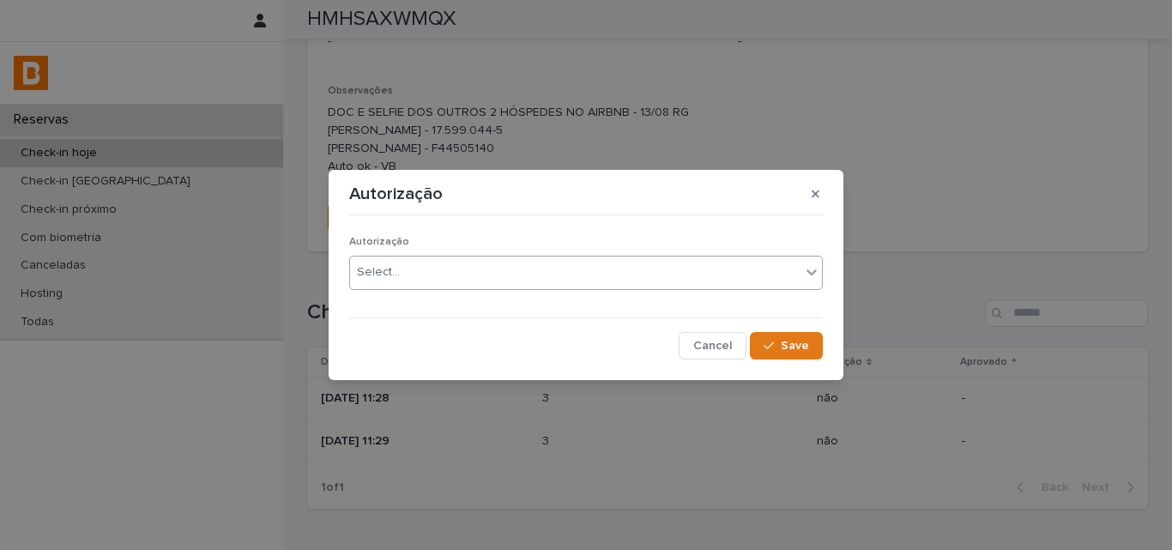
click at [352, 278] on div "Select..." at bounding box center [575, 272] width 450 height 28
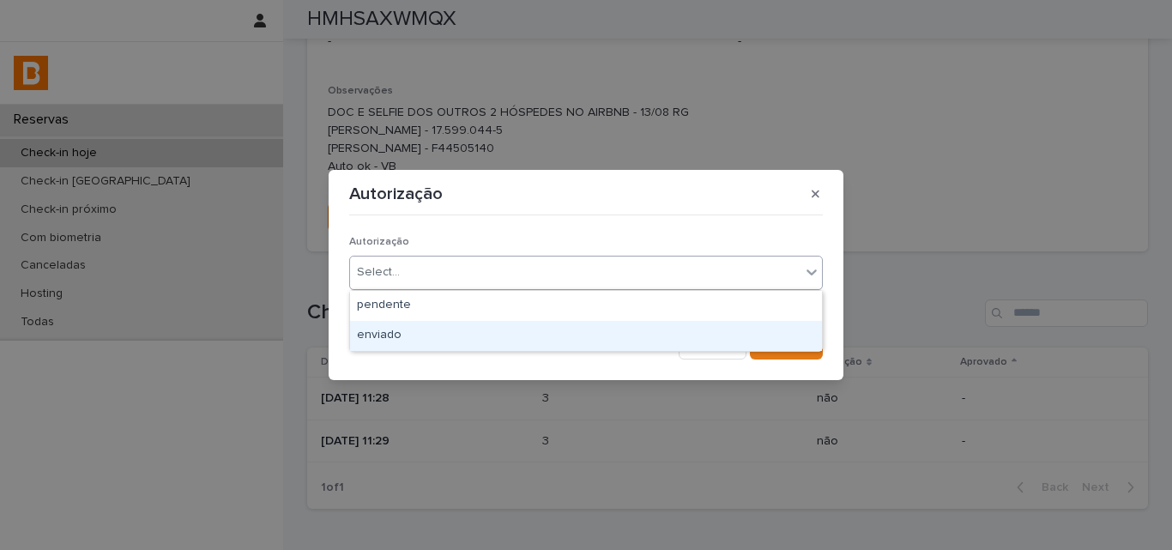
click at [362, 332] on div "enviado" at bounding box center [586, 336] width 472 height 30
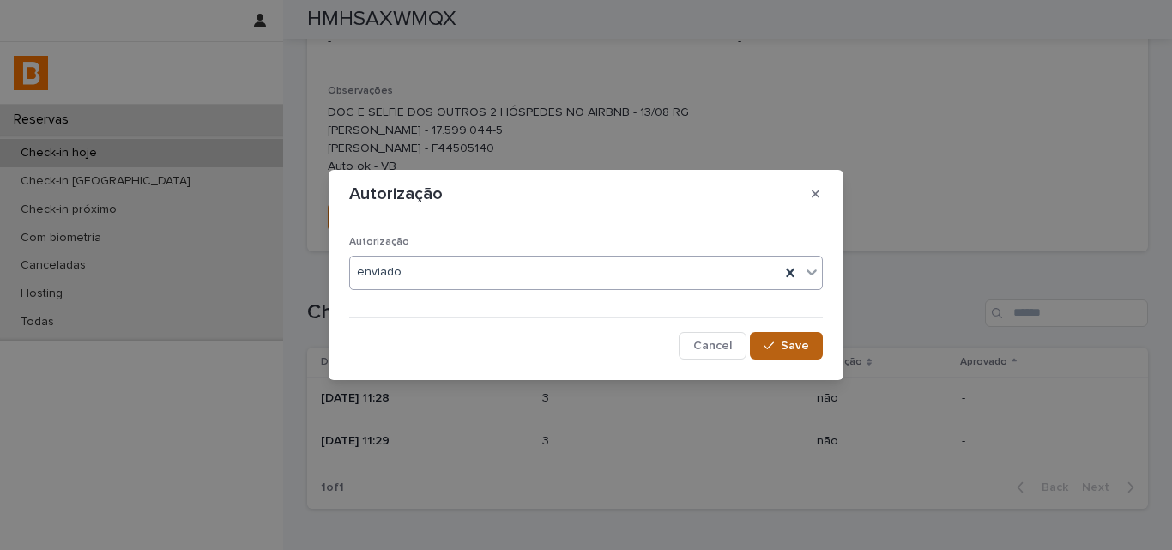
click at [795, 357] on button "Save" at bounding box center [786, 345] width 73 height 27
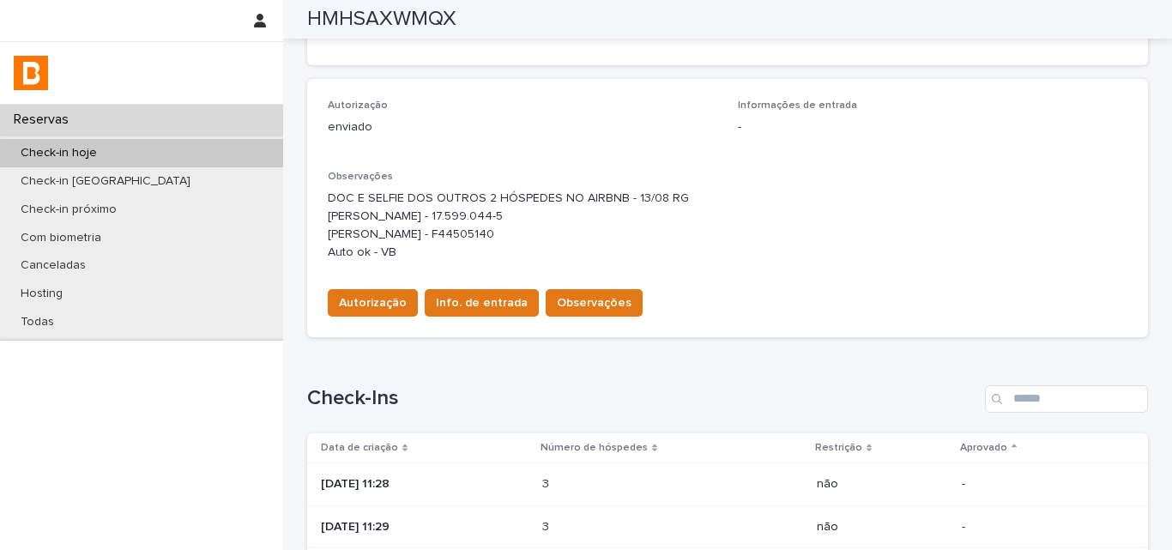
click at [836, 292] on div "Autorização Info. de entrada Observações" at bounding box center [728, 299] width 800 height 48
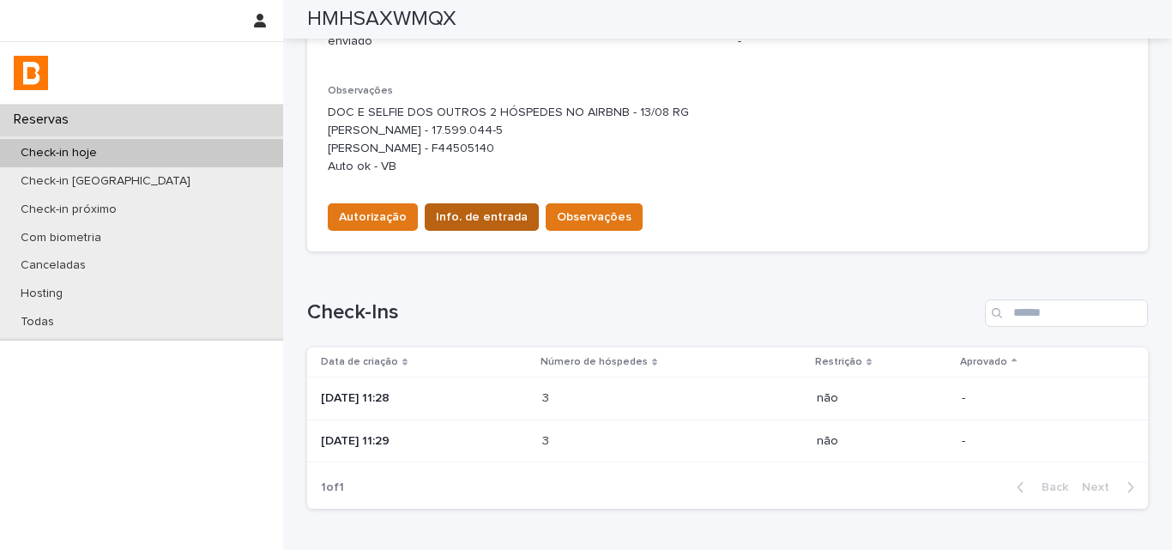
click at [452, 230] on button "Info. de entrada" at bounding box center [482, 216] width 114 height 27
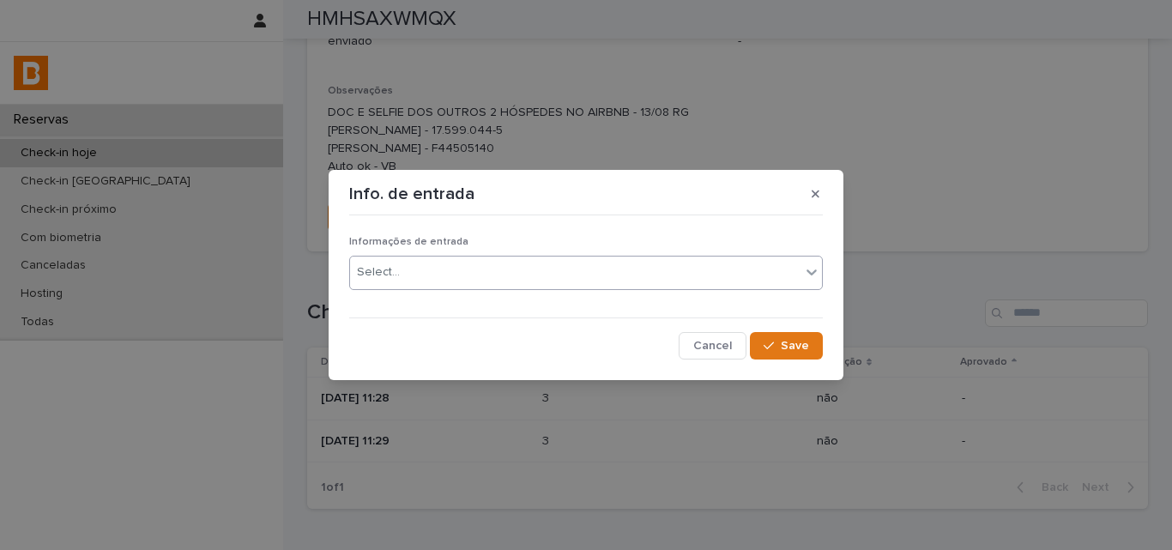
click at [449, 287] on div "Select..." at bounding box center [586, 273] width 474 height 34
click at [755, 343] on button "Save" at bounding box center [786, 345] width 73 height 27
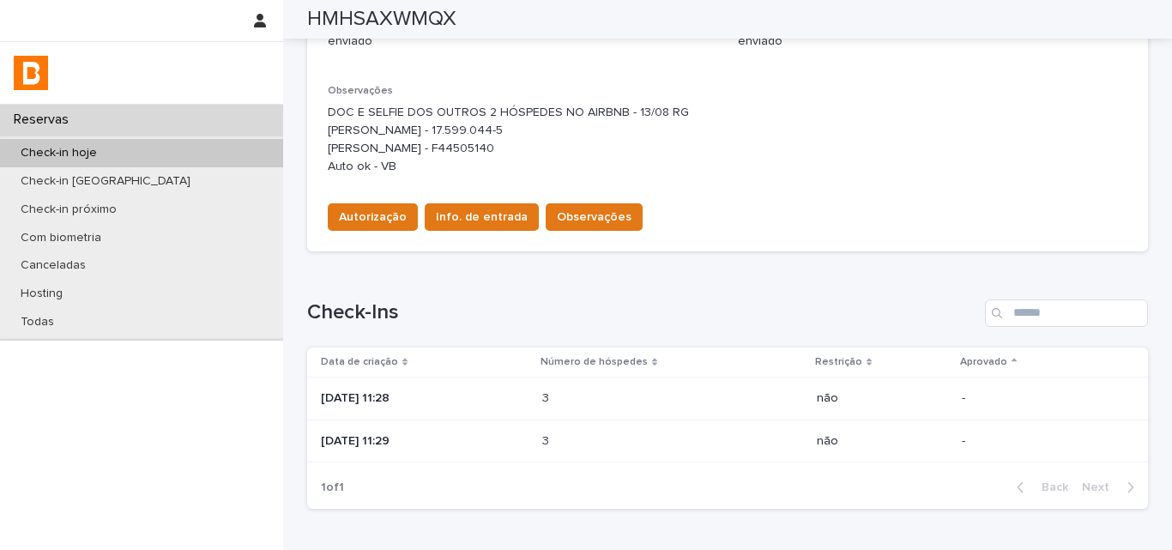
click at [530, 281] on div "Loading... Saving… Check-Ins Data de criação Número de hóspedes Restrição Aprov…" at bounding box center [727, 394] width 841 height 258
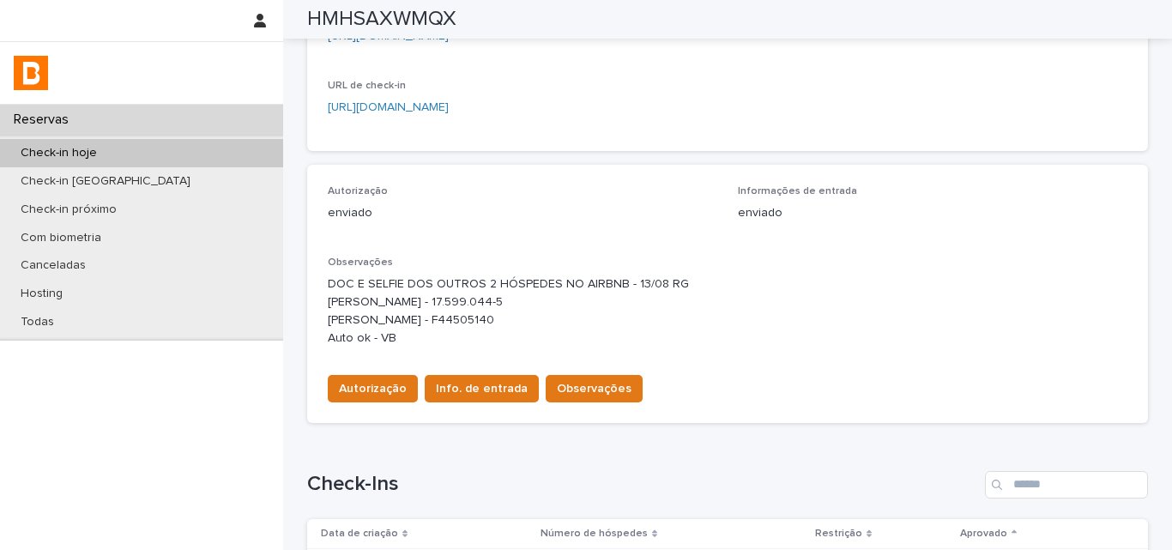
click at [161, 154] on div "Check-in hoje" at bounding box center [141, 153] width 283 height 28
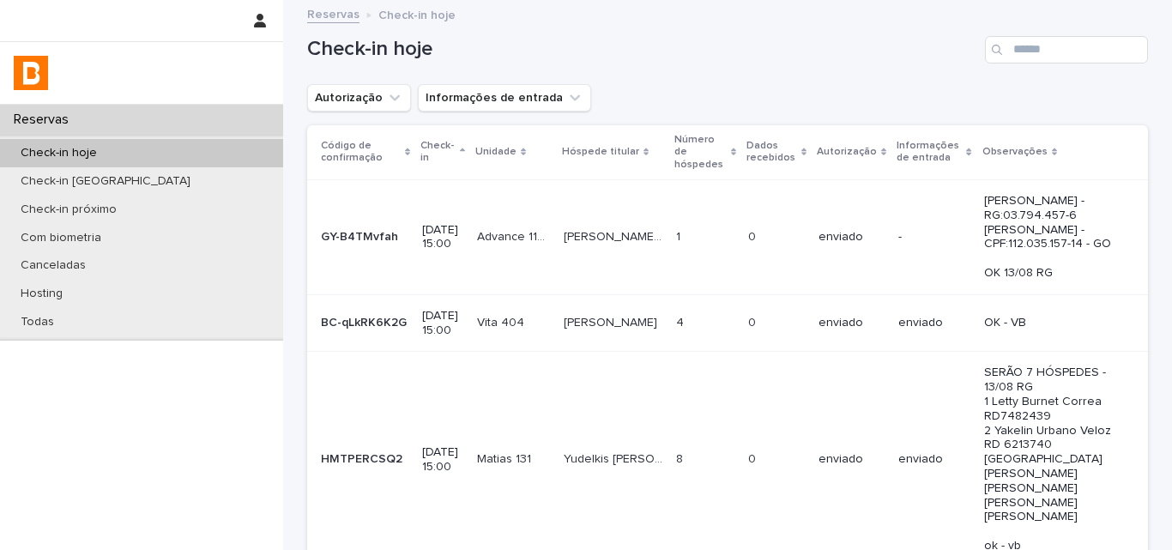
click at [690, 61] on h1 "Check-in hoje" at bounding box center [642, 49] width 671 height 25
click at [685, 59] on h1 "Check-in hoje" at bounding box center [642, 49] width 671 height 25
click at [745, 85] on div "Autorização Informações de entrada" at bounding box center [727, 97] width 841 height 27
click at [330, 96] on button "Autorização" at bounding box center [359, 97] width 104 height 27
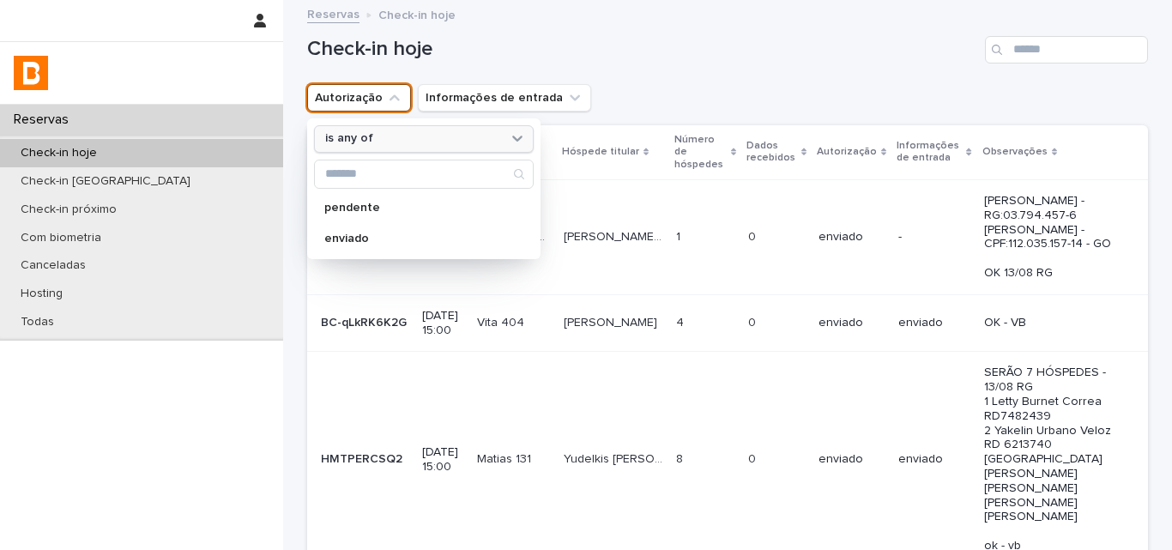
click at [355, 127] on div "is any of" at bounding box center [424, 138] width 220 height 27
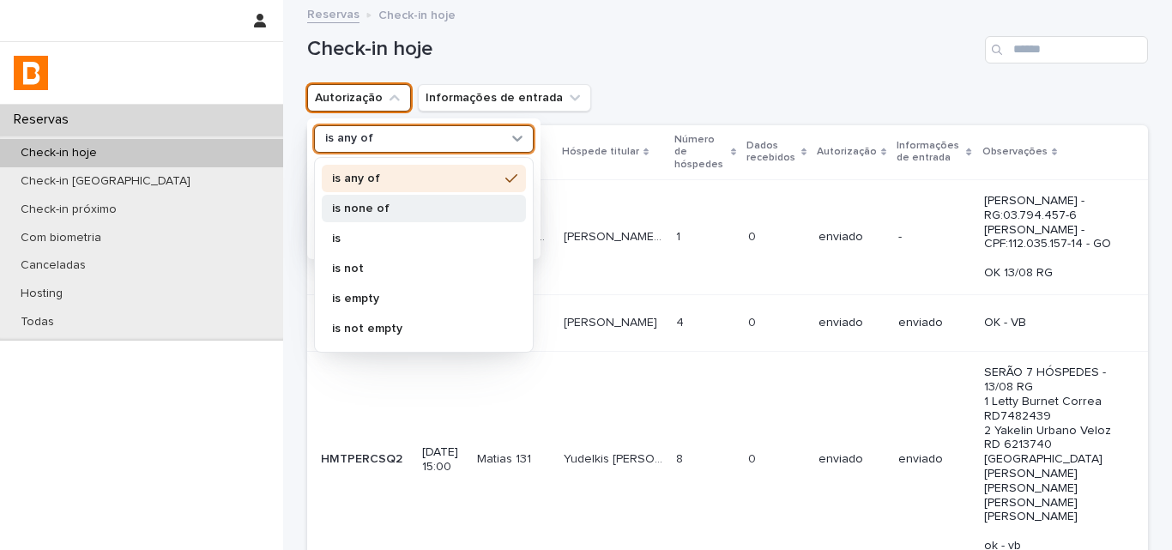
click at [349, 215] on div "is none of" at bounding box center [424, 208] width 204 height 27
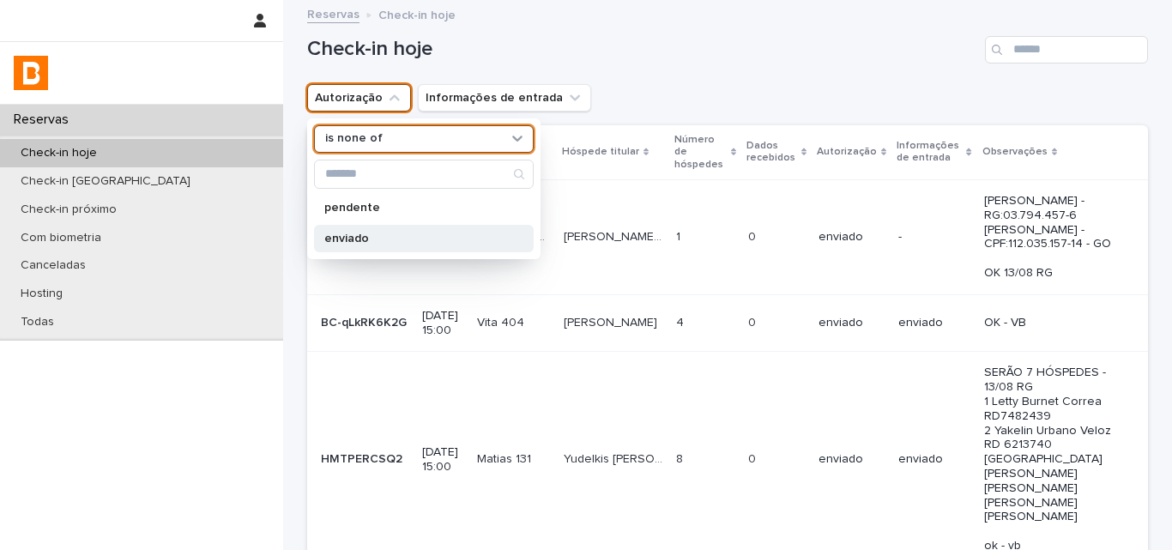
click at [348, 237] on p "enviado" at bounding box center [415, 239] width 182 height 12
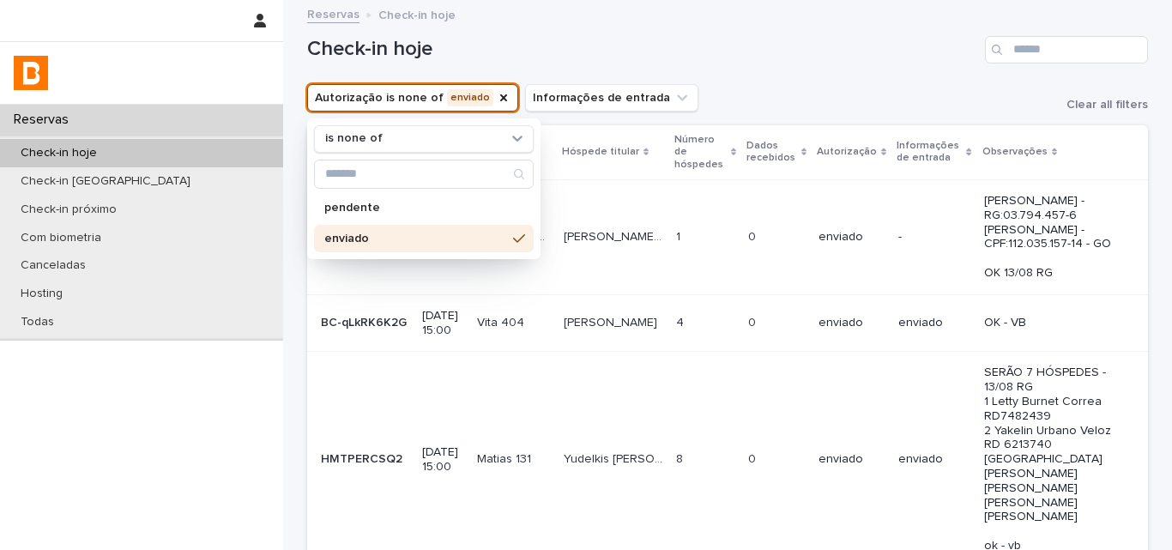
click at [801, 94] on div "Autorização is none of enviado is none of pendente enviado Informações de entra…" at bounding box center [727, 97] width 841 height 27
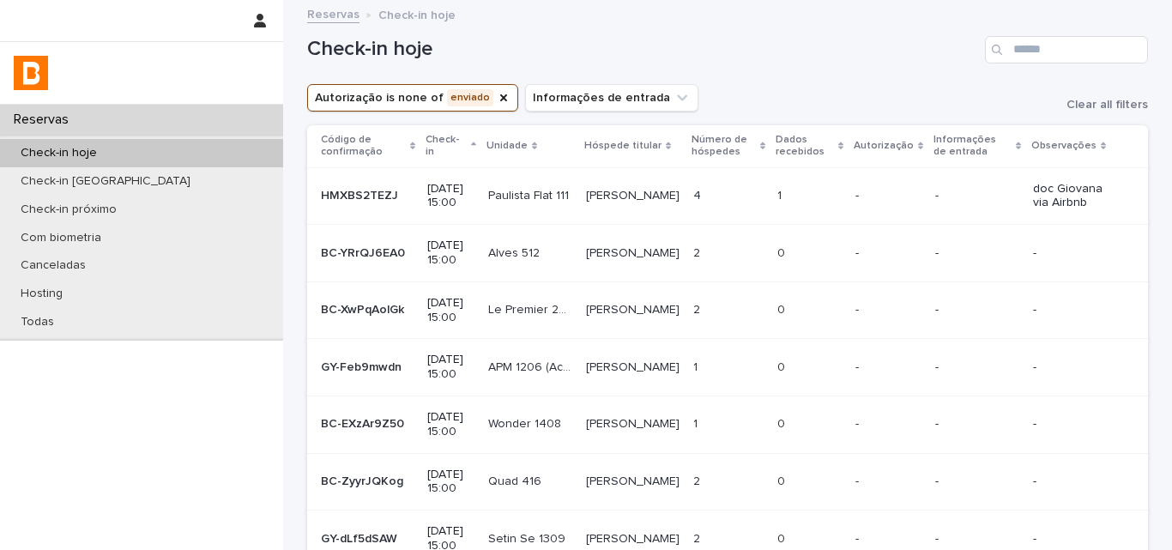
click at [801, 94] on div "Autorização is none of enviado Informações de entrada Clear all filters" at bounding box center [727, 97] width 841 height 27
click at [790, 175] on td "1 1" at bounding box center [810, 195] width 78 height 57
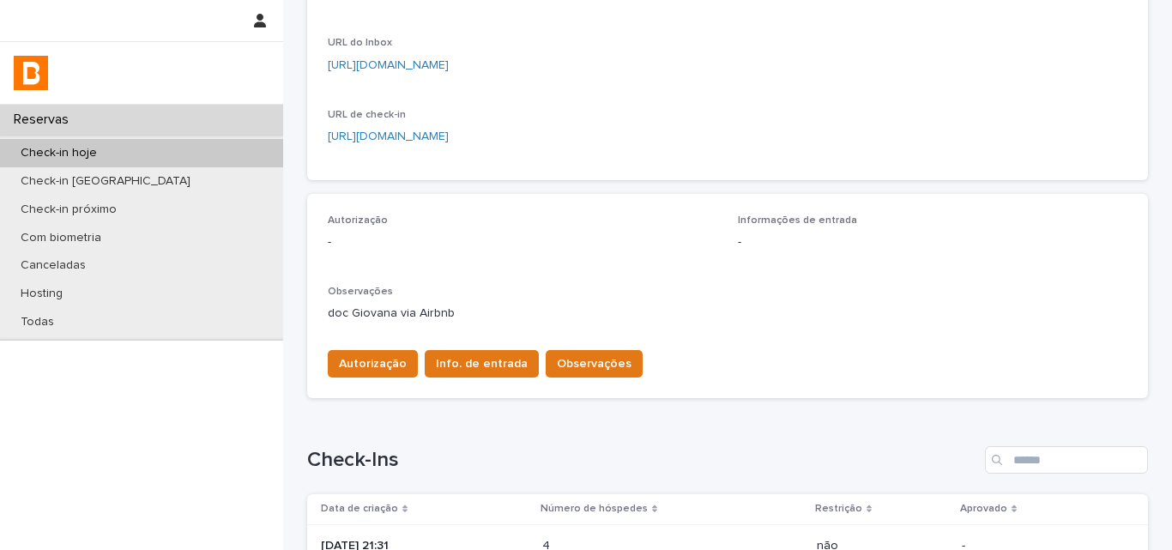
scroll to position [515, 0]
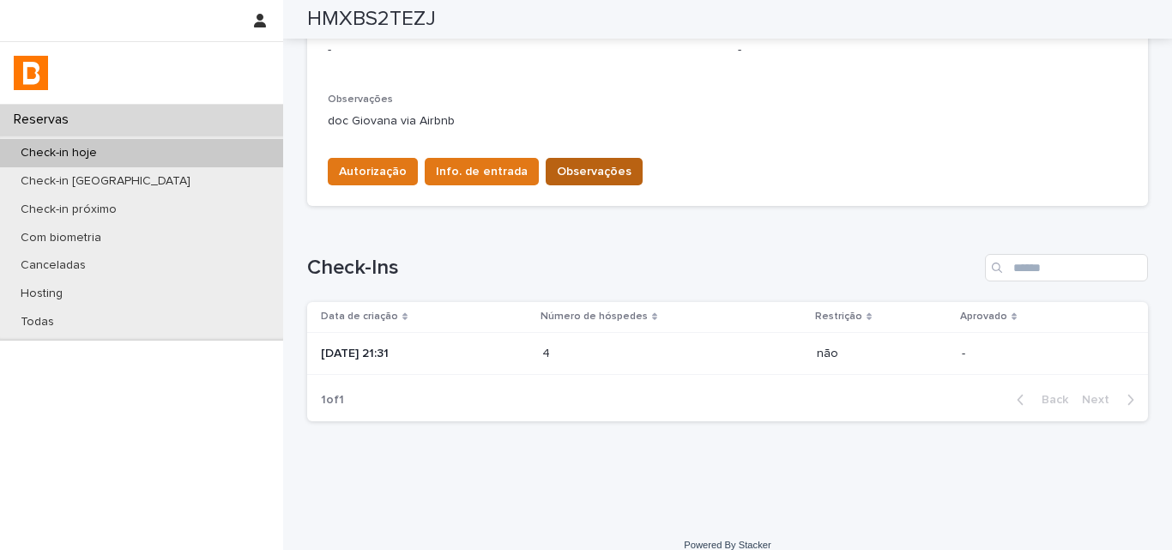
click at [579, 162] on button "Observações" at bounding box center [594, 171] width 97 height 27
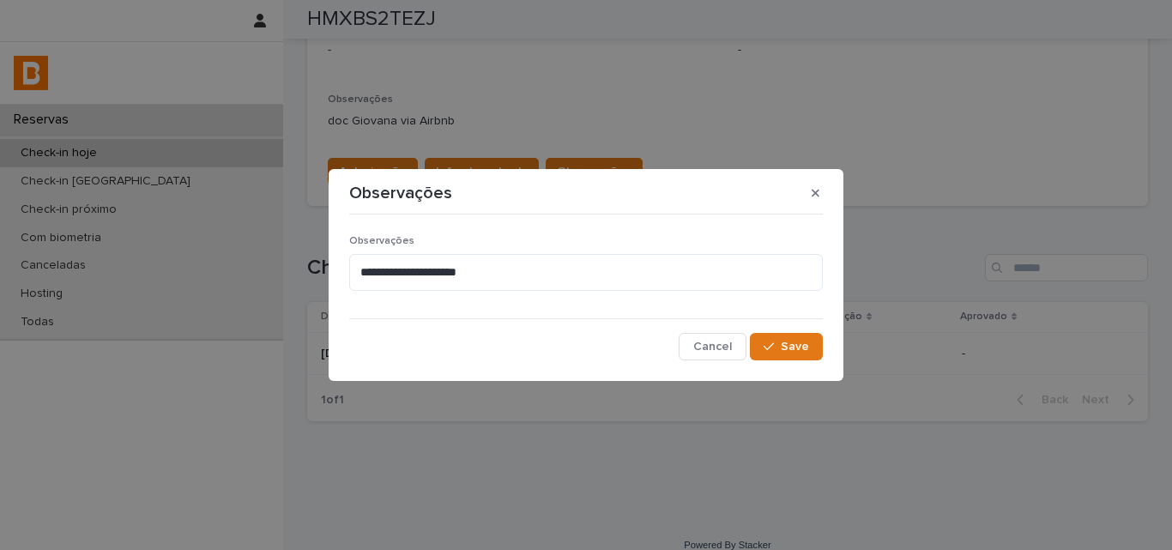
click at [573, 293] on div "**********" at bounding box center [586, 270] width 474 height 70
click at [586, 273] on textarea "**********" at bounding box center [586, 272] width 474 height 37
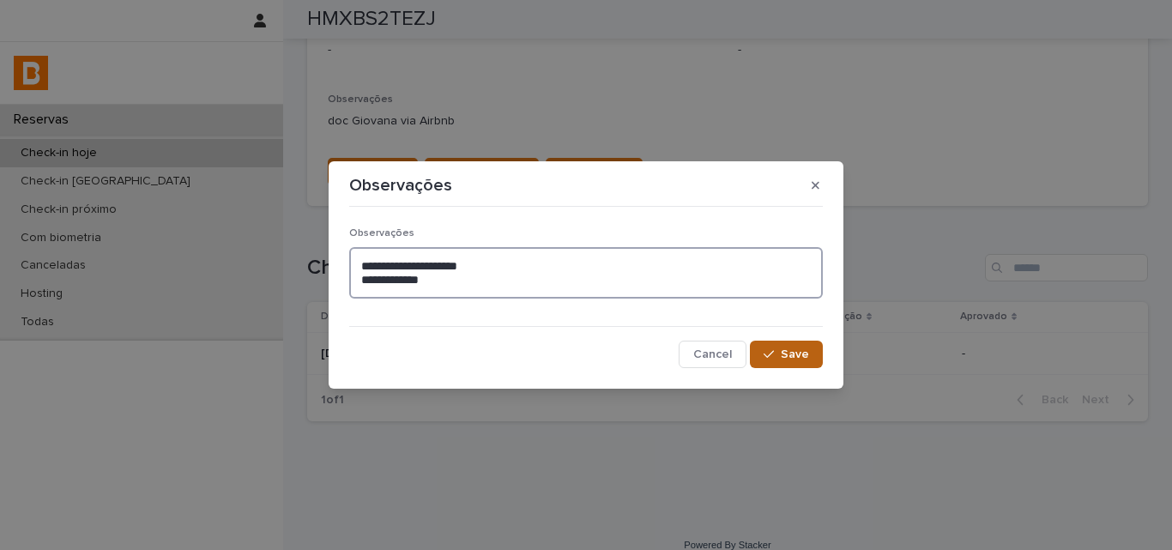
type textarea "**********"
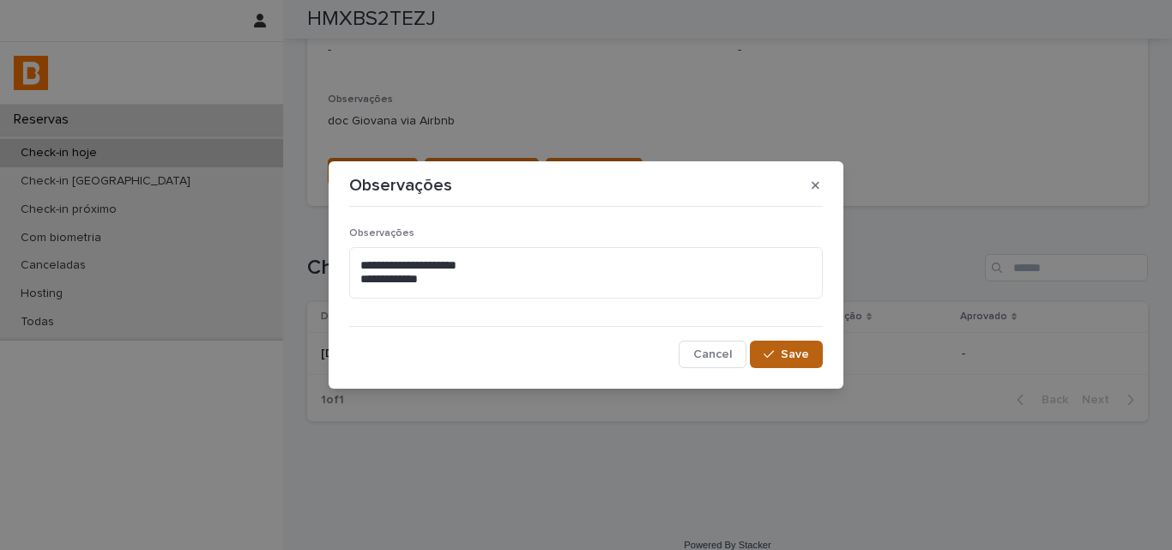
click at [776, 362] on button "Save" at bounding box center [786, 354] width 73 height 27
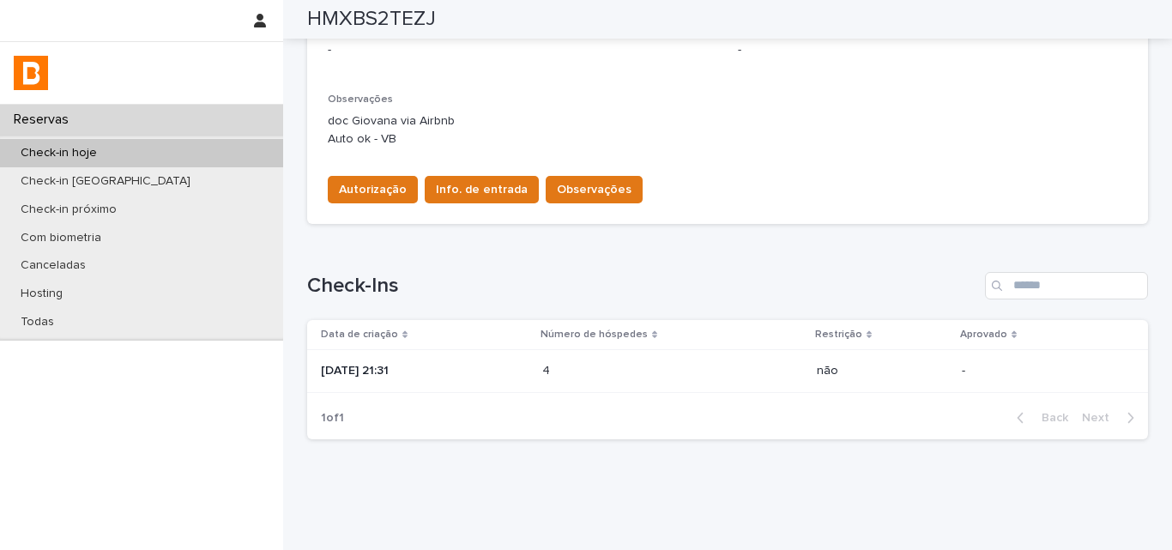
scroll to position [524, 0]
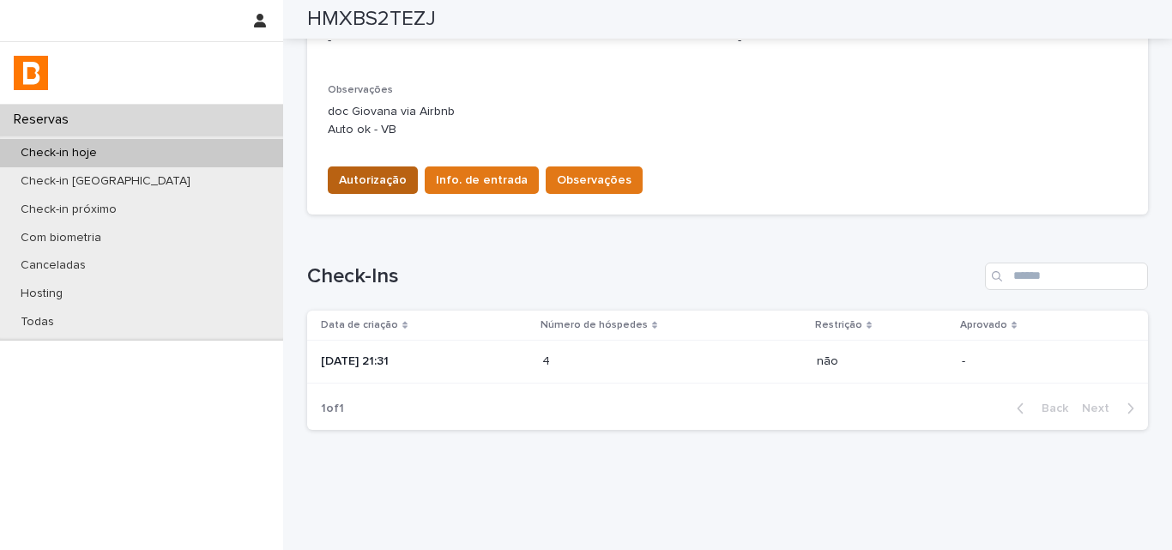
click at [363, 177] on span "Autorização" at bounding box center [373, 180] width 68 height 17
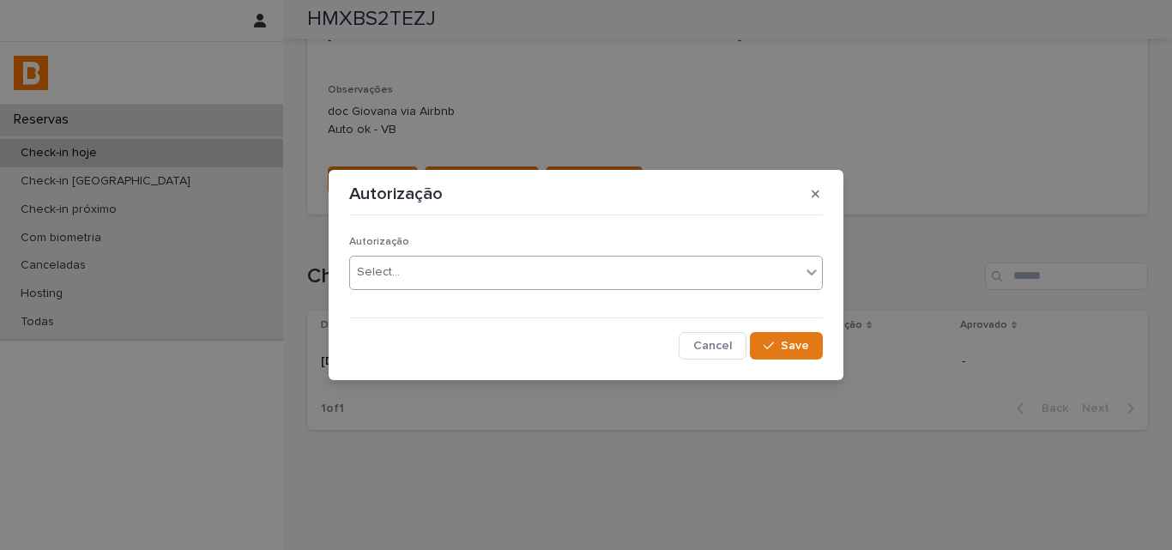
click at [394, 269] on div "Select..." at bounding box center [378, 272] width 43 height 18
click at [768, 349] on icon "button" at bounding box center [769, 346] width 10 height 12
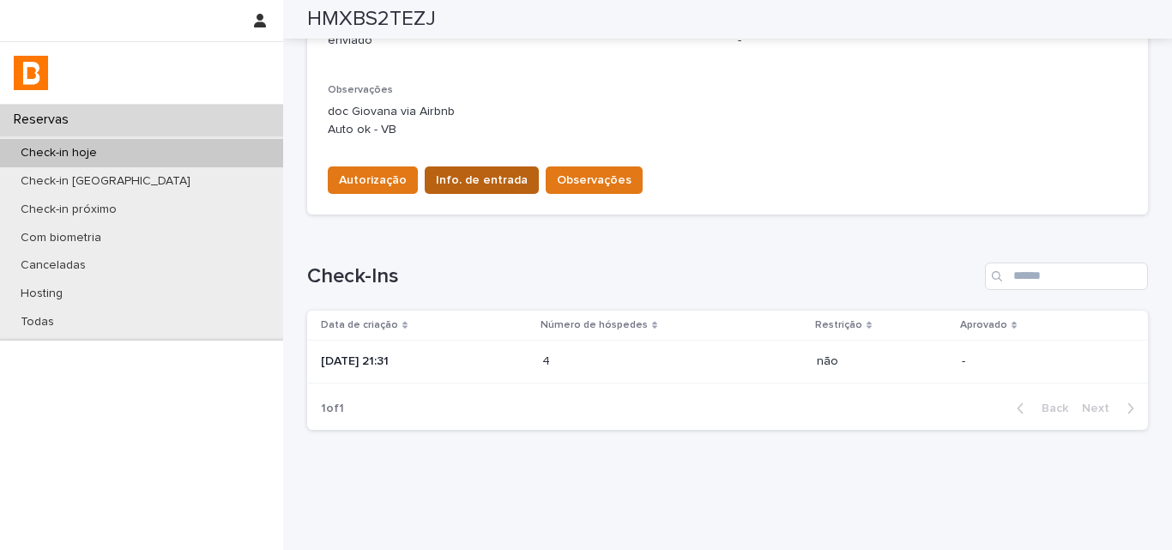
click at [467, 189] on button "Info. de entrada" at bounding box center [482, 179] width 114 height 27
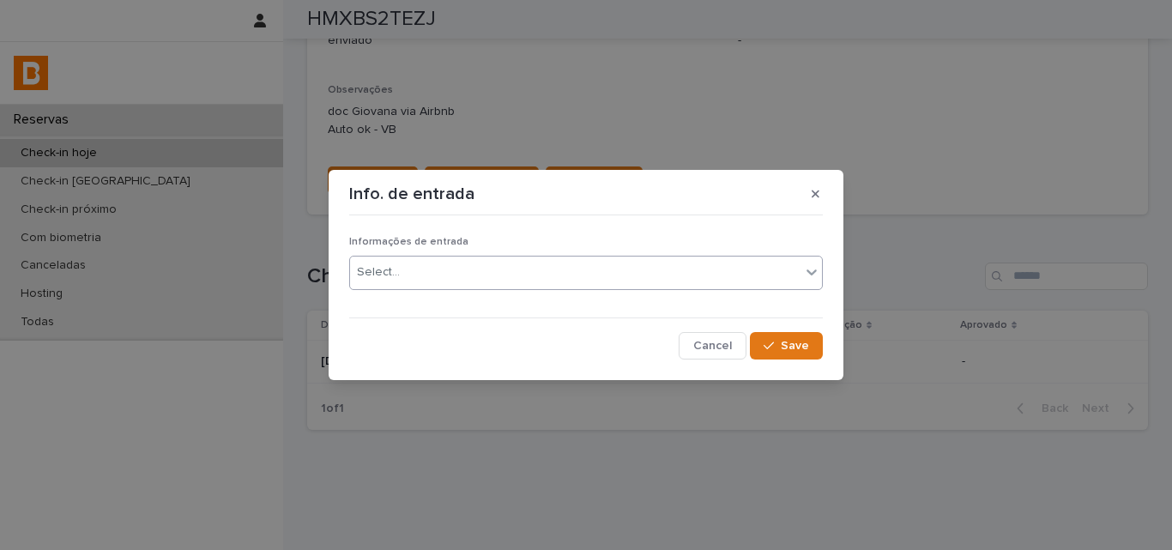
click at [477, 271] on div "Select..." at bounding box center [575, 272] width 450 height 28
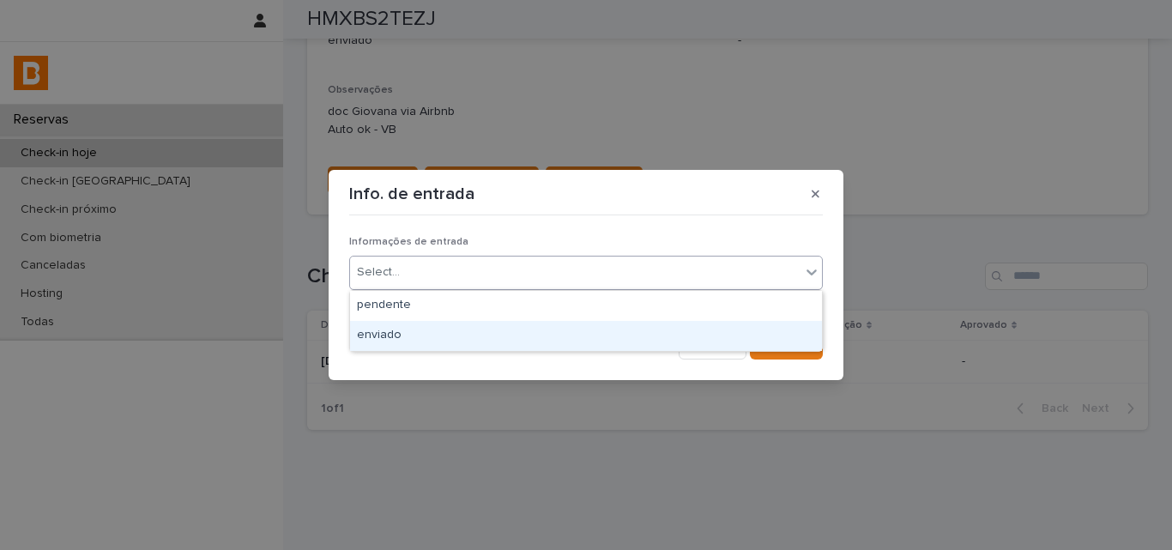
drag, startPoint x: 481, startPoint y: 320, endPoint x: 594, endPoint y: 324, distance: 113.3
click at [485, 336] on div "enviado" at bounding box center [586, 336] width 472 height 30
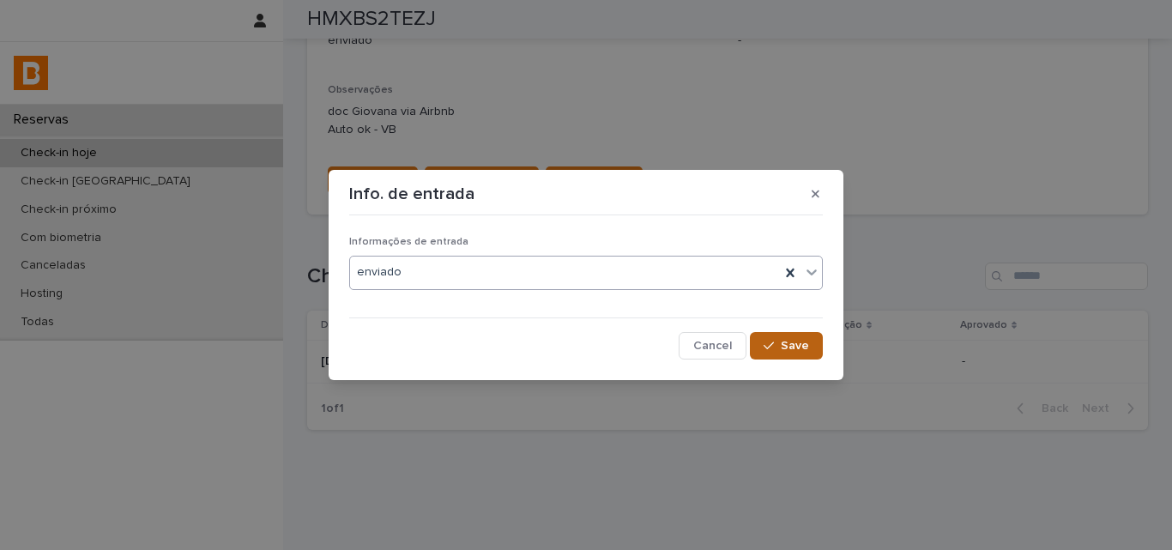
click at [763, 348] on button "Save" at bounding box center [786, 345] width 73 height 27
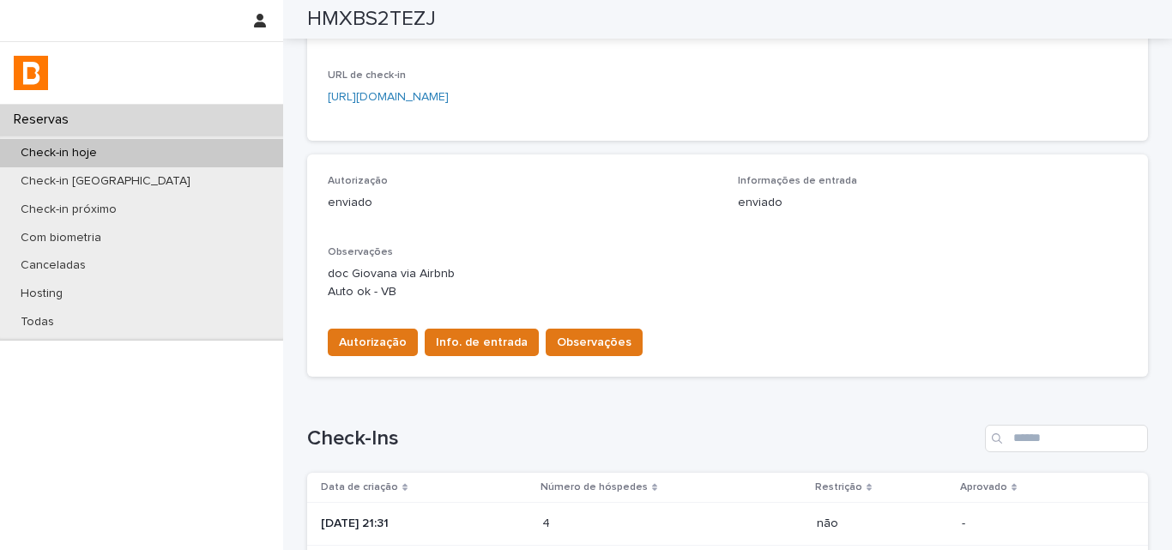
scroll to position [181, 0]
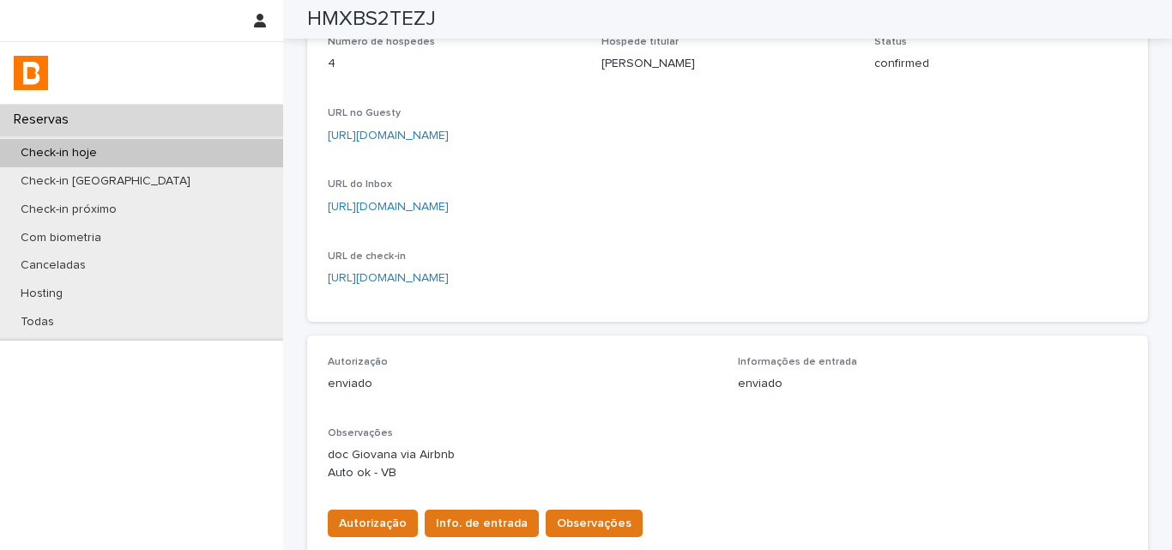
click at [155, 148] on div "Check-in hoje" at bounding box center [141, 153] width 283 height 28
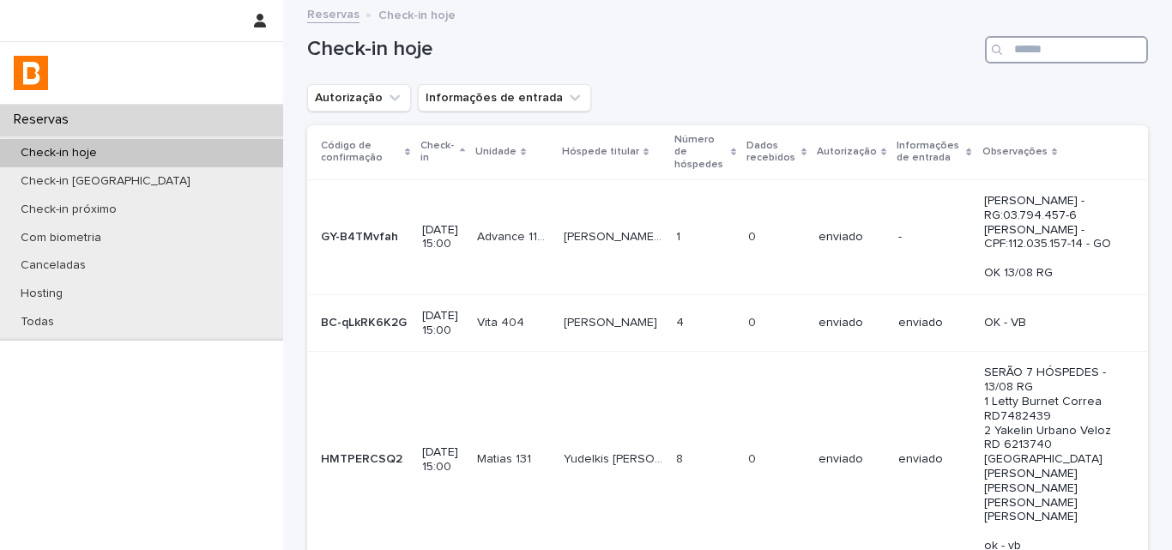
click at [1034, 57] on input "Search" at bounding box center [1066, 49] width 163 height 27
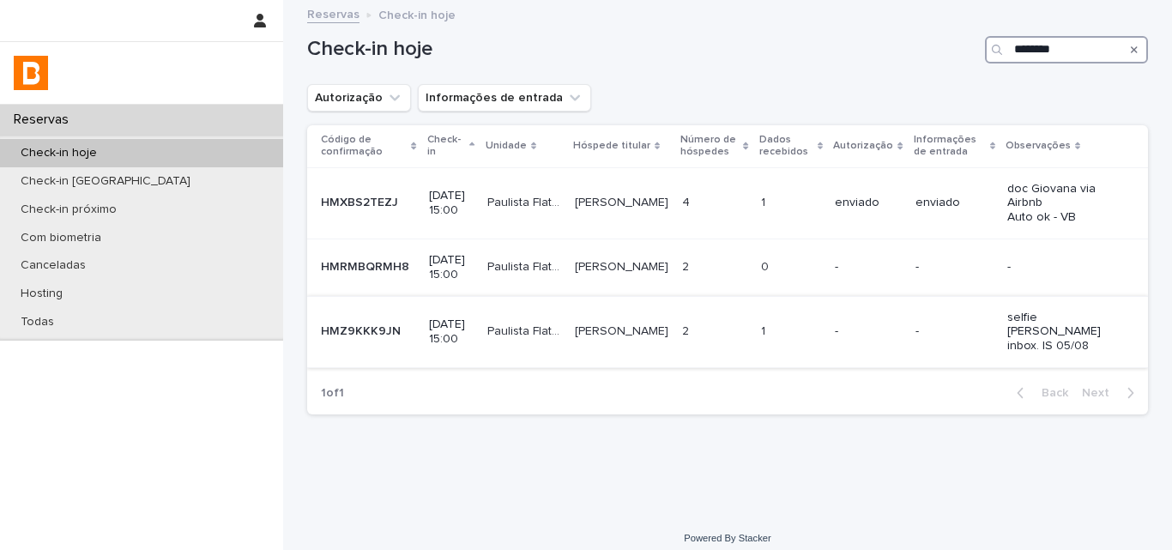
type input "********"
click at [700, 332] on div "2 2" at bounding box center [714, 331] width 65 height 28
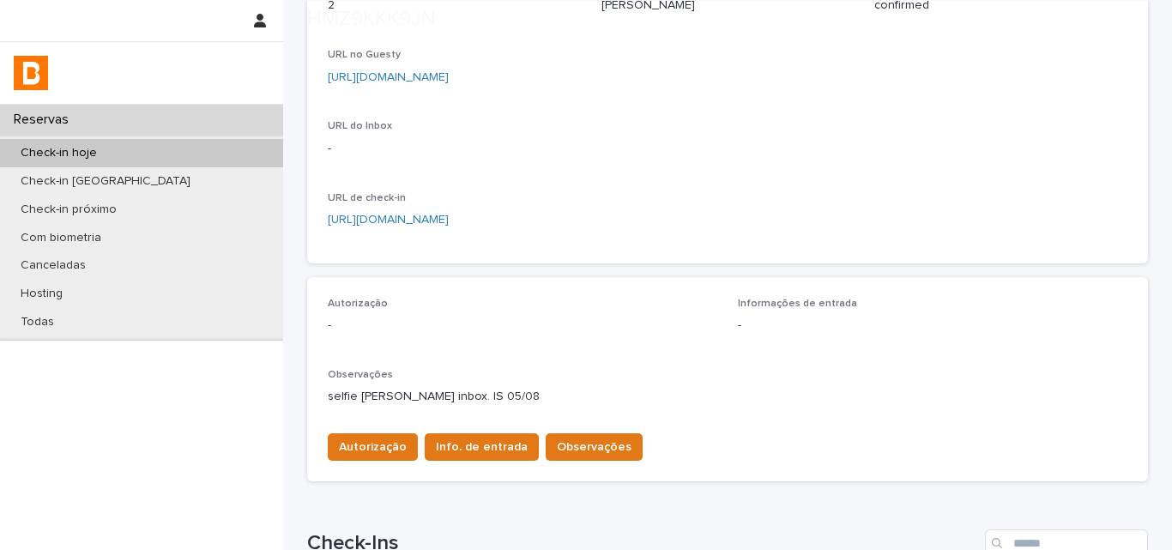
scroll to position [515, 0]
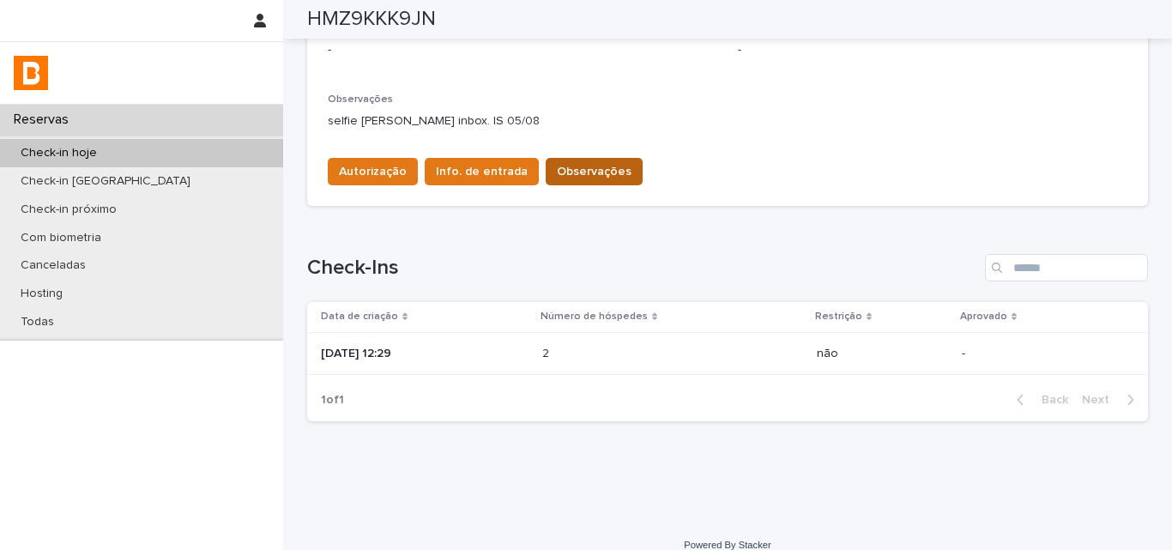
click at [577, 182] on button "Observações" at bounding box center [594, 171] width 97 height 27
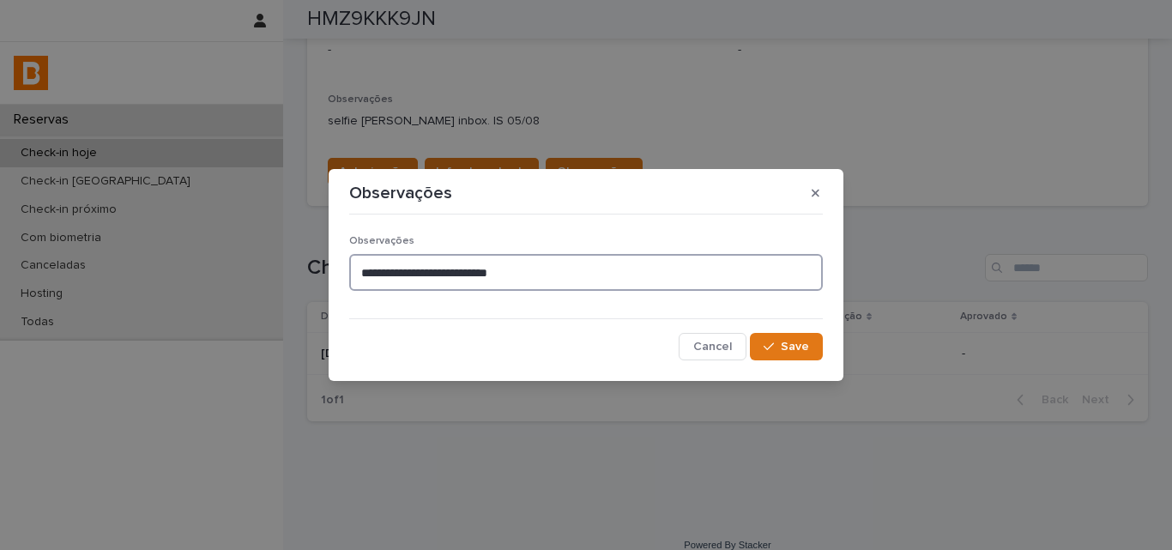
click at [577, 277] on textarea "**********" at bounding box center [586, 272] width 474 height 37
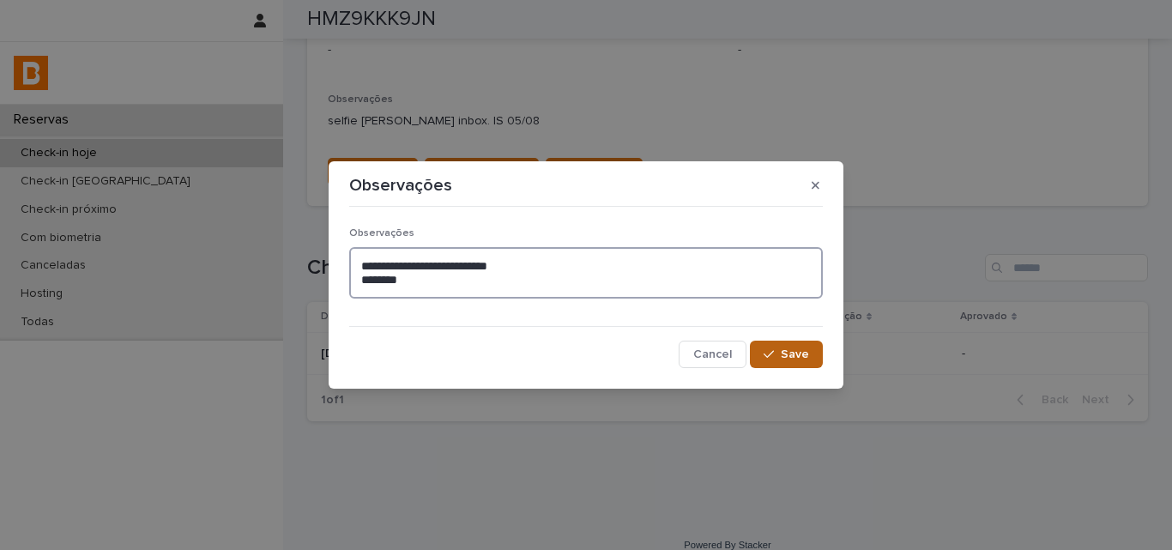
type textarea "**********"
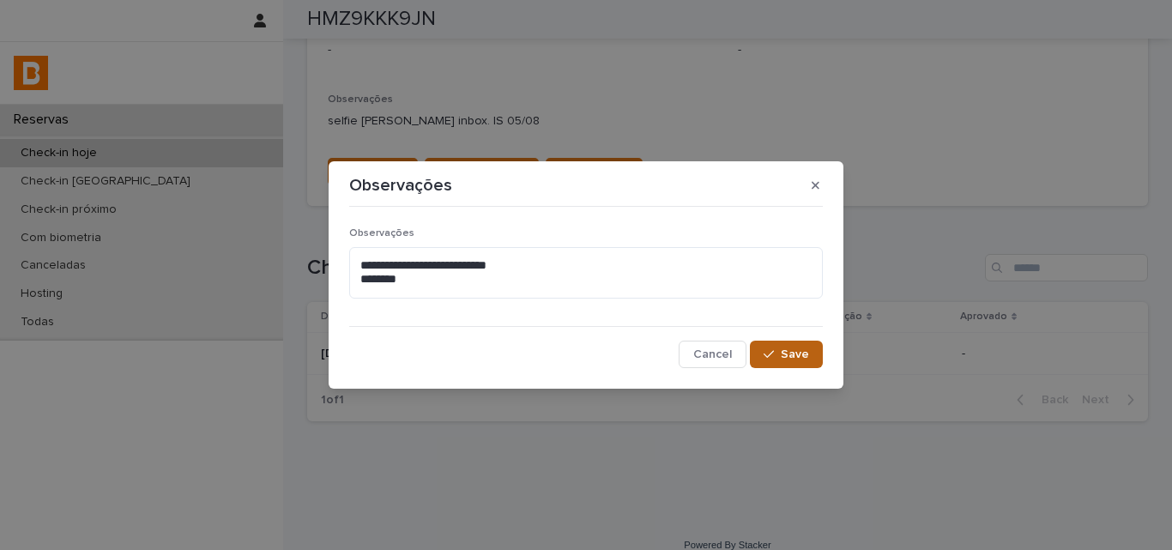
click at [758, 348] on button "Save" at bounding box center [786, 354] width 73 height 27
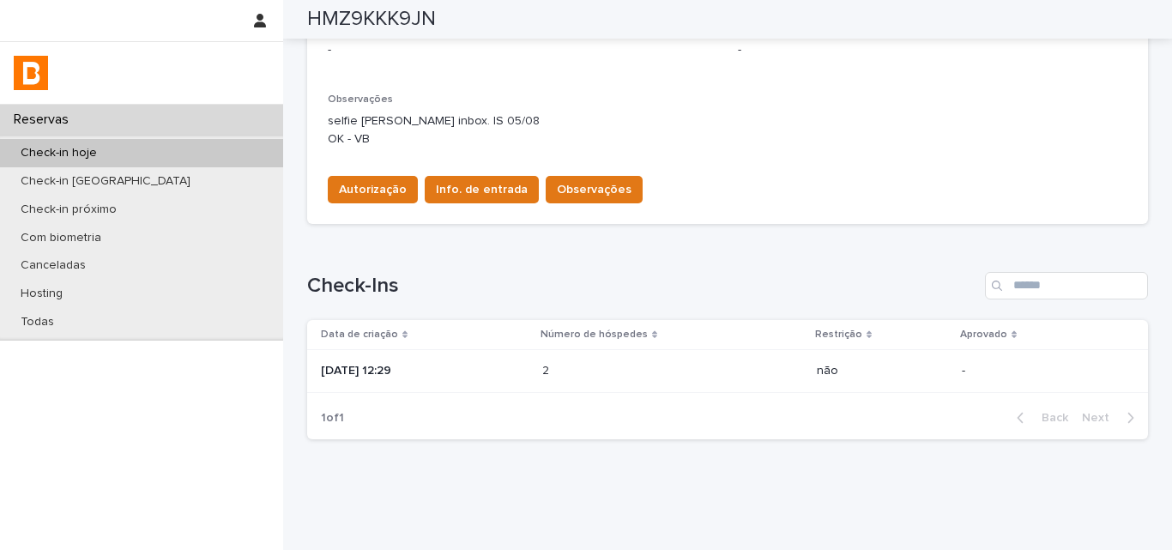
scroll to position [524, 0]
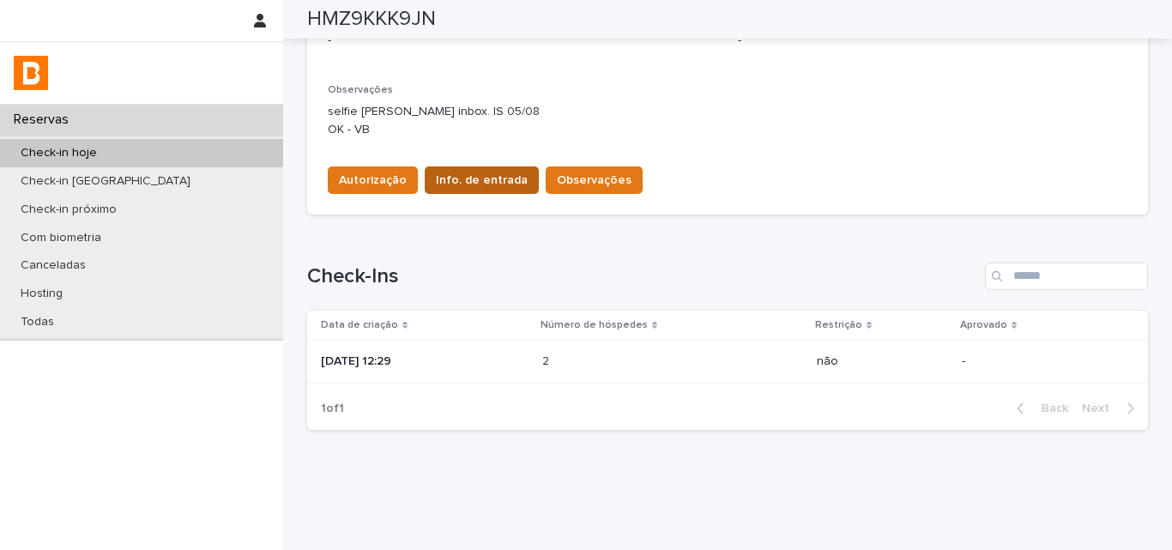
click at [492, 186] on span "Info. de entrada" at bounding box center [482, 180] width 92 height 17
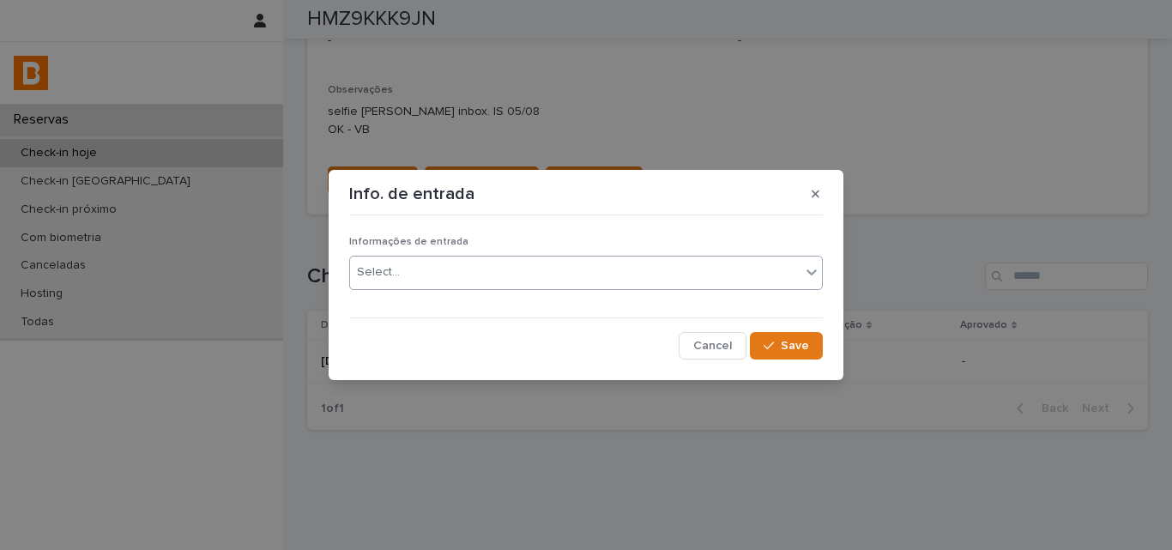
click at [478, 274] on div "Select..." at bounding box center [575, 272] width 450 height 28
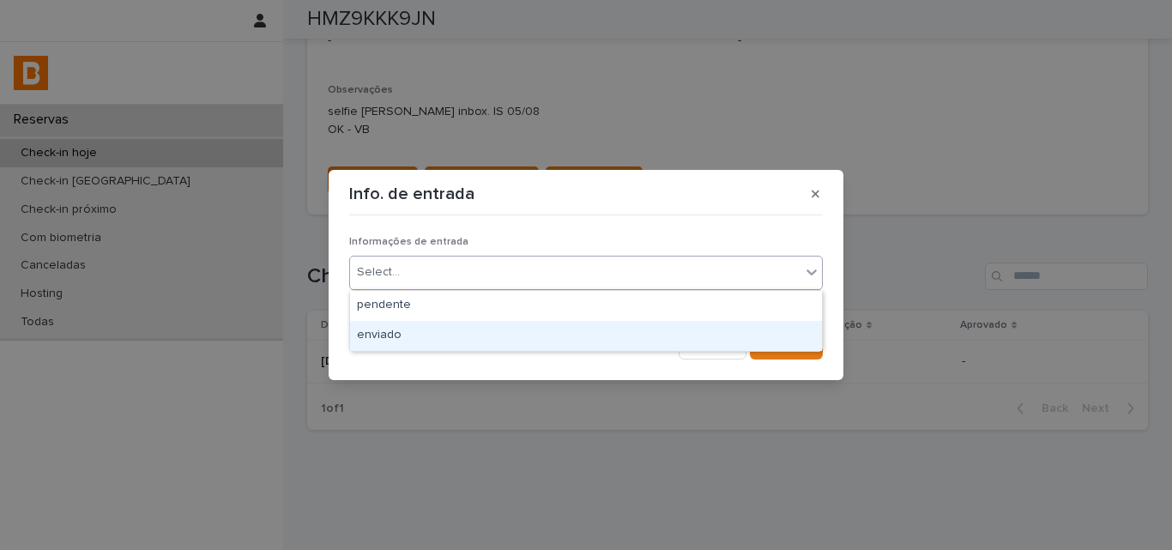
click at [428, 336] on div "enviado" at bounding box center [586, 336] width 472 height 30
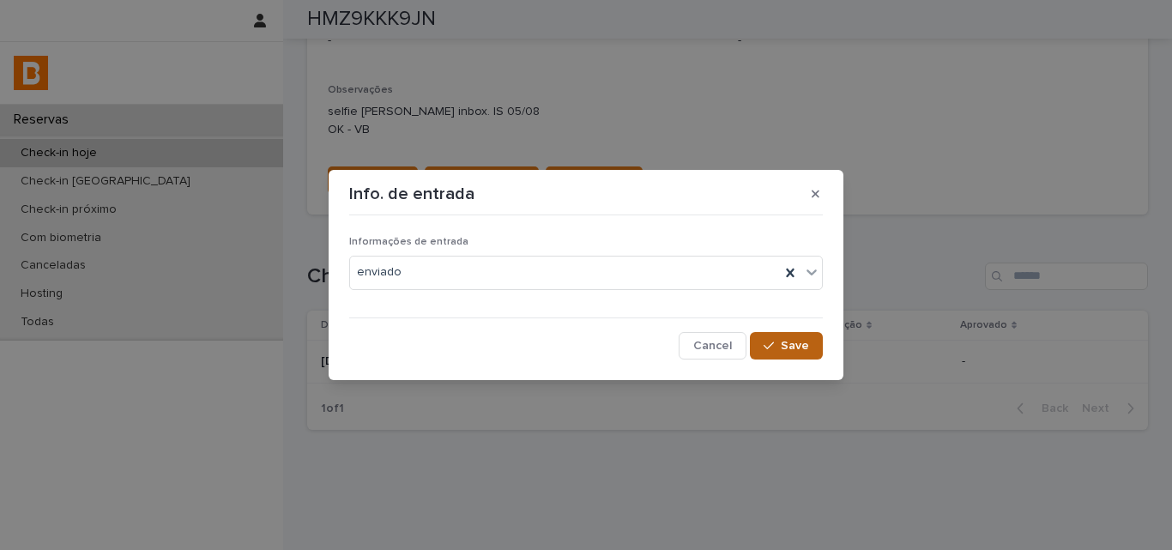
click at [783, 337] on button "Save" at bounding box center [786, 345] width 73 height 27
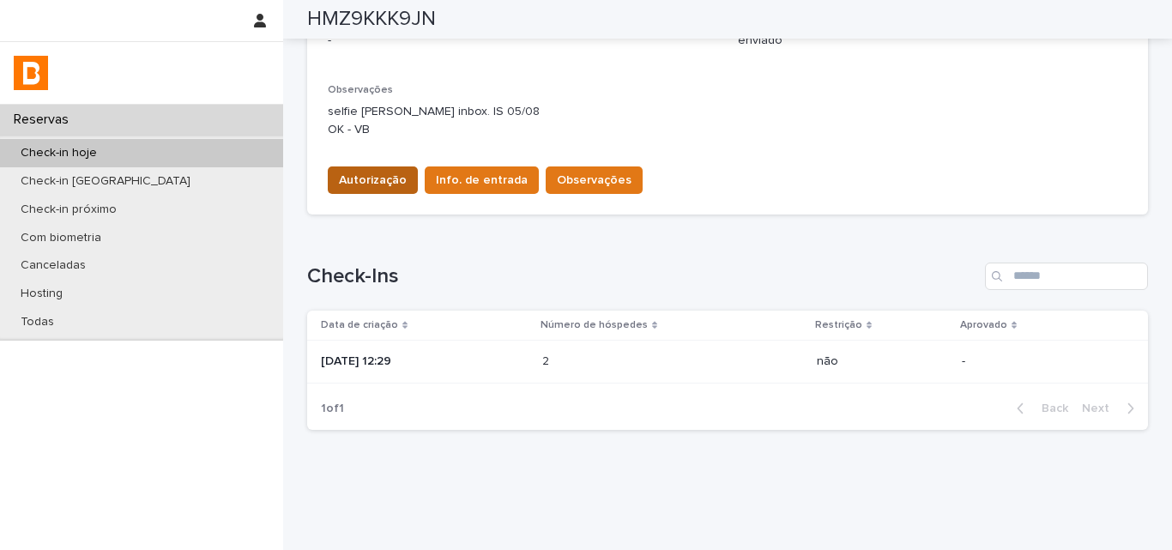
click at [373, 169] on button "Autorização" at bounding box center [373, 179] width 90 height 27
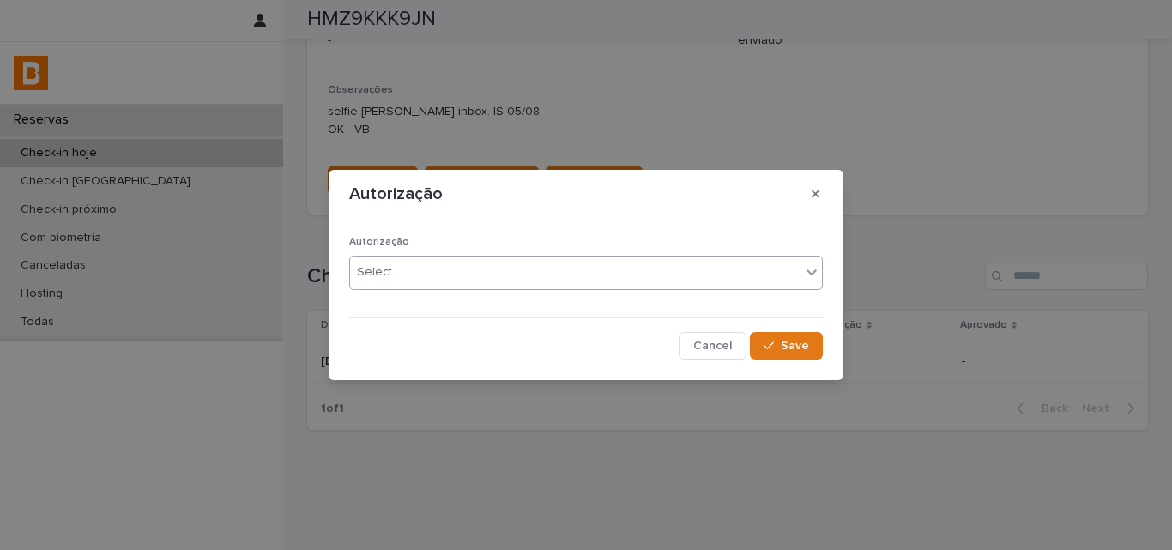
click at [372, 270] on div "Select..." at bounding box center [378, 272] width 43 height 18
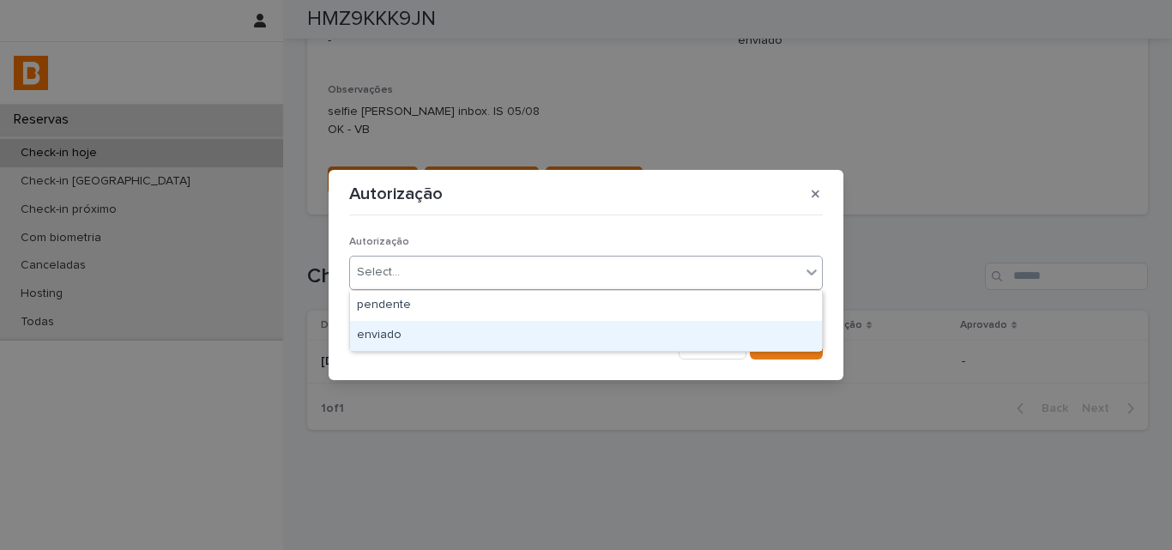
click at [392, 330] on div "enviado" at bounding box center [586, 336] width 472 height 30
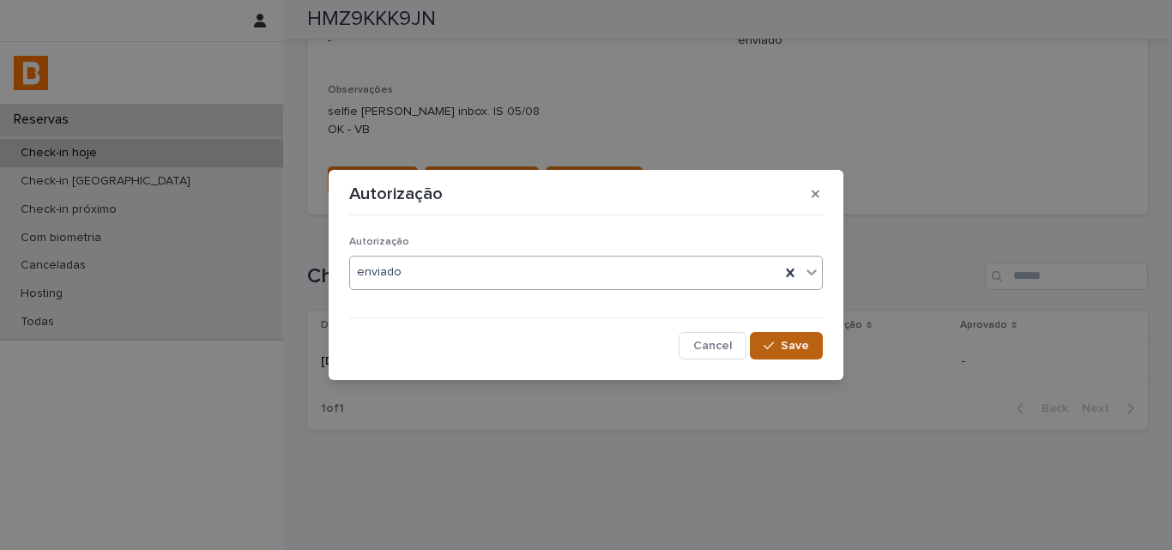
click at [769, 341] on icon "button" at bounding box center [769, 346] width 10 height 12
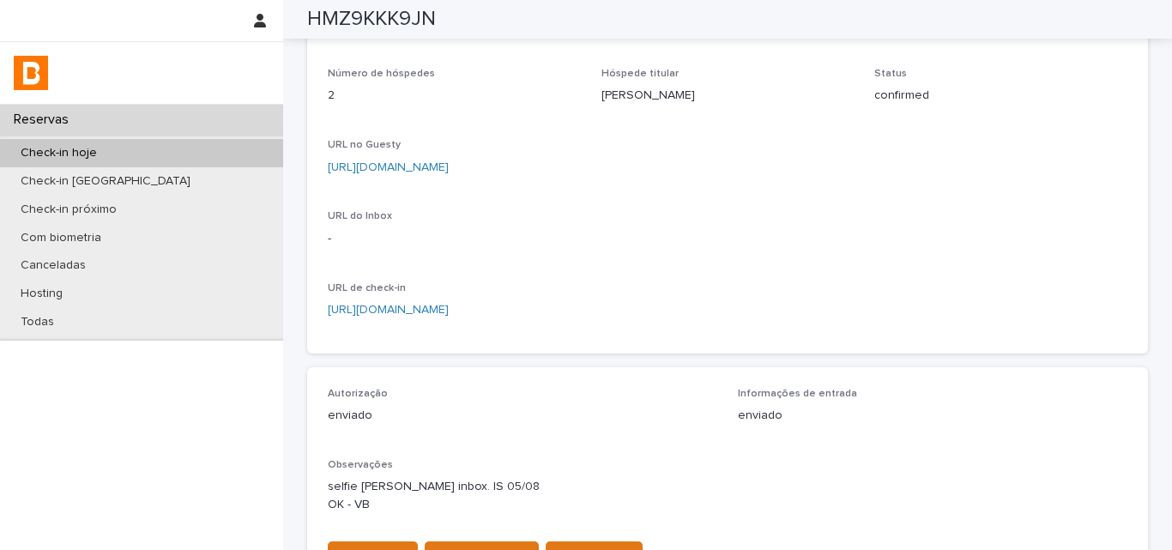
scroll to position [0, 0]
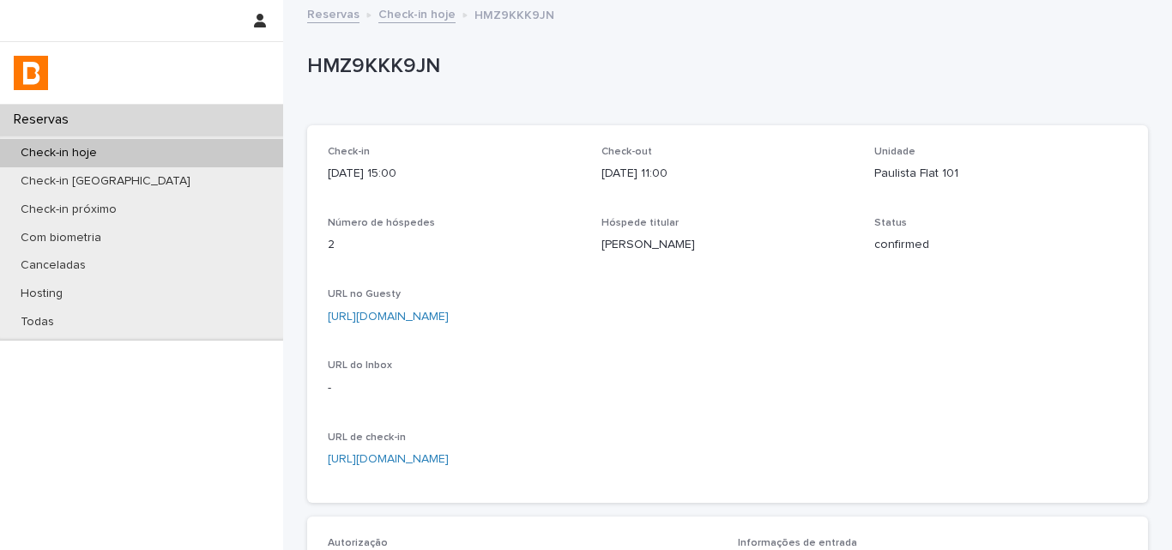
click at [206, 154] on div "Check-in hoje" at bounding box center [141, 153] width 283 height 28
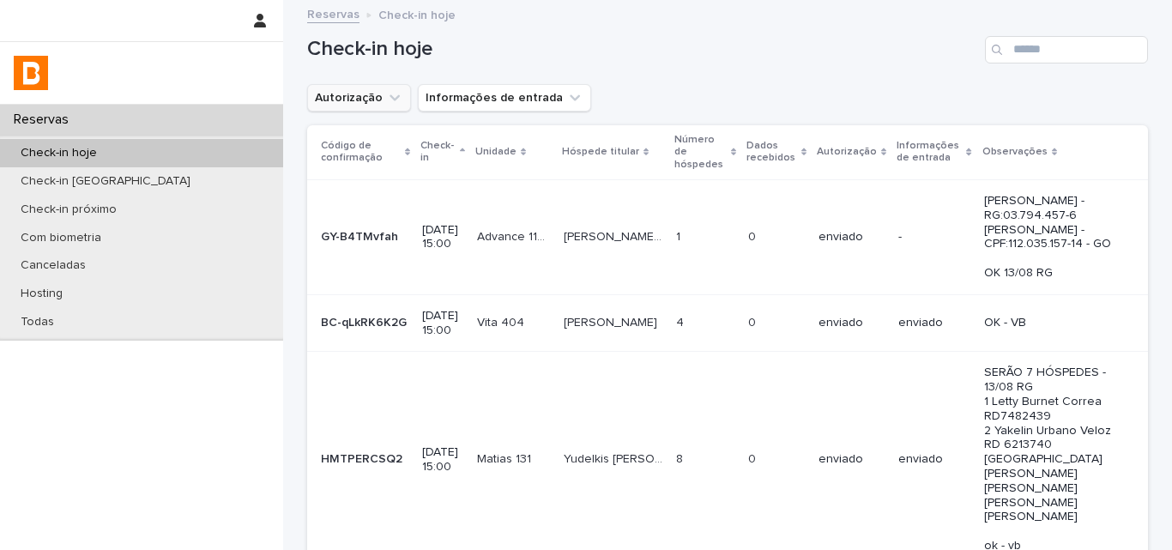
click at [362, 105] on button "Autorização" at bounding box center [359, 97] width 104 height 27
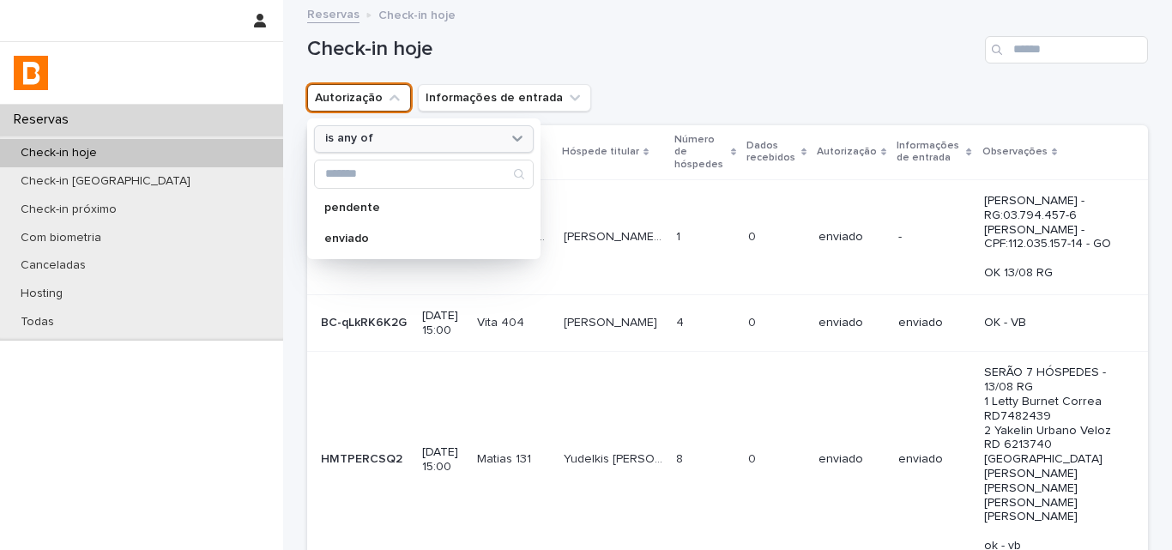
click at [366, 152] on div "is any of" at bounding box center [424, 138] width 220 height 27
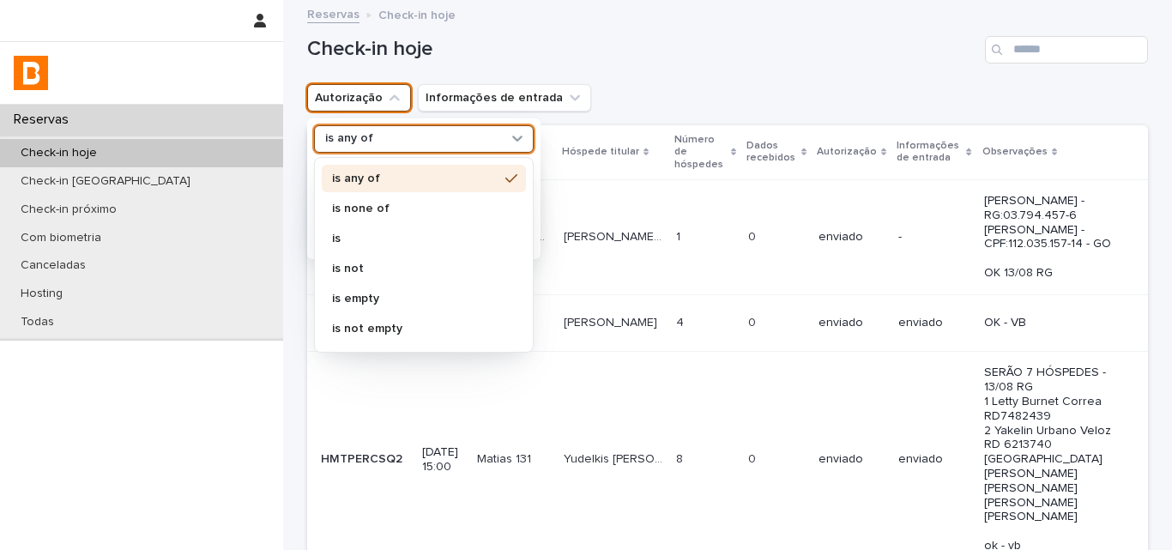
click at [361, 191] on div "is any of" at bounding box center [424, 178] width 204 height 27
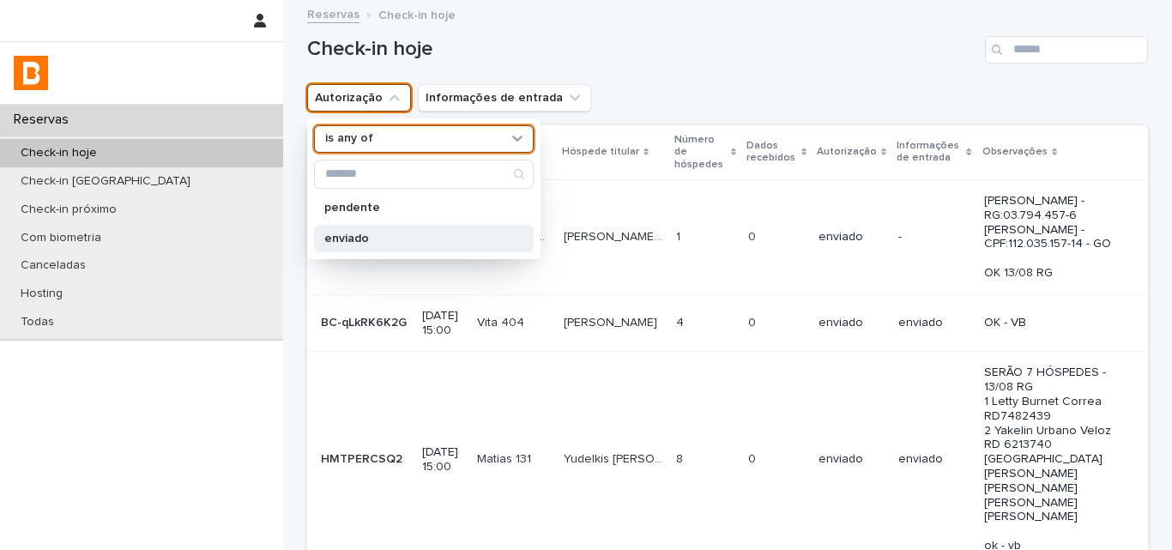
click at [363, 245] on div "enviado" at bounding box center [424, 238] width 220 height 27
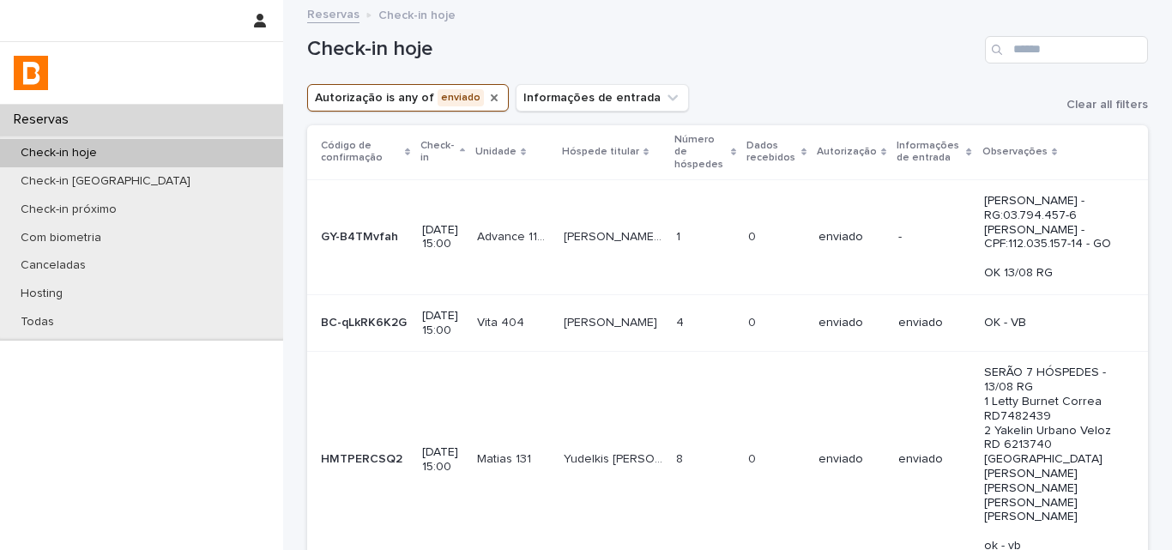
click at [491, 97] on icon "Autorização" at bounding box center [494, 97] width 7 height 7
click at [372, 108] on button "Autorização" at bounding box center [359, 97] width 104 height 27
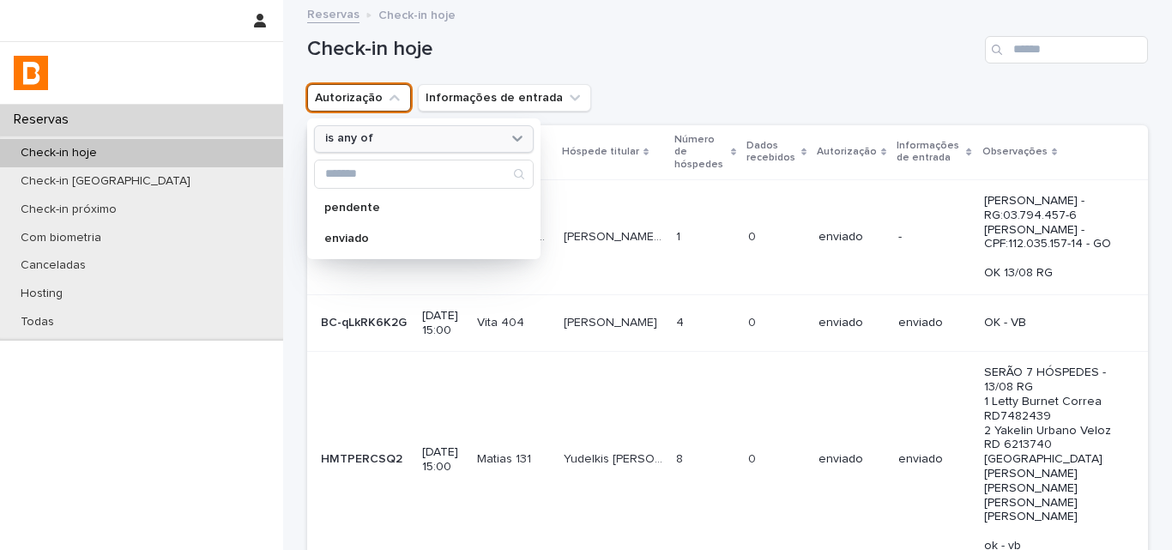
click at [380, 140] on div "is any of" at bounding box center [413, 139] width 190 height 18
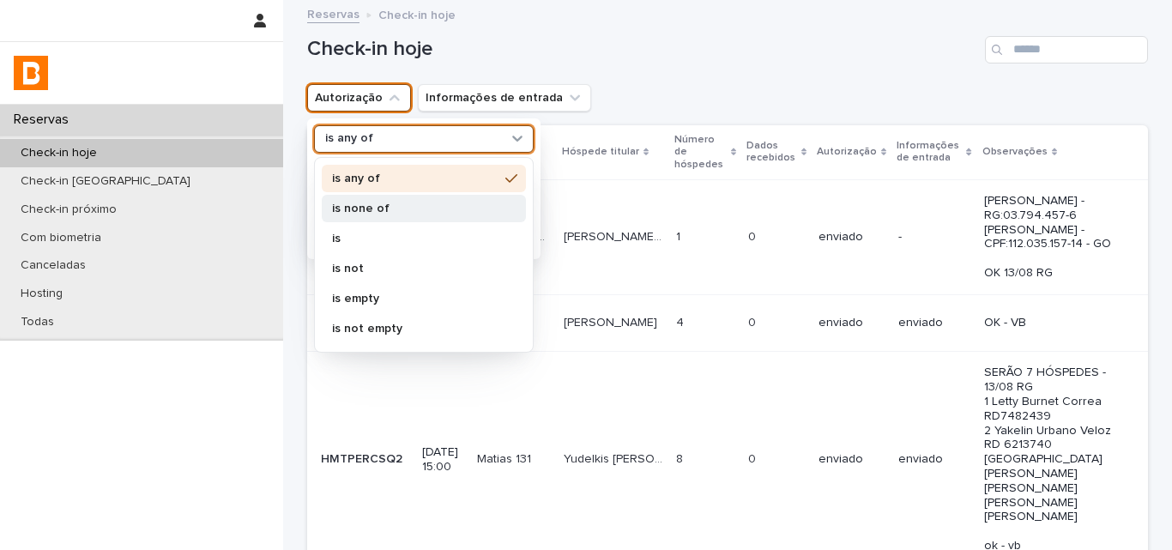
click at [376, 204] on p "is none of" at bounding box center [415, 209] width 166 height 12
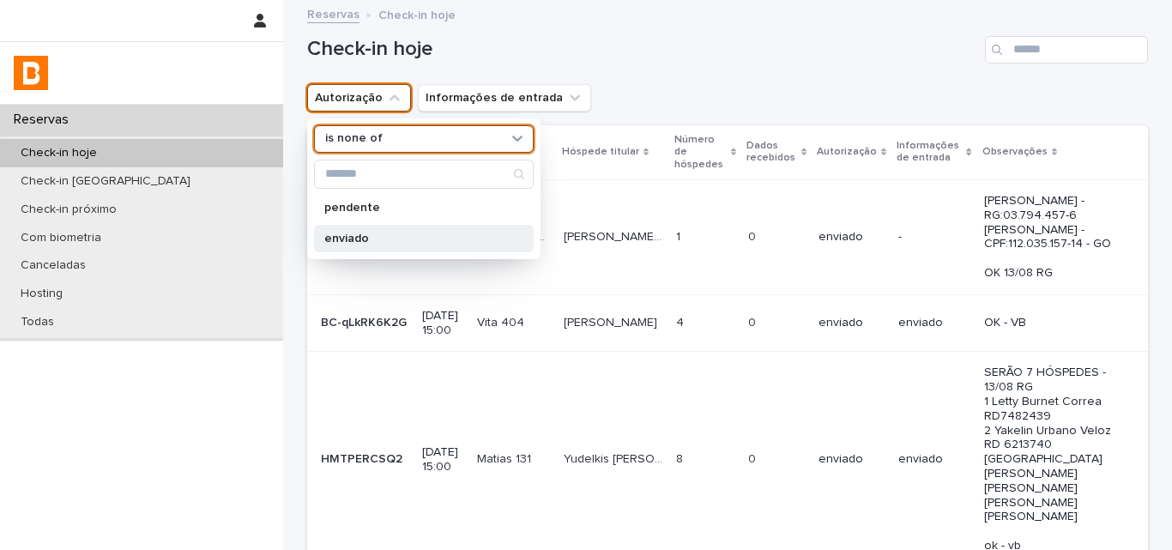
drag, startPoint x: 367, startPoint y: 248, endPoint x: 432, endPoint y: 229, distance: 67.9
click at [368, 248] on div "enviado" at bounding box center [424, 238] width 220 height 27
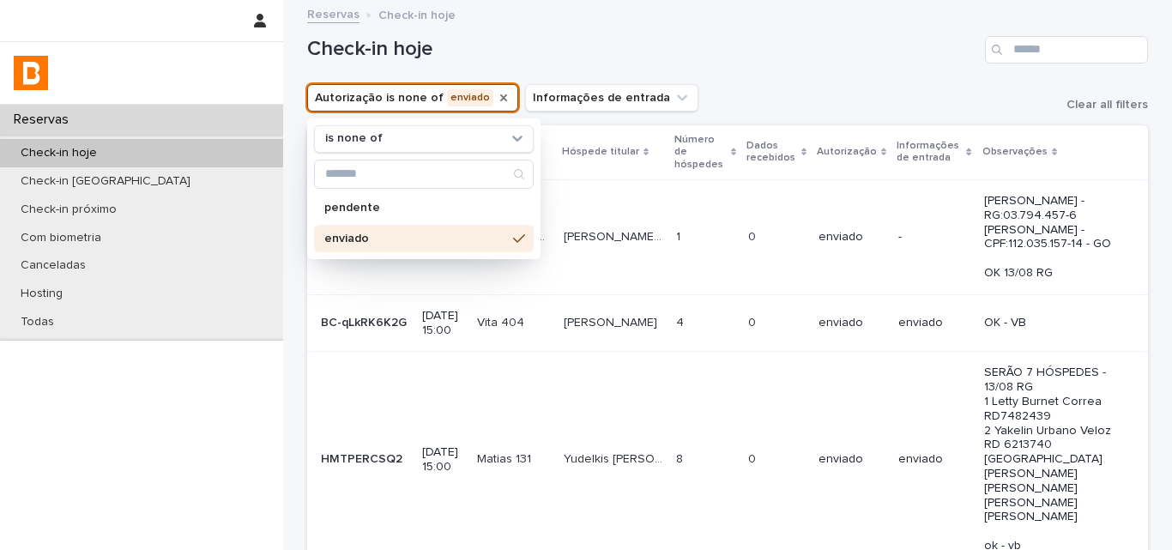
click at [797, 109] on div "Autorização is none of enviado is none of pendente enviado Informações de entra…" at bounding box center [727, 97] width 841 height 27
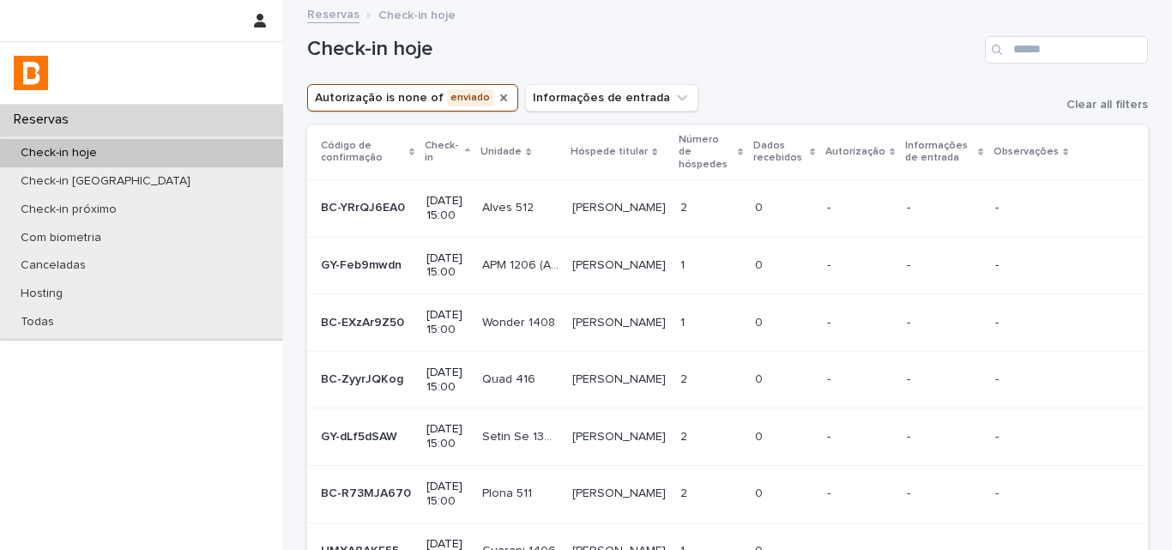
click at [748, 199] on td "0 0" at bounding box center [784, 207] width 72 height 57
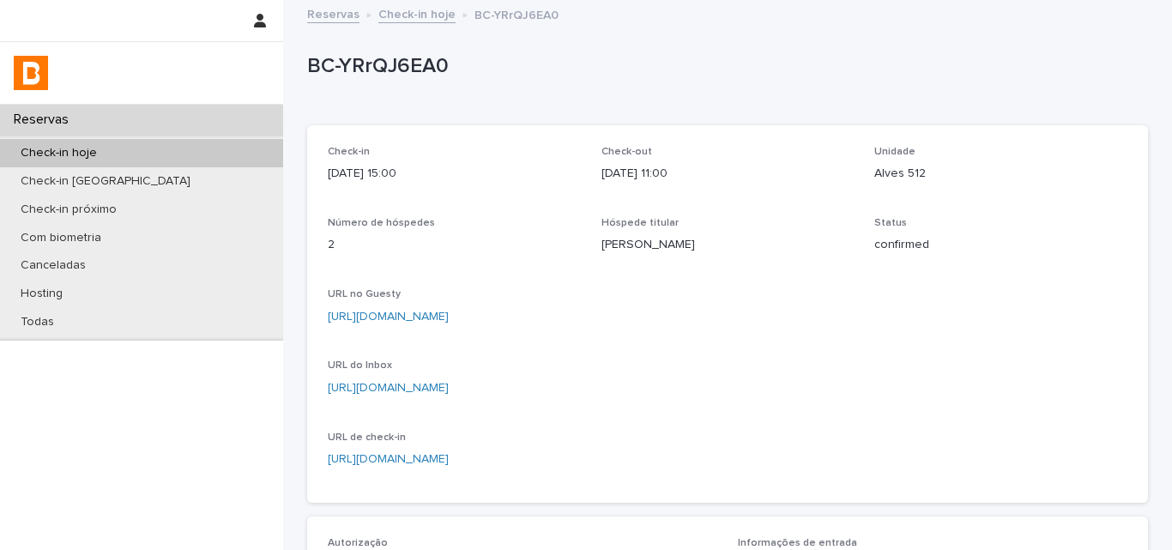
click at [415, 68] on p "BC-YRrQJ6EA0" at bounding box center [724, 66] width 834 height 25
click at [414, 68] on p "BC-YRrQJ6EA0" at bounding box center [724, 66] width 834 height 25
click at [414, 70] on p "BC-YRrQJ6EA0" at bounding box center [724, 66] width 834 height 25
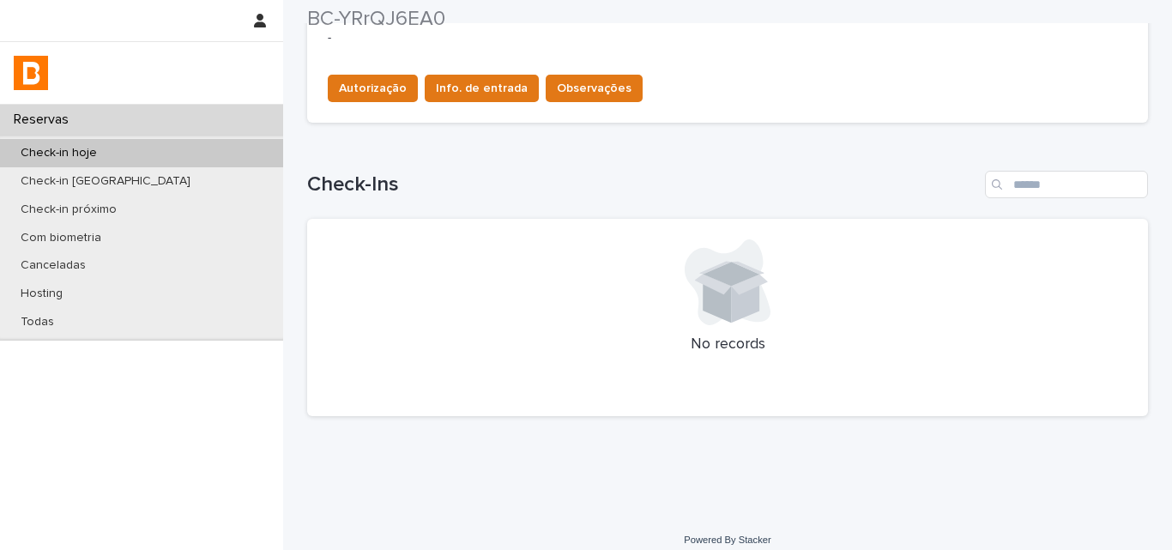
scroll to position [601, 0]
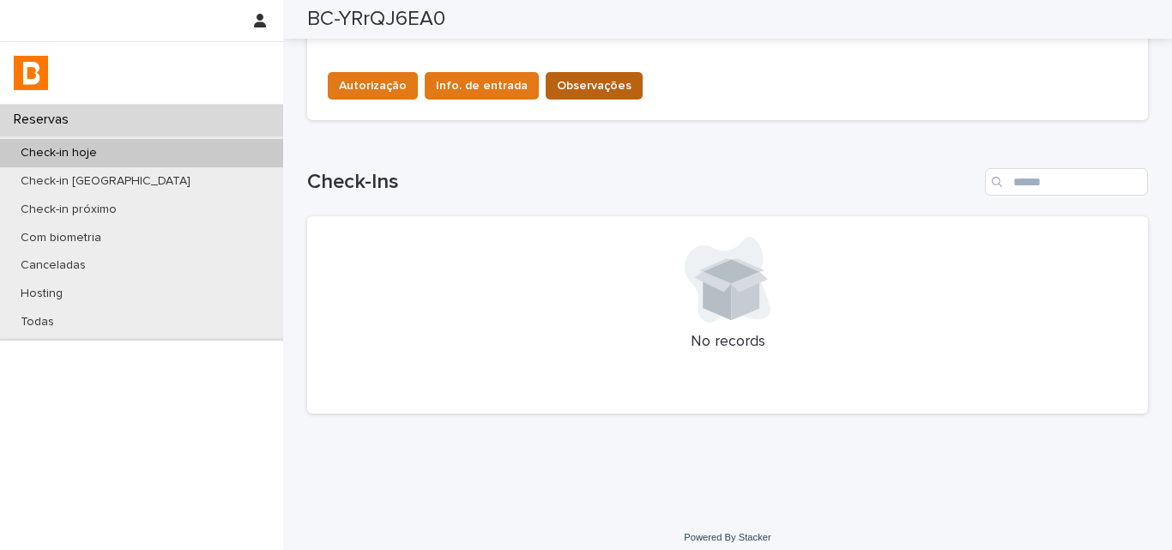
click at [563, 76] on button "Observações" at bounding box center [594, 85] width 97 height 27
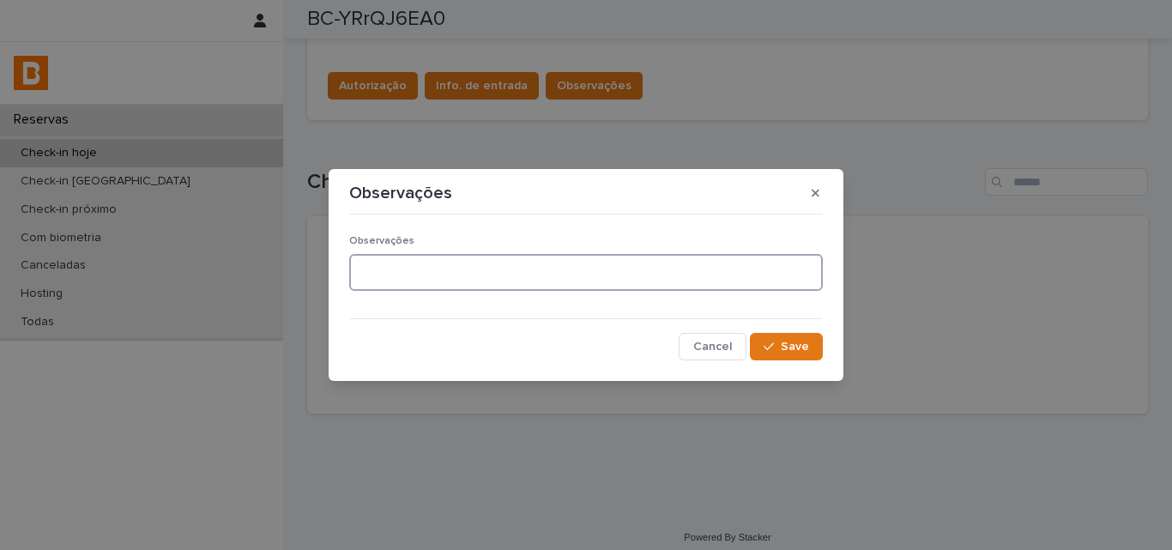
click at [487, 282] on textarea at bounding box center [586, 272] width 474 height 37
type textarea "**********"
click at [787, 342] on span "Save" at bounding box center [795, 347] width 28 height 12
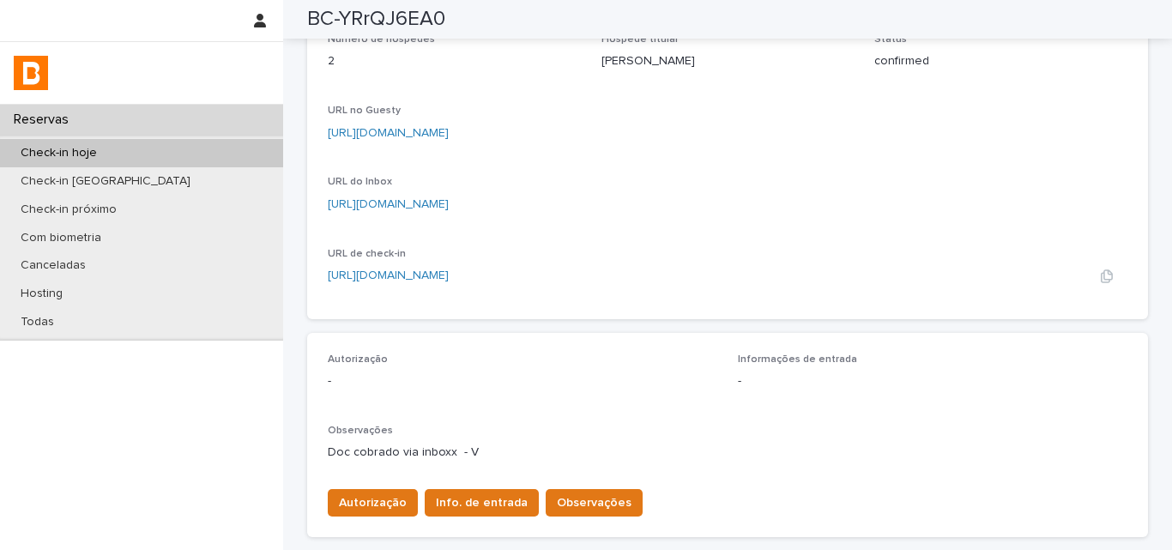
scroll to position [0, 0]
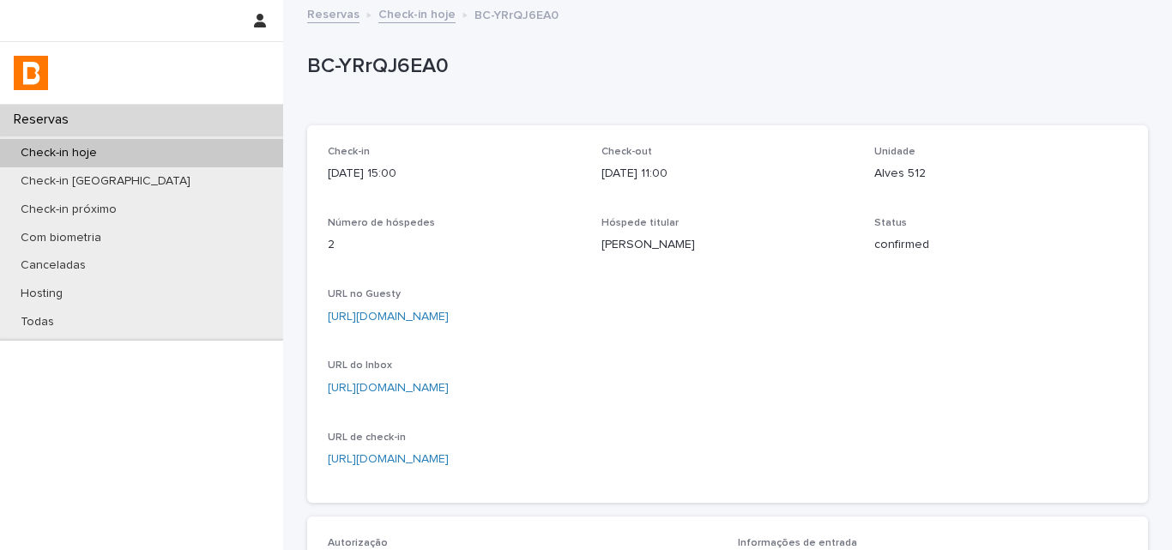
click at [555, 265] on div "Número de hóspedes 2" at bounding box center [454, 242] width 253 height 51
click at [224, 152] on div "Check-in hoje" at bounding box center [141, 153] width 283 height 28
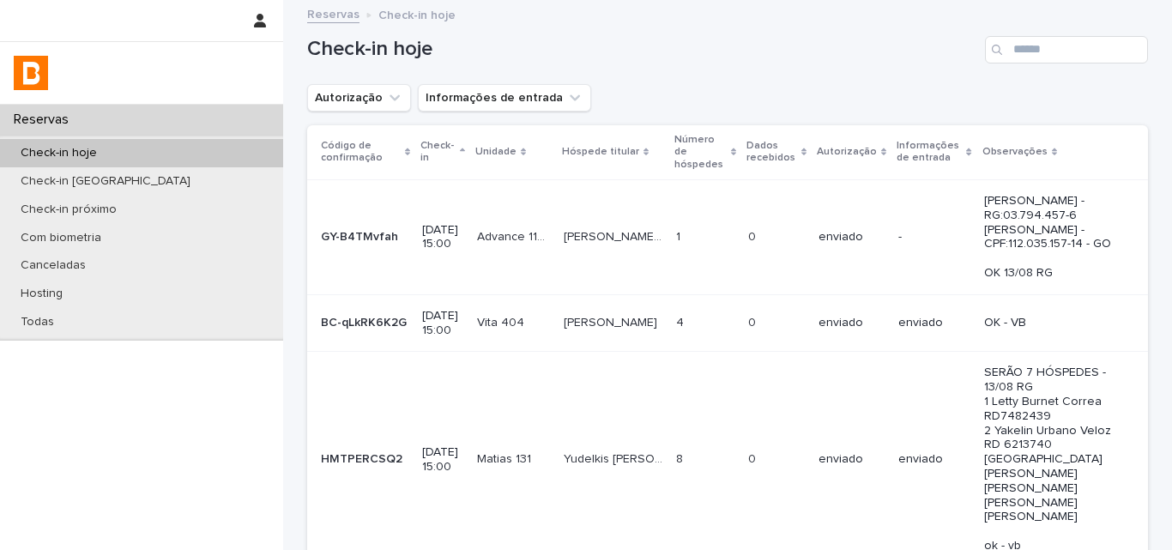
click at [347, 97] on button "Autorização" at bounding box center [359, 97] width 104 height 27
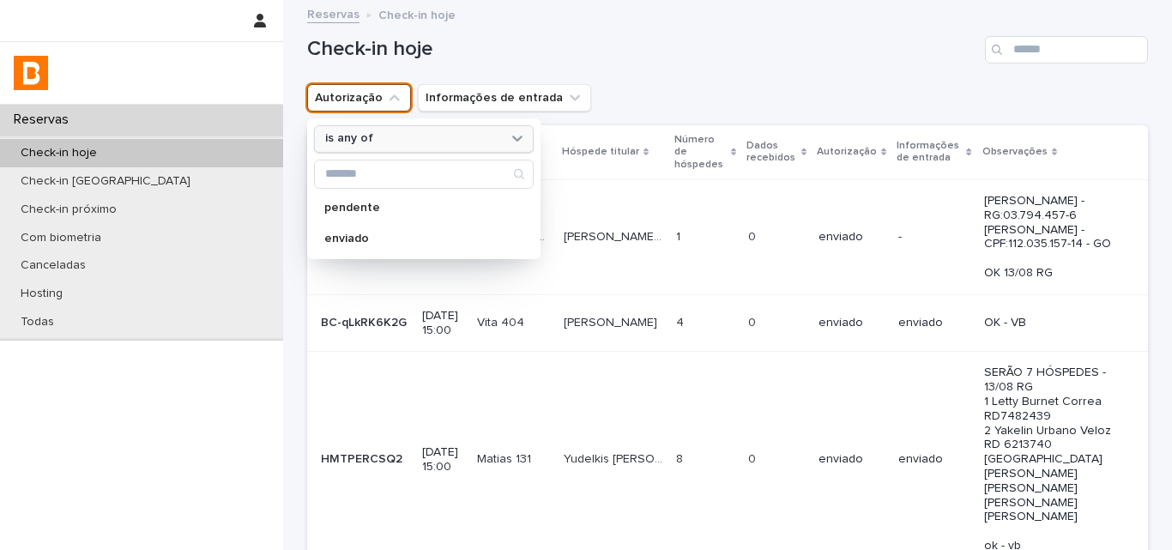
click at [366, 139] on div "is any of" at bounding box center [413, 139] width 190 height 18
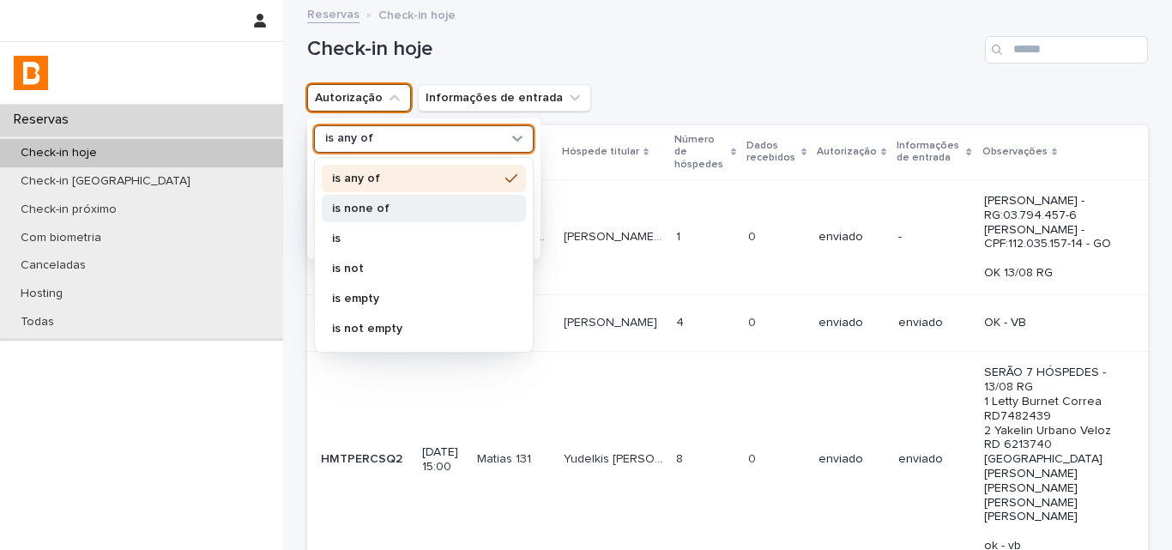
click at [360, 209] on p "is none of" at bounding box center [415, 209] width 166 height 12
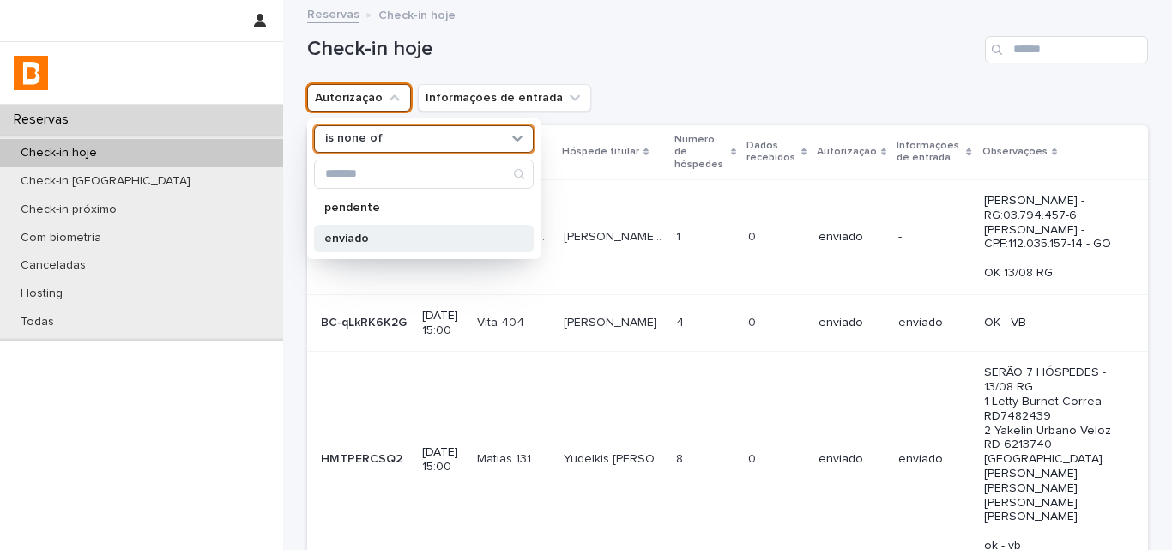
click at [348, 239] on p "enviado" at bounding box center [415, 239] width 182 height 12
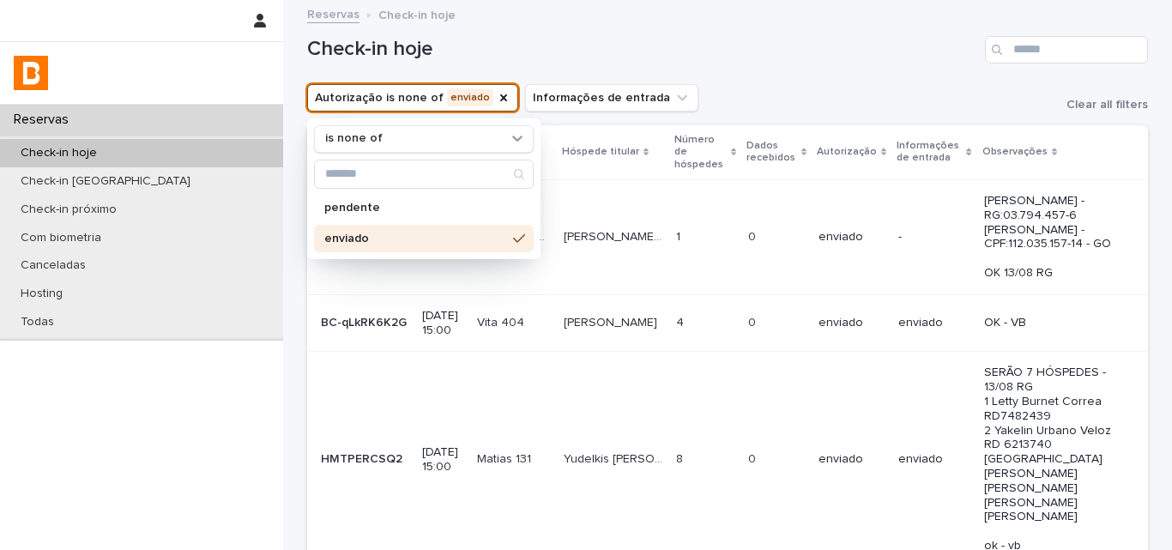
click at [762, 68] on div "Check-in hoje" at bounding box center [727, 43] width 841 height 82
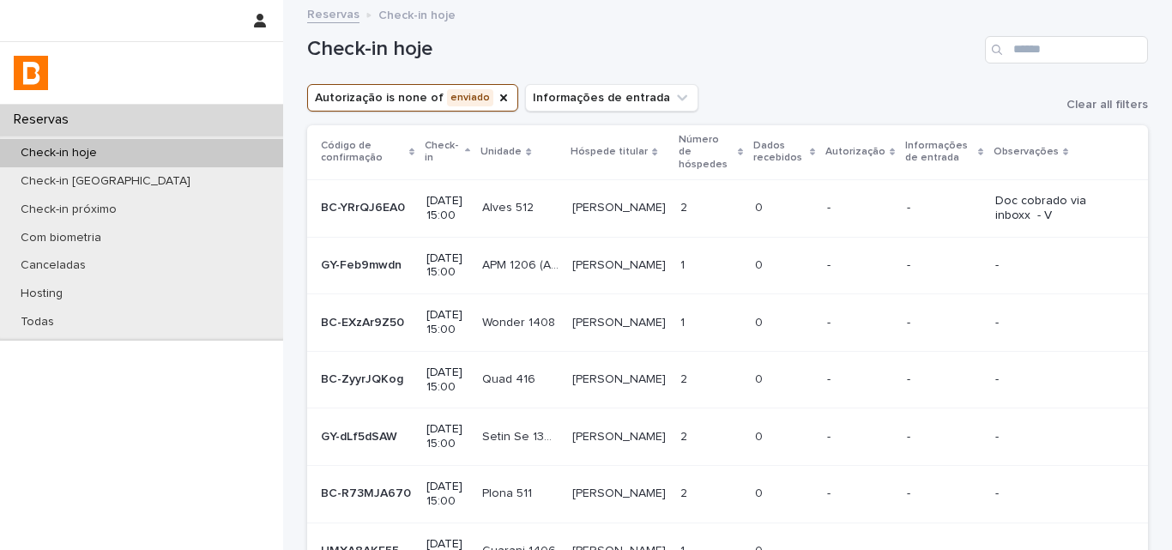
click at [810, 80] on div "Check-in hoje" at bounding box center [727, 43] width 841 height 82
click at [680, 280] on div "1 1" at bounding box center [710, 265] width 61 height 28
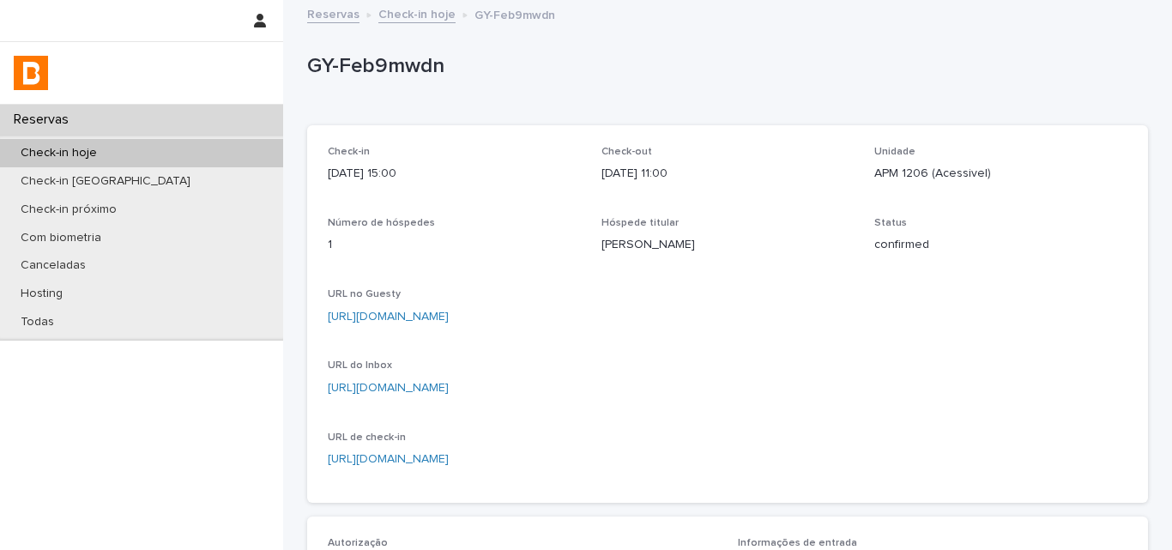
click at [319, 59] on p "GY-Feb9mwdn" at bounding box center [724, 66] width 834 height 25
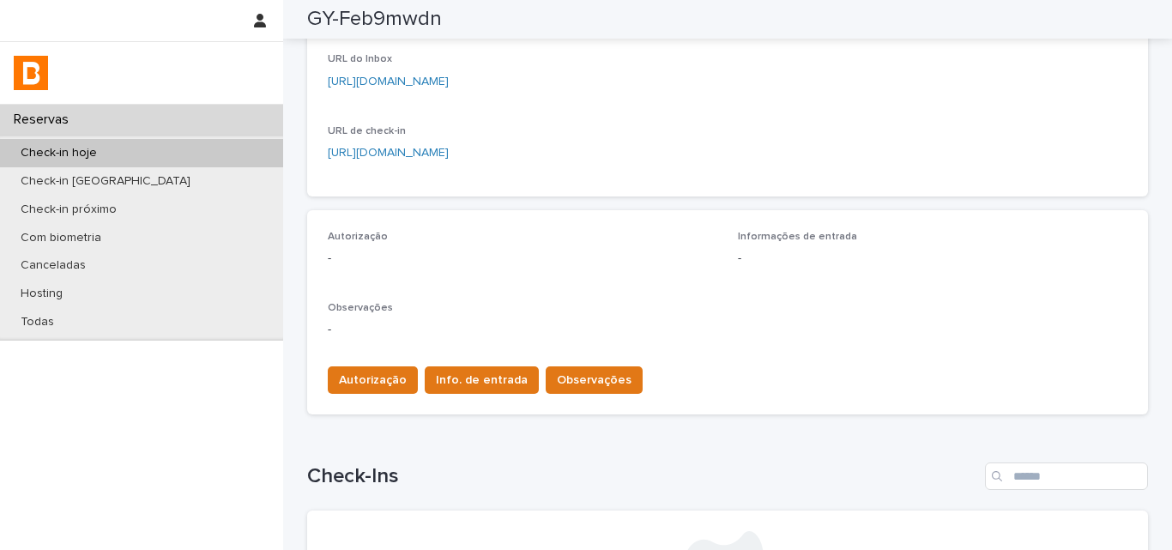
scroll to position [269, 0]
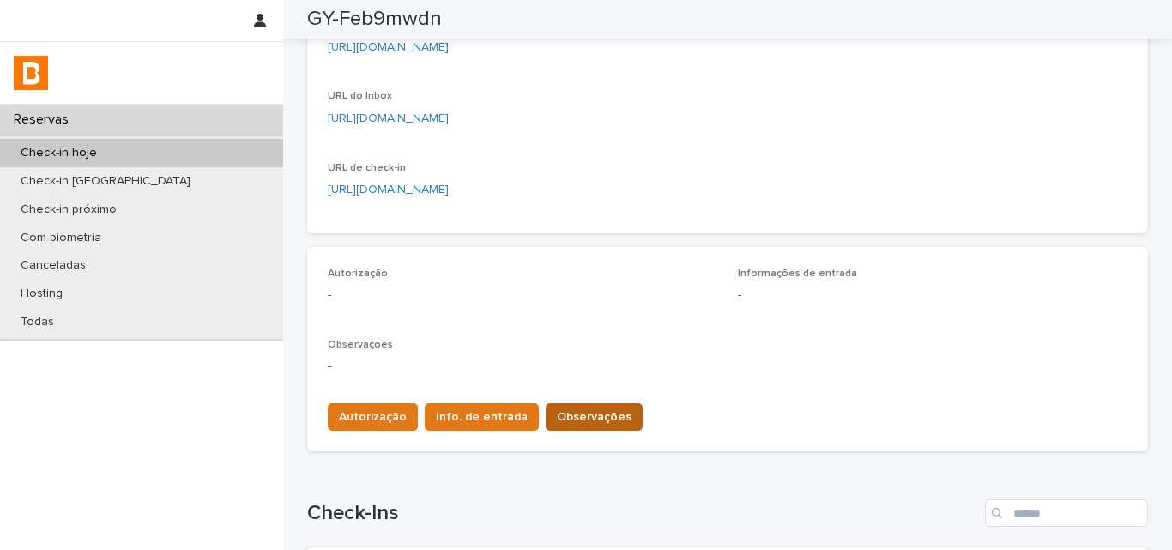
click at [565, 416] on span "Observações" at bounding box center [594, 416] width 75 height 17
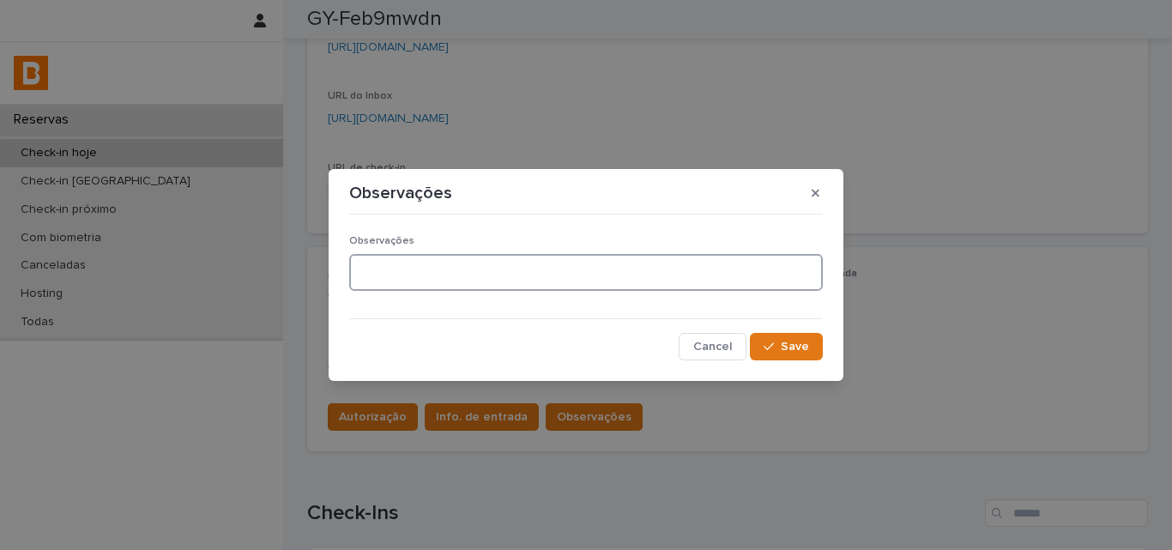
click at [459, 269] on textarea at bounding box center [586, 272] width 474 height 37
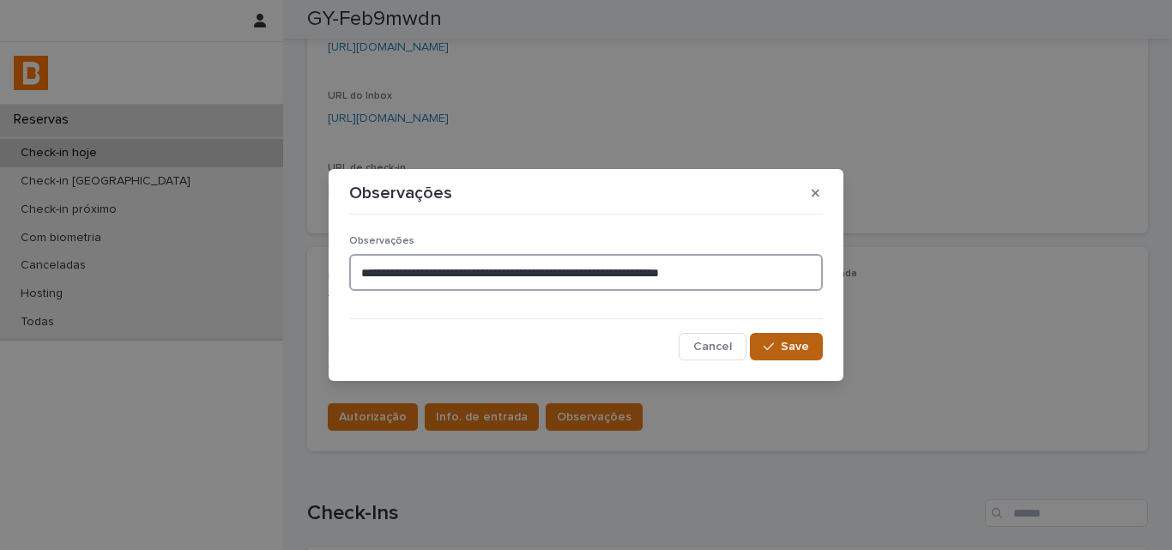
type textarea "**********"
click at [766, 345] on icon "button" at bounding box center [769, 347] width 10 height 12
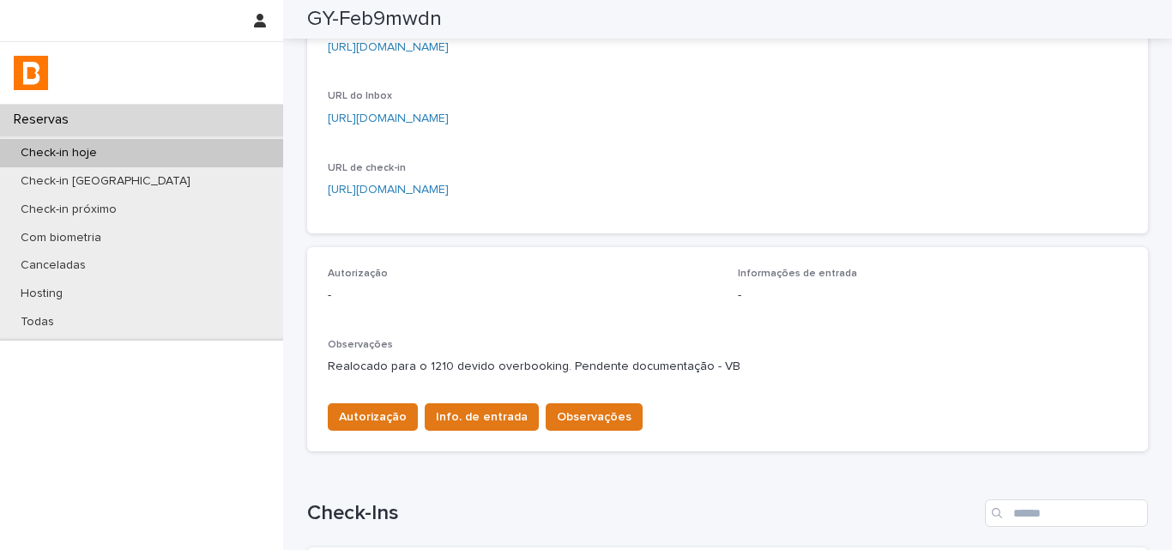
click at [545, 287] on p "-" at bounding box center [523, 296] width 390 height 18
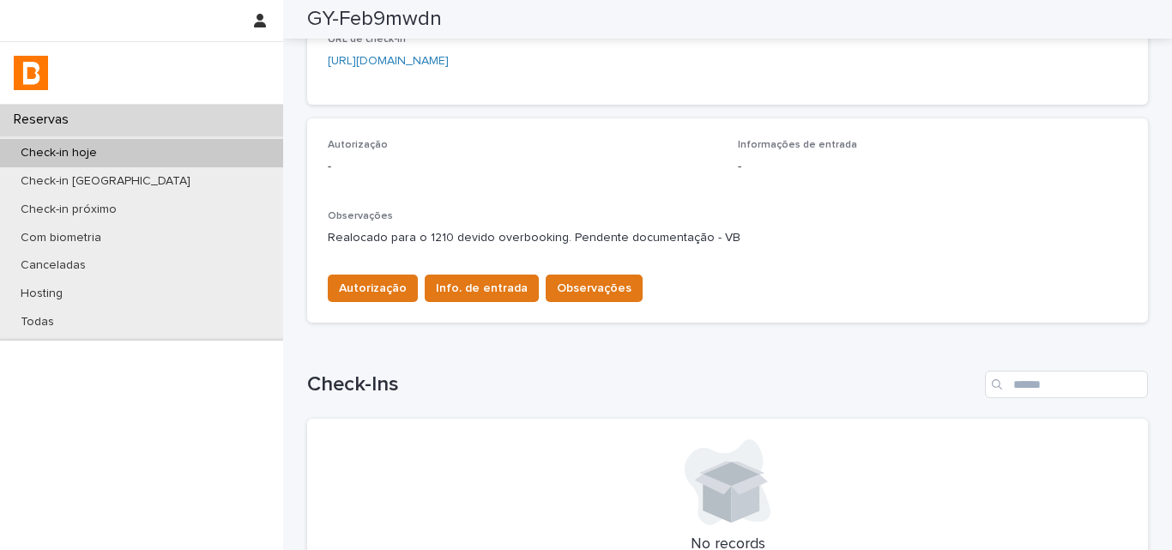
scroll to position [429, 0]
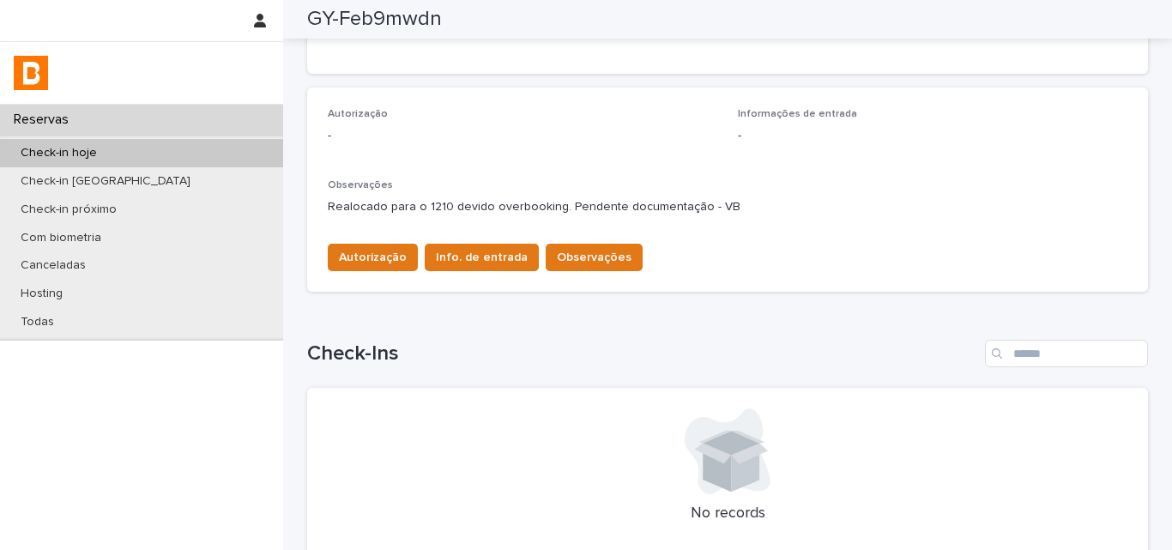
click at [149, 143] on div "Check-in hoje" at bounding box center [141, 153] width 283 height 28
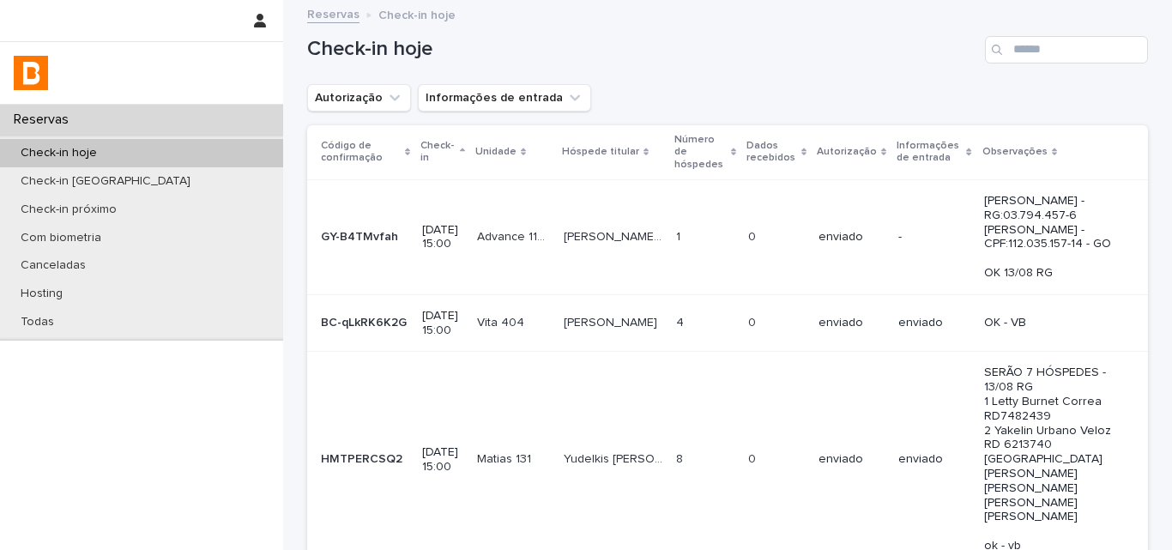
click at [985, 57] on div "Search" at bounding box center [998, 49] width 27 height 27
click at [1007, 54] on input "Search" at bounding box center [1066, 49] width 163 height 27
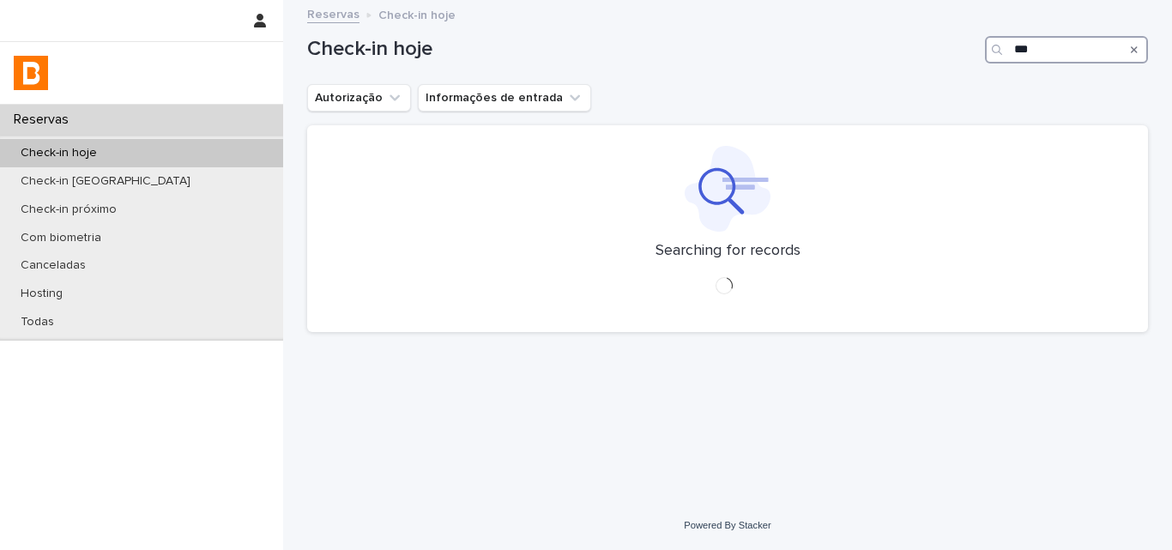
type input "****"
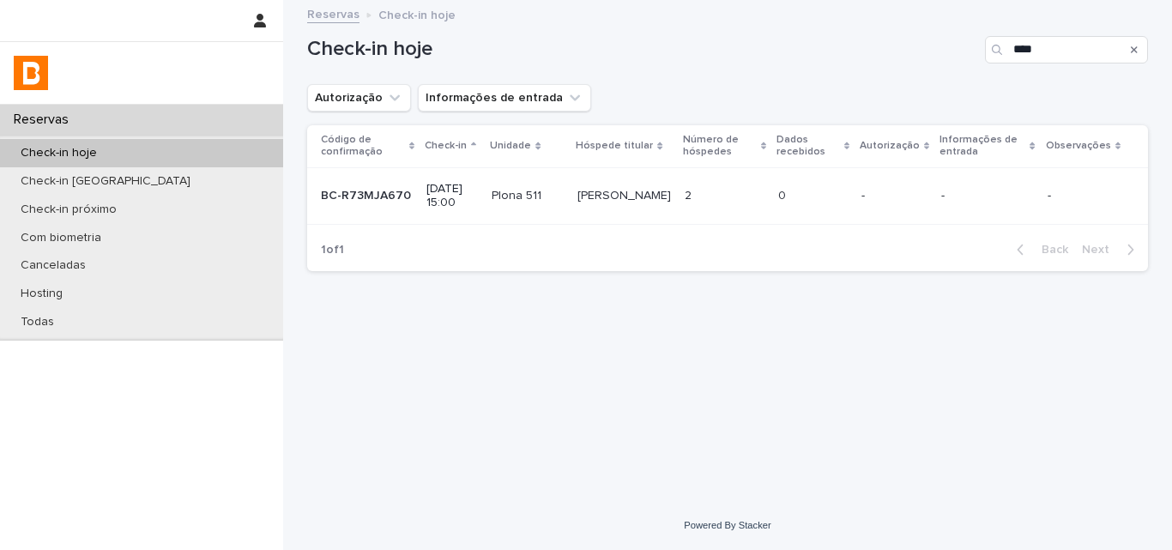
click at [886, 197] on p "-" at bounding box center [895, 196] width 66 height 15
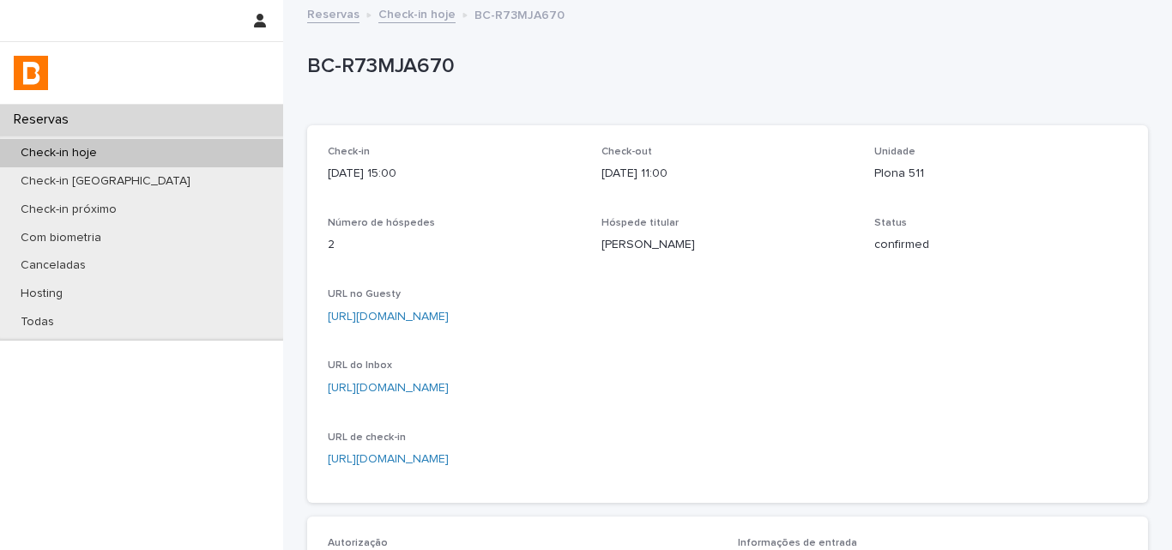
scroll to position [440, 0]
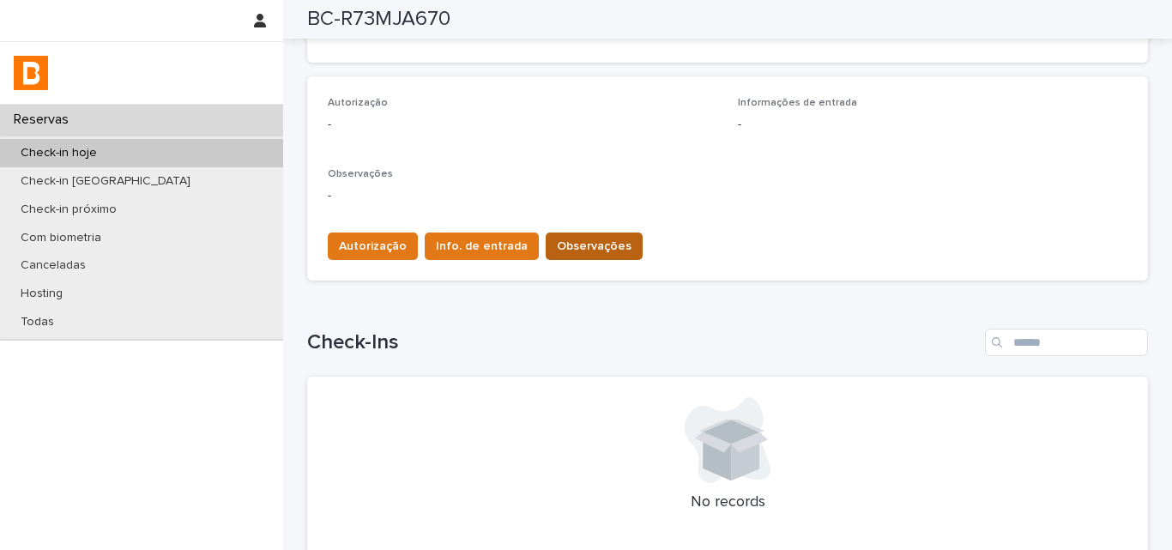
click at [557, 242] on span "Observações" at bounding box center [594, 246] width 75 height 17
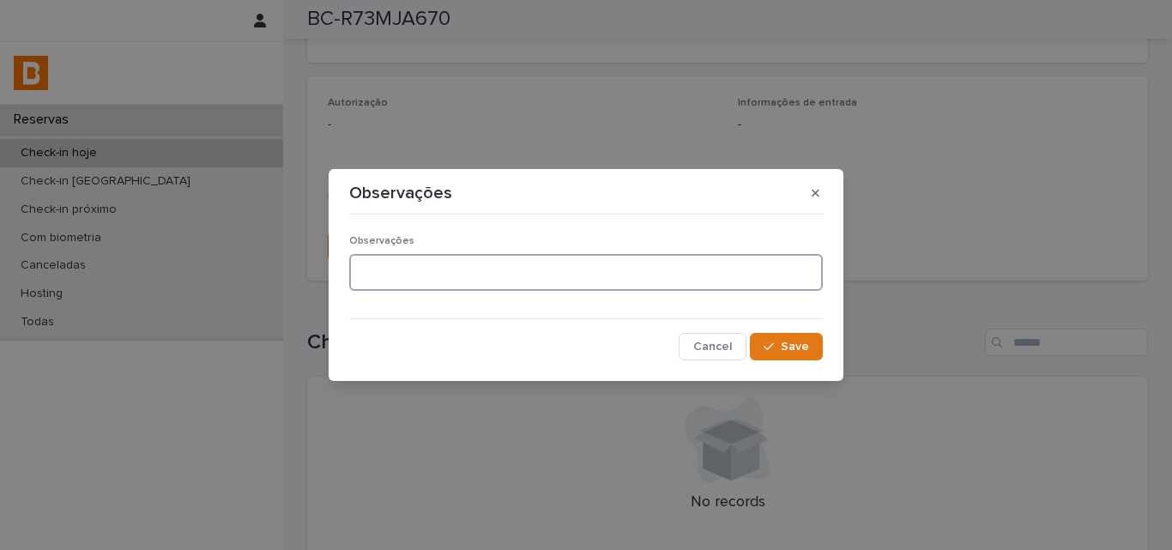
click at [458, 290] on textarea at bounding box center [586, 272] width 474 height 37
type textarea "******"
click at [774, 345] on icon "button" at bounding box center [769, 347] width 10 height 12
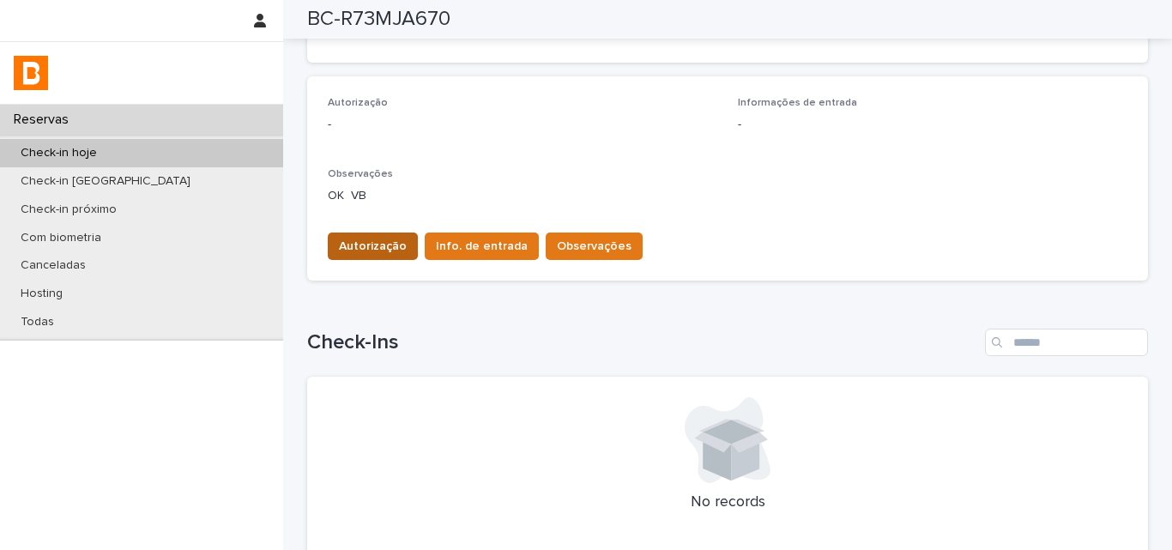
click at [339, 257] on button "Autorização" at bounding box center [373, 246] width 90 height 27
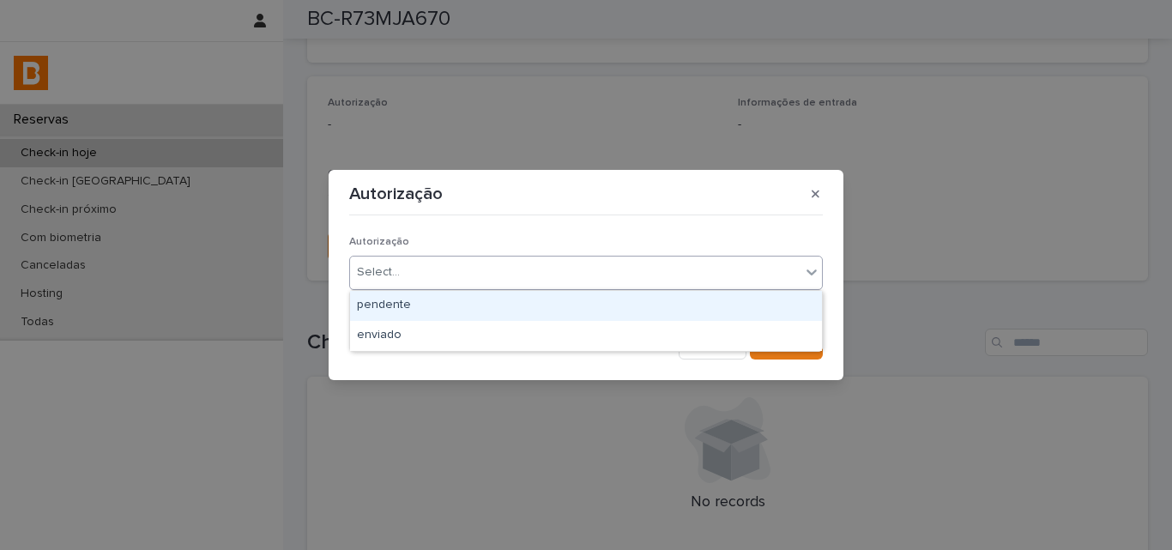
click at [357, 277] on div "Select..." at bounding box center [575, 272] width 450 height 28
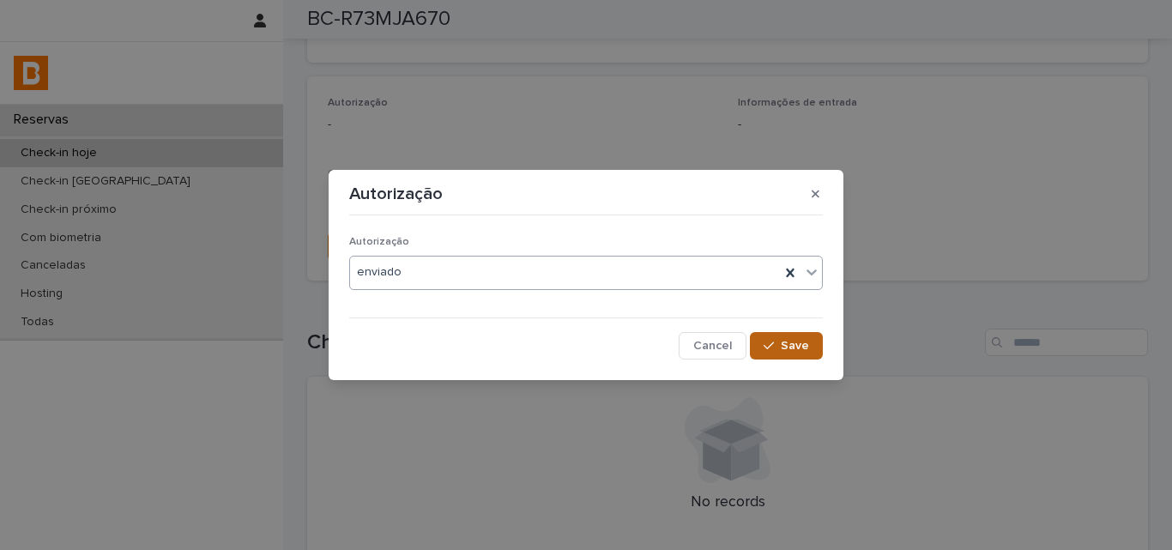
click at [804, 335] on button "Save" at bounding box center [786, 345] width 73 height 27
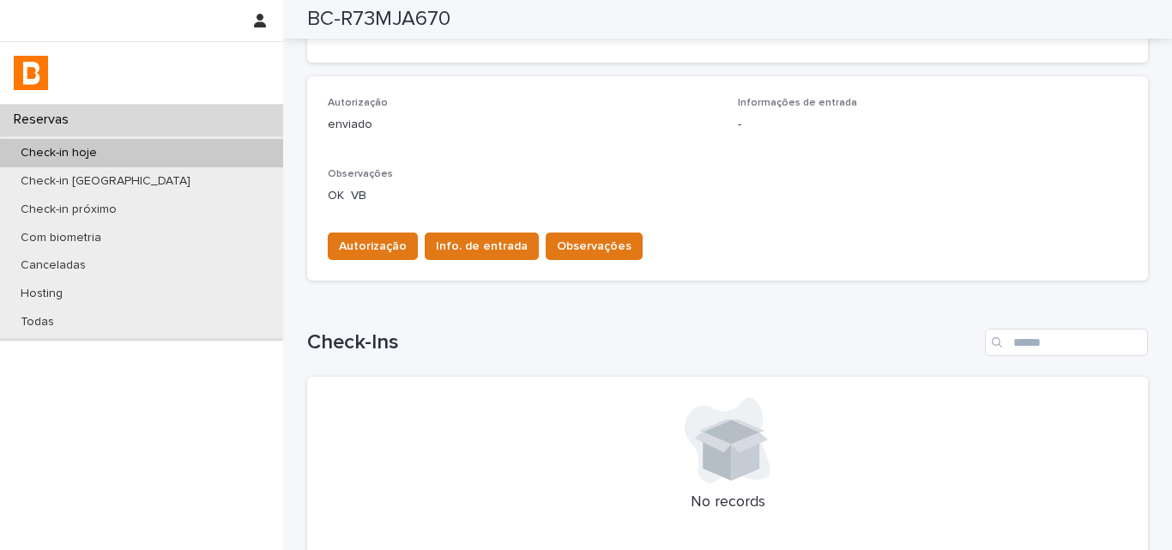
click at [807, 335] on h1 "Check-Ins" at bounding box center [642, 342] width 671 height 25
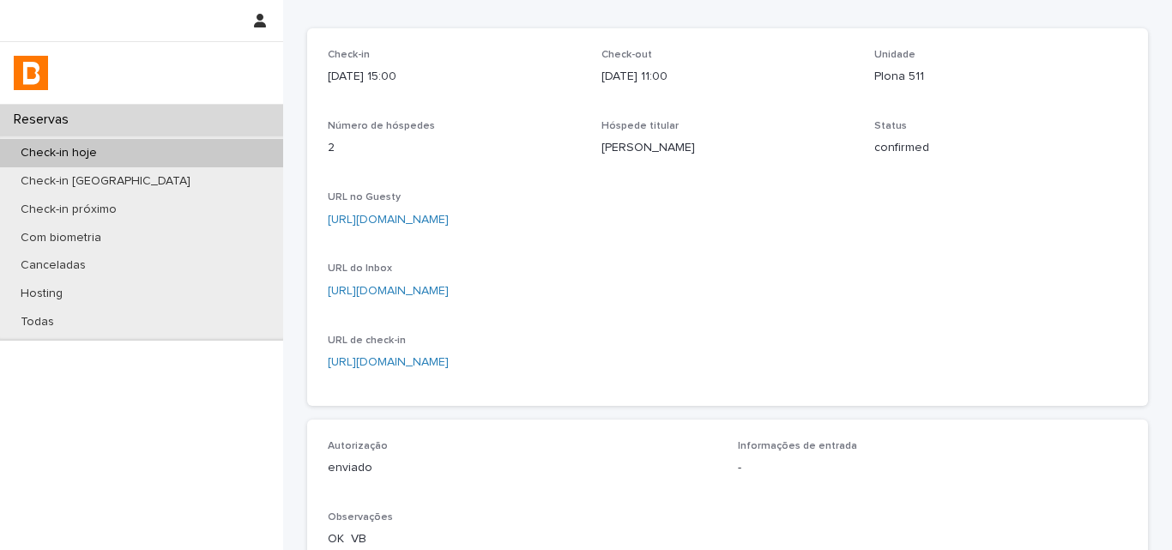
scroll to position [0, 0]
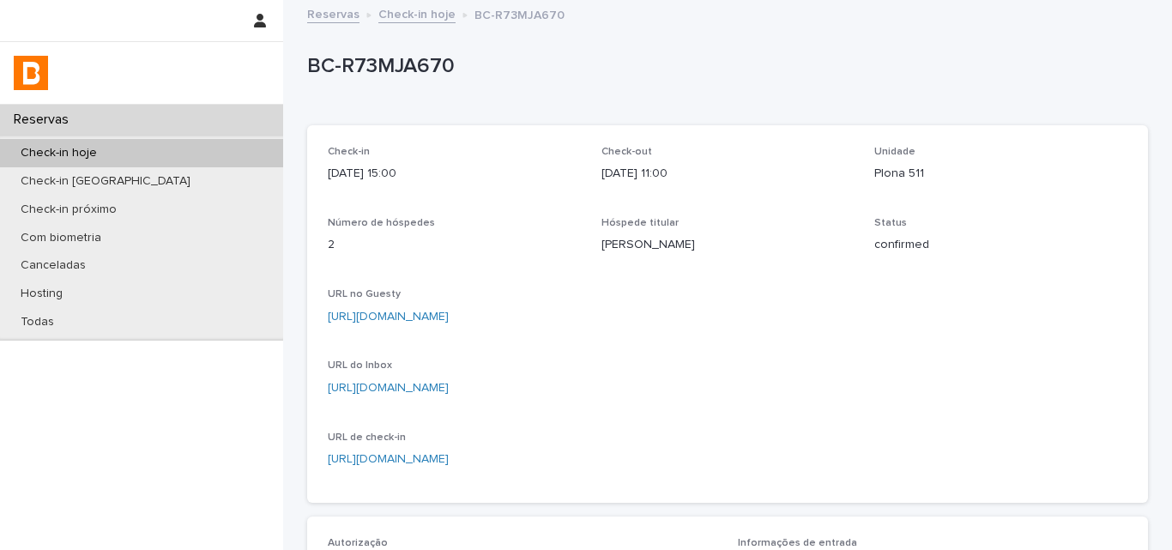
click at [233, 150] on div "Check-in hoje" at bounding box center [141, 153] width 283 height 28
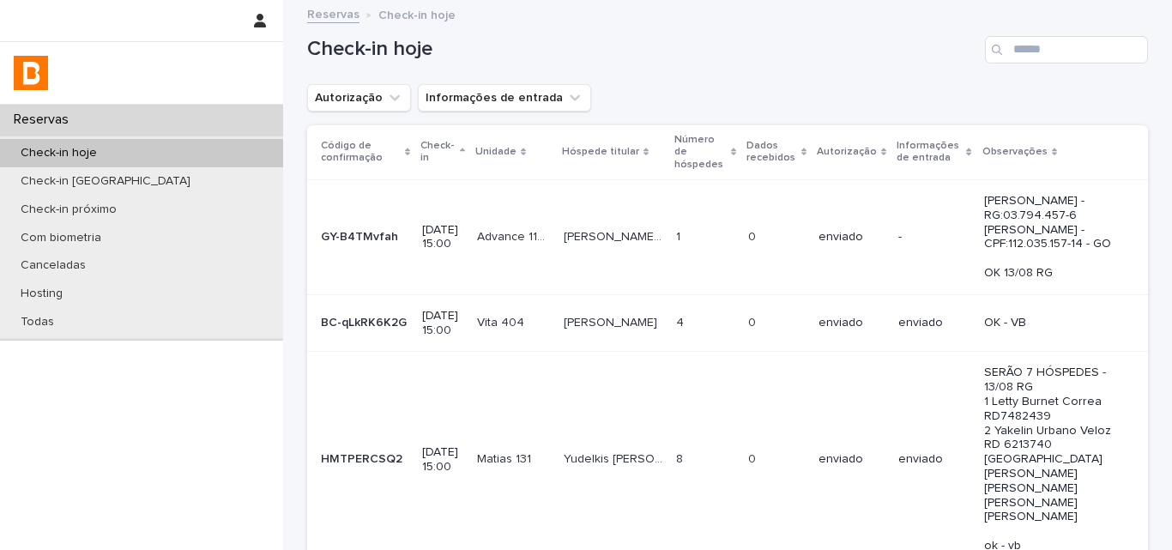
drag, startPoint x: 314, startPoint y: 104, endPoint x: 338, endPoint y: 141, distance: 44.0
click at [315, 104] on button "Autorização" at bounding box center [359, 97] width 104 height 27
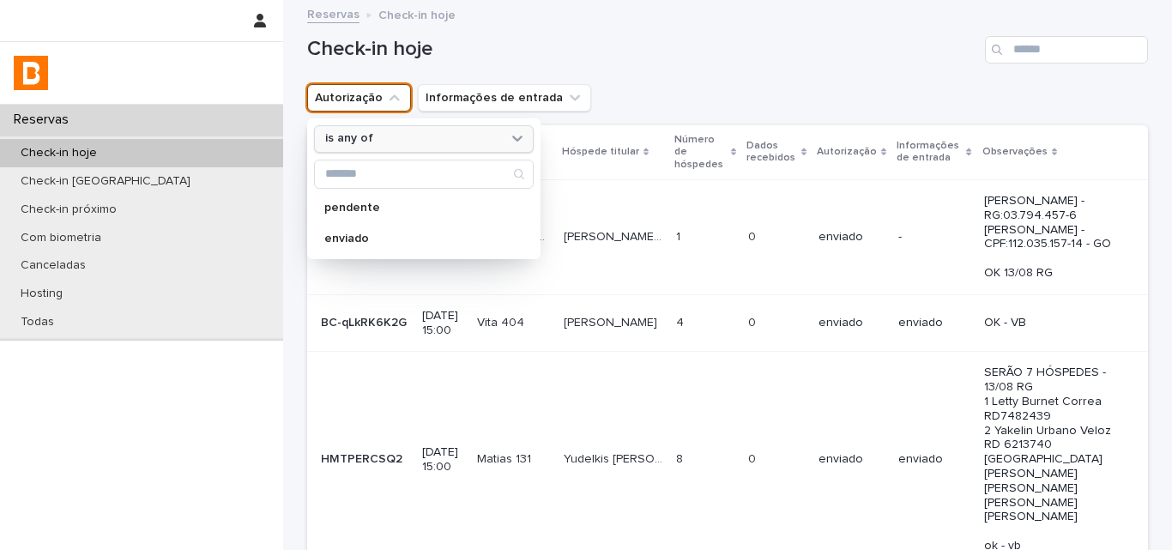
click at [362, 130] on div "is any of" at bounding box center [413, 139] width 190 height 18
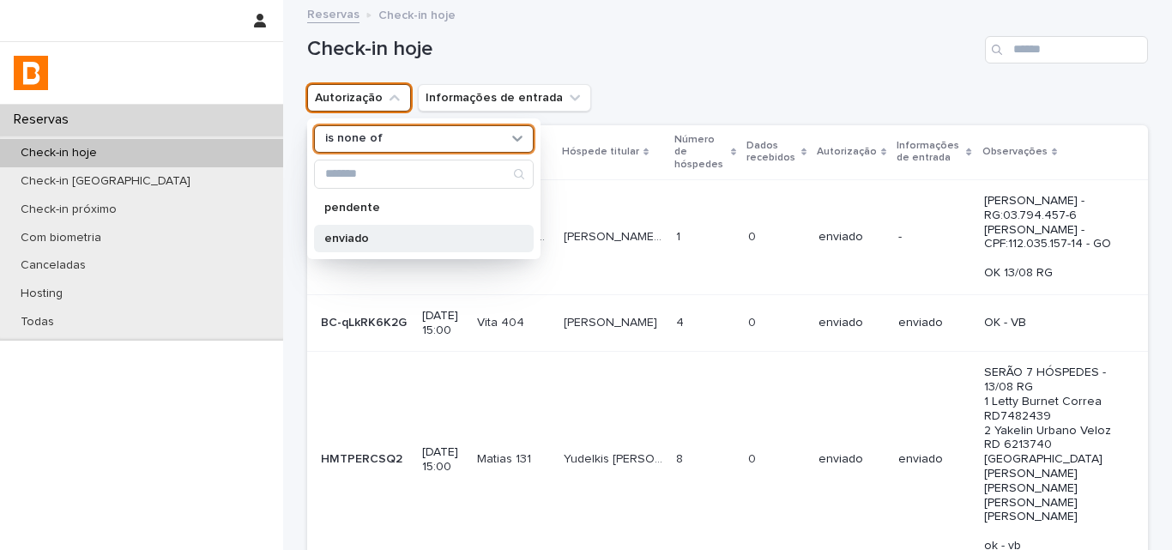
drag, startPoint x: 366, startPoint y: 241, endPoint x: 403, endPoint y: 229, distance: 38.8
click at [369, 243] on p "enviado" at bounding box center [415, 239] width 182 height 12
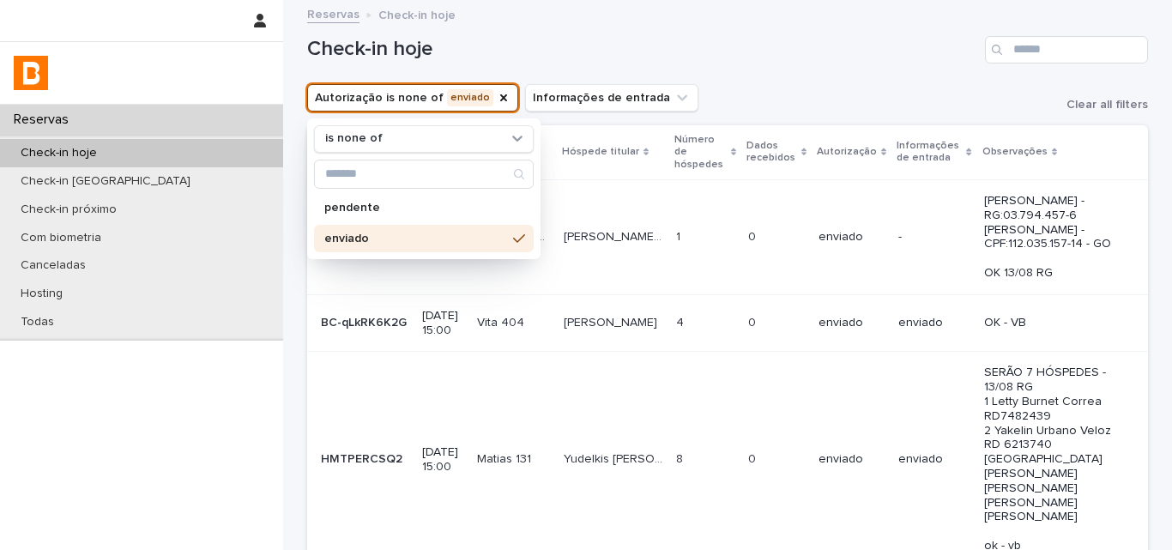
click at [877, 58] on h1 "Check-in hoje" at bounding box center [642, 49] width 671 height 25
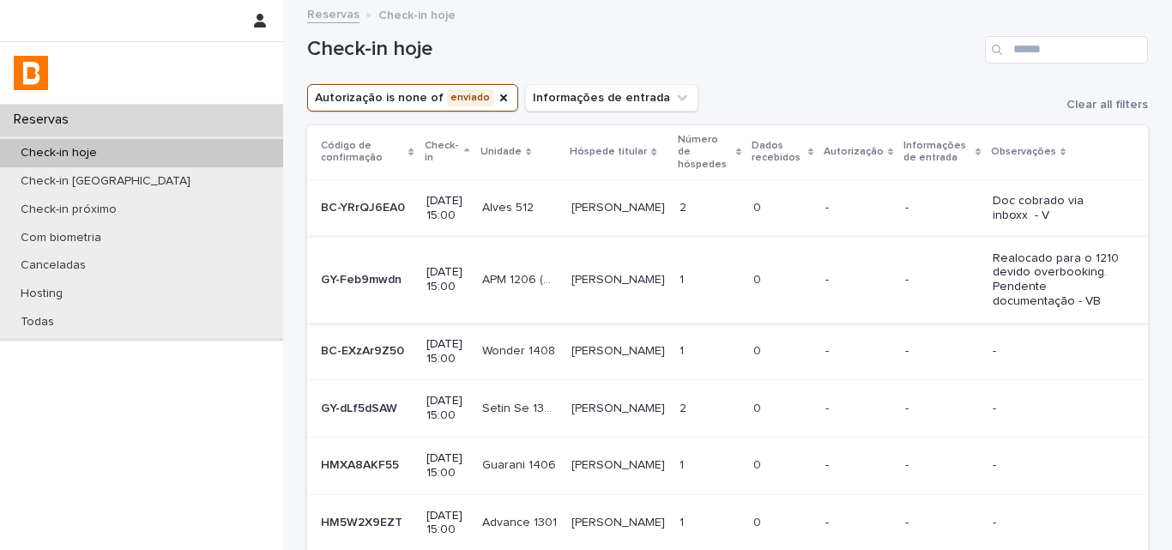
scroll to position [86, 0]
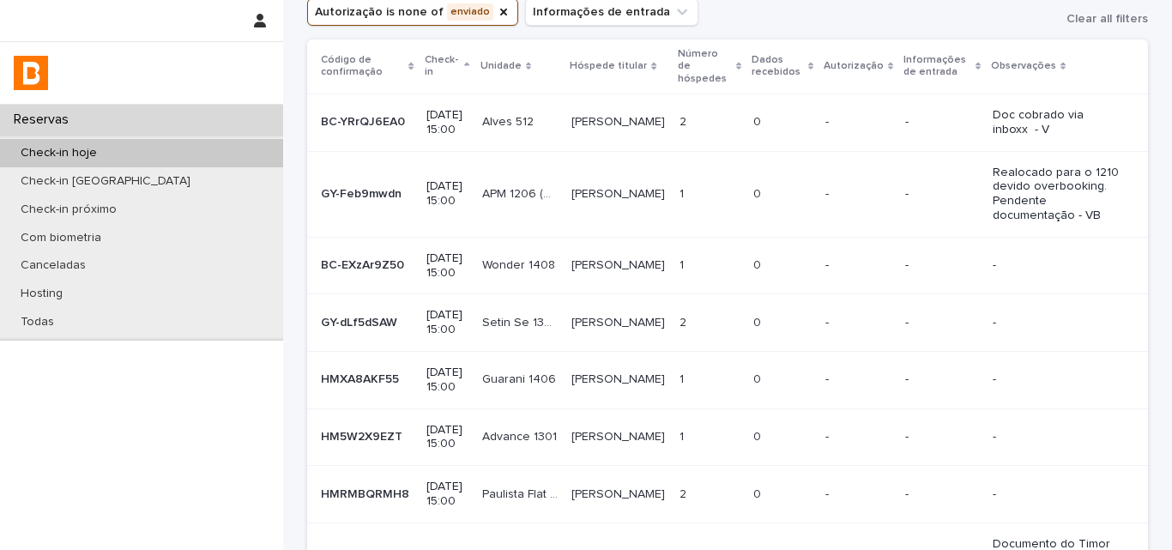
click at [728, 279] on td "1 1" at bounding box center [710, 265] width 74 height 57
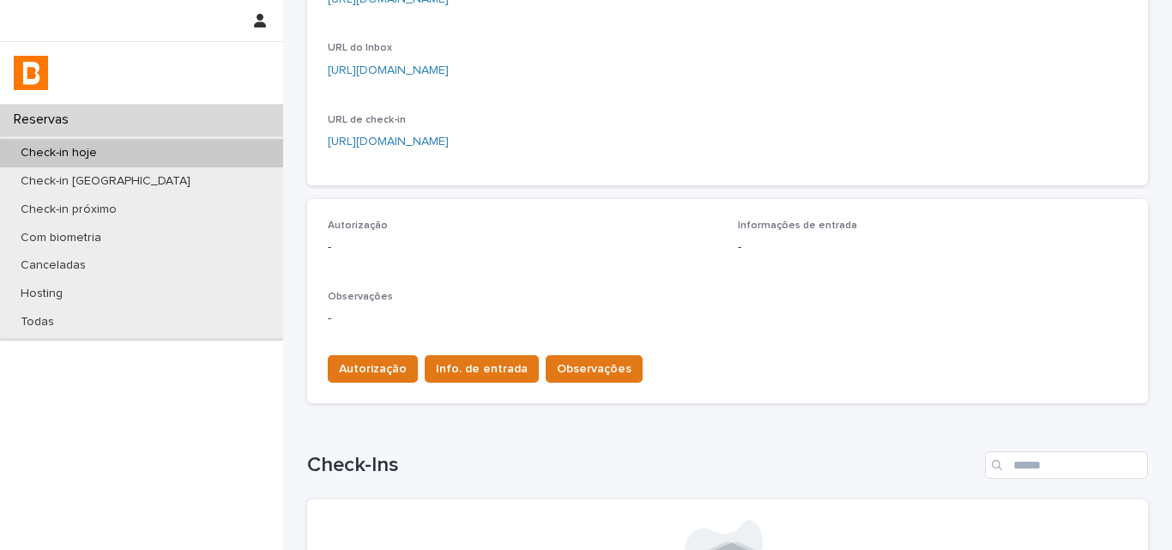
scroll to position [515, 0]
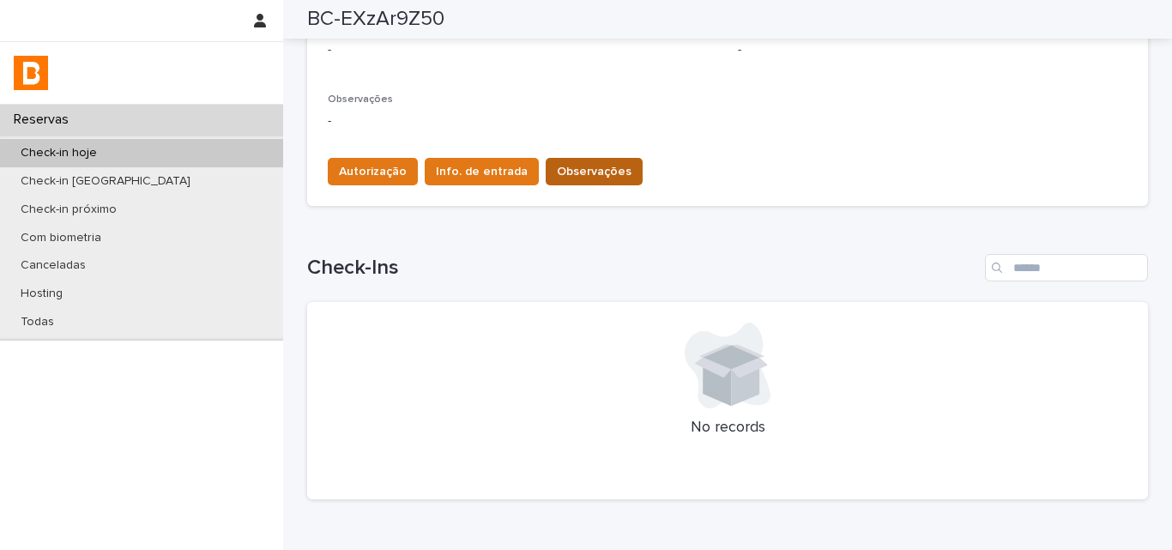
click at [570, 178] on span "Observações" at bounding box center [594, 171] width 75 height 17
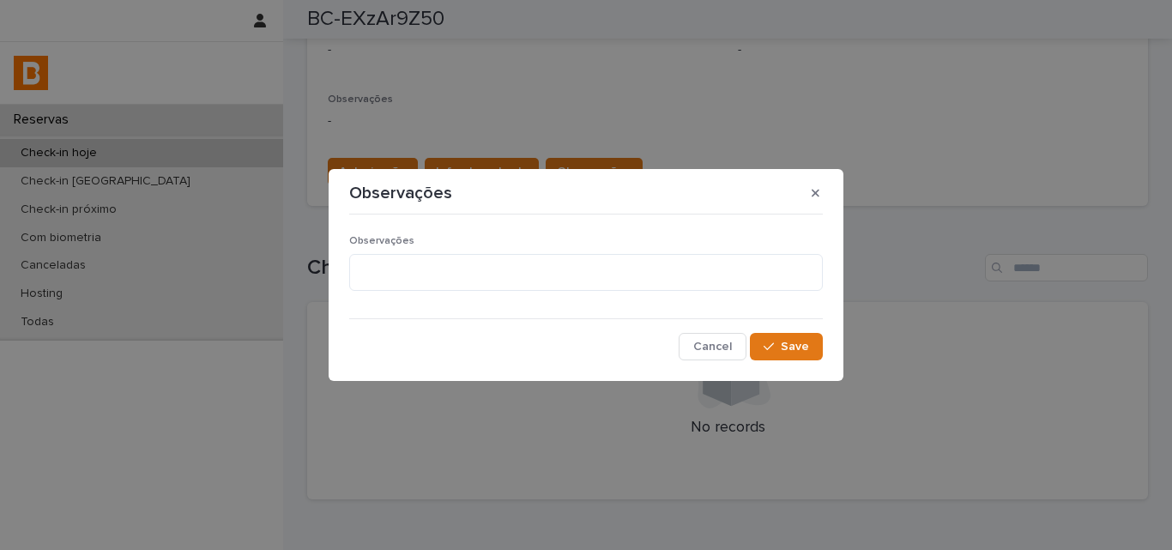
click at [473, 249] on div "Observações" at bounding box center [586, 270] width 474 height 70
click at [477, 283] on textarea at bounding box center [586, 272] width 474 height 37
type textarea "*******"
click at [778, 356] on button "Save" at bounding box center [786, 346] width 73 height 27
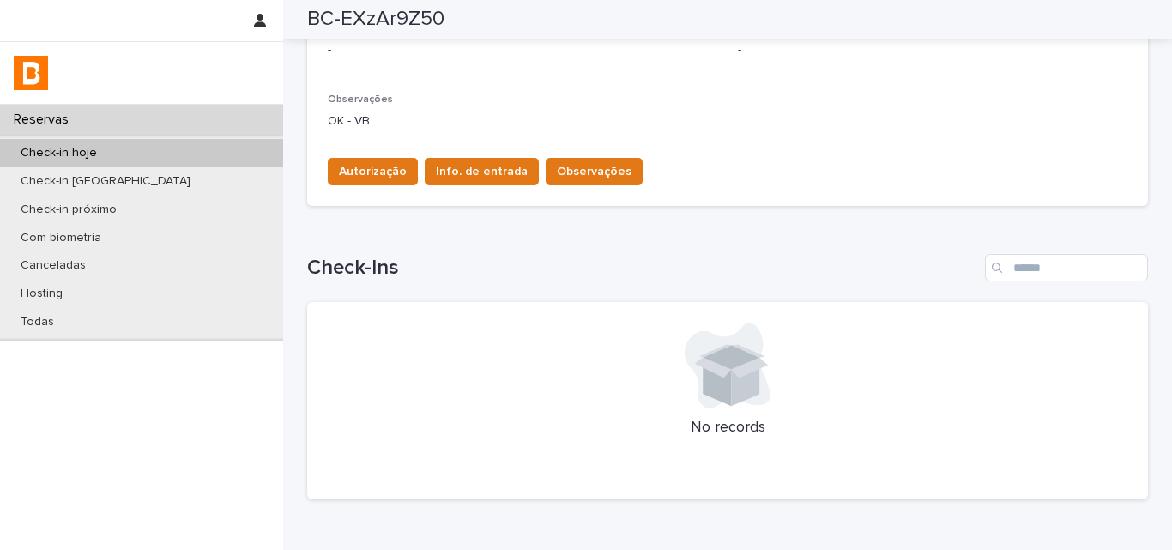
click at [344, 187] on div "Autorização Info. de entrada Observações" at bounding box center [482, 175] width 322 height 34
click at [351, 173] on span "Autorização" at bounding box center [373, 171] width 68 height 17
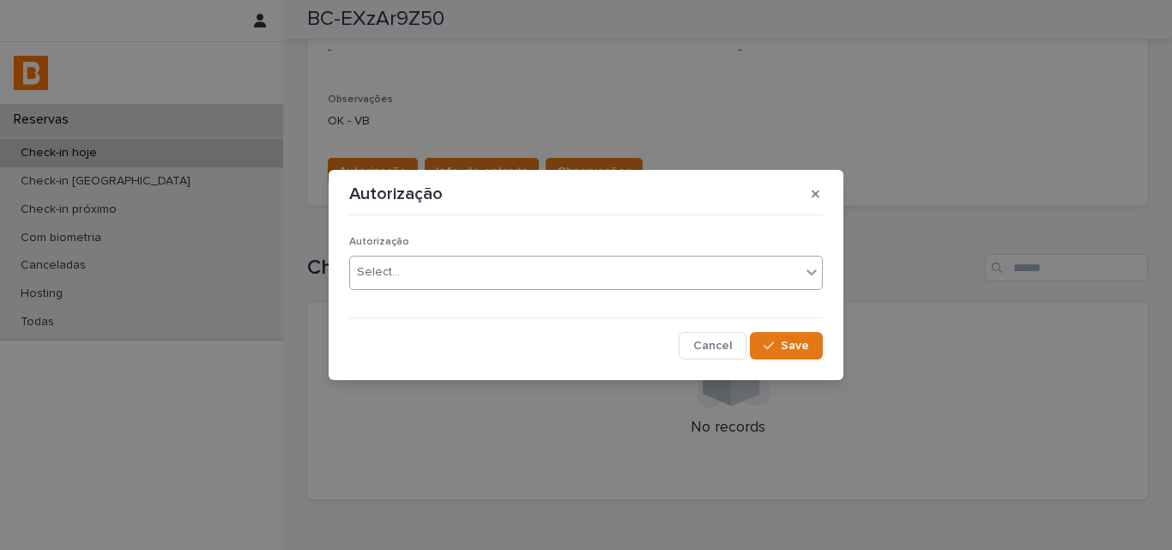
click at [364, 283] on div "Select..." at bounding box center [575, 272] width 450 height 28
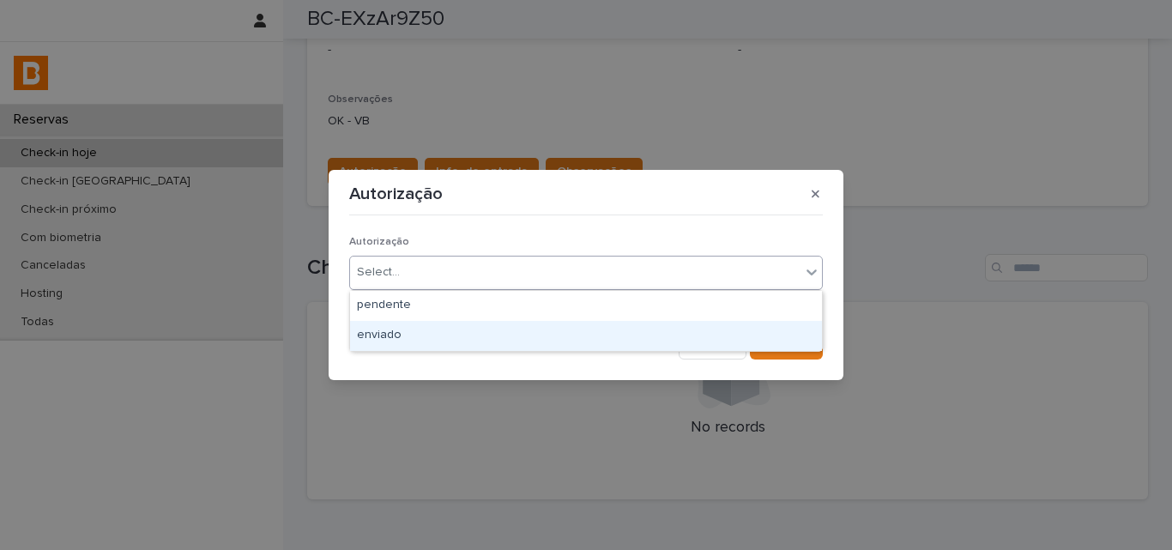
click at [369, 340] on div "enviado" at bounding box center [586, 336] width 472 height 30
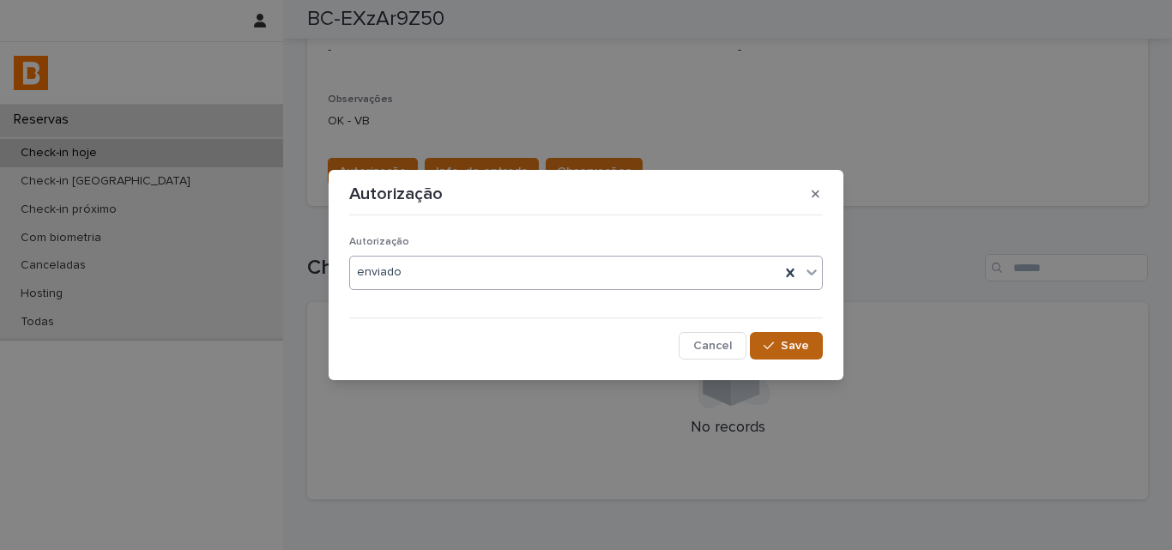
click at [801, 342] on span "Save" at bounding box center [795, 346] width 28 height 12
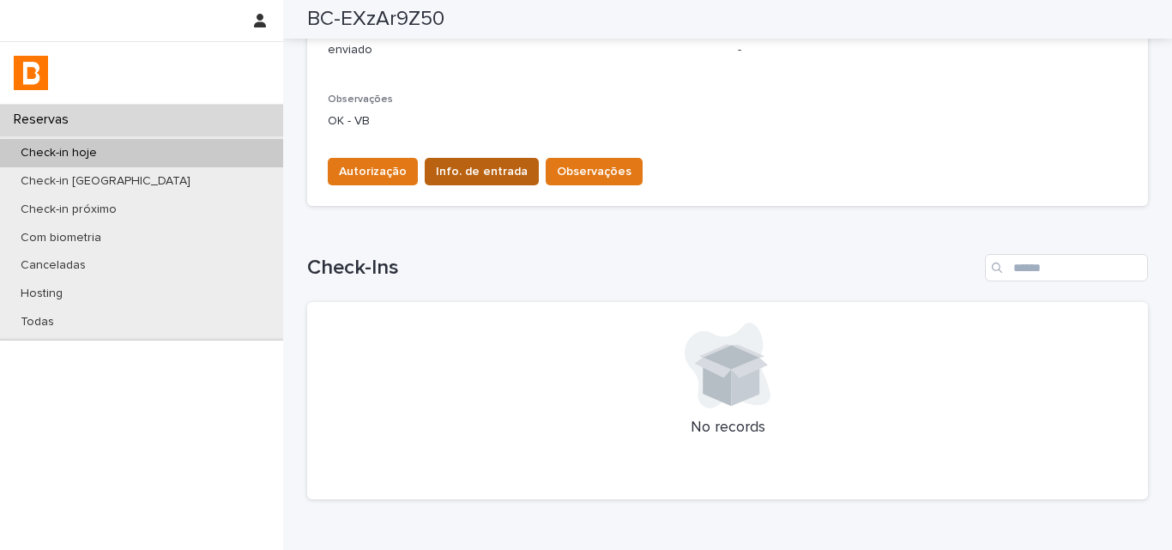
click at [450, 172] on span "Info. de entrada" at bounding box center [482, 171] width 92 height 17
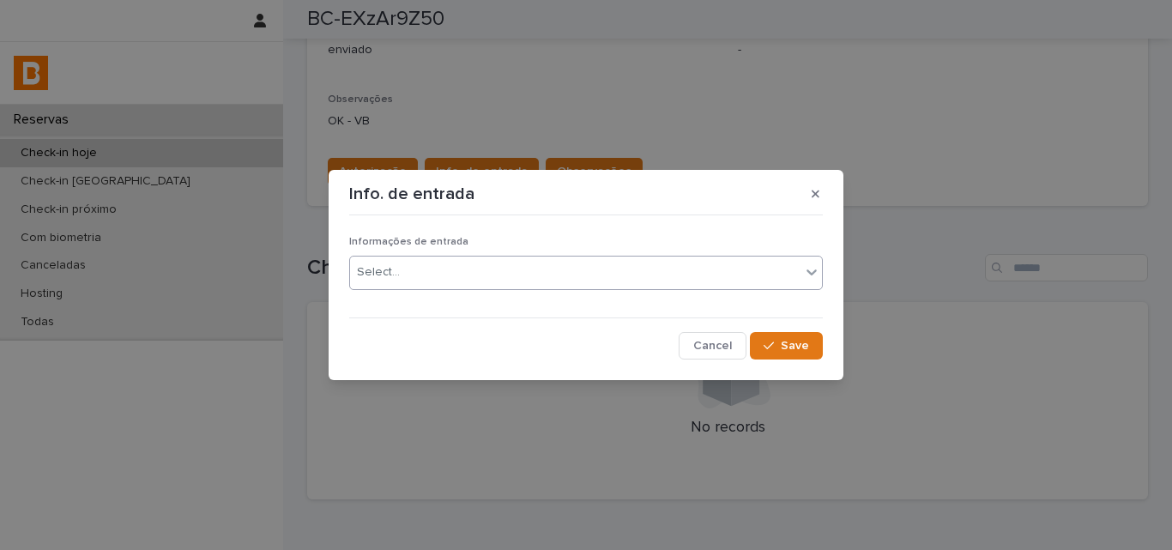
click at [433, 270] on div "Select..." at bounding box center [575, 272] width 450 height 28
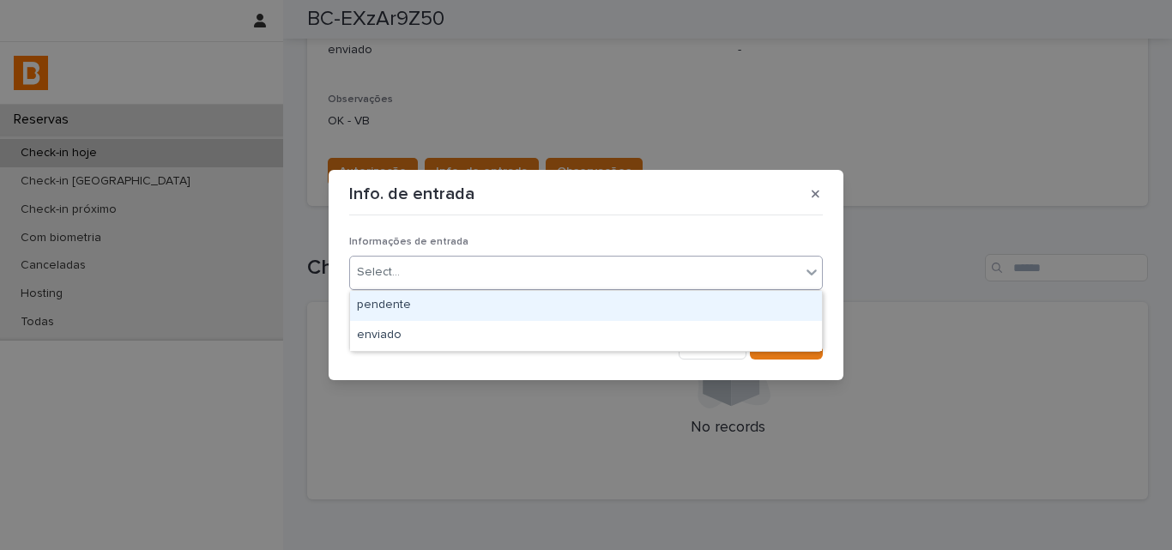
click at [426, 312] on div "pendente" at bounding box center [586, 306] width 472 height 30
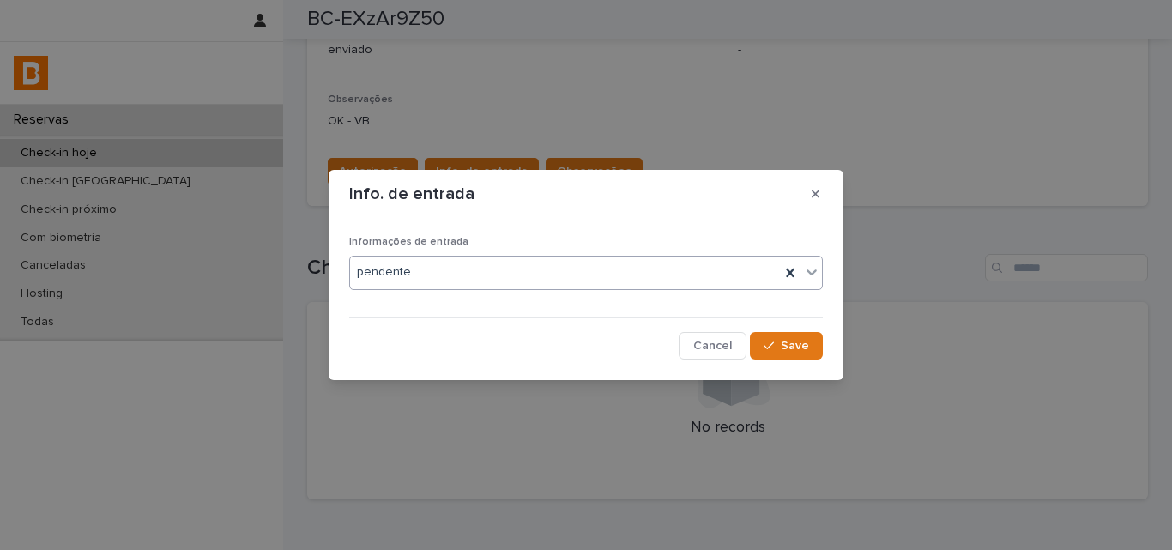
click at [430, 256] on div "pendente" at bounding box center [586, 273] width 474 height 34
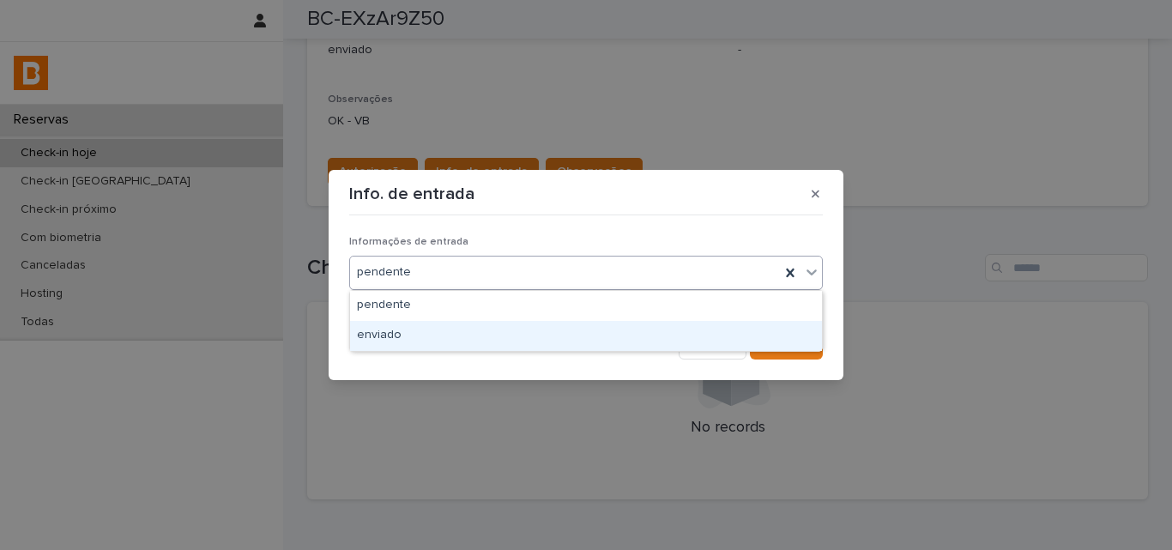
click at [414, 331] on div "enviado" at bounding box center [586, 336] width 472 height 30
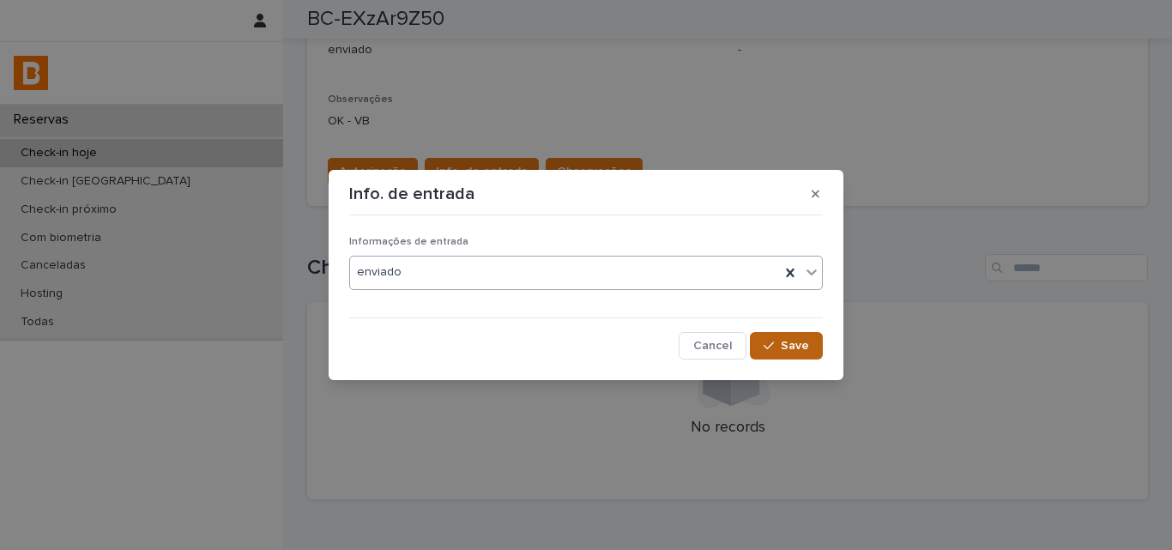
drag, startPoint x: 813, startPoint y: 358, endPoint x: 808, endPoint y: 349, distance: 10.0
click at [812, 356] on button "Save" at bounding box center [786, 345] width 73 height 27
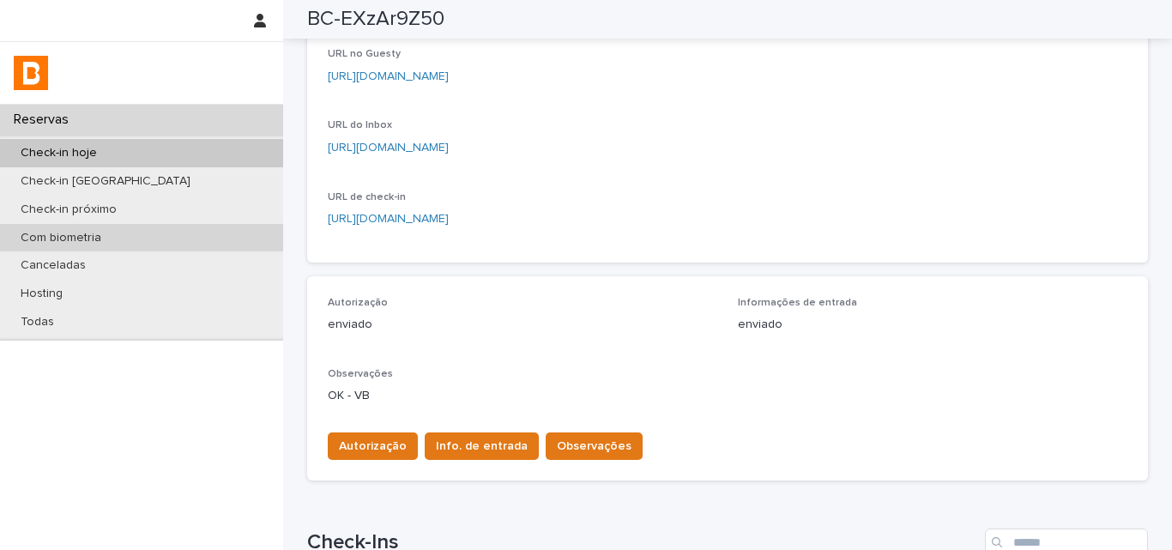
scroll to position [86, 0]
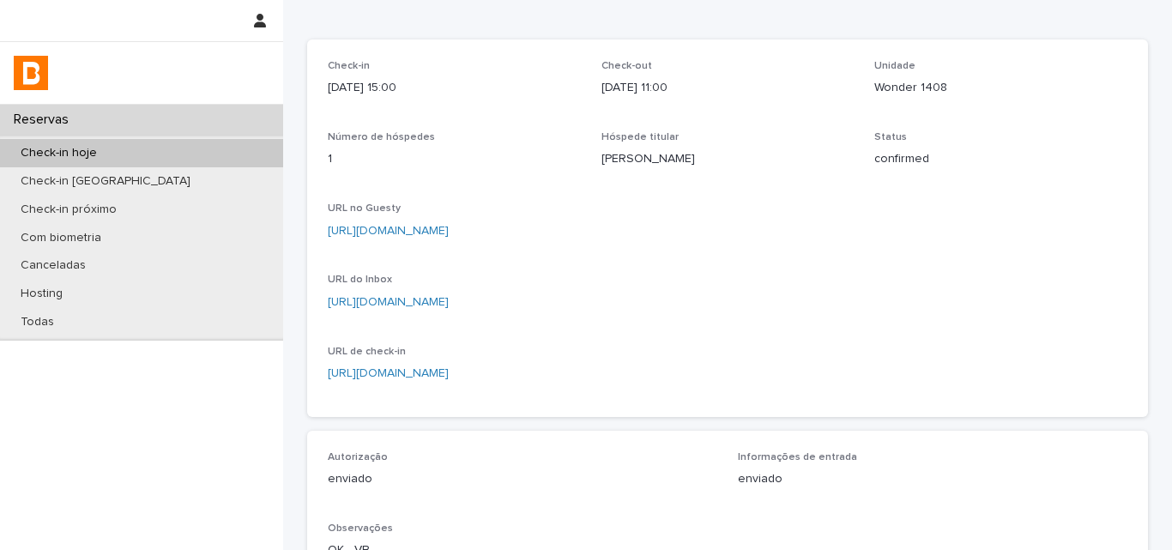
click at [193, 146] on div "Check-in hoje" at bounding box center [141, 153] width 283 height 28
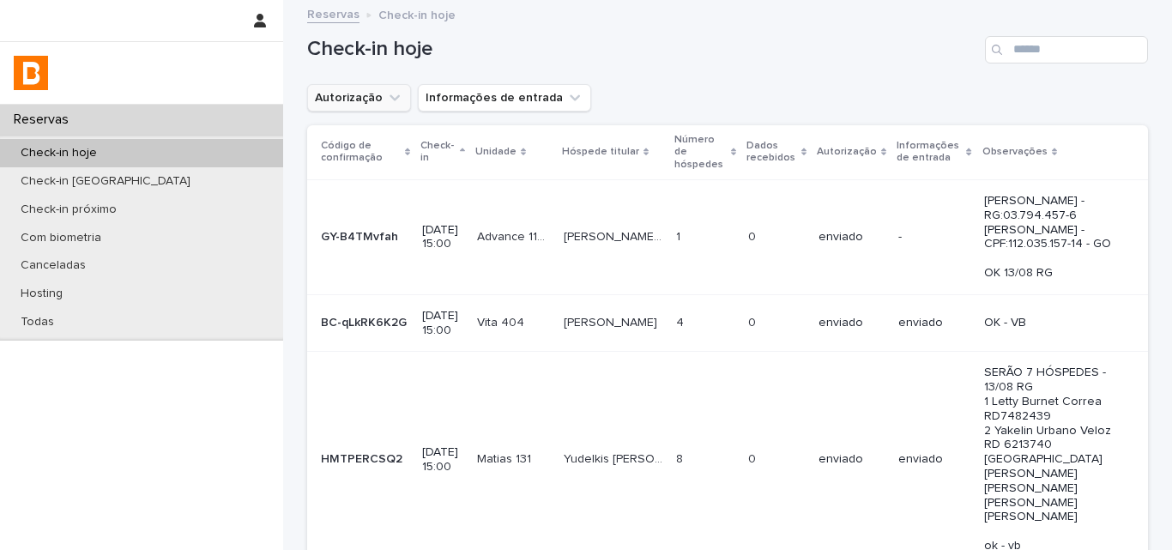
click at [372, 99] on button "Autorização" at bounding box center [359, 97] width 104 height 27
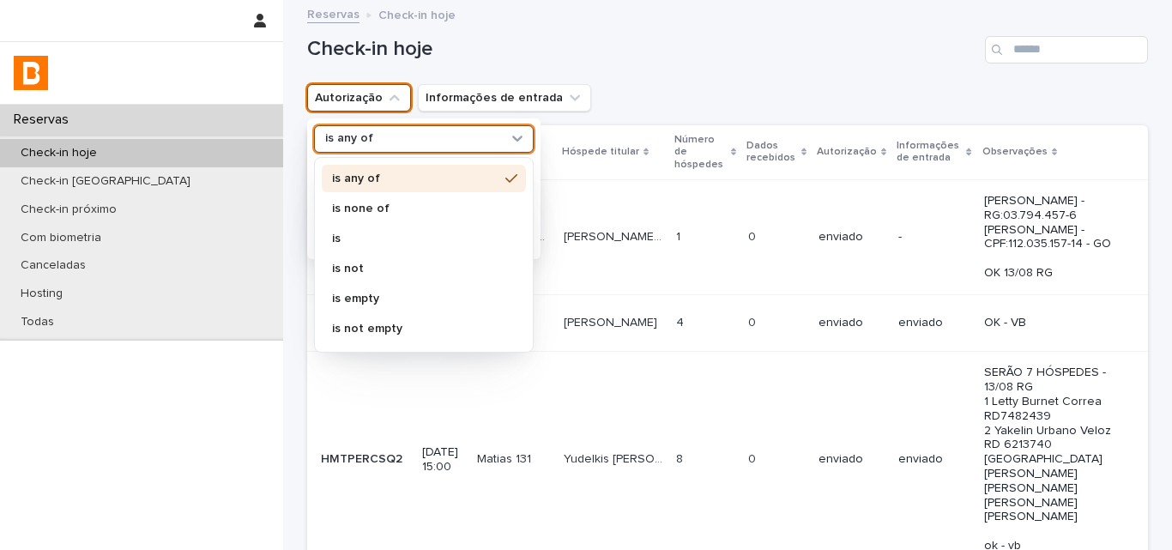
click at [378, 133] on div "is any of" at bounding box center [413, 139] width 190 height 18
click at [381, 200] on div "is none of" at bounding box center [424, 208] width 204 height 27
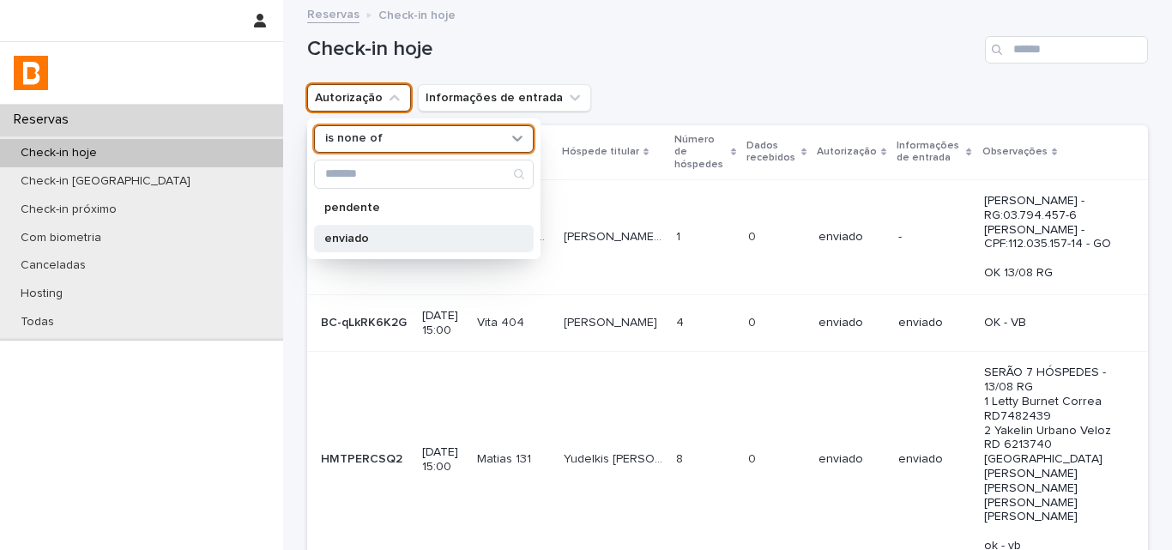
click at [377, 240] on p "enviado" at bounding box center [415, 239] width 182 height 12
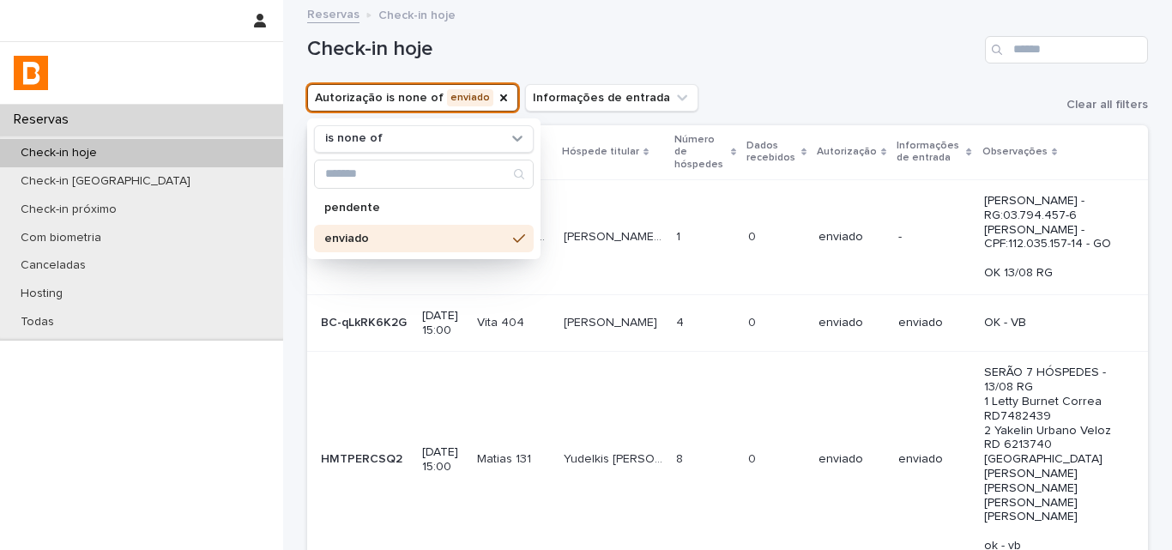
click at [768, 100] on div "Autorização is none of enviado is none of pendente enviado Informações de entra…" at bounding box center [727, 97] width 841 height 27
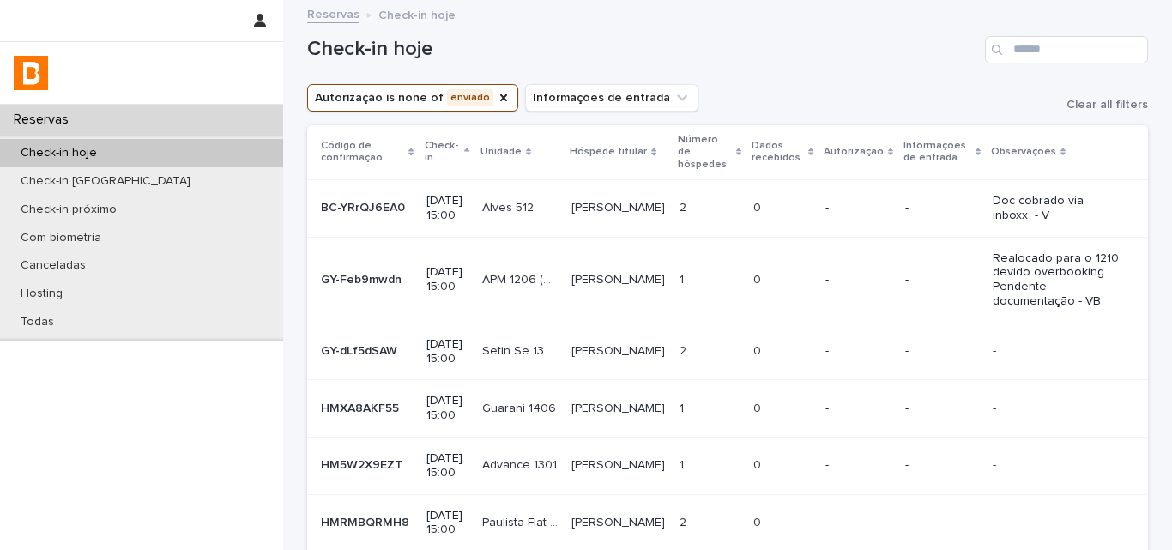
click at [673, 358] on td "2 2" at bounding box center [710, 351] width 74 height 57
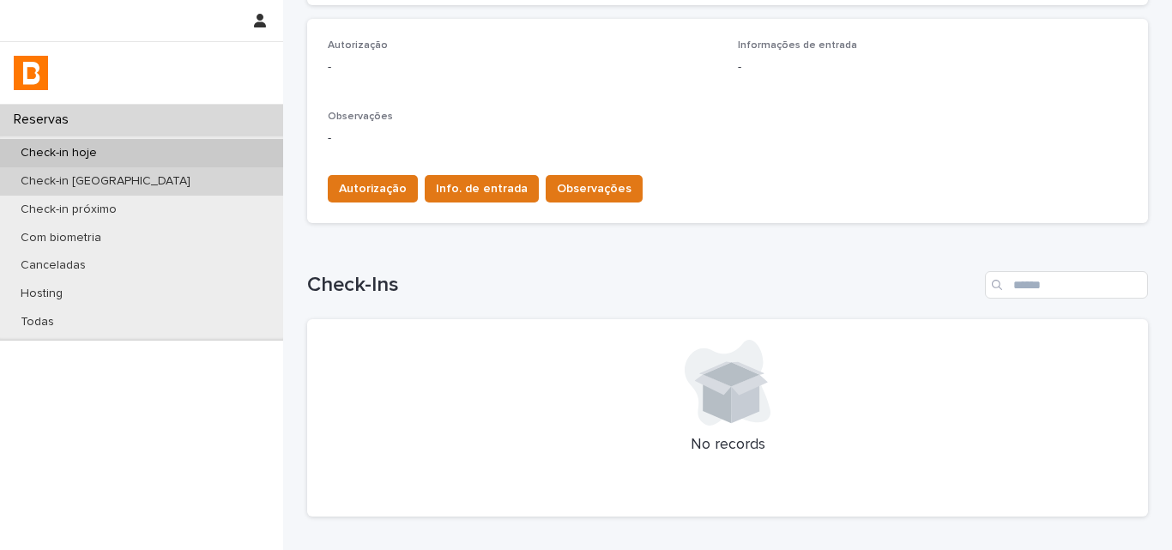
scroll to position [527, 0]
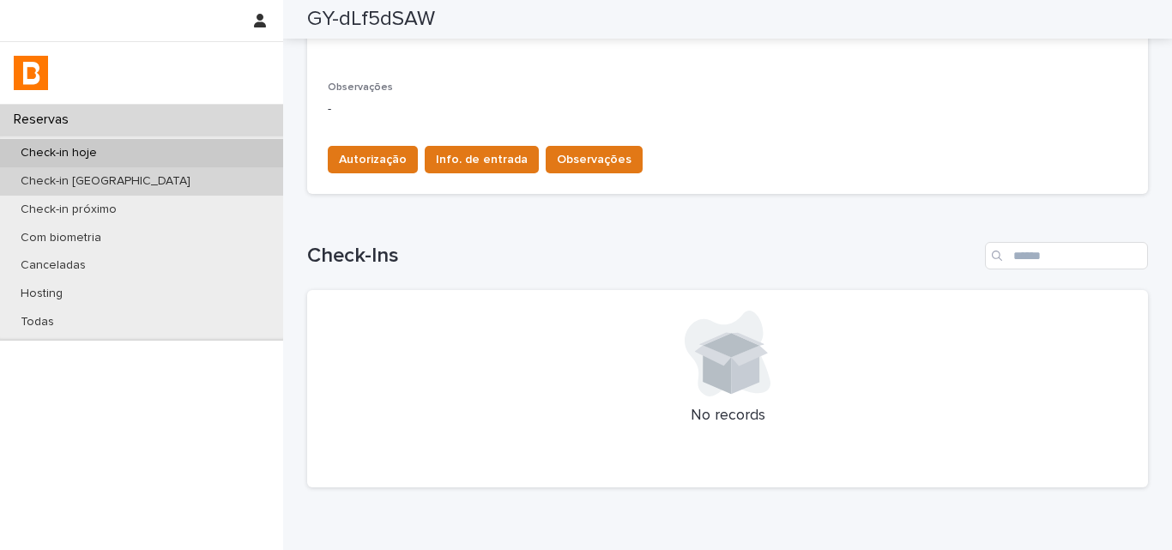
click at [116, 178] on p "Check-in [GEOGRAPHIC_DATA]" at bounding box center [105, 181] width 197 height 15
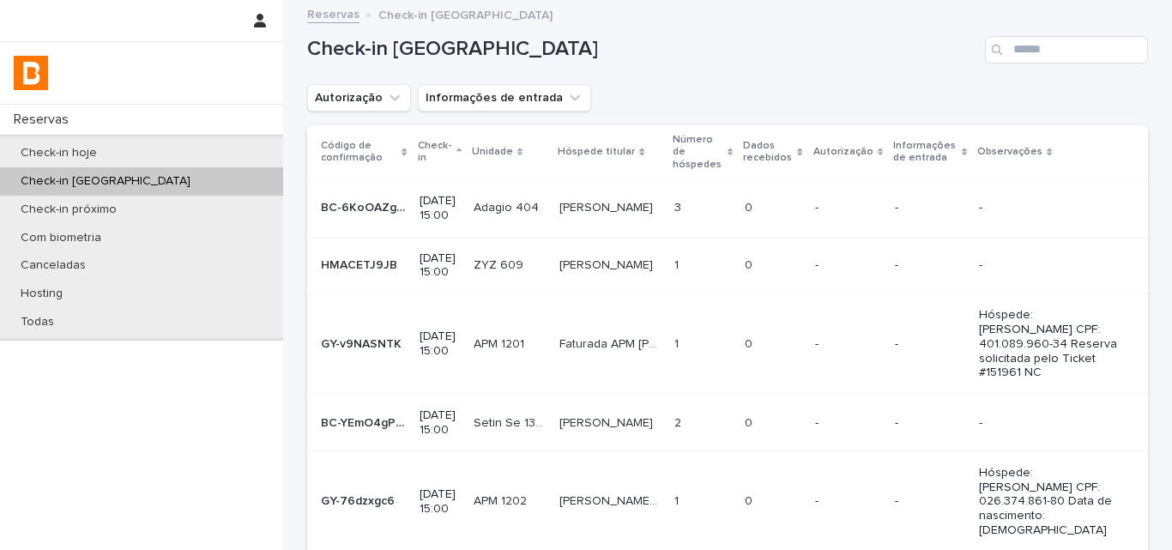
click at [1002, 63] on div "Search" at bounding box center [998, 49] width 27 height 27
click at [1009, 53] on input "Search" at bounding box center [1066, 49] width 163 height 27
type input "****"
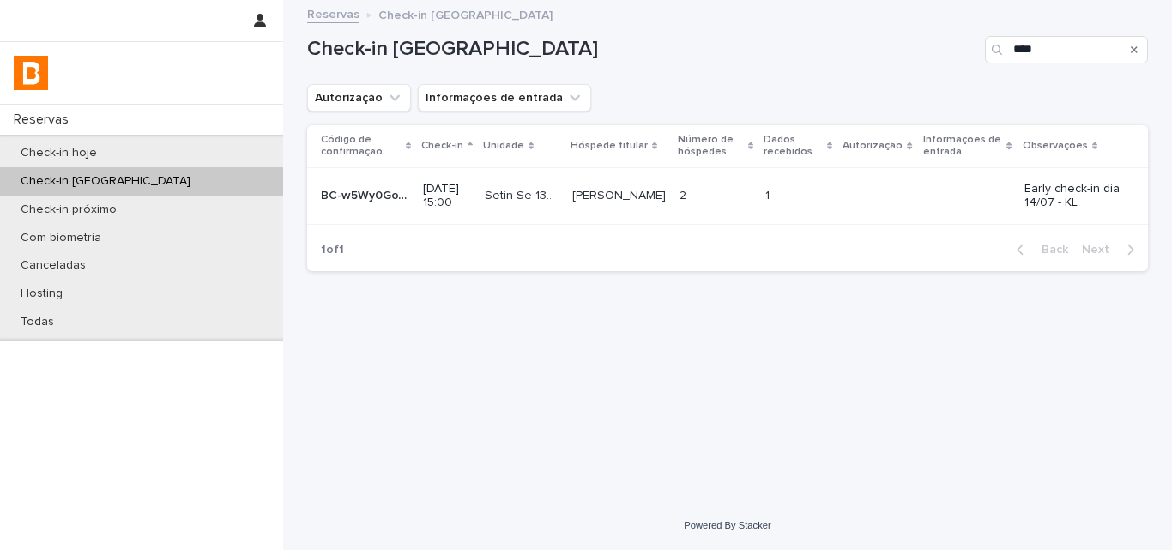
click at [766, 206] on td "1 1" at bounding box center [798, 195] width 79 height 57
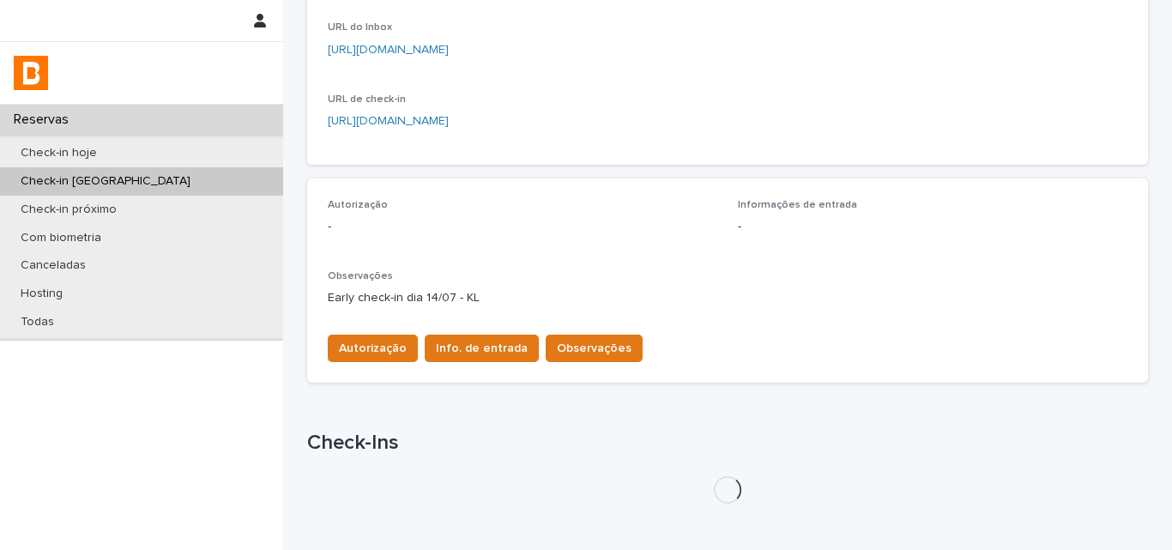
scroll to position [440, 0]
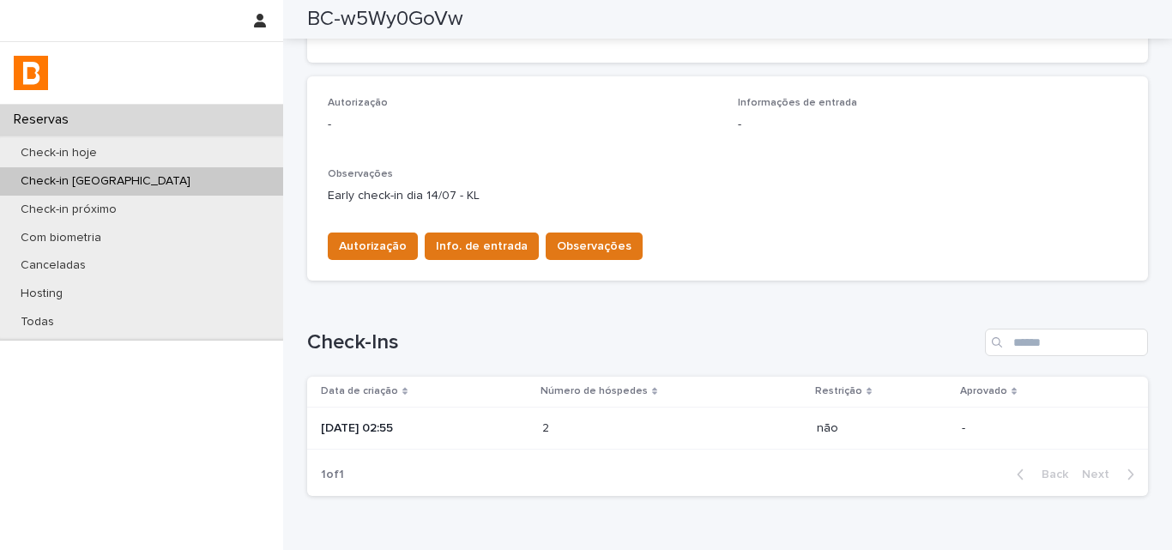
click at [510, 424] on p "[DATE] 02:55" at bounding box center [425, 428] width 208 height 15
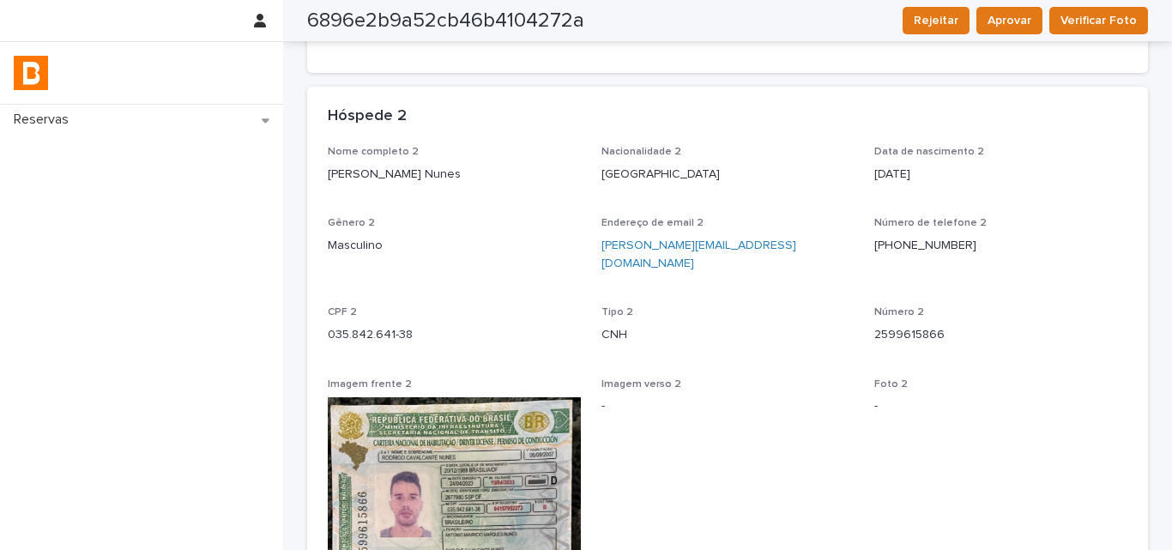
scroll to position [25, 0]
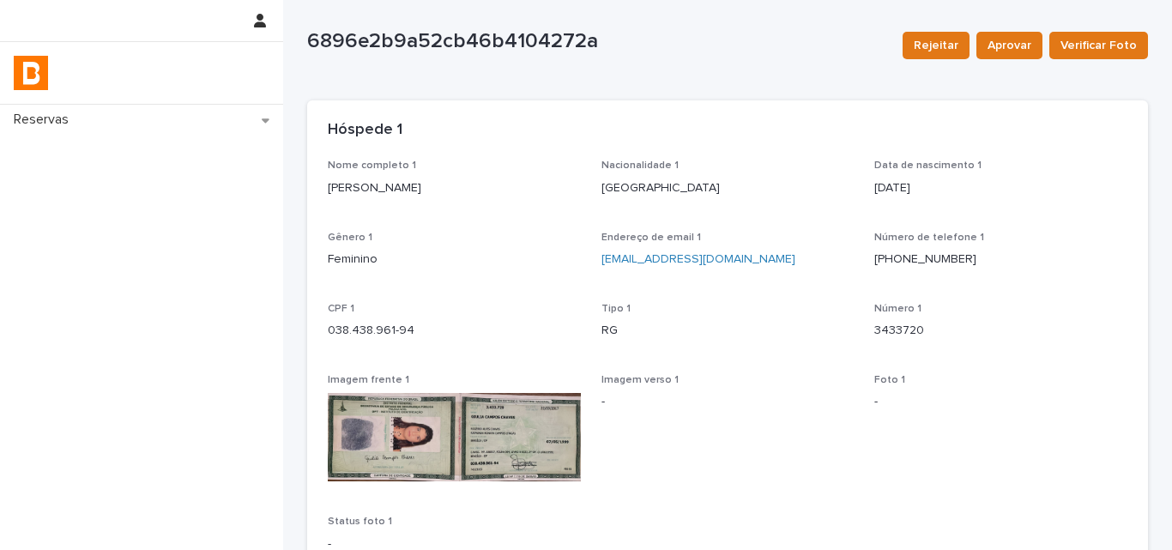
click at [417, 184] on p "[PERSON_NAME]" at bounding box center [454, 188] width 253 height 18
click at [417, 184] on div "Nome completo 1 [PERSON_NAME]" at bounding box center [454, 185] width 253 height 51
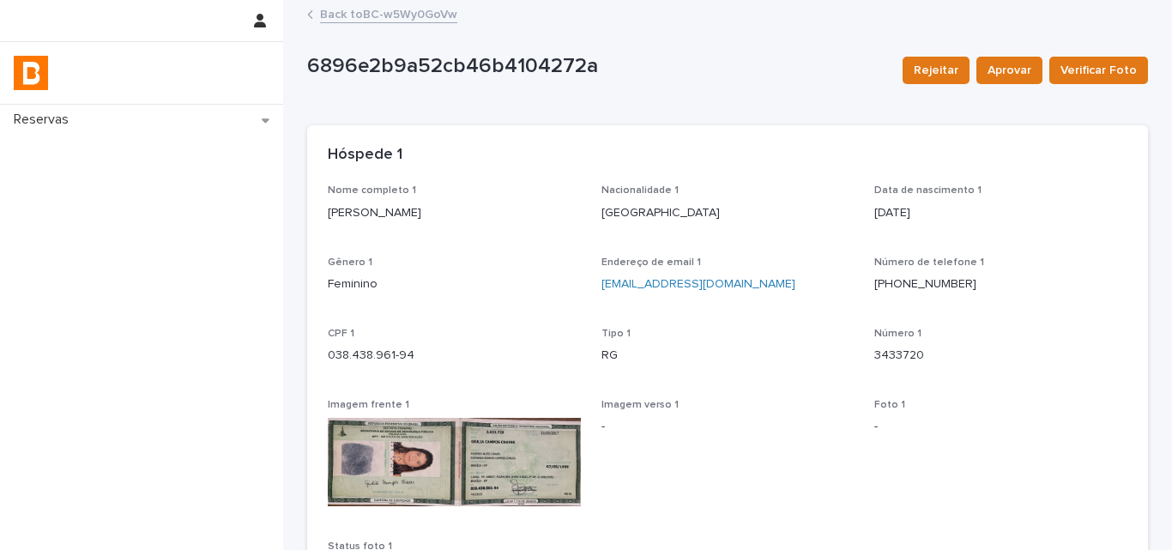
click at [413, 204] on p "[PERSON_NAME]" at bounding box center [454, 213] width 253 height 18
click at [372, 354] on p "038.438.961-94" at bounding box center [454, 356] width 253 height 18
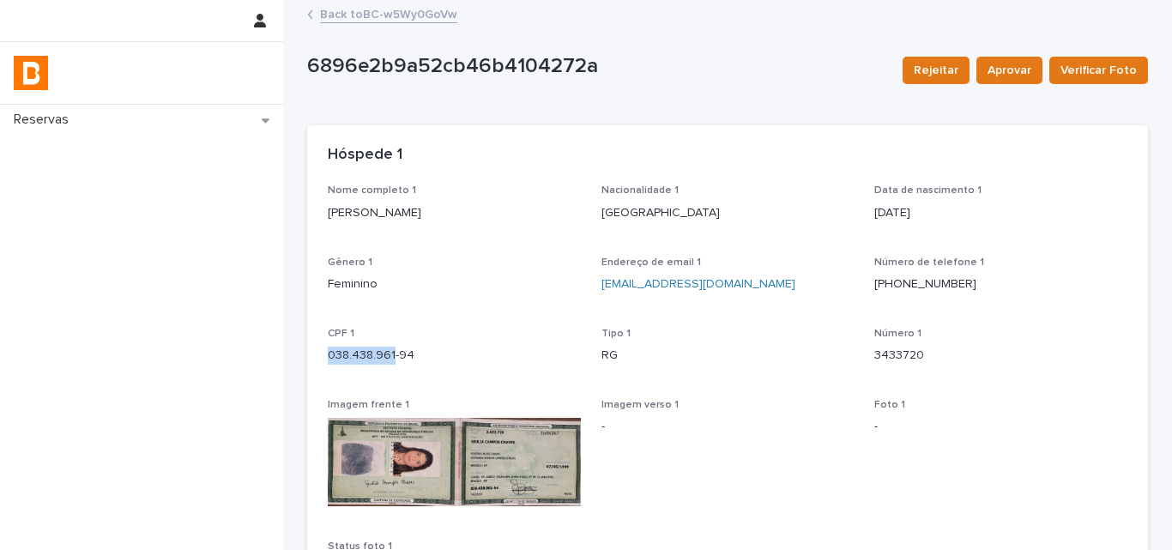
click at [372, 354] on p "038.438.961-94" at bounding box center [454, 356] width 253 height 18
click at [878, 360] on p "3433720" at bounding box center [1000, 356] width 253 height 18
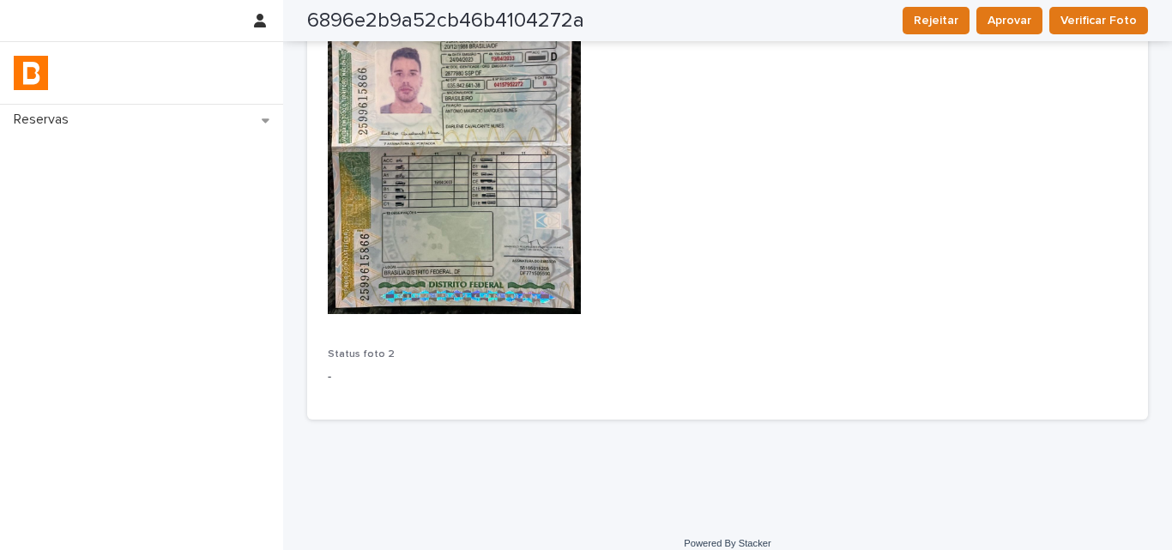
scroll to position [449, 0]
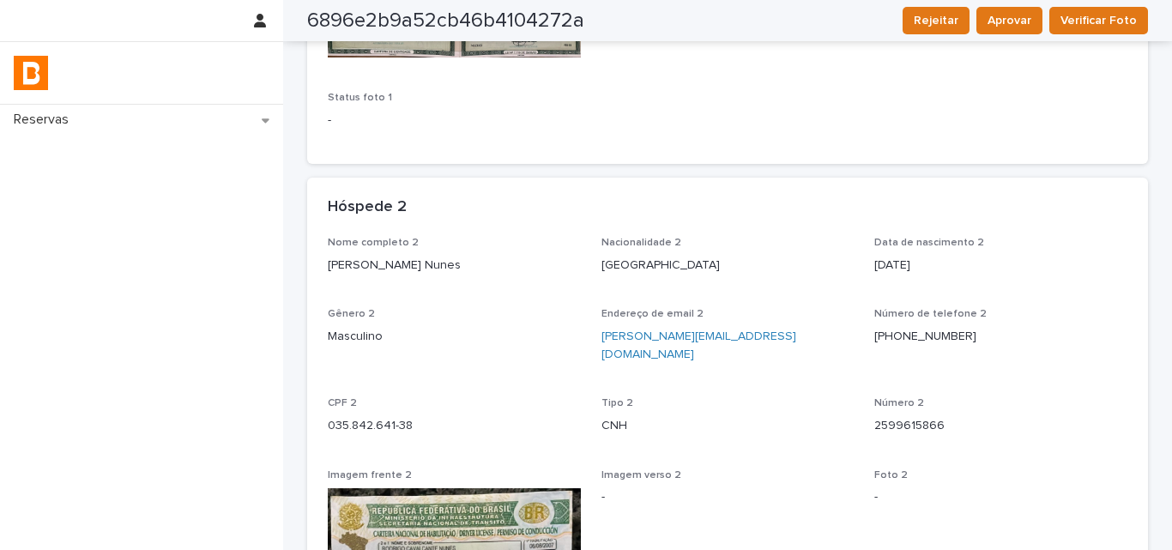
click at [361, 263] on p "[PERSON_NAME] Nunes" at bounding box center [454, 266] width 253 height 18
click at [365, 417] on p "035.842.641-38" at bounding box center [454, 426] width 253 height 18
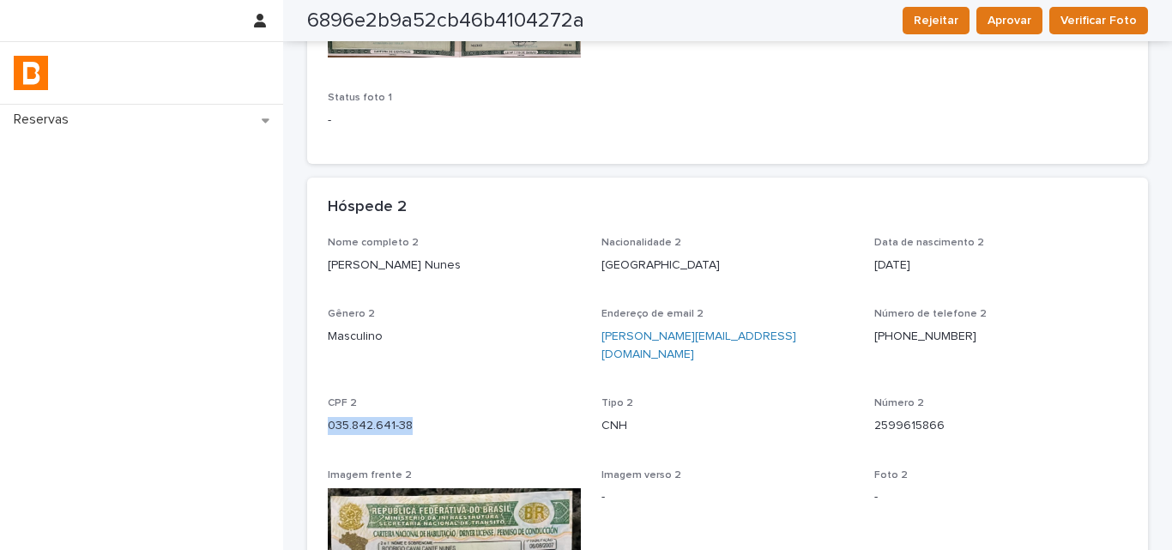
click at [365, 417] on p "035.842.641-38" at bounding box center [454, 426] width 253 height 18
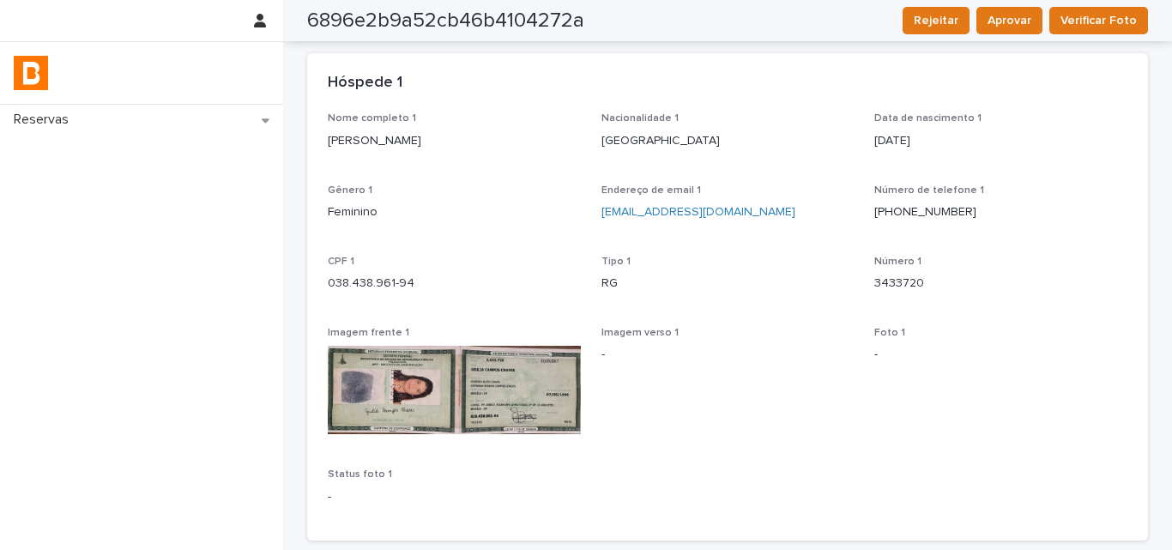
scroll to position [0, 0]
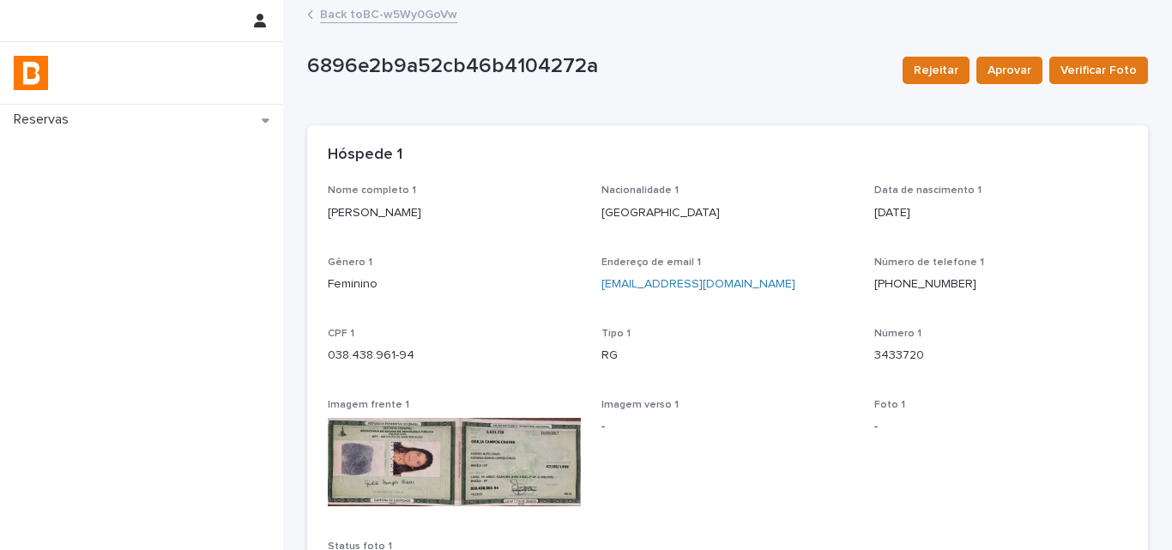
click at [354, 14] on link "Back to BC-w5Wy0GoVw" at bounding box center [388, 13] width 137 height 20
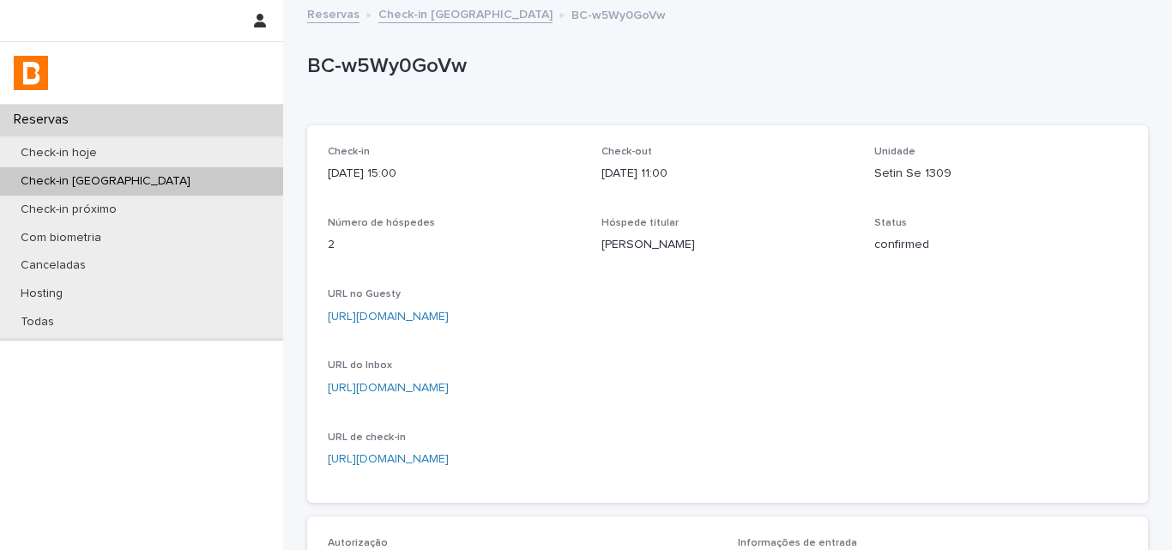
click at [405, 80] on div "BC-w5Wy0GoVw" at bounding box center [724, 70] width 834 height 32
click at [406, 78] on p "BC-w5Wy0GoVw" at bounding box center [724, 66] width 834 height 25
click at [407, 79] on p "BC-w5Wy0GoVw" at bounding box center [724, 66] width 834 height 25
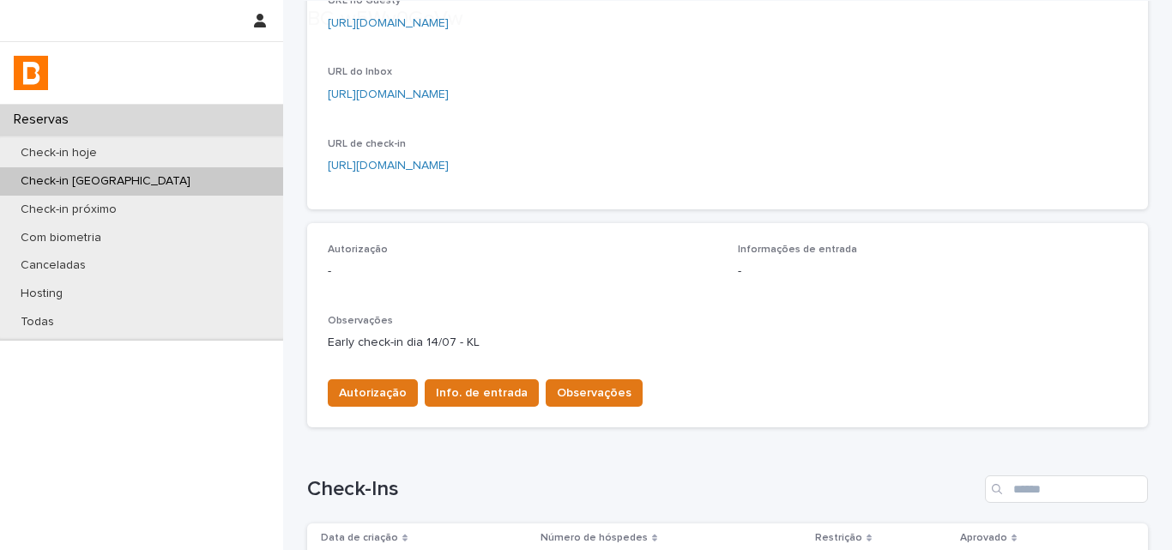
scroll to position [429, 0]
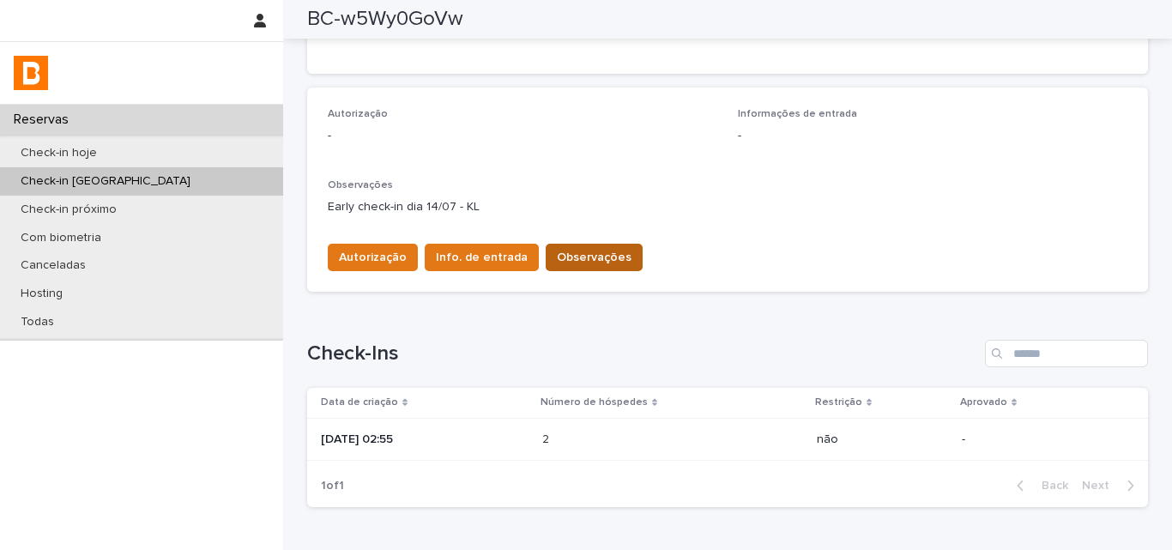
click at [568, 254] on span "Observações" at bounding box center [594, 257] width 75 height 17
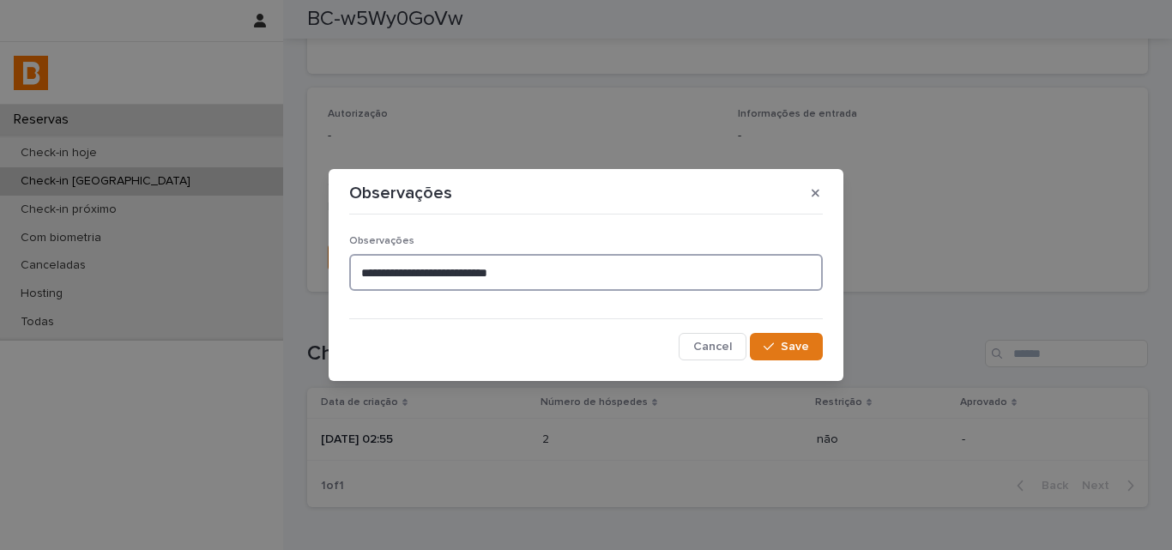
click at [559, 270] on textarea "**********" at bounding box center [586, 272] width 474 height 37
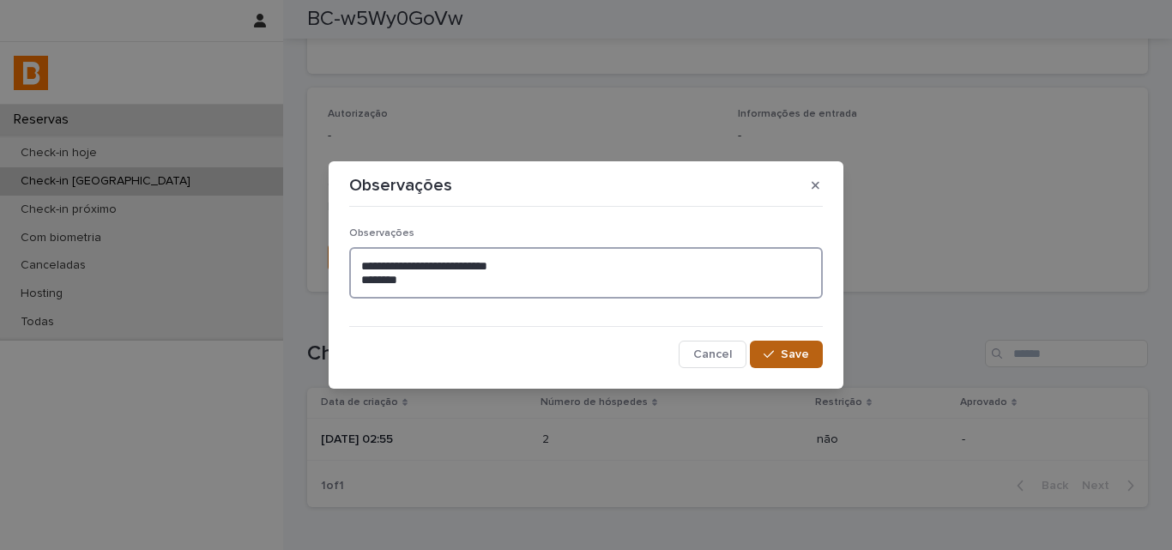
type textarea "**********"
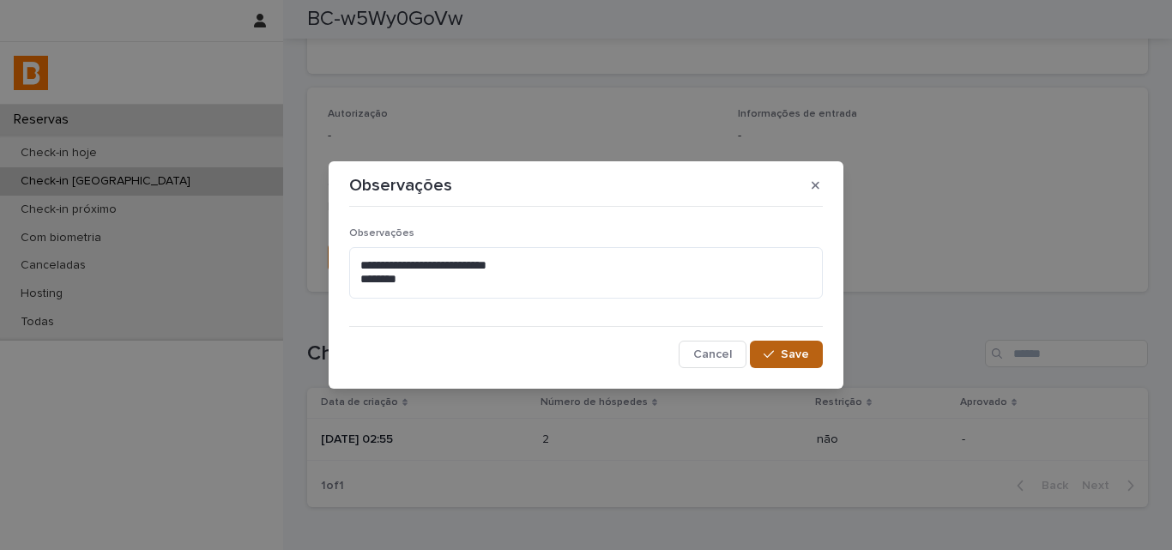
click at [783, 343] on button "Save" at bounding box center [786, 354] width 73 height 27
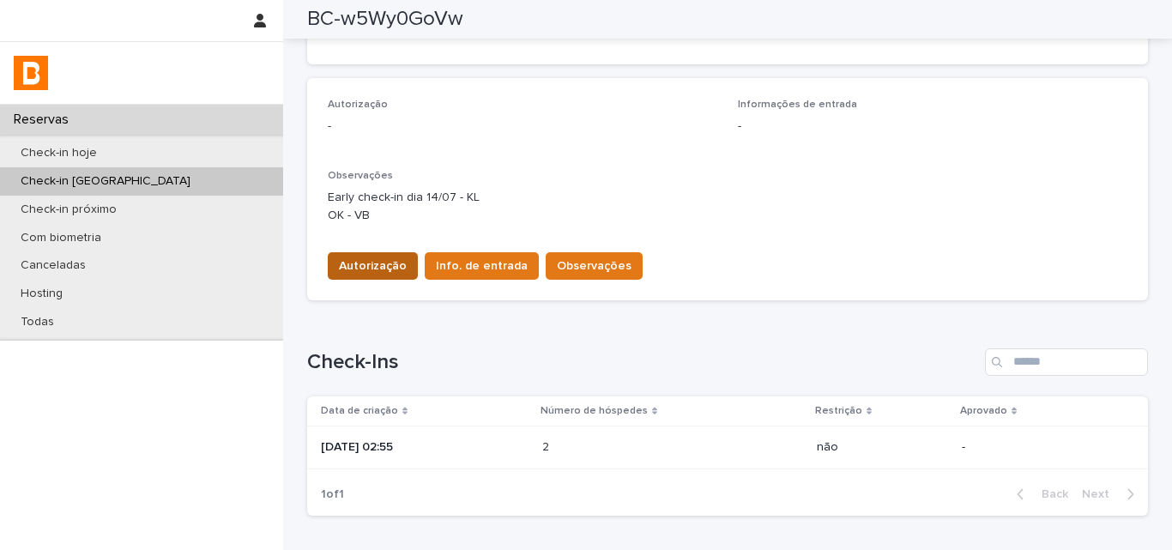
click at [382, 272] on span "Autorização" at bounding box center [373, 265] width 68 height 17
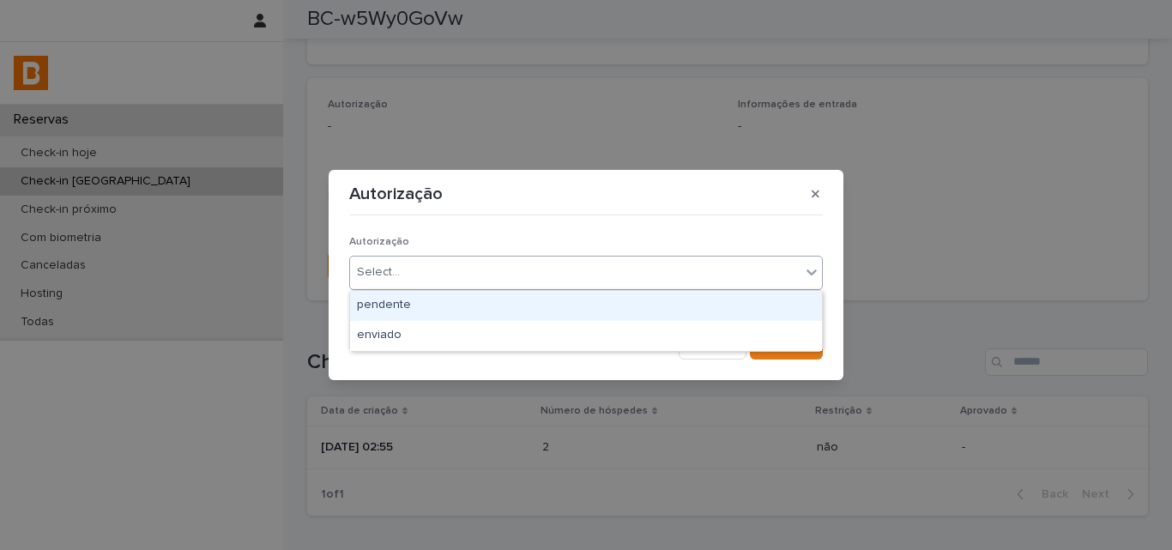
click at [388, 263] on div "Select..." at bounding box center [575, 272] width 450 height 28
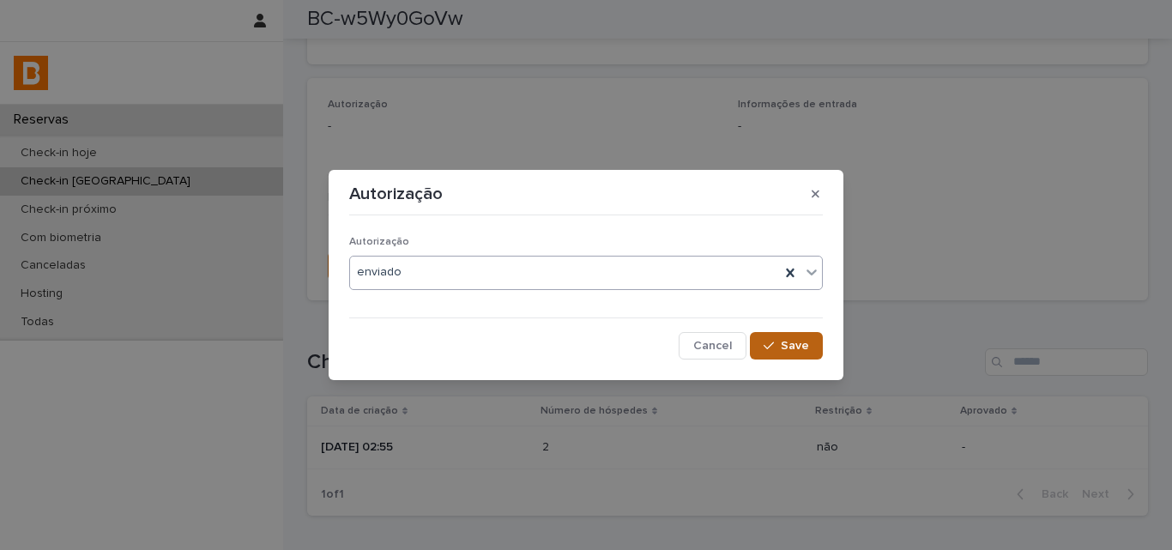
click at [790, 352] on button "Save" at bounding box center [786, 345] width 73 height 27
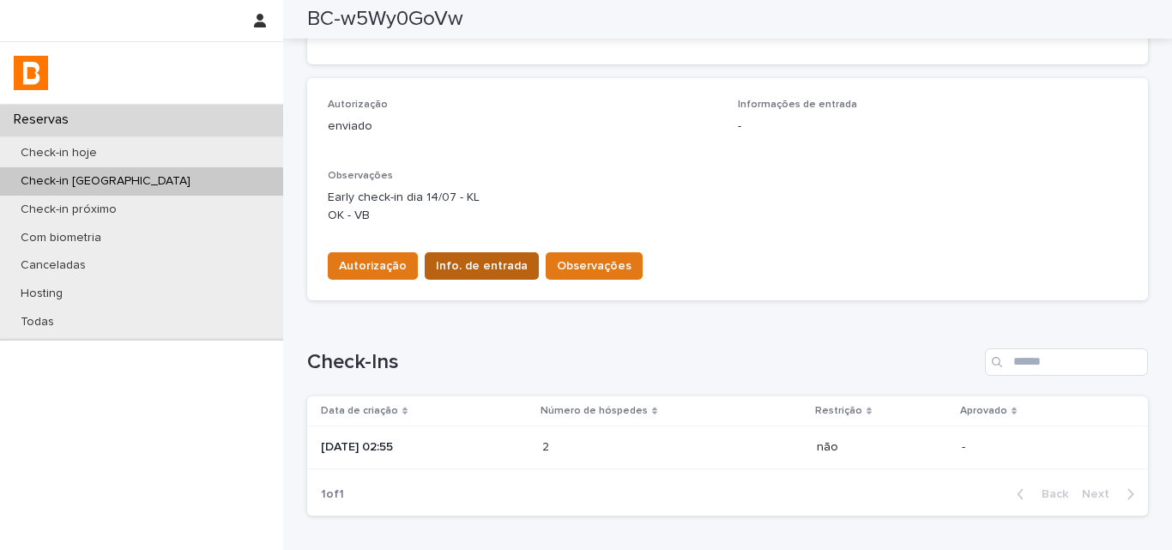
click at [462, 274] on span "Info. de entrada" at bounding box center [482, 265] width 92 height 17
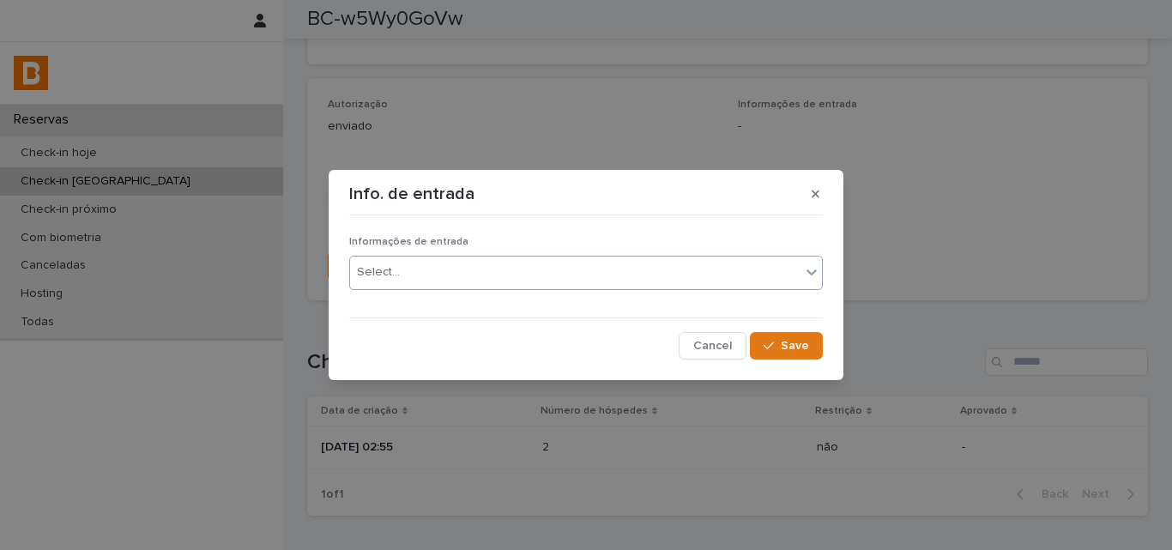
click at [456, 285] on div "Select..." at bounding box center [575, 272] width 450 height 28
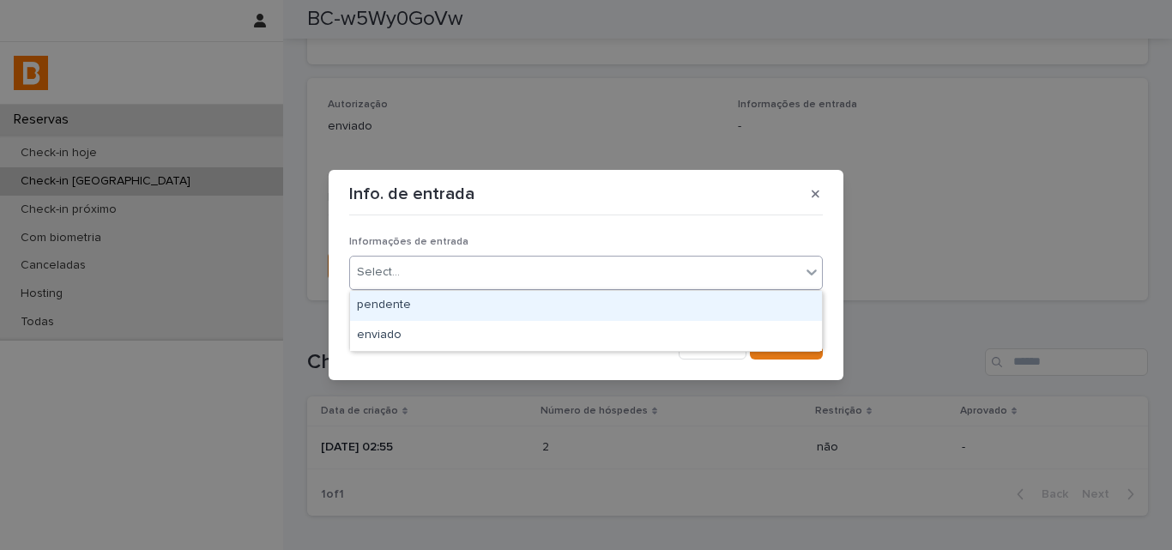
click at [455, 320] on div "pendente" at bounding box center [586, 306] width 472 height 30
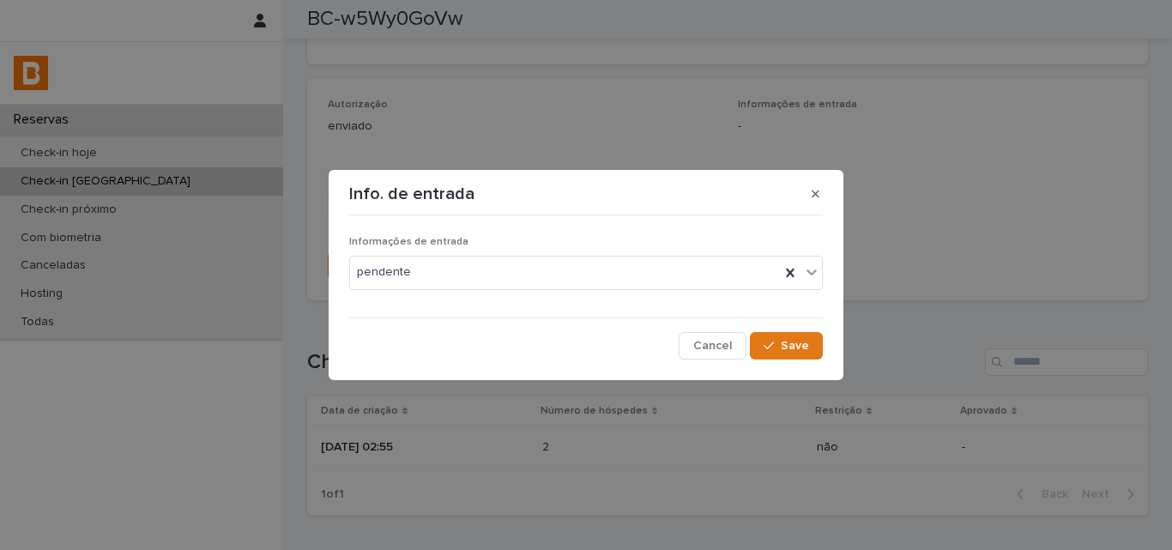
click at [476, 291] on div "Informações de entrada pendente" at bounding box center [586, 269] width 474 height 67
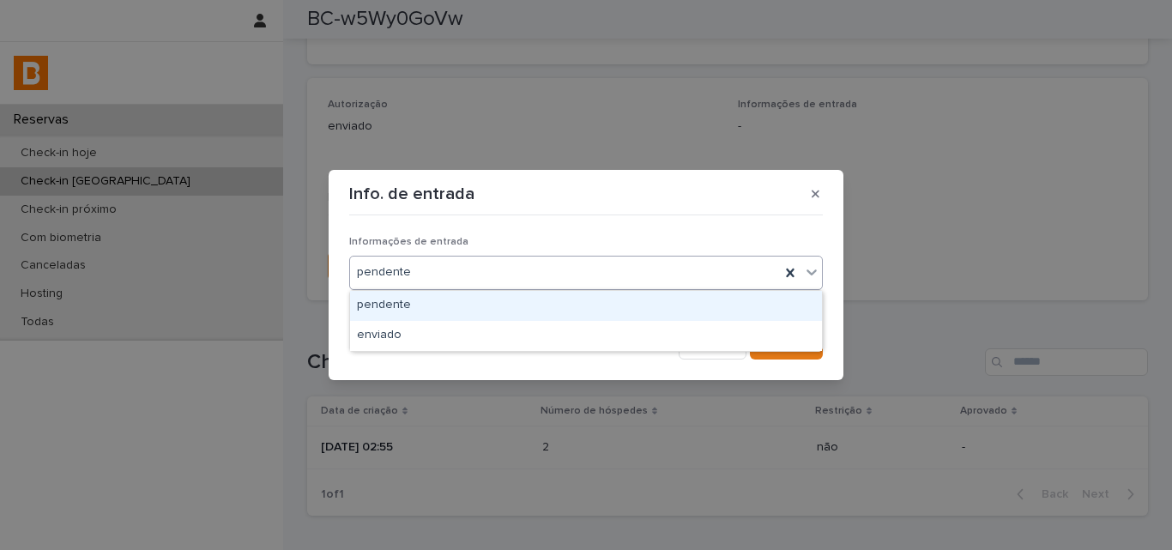
click at [476, 267] on div "pendente" at bounding box center [565, 272] width 430 height 28
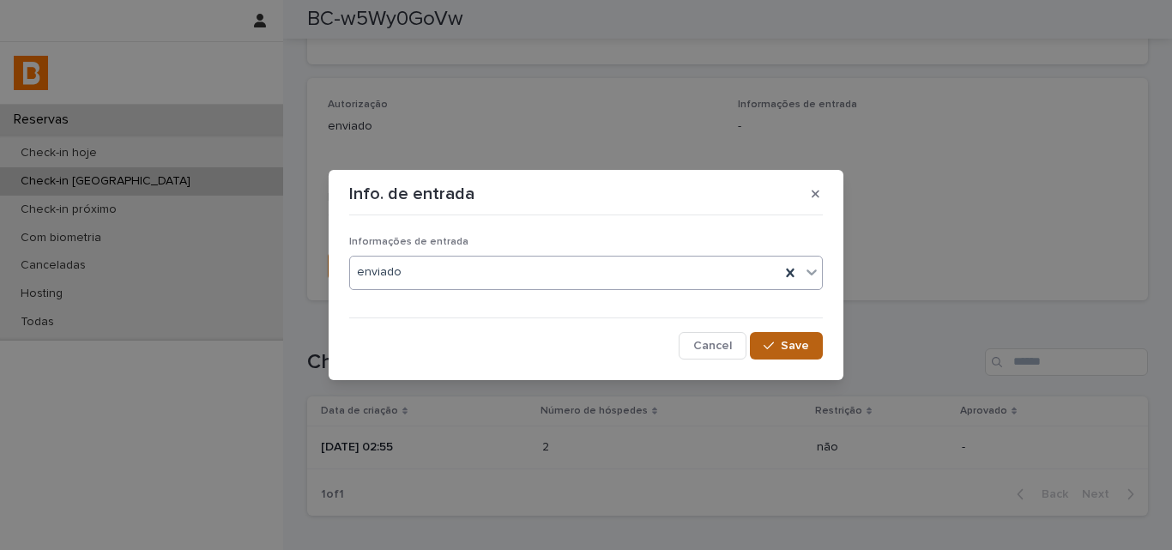
click at [766, 341] on icon "button" at bounding box center [769, 346] width 10 height 12
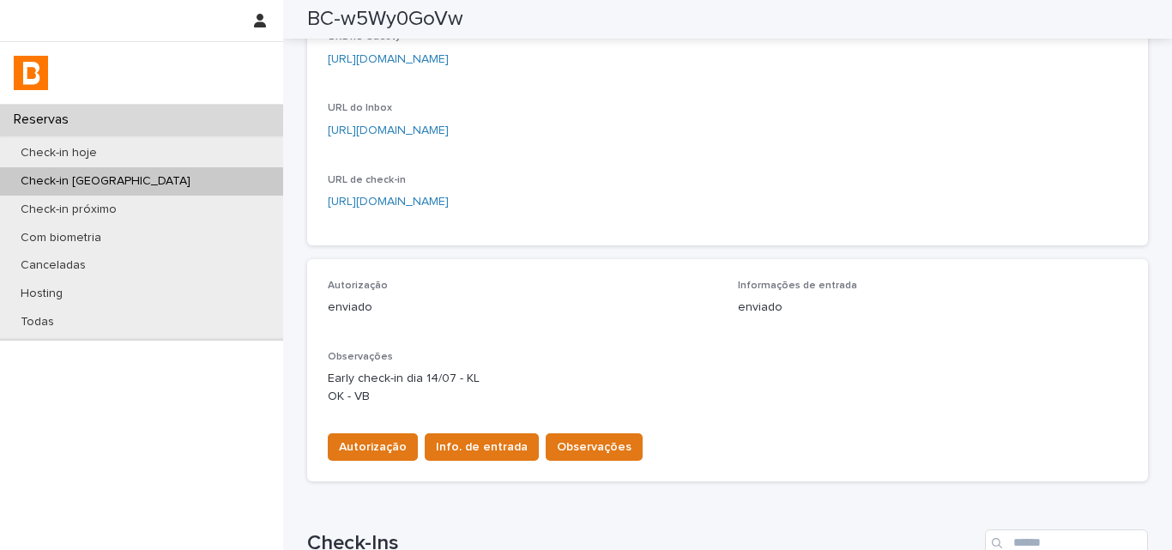
scroll to position [0, 0]
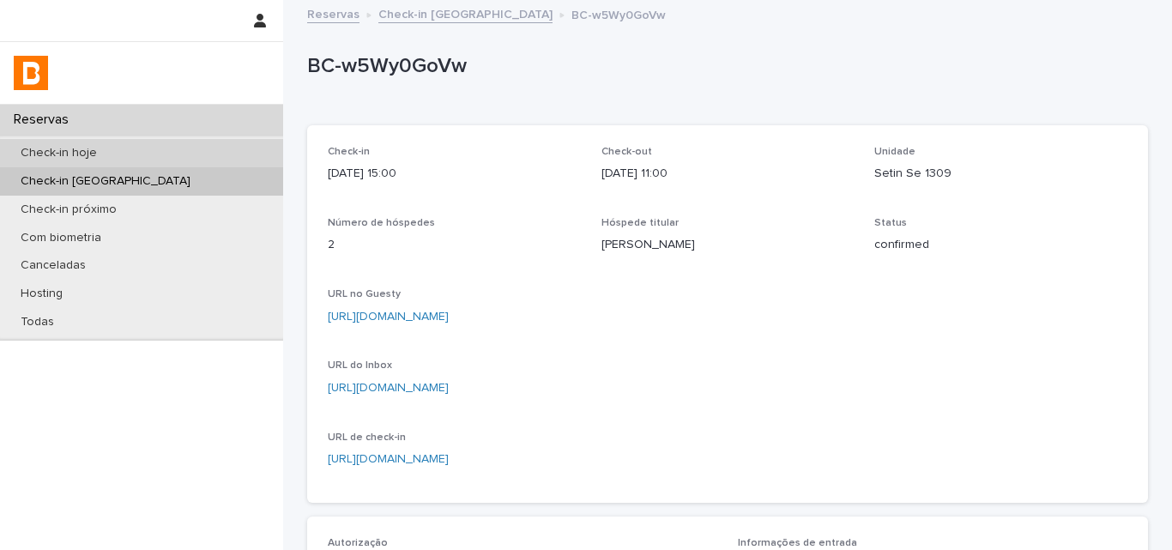
click at [154, 143] on div "Check-in hoje" at bounding box center [141, 153] width 283 height 28
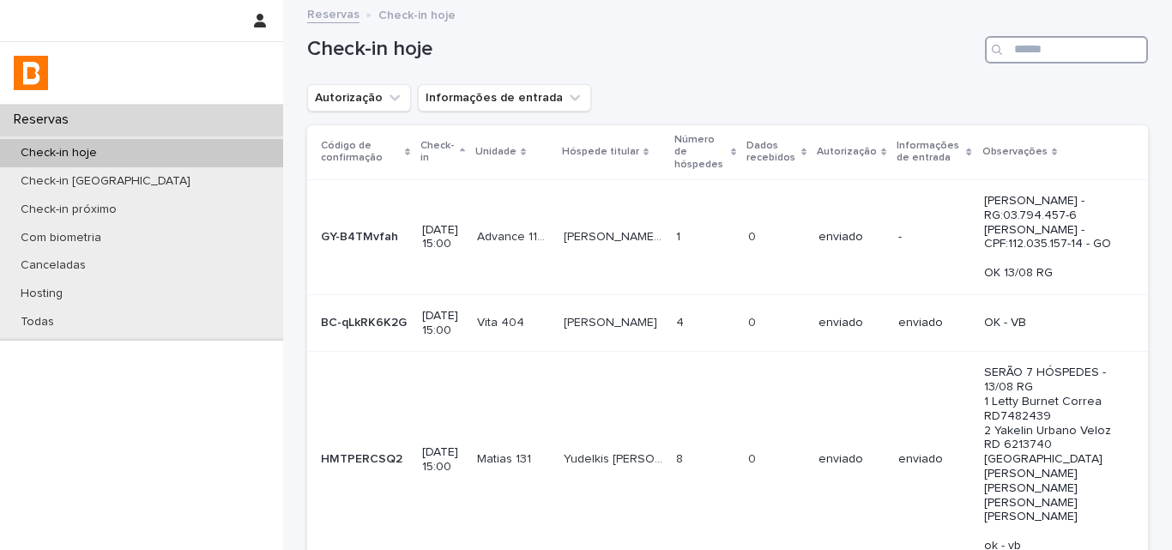
click at [1072, 55] on input "Search" at bounding box center [1066, 49] width 163 height 27
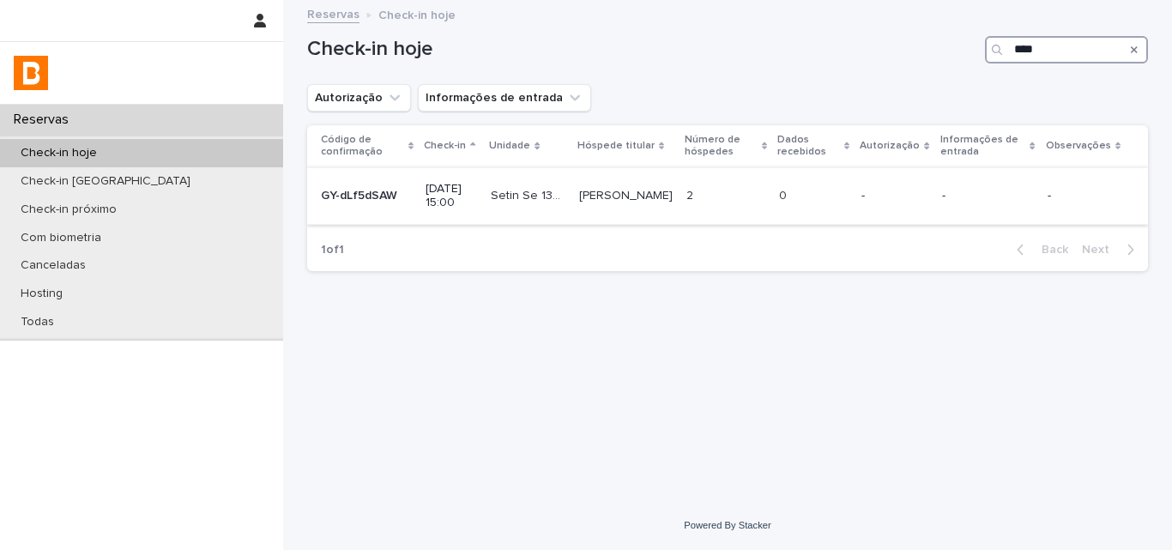
type input "****"
click at [764, 196] on p at bounding box center [725, 196] width 79 height 15
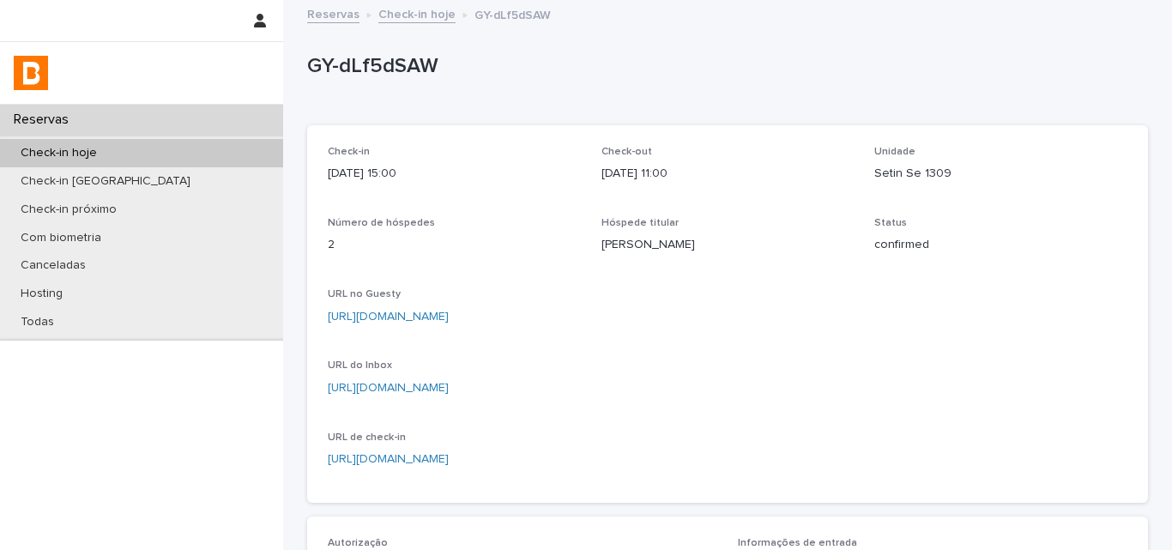
scroll to position [515, 0]
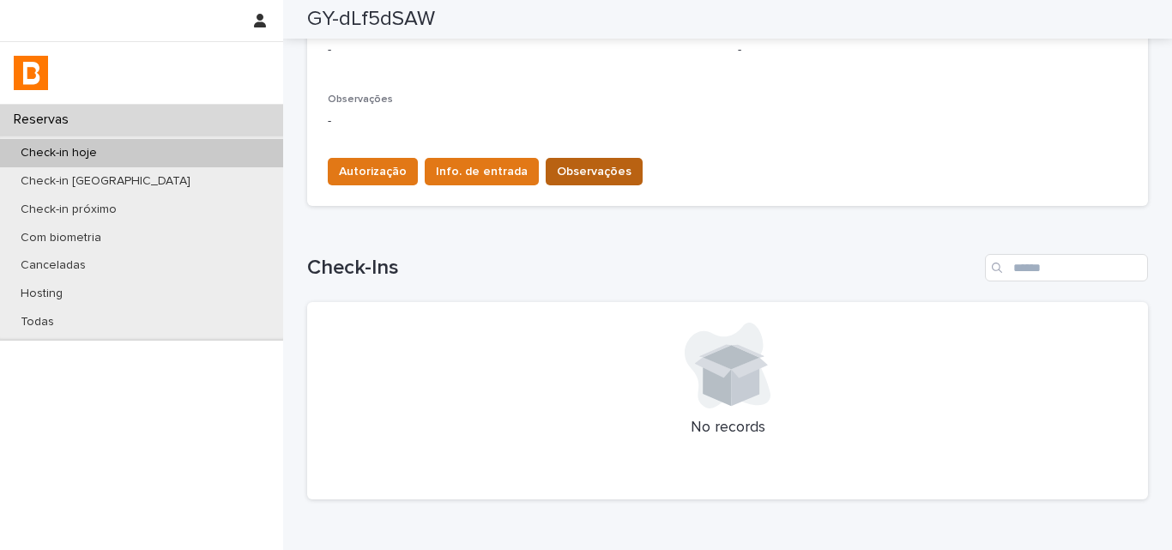
click at [557, 168] on span "Observações" at bounding box center [594, 171] width 75 height 17
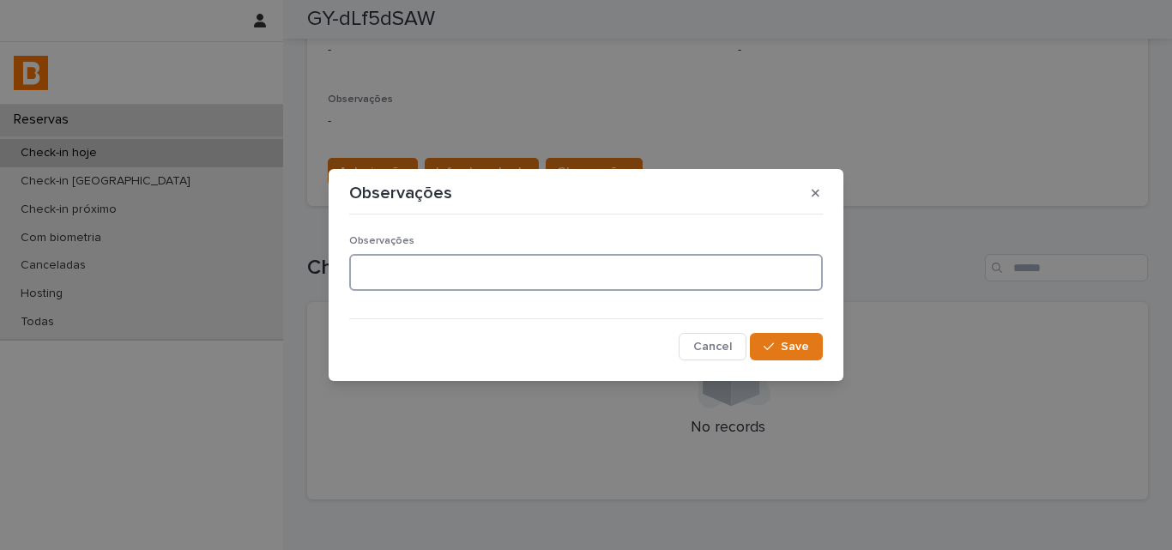
click at [469, 270] on textarea at bounding box center [586, 272] width 474 height 37
type textarea "*******"
click at [811, 338] on button "Save" at bounding box center [786, 346] width 73 height 27
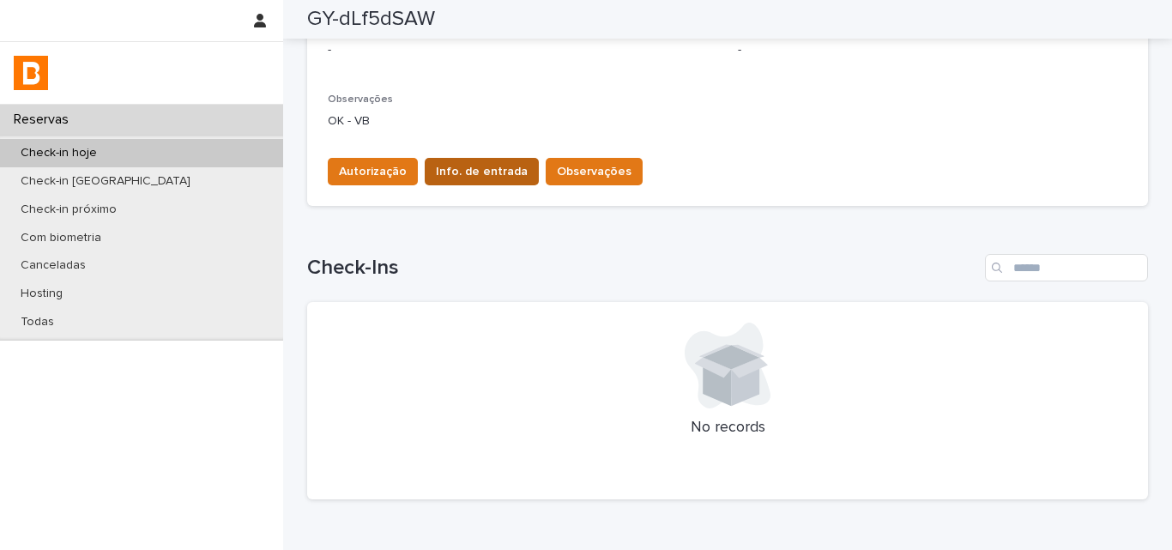
click at [493, 160] on button "Info. de entrada" at bounding box center [482, 171] width 114 height 27
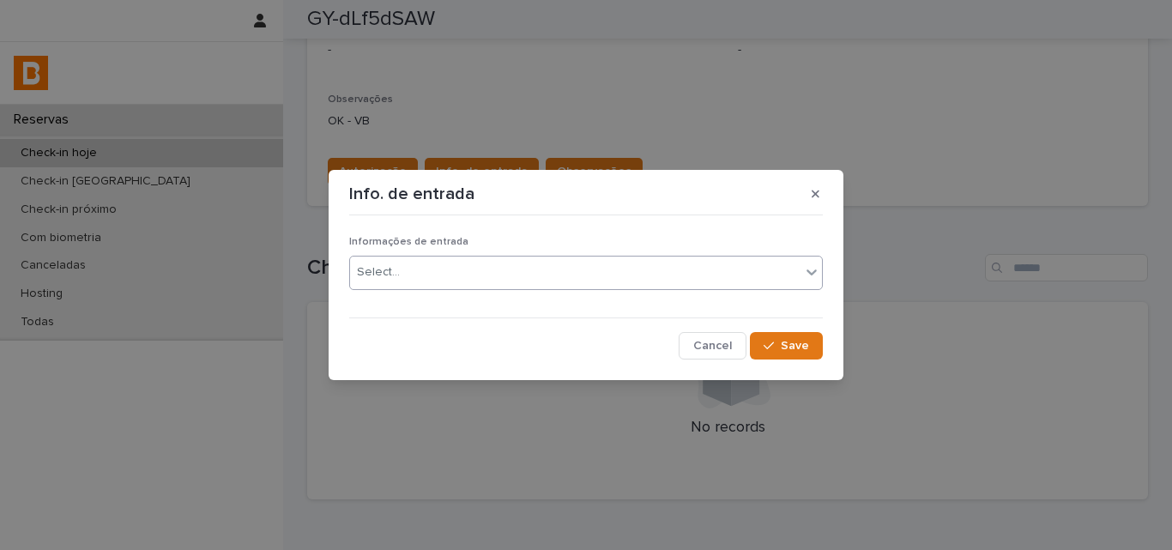
click at [499, 260] on div "Select..." at bounding box center [575, 272] width 450 height 28
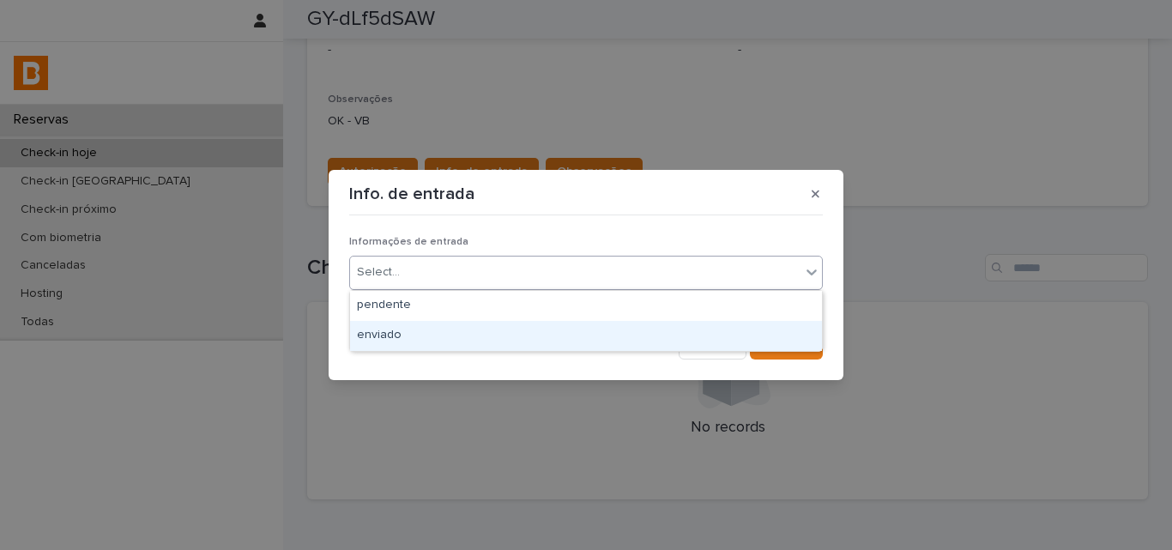
click at [480, 330] on div "enviado" at bounding box center [586, 336] width 472 height 30
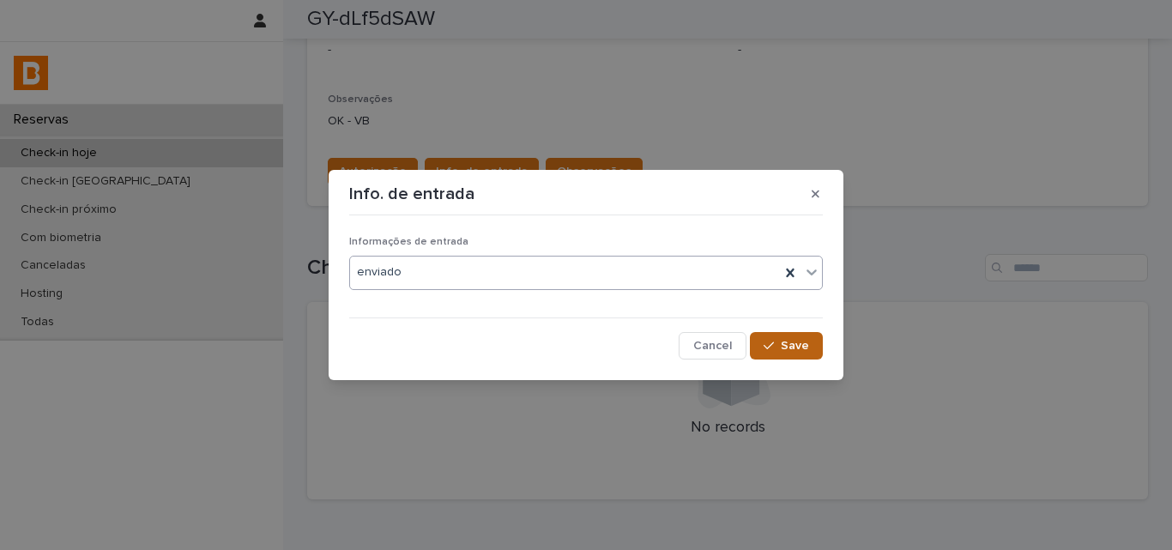
click at [777, 347] on div "button" at bounding box center [772, 346] width 17 height 12
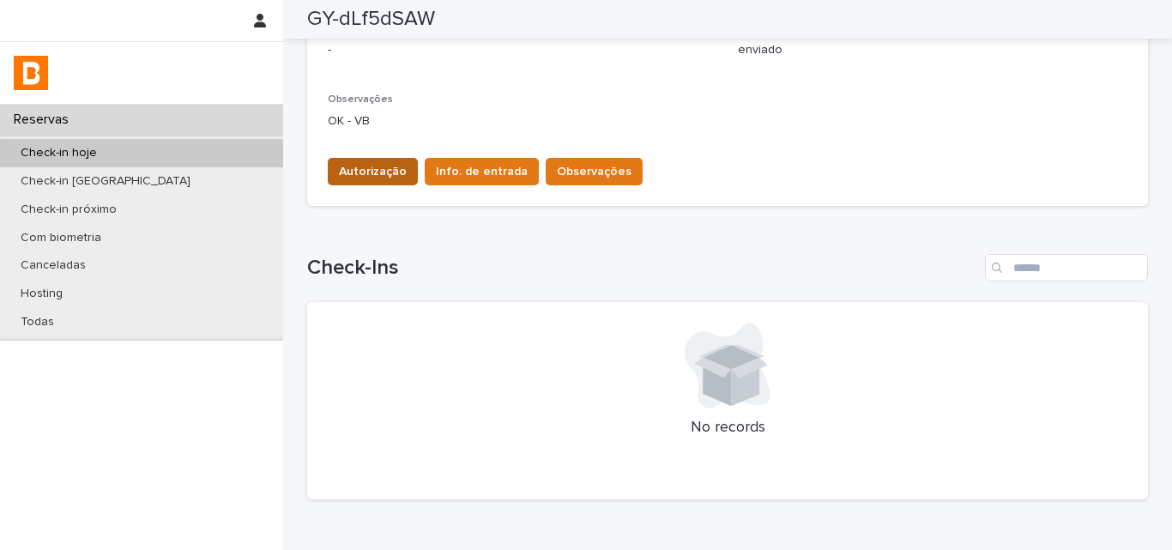
click at [339, 172] on span "Autorização" at bounding box center [373, 171] width 68 height 17
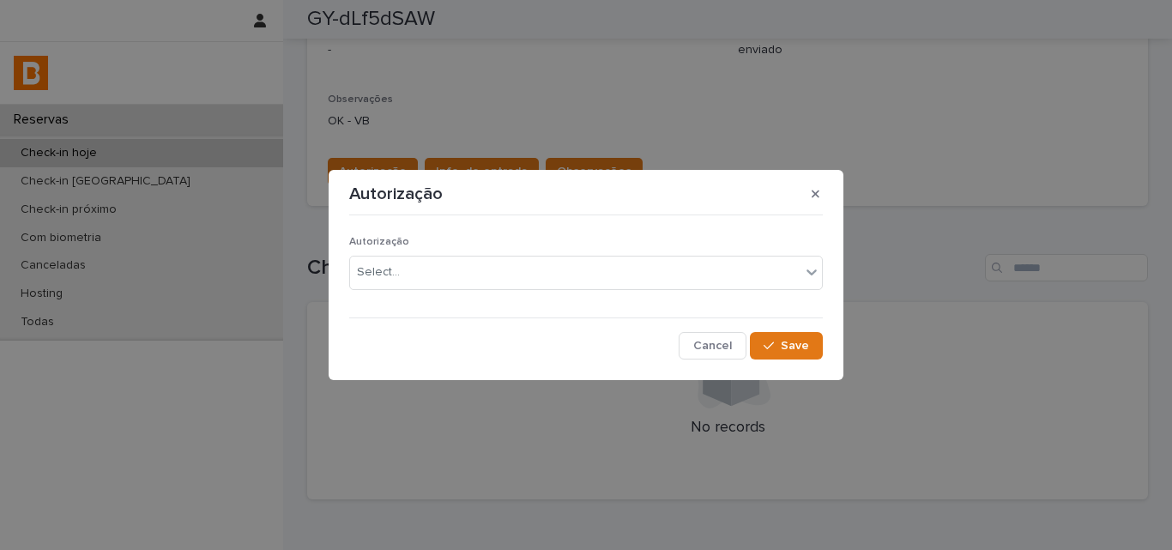
click at [345, 265] on section "Autorização Autorização Select... Cancel Save" at bounding box center [586, 274] width 515 height 209
click at [360, 275] on div "Select..." at bounding box center [378, 272] width 43 height 18
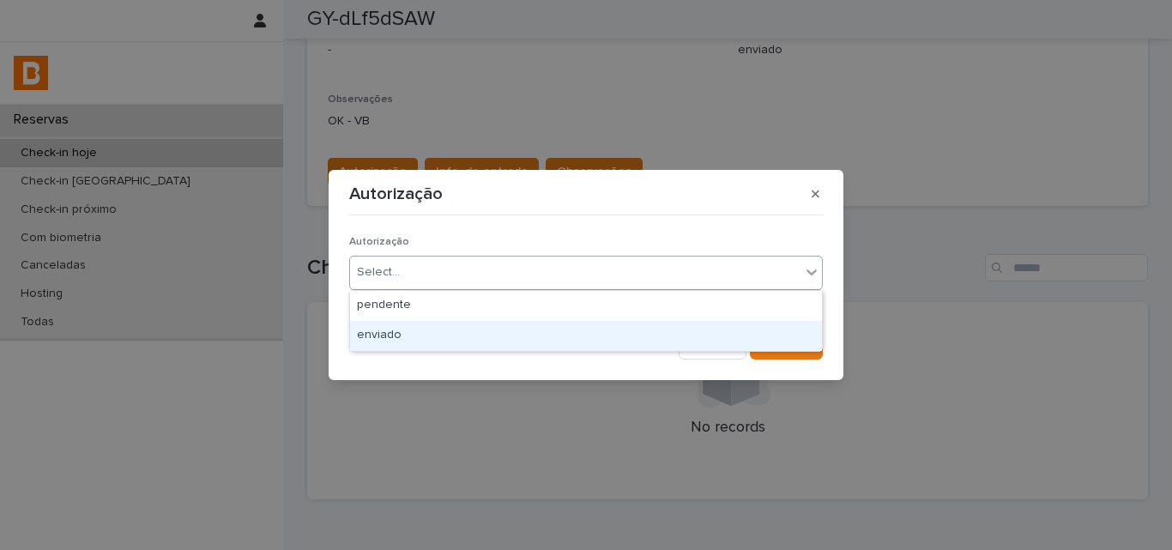
click at [366, 325] on div "enviado" at bounding box center [586, 336] width 472 height 30
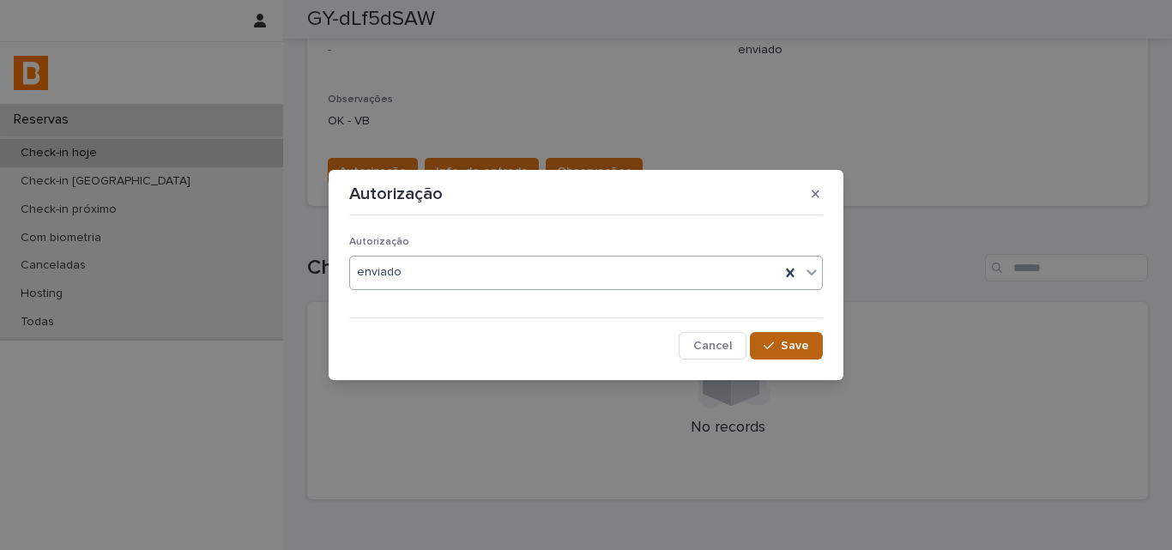
click at [781, 346] on div "button" at bounding box center [772, 346] width 17 height 12
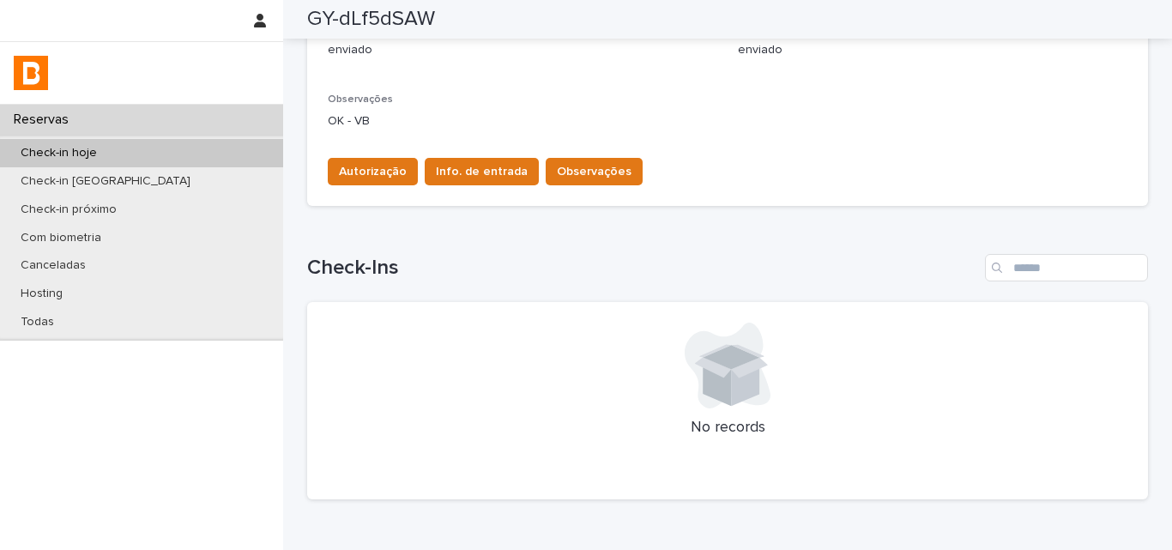
click at [843, 203] on div "Autorização enviado Informações de entrada enviado Observações OK - VB Autoriza…" at bounding box center [727, 104] width 841 height 204
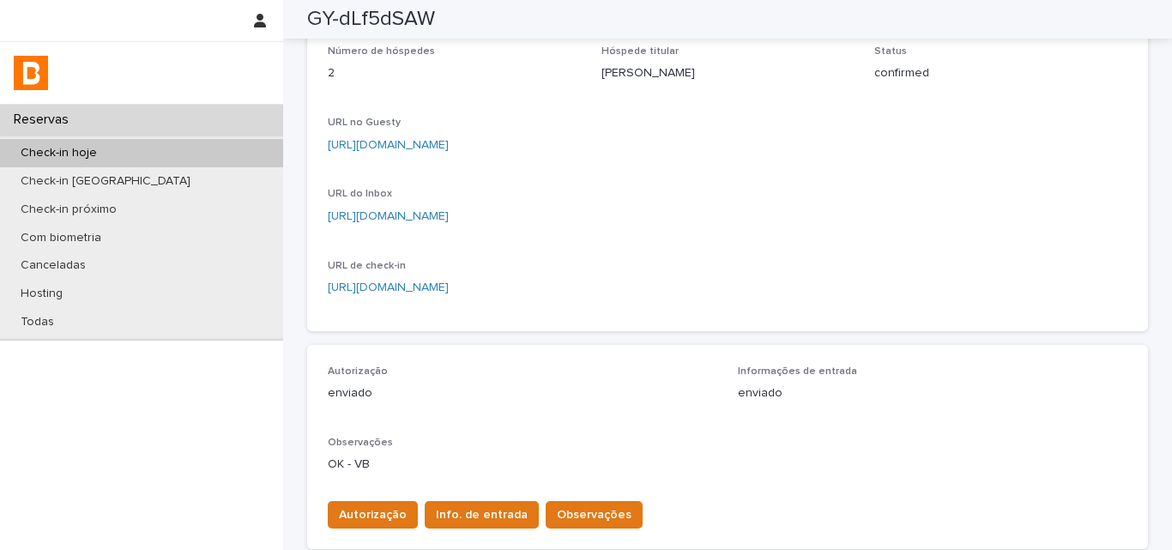
click at [244, 148] on div "Check-in hoje" at bounding box center [141, 153] width 283 height 28
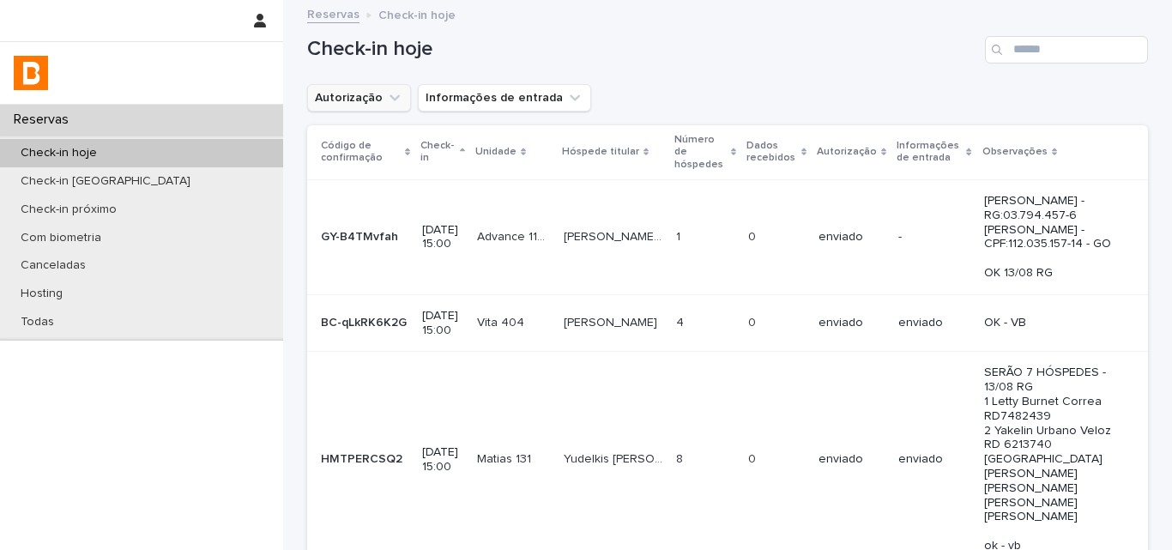
click at [337, 102] on button "Autorização" at bounding box center [359, 97] width 104 height 27
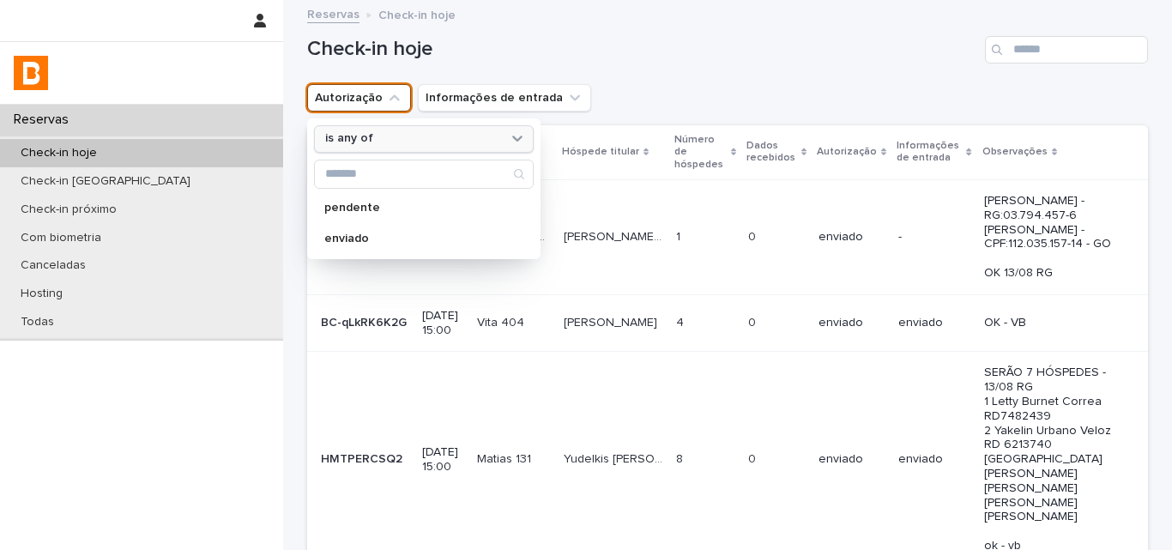
click at [350, 147] on div "is any of" at bounding box center [413, 139] width 190 height 18
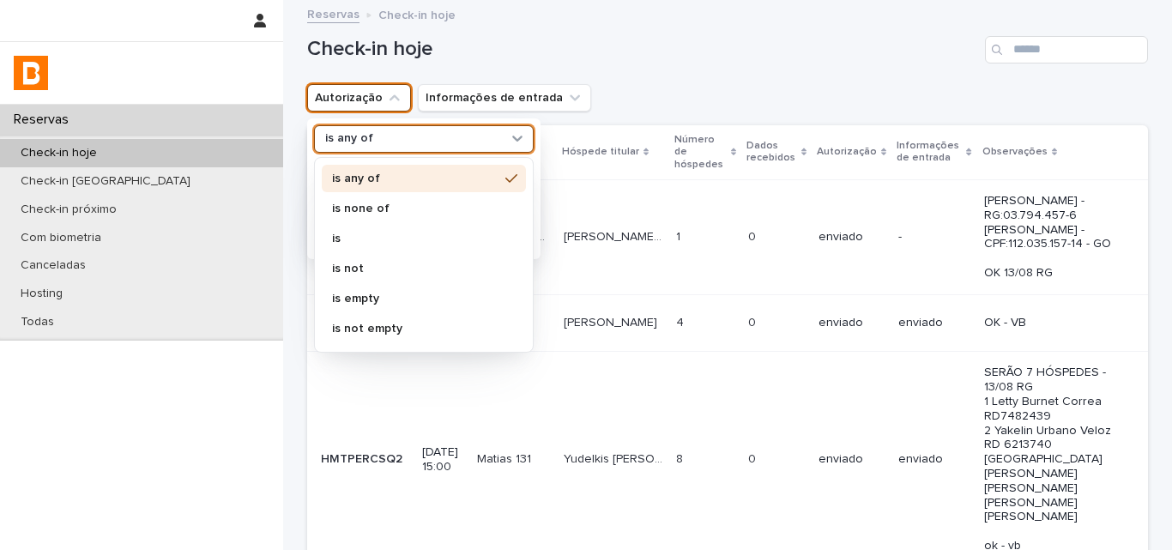
click at [350, 209] on p "is none of" at bounding box center [415, 209] width 166 height 12
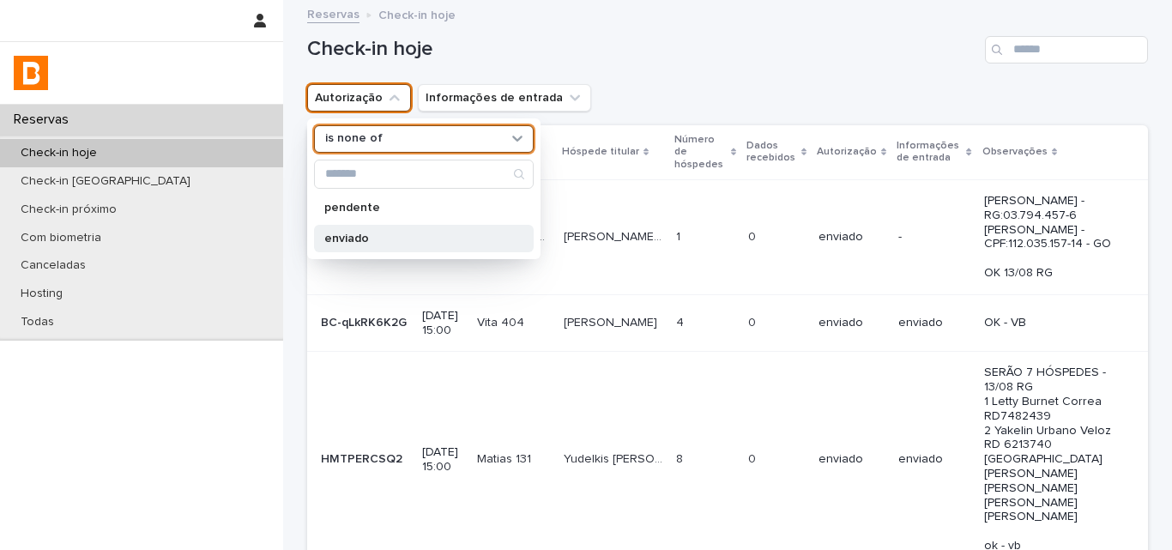
click at [350, 237] on p "enviado" at bounding box center [415, 239] width 182 height 12
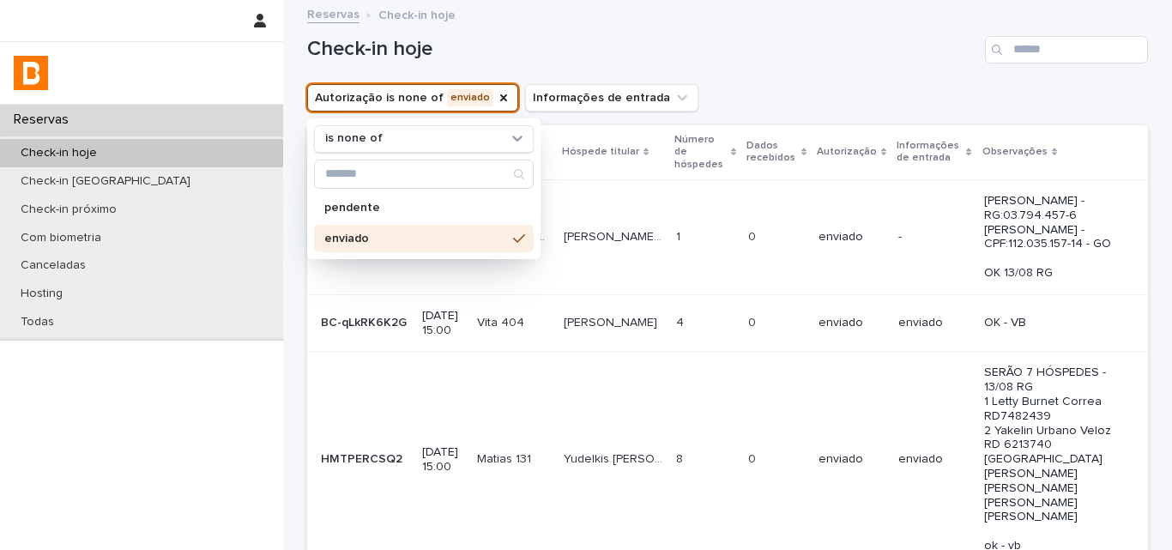
click at [766, 78] on div "Check-in hoje" at bounding box center [727, 43] width 841 height 82
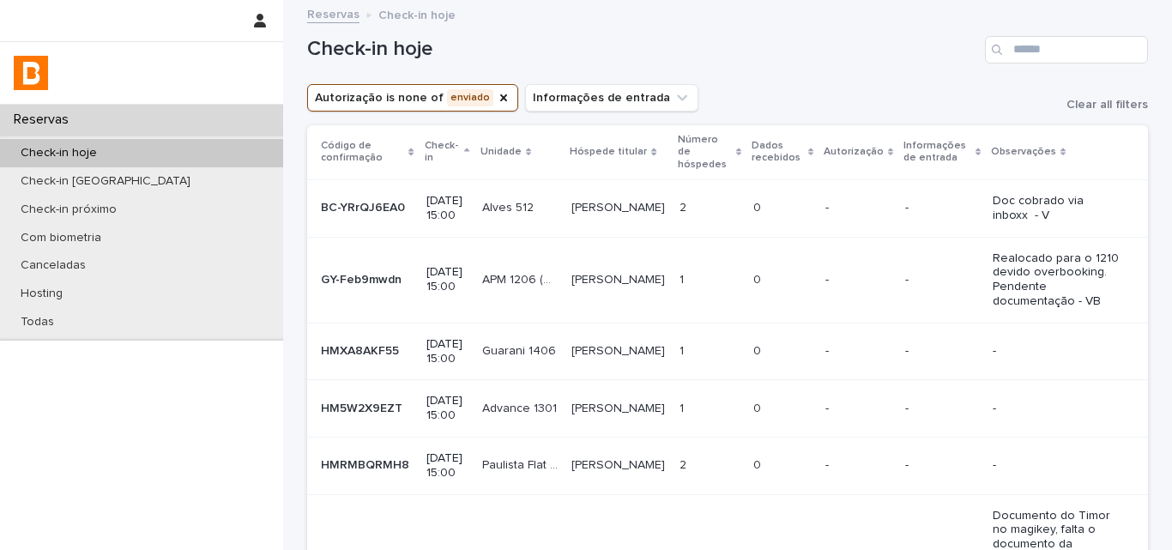
click at [772, 366] on div "0 0" at bounding box center [782, 351] width 58 height 28
drag, startPoint x: 1091, startPoint y: 34, endPoint x: 1079, endPoint y: 53, distance: 21.9
click at [1090, 35] on div "Check-in hoje" at bounding box center [727, 43] width 841 height 82
click at [1079, 53] on input "Search" at bounding box center [1066, 49] width 163 height 27
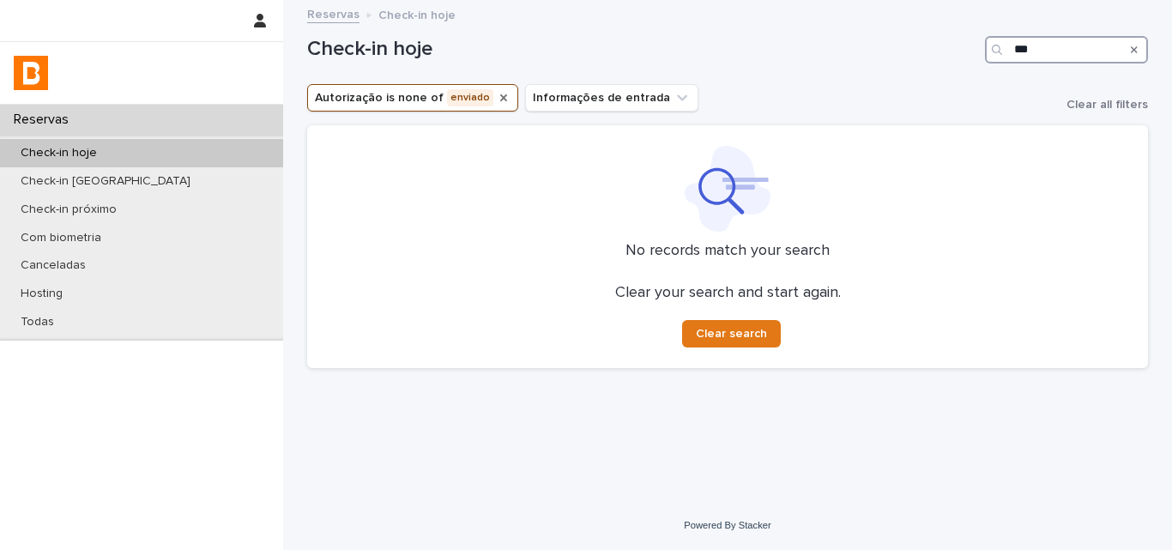
type input "***"
click at [497, 96] on icon "Autorização" at bounding box center [504, 98] width 14 height 14
click at [1046, 52] on input "***" at bounding box center [1066, 49] width 163 height 27
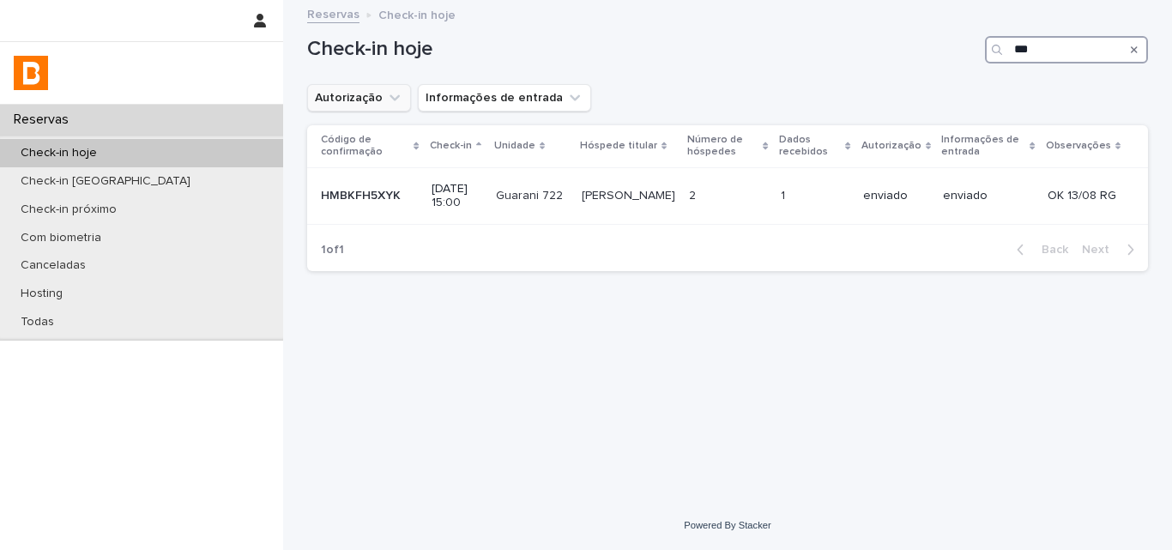
click at [1055, 55] on input "***" at bounding box center [1066, 49] width 163 height 27
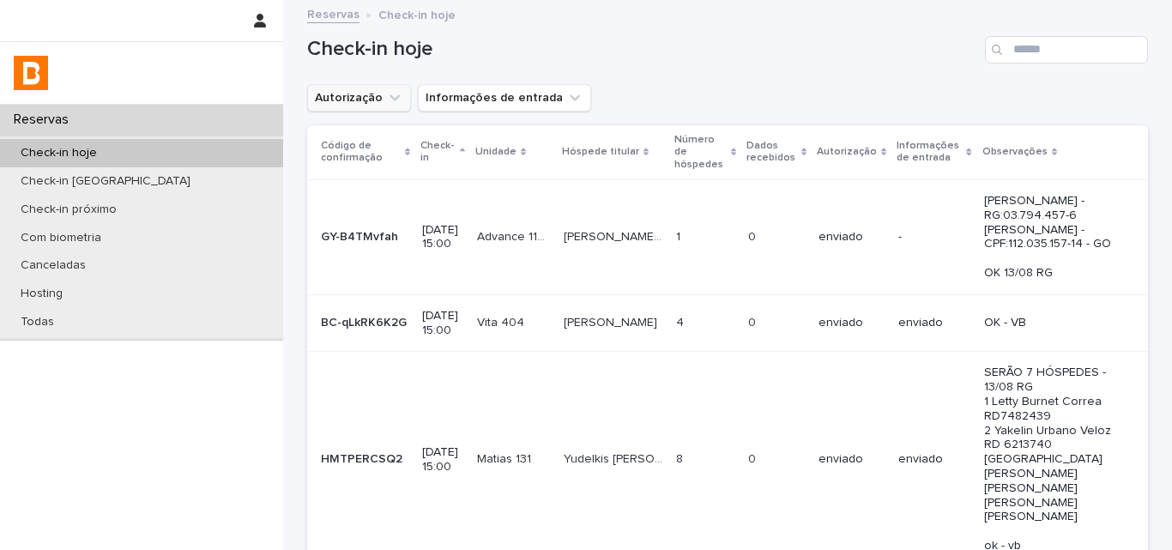
click at [195, 165] on div "Check-in hoje" at bounding box center [141, 153] width 283 height 28
click at [374, 96] on button "Autorização" at bounding box center [359, 97] width 104 height 27
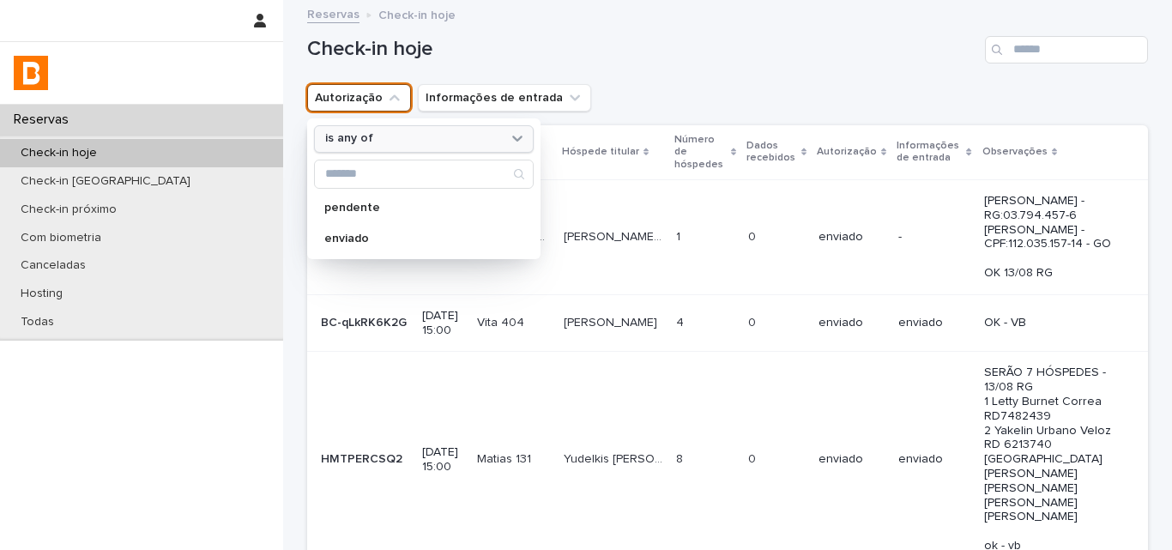
click at [389, 130] on div "is any of" at bounding box center [413, 139] width 190 height 18
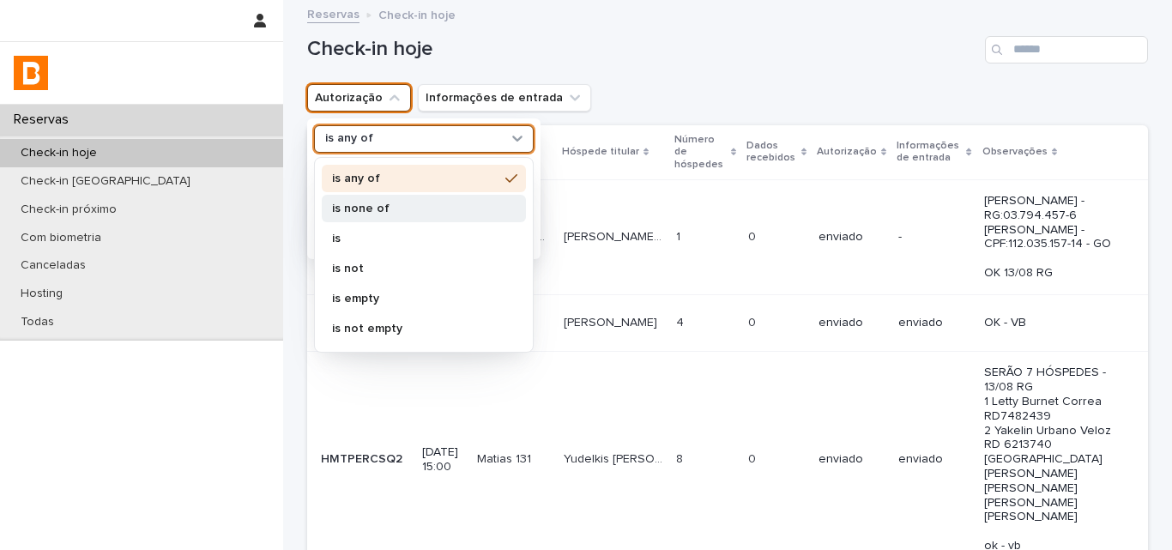
click at [389, 195] on div "is none of" at bounding box center [424, 208] width 204 height 27
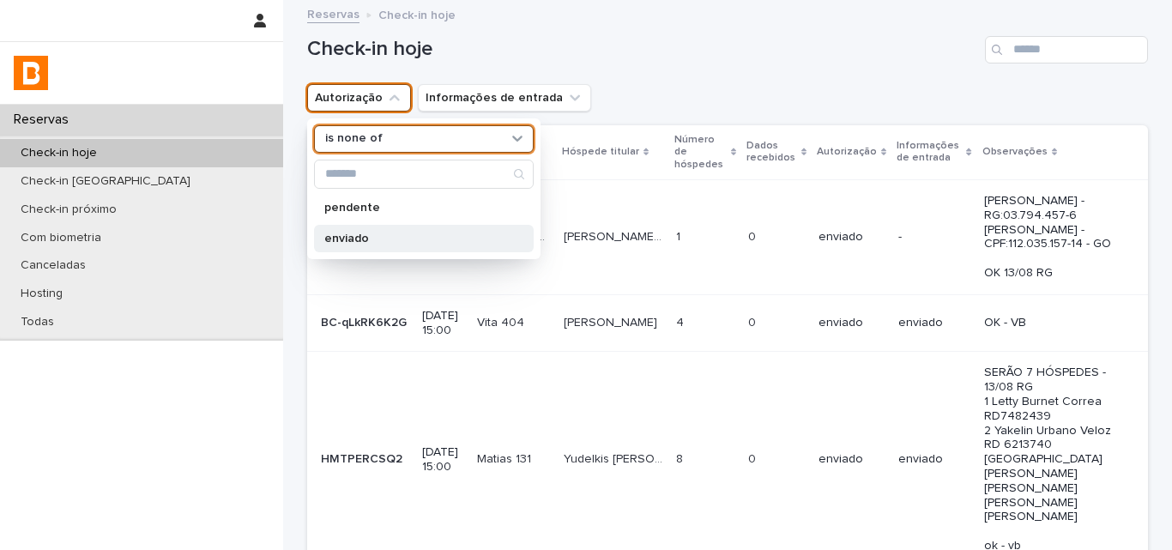
click at [374, 233] on p "enviado" at bounding box center [415, 239] width 182 height 12
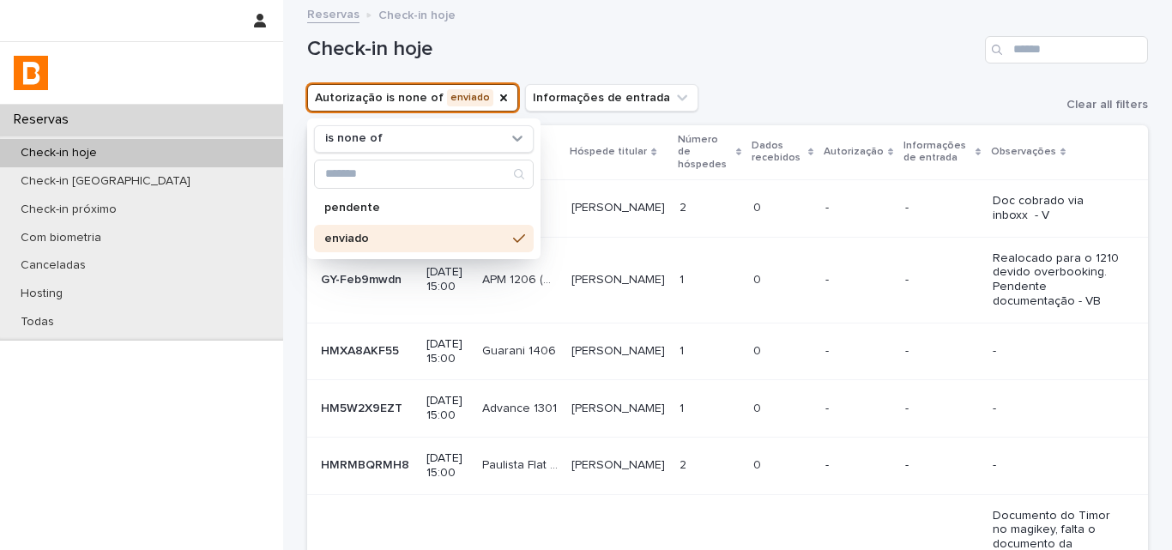
click at [868, 53] on h1 "Check-in hoje" at bounding box center [642, 49] width 671 height 25
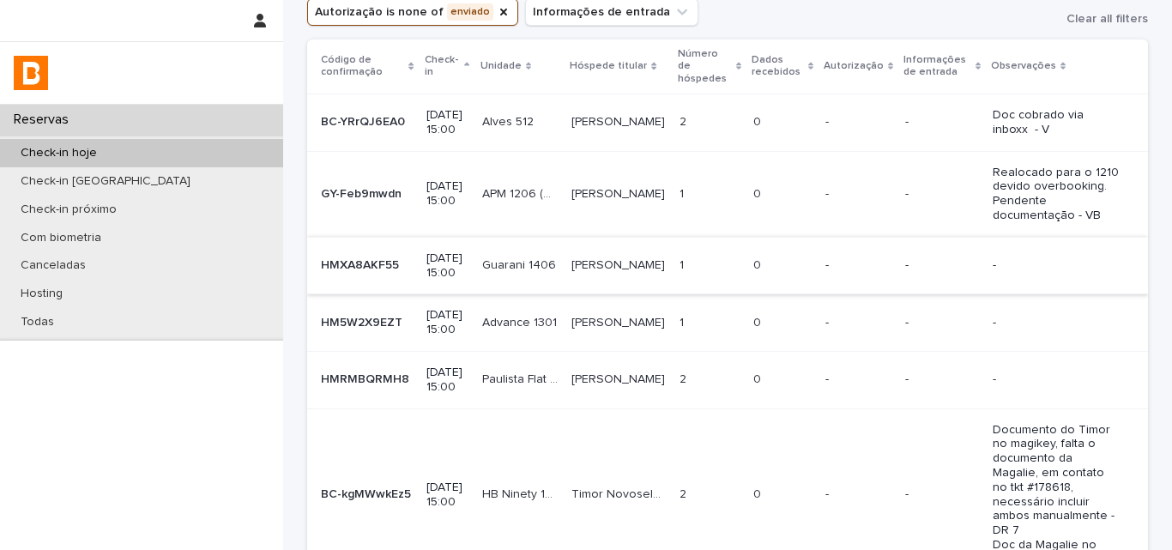
scroll to position [172, 0]
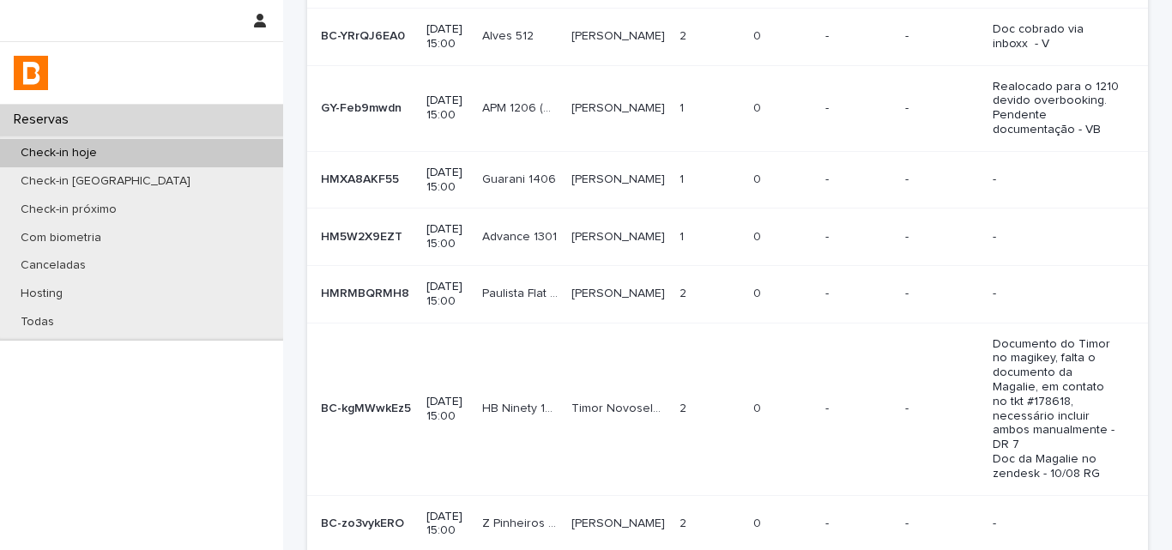
click at [771, 266] on td "0 0" at bounding box center [783, 237] width 72 height 57
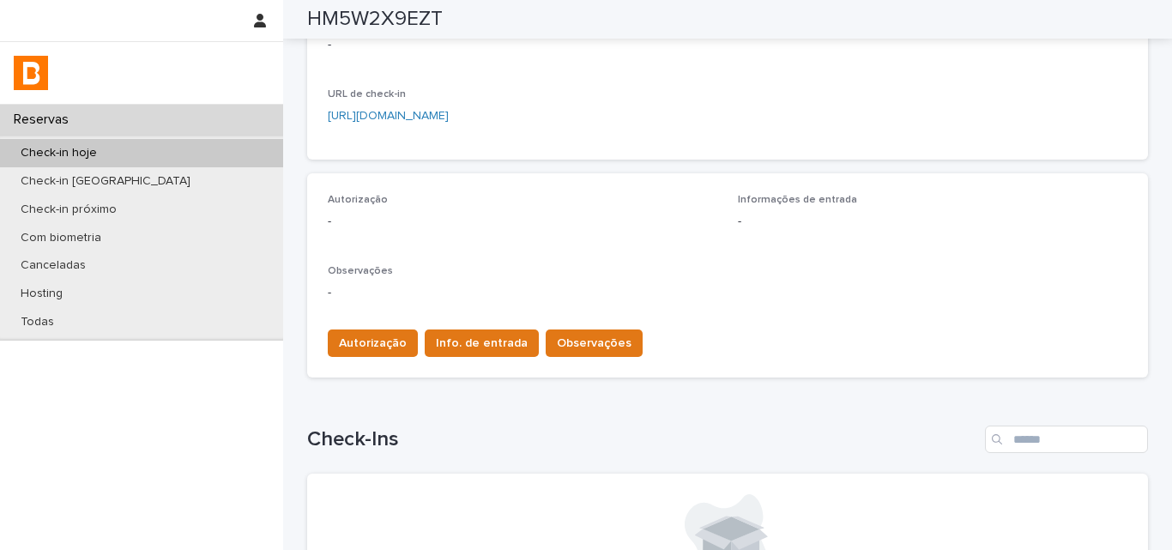
scroll to position [613, 0]
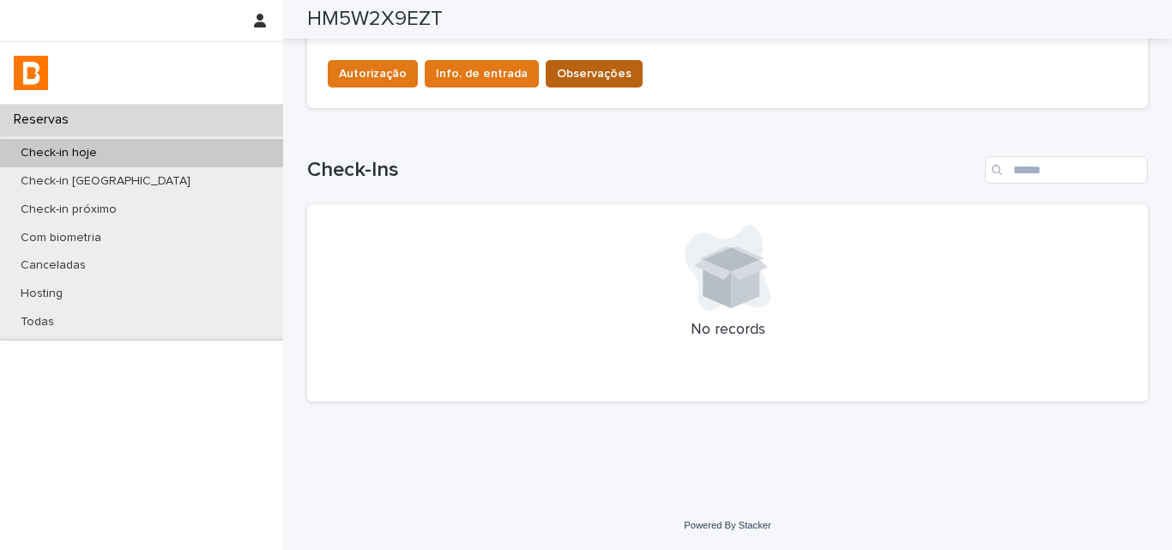
click at [573, 78] on span "Observações" at bounding box center [594, 73] width 75 height 17
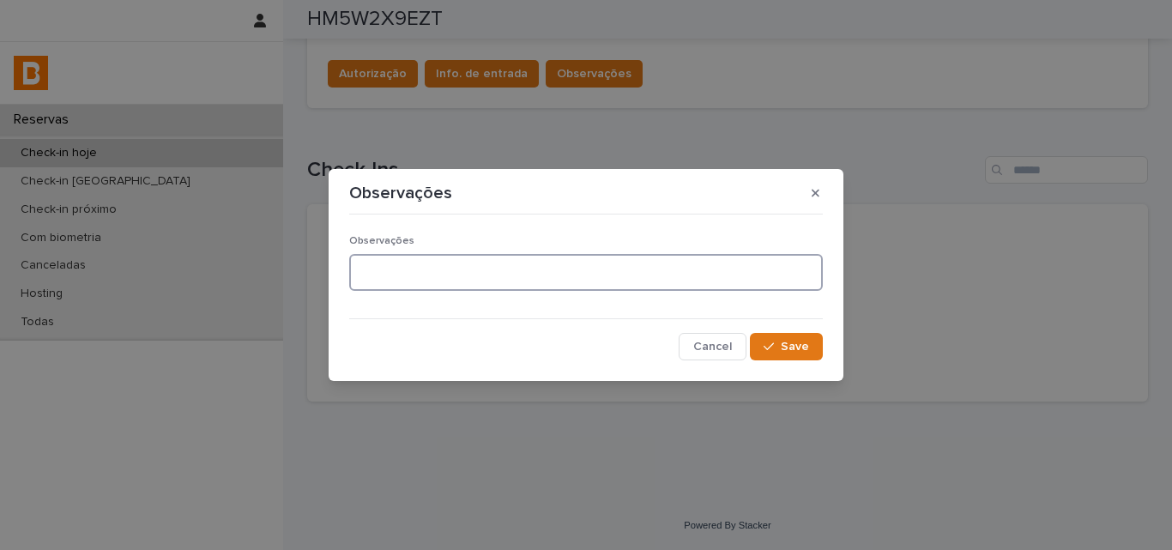
click at [528, 279] on textarea at bounding box center [586, 272] width 474 height 37
type textarea "*******"
click at [806, 354] on button "Save" at bounding box center [786, 346] width 73 height 27
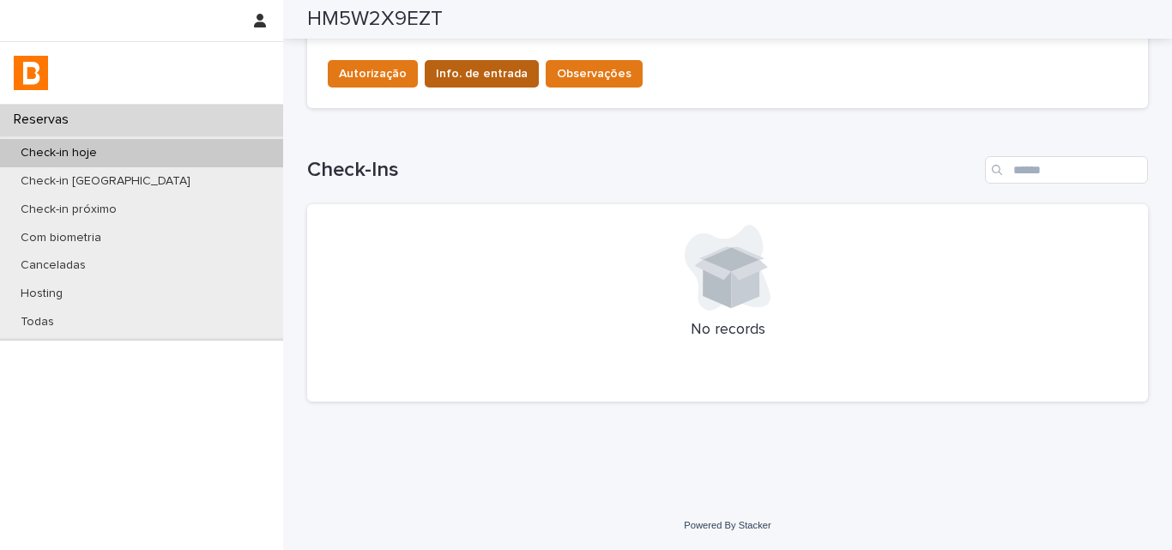
click at [466, 63] on button "Info. de entrada" at bounding box center [482, 73] width 114 height 27
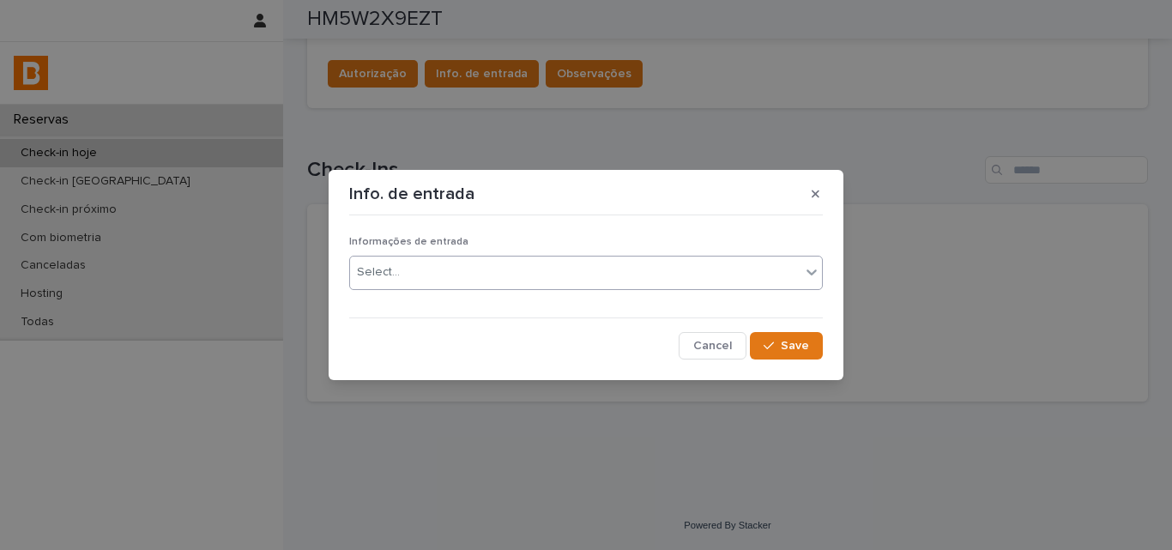
click at [445, 275] on div "Select..." at bounding box center [575, 272] width 450 height 28
click at [769, 347] on icon "button" at bounding box center [769, 346] width 10 height 12
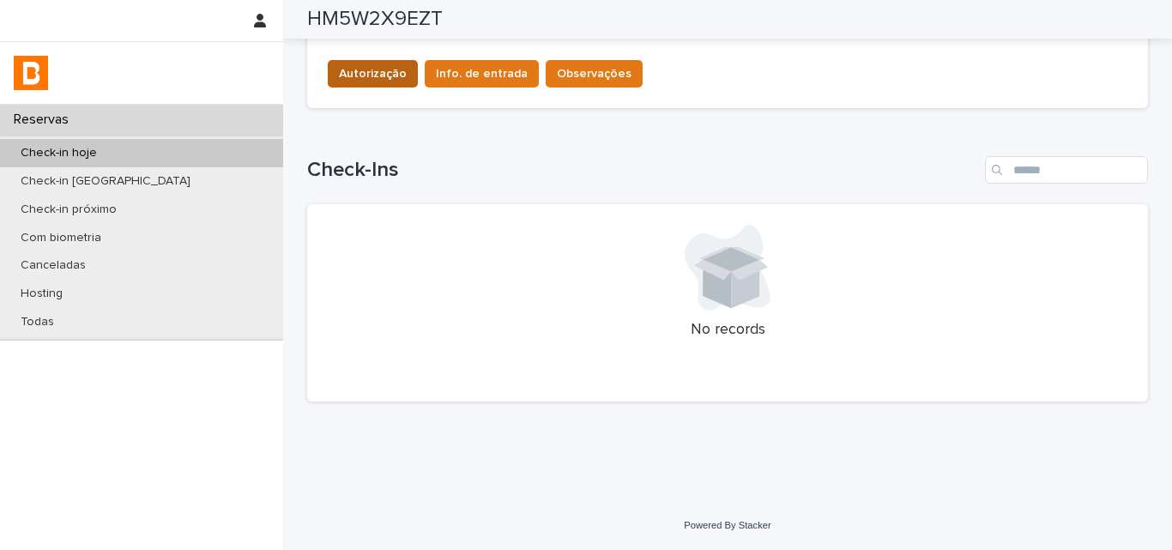
click at [366, 80] on span "Autorização" at bounding box center [373, 73] width 68 height 17
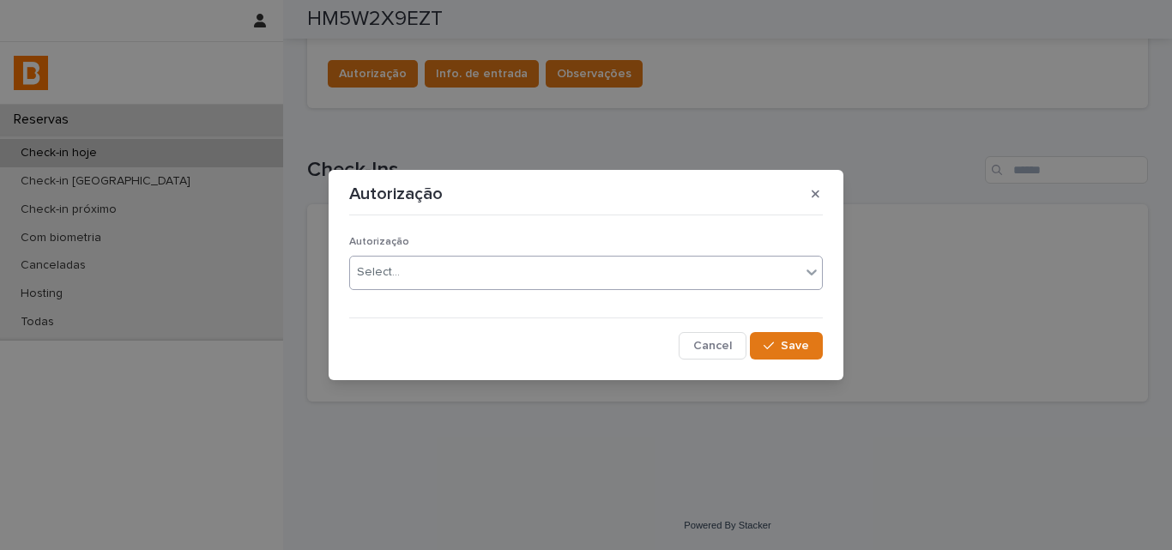
click at [379, 275] on div "Select..." at bounding box center [378, 272] width 43 height 18
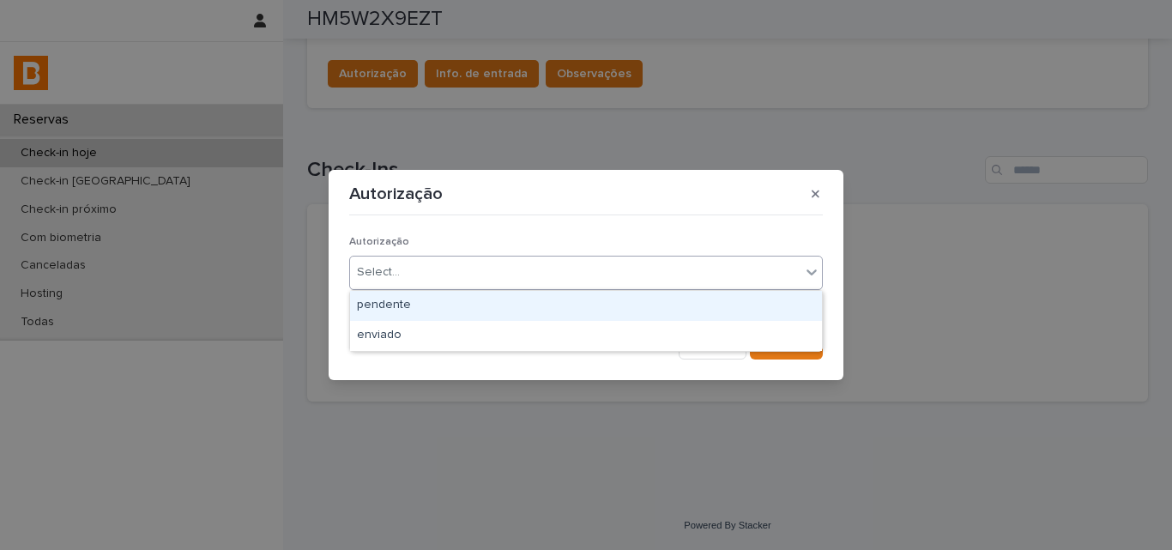
click at [390, 311] on div "pendente" at bounding box center [586, 306] width 472 height 30
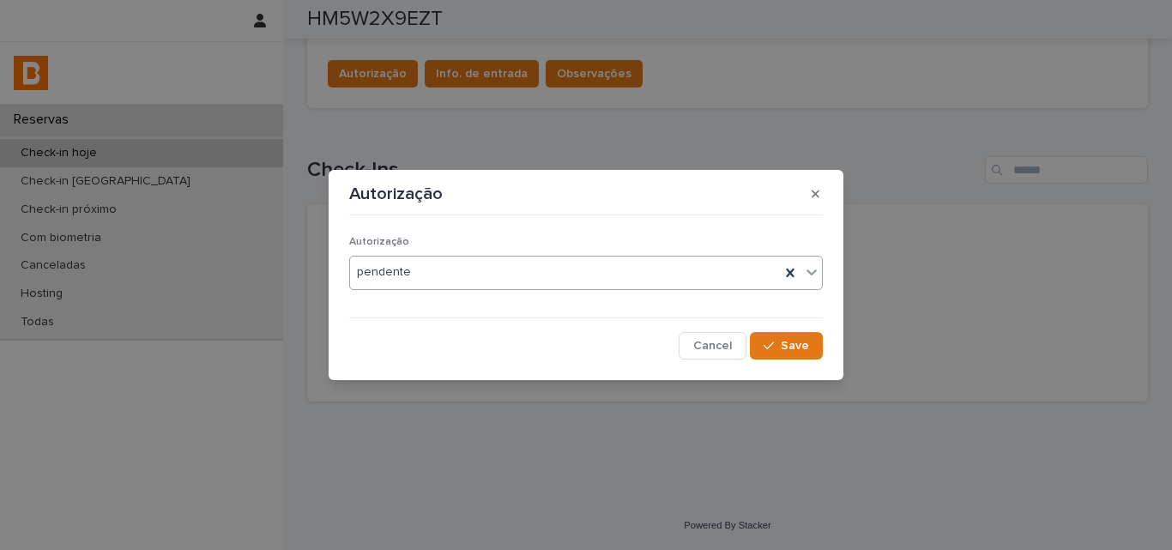
click at [402, 271] on span "pendente" at bounding box center [384, 272] width 54 height 18
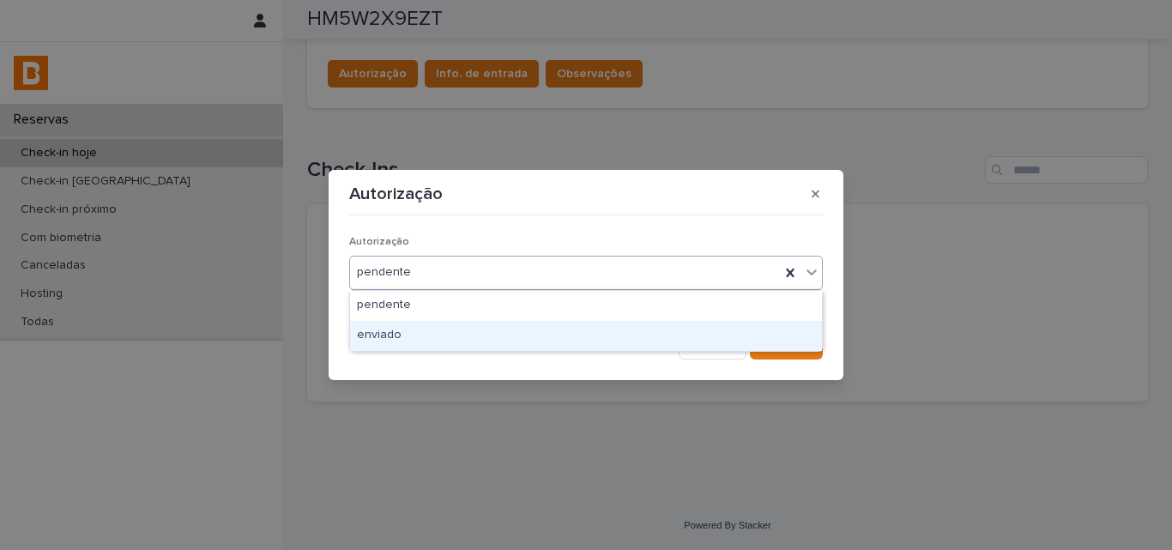
click at [391, 336] on div "enviado" at bounding box center [586, 336] width 472 height 30
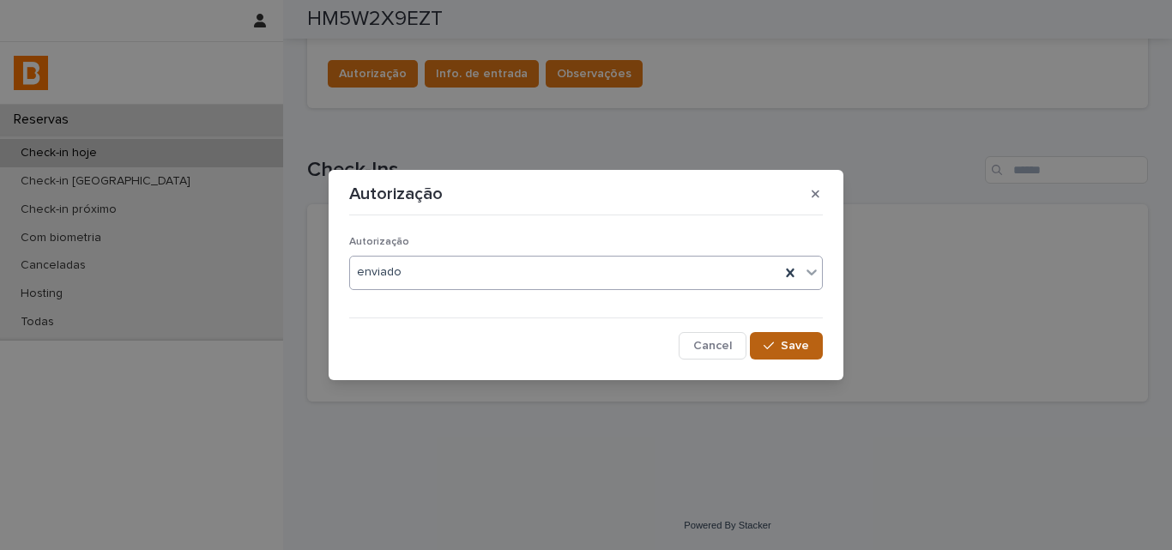
click at [795, 342] on span "Save" at bounding box center [795, 346] width 28 height 12
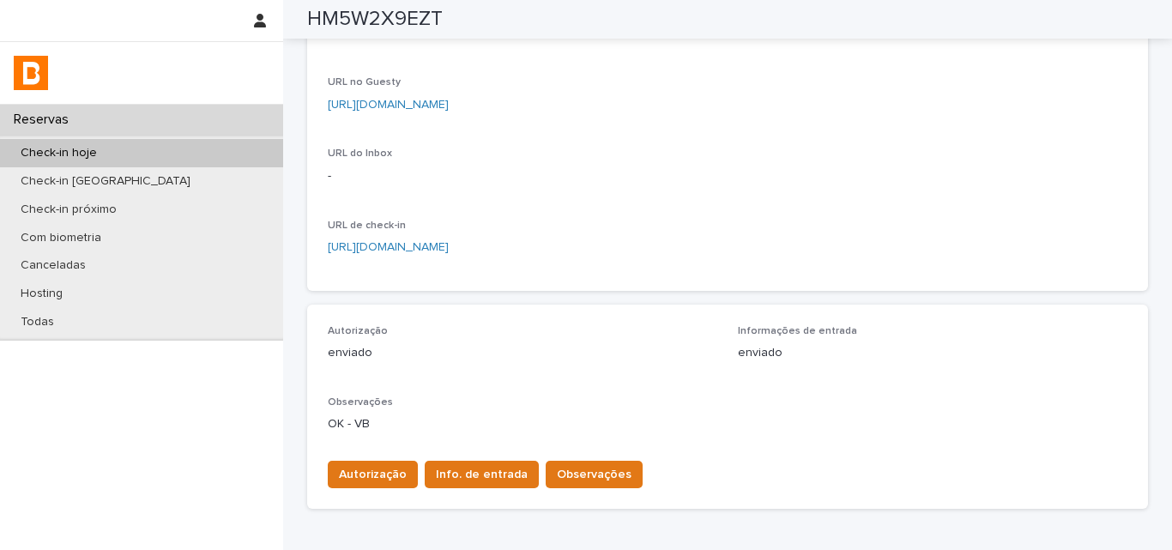
scroll to position [0, 0]
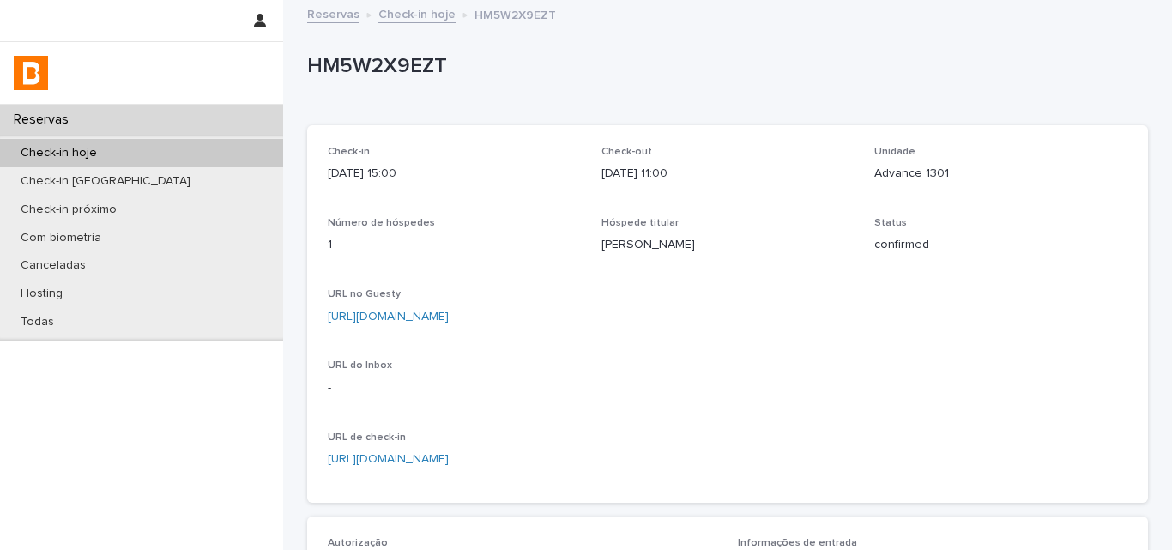
click at [143, 152] on div "Check-in hoje" at bounding box center [141, 153] width 283 height 28
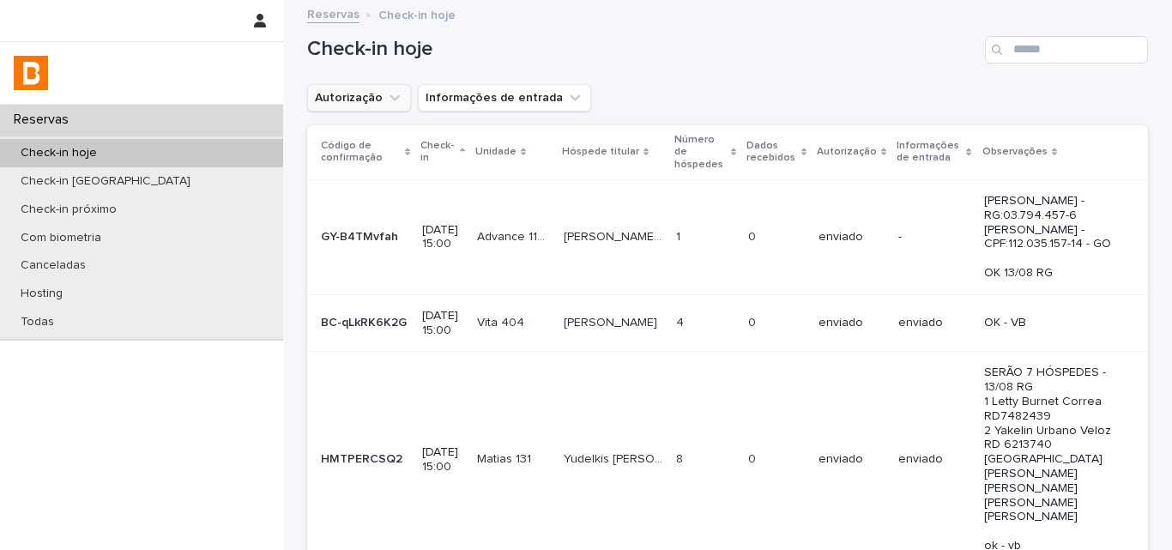
click at [347, 104] on button "Autorização" at bounding box center [359, 97] width 104 height 27
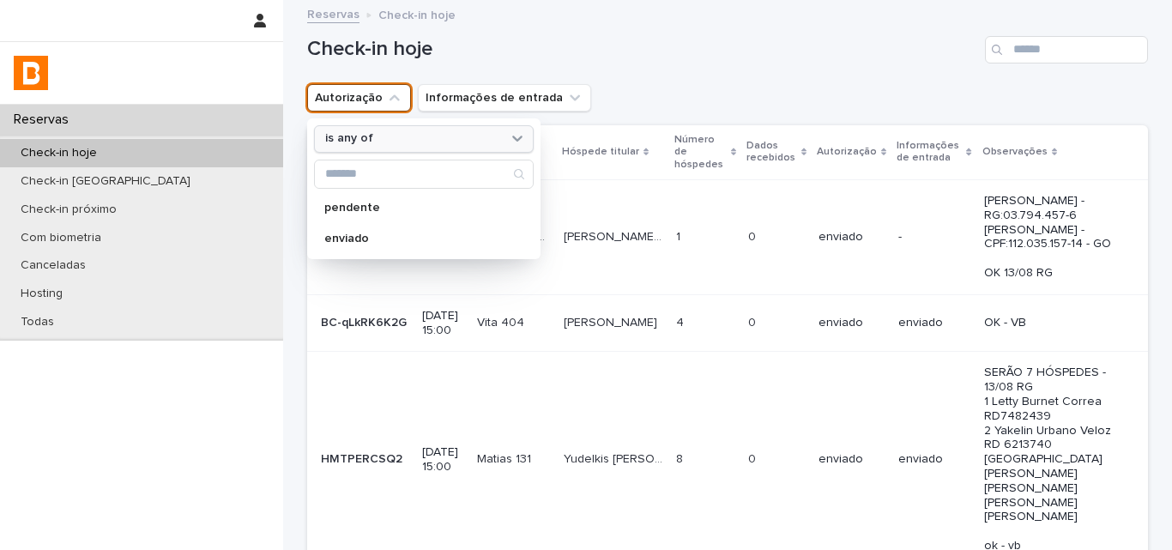
click at [377, 132] on div "is any of" at bounding box center [413, 139] width 190 height 18
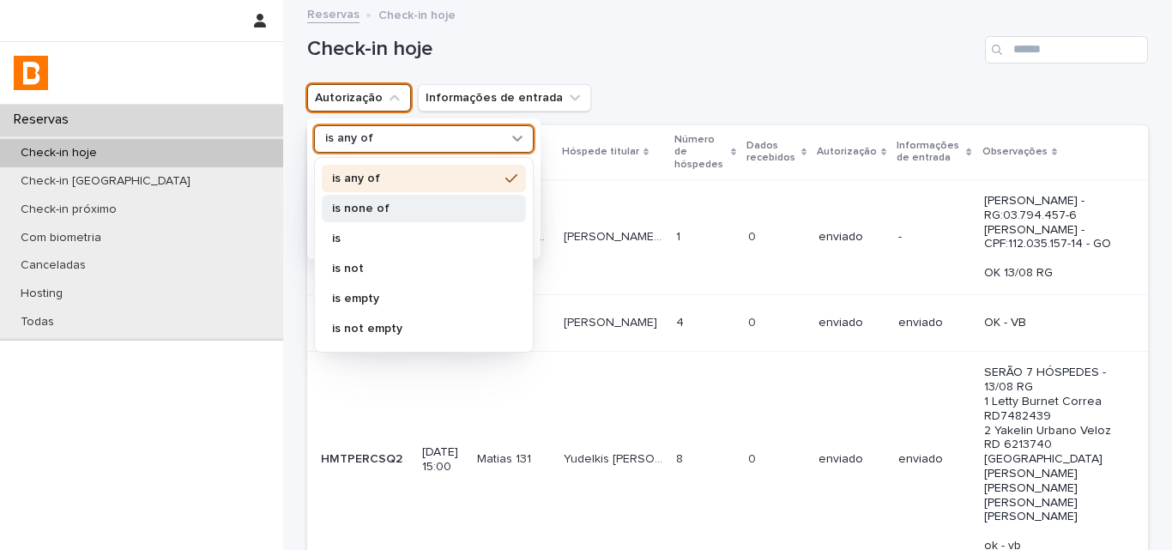
click at [377, 209] on p "is none of" at bounding box center [415, 209] width 166 height 12
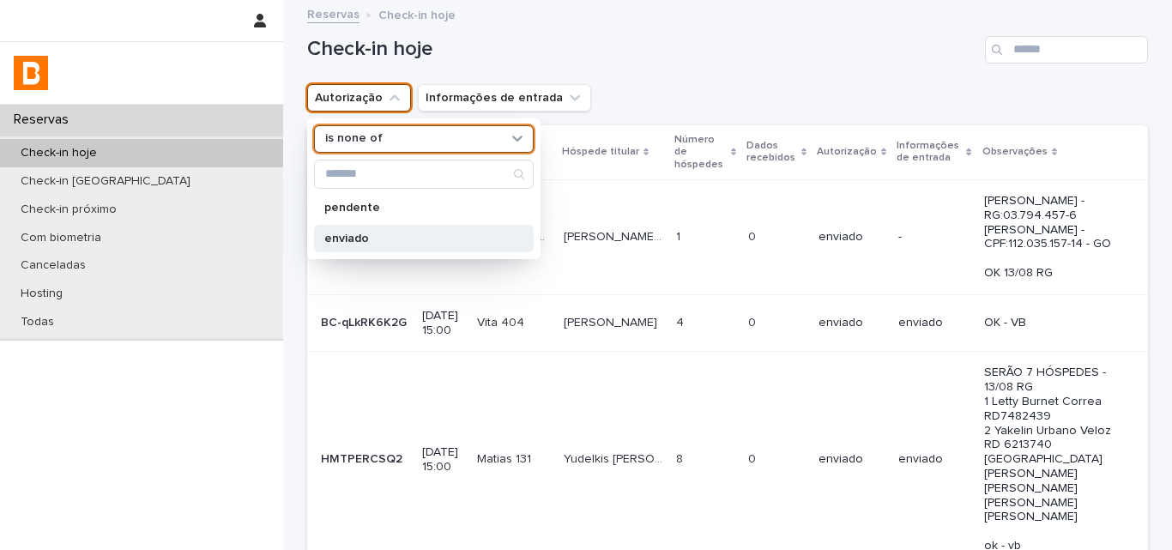
click at [374, 233] on p "enviado" at bounding box center [415, 239] width 182 height 12
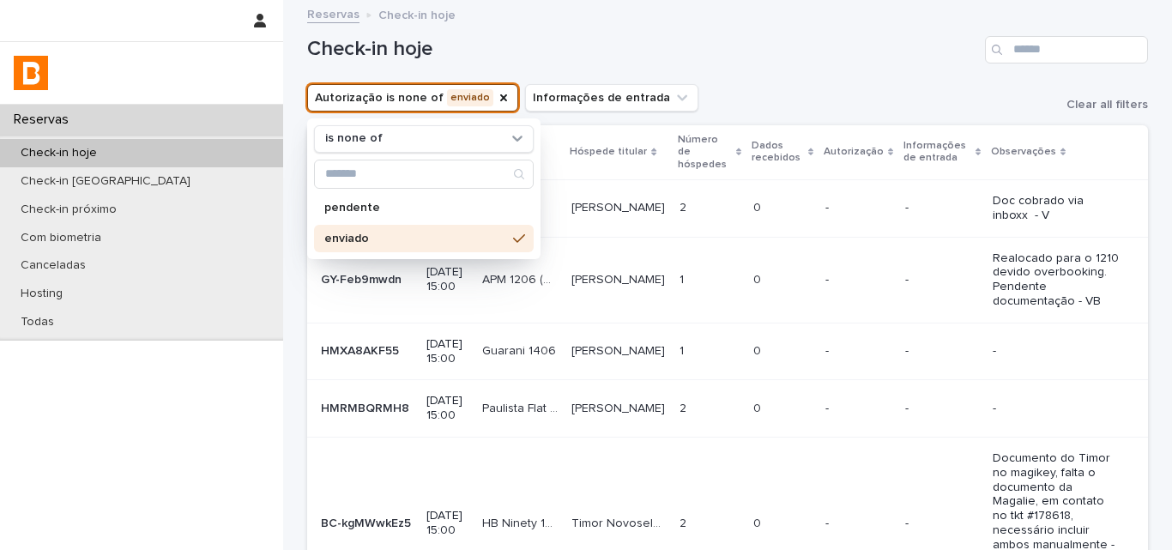
click at [801, 95] on div "Autorização is none of enviado is none of pendente enviado Informações de entra…" at bounding box center [727, 97] width 841 height 27
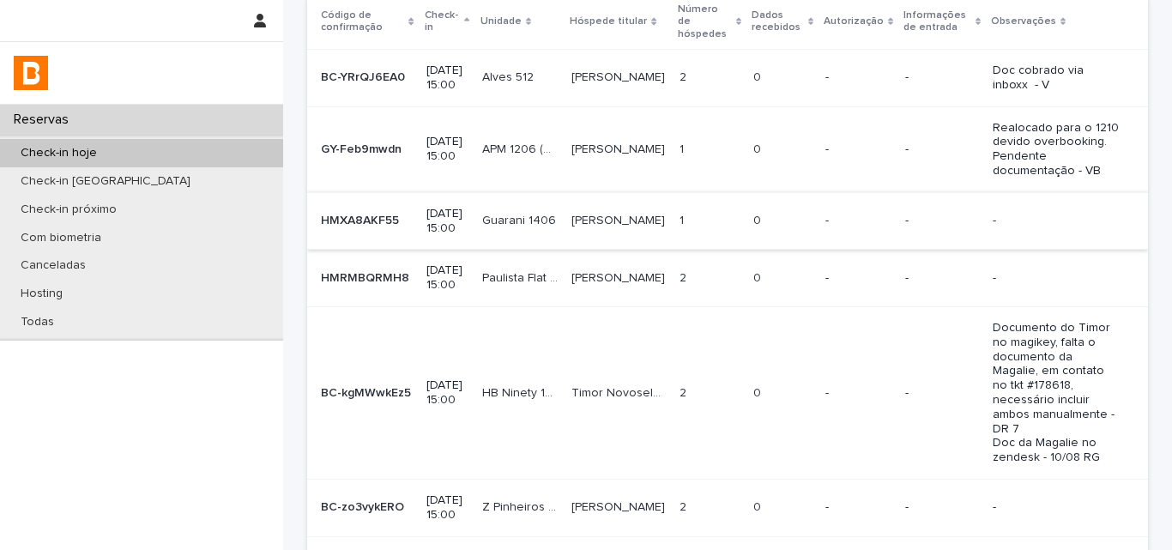
scroll to position [172, 0]
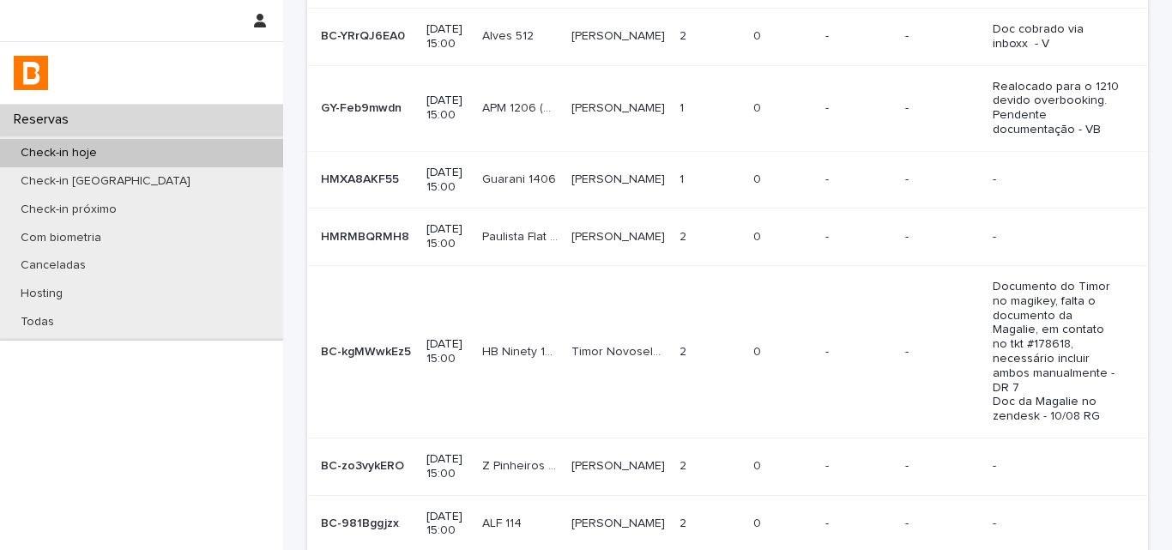
click at [753, 251] on div "0 0" at bounding box center [782, 237] width 58 height 28
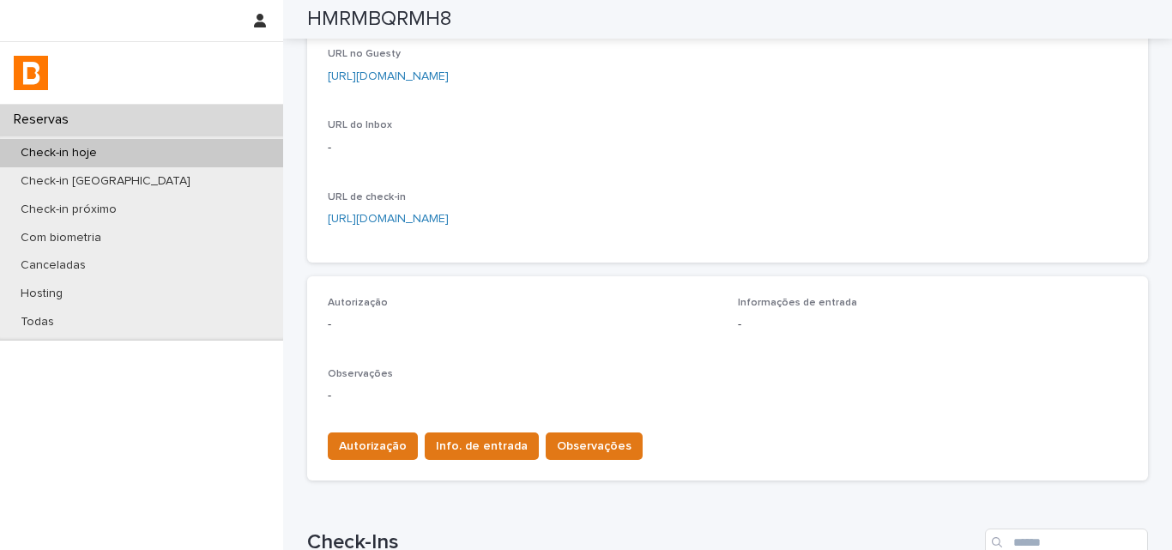
scroll to position [343, 0]
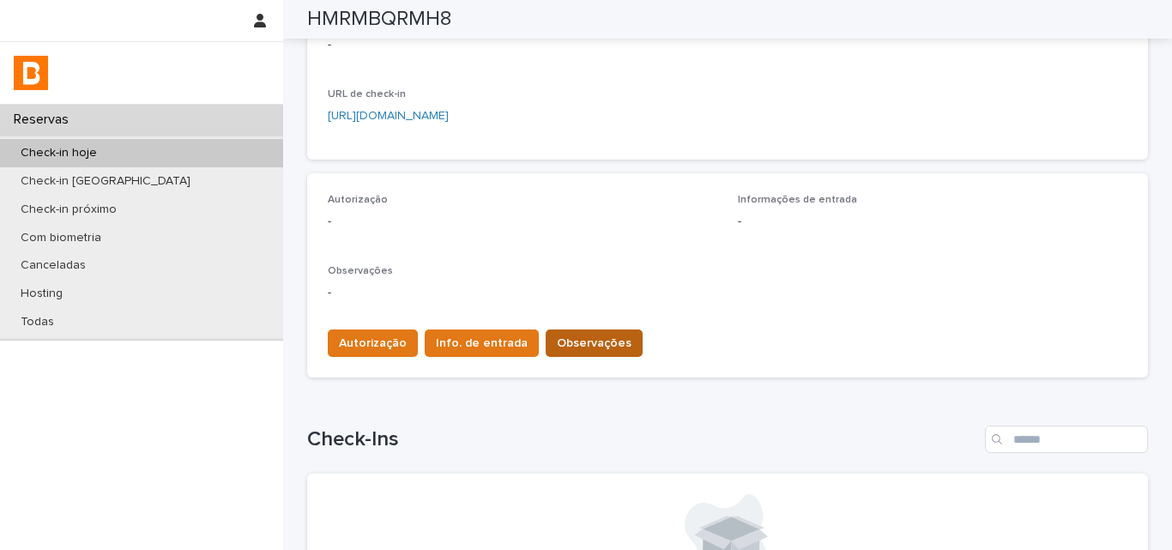
click at [566, 340] on span "Observações" at bounding box center [594, 343] width 75 height 17
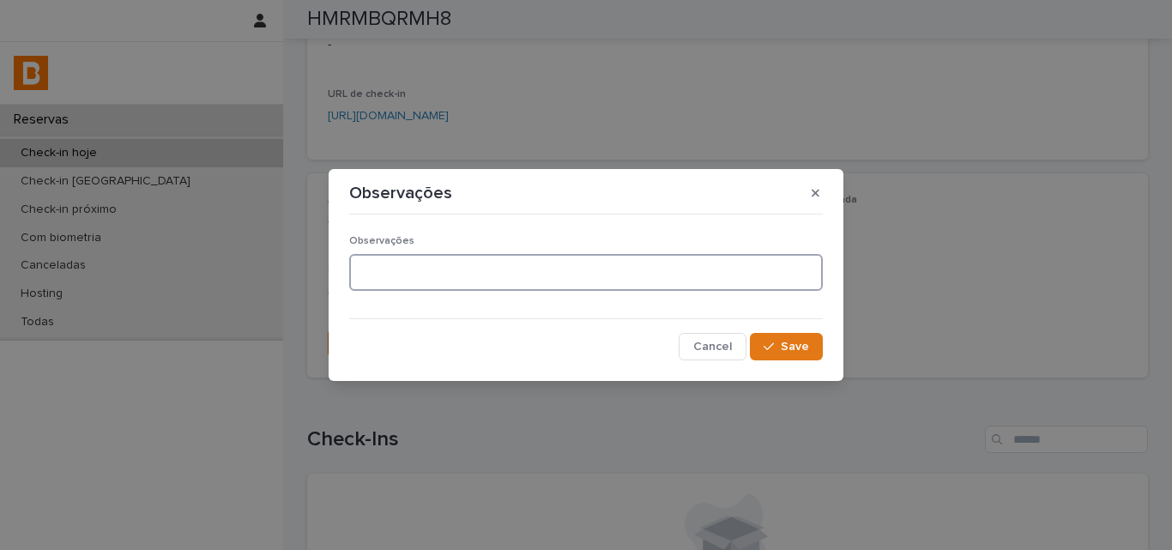
click at [527, 283] on textarea at bounding box center [586, 272] width 474 height 37
type textarea "**********"
click at [806, 366] on section "**********" at bounding box center [586, 275] width 515 height 212
click at [777, 344] on div "button" at bounding box center [772, 347] width 17 height 12
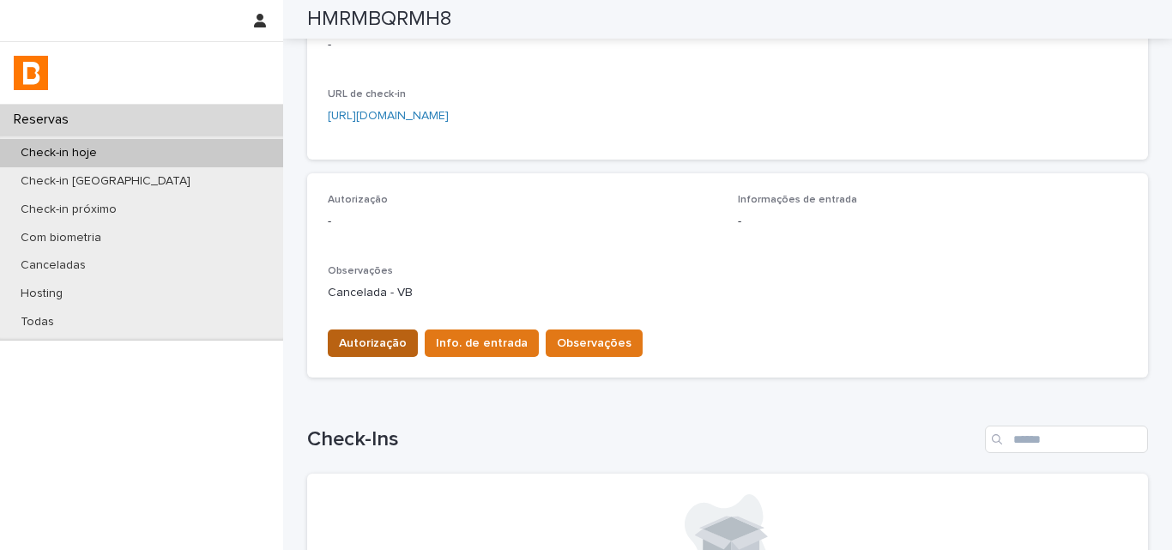
click at [339, 340] on span "Autorização" at bounding box center [373, 343] width 68 height 17
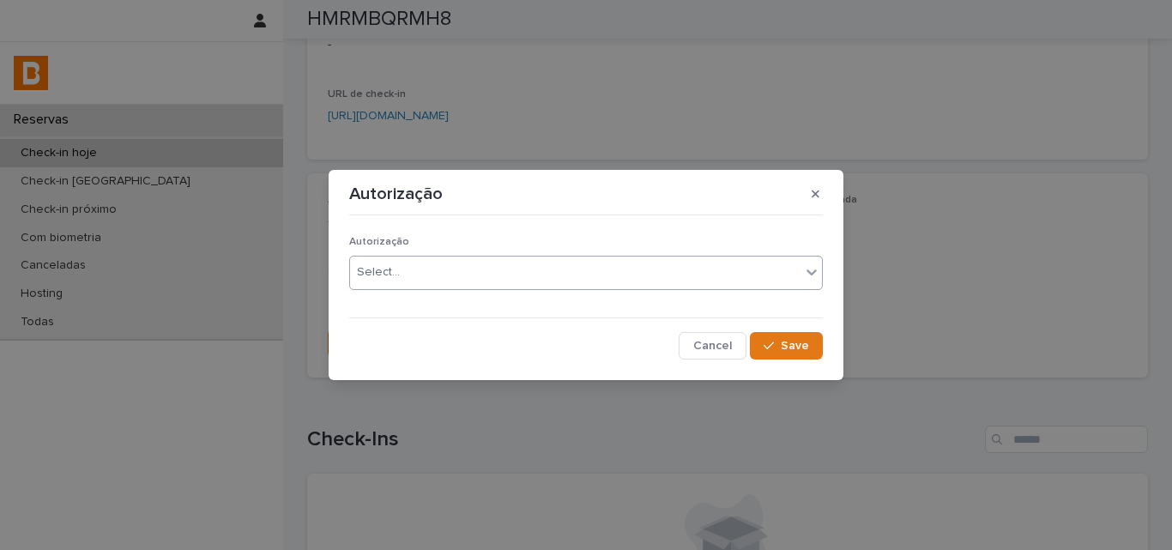
click at [352, 272] on div "Select..." at bounding box center [575, 272] width 450 height 28
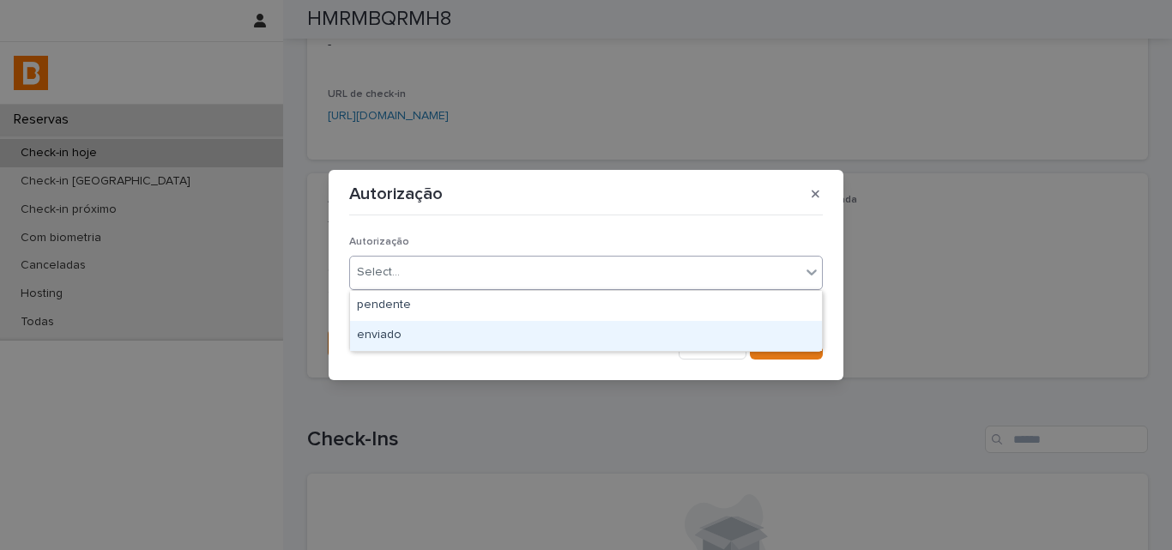
click at [354, 330] on div "enviado" at bounding box center [586, 336] width 472 height 30
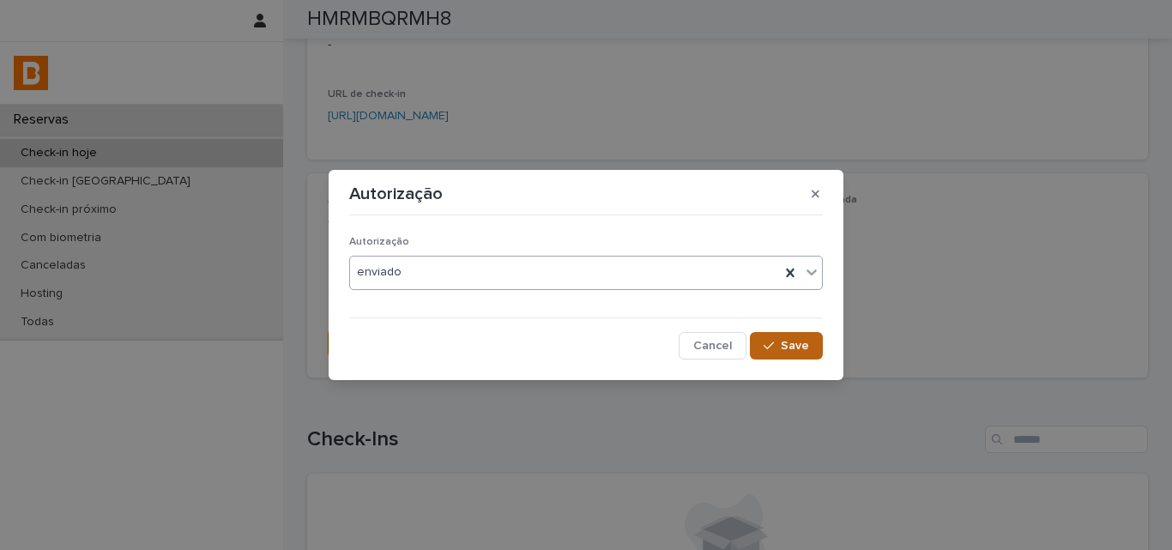
click at [763, 339] on button "Save" at bounding box center [786, 345] width 73 height 27
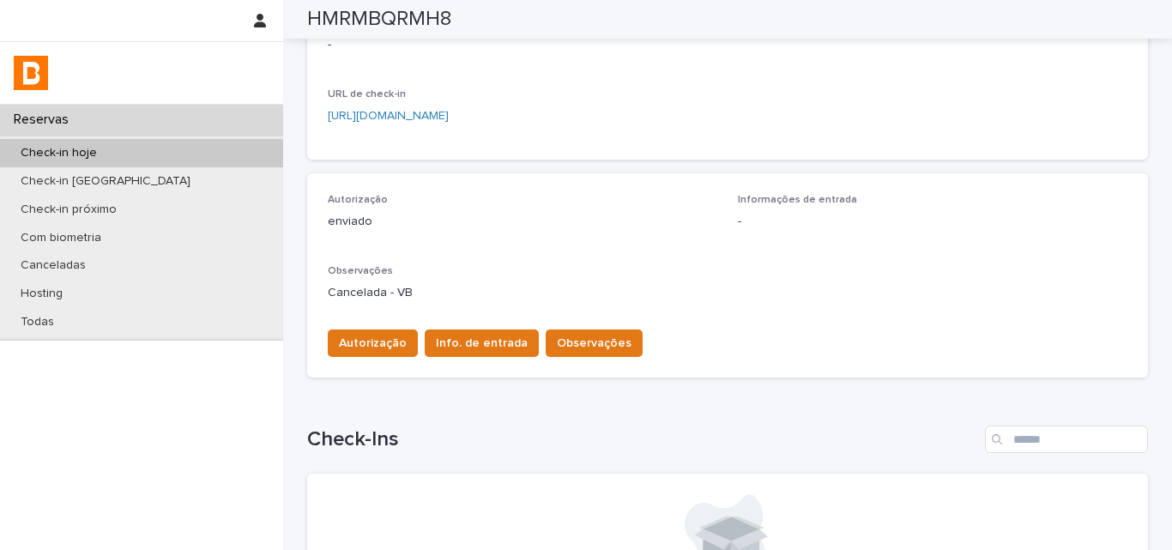
drag, startPoint x: 763, startPoint y: 339, endPoint x: 801, endPoint y: 126, distance: 216.1
click at [764, 339] on div "Autorização Info. de entrada Observações" at bounding box center [728, 340] width 800 height 48
click at [212, 148] on div "Check-in hoje" at bounding box center [141, 153] width 283 height 28
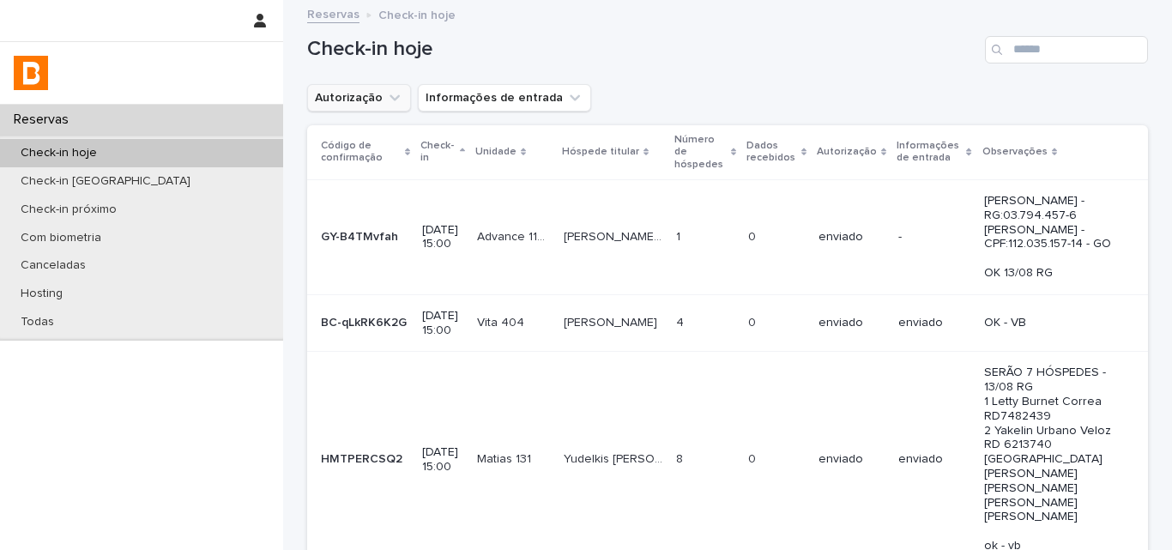
click at [353, 92] on button "Autorização" at bounding box center [359, 97] width 104 height 27
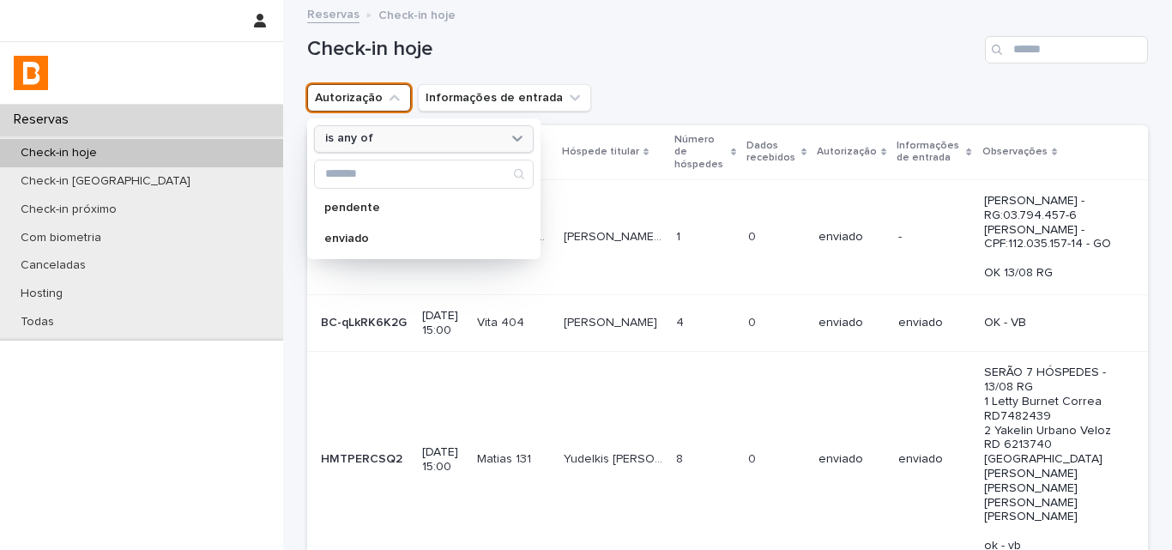
click at [384, 137] on div "is any of" at bounding box center [413, 139] width 190 height 18
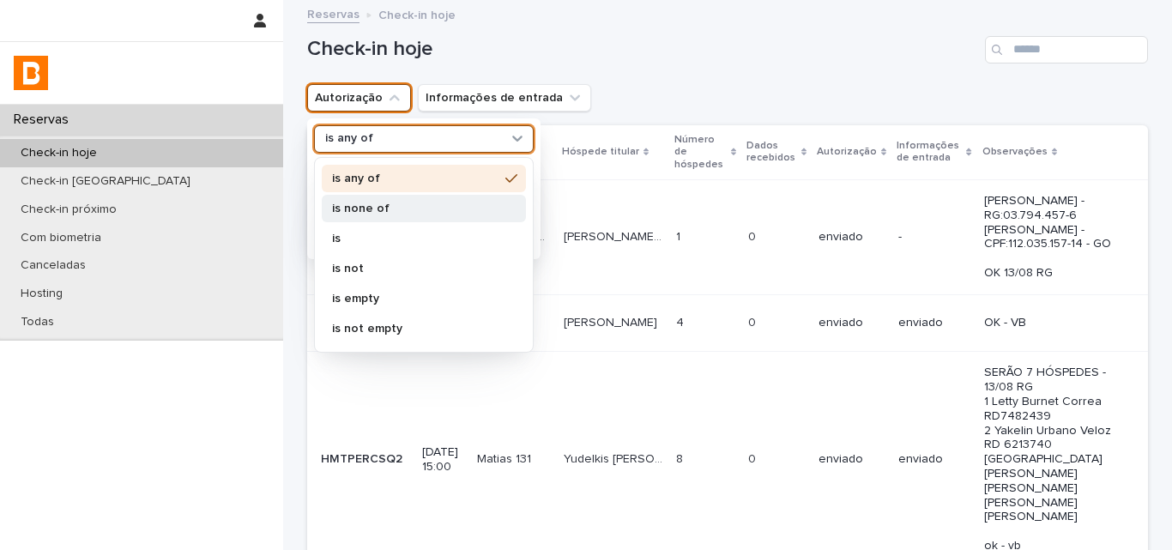
click at [387, 202] on div "is none of" at bounding box center [424, 208] width 204 height 27
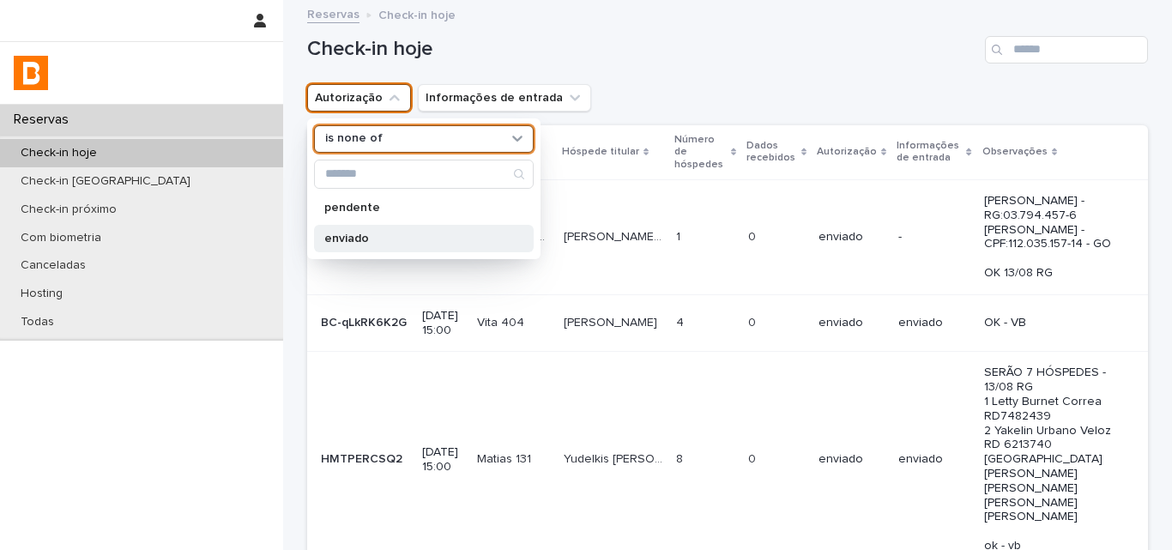
click at [384, 235] on p "enviado" at bounding box center [415, 239] width 182 height 12
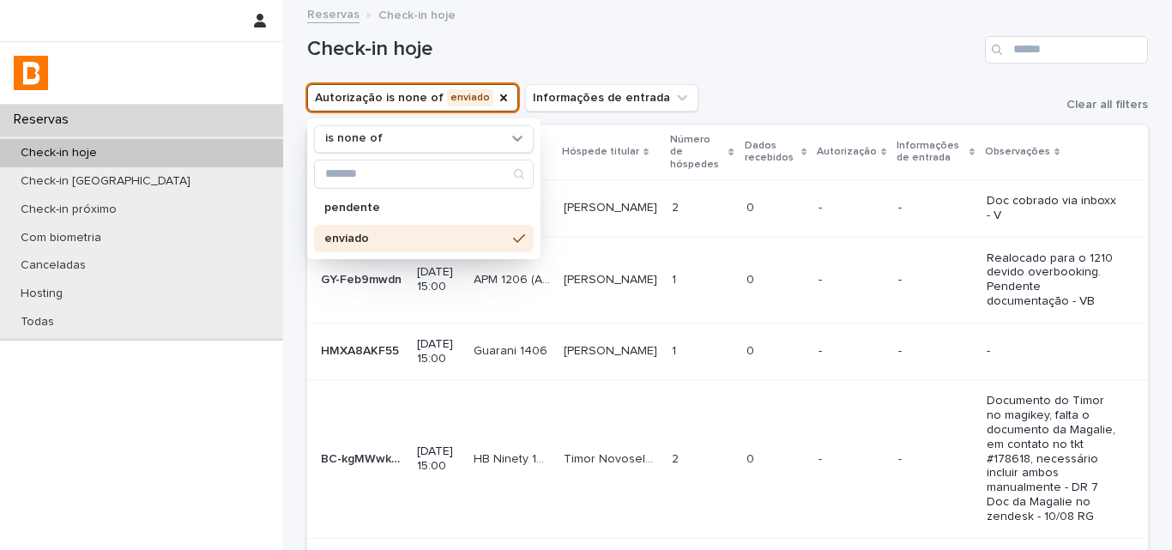
click at [825, 92] on div "Autorização is none of enviado is none of pendente enviado Informações de entra…" at bounding box center [727, 97] width 841 height 27
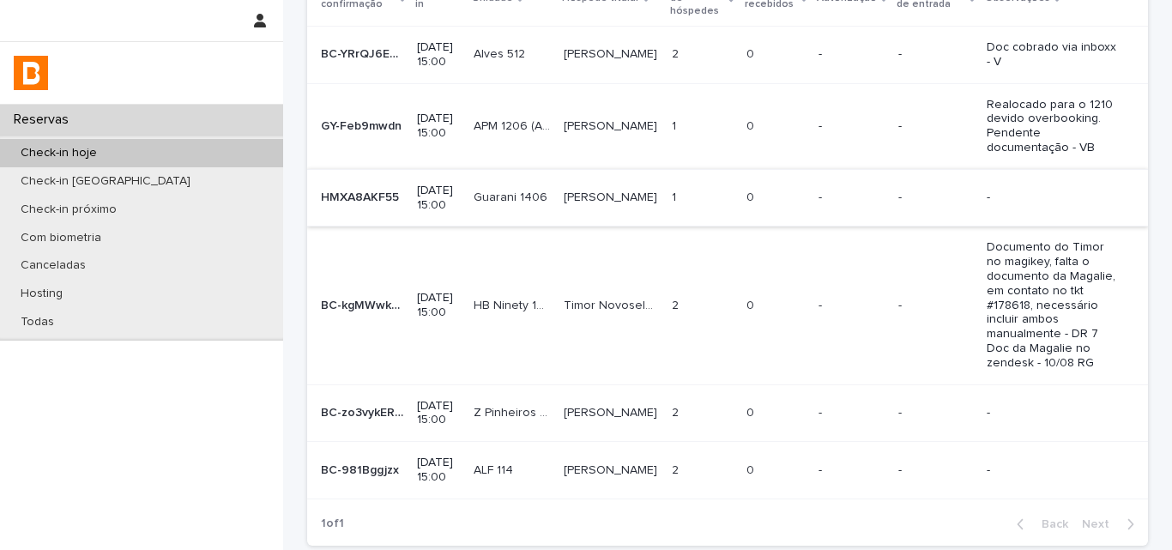
scroll to position [172, 0]
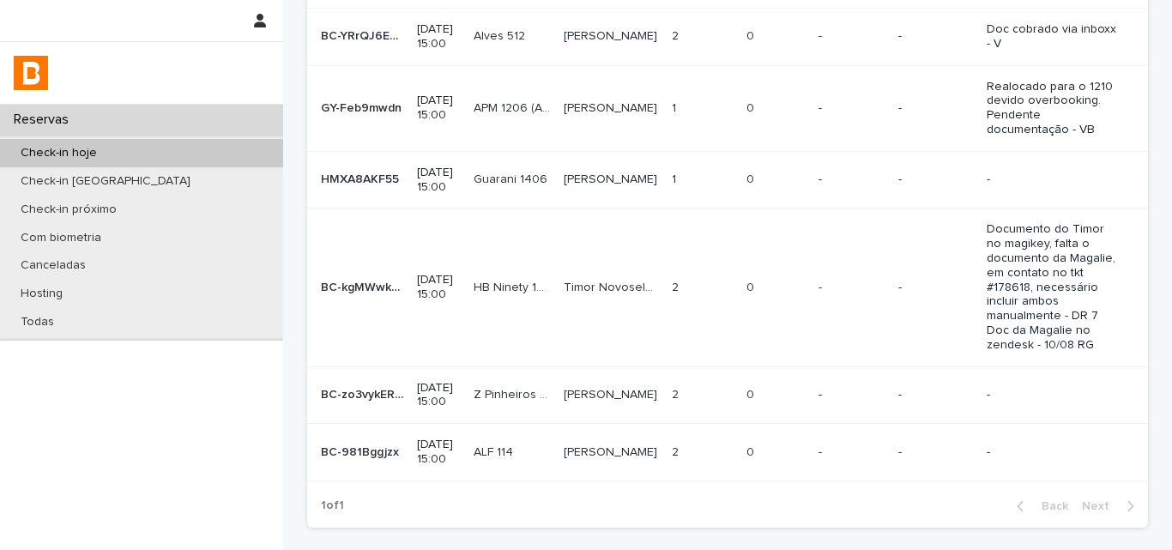
click at [764, 311] on td "0 0" at bounding box center [776, 288] width 72 height 158
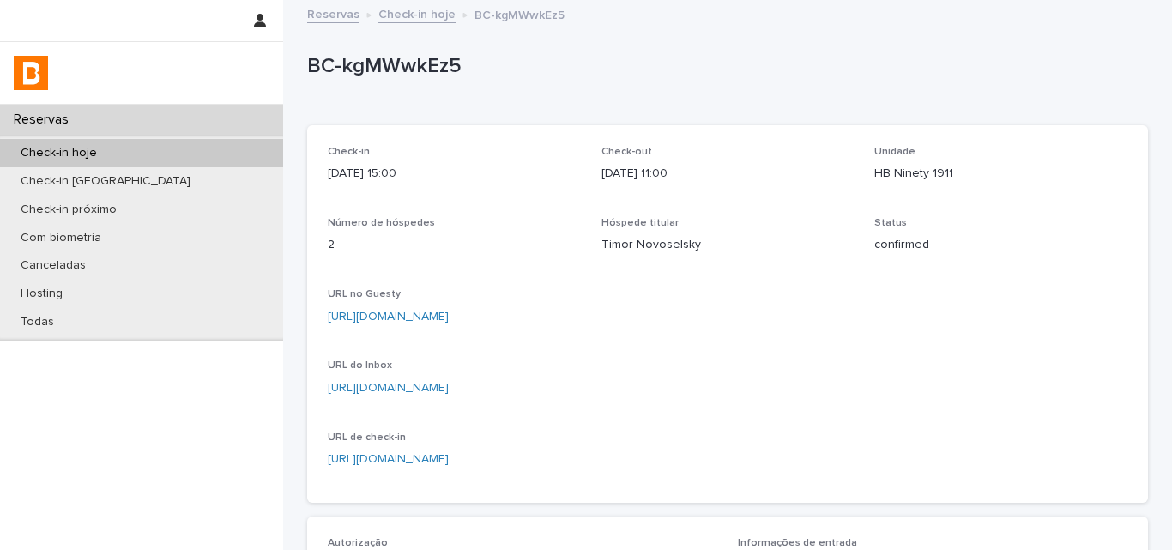
click at [655, 234] on div "Timor Novoselsky" at bounding box center [728, 243] width 253 height 21
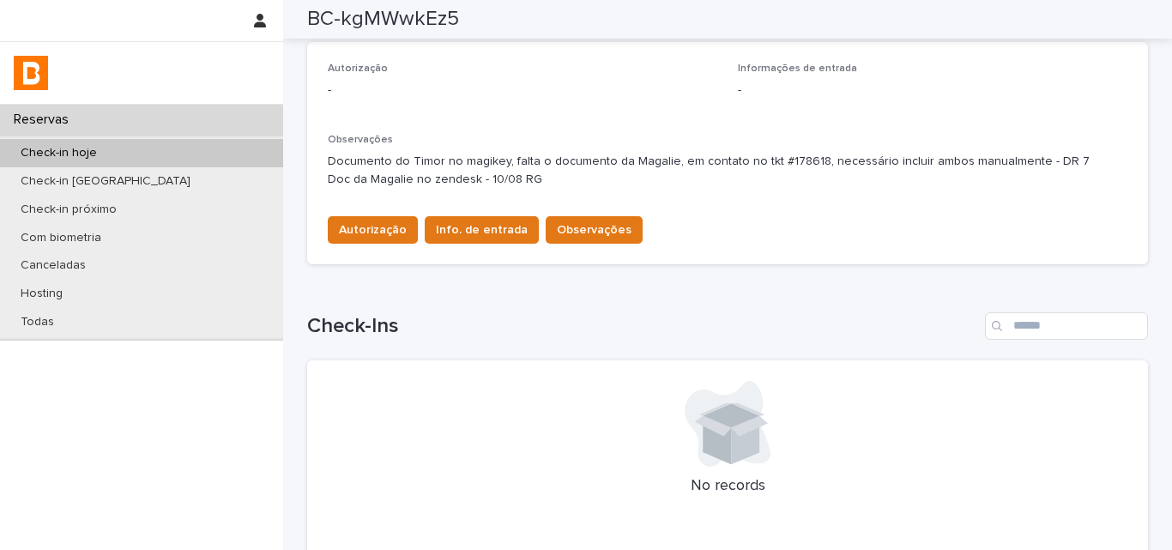
scroll to position [343, 0]
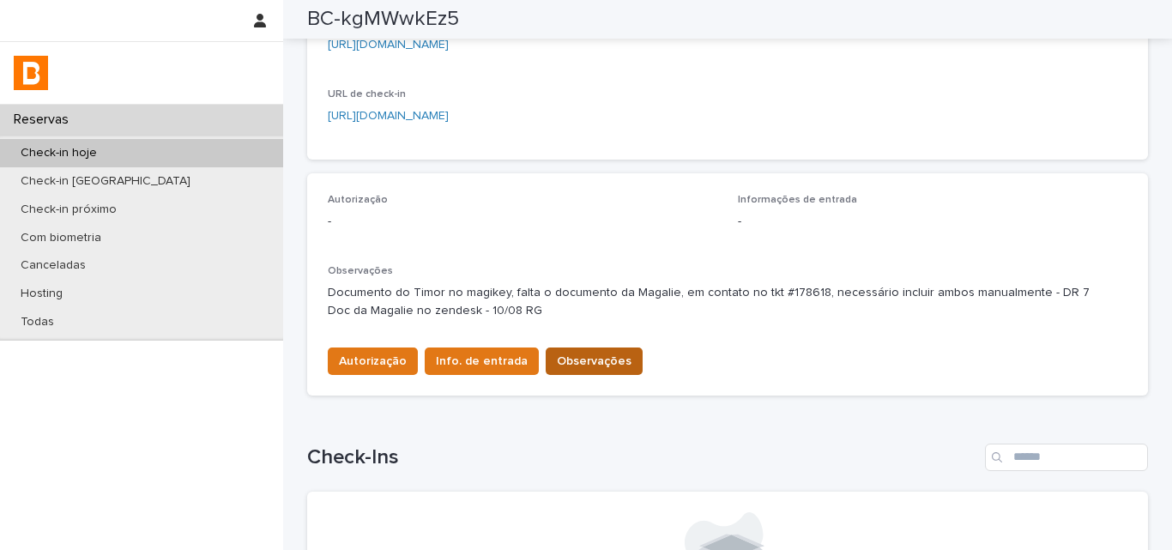
click at [558, 364] on span "Observações" at bounding box center [594, 361] width 75 height 17
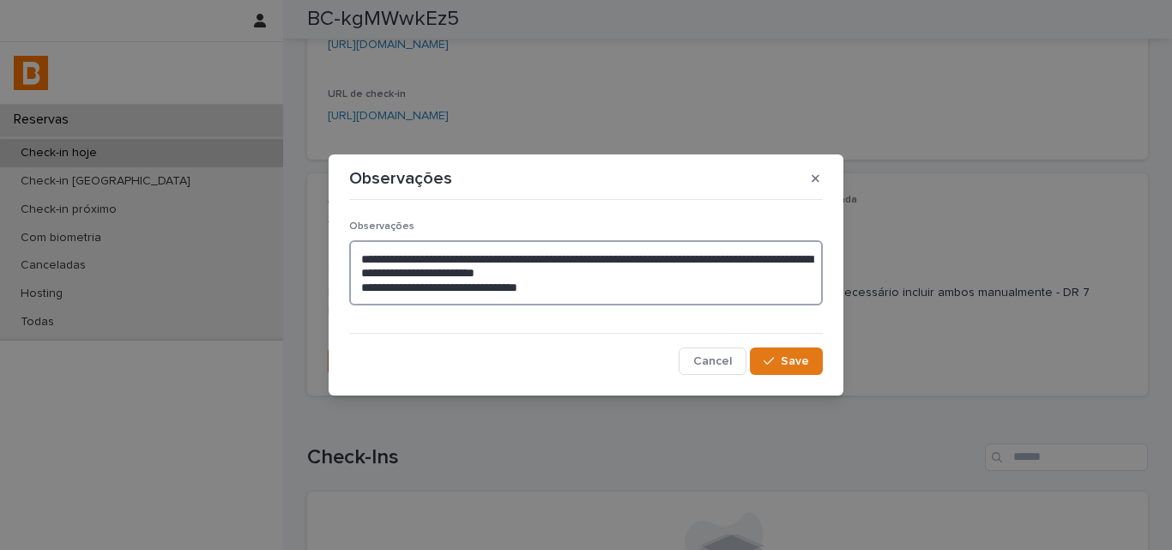
click at [578, 297] on textarea "**********" at bounding box center [586, 272] width 474 height 65
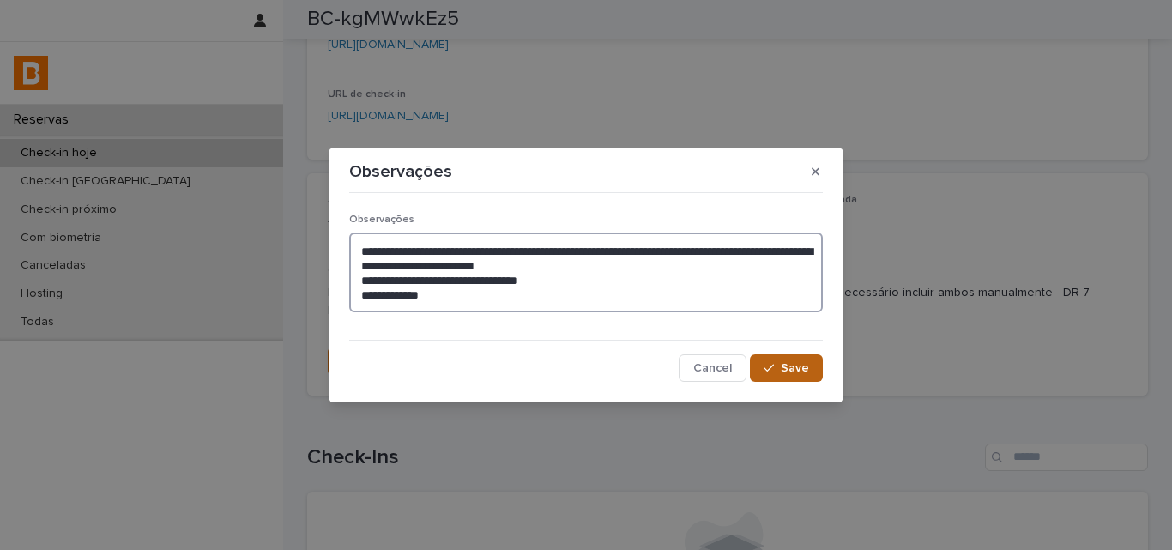
type textarea "**********"
click at [790, 375] on button "Save" at bounding box center [786, 367] width 73 height 27
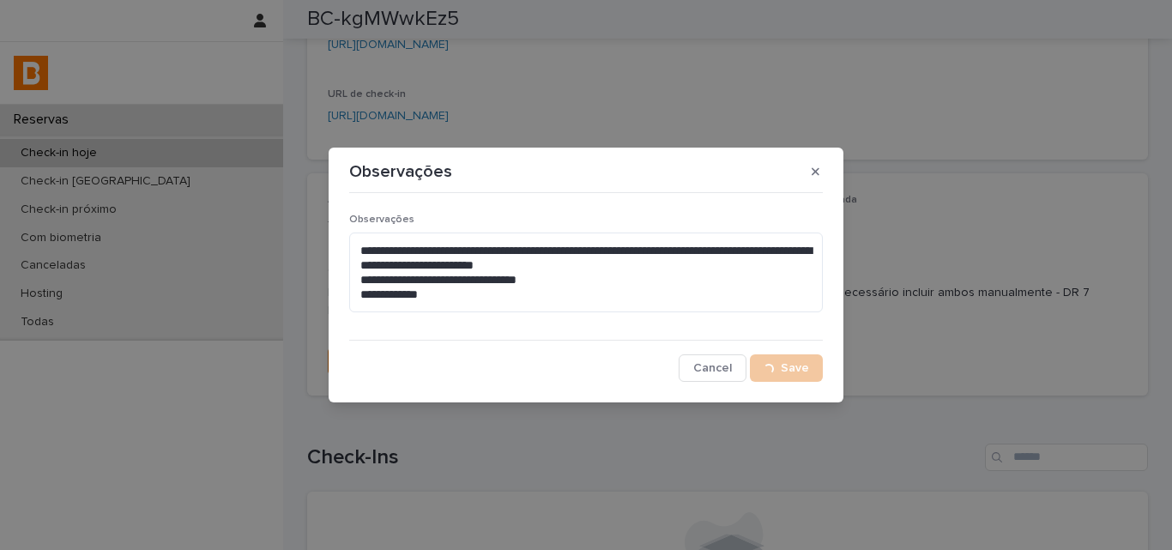
scroll to position [352, 0]
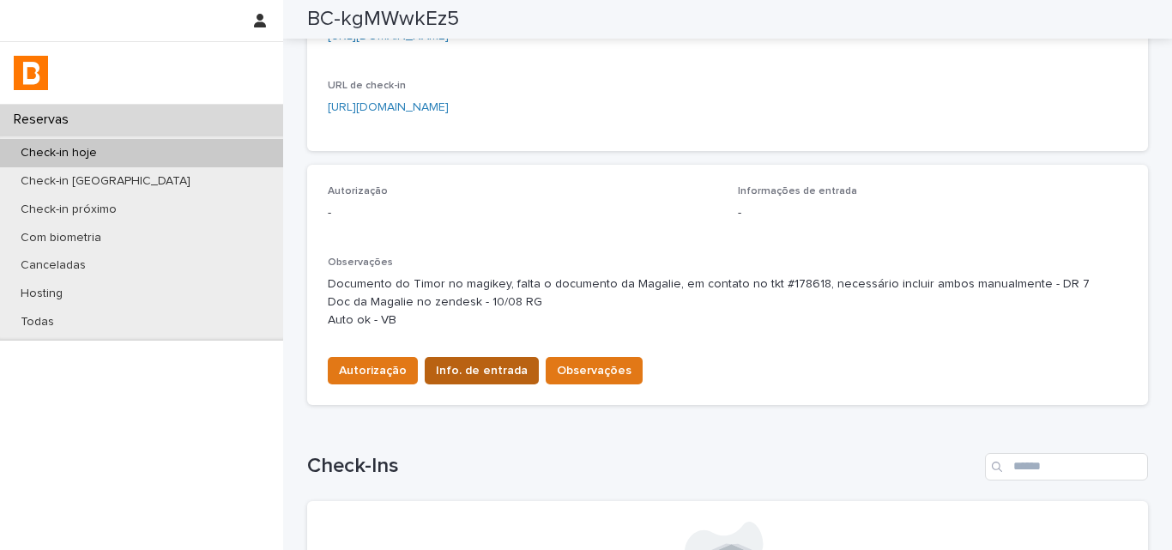
click at [469, 357] on button "Info. de entrada" at bounding box center [482, 370] width 114 height 27
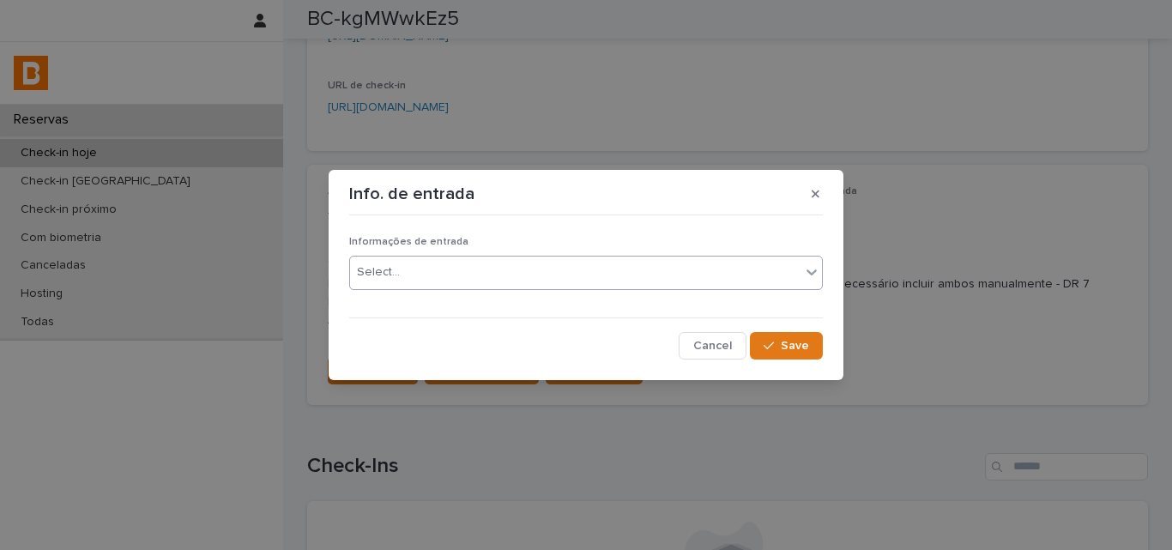
click at [486, 271] on div "Select..." at bounding box center [575, 272] width 450 height 28
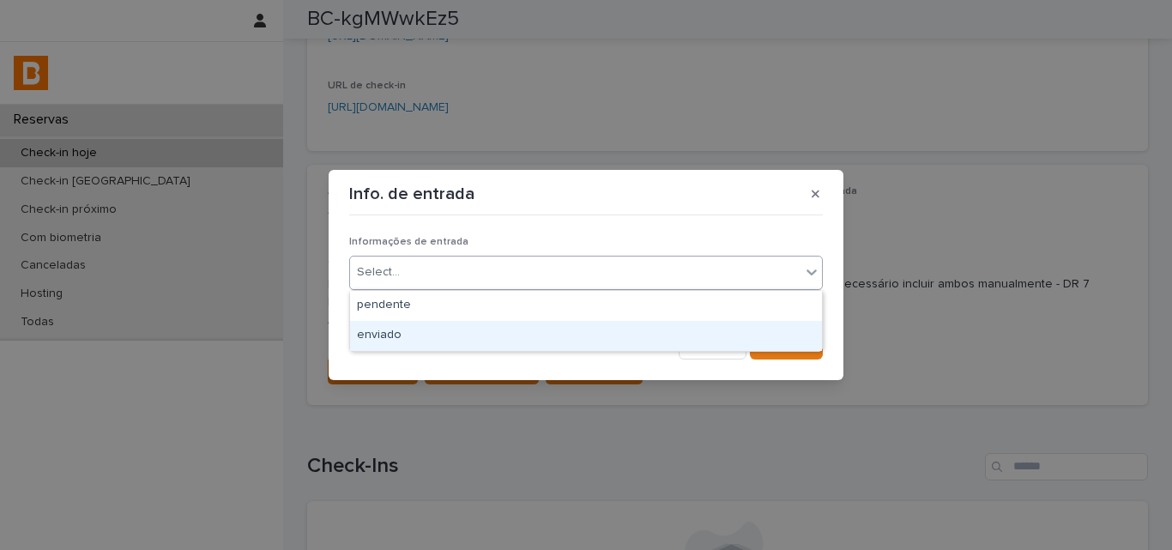
click at [438, 332] on div "enviado" at bounding box center [586, 336] width 472 height 30
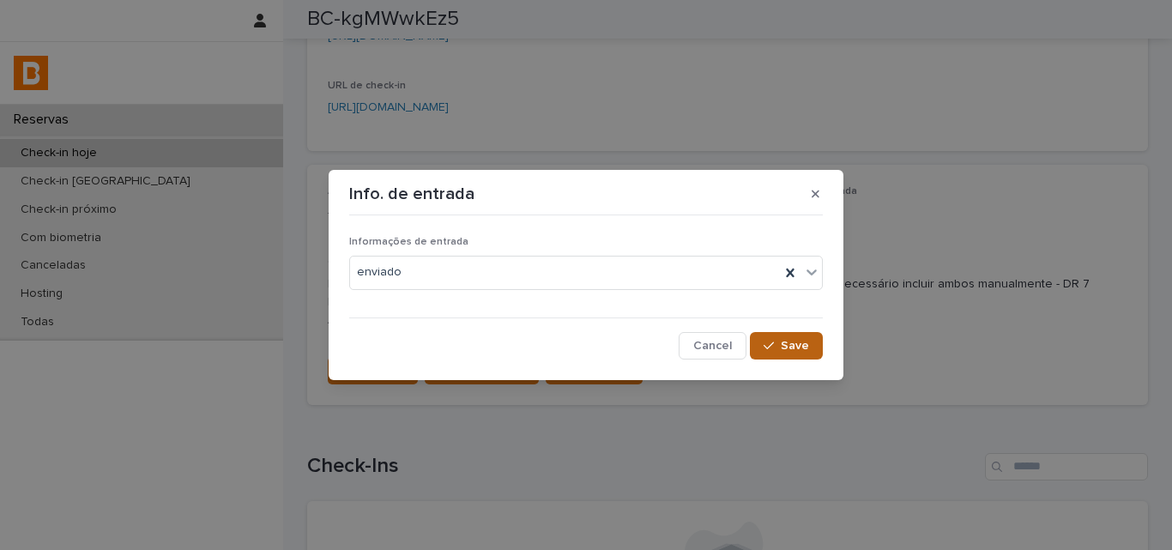
click at [778, 340] on div "button" at bounding box center [772, 346] width 17 height 12
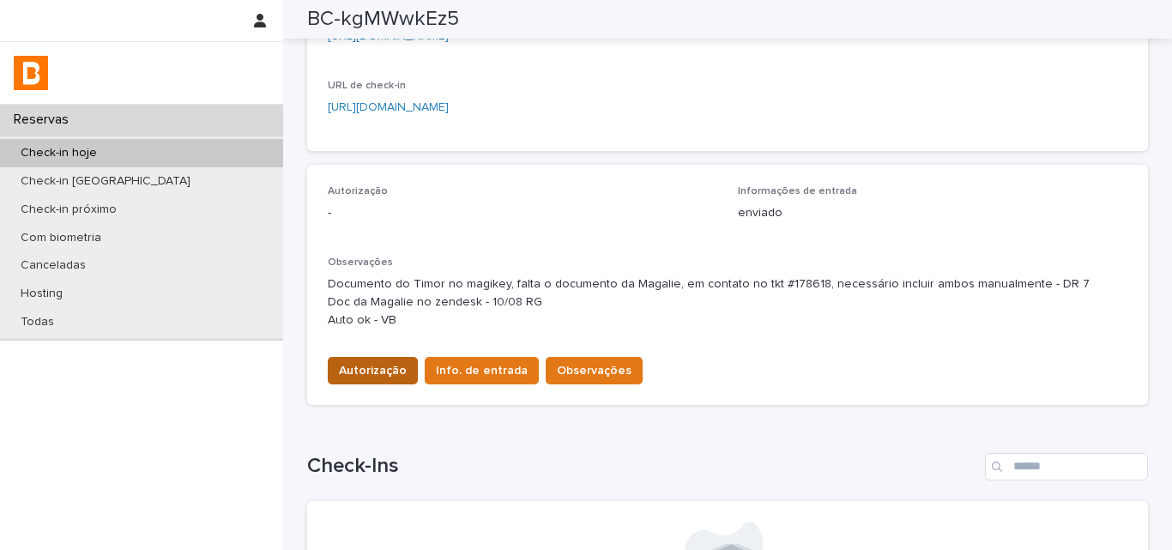
click at [343, 369] on span "Autorização" at bounding box center [373, 370] width 68 height 17
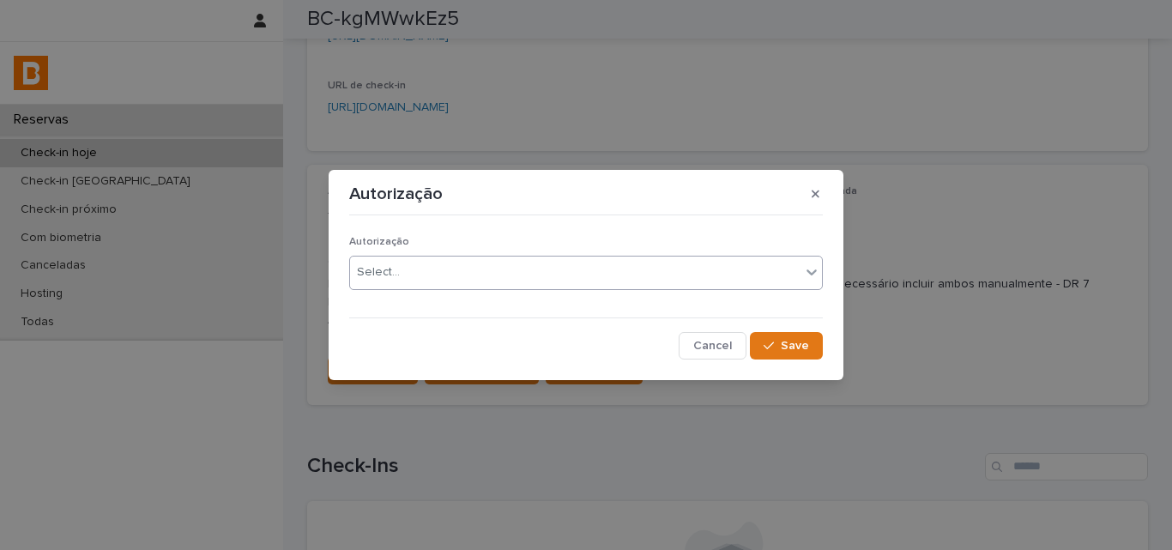
click at [368, 274] on div "Select..." at bounding box center [378, 272] width 43 height 18
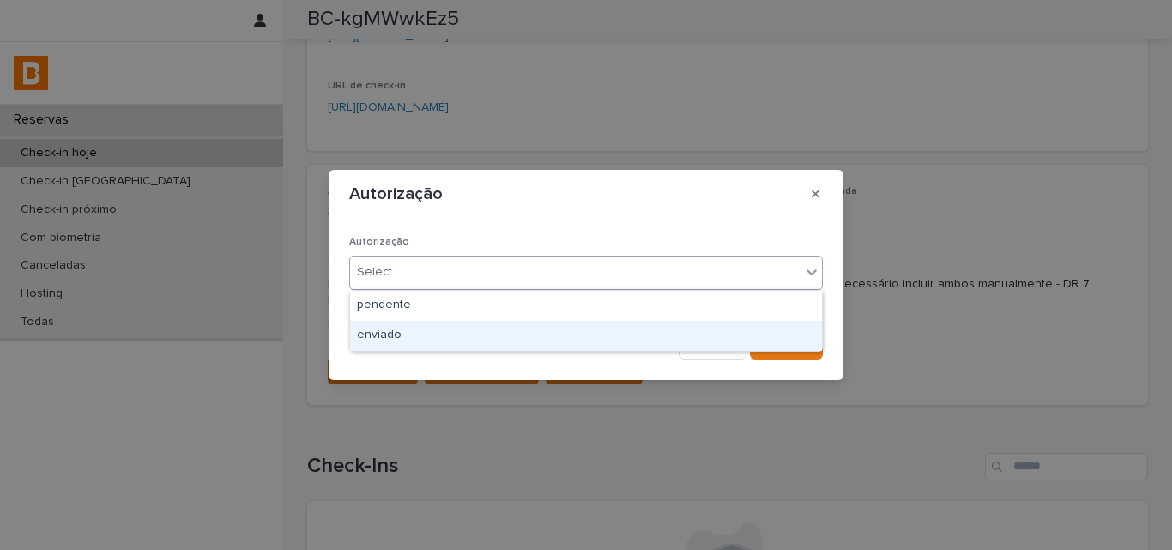
drag, startPoint x: 373, startPoint y: 346, endPoint x: 375, endPoint y: 336, distance: 10.4
click at [375, 342] on div "enviado" at bounding box center [586, 336] width 472 height 30
click at [375, 334] on div "Cancel Save" at bounding box center [586, 345] width 474 height 27
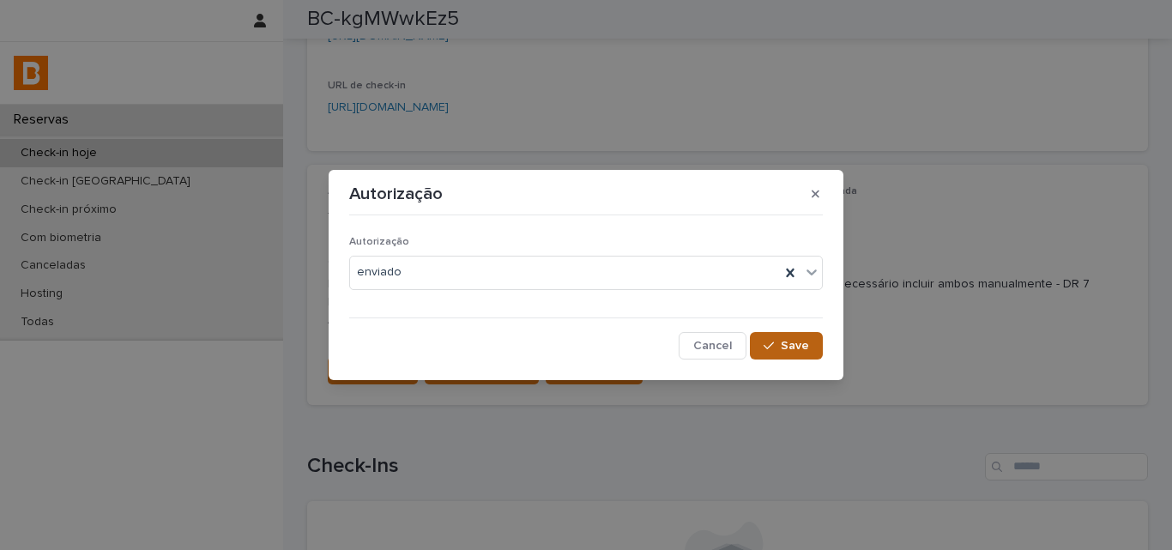
click at [783, 355] on button "Save" at bounding box center [786, 345] width 73 height 27
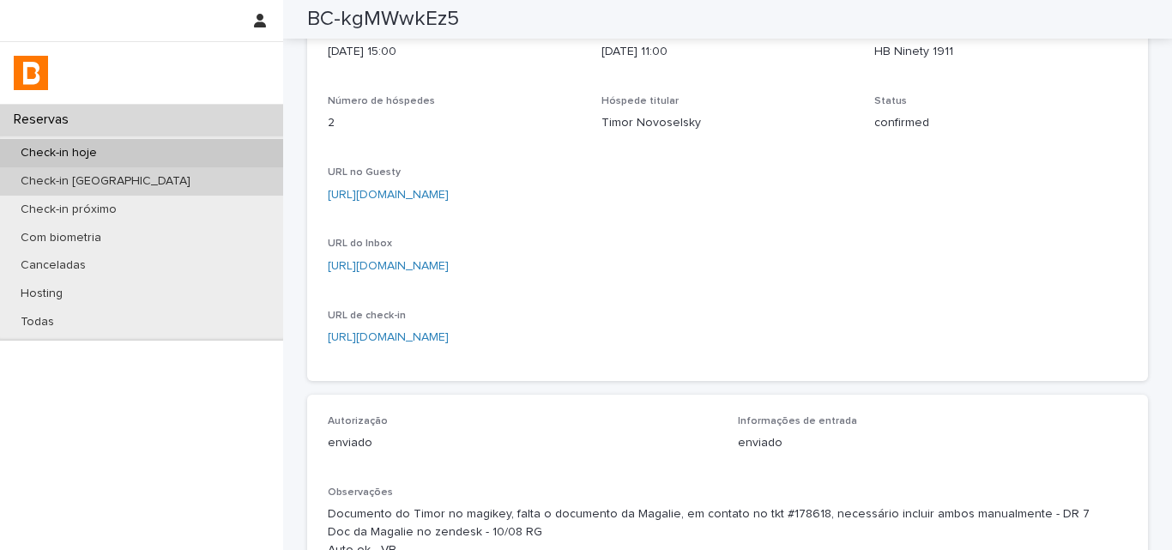
scroll to position [0, 0]
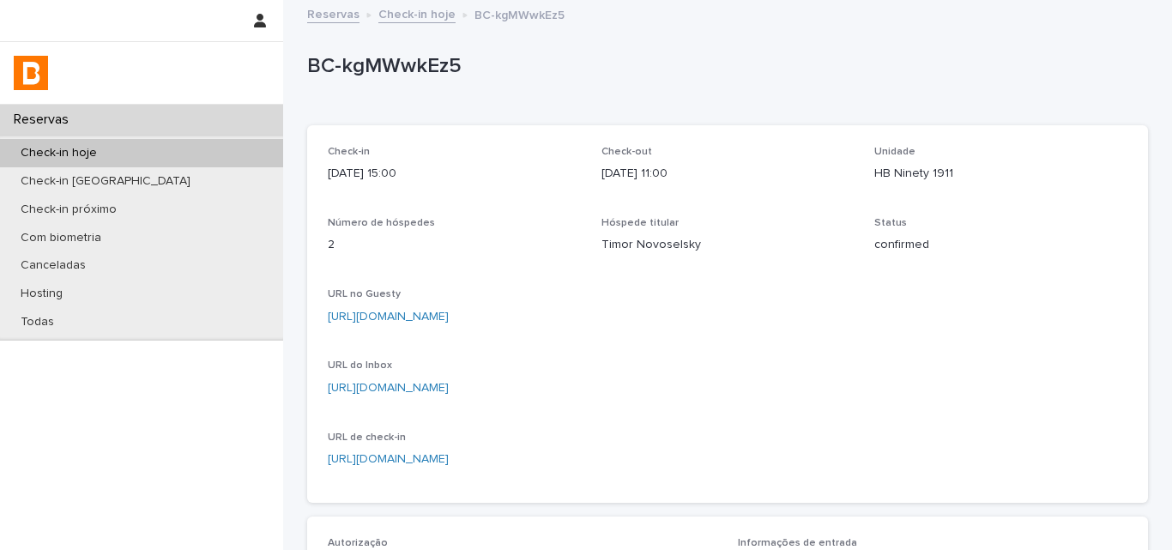
click at [166, 149] on div "Check-in hoje" at bounding box center [141, 153] width 283 height 28
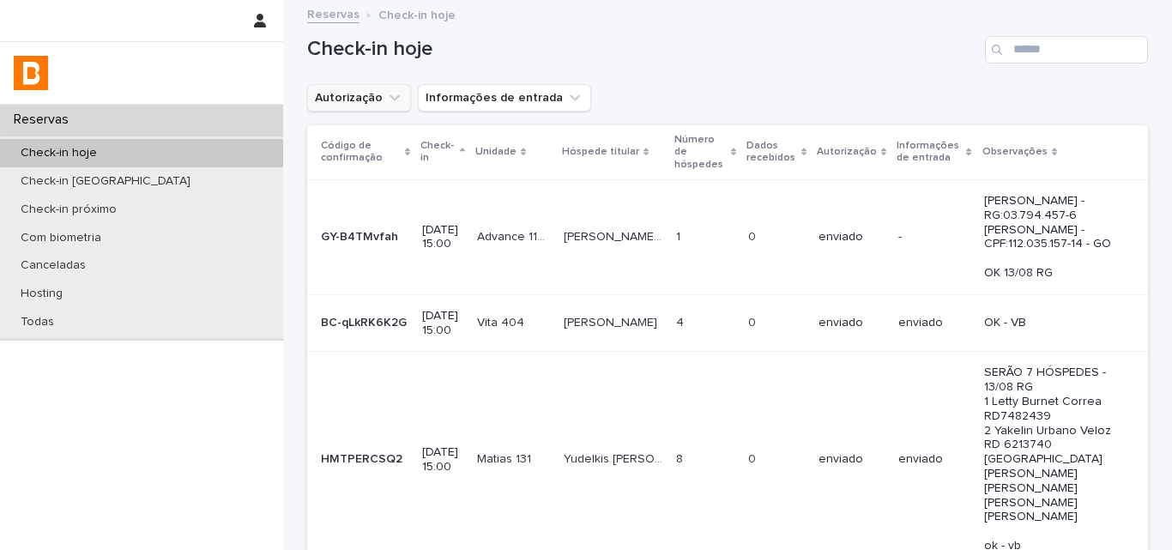
click at [335, 107] on button "Autorização" at bounding box center [359, 97] width 104 height 27
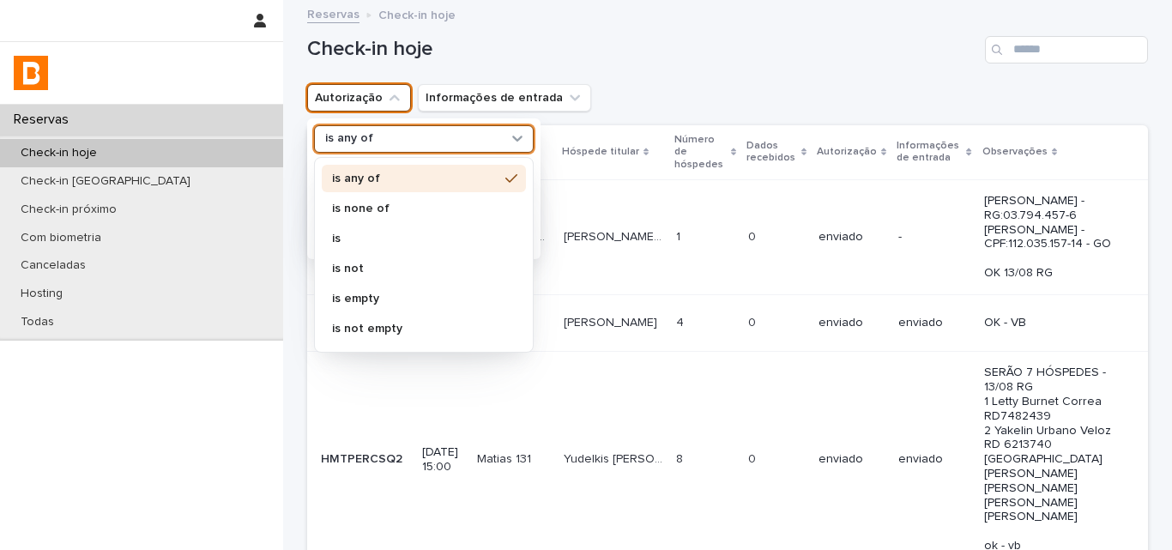
drag, startPoint x: 360, startPoint y: 136, endPoint x: 360, endPoint y: 151, distance: 15.4
click at [360, 137] on p "is any of" at bounding box center [349, 138] width 48 height 15
click at [360, 204] on p "is none of" at bounding box center [415, 209] width 166 height 12
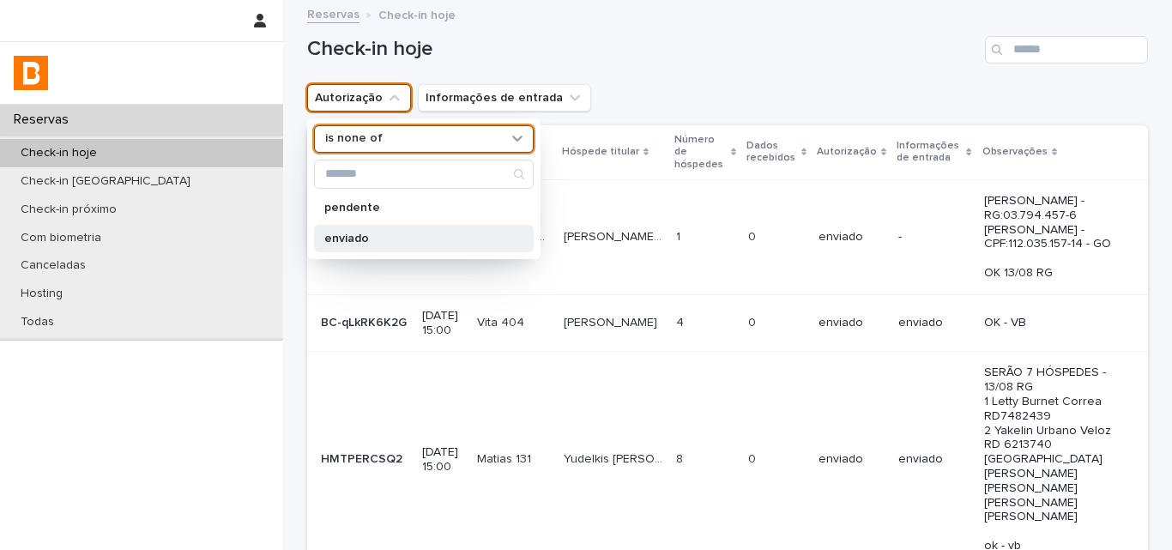
click at [354, 236] on p "enviado" at bounding box center [415, 239] width 182 height 12
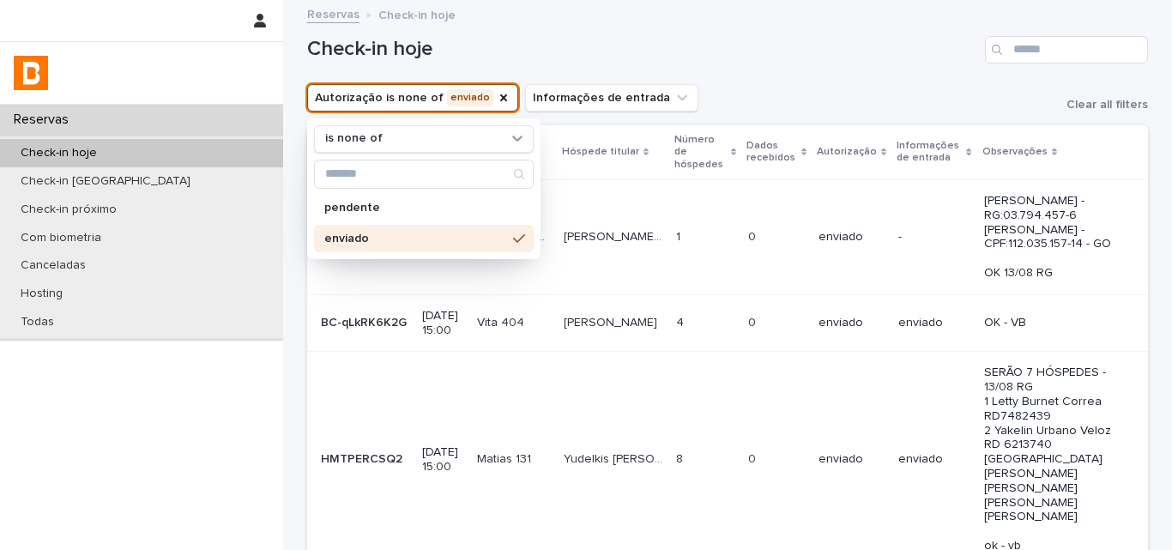
click at [762, 105] on div "Autorização is none of enviado is none of pendente enviado Informações de entra…" at bounding box center [727, 97] width 841 height 27
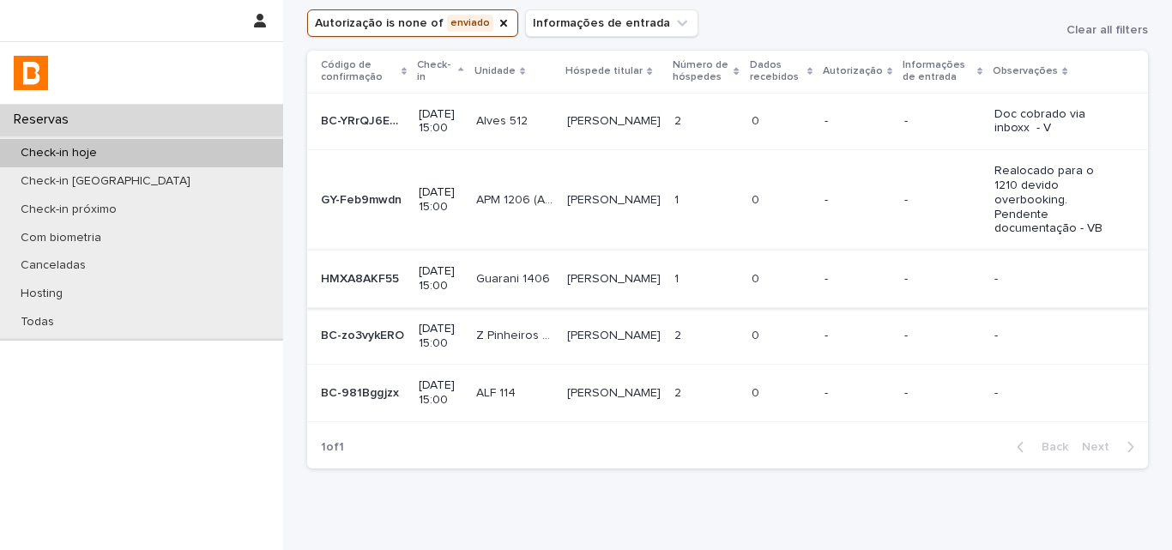
scroll to position [172, 0]
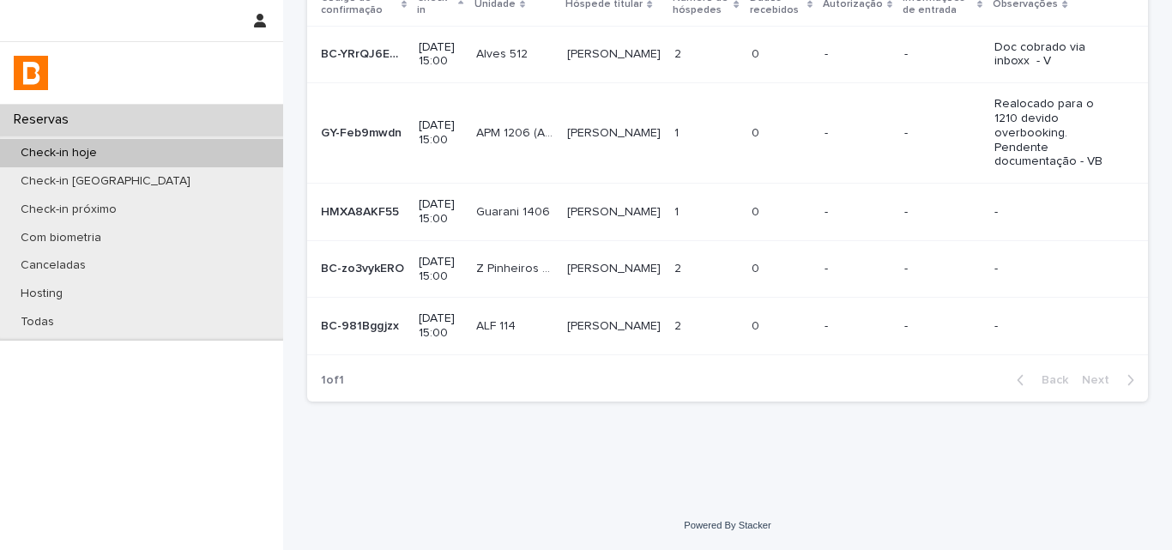
click at [693, 270] on div "2 2" at bounding box center [705, 269] width 63 height 28
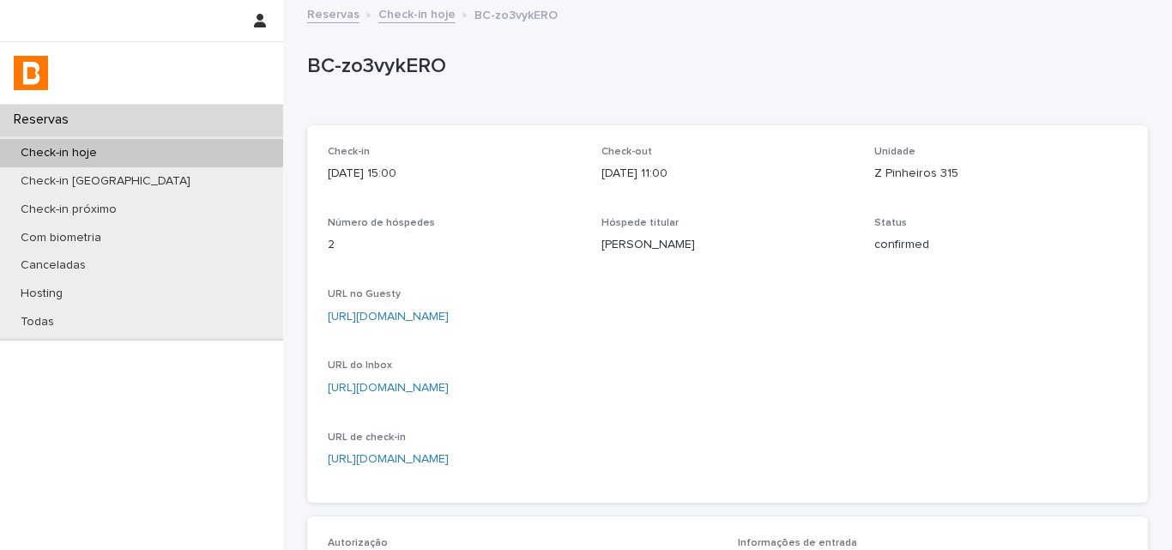
click at [353, 54] on p "BC-zo3vykERO" at bounding box center [724, 66] width 834 height 25
click at [704, 134] on div "Check-in [DATE] 15:00 Check-out [DATE] 11:00 Unidade Z Pinheiros 315 Número de …" at bounding box center [727, 314] width 841 height 378
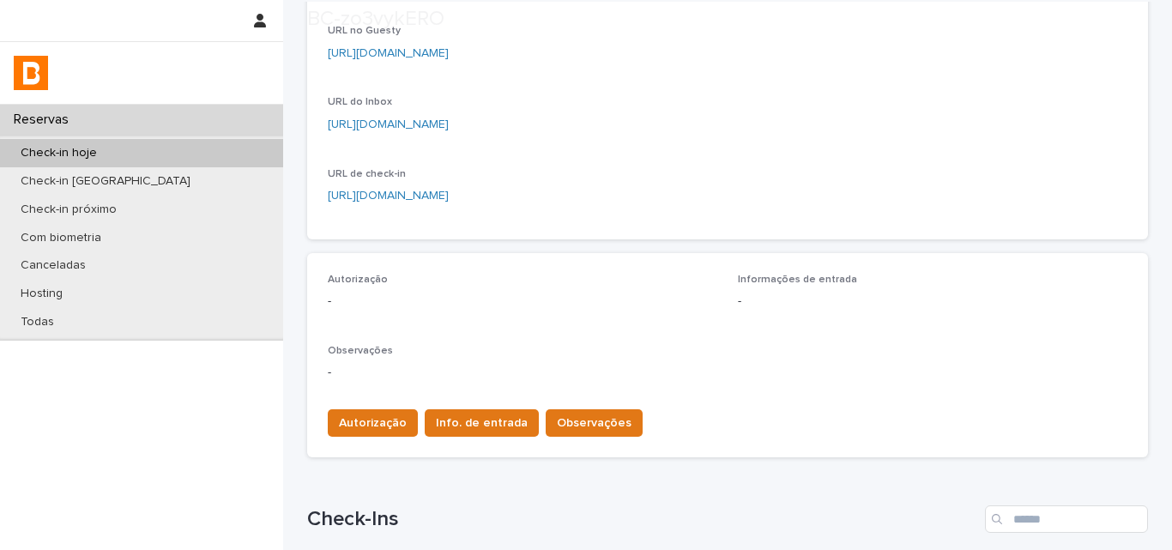
scroll to position [429, 0]
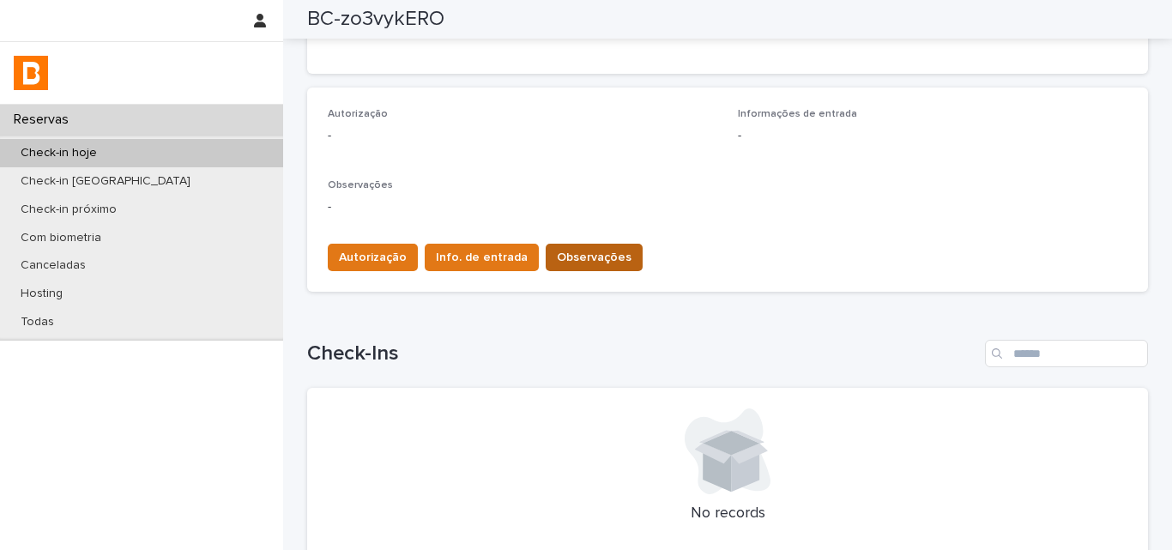
click at [555, 248] on button "Observações" at bounding box center [594, 257] width 97 height 27
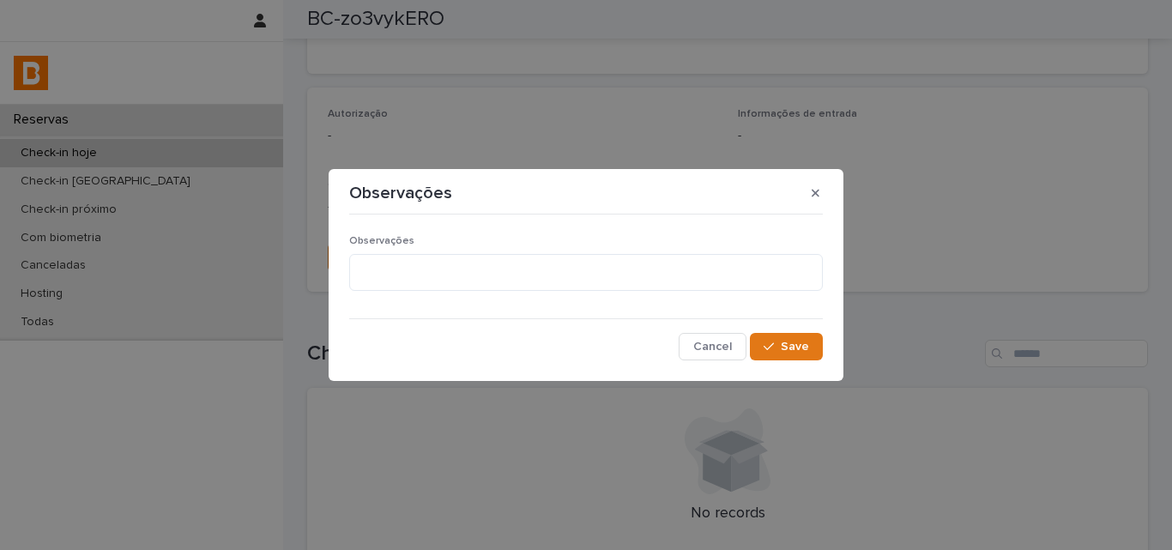
click at [438, 244] on p "Observações" at bounding box center [586, 241] width 474 height 12
click at [443, 262] on textarea at bounding box center [586, 272] width 474 height 37
type textarea "**********"
click at [801, 342] on button "Save" at bounding box center [786, 346] width 73 height 27
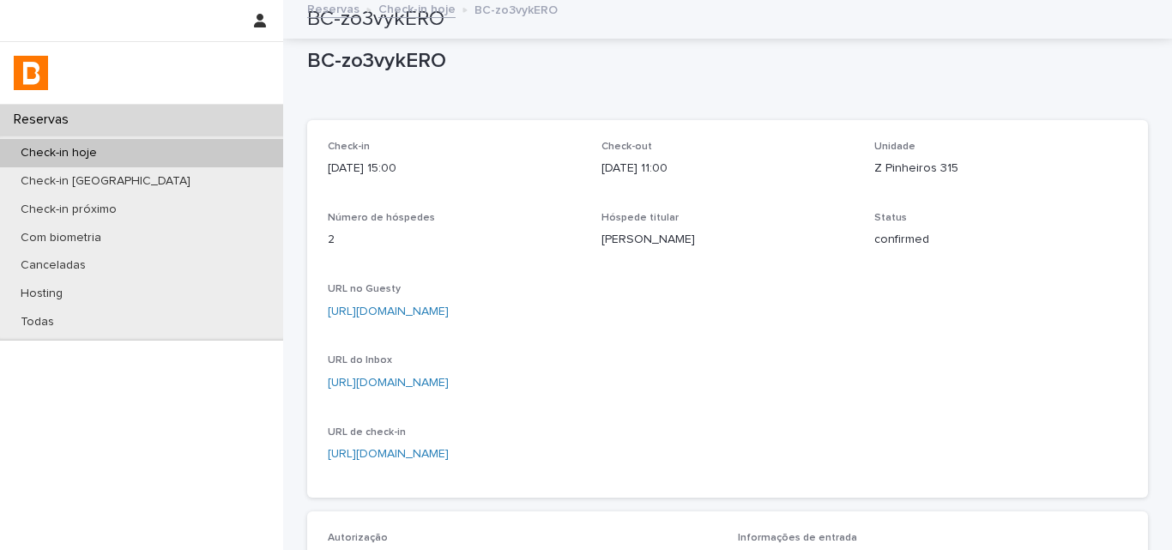
scroll to position [0, 0]
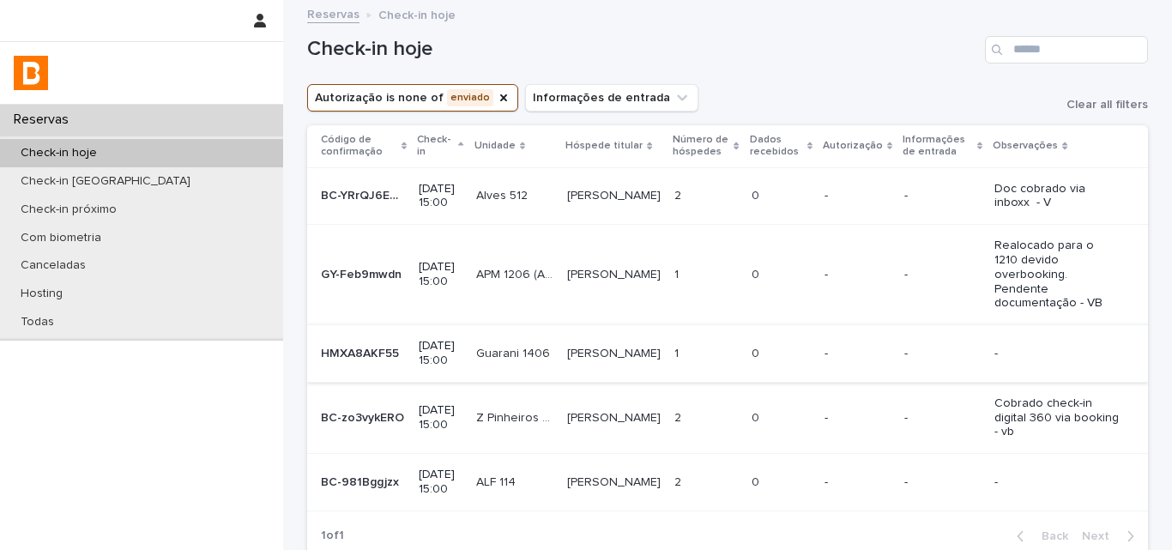
scroll to position [172, 0]
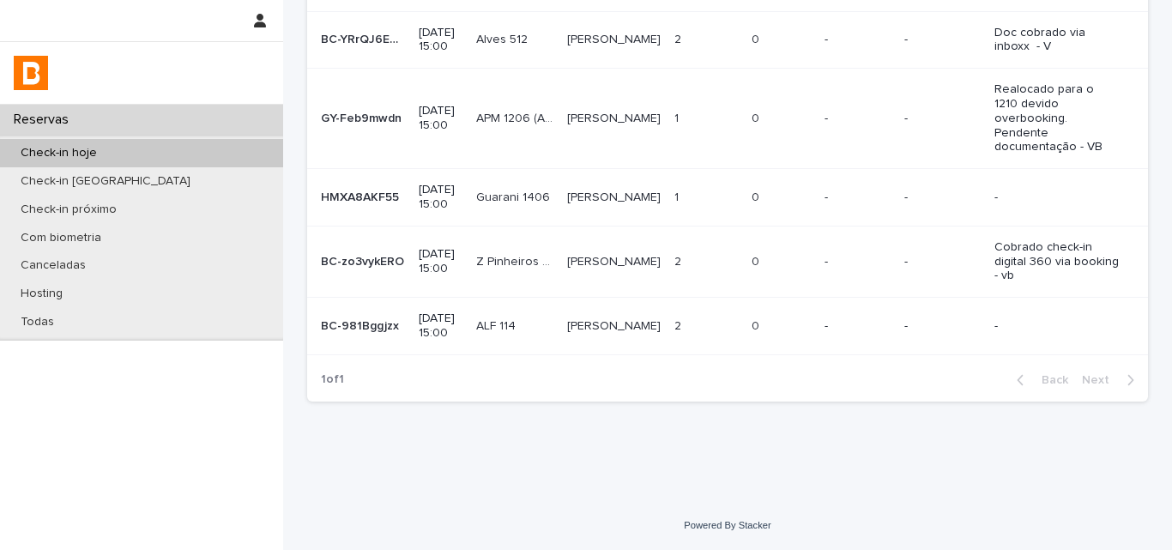
click at [669, 191] on td "1 1" at bounding box center [706, 197] width 76 height 57
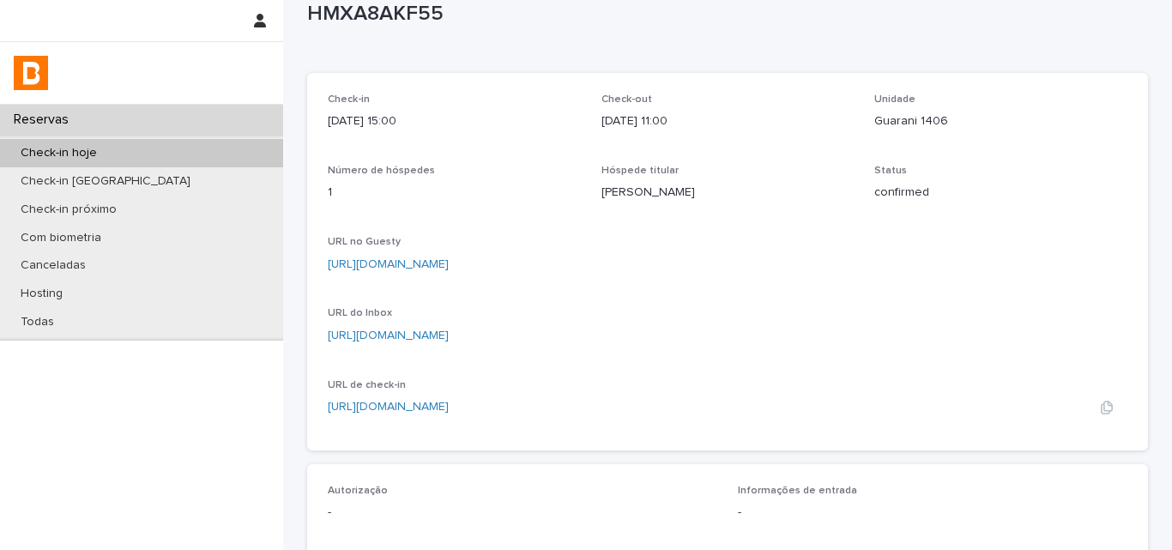
scroll to position [172, 0]
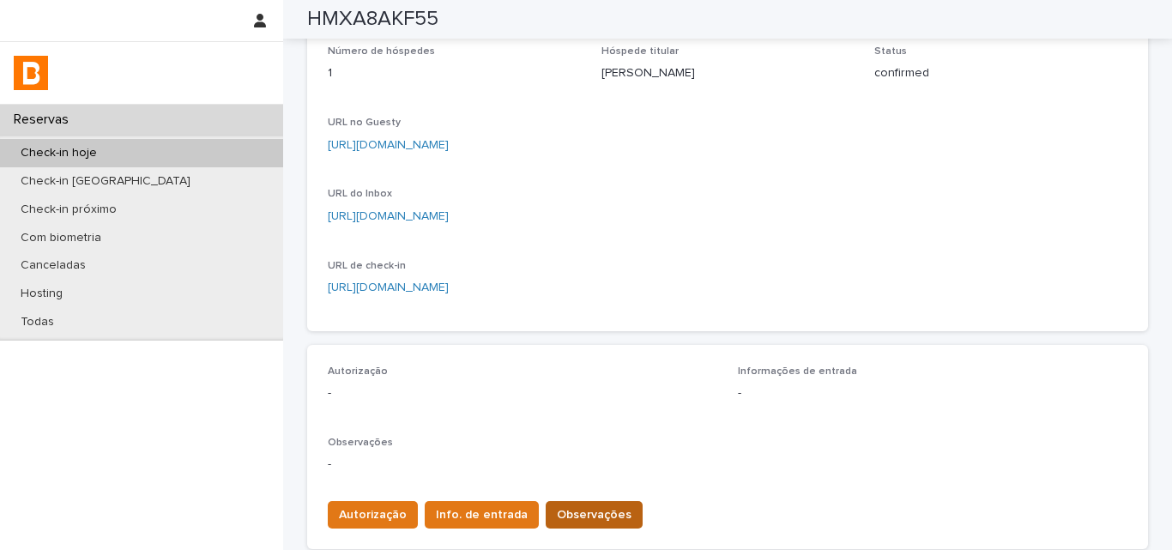
click at [584, 495] on div "Autorização Info. de entrada Observações" at bounding box center [728, 511] width 800 height 48
click at [585, 503] on button "Observações" at bounding box center [594, 514] width 97 height 27
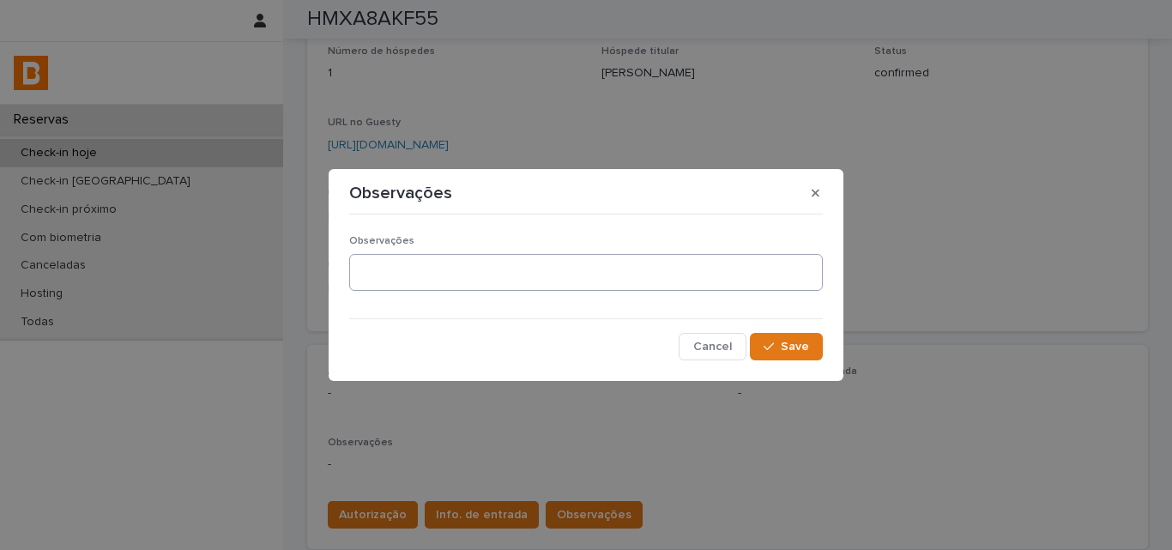
click at [442, 291] on div "Observações" at bounding box center [586, 270] width 474 height 70
click at [443, 284] on textarea at bounding box center [586, 272] width 474 height 37
type textarea "**********"
click at [758, 344] on button "Save" at bounding box center [786, 346] width 73 height 27
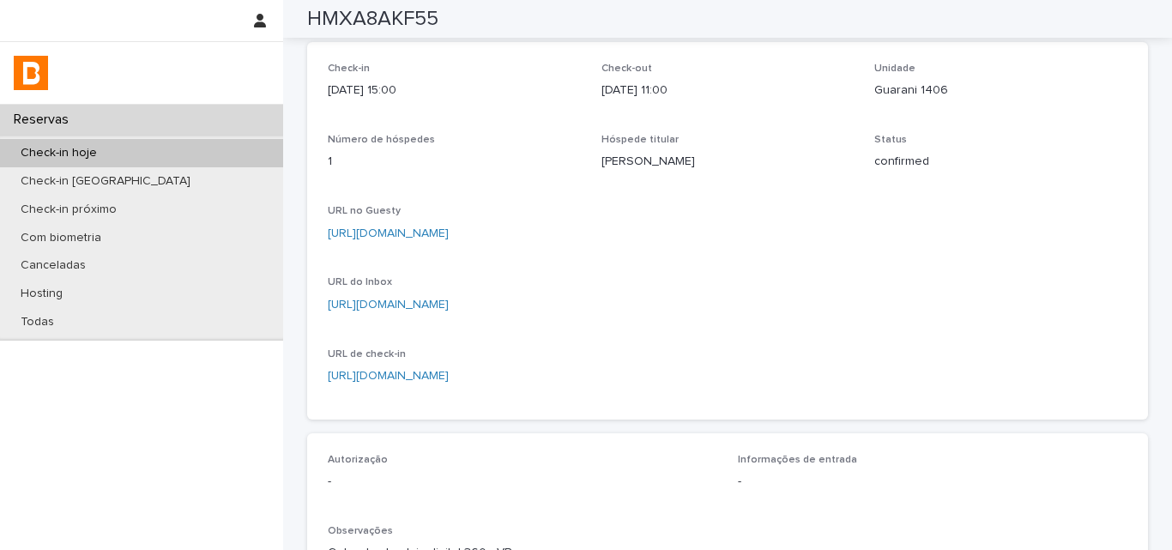
scroll to position [0, 0]
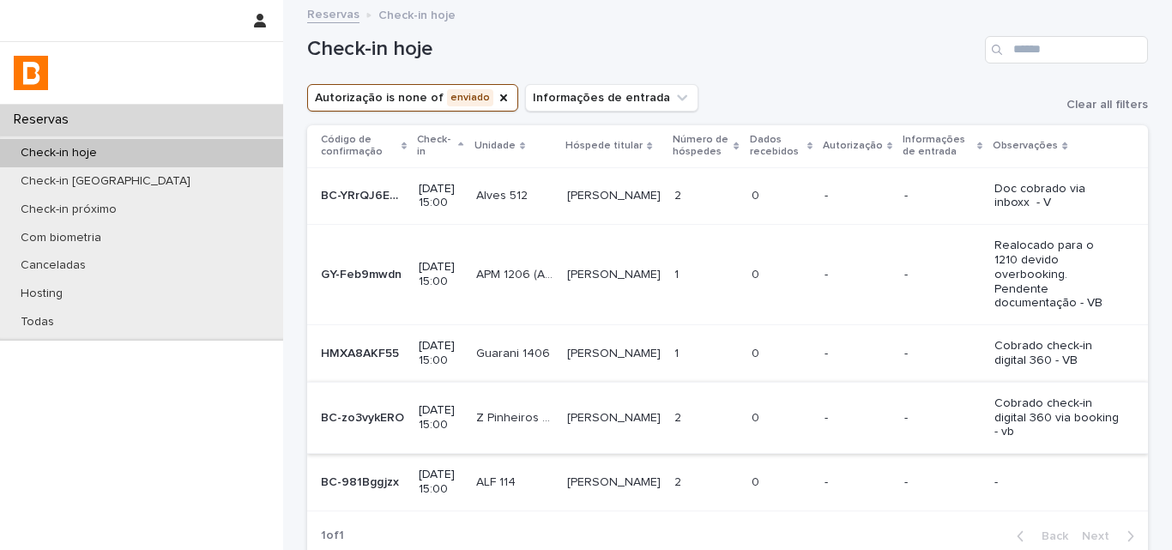
scroll to position [184, 0]
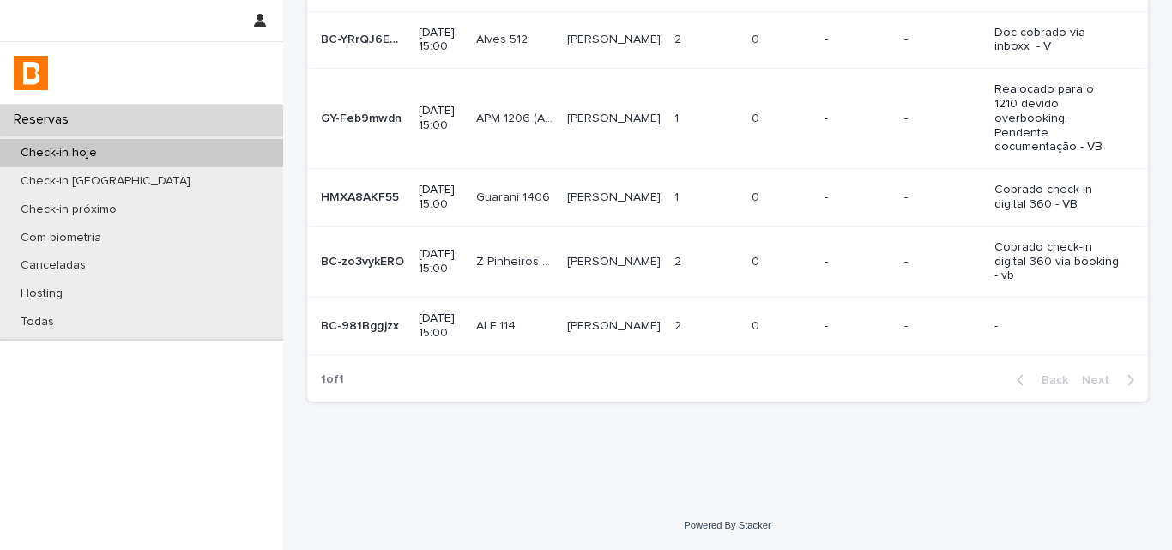
click at [759, 327] on div "0 0" at bounding box center [782, 326] width 60 height 28
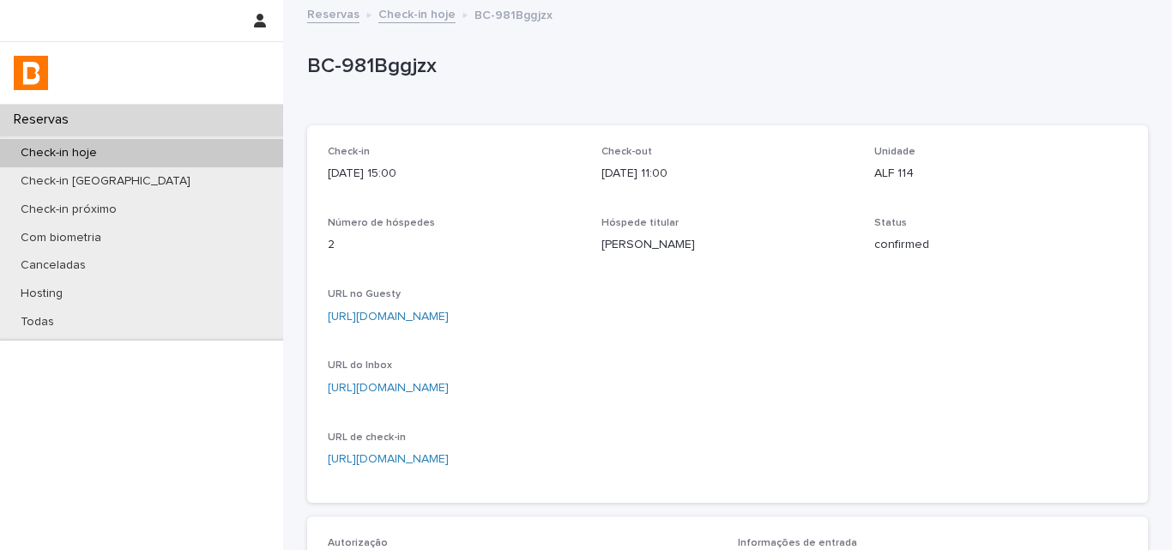
click at [779, 160] on div "Check-out [DATE] 11:00" at bounding box center [728, 171] width 253 height 51
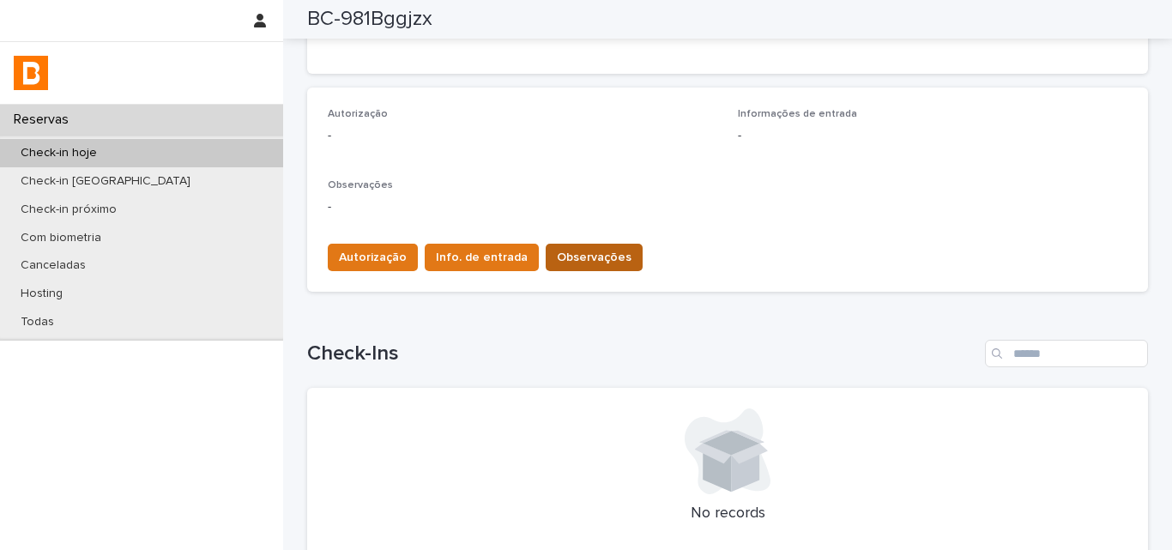
click at [559, 253] on span "Observações" at bounding box center [594, 257] width 75 height 17
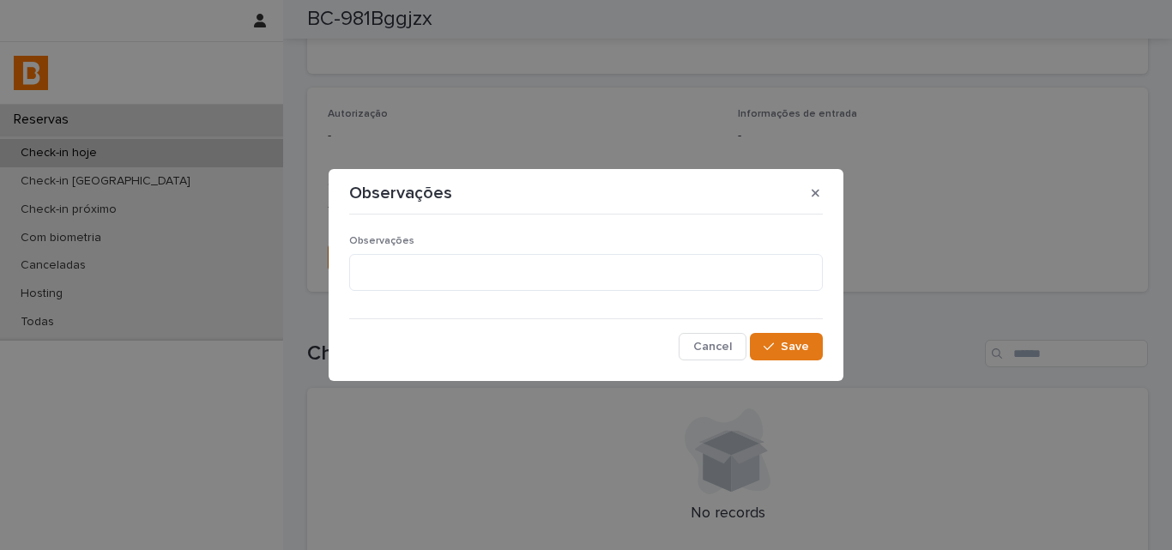
click at [450, 294] on div "Observações" at bounding box center [586, 270] width 474 height 70
click at [454, 289] on textarea at bounding box center [586, 272] width 474 height 37
type textarea "**********"
click at [844, 351] on div "**********" at bounding box center [586, 275] width 1172 height 550
click at [819, 345] on button "Save" at bounding box center [786, 346] width 73 height 27
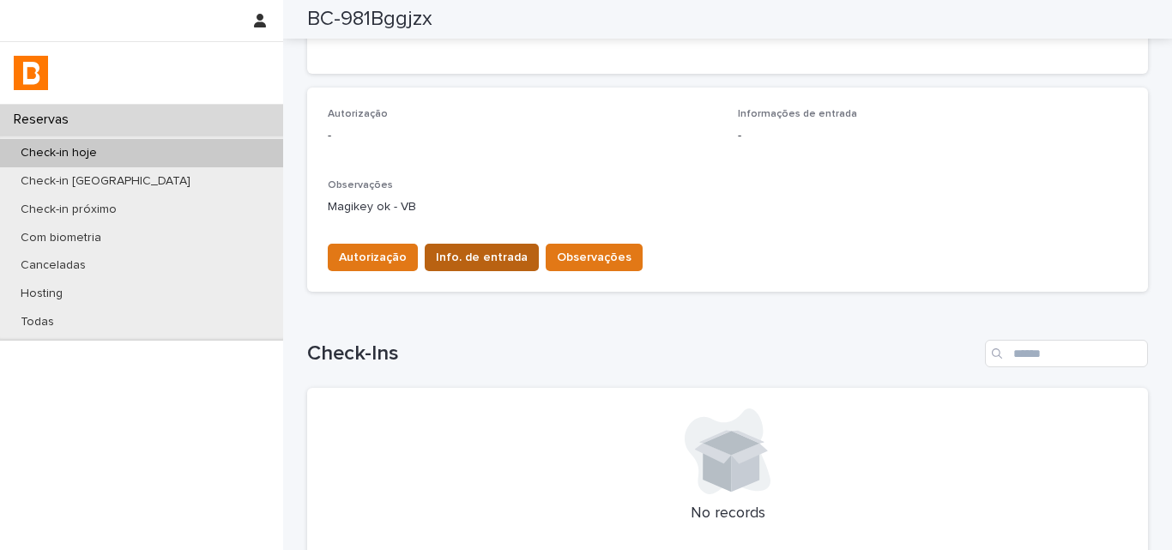
click at [463, 260] on span "Info. de entrada" at bounding box center [482, 257] width 92 height 17
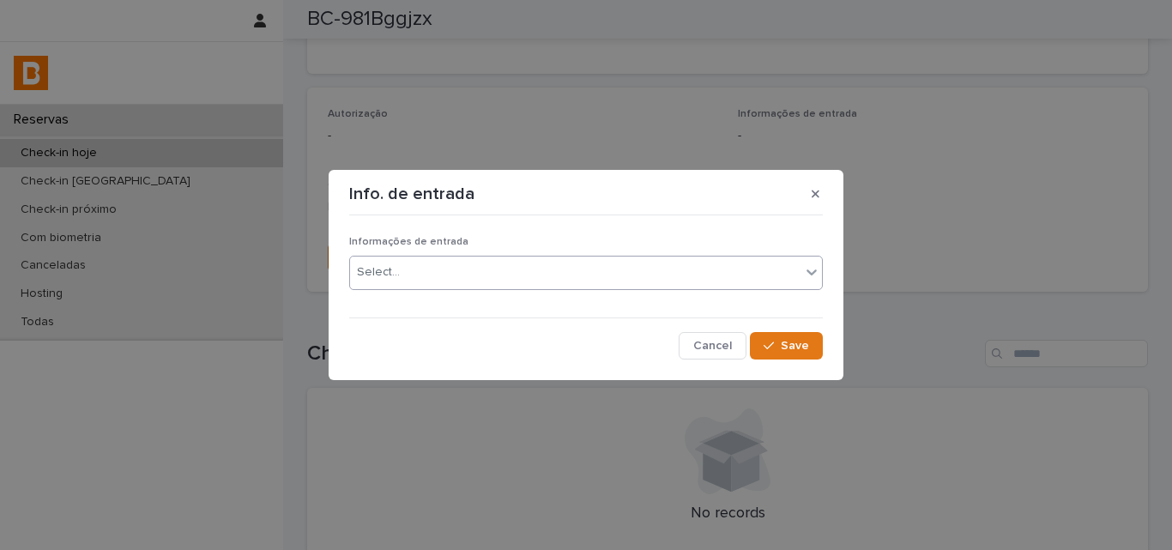
drag, startPoint x: 463, startPoint y: 249, endPoint x: 466, endPoint y: 266, distance: 17.5
click at [464, 252] on div "Informações de entrada Select..." at bounding box center [586, 269] width 474 height 67
click at [467, 270] on div "Select..." at bounding box center [575, 272] width 450 height 28
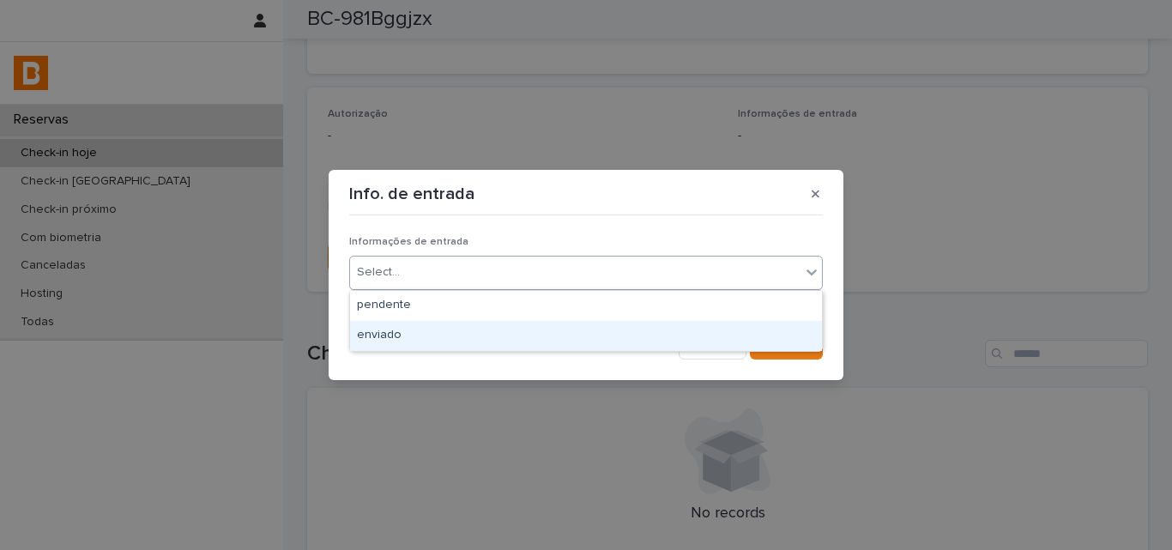
click at [439, 342] on div "enviado" at bounding box center [586, 336] width 472 height 30
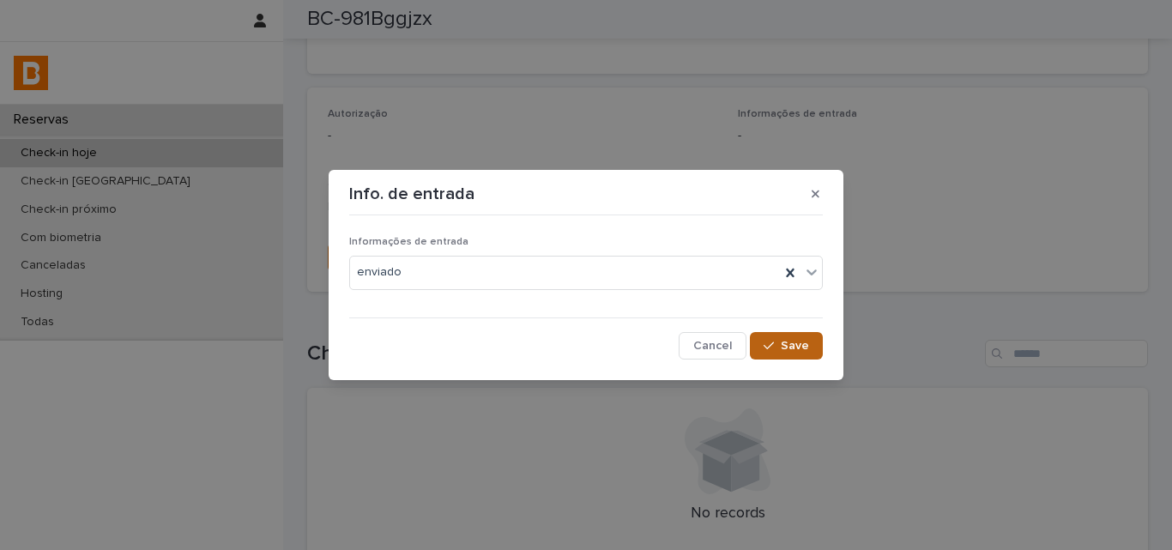
click at [777, 342] on div "button" at bounding box center [772, 346] width 17 height 12
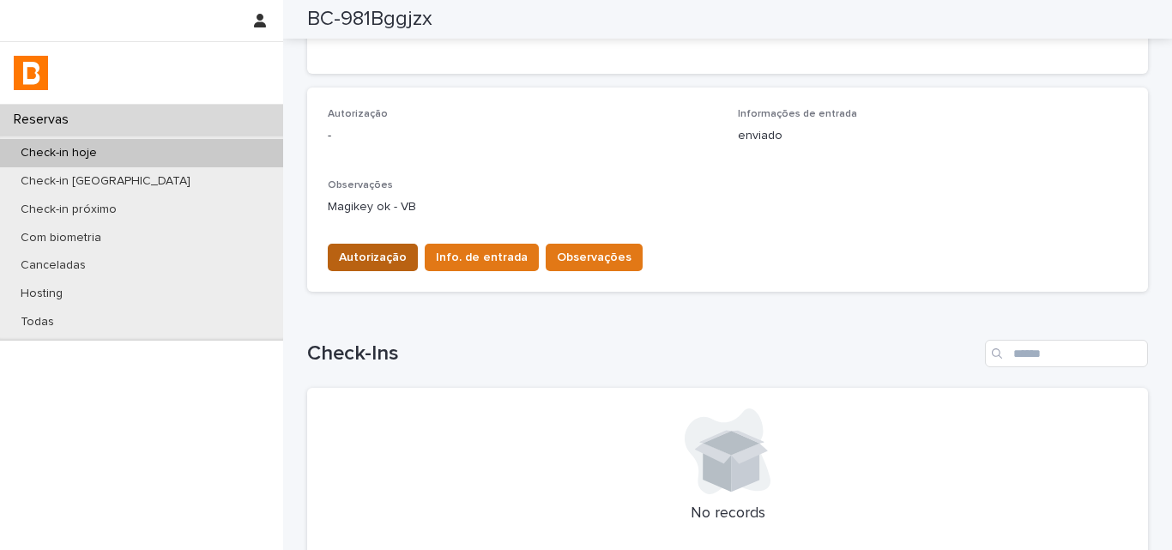
click at [351, 252] on span "Autorização" at bounding box center [373, 257] width 68 height 17
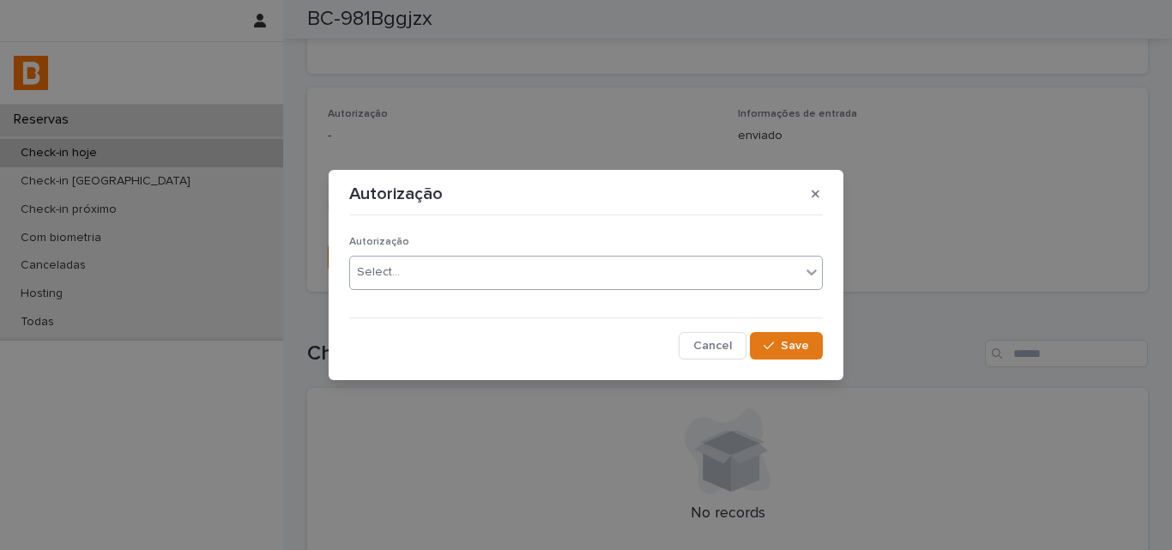
click at [364, 264] on div "Select..." at bounding box center [575, 272] width 450 height 28
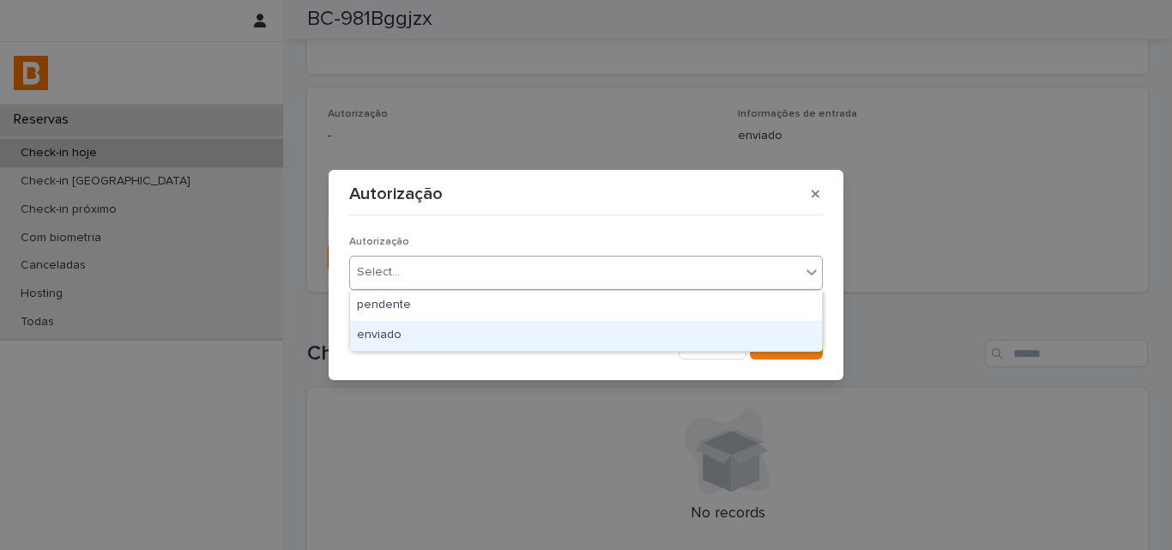
click at [363, 336] on div "enviado" at bounding box center [586, 336] width 472 height 30
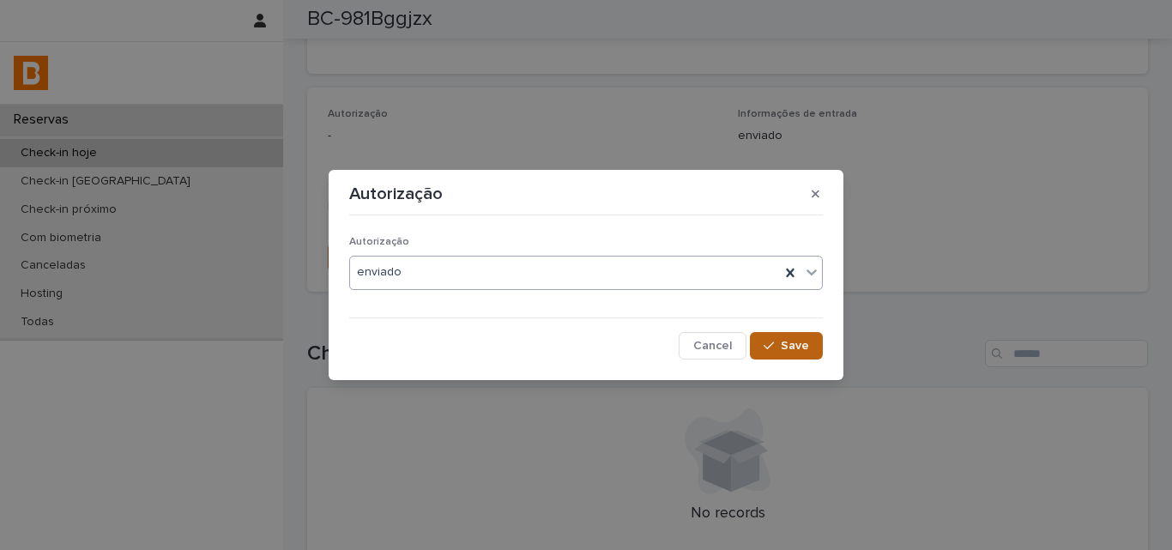
click at [768, 341] on icon "button" at bounding box center [769, 346] width 10 height 12
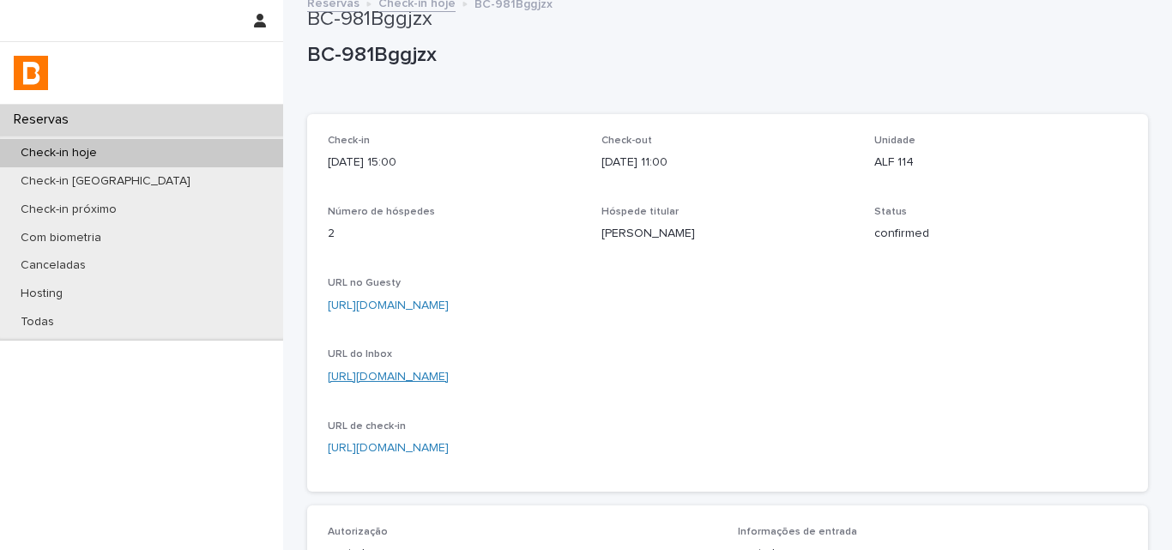
scroll to position [0, 0]
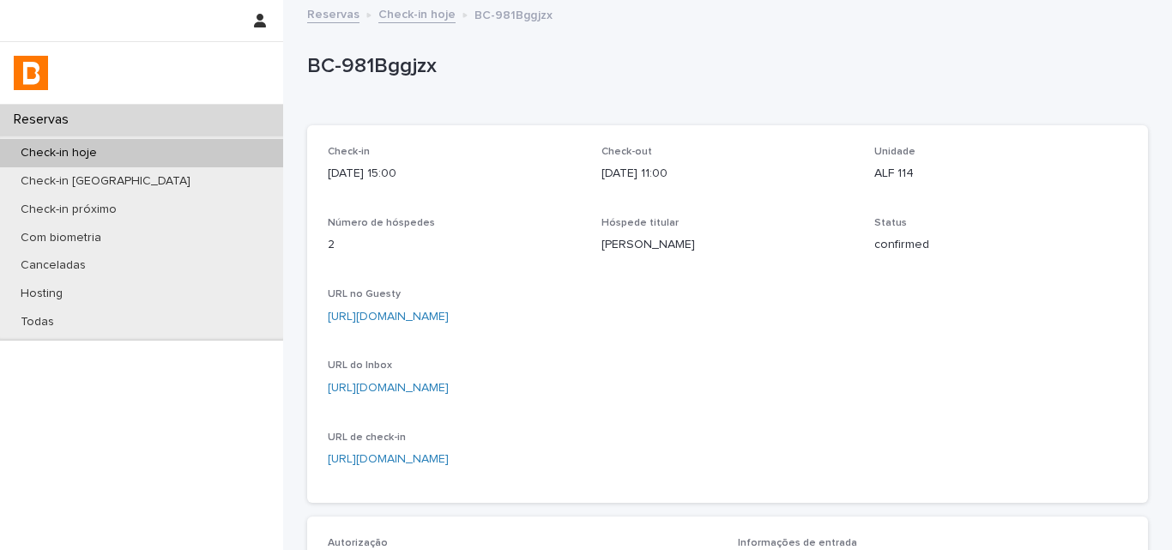
click at [386, 78] on p "BC-981Bggjzx" at bounding box center [724, 66] width 834 height 25
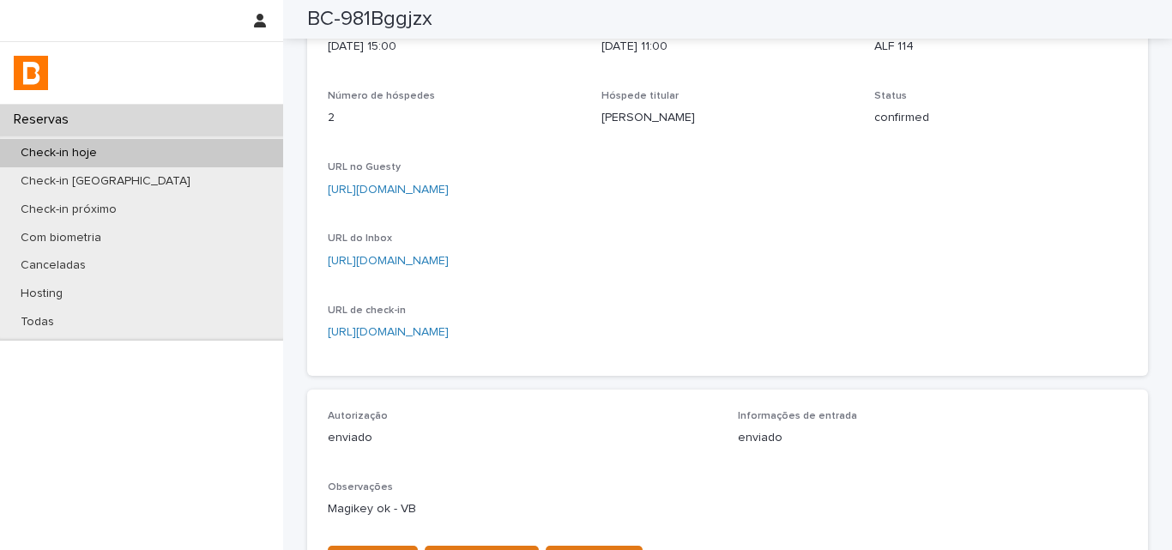
scroll to position [86, 0]
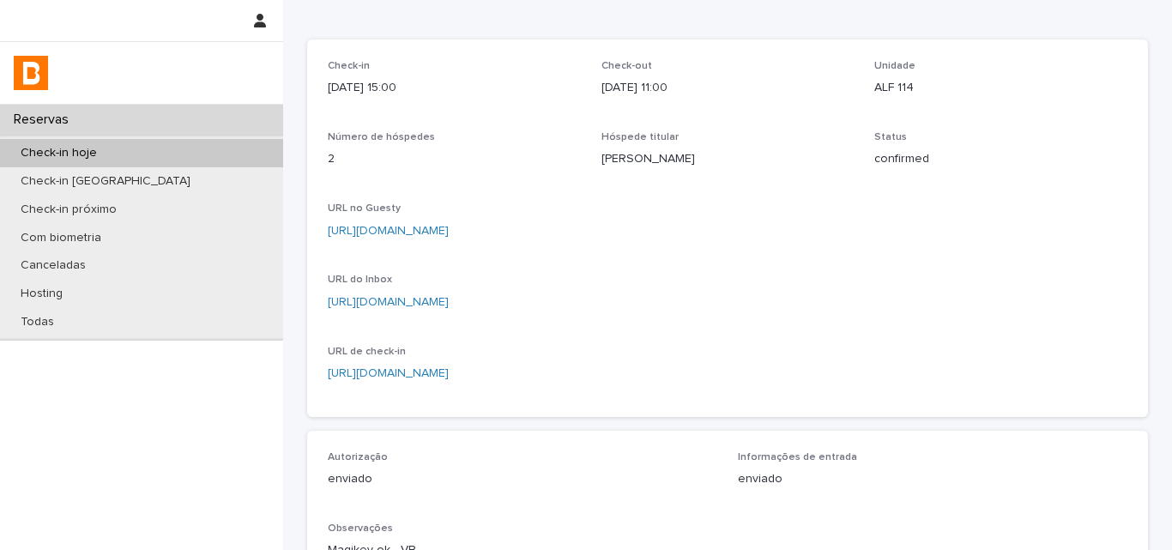
click at [221, 161] on div "Check-in hoje" at bounding box center [141, 153] width 283 height 28
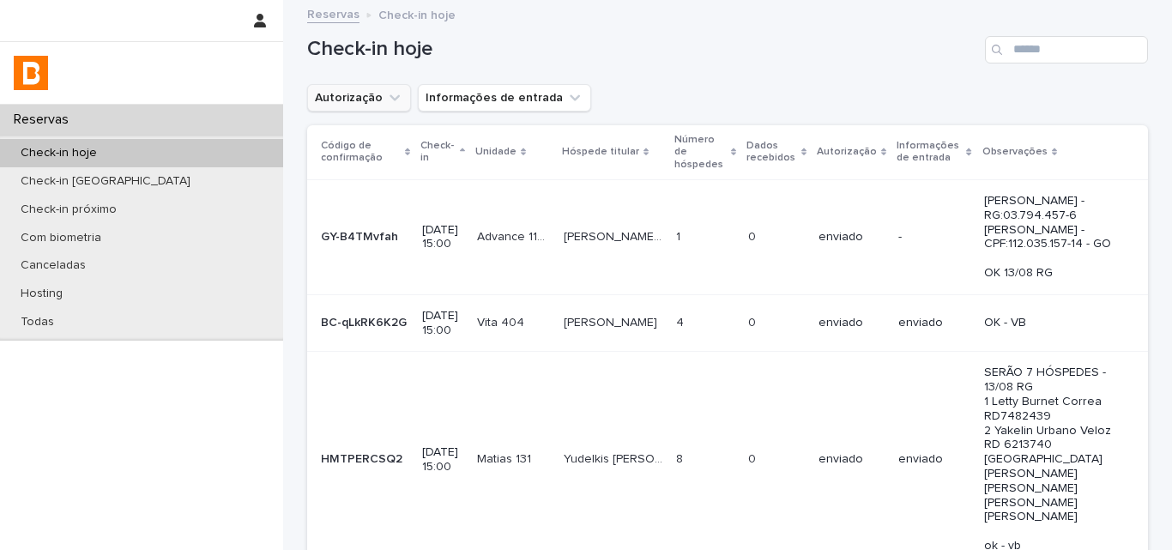
click at [350, 100] on button "Autorização" at bounding box center [359, 97] width 104 height 27
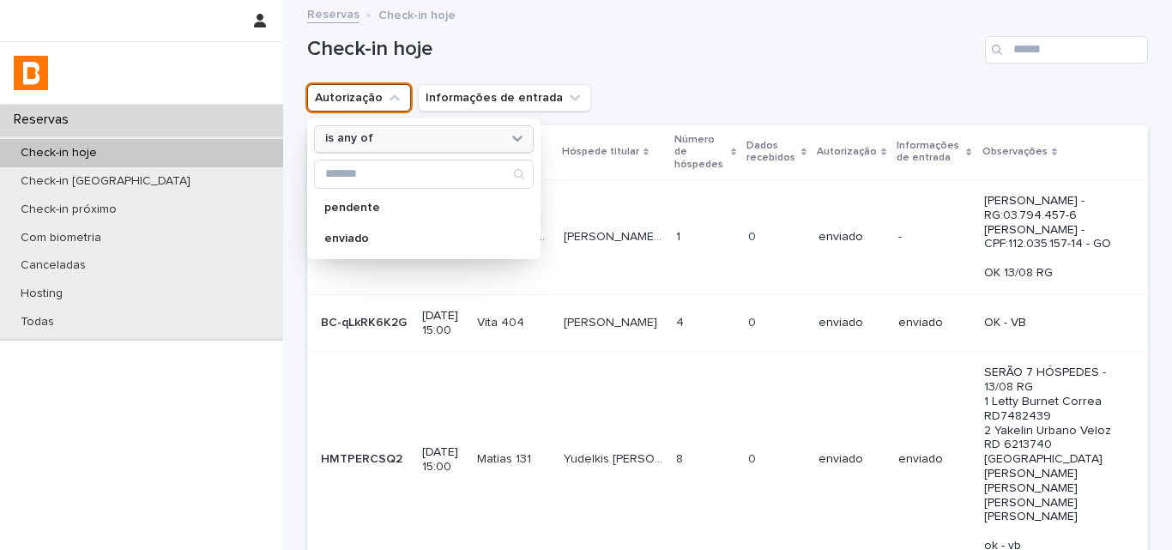
click at [360, 143] on p "is any of" at bounding box center [349, 138] width 48 height 15
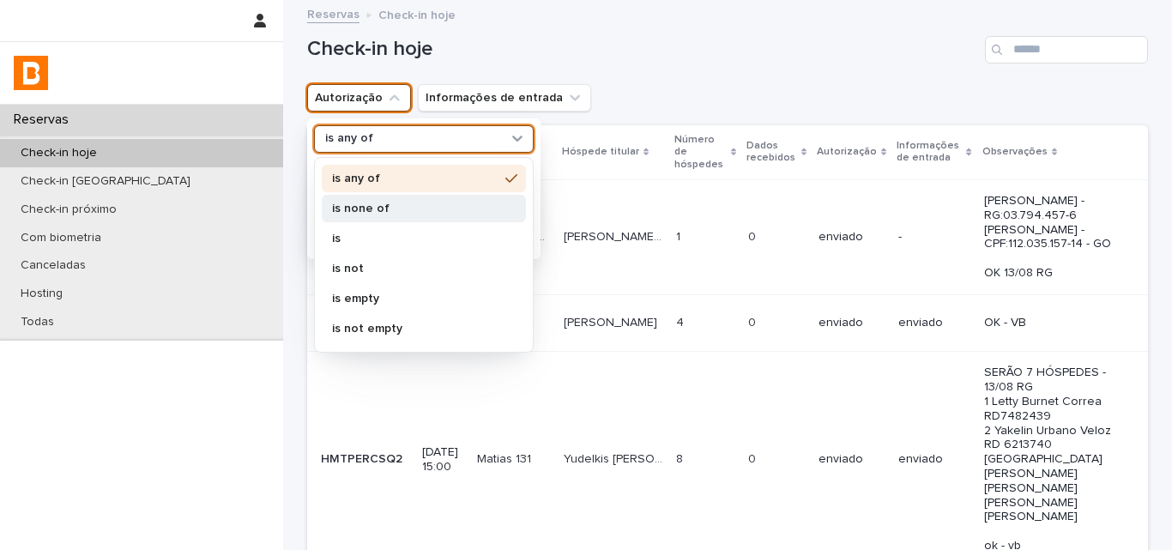
click at [367, 203] on p "is none of" at bounding box center [415, 209] width 166 height 12
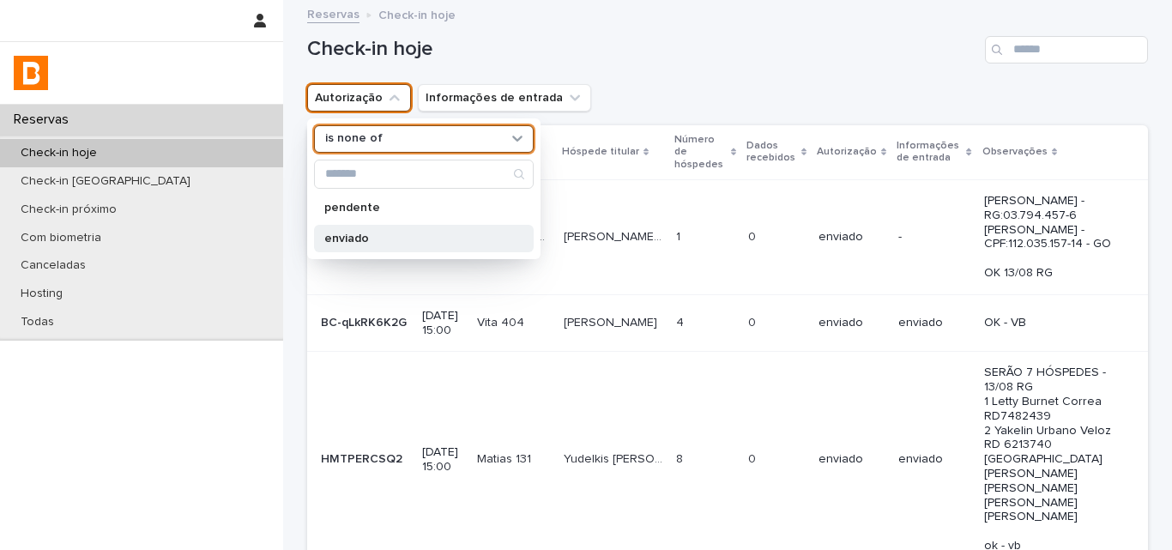
click at [374, 244] on p "enviado" at bounding box center [415, 239] width 182 height 12
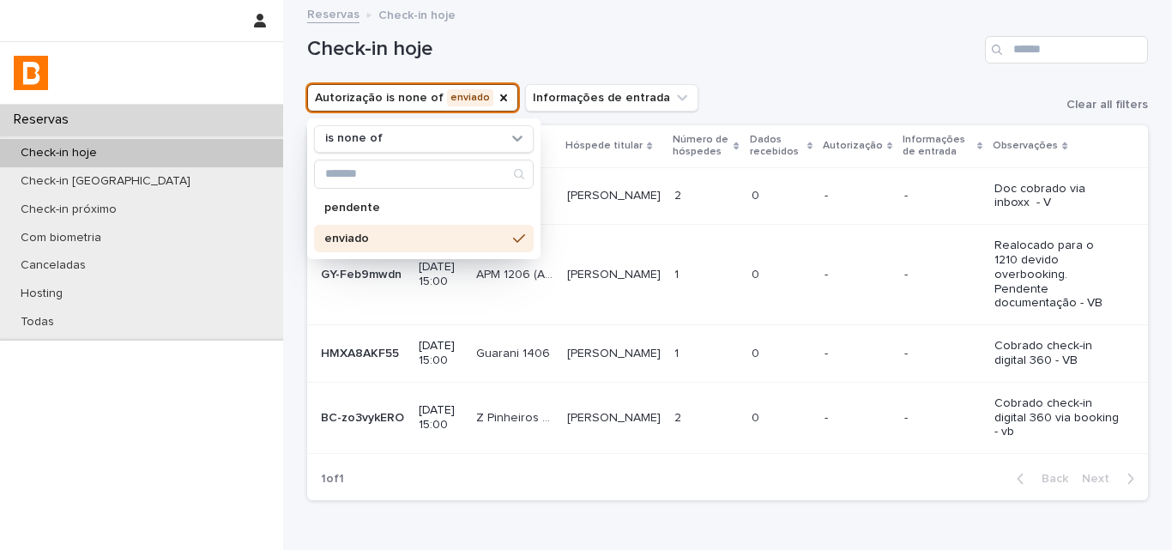
click at [795, 84] on div "Autorização is none of enviado is none of pendente enviado Informações de entra…" at bounding box center [727, 97] width 841 height 27
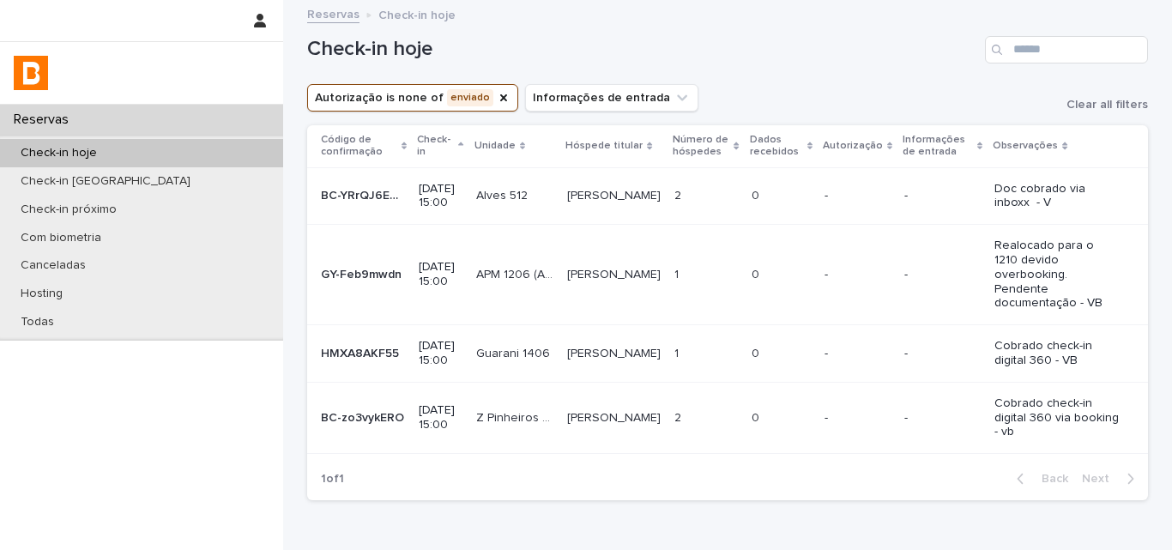
click at [831, 100] on div "Autorização is none of enviado Informações de entrada Clear all filters" at bounding box center [727, 97] width 841 height 27
click at [500, 96] on icon "Autorização" at bounding box center [503, 97] width 7 height 7
click at [1013, 57] on input "Search" at bounding box center [1066, 49] width 163 height 27
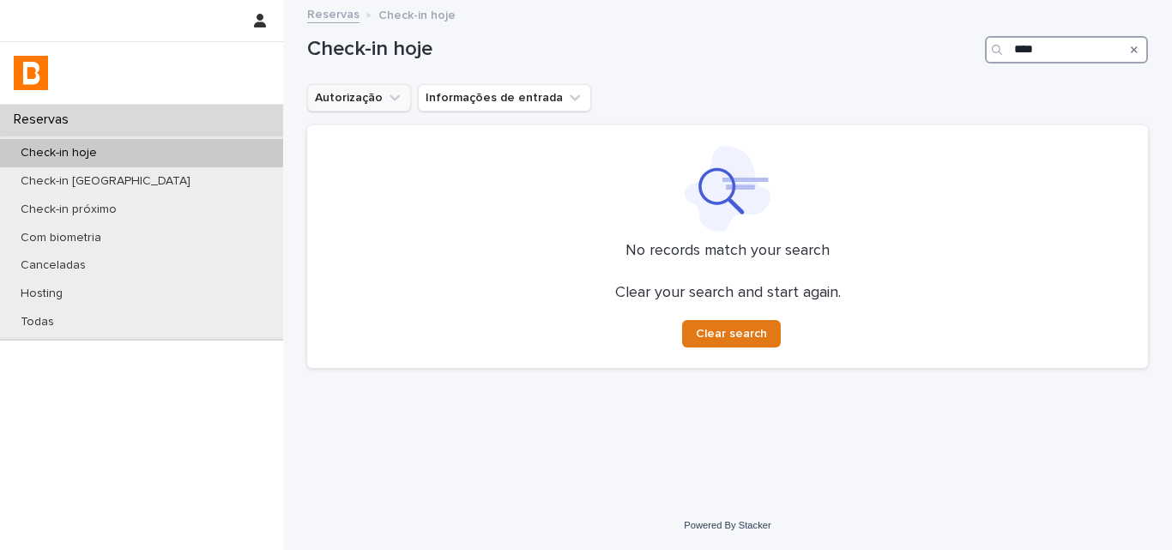
click at [1040, 57] on input "****" at bounding box center [1066, 49] width 163 height 27
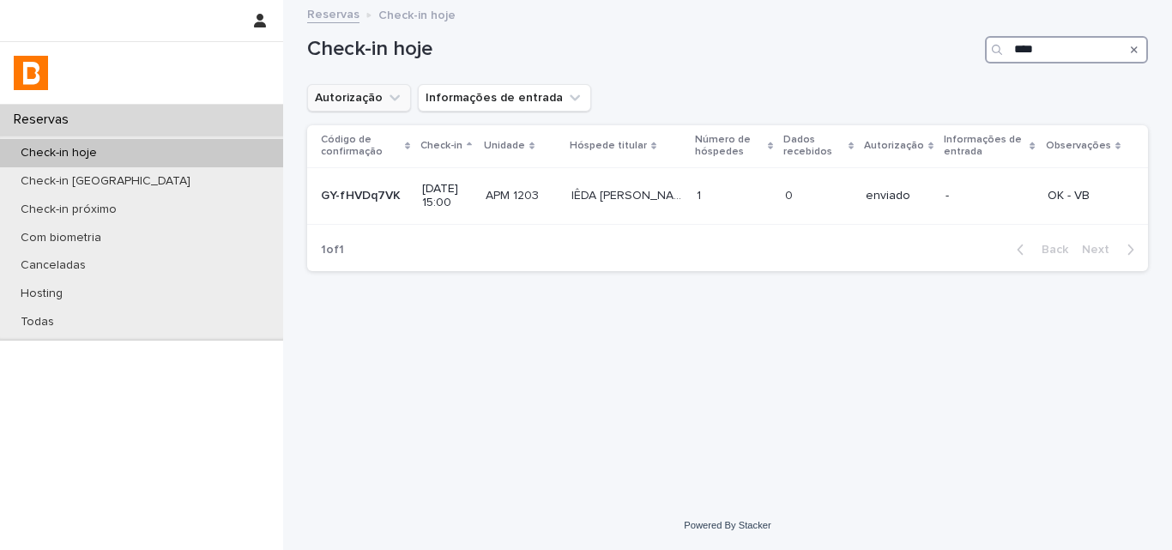
click at [1071, 57] on input "****" at bounding box center [1066, 49] width 163 height 27
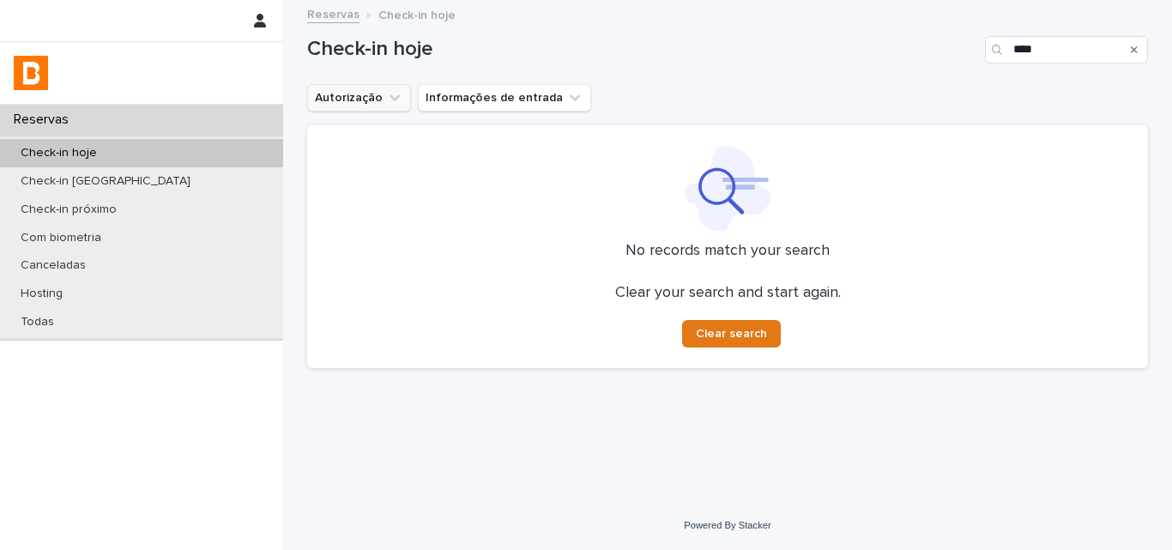
click at [996, 89] on div "Autorização Informações de entrada" at bounding box center [727, 97] width 841 height 27
click at [1027, 49] on input "****" at bounding box center [1066, 49] width 163 height 27
type input "****"
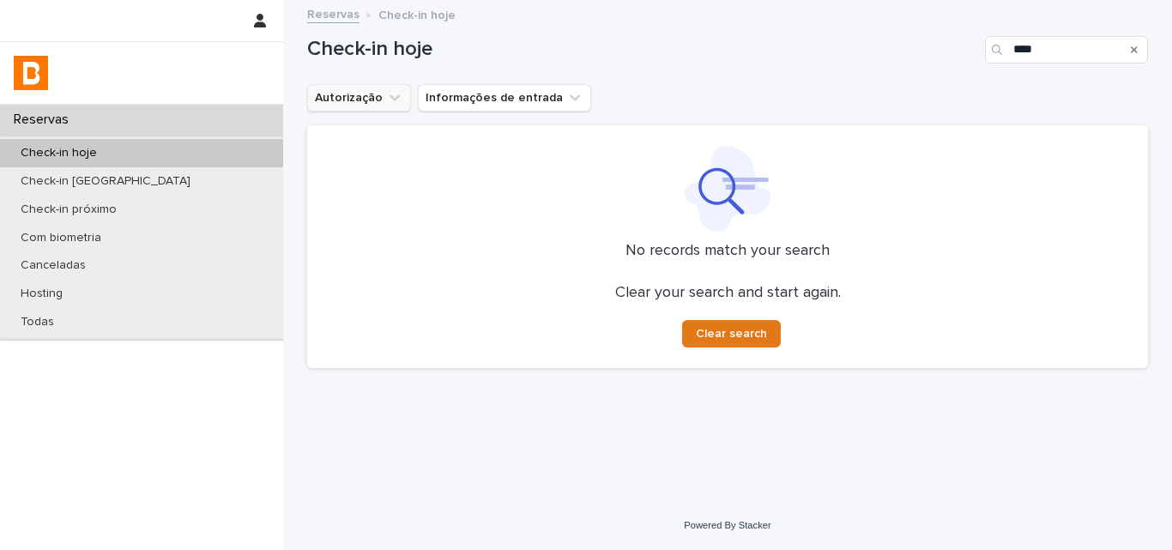
click at [160, 163] on div "Check-in hoje" at bounding box center [141, 153] width 283 height 28
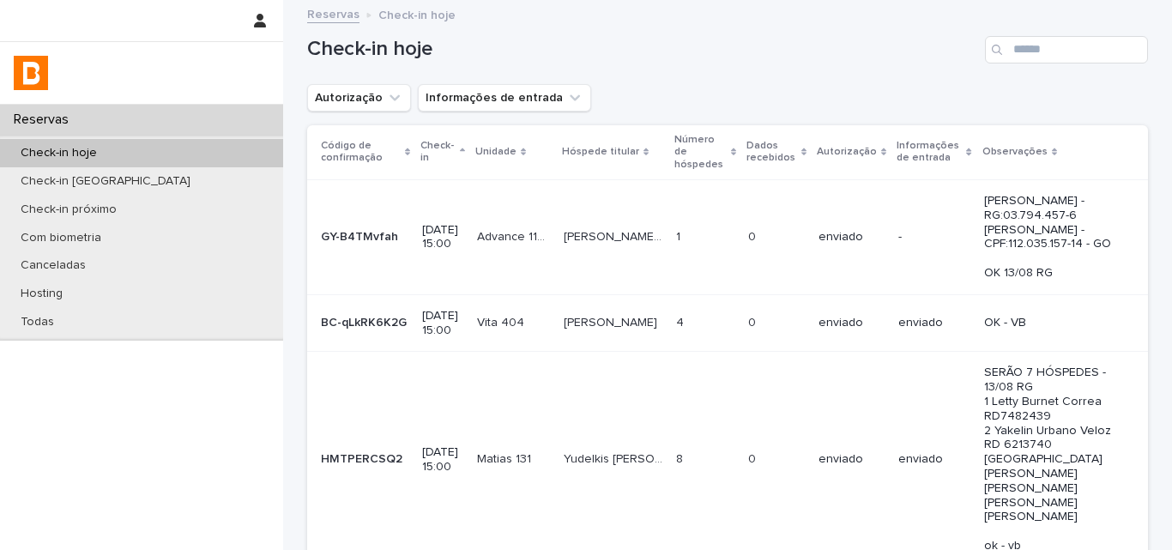
click at [632, 73] on div "Check-in hoje" at bounding box center [727, 43] width 841 height 82
click at [1054, 53] on input "Search" at bounding box center [1066, 49] width 163 height 27
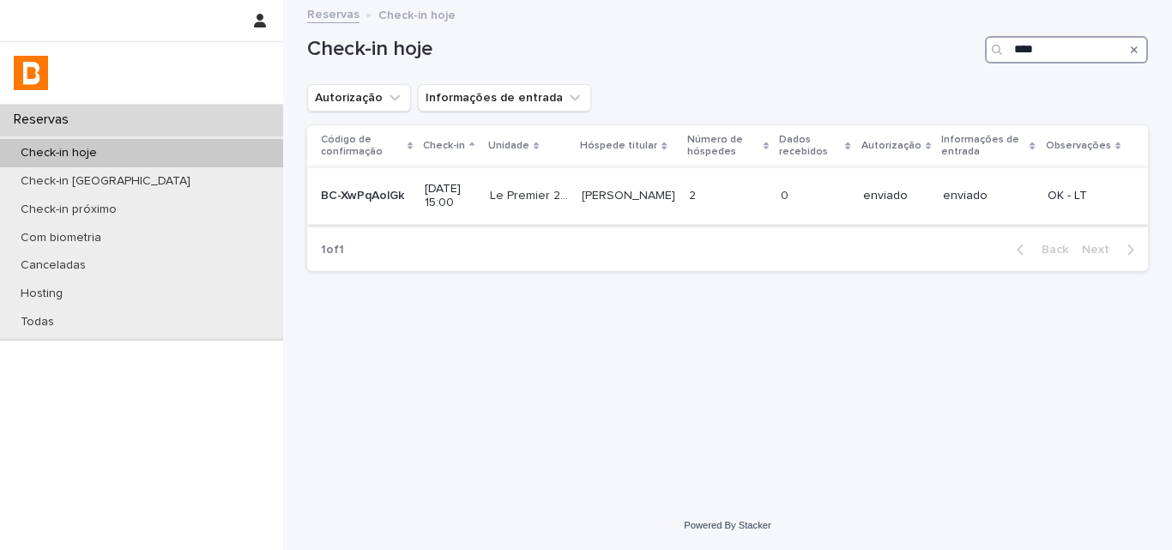
type input "****"
click at [795, 214] on td "0 0" at bounding box center [815, 195] width 82 height 57
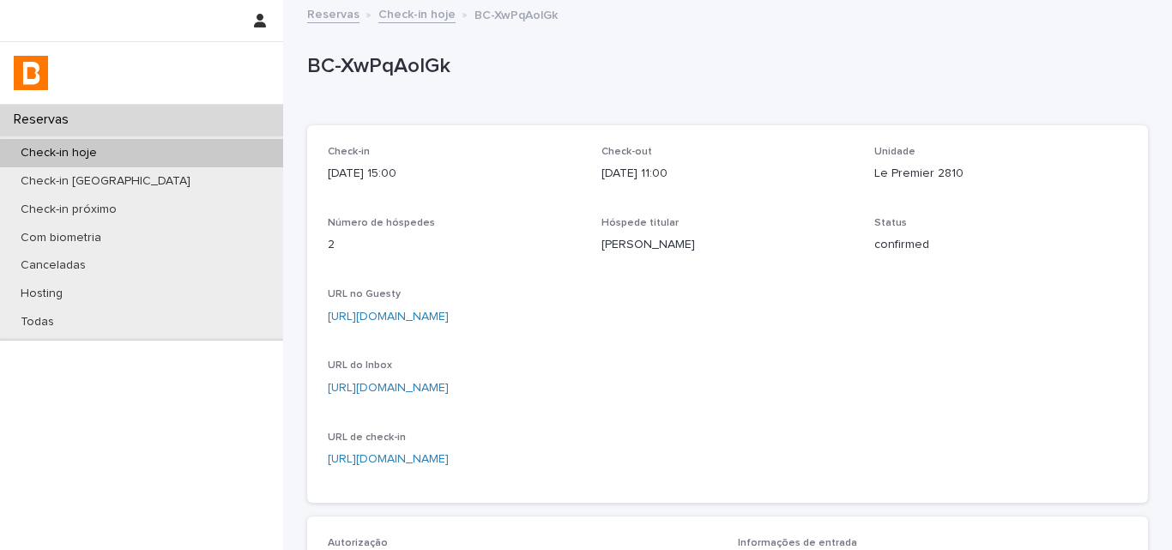
click at [210, 150] on div "Check-in hoje" at bounding box center [141, 153] width 283 height 28
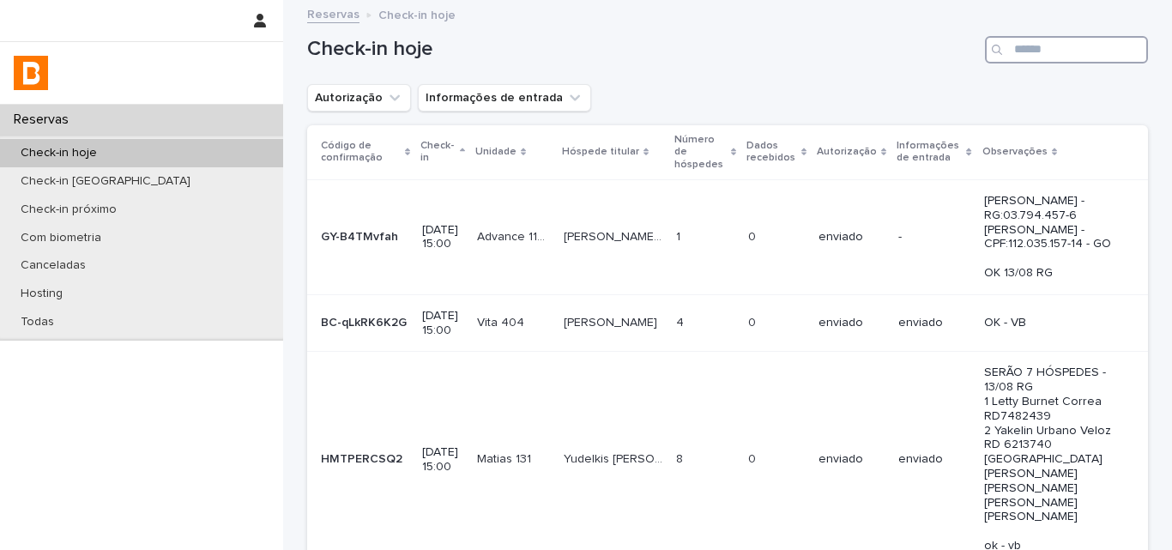
click at [1045, 57] on input "Search" at bounding box center [1066, 49] width 163 height 27
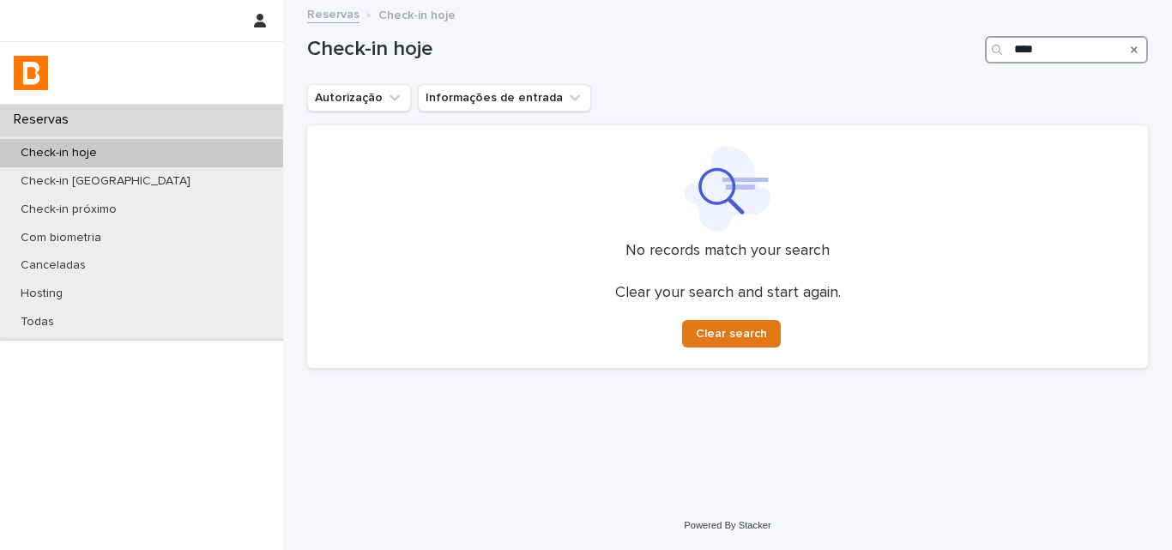
click at [1073, 52] on input "****" at bounding box center [1066, 49] width 163 height 27
click at [1032, 33] on div "Check-in hoje ***" at bounding box center [727, 43] width 841 height 82
click at [1034, 36] on input "***" at bounding box center [1066, 49] width 163 height 27
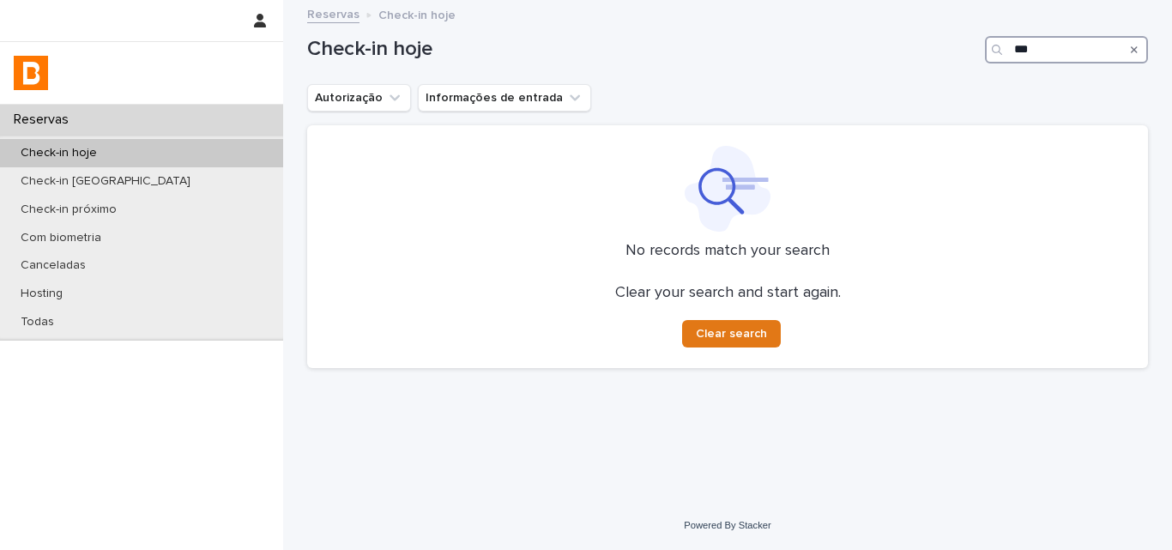
click at [1034, 36] on input "***" at bounding box center [1066, 49] width 163 height 27
click at [1037, 51] on input "***" at bounding box center [1066, 49] width 163 height 27
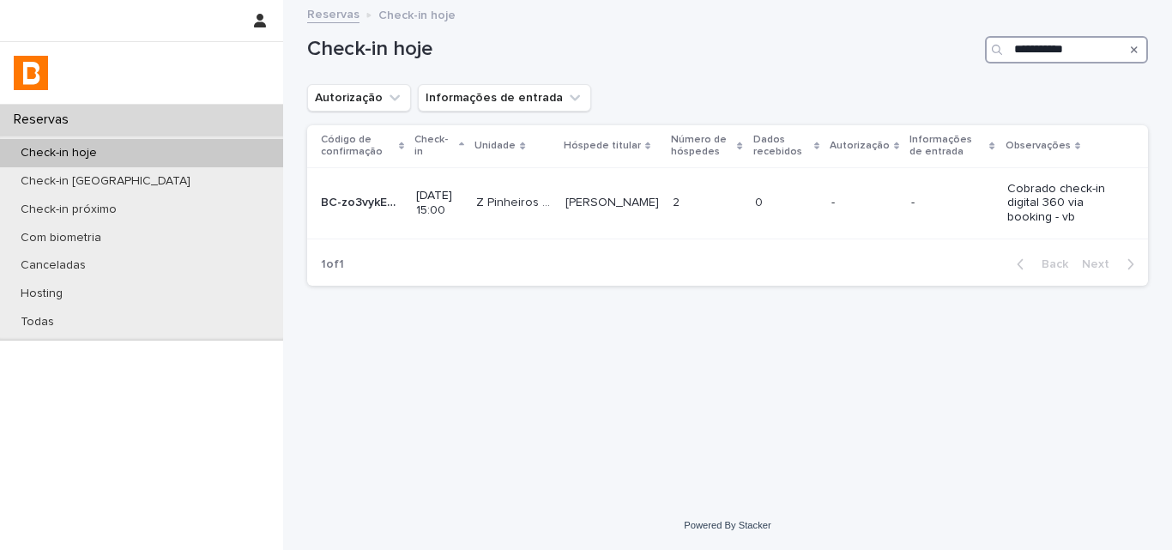
type input "**********"
click at [911, 198] on p "-" at bounding box center [952, 203] width 82 height 15
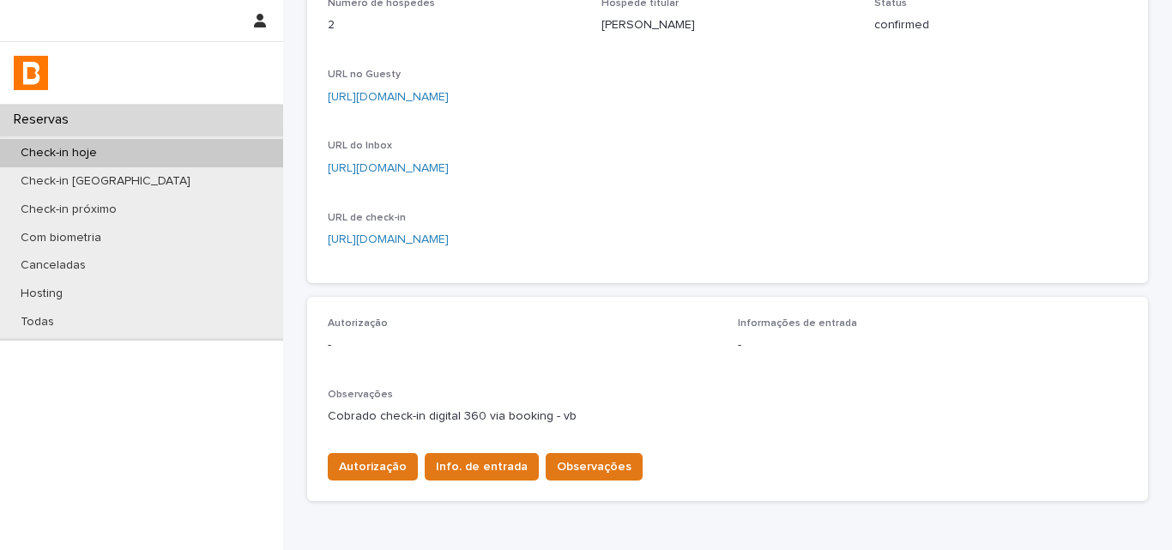
scroll to position [429, 0]
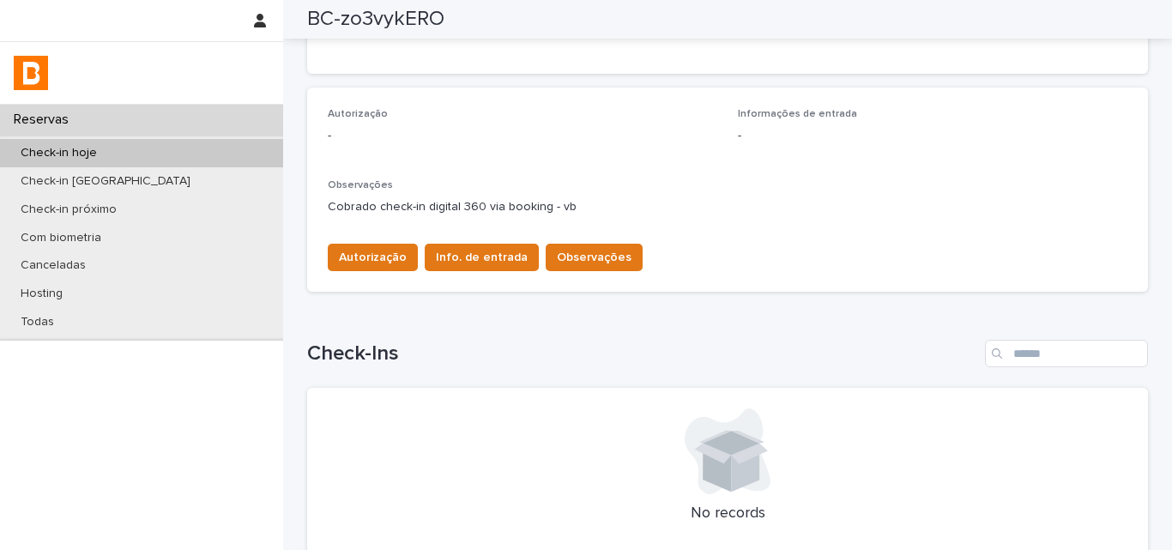
click at [559, 227] on div "Observações Cobrado check-in digital 360 via booking - vb" at bounding box center [728, 204] width 800 height 51
click at [573, 251] on span "Observações" at bounding box center [594, 257] width 75 height 17
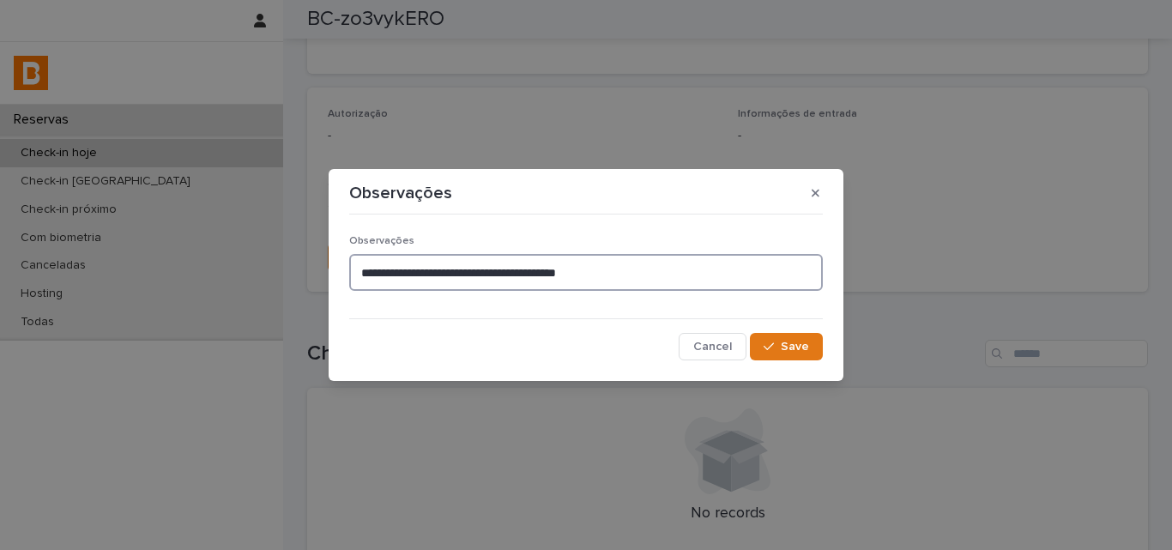
click at [524, 266] on textarea "**********" at bounding box center [586, 272] width 474 height 37
type textarea "**********"
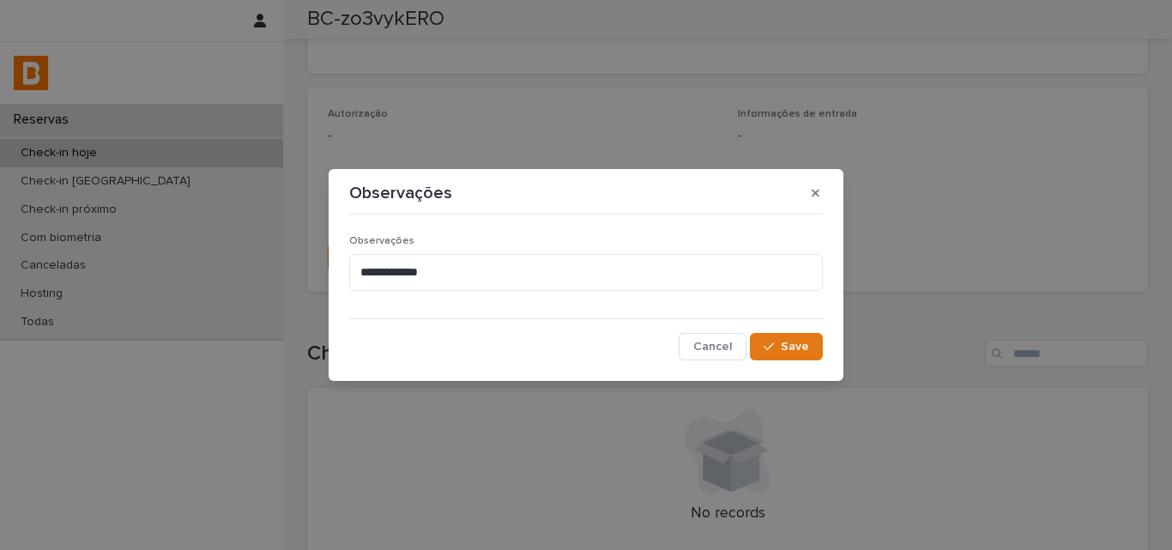
click at [746, 350] on button "Cancel" at bounding box center [713, 346] width 68 height 27
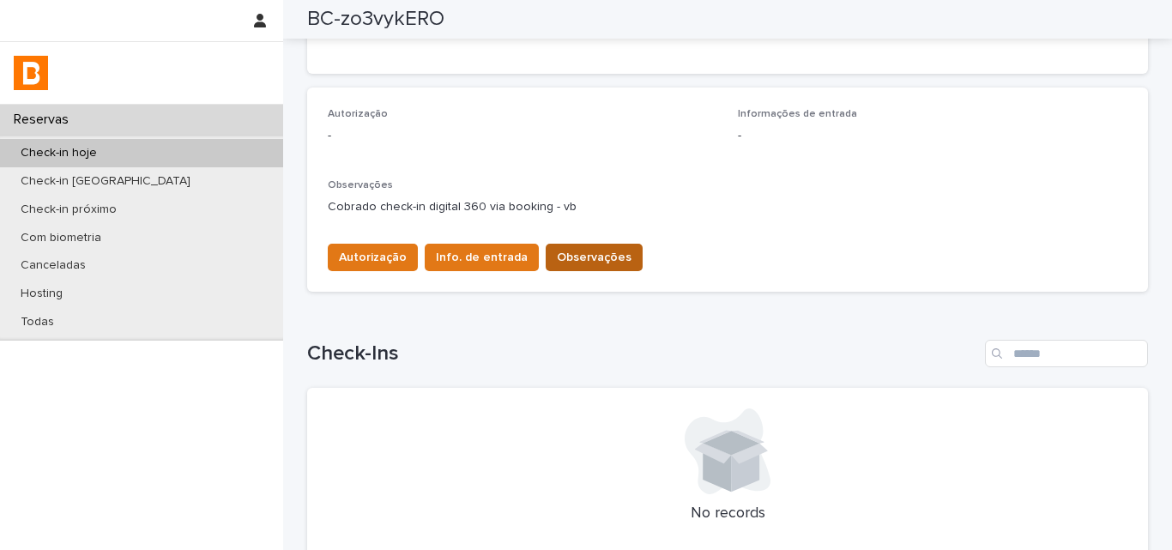
click at [557, 257] on span "Observações" at bounding box center [594, 257] width 75 height 17
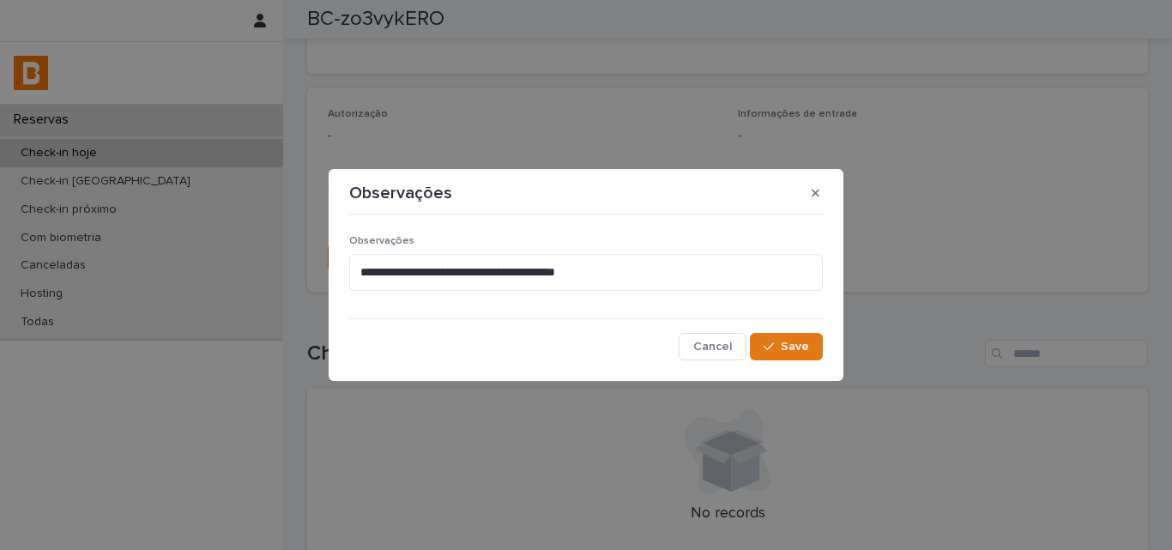
click at [541, 230] on div "**********" at bounding box center [586, 290] width 474 height 139
click at [544, 262] on textarea "**********" at bounding box center [586, 272] width 474 height 37
click at [544, 269] on textarea "**********" at bounding box center [586, 272] width 474 height 37
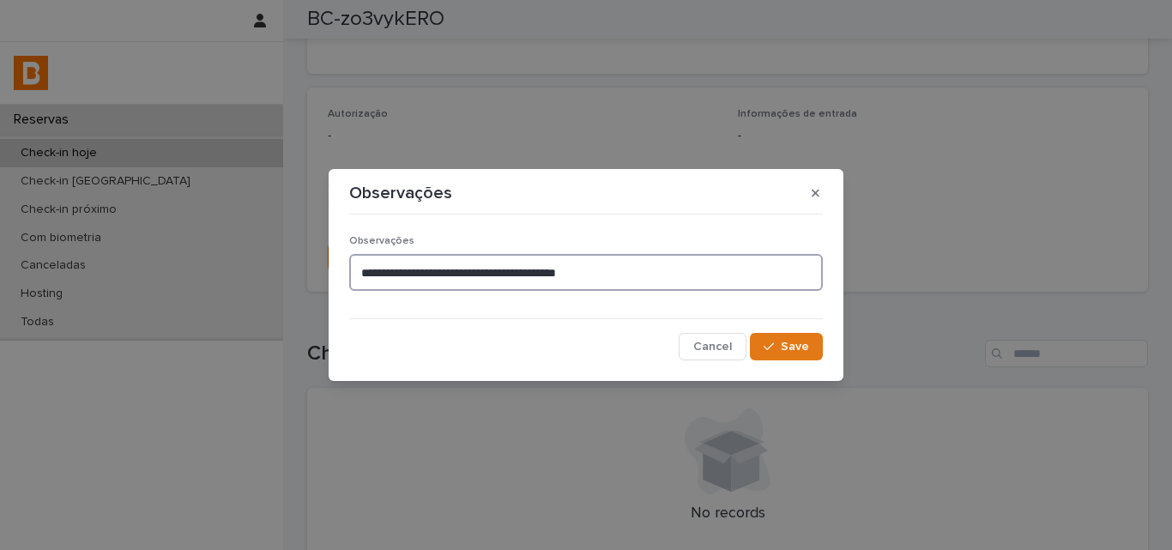
click at [544, 269] on textarea "**********" at bounding box center [586, 272] width 474 height 37
type textarea "**********"
click at [783, 357] on button "Save" at bounding box center [786, 346] width 73 height 27
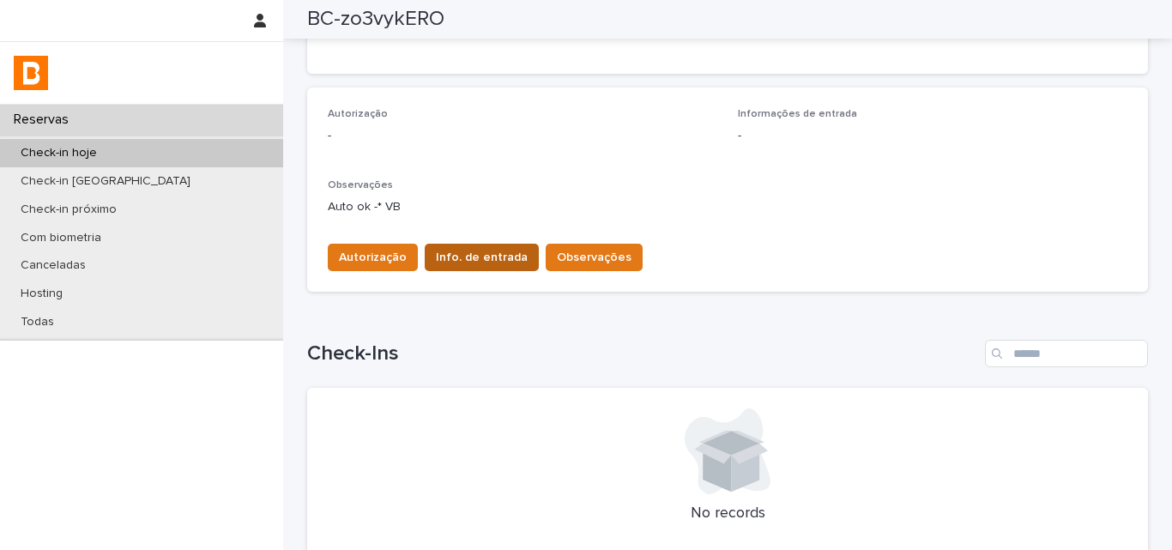
click at [467, 262] on span "Info. de entrada" at bounding box center [482, 257] width 92 height 17
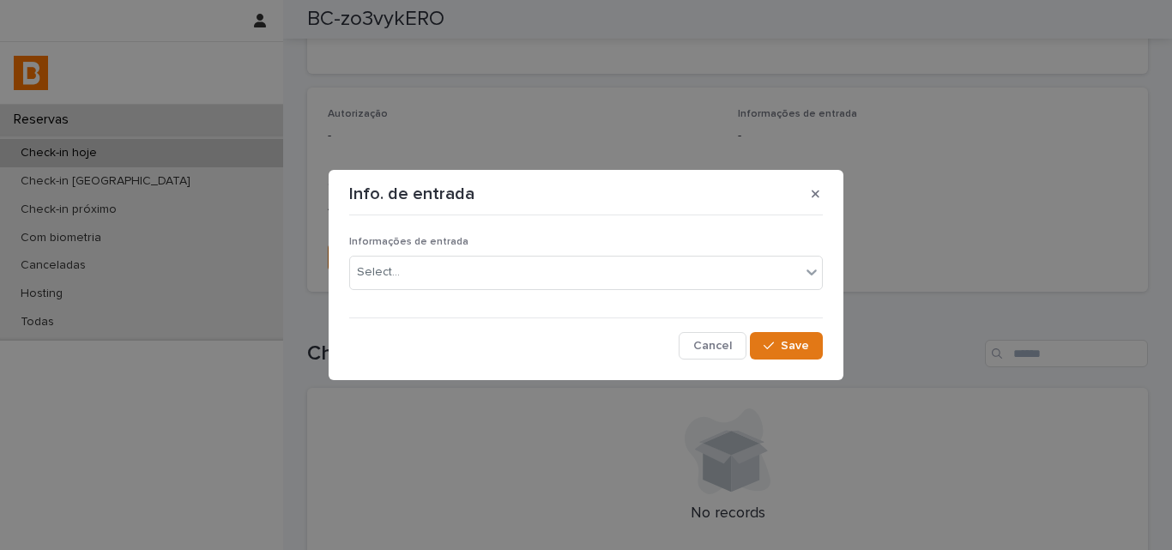
click at [479, 293] on div "Informações de entrada Select..." at bounding box center [586, 269] width 474 height 67
click at [481, 270] on div "Select..." at bounding box center [575, 272] width 450 height 28
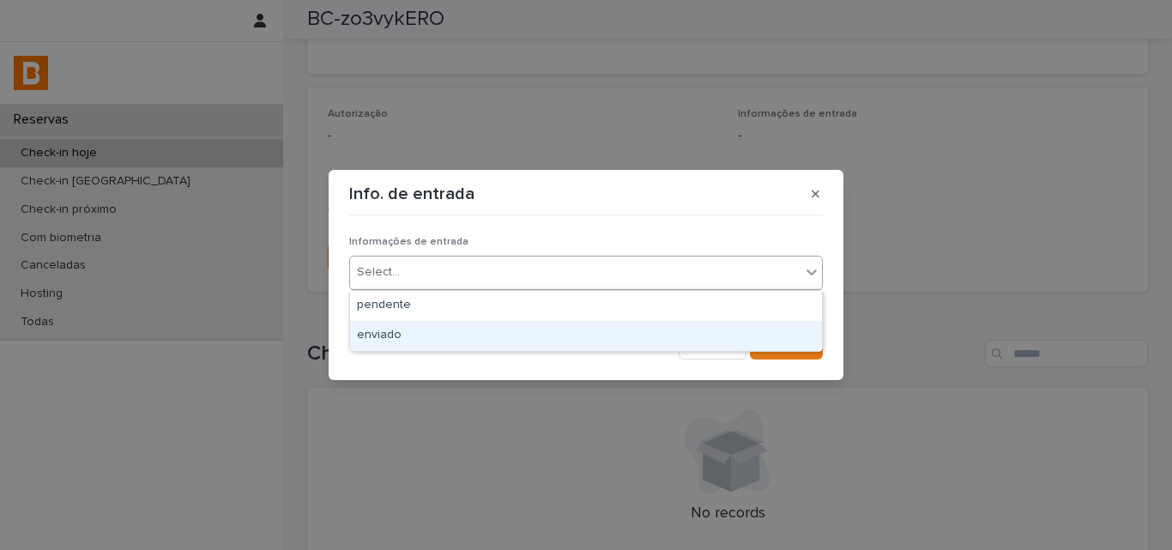
click at [445, 336] on div "enviado" at bounding box center [586, 336] width 472 height 30
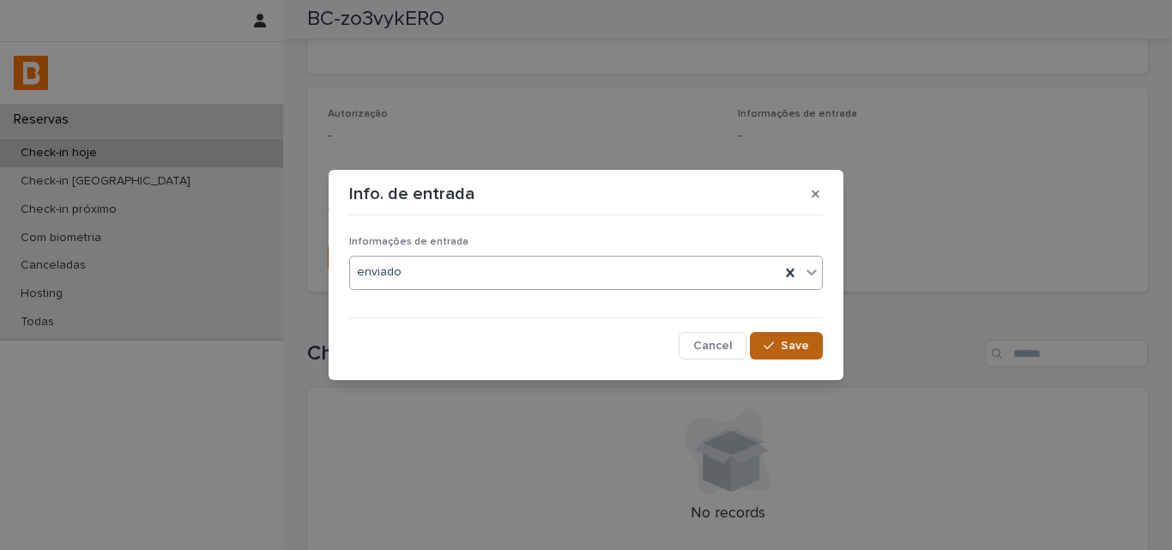
click at [798, 344] on span "Save" at bounding box center [795, 346] width 28 height 12
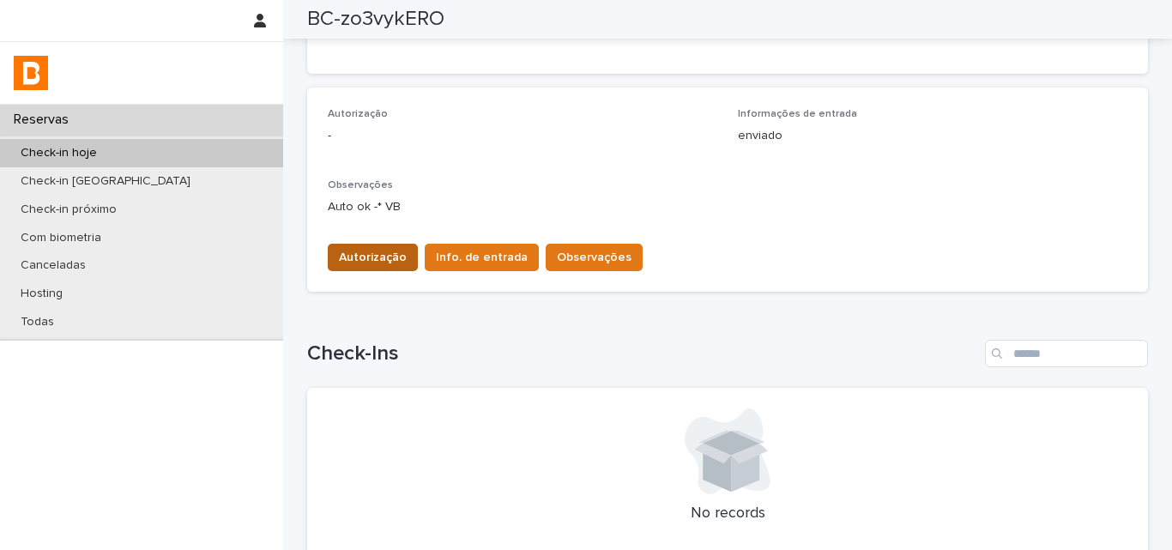
click at [349, 257] on span "Autorização" at bounding box center [373, 257] width 68 height 17
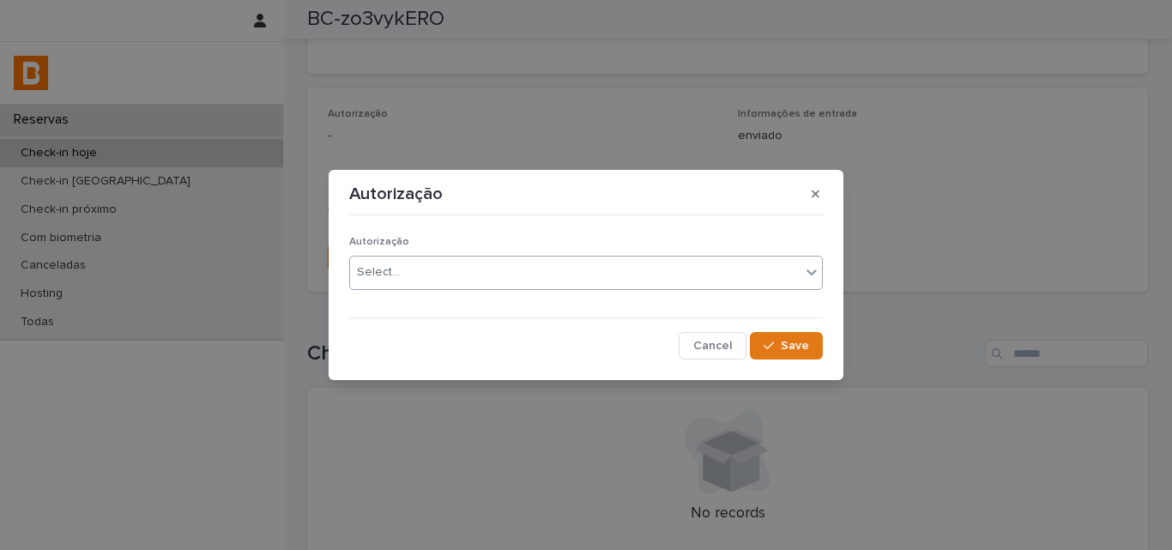
click at [372, 282] on div "Select..." at bounding box center [575, 272] width 450 height 28
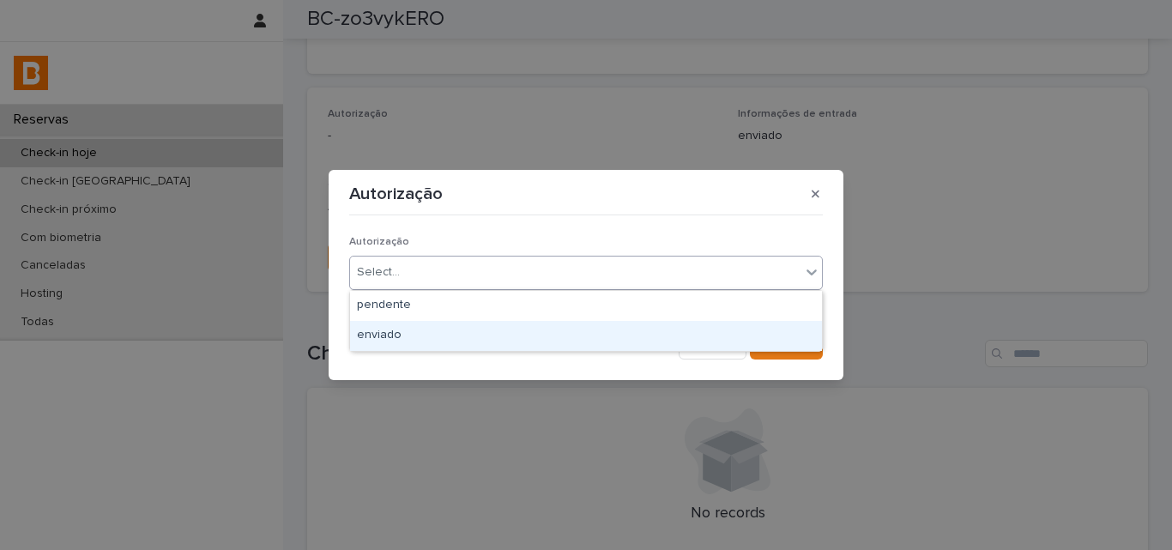
click at [373, 328] on div "enviado" at bounding box center [586, 336] width 472 height 30
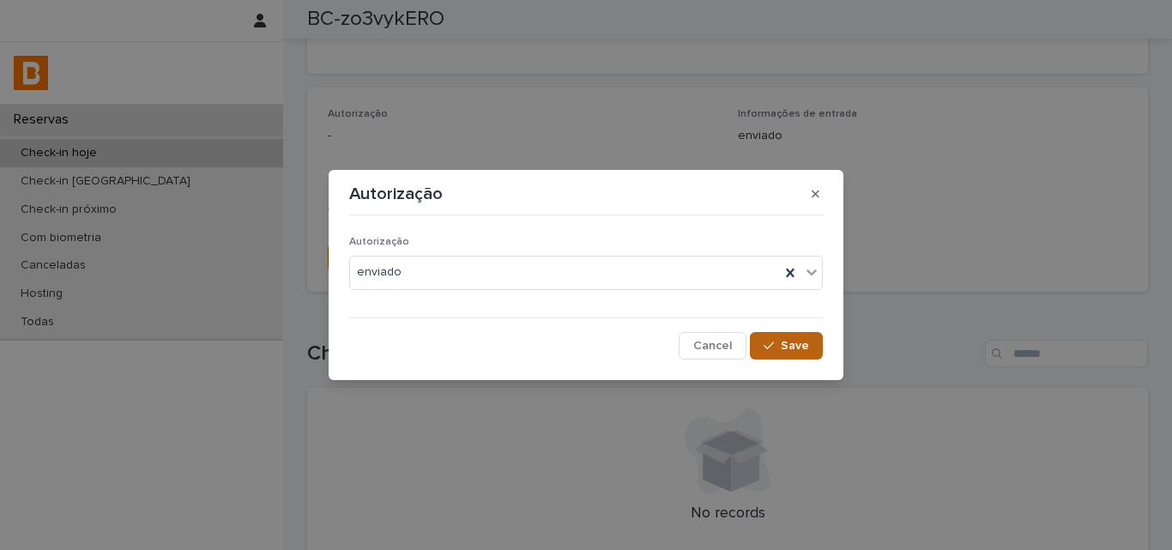
click at [755, 344] on button "Save" at bounding box center [786, 345] width 73 height 27
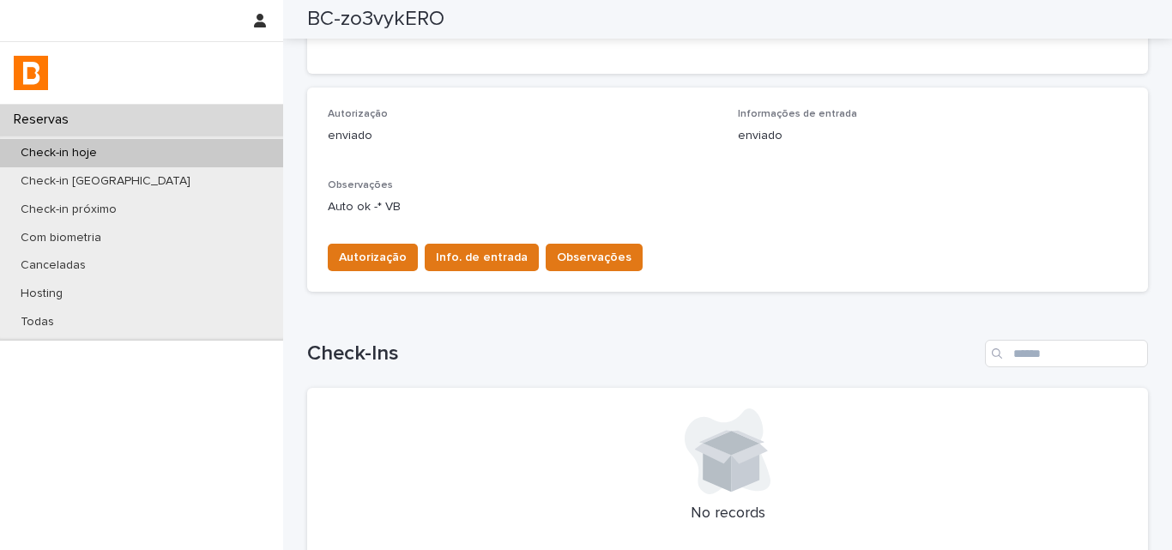
click at [602, 129] on p "enviado" at bounding box center [523, 136] width 390 height 18
click at [150, 149] on div "Check-in hoje" at bounding box center [141, 153] width 283 height 28
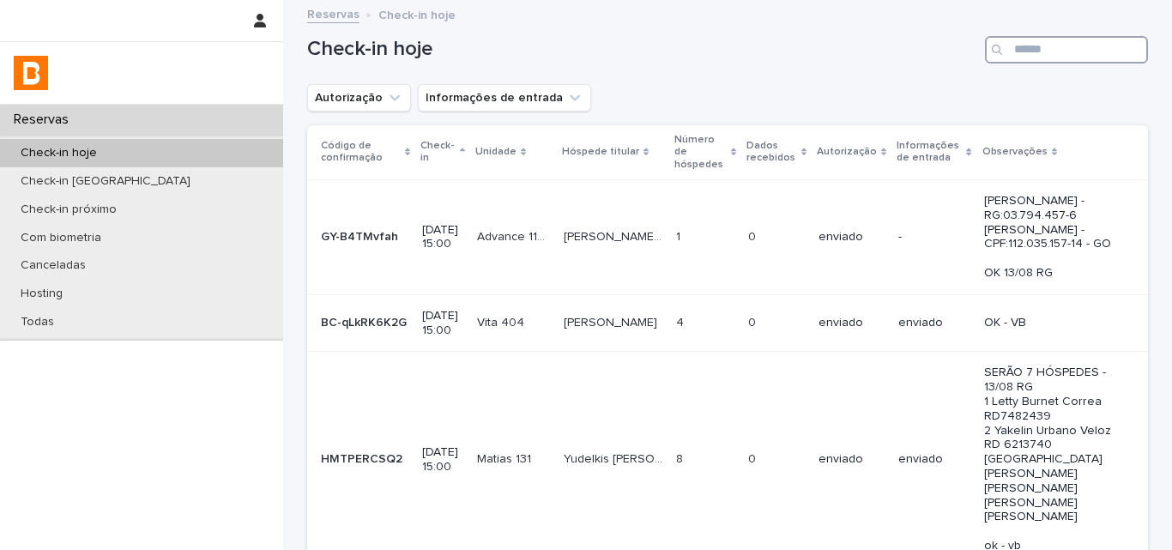
click at [1101, 63] on input "Search" at bounding box center [1066, 49] width 163 height 27
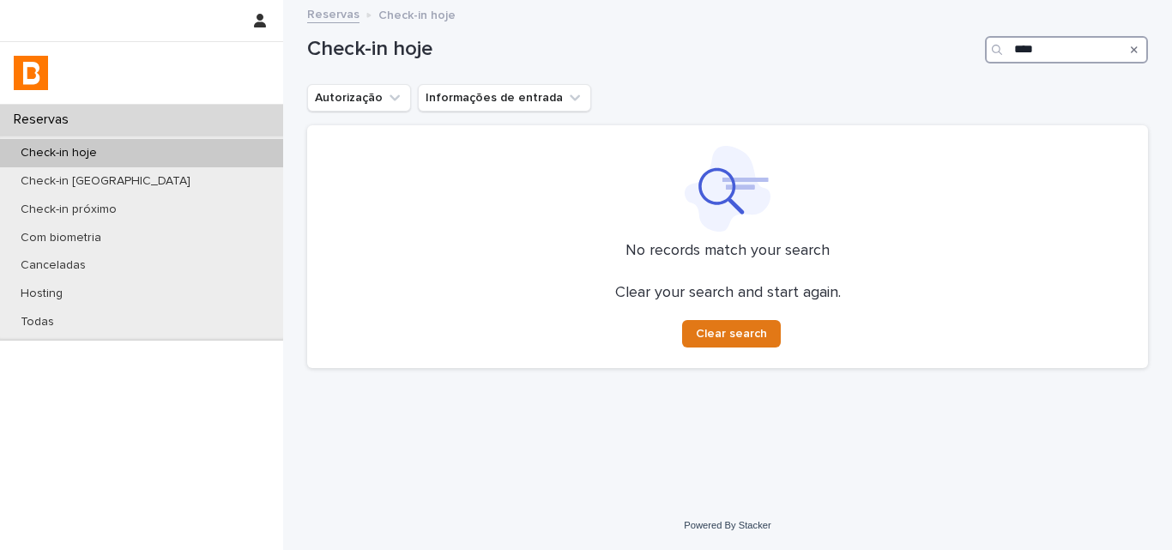
type input "****"
click at [1010, 88] on div "Autorização Informações de entrada" at bounding box center [727, 97] width 841 height 27
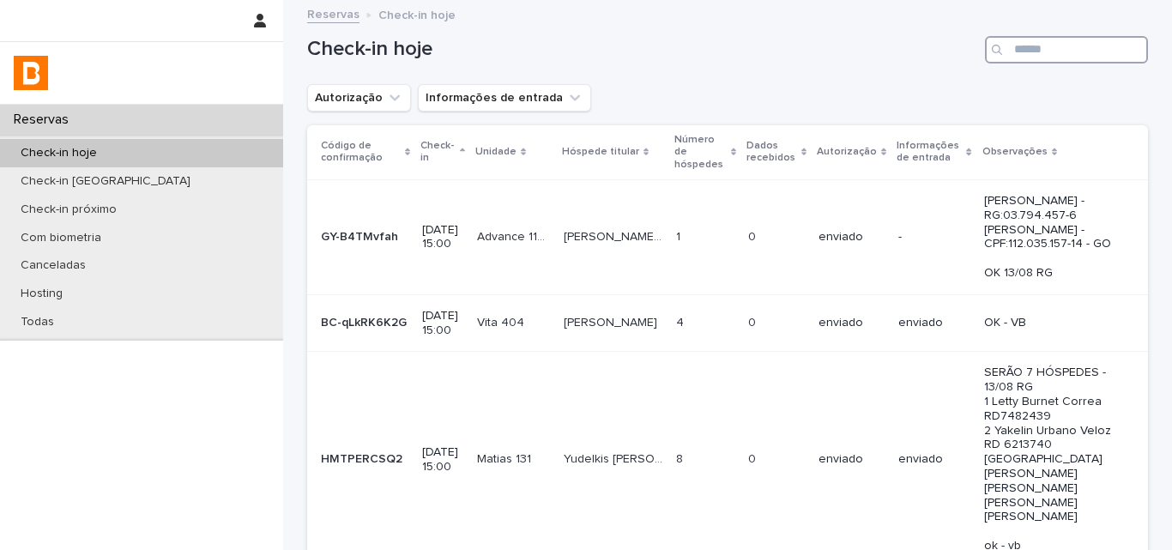
click at [1017, 49] on input "Search" at bounding box center [1066, 49] width 163 height 27
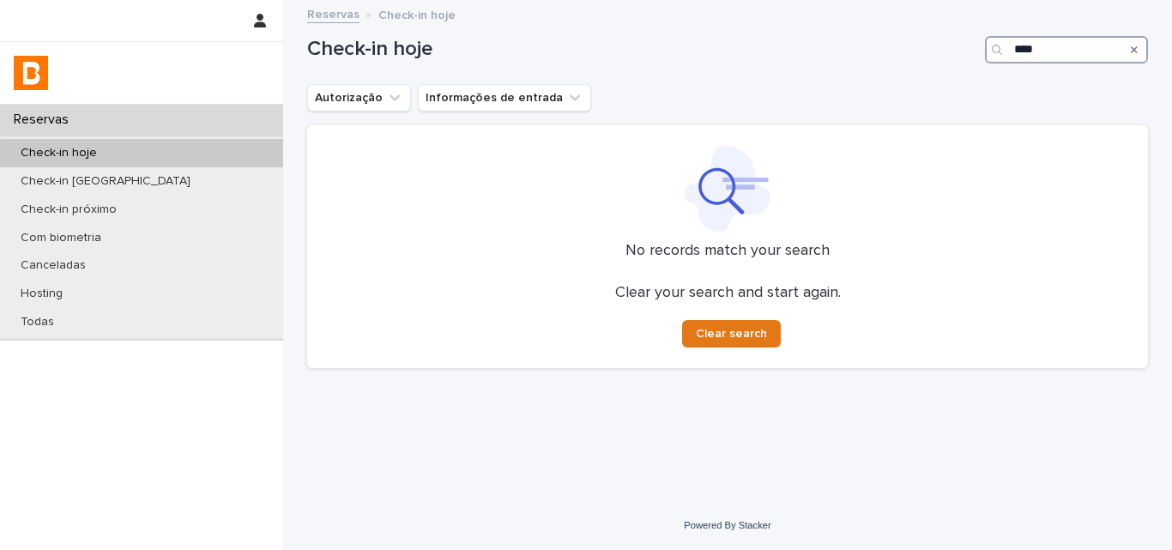
type input "****"
click at [879, 29] on div "Check-in hoje ****" at bounding box center [727, 43] width 841 height 82
click at [816, 146] on div at bounding box center [728, 189] width 800 height 86
click at [190, 148] on div "Check-in hoje" at bounding box center [141, 153] width 283 height 28
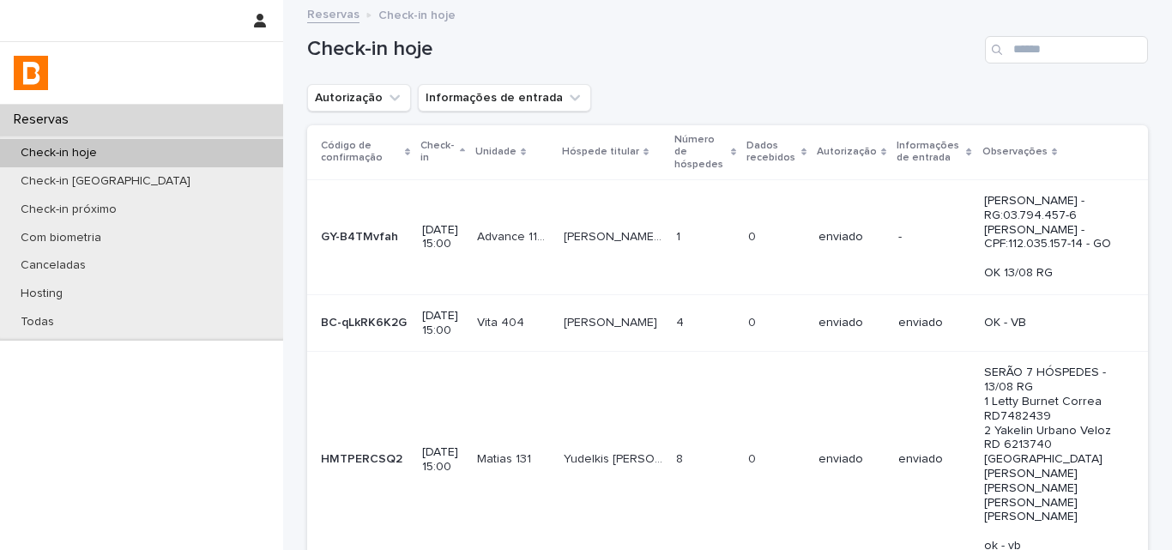
click at [792, 74] on div "Check-in hoje" at bounding box center [727, 43] width 841 height 82
click at [1083, 45] on input "Search" at bounding box center [1066, 49] width 163 height 27
type input "*"
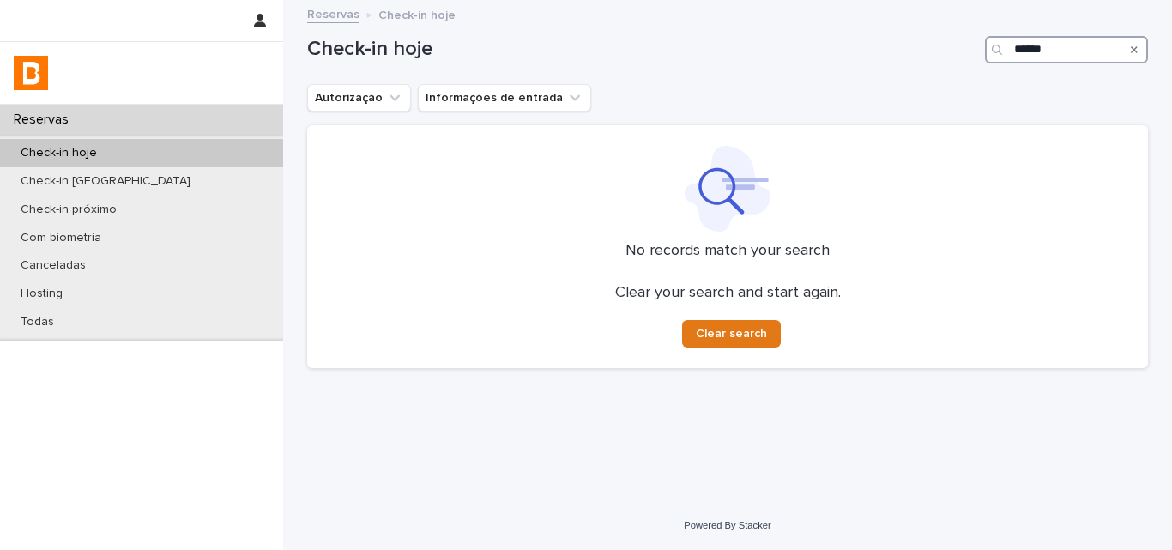
type input "******"
click at [881, 66] on div "Check-in hoje ******" at bounding box center [727, 43] width 841 height 82
